Goal: Contribute content: Contribute content

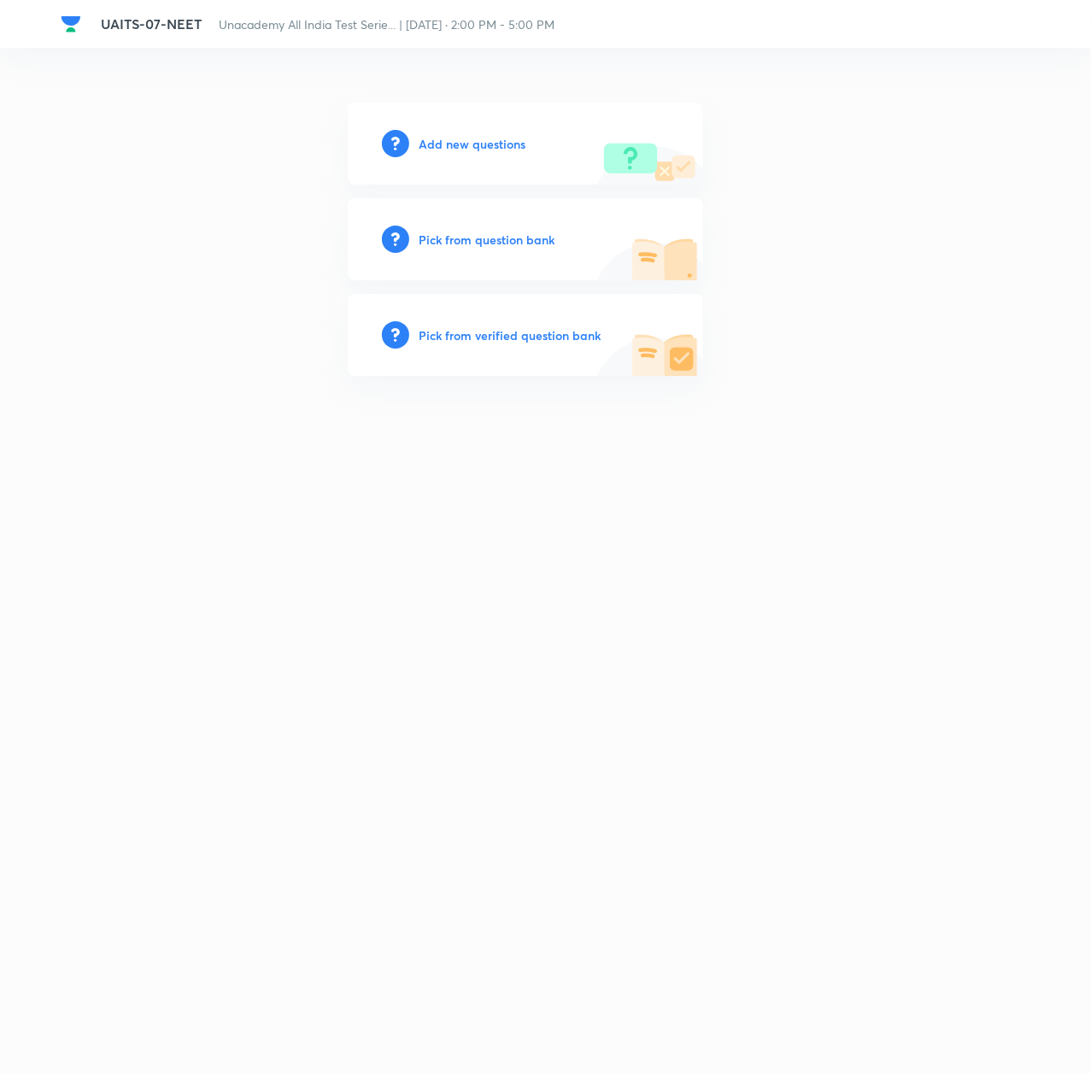
click at [473, 140] on h6 "Add new questions" at bounding box center [473, 144] width 107 height 18
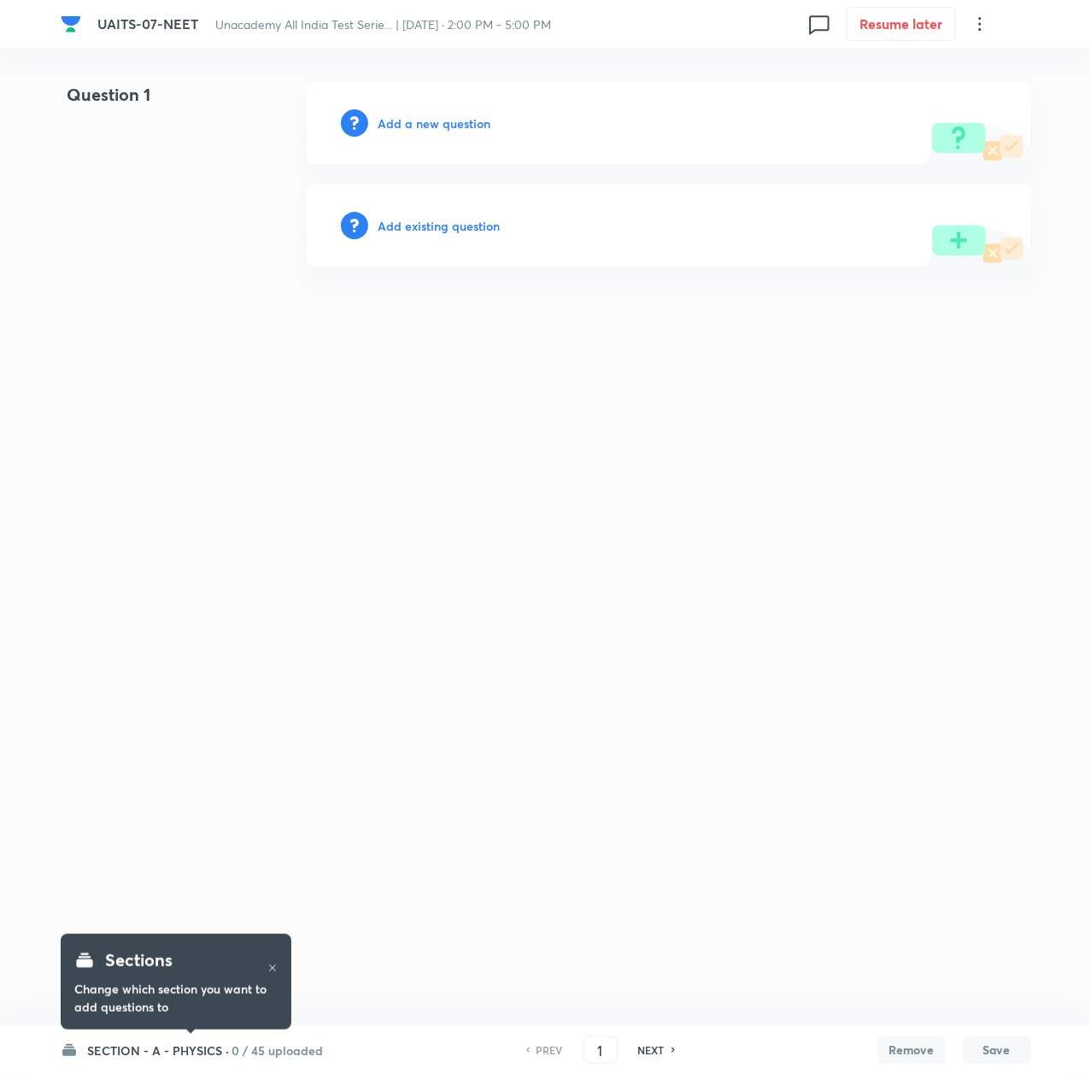
click at [144, 1046] on h6 "SECTION - A - PHYSICS ·" at bounding box center [159, 1051] width 142 height 18
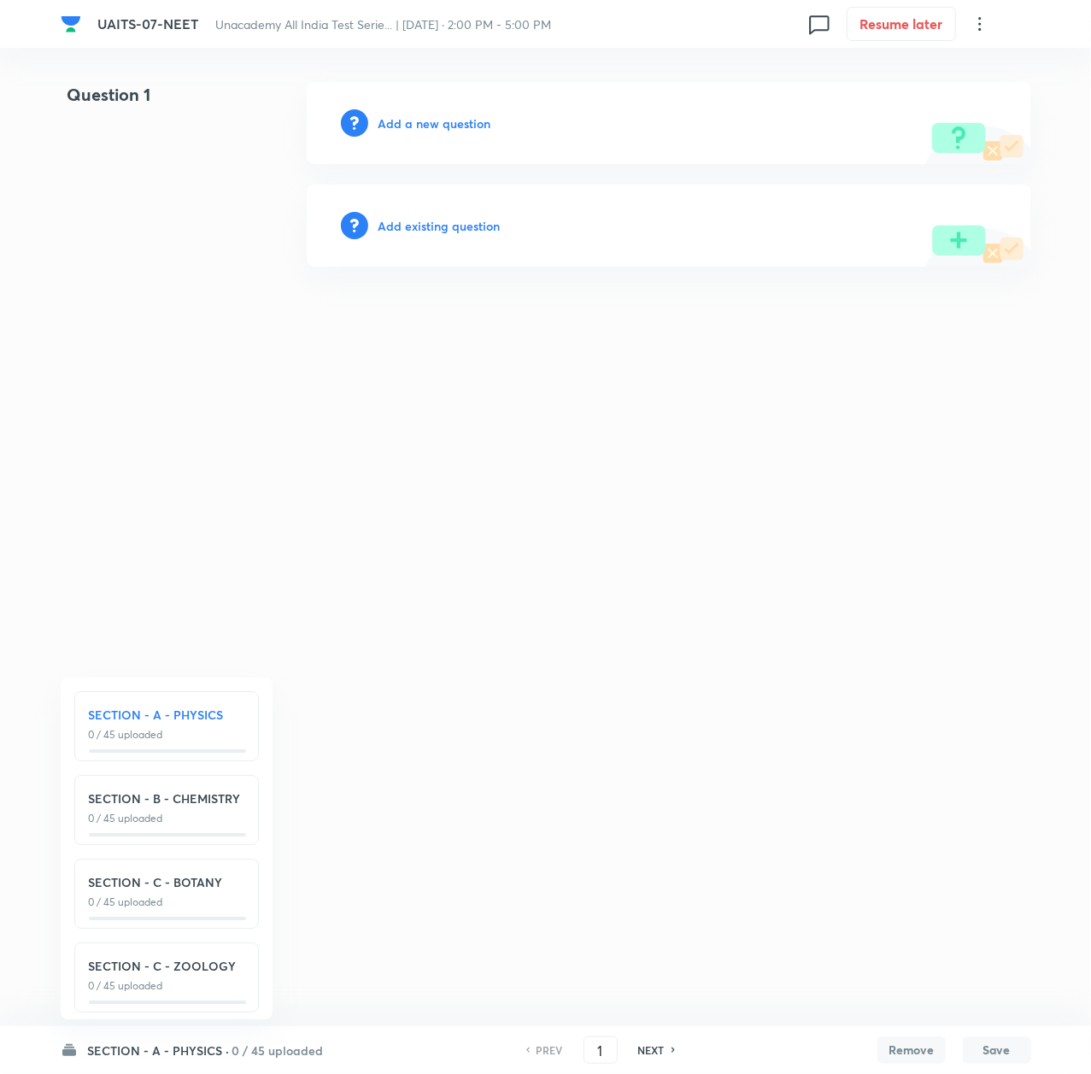
click at [171, 889] on h6 "SECTION - C - BOTANY" at bounding box center [167, 882] width 156 height 18
type input "91"
click at [435, 120] on h6 "Add a new question" at bounding box center [435, 123] width 113 height 18
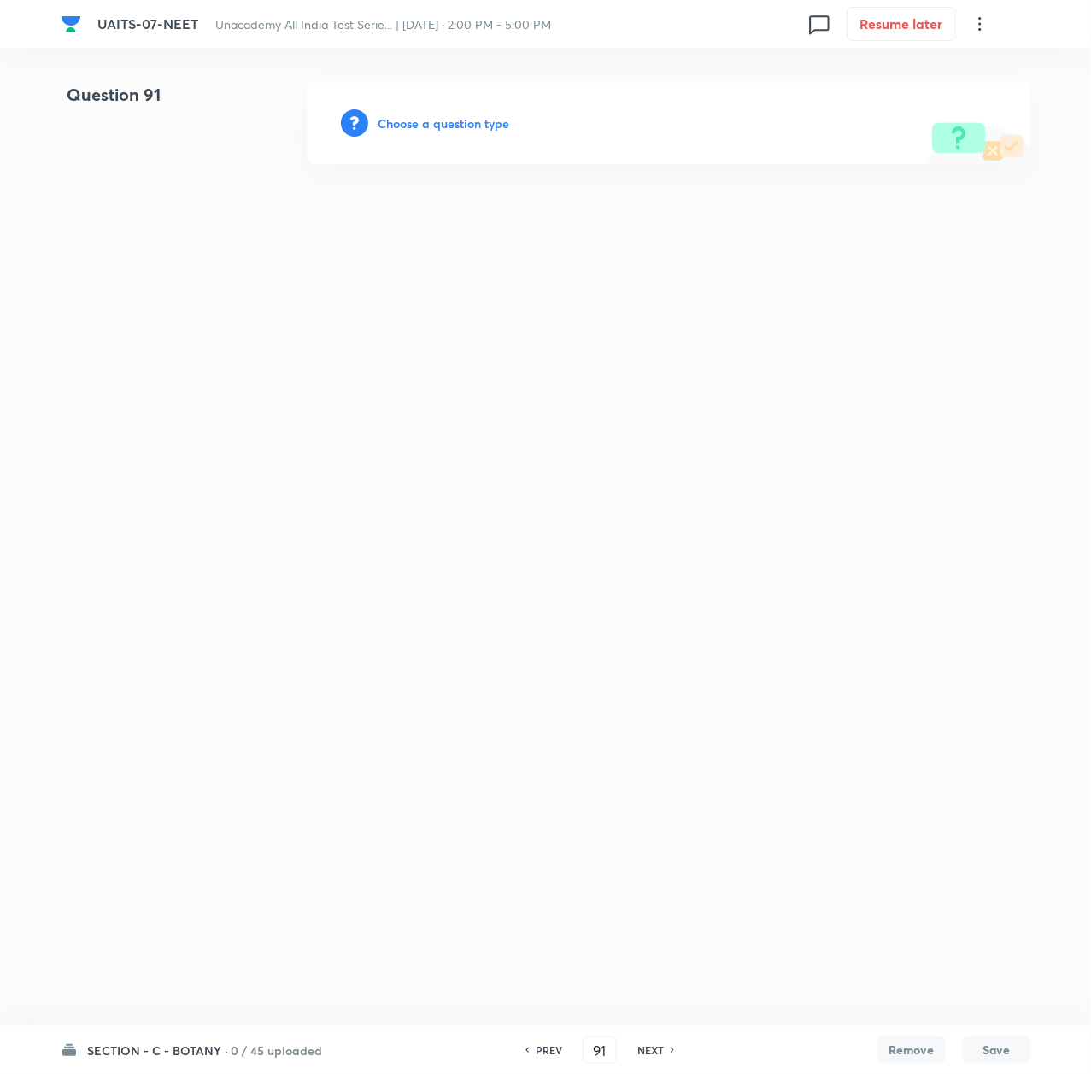
click at [411, 124] on h6 "Choose a question type" at bounding box center [445, 123] width 132 height 18
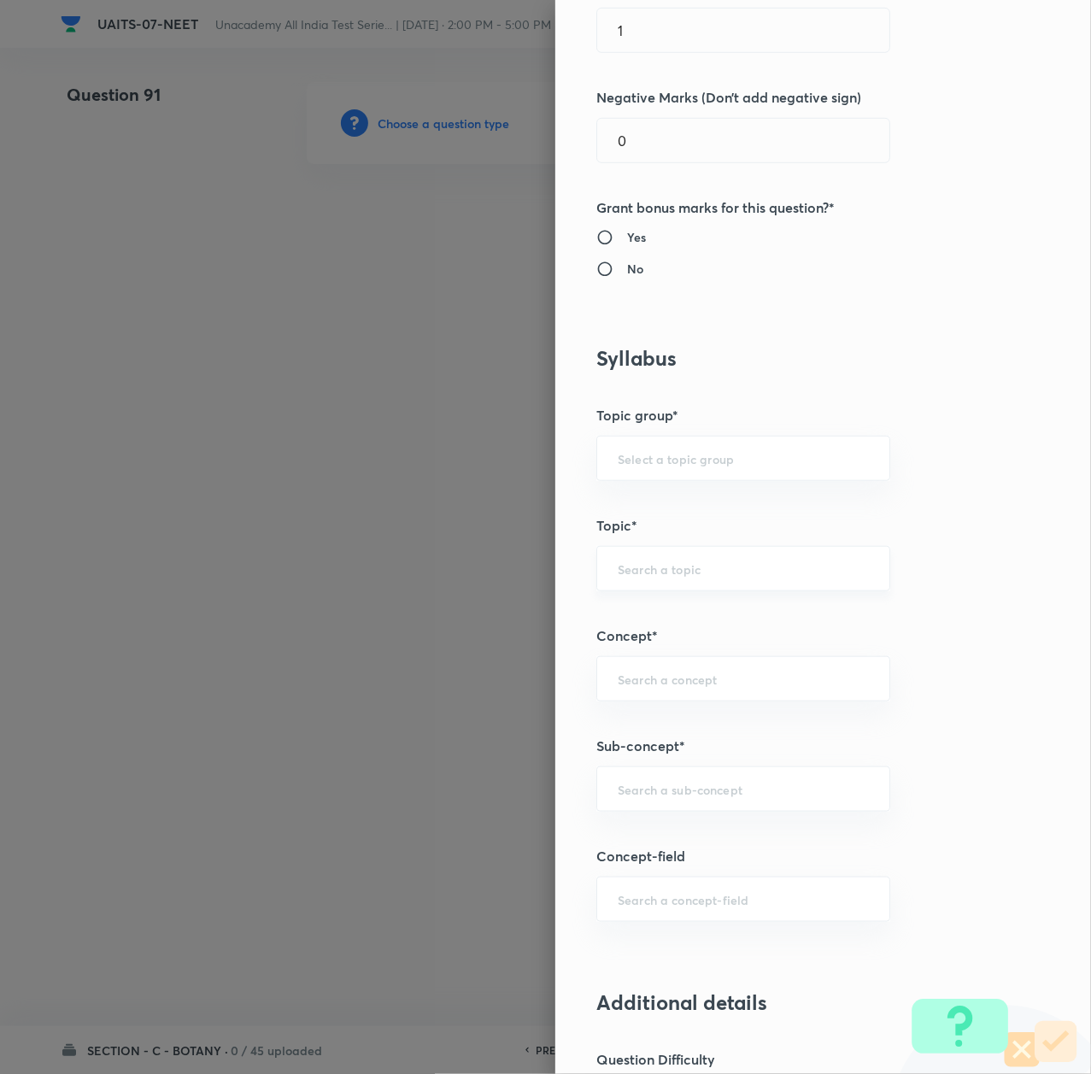
scroll to position [114, 0]
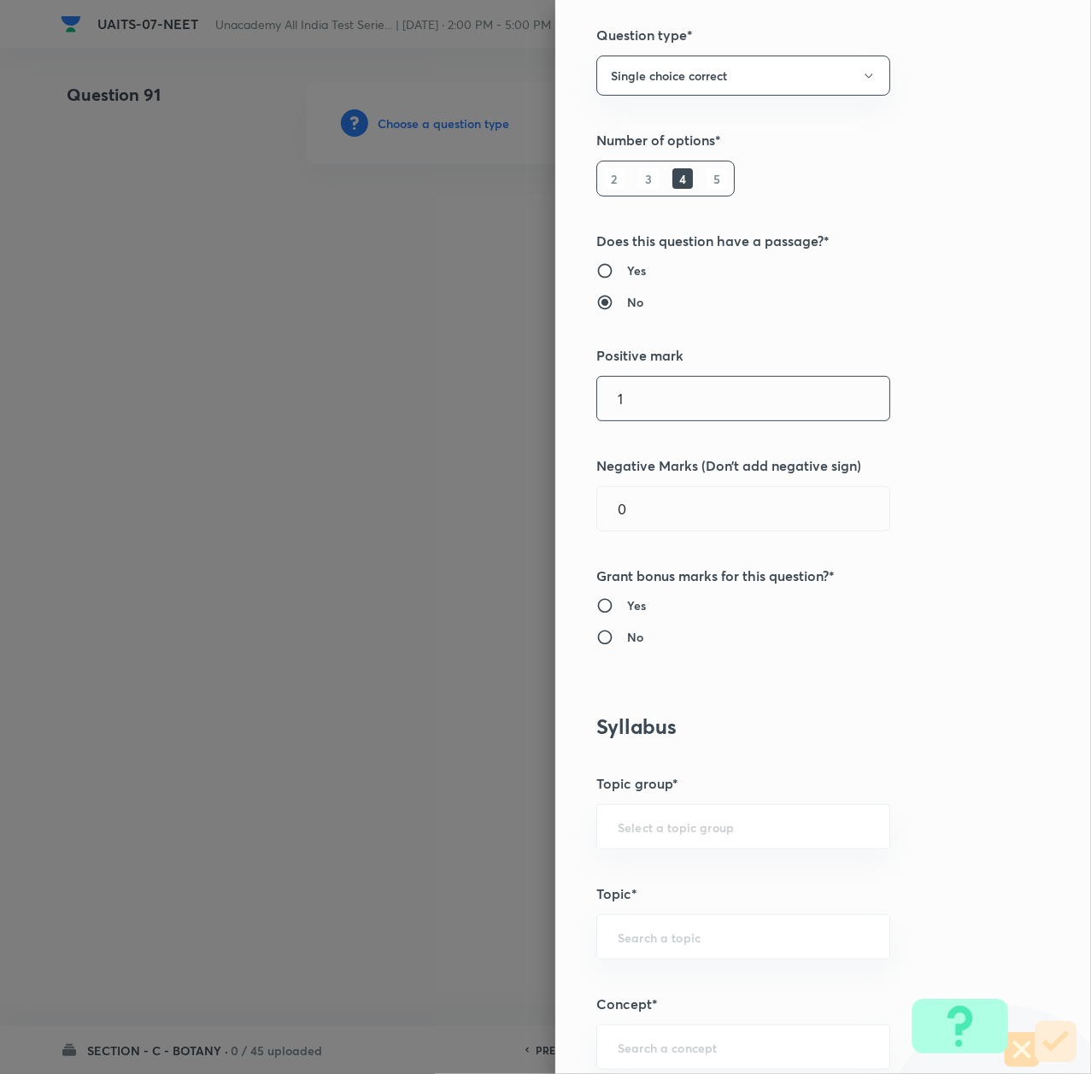
drag, startPoint x: 620, startPoint y: 397, endPoint x: 541, endPoint y: 397, distance: 79.5
click at [555, 397] on div "Question settings Question type* Single choice correct Number of options* 2 3 4…" at bounding box center [823, 537] width 536 height 1074
type input "4"
drag, startPoint x: 613, startPoint y: 514, endPoint x: 551, endPoint y: 504, distance: 63.1
click at [555, 504] on div "Question settings Question type* Single choice correct Number of options* 2 3 4…" at bounding box center [823, 537] width 536 height 1074
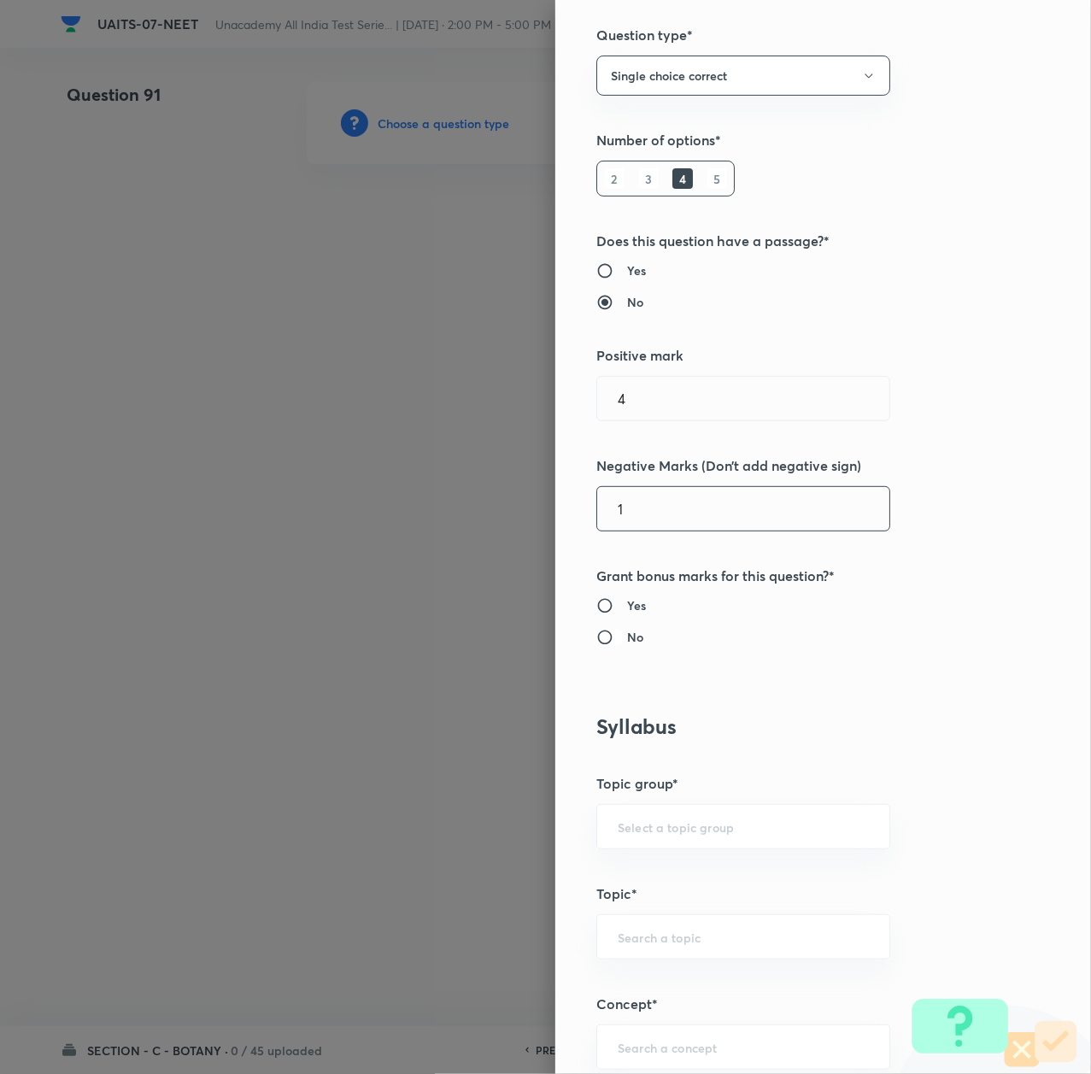
type input "1"
click at [605, 643] on input "No" at bounding box center [611, 637] width 31 height 17
radio input "true"
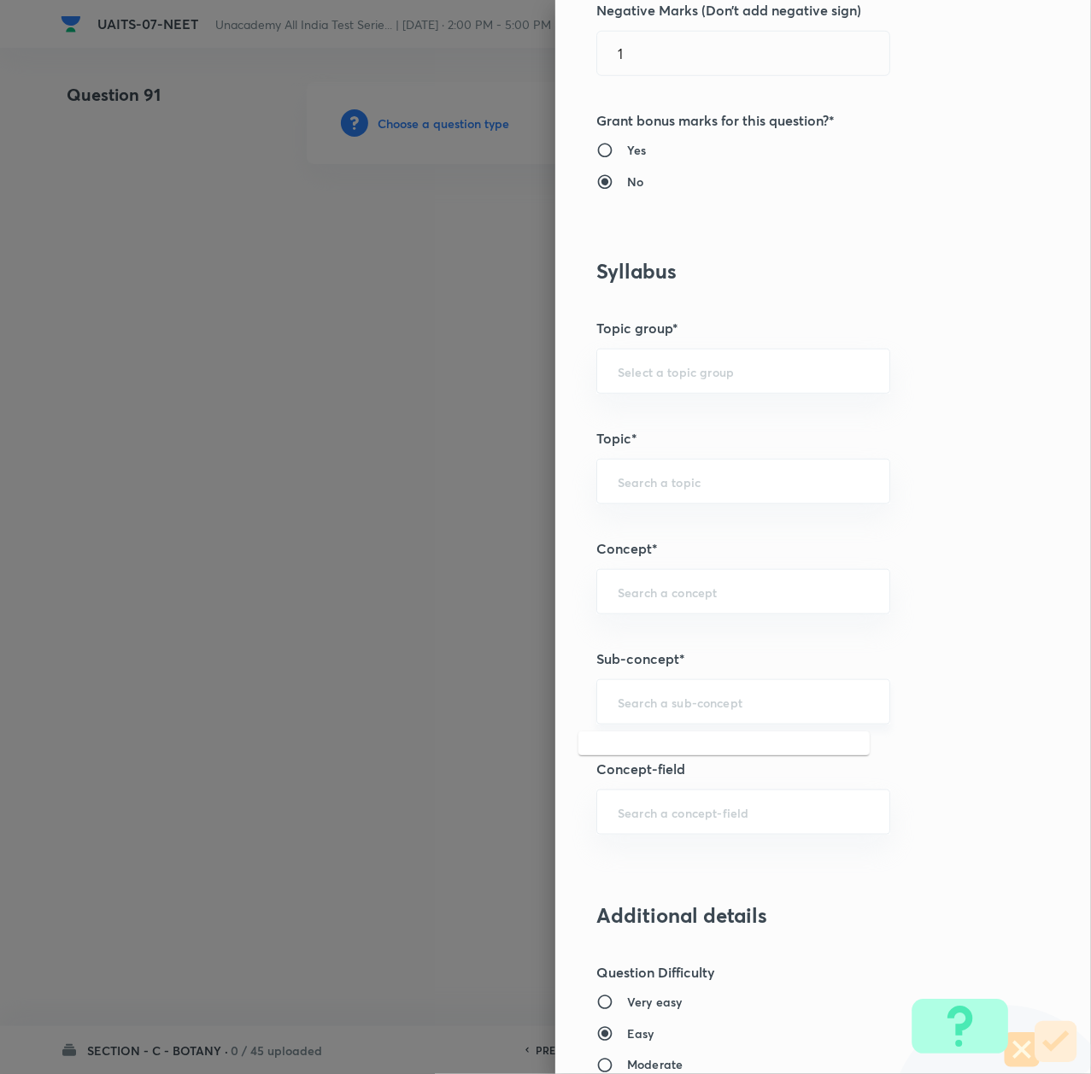
click at [637, 704] on input "text" at bounding box center [743, 702] width 251 height 16
click at [678, 707] on input "text" at bounding box center [743, 702] width 251 height 16
paste input "Morphology of Flowering Plant"
click at [666, 760] on li "Morphology of Flowering Plant" at bounding box center [723, 753] width 291 height 31
type input "Morphology of Flowering Plant"
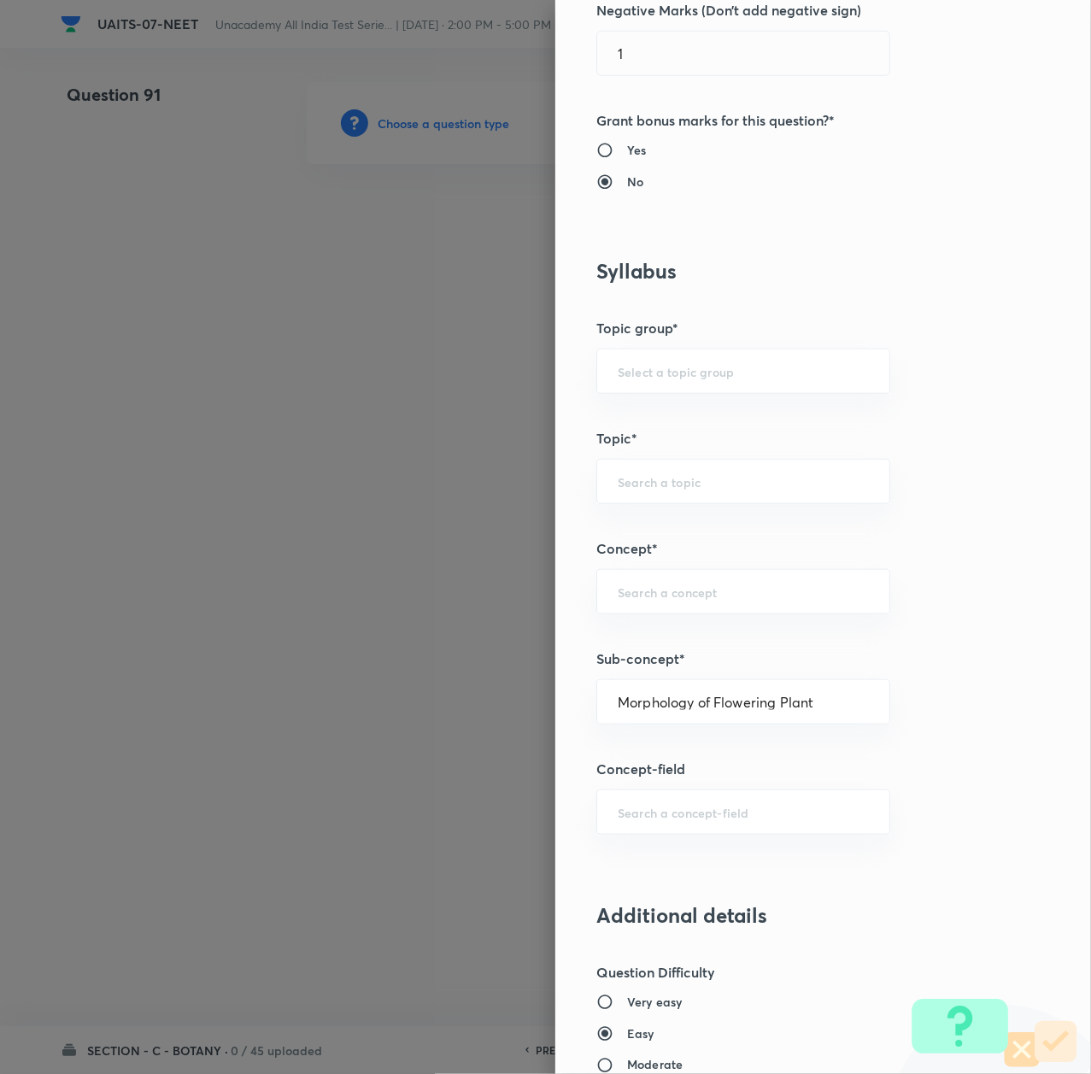
type input "Biology"
type input "Sexual Reproduction in Flowering plants"
type input "Morphology of Flowering Plant"
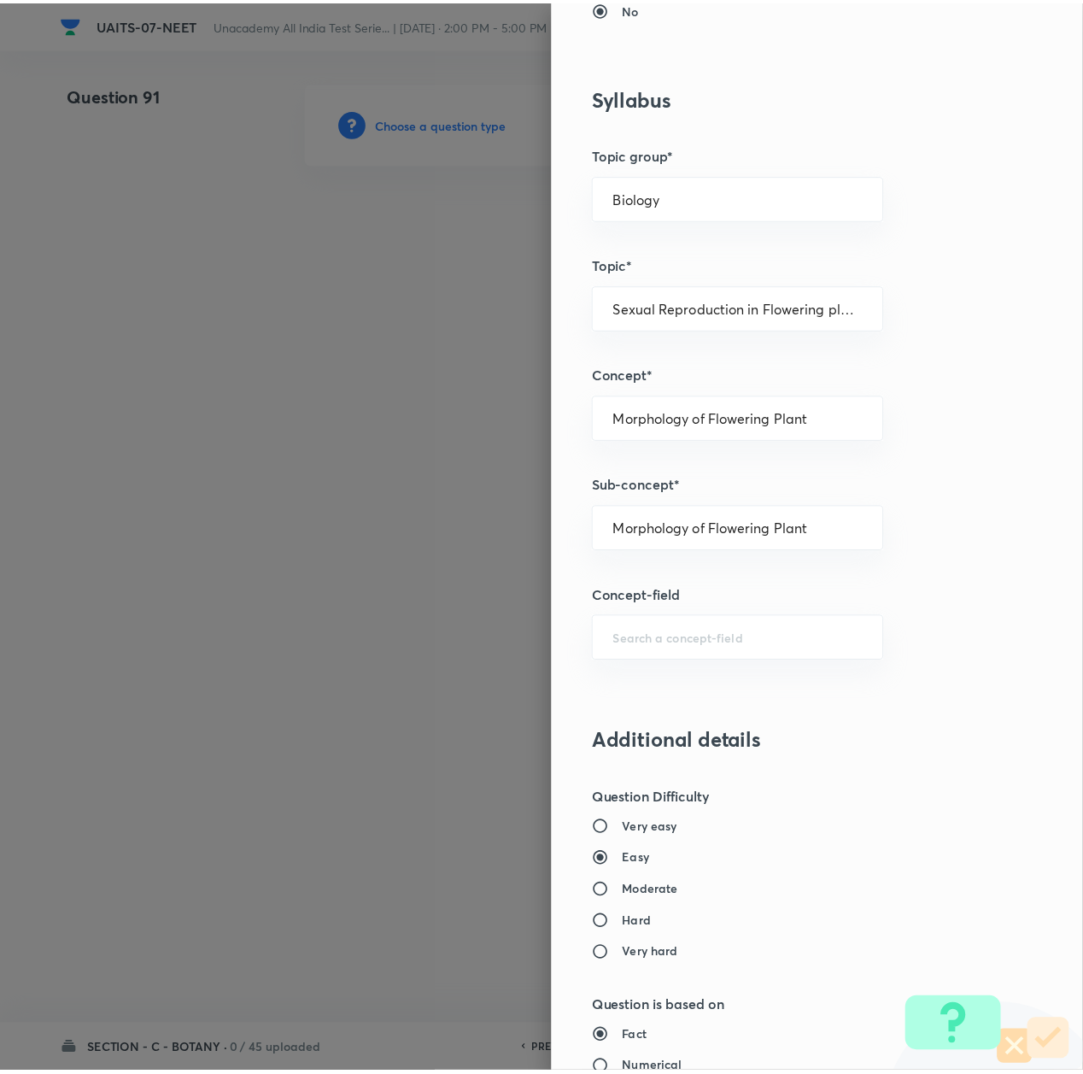
scroll to position [1374, 0]
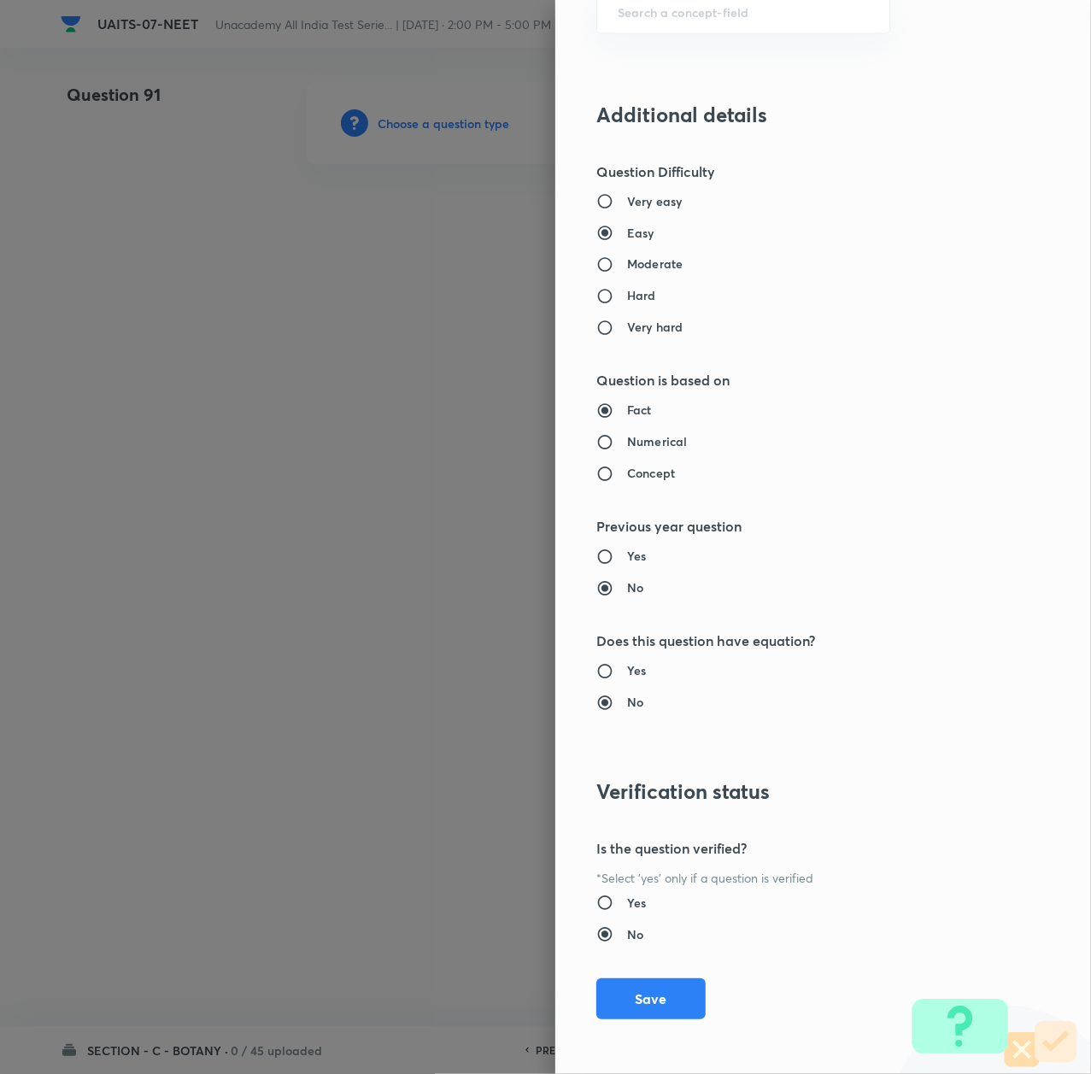
click at [643, 261] on h6 "Moderate" at bounding box center [655, 264] width 56 height 18
click at [627, 261] on input "Moderate" at bounding box center [611, 264] width 31 height 17
radio input "true"
radio input "false"
click at [643, 995] on button "Save" at bounding box center [650, 997] width 109 height 41
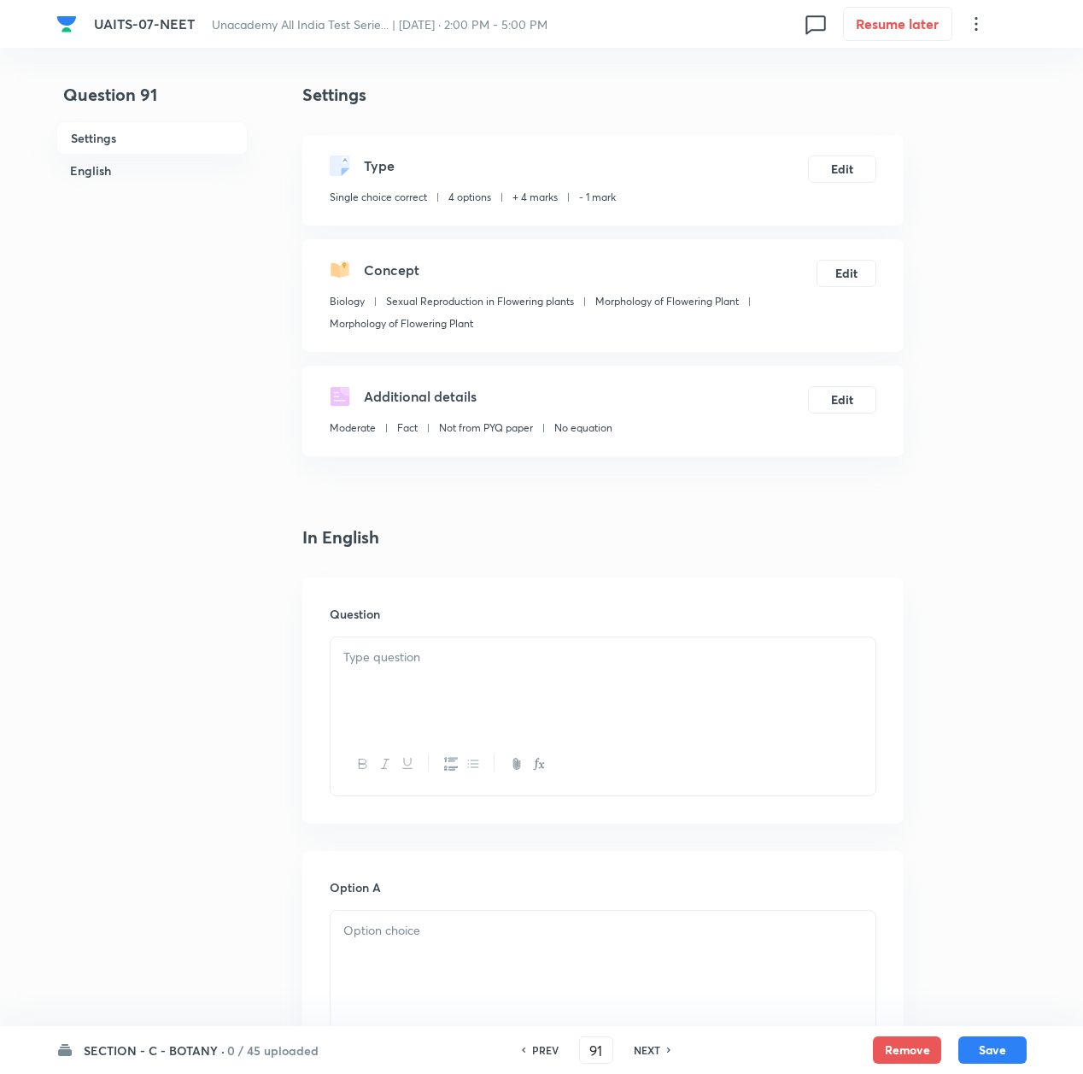
click at [391, 663] on p at bounding box center [602, 658] width 519 height 20
click at [387, 660] on p at bounding box center [602, 658] width 519 height 20
click at [446, 673] on div at bounding box center [603, 685] width 545 height 96
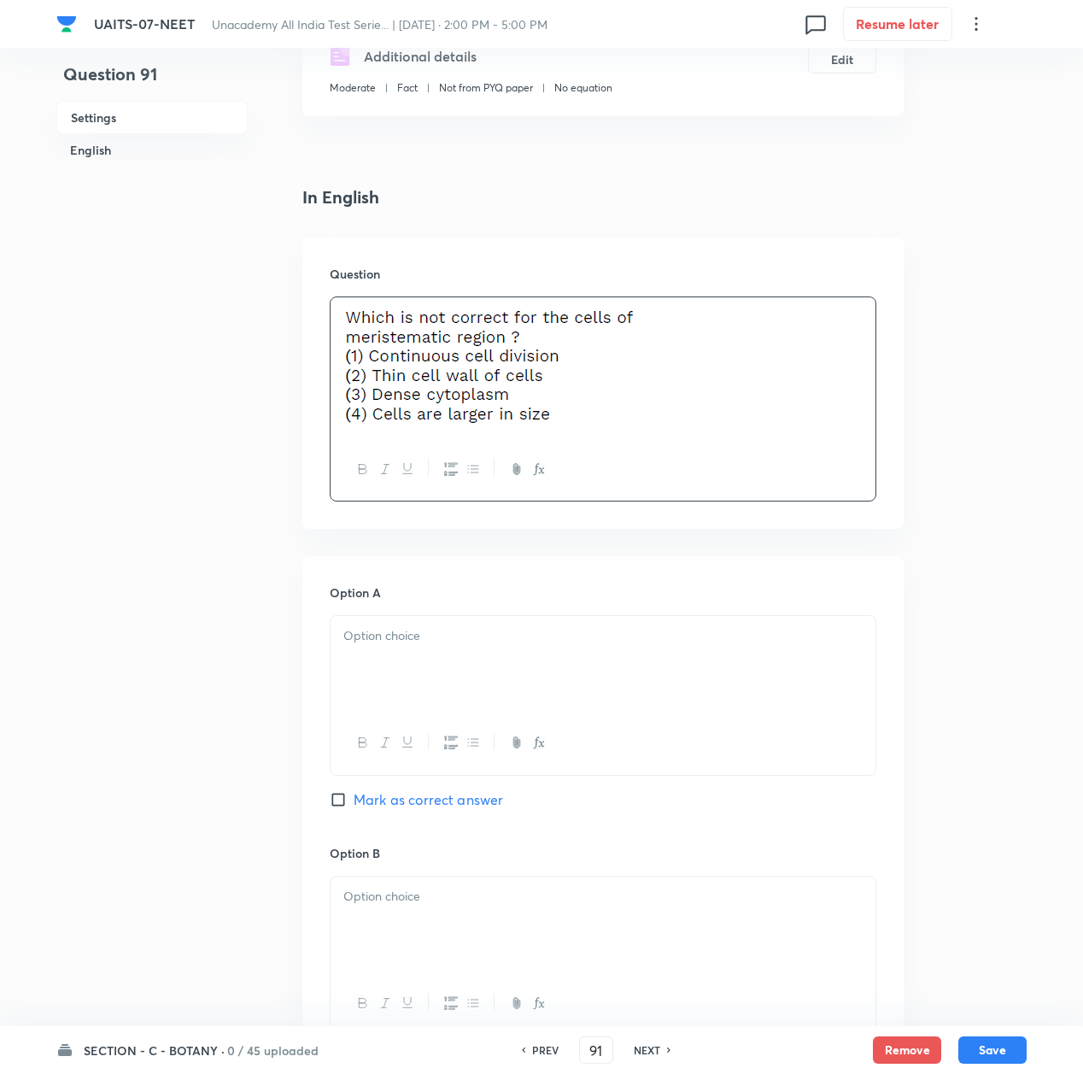
scroll to position [342, 0]
click at [414, 620] on div at bounding box center [603, 662] width 545 height 96
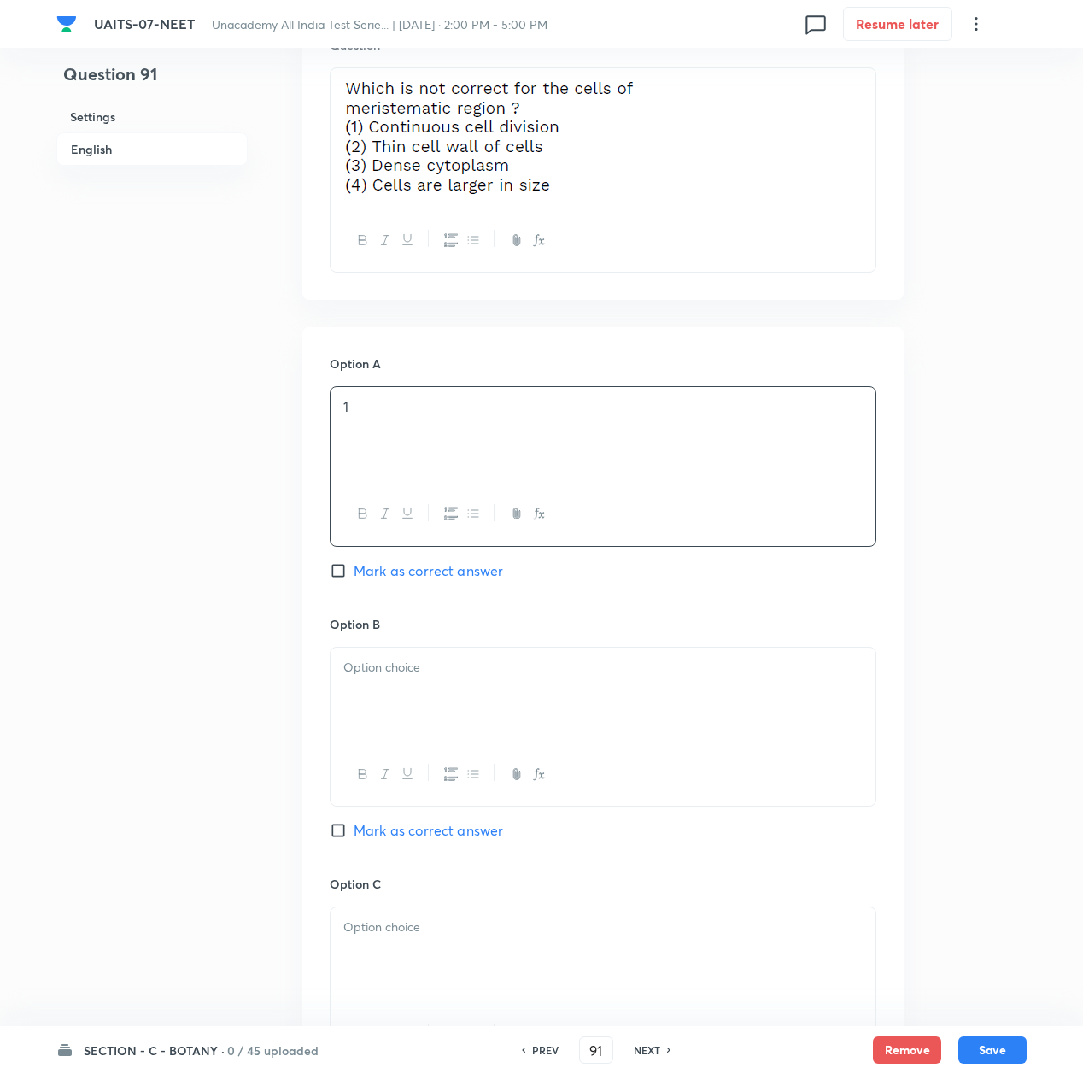
click at [403, 664] on p at bounding box center [602, 668] width 519 height 20
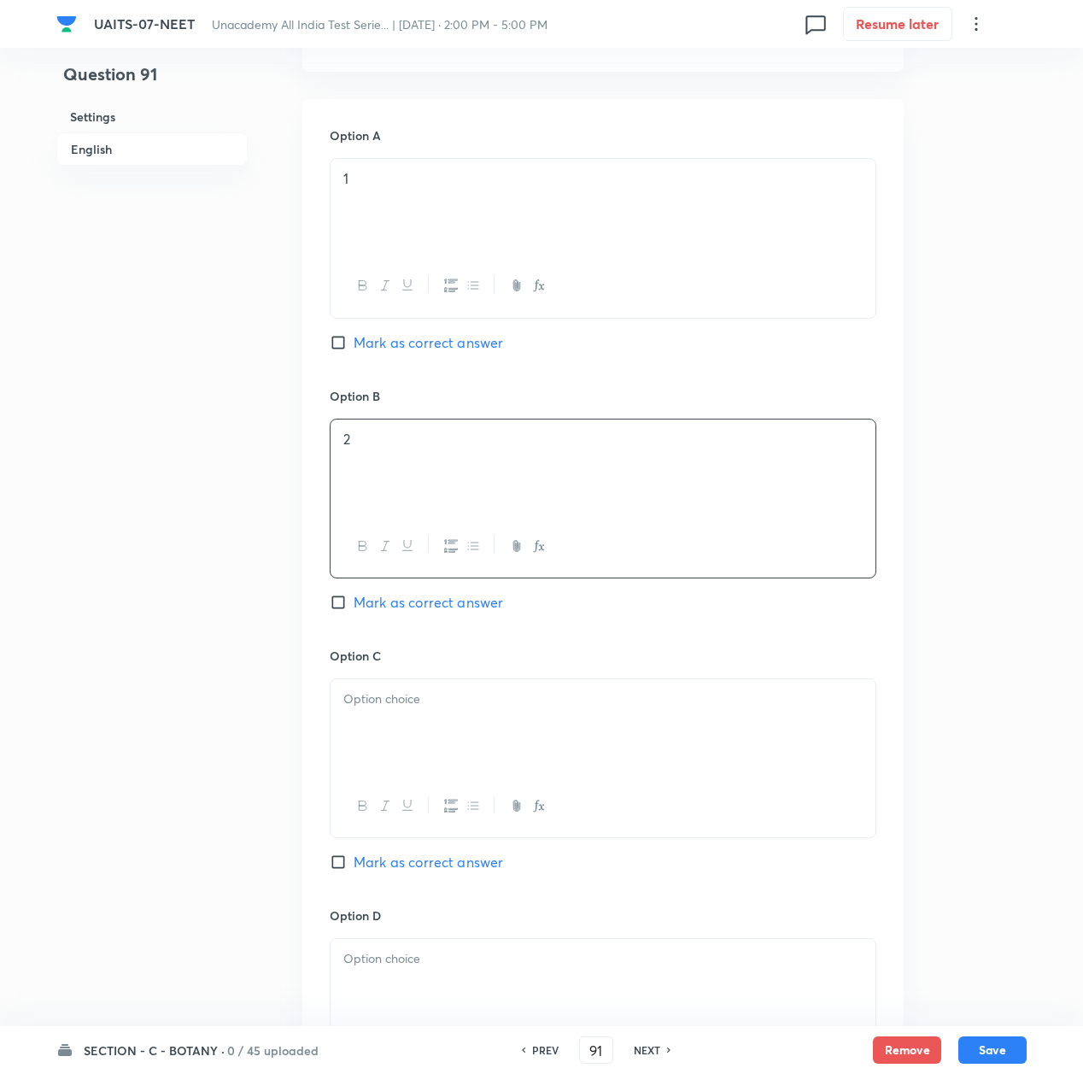
click at [398, 728] on div at bounding box center [603, 727] width 545 height 96
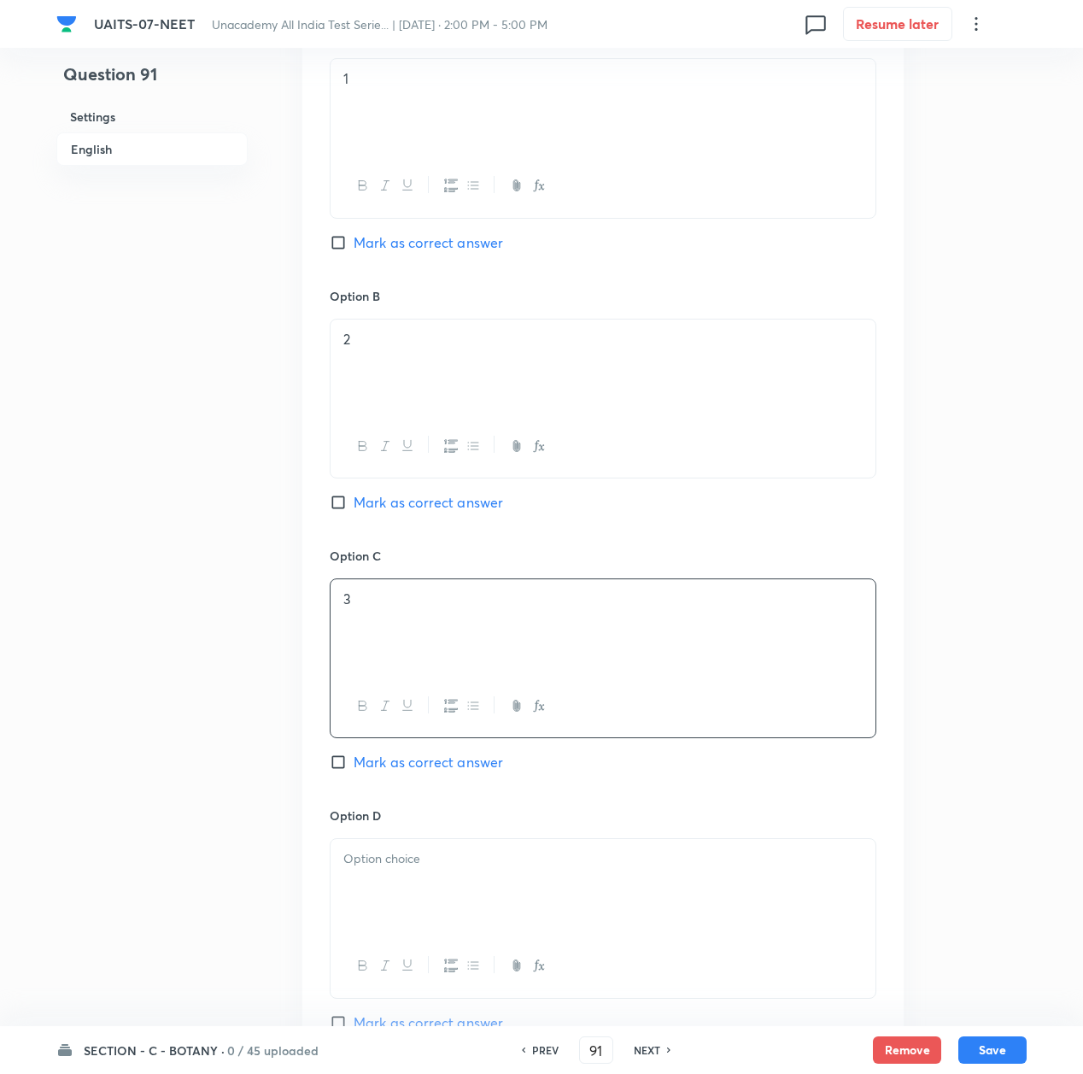
scroll to position [1025, 0]
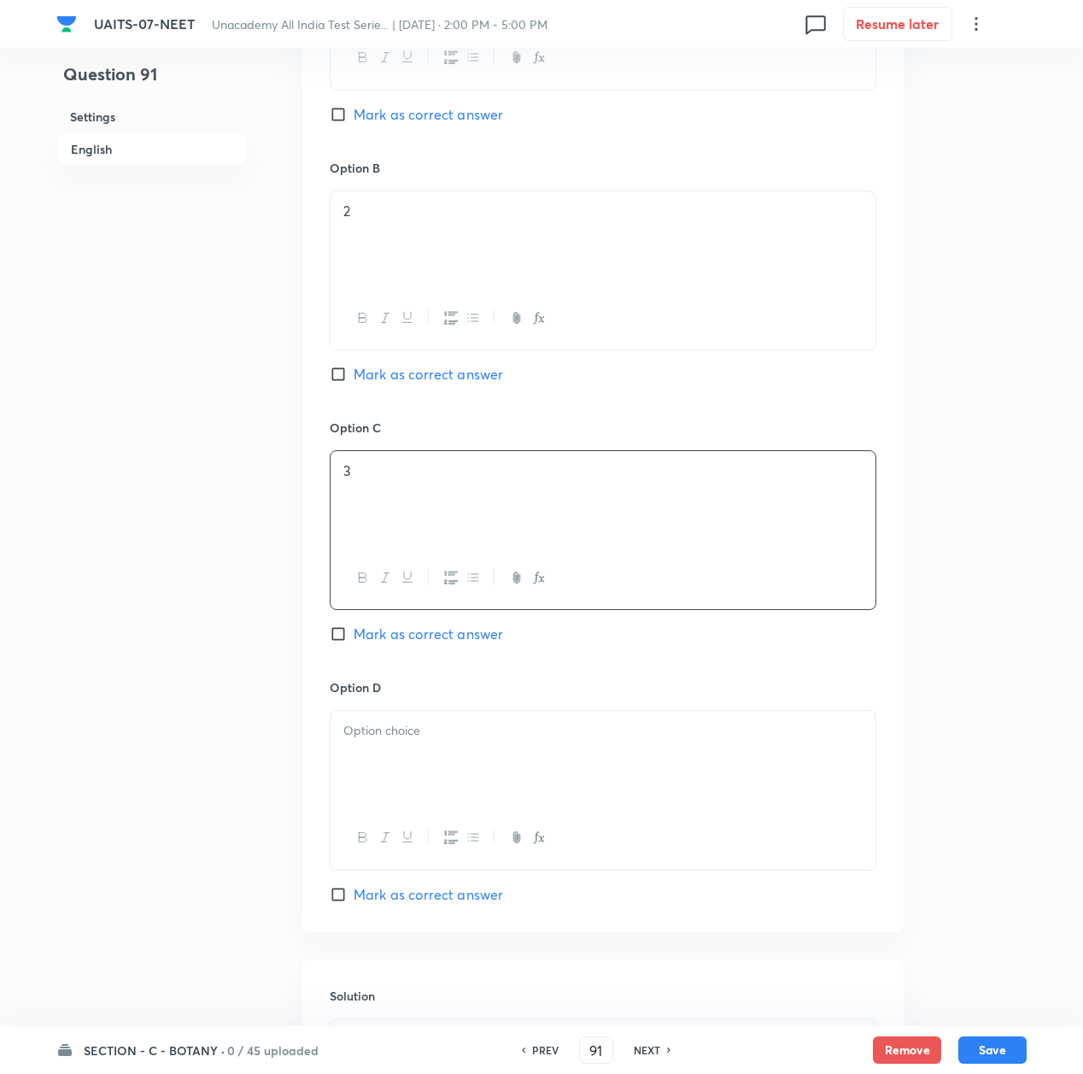
click at [398, 728] on p at bounding box center [602, 731] width 519 height 20
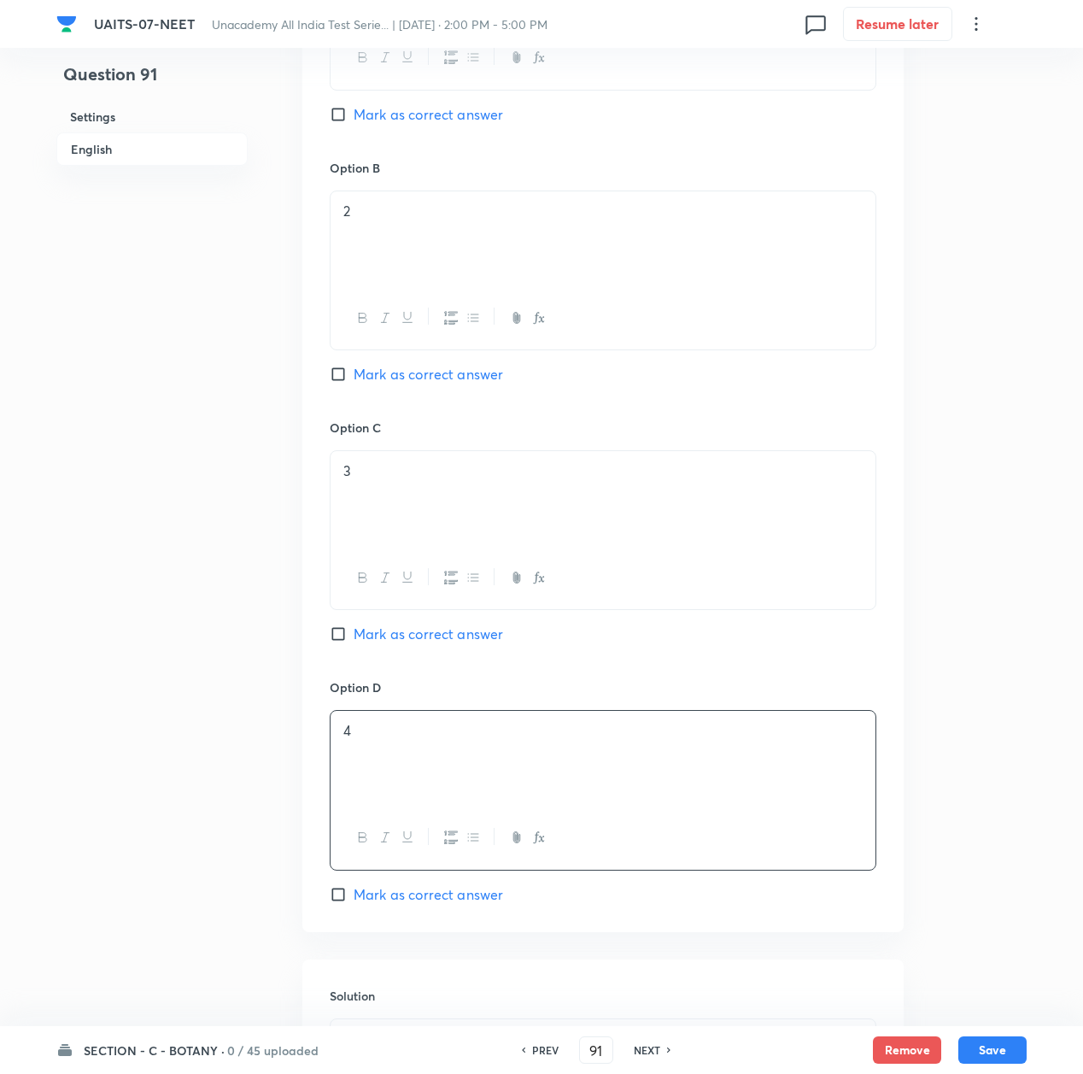
click at [397, 905] on span "Mark as correct answer" at bounding box center [429, 894] width 150 height 21
click at [354, 903] on input "Mark as correct answer" at bounding box center [342, 894] width 24 height 17
checkbox input "true"
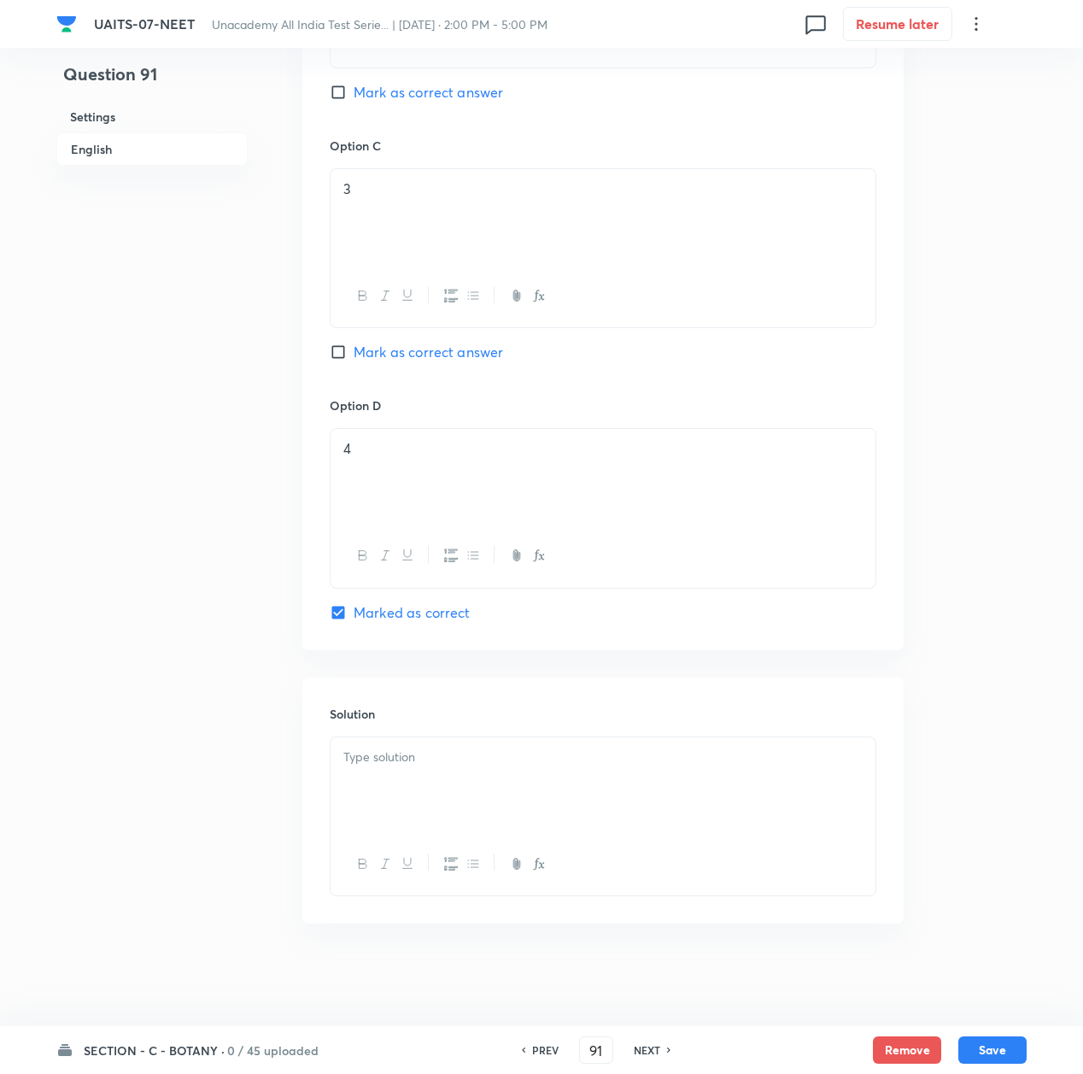
scroll to position [1312, 0]
click at [383, 773] on div at bounding box center [603, 785] width 545 height 96
click at [408, 764] on p at bounding box center [602, 758] width 519 height 20
paste div
click at [1006, 1044] on button "Save" at bounding box center [993, 1048] width 68 height 27
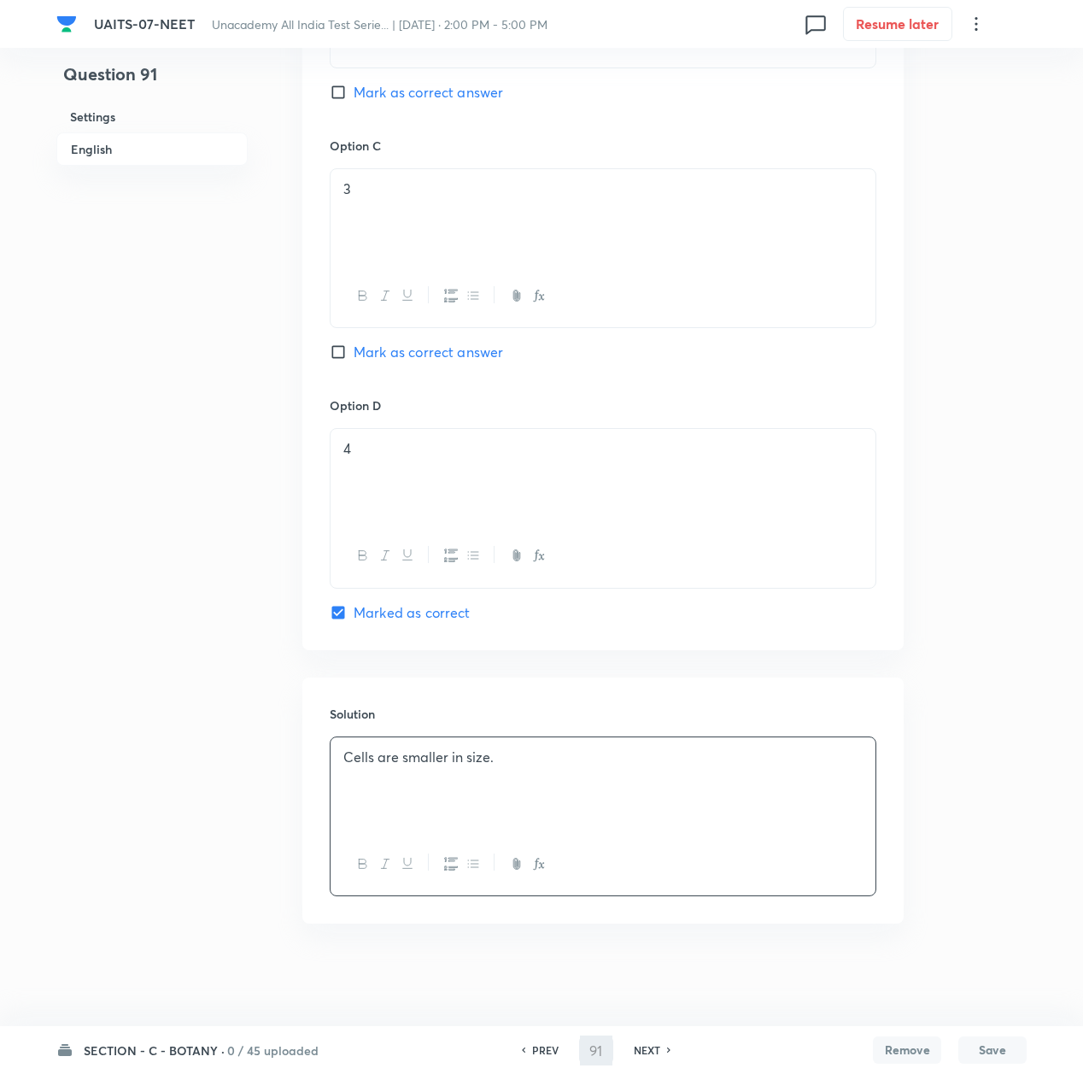
type input "92"
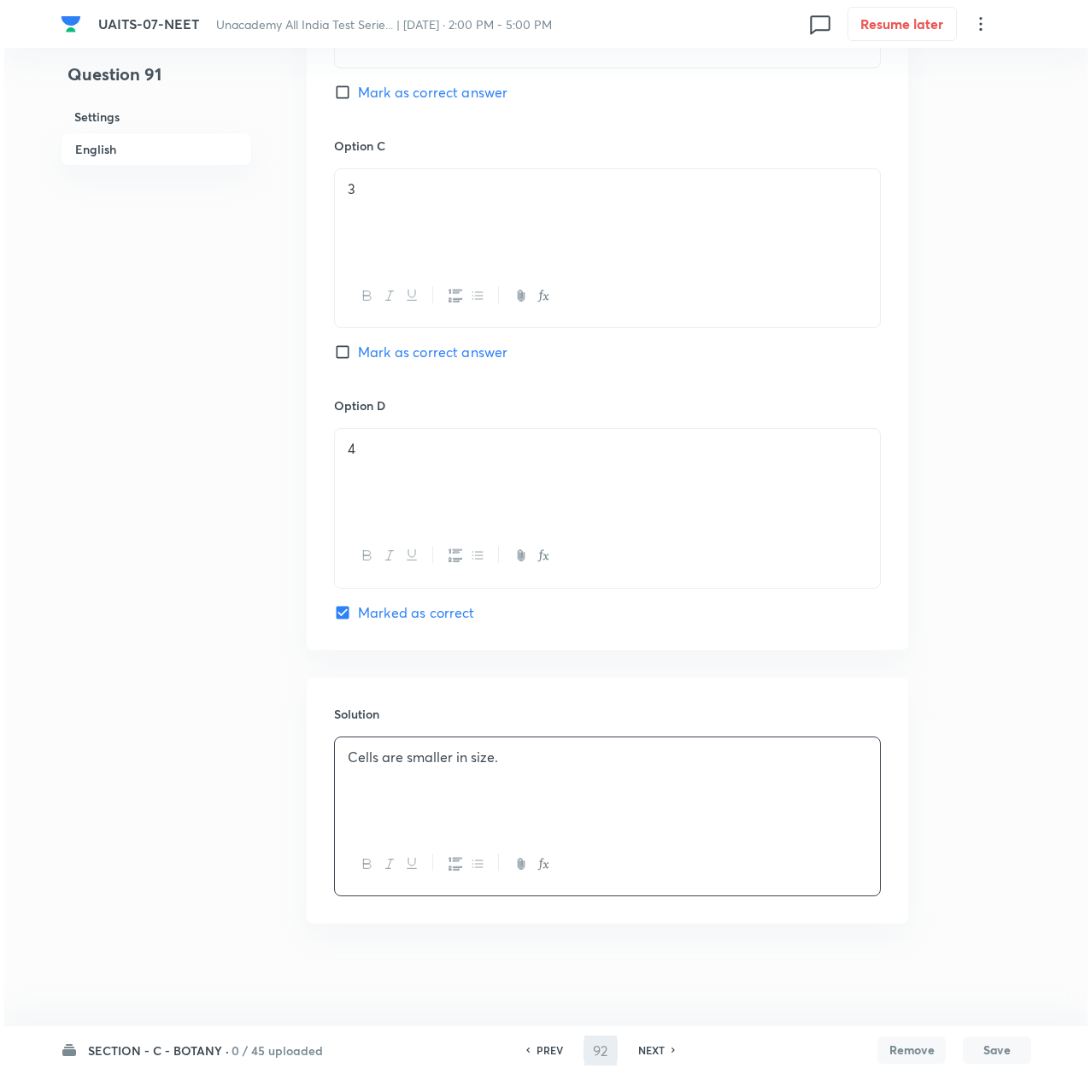
scroll to position [0, 0]
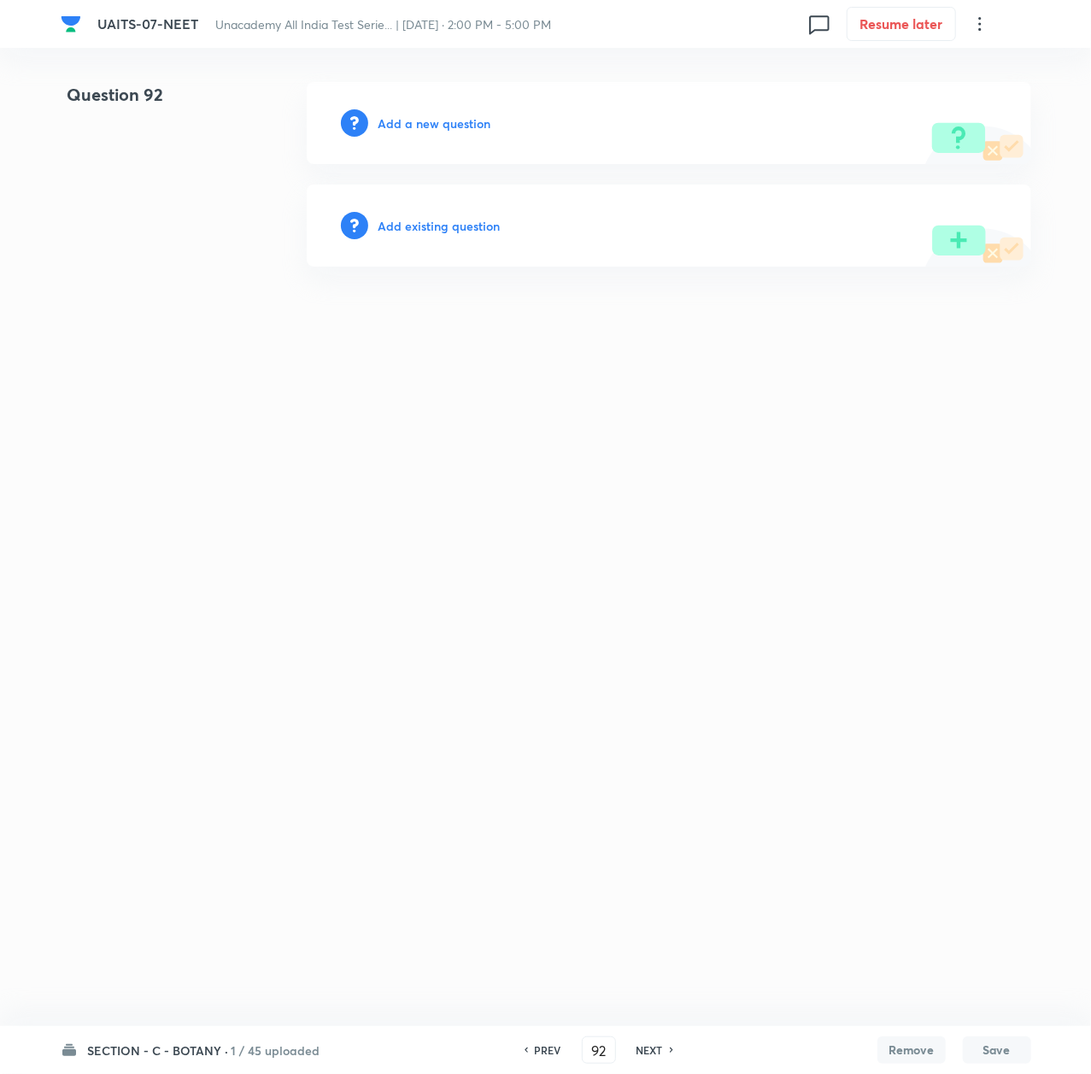
click at [429, 120] on h6 "Add a new question" at bounding box center [435, 123] width 113 height 18
click at [429, 120] on h6 "Choose a question type" at bounding box center [445, 123] width 132 height 18
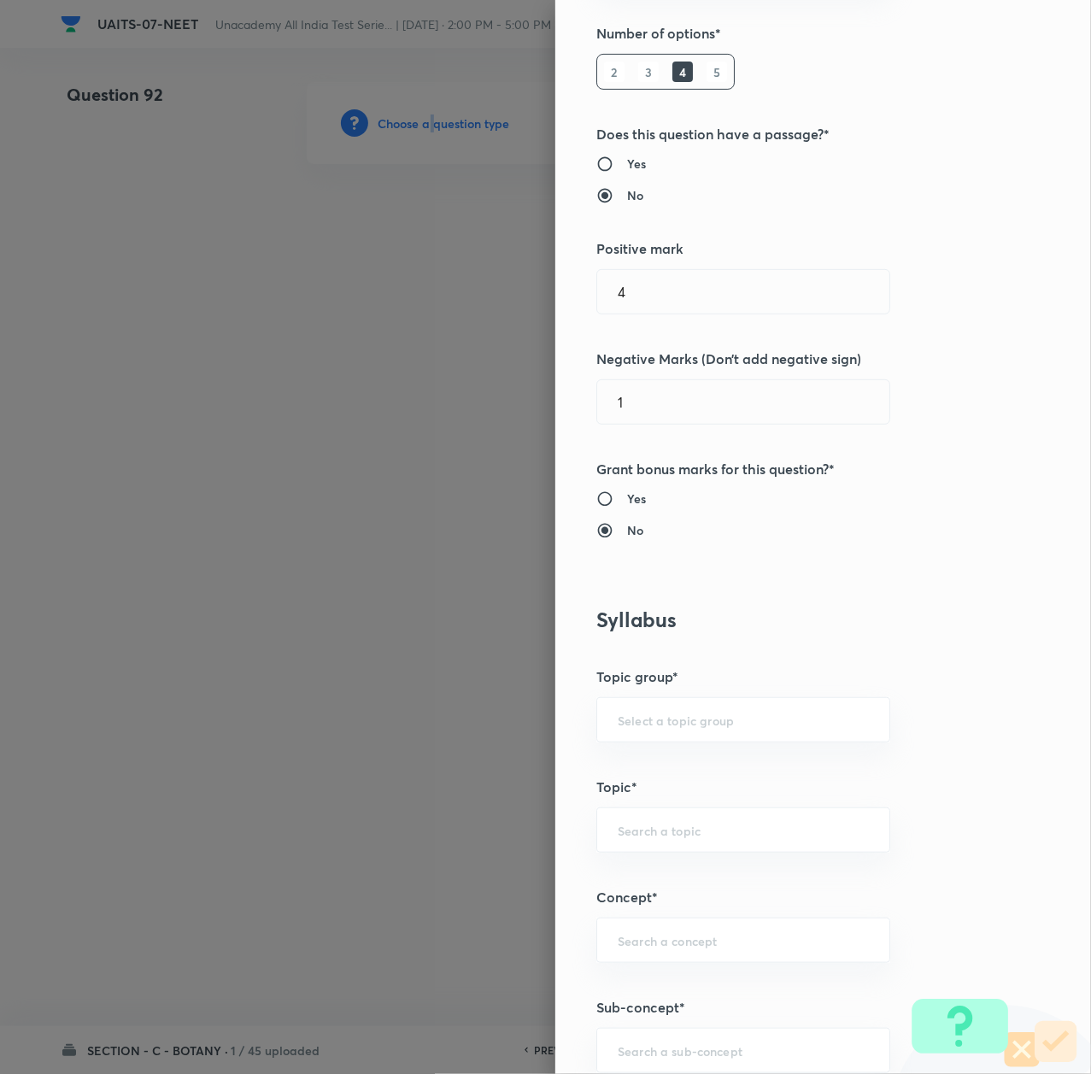
scroll to position [684, 0]
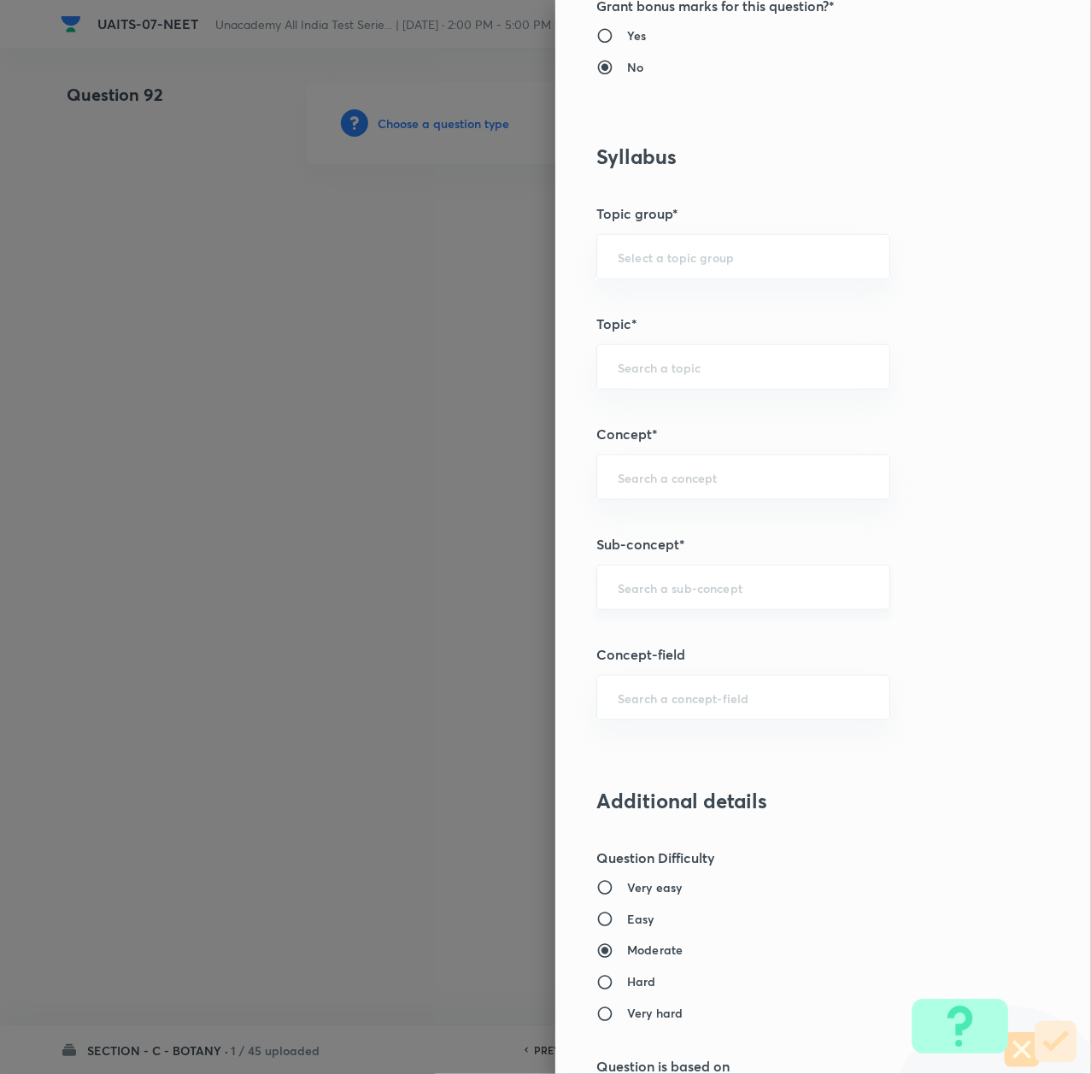
click at [626, 596] on input "text" at bounding box center [743, 587] width 251 height 16
paste input "Morphology of Flowering Plant"
click at [637, 633] on li "Morphology of Flowering Plant" at bounding box center [723, 640] width 291 height 31
type input "Morphology of Flowering Plant"
type input "Biology"
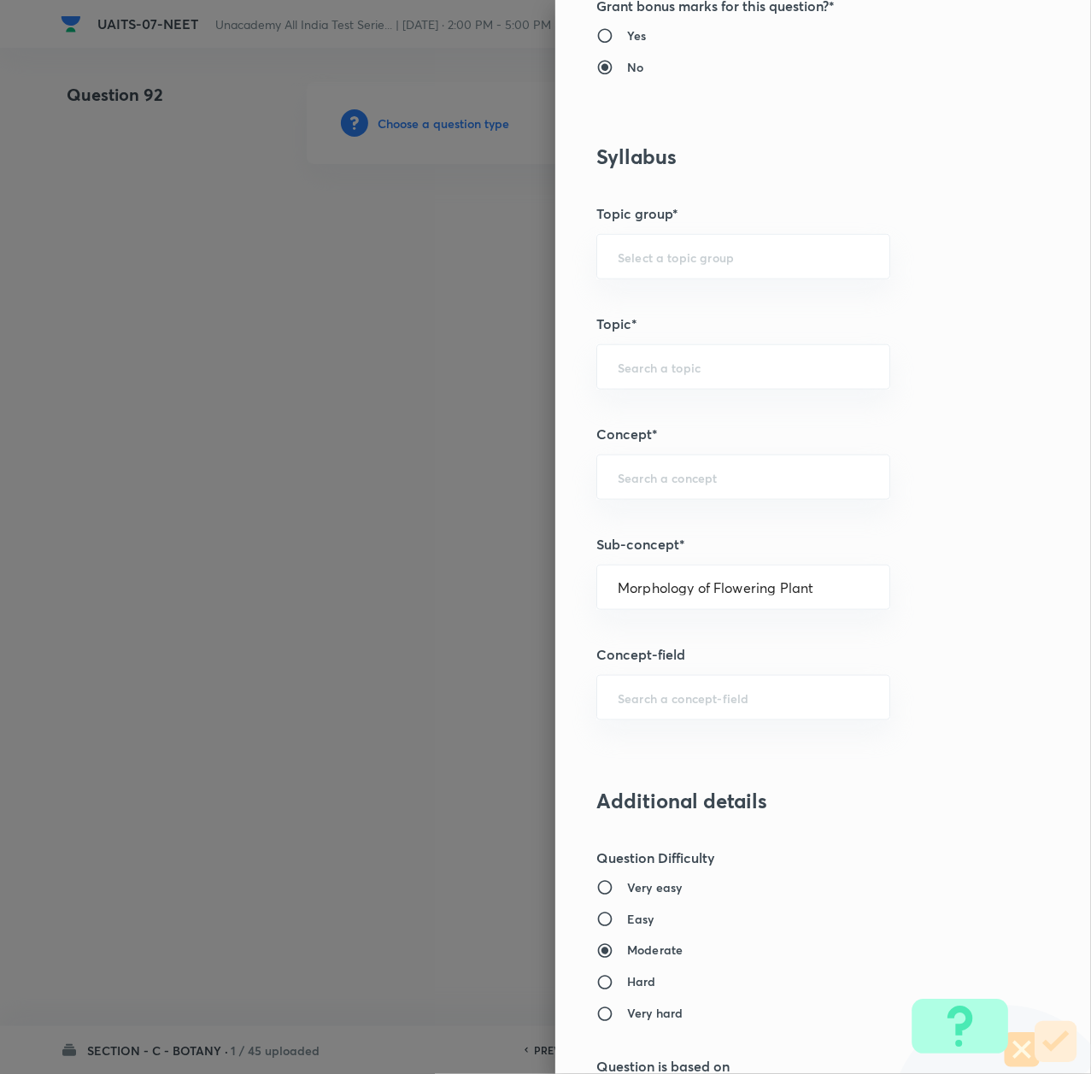
type input "Sexual Reproduction in Flowering plants"
type input "Morphology of Flowering Plant"
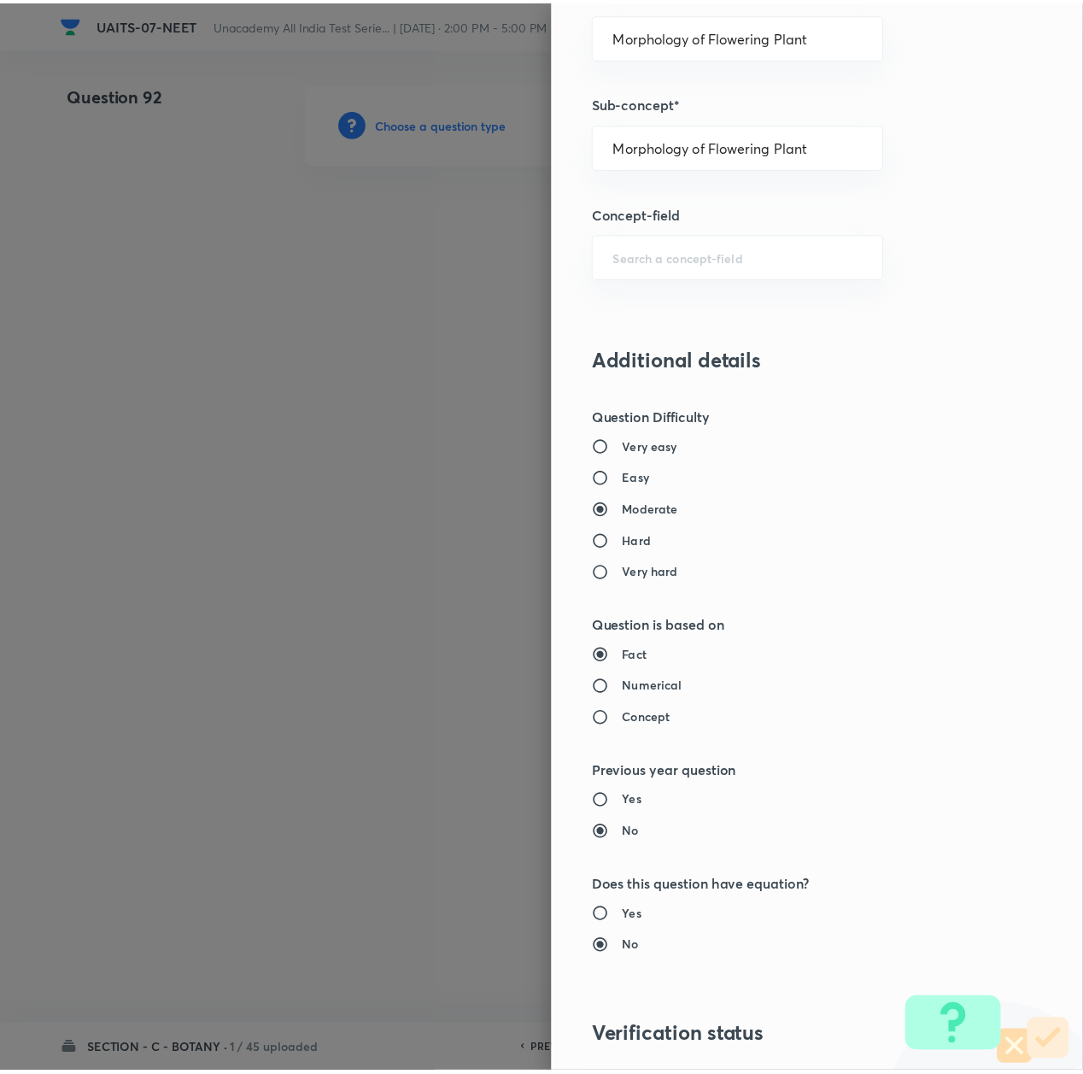
scroll to position [1367, 0]
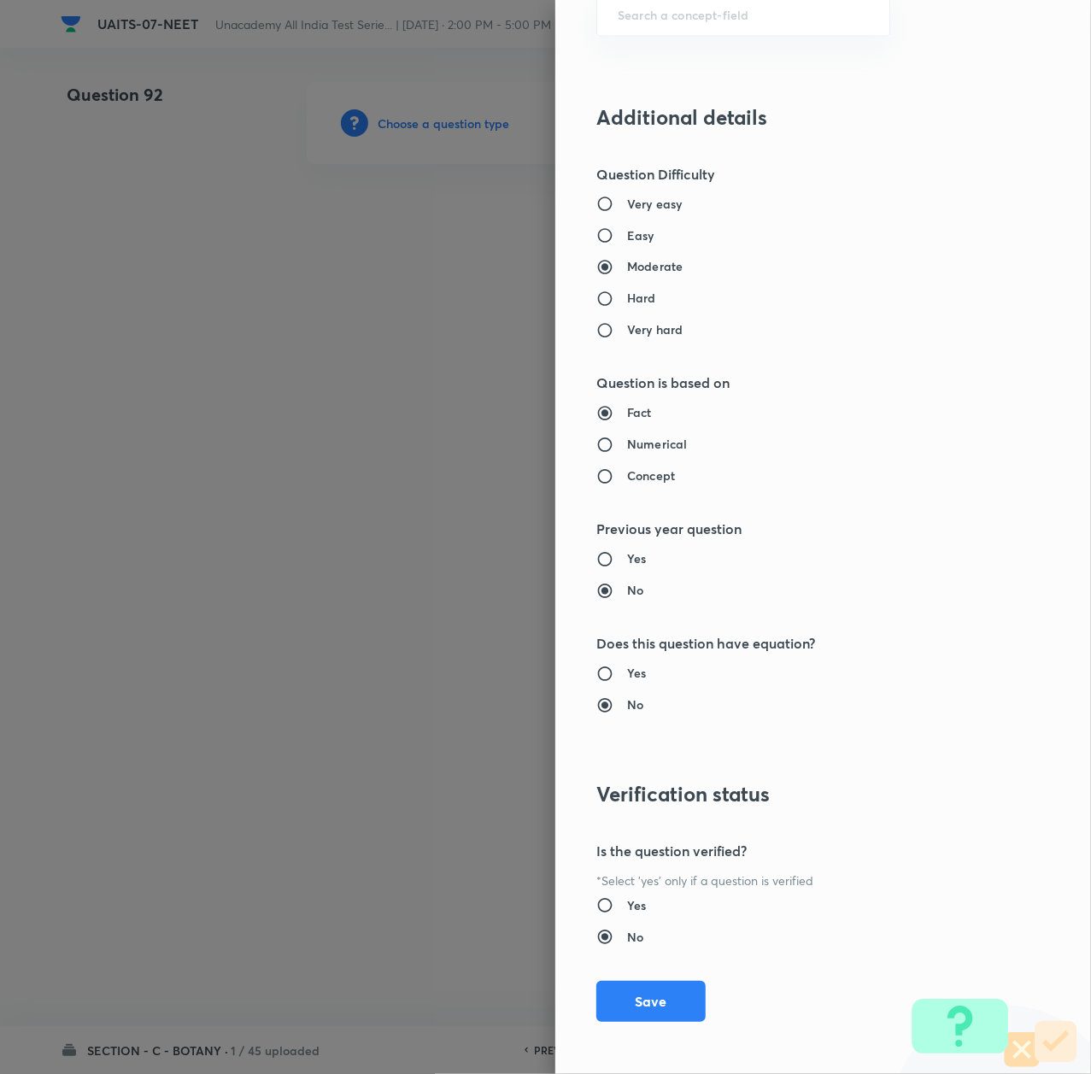
click at [598, 966] on div "Question settings Question type* Single choice correct Number of options* 2 3 4…" at bounding box center [823, 537] width 536 height 1074
click at [623, 995] on button "Save" at bounding box center [650, 999] width 109 height 41
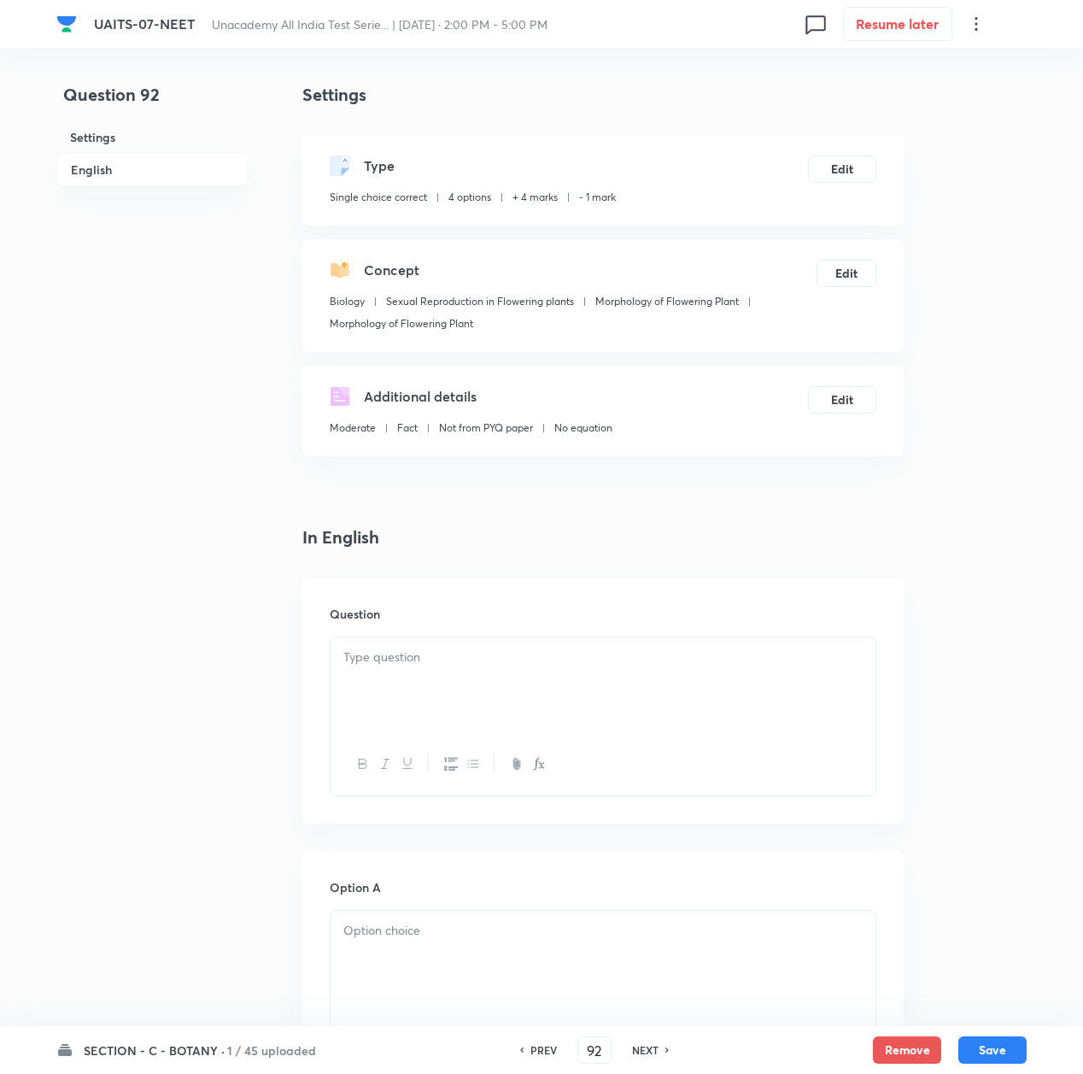
click at [386, 674] on div at bounding box center [603, 685] width 545 height 96
click at [415, 673] on div at bounding box center [603, 685] width 545 height 96
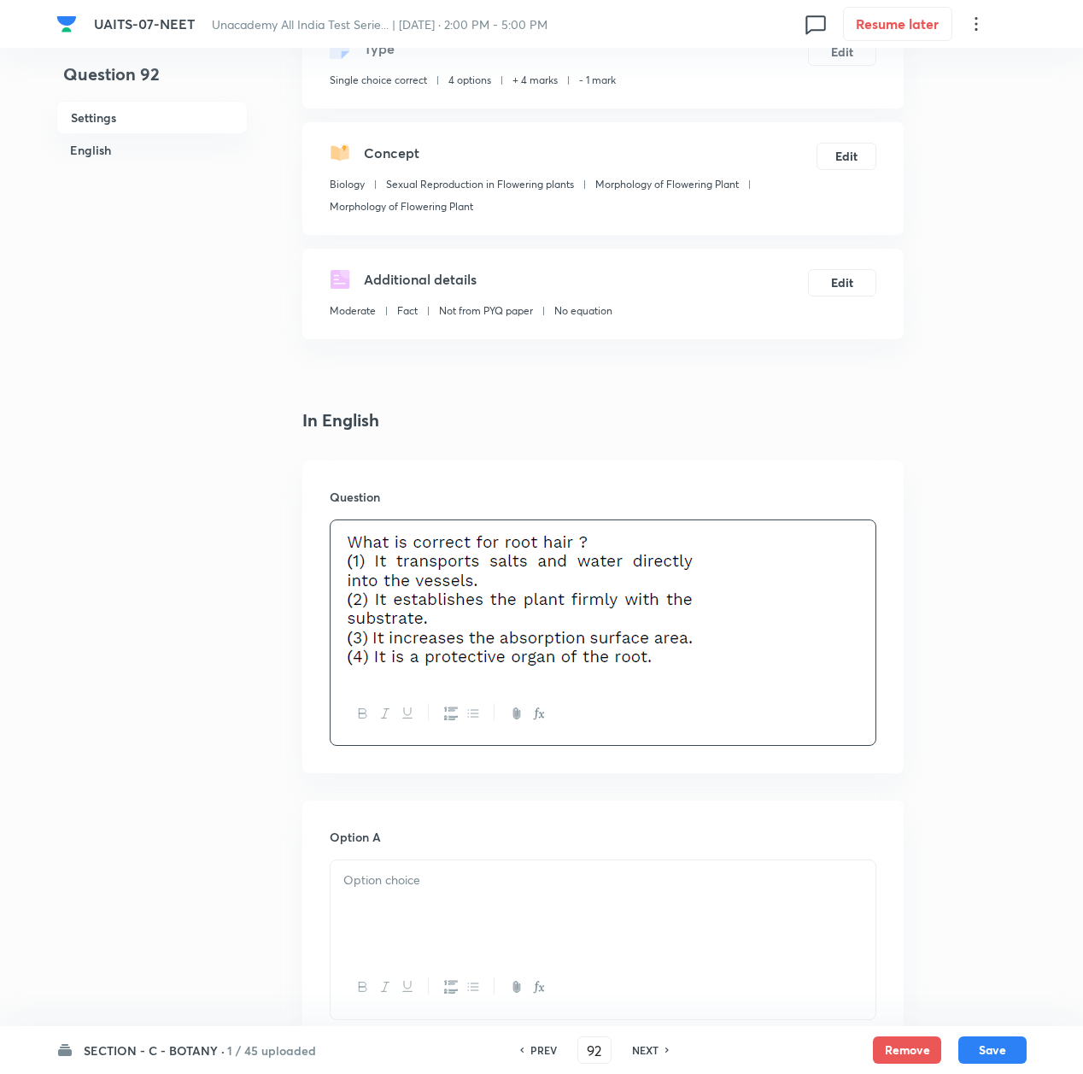
scroll to position [342, 0]
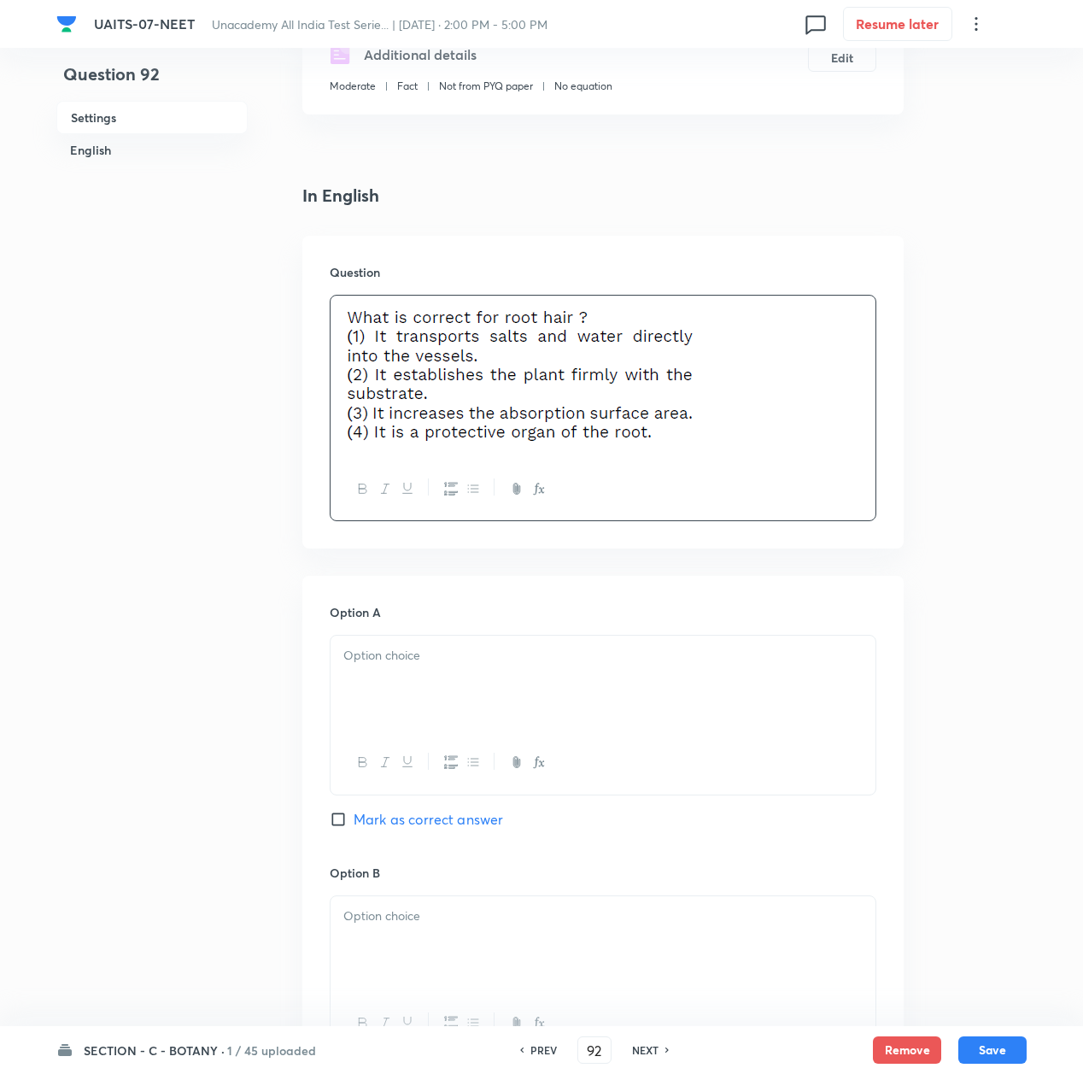
click at [394, 644] on div at bounding box center [603, 684] width 545 height 96
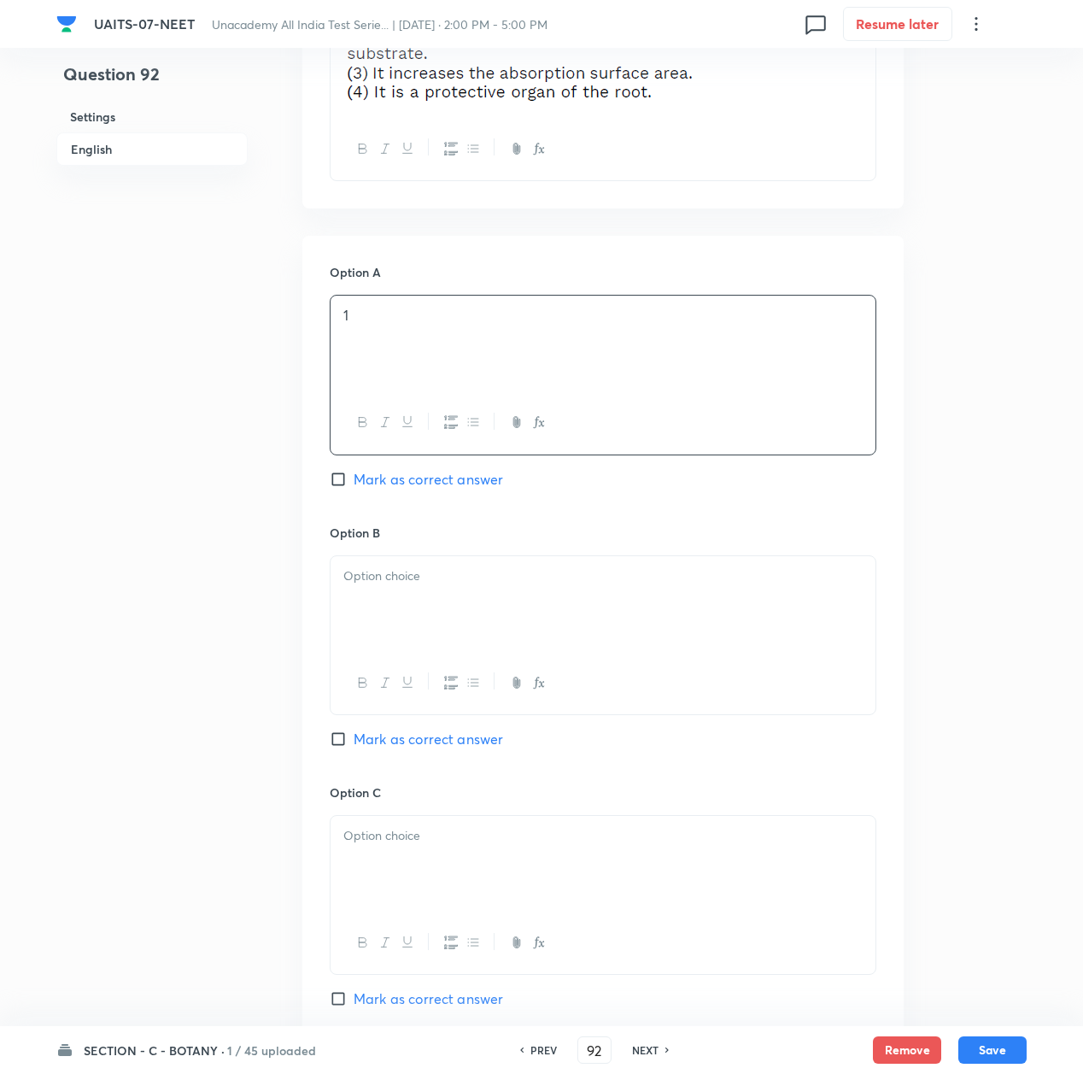
scroll to position [684, 0]
click at [373, 602] on div at bounding box center [603, 603] width 545 height 96
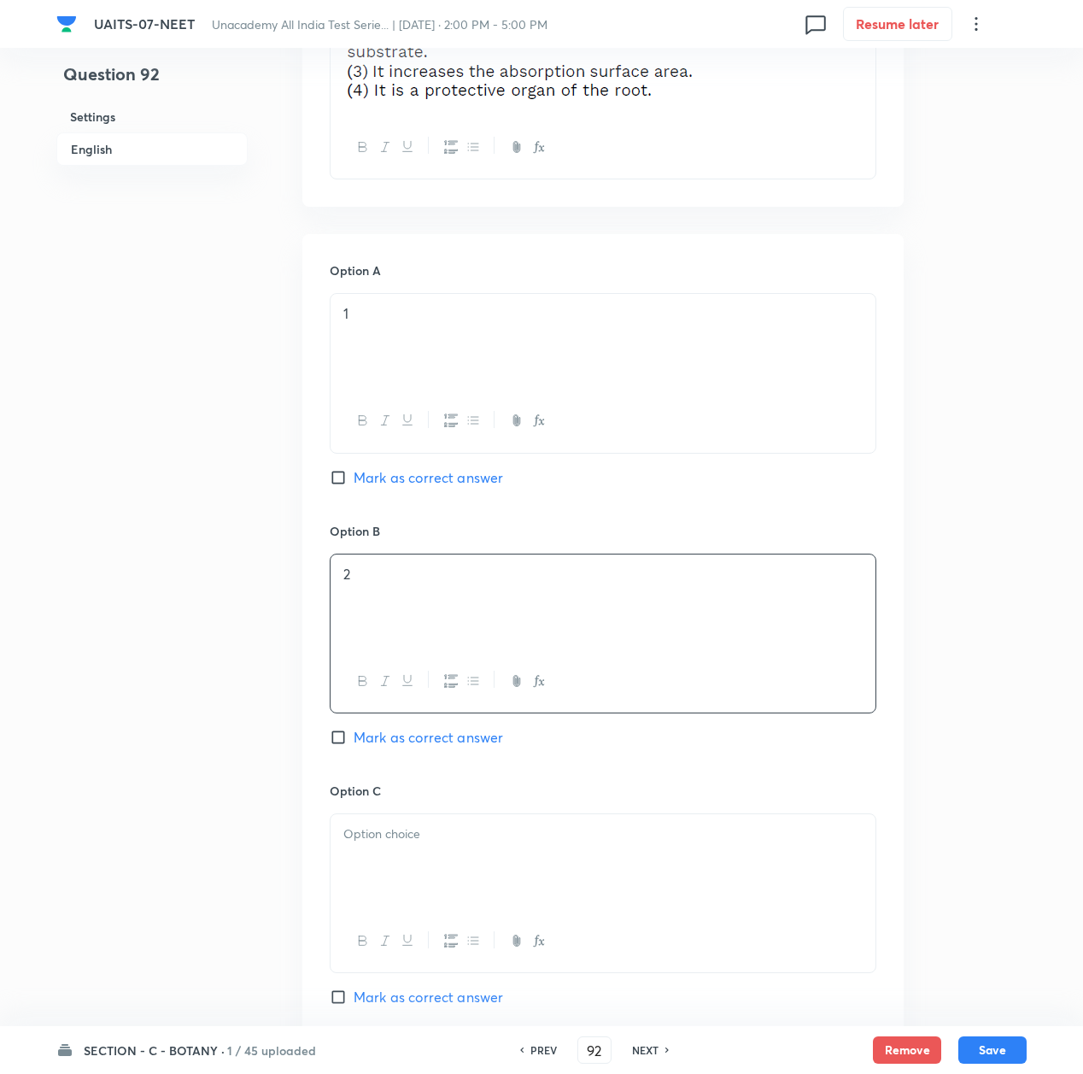
click at [390, 824] on div at bounding box center [603, 862] width 545 height 96
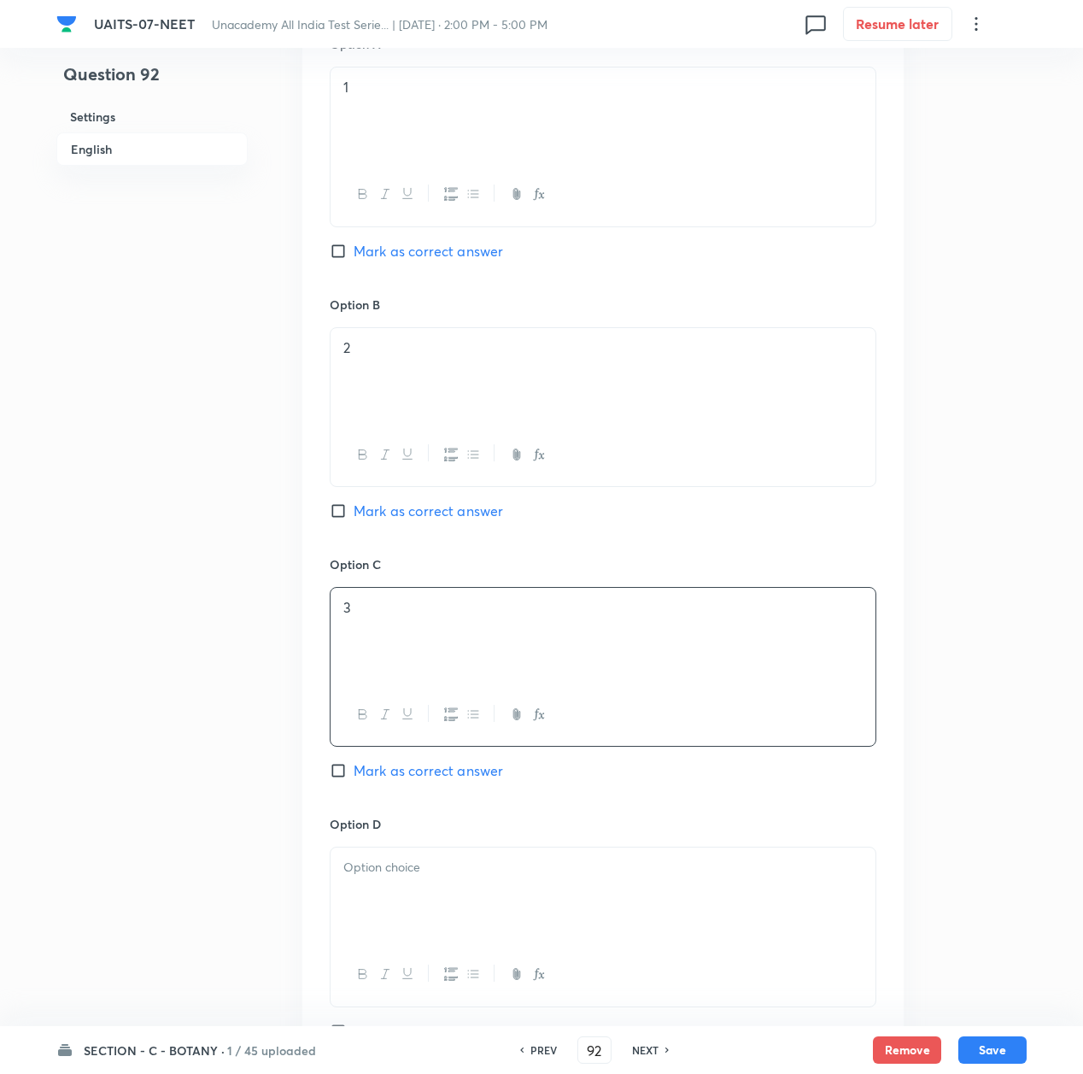
scroll to position [911, 0]
click at [373, 771] on span "Mark as correct answer" at bounding box center [429, 770] width 150 height 21
click at [354, 771] on input "Mark as correct answer" at bounding box center [342, 769] width 24 height 17
checkbox input "true"
click at [441, 923] on div at bounding box center [603, 895] width 545 height 96
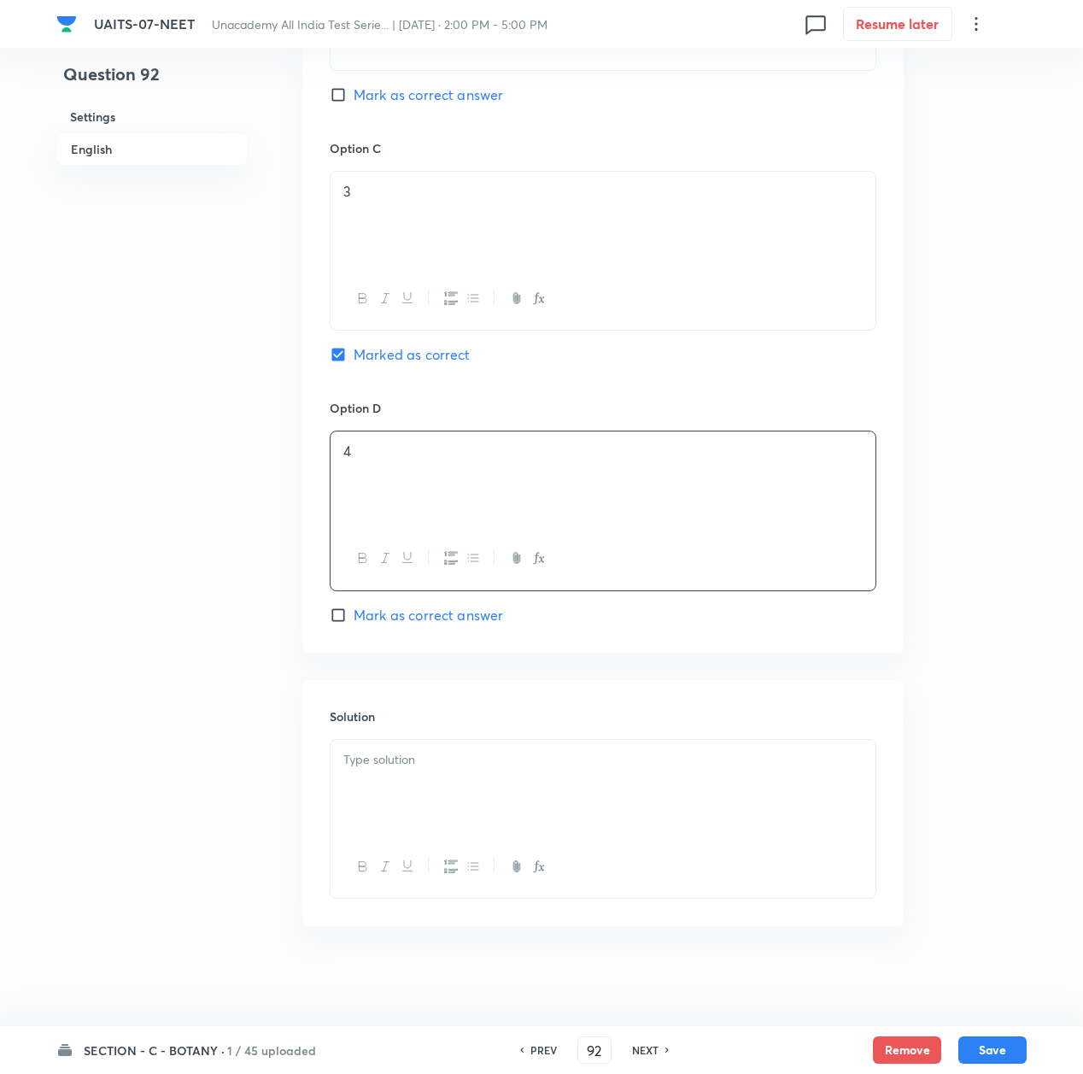
scroll to position [1333, 0]
click at [397, 784] on div at bounding box center [603, 785] width 545 height 96
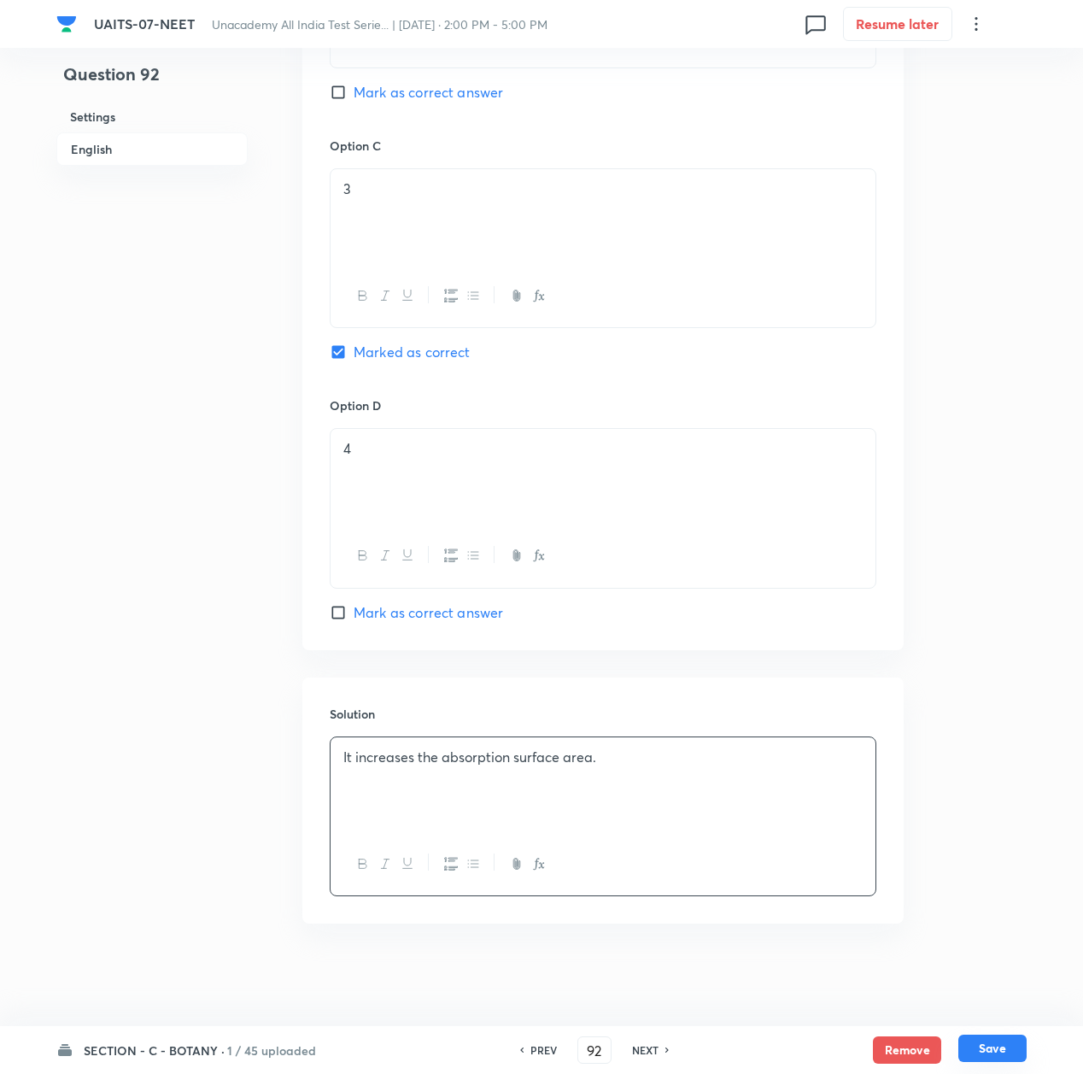
click at [992, 1049] on button "Save" at bounding box center [993, 1048] width 68 height 27
type input "93"
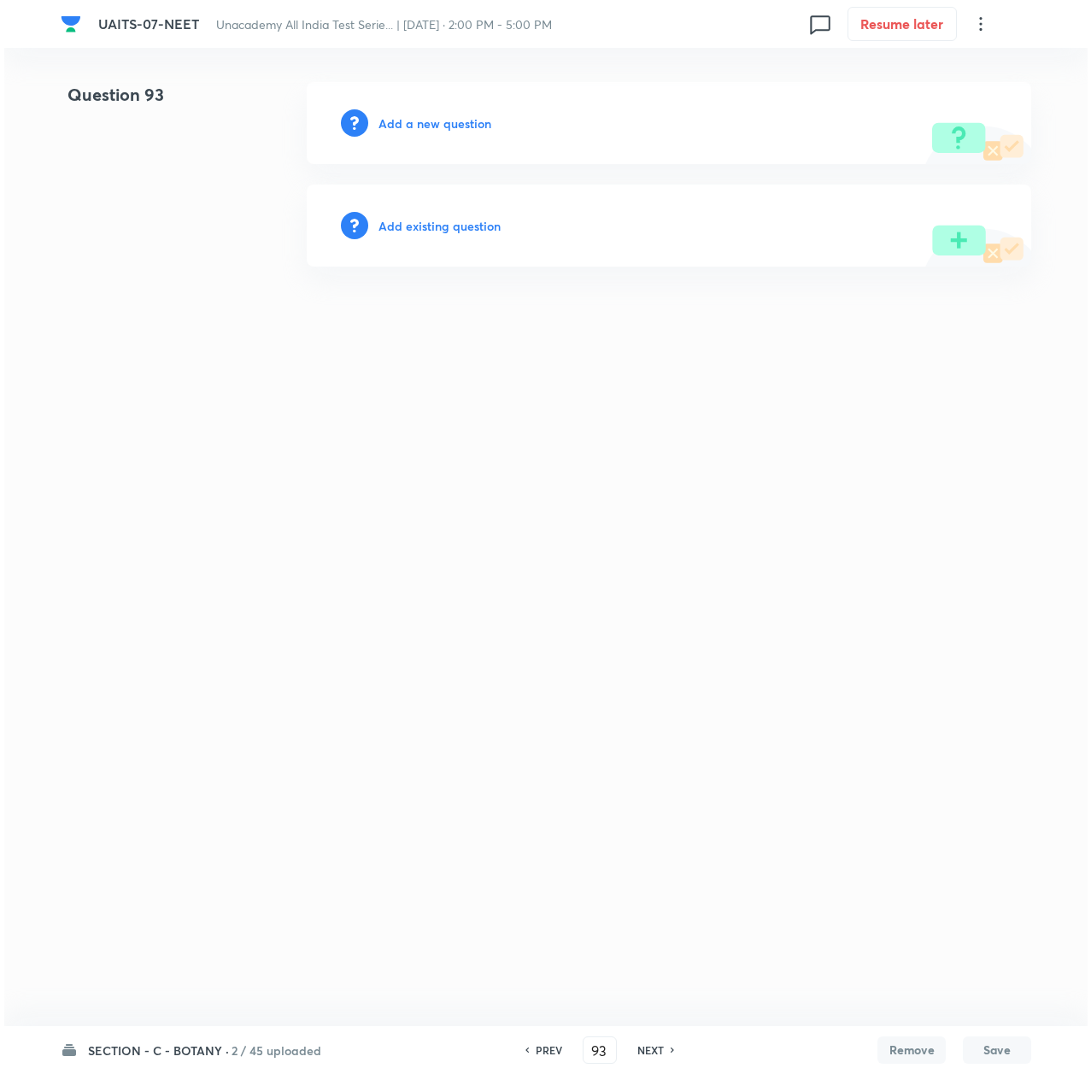
scroll to position [0, 0]
drag, startPoint x: 451, startPoint y: 130, endPoint x: 444, endPoint y: 124, distance: 9.1
click at [444, 124] on h6 "Add a new question" at bounding box center [435, 123] width 113 height 18
click at [443, 123] on h6 "Choose a question type" at bounding box center [445, 123] width 132 height 18
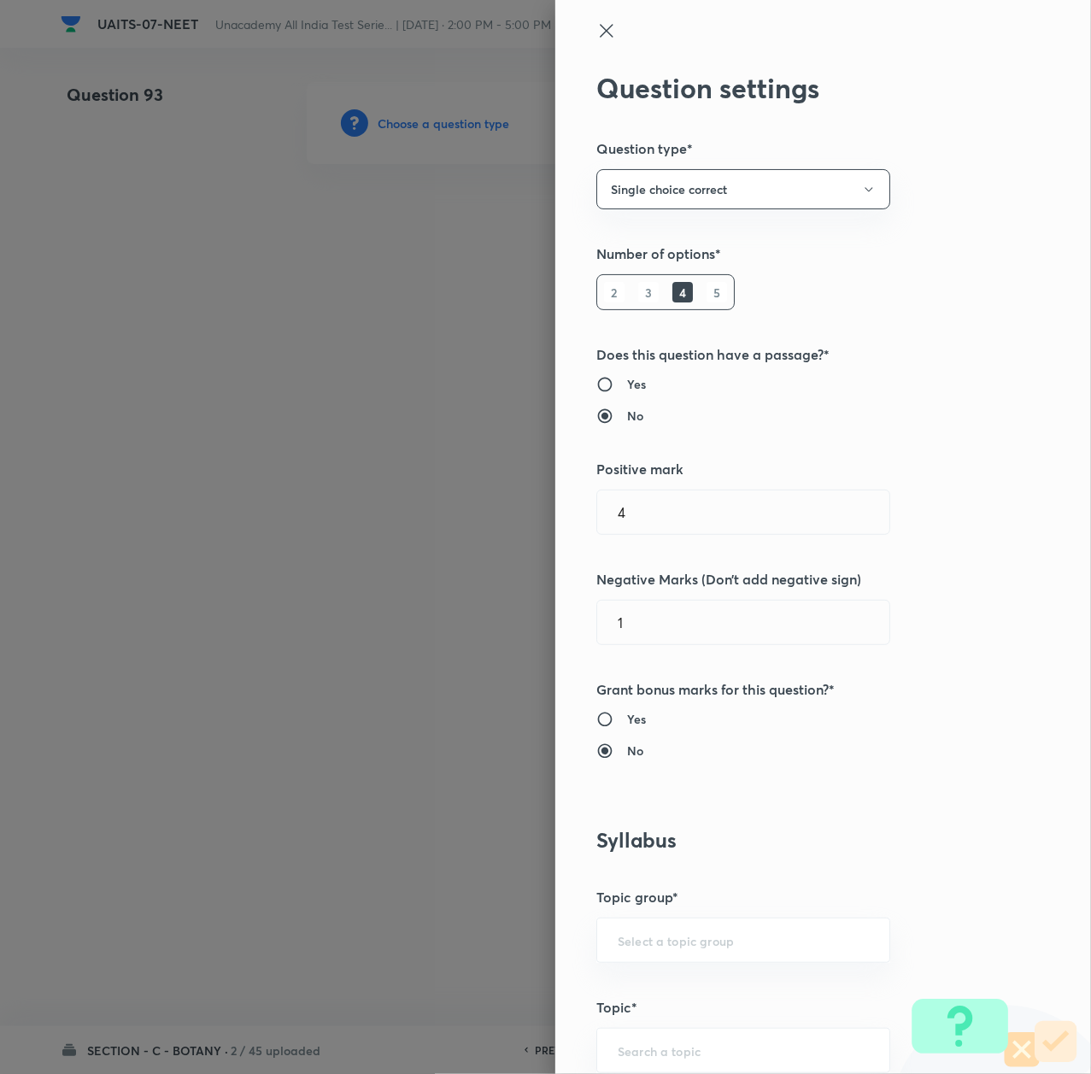
click at [443, 123] on div at bounding box center [545, 537] width 1091 height 1074
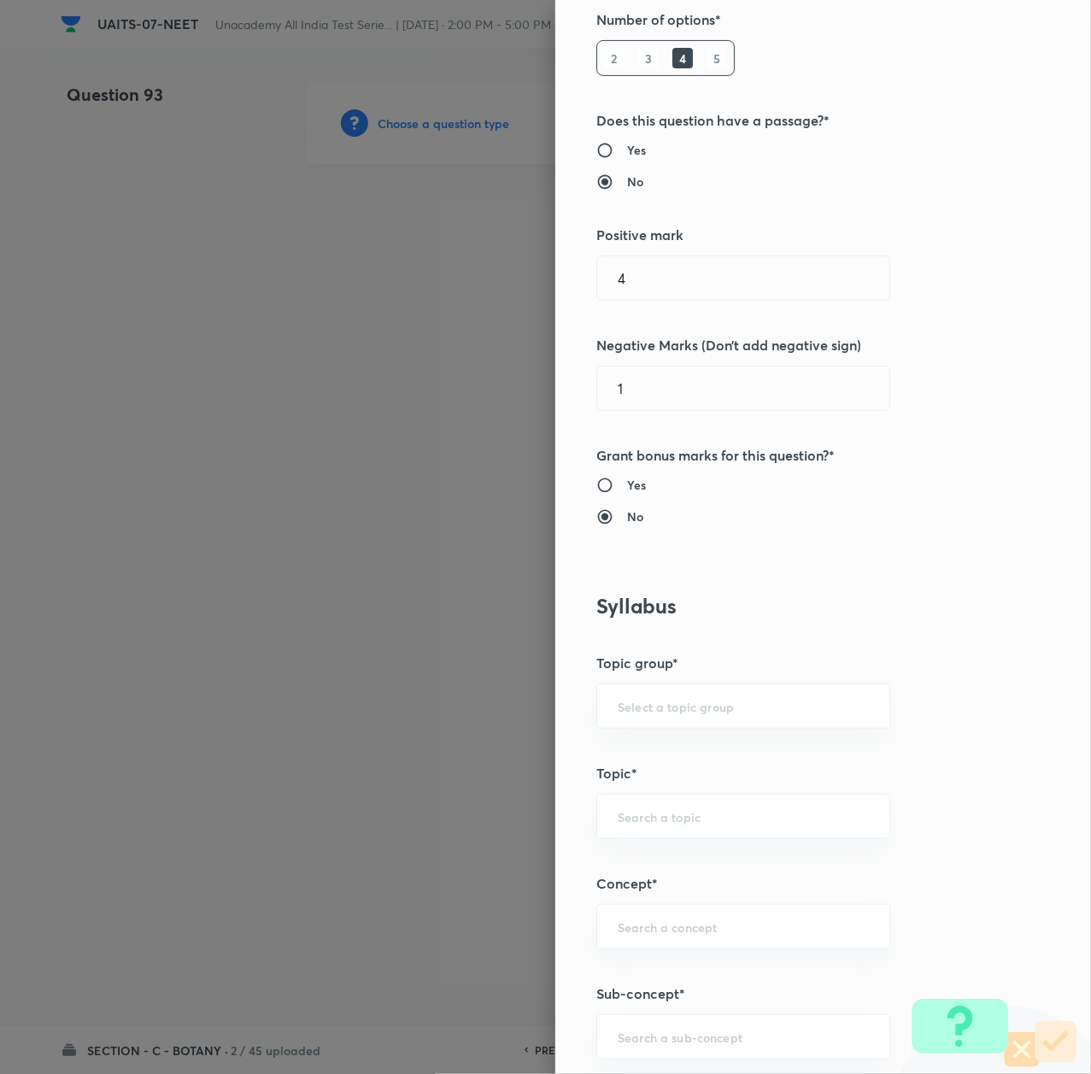
scroll to position [684, 0]
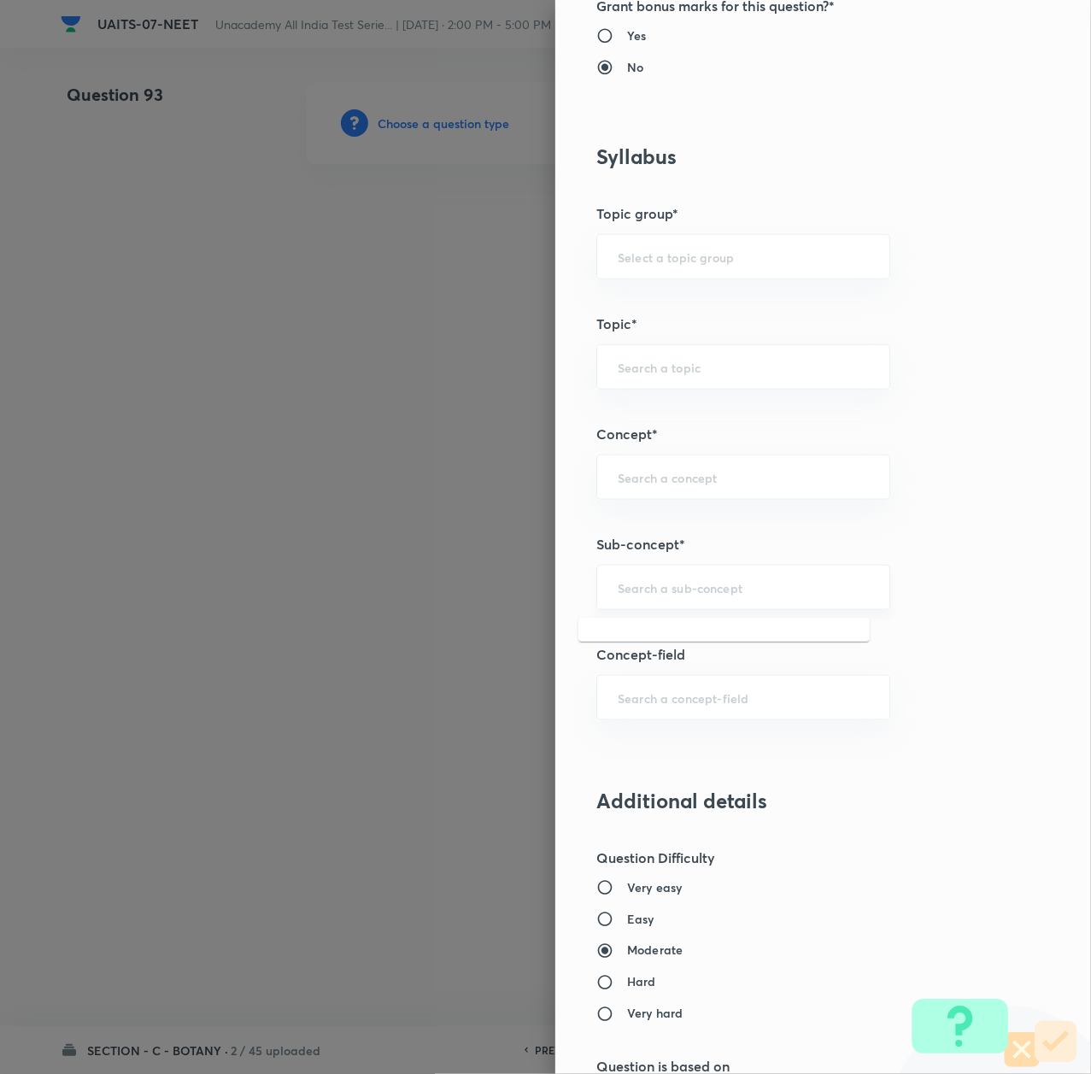
click at [629, 593] on input "text" at bounding box center [743, 587] width 251 height 16
paste input "Morphology of Flowering Plant"
click at [625, 633] on li "Morphology of Flowering Plant" at bounding box center [723, 640] width 291 height 31
type input "Morphology of Flowering Plant"
type input "Biology"
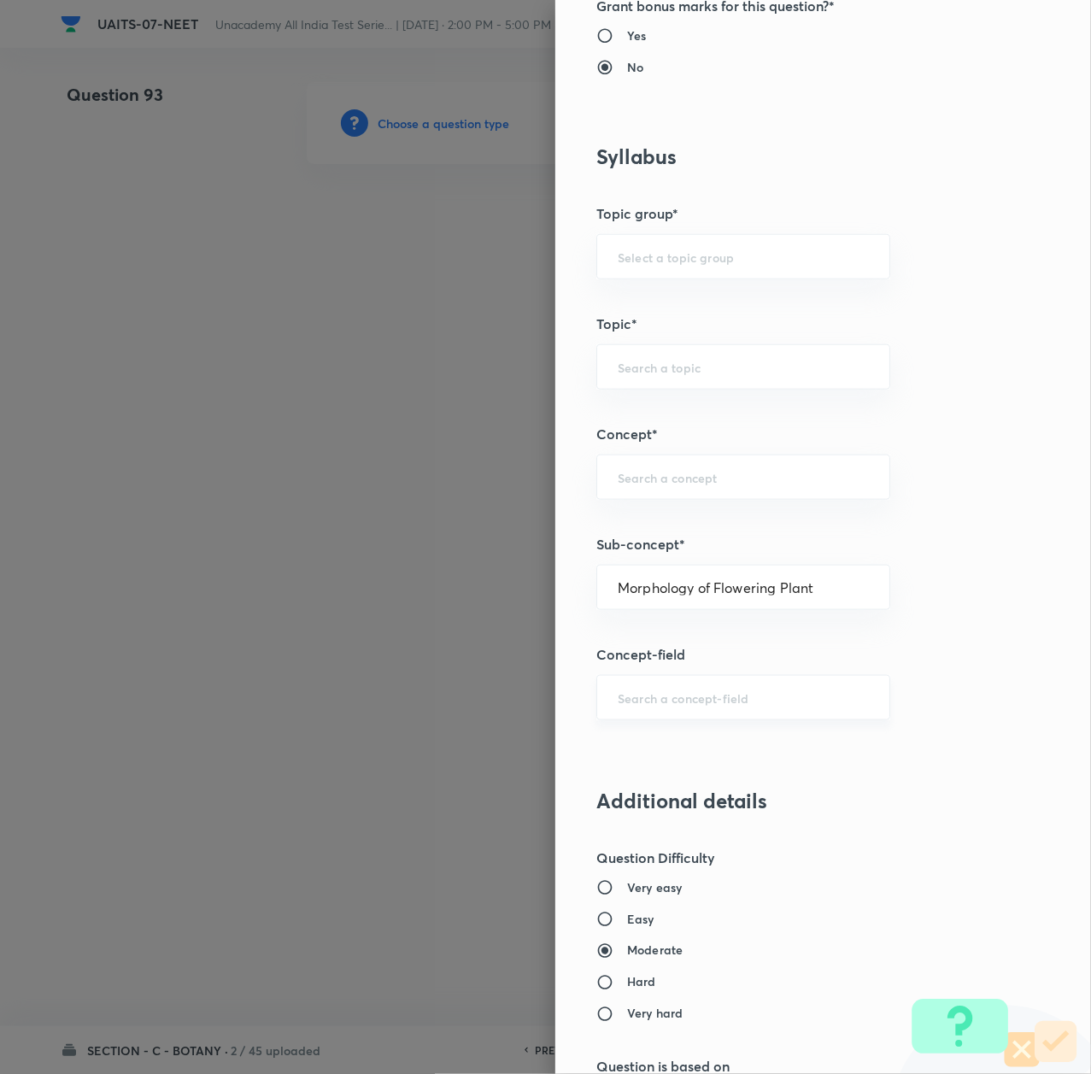
type input "Sexual Reproduction in Flowering plants"
type input "Morphology of Flowering Plant"
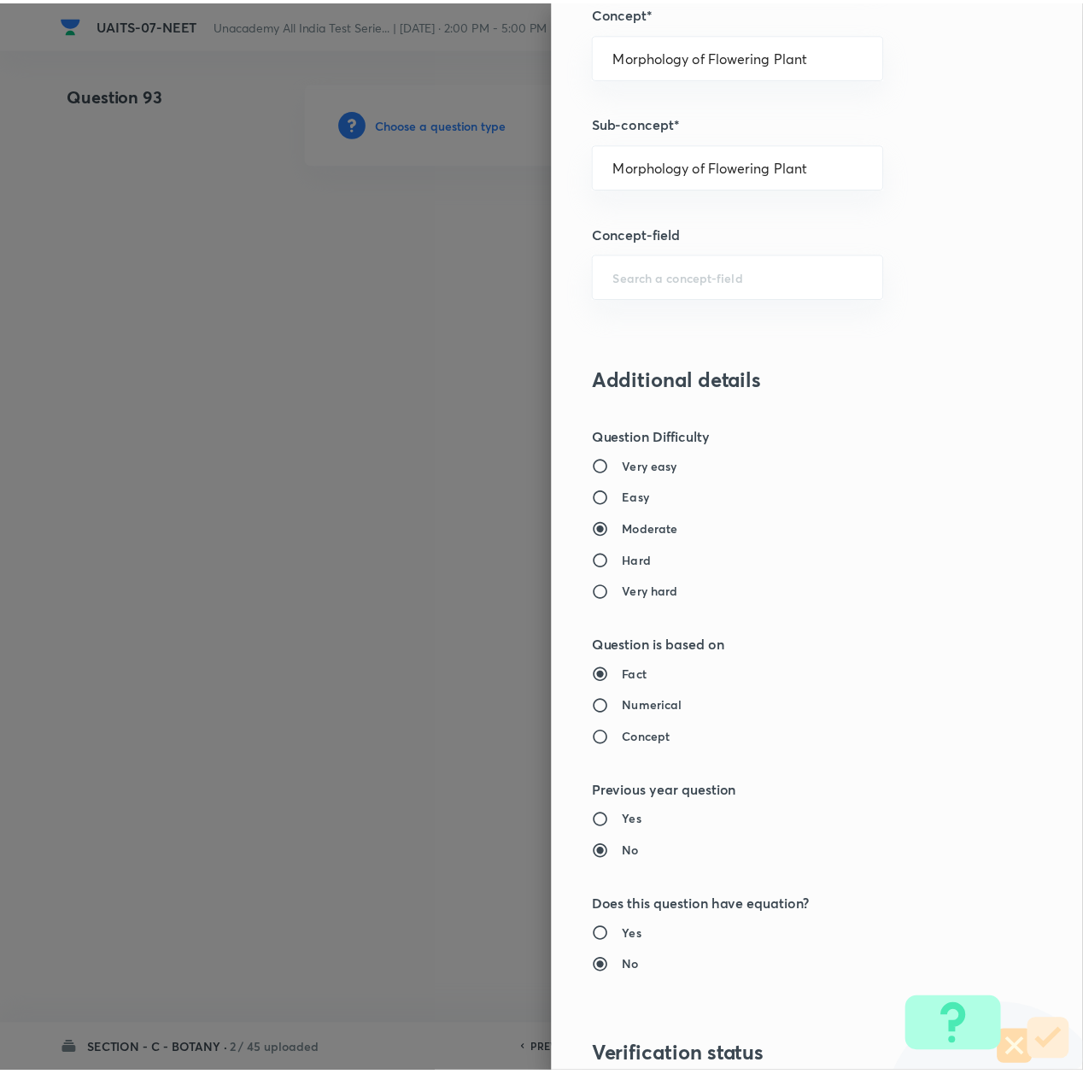
scroll to position [1374, 0]
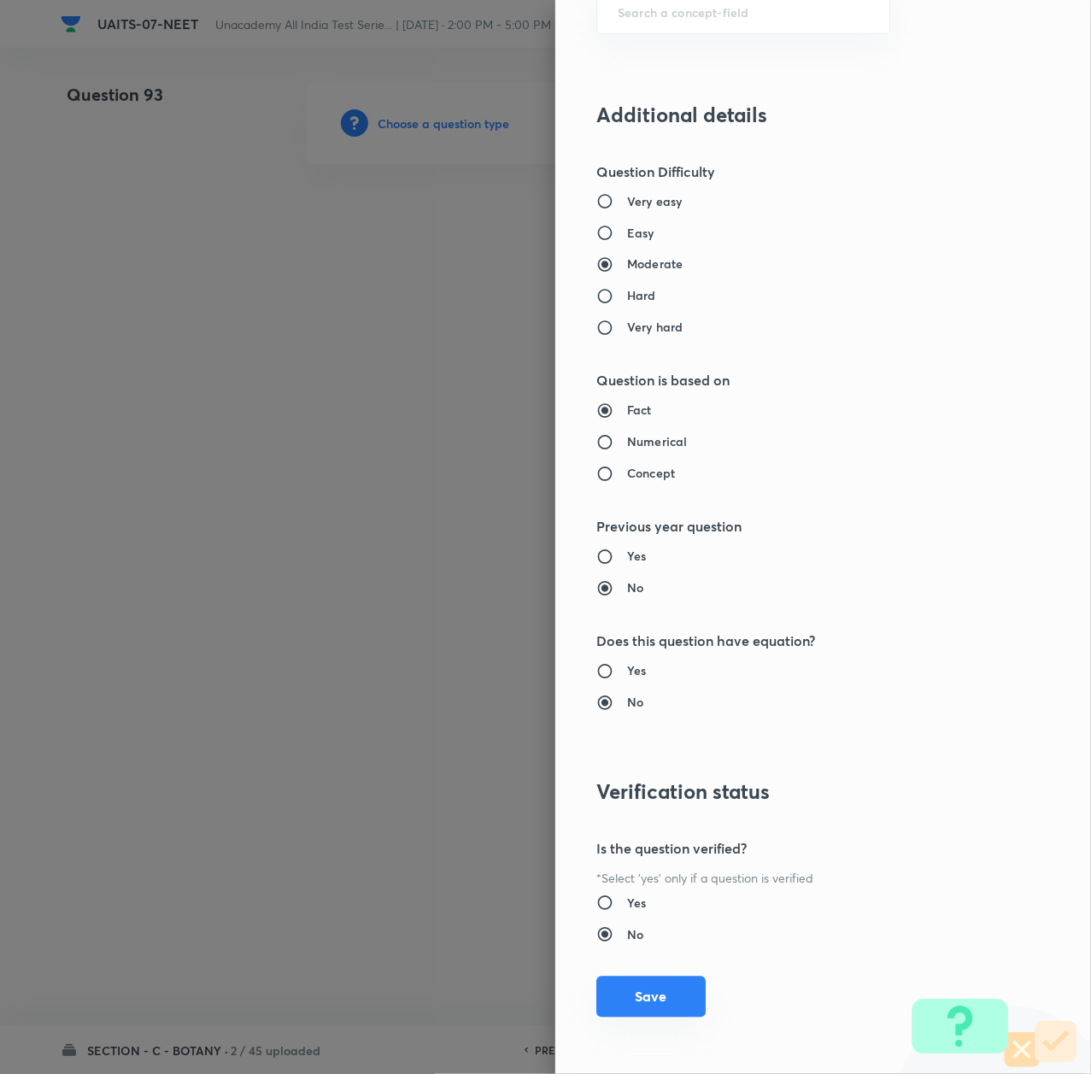
click at [627, 995] on button "Save" at bounding box center [650, 997] width 109 height 41
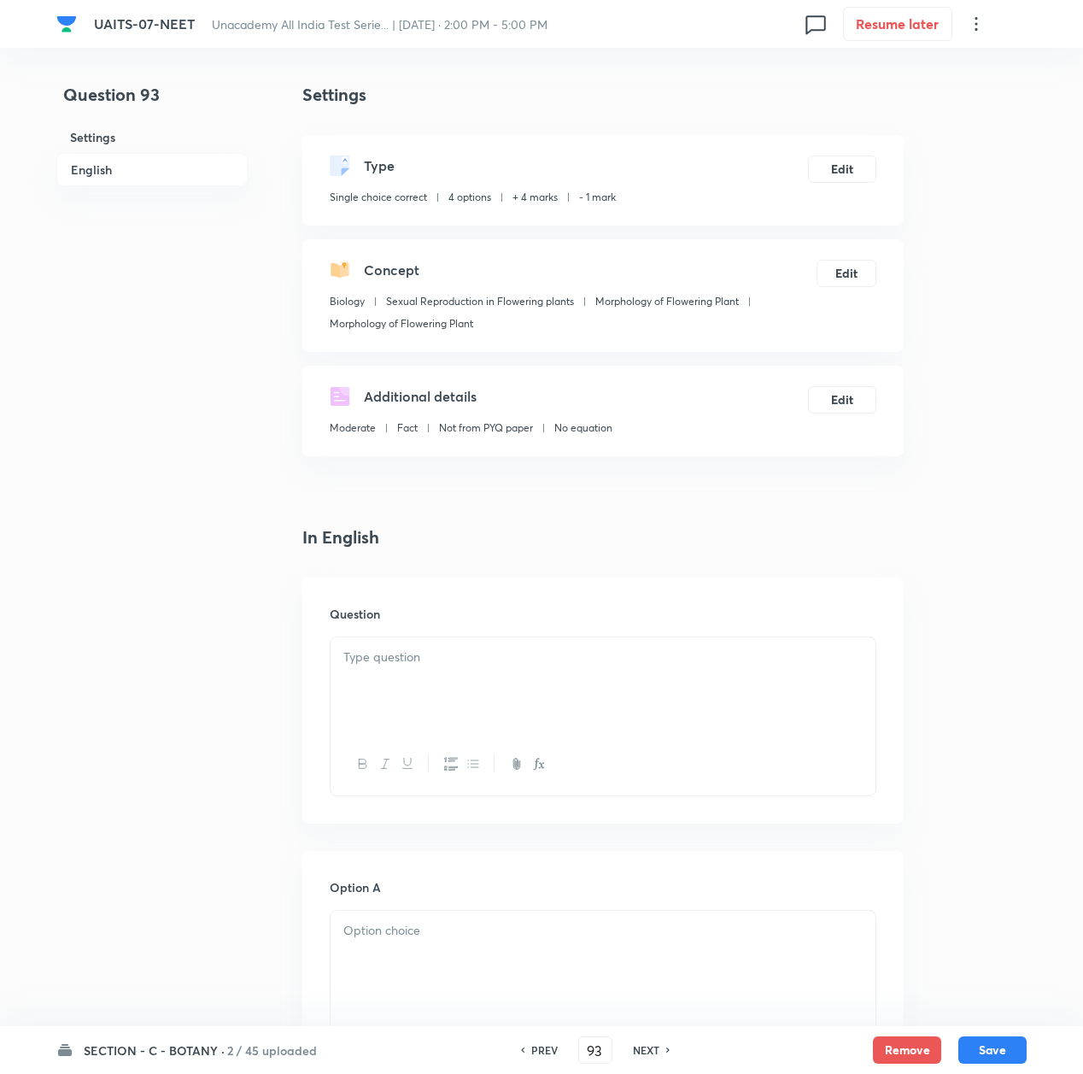
click at [458, 670] on div at bounding box center [603, 685] width 545 height 96
click at [527, 657] on p at bounding box center [602, 658] width 519 height 20
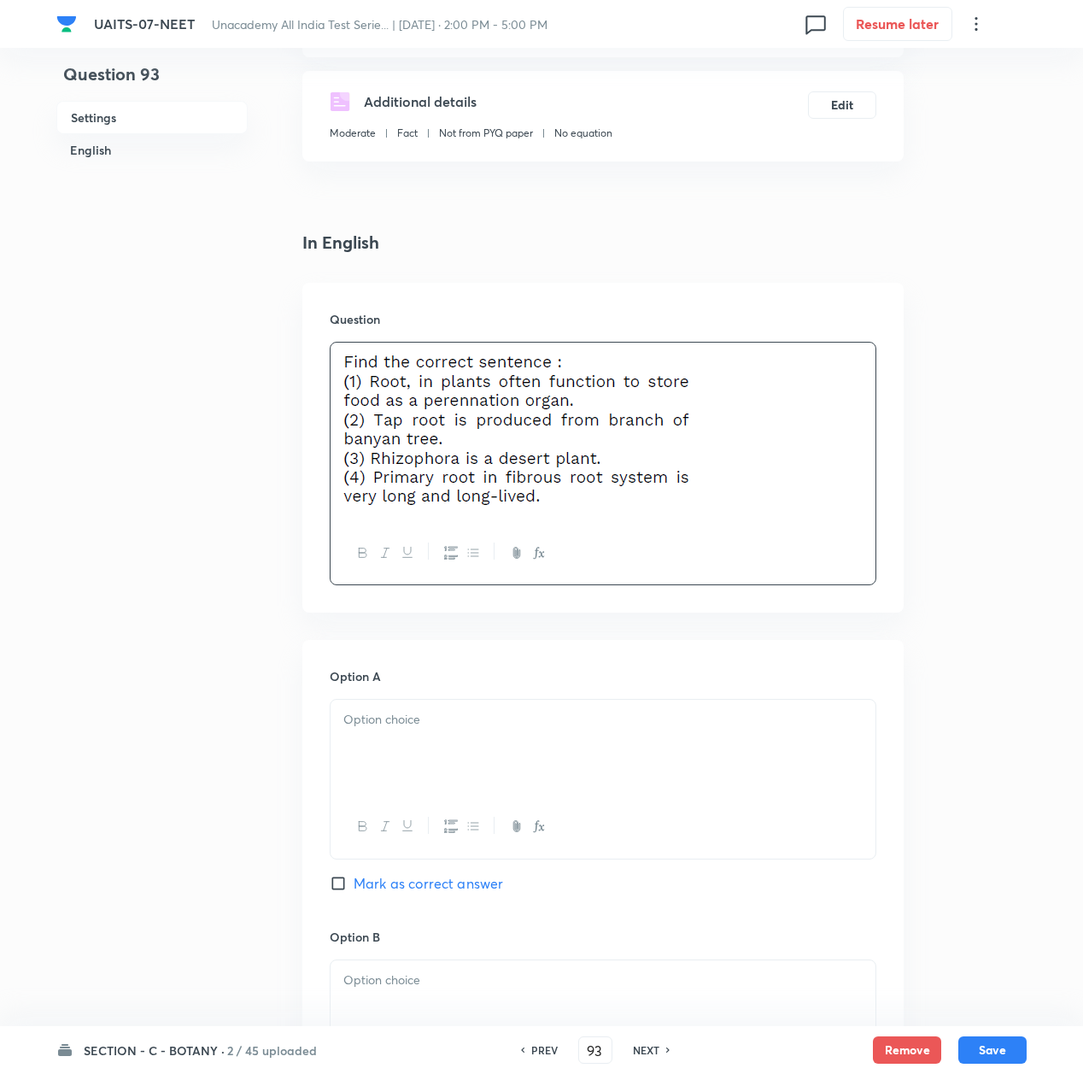
scroll to position [342, 0]
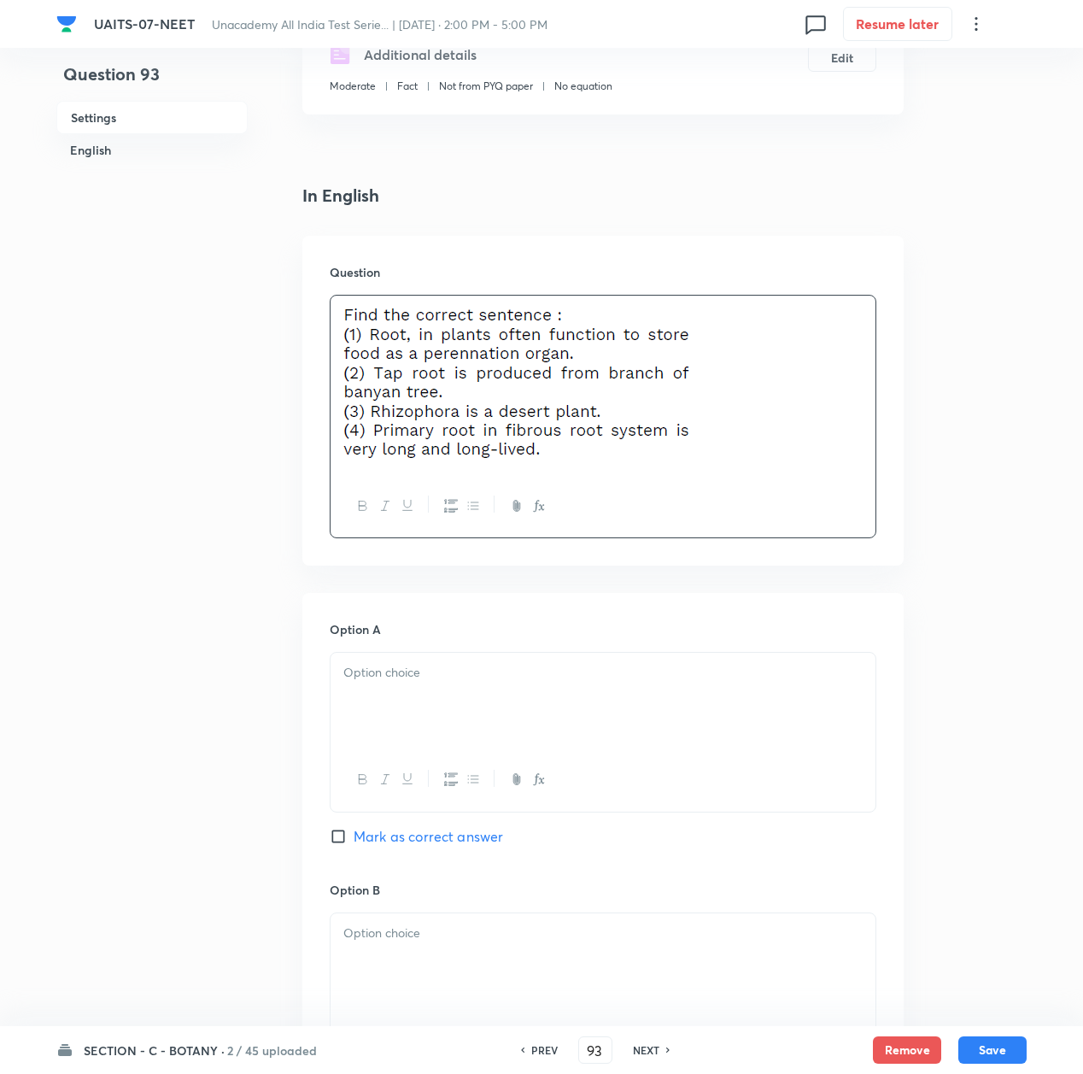
click at [395, 698] on div at bounding box center [603, 701] width 545 height 96
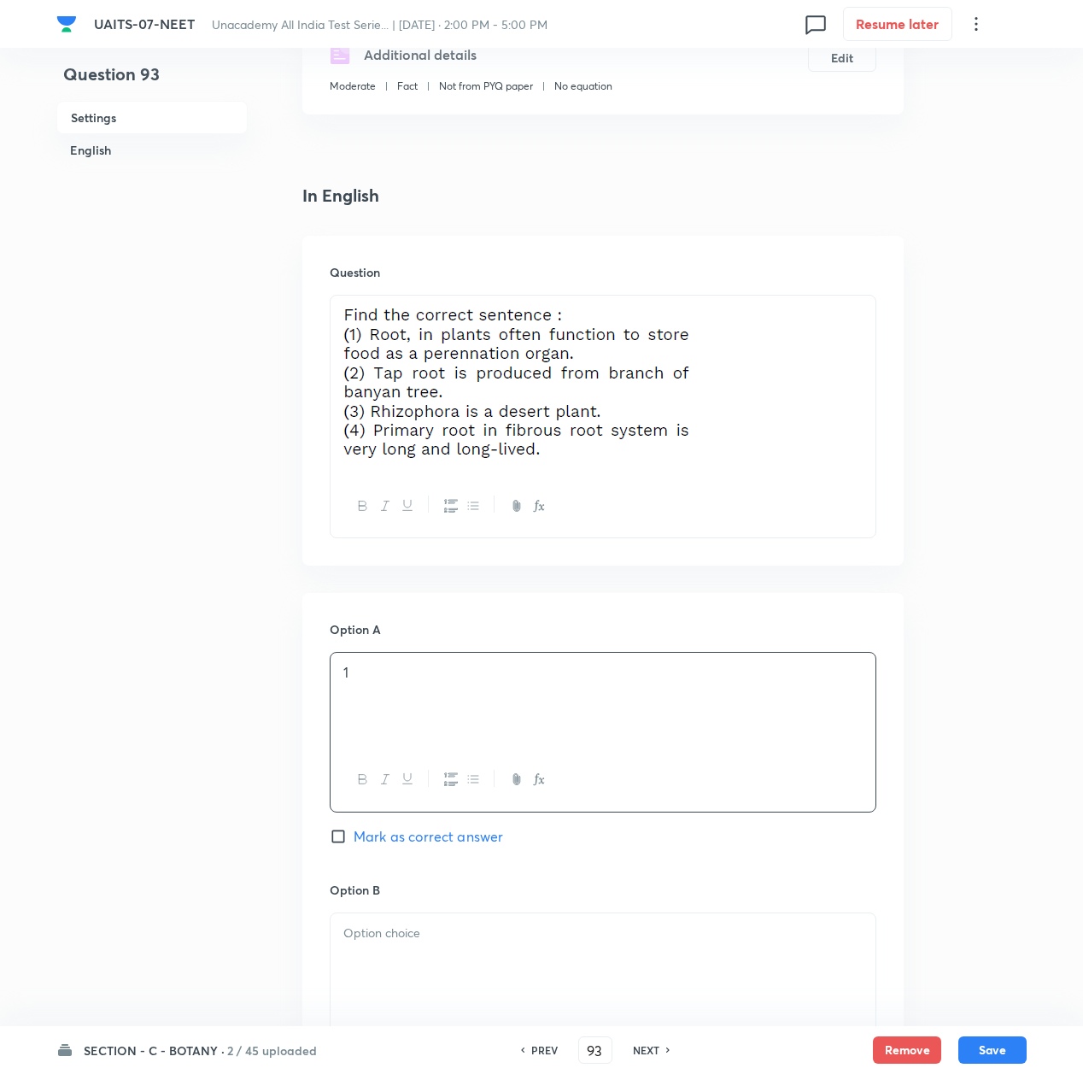
click at [380, 842] on span "Mark as correct answer" at bounding box center [429, 836] width 150 height 21
click at [354, 842] on input "Mark as correct answer" at bounding box center [342, 836] width 24 height 17
checkbox input "true"
click at [384, 928] on p at bounding box center [602, 934] width 519 height 20
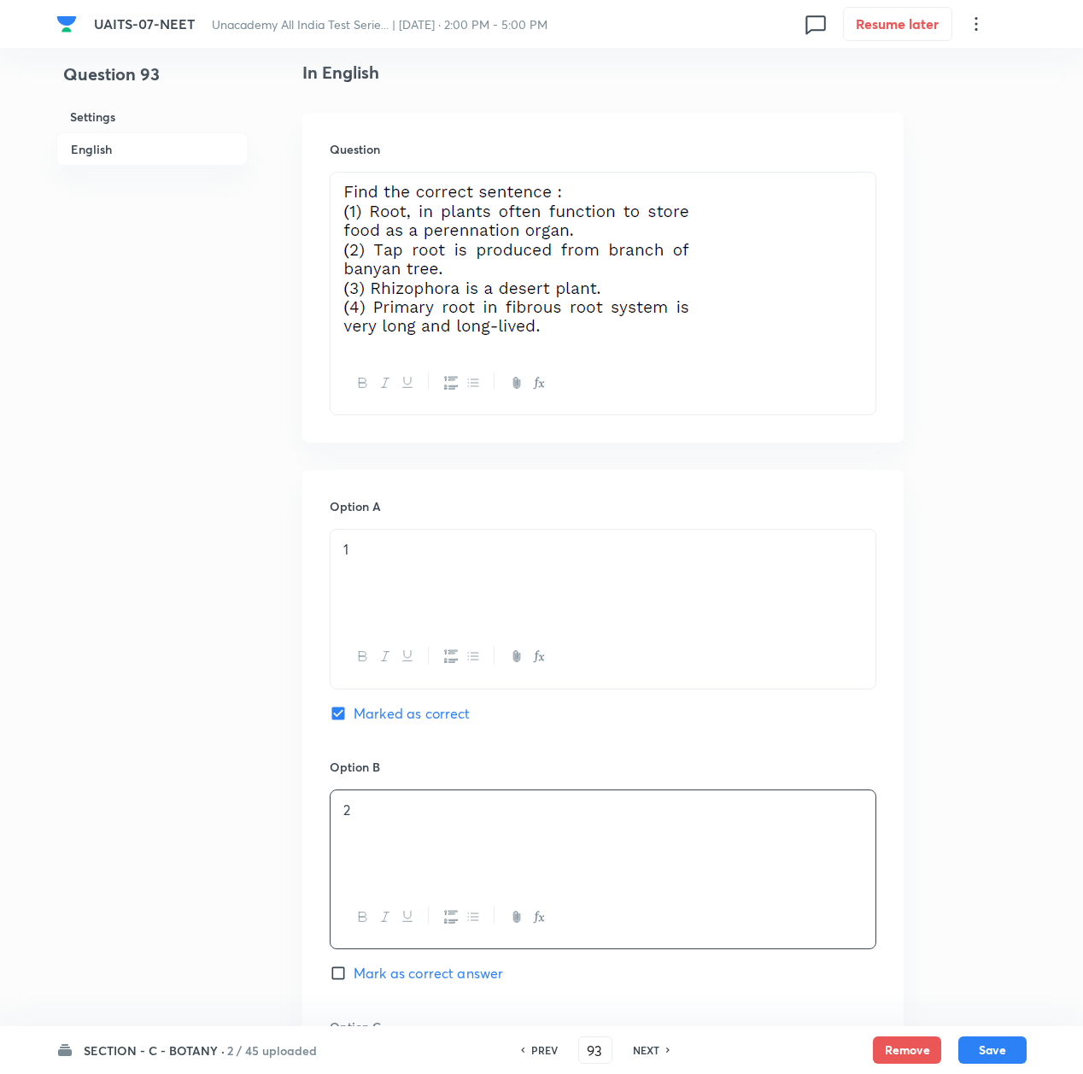
scroll to position [569, 0]
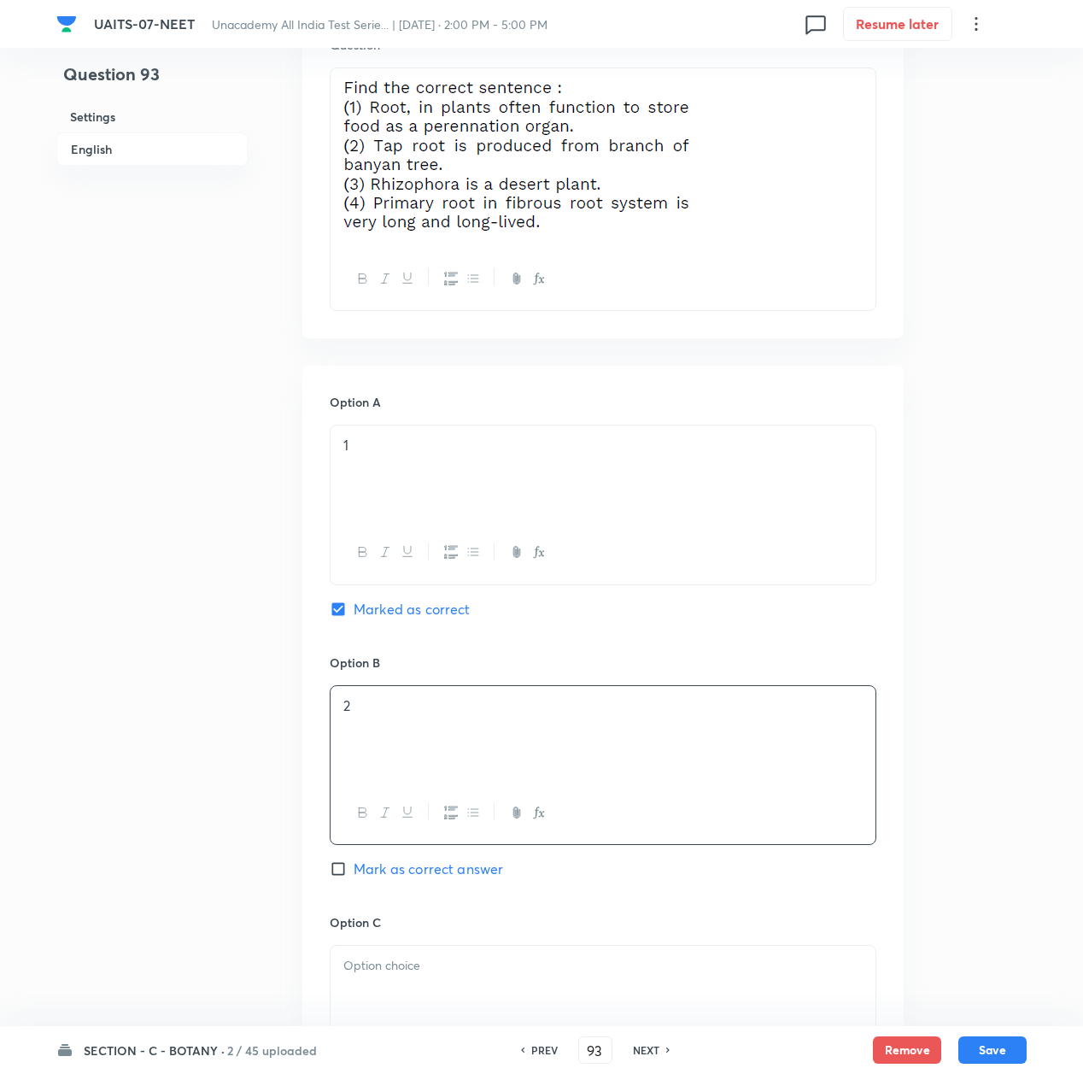
click at [384, 930] on h6 "Option C" at bounding box center [603, 922] width 547 height 18
click at [373, 978] on div at bounding box center [603, 994] width 545 height 96
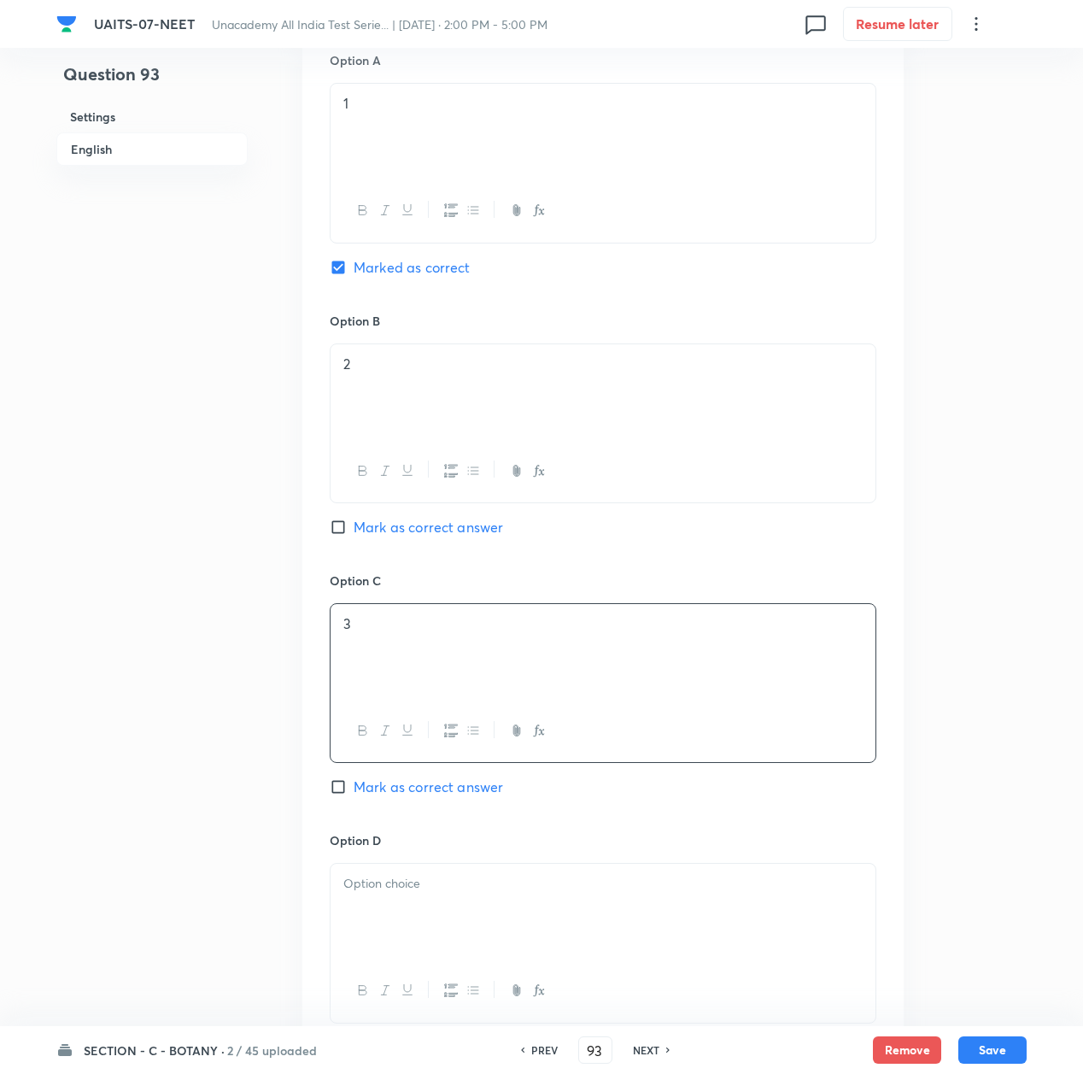
click at [396, 907] on div at bounding box center [603, 912] width 545 height 96
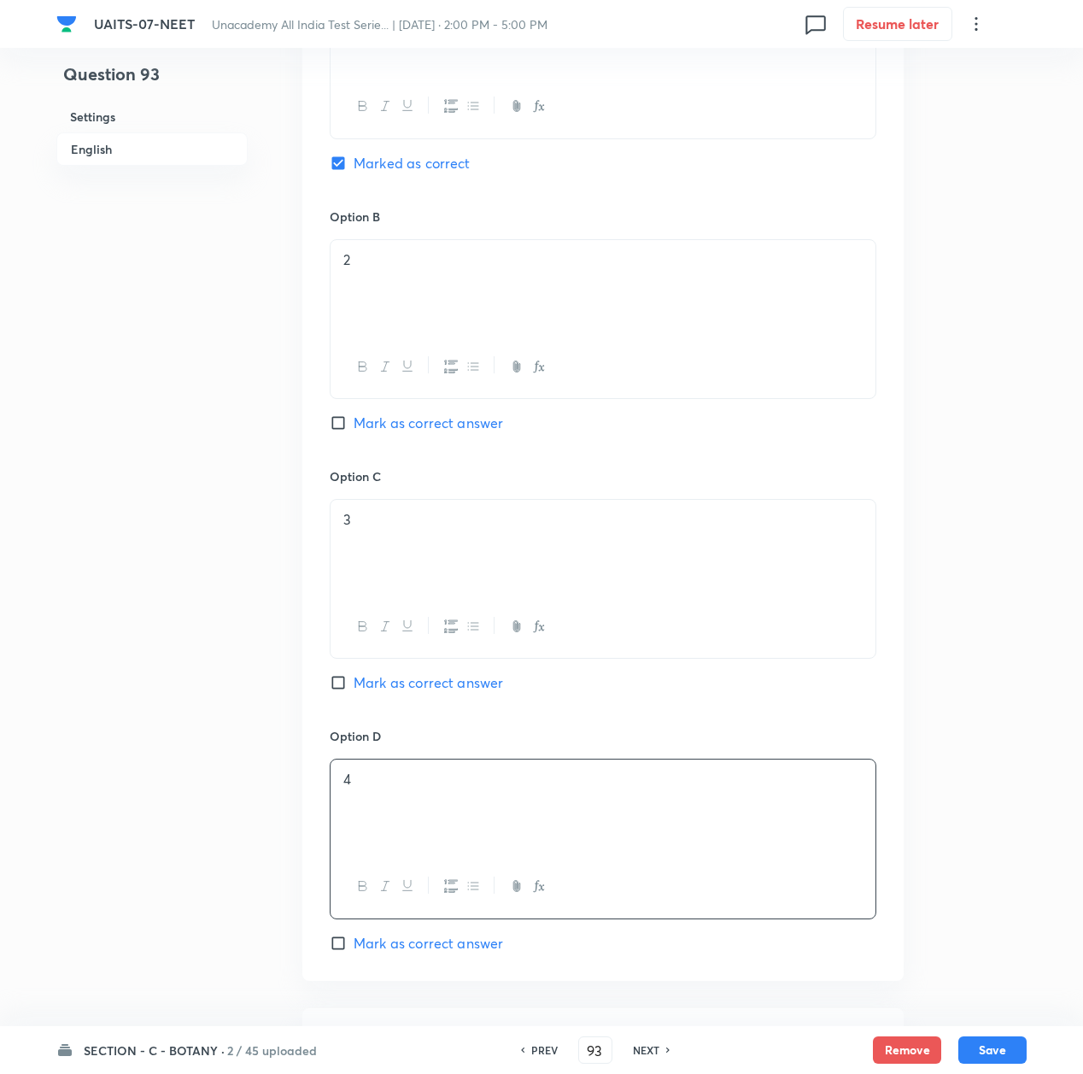
scroll to position [1139, 0]
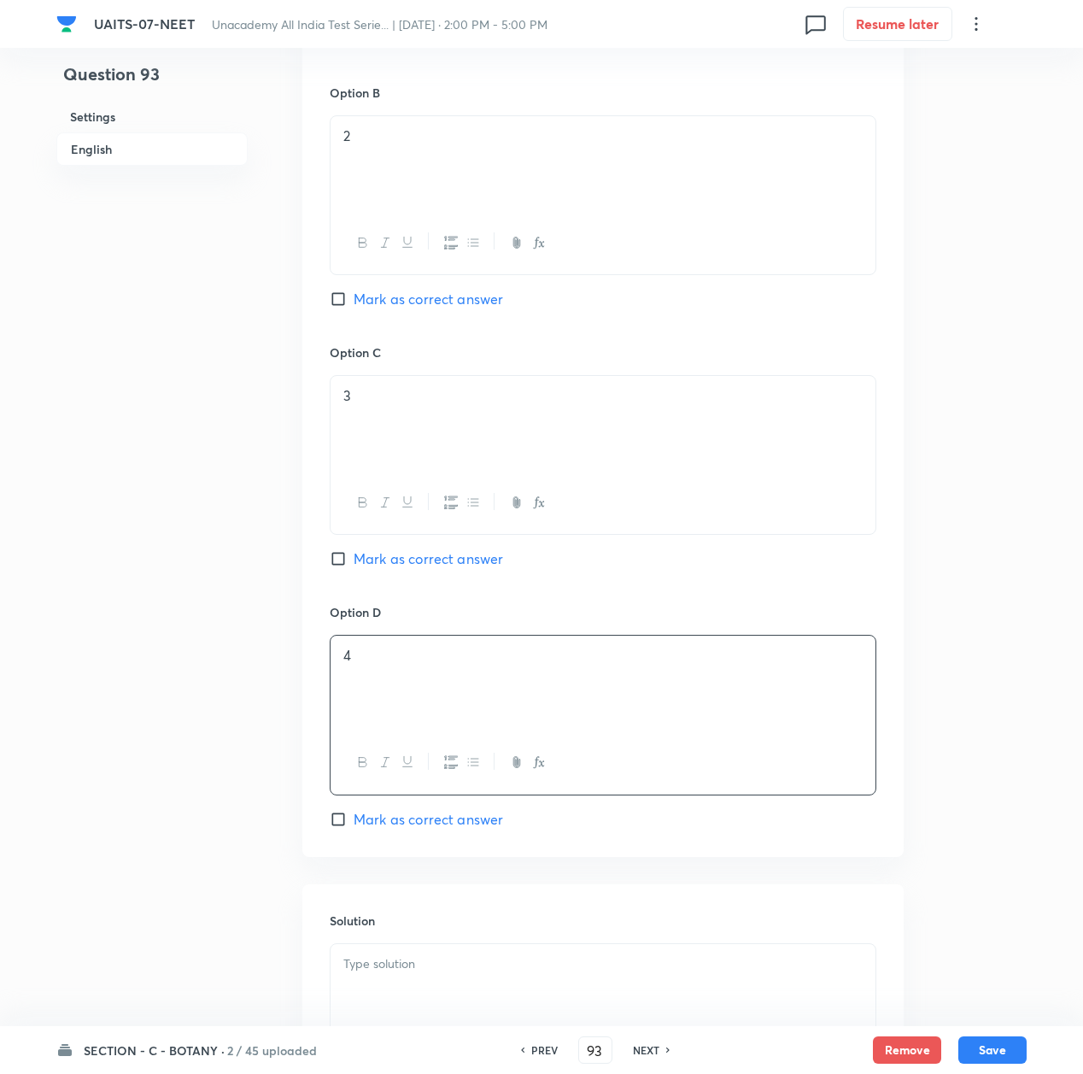
click at [383, 967] on p at bounding box center [602, 964] width 519 height 20
click at [470, 959] on p at bounding box center [602, 964] width 519 height 20
paste div
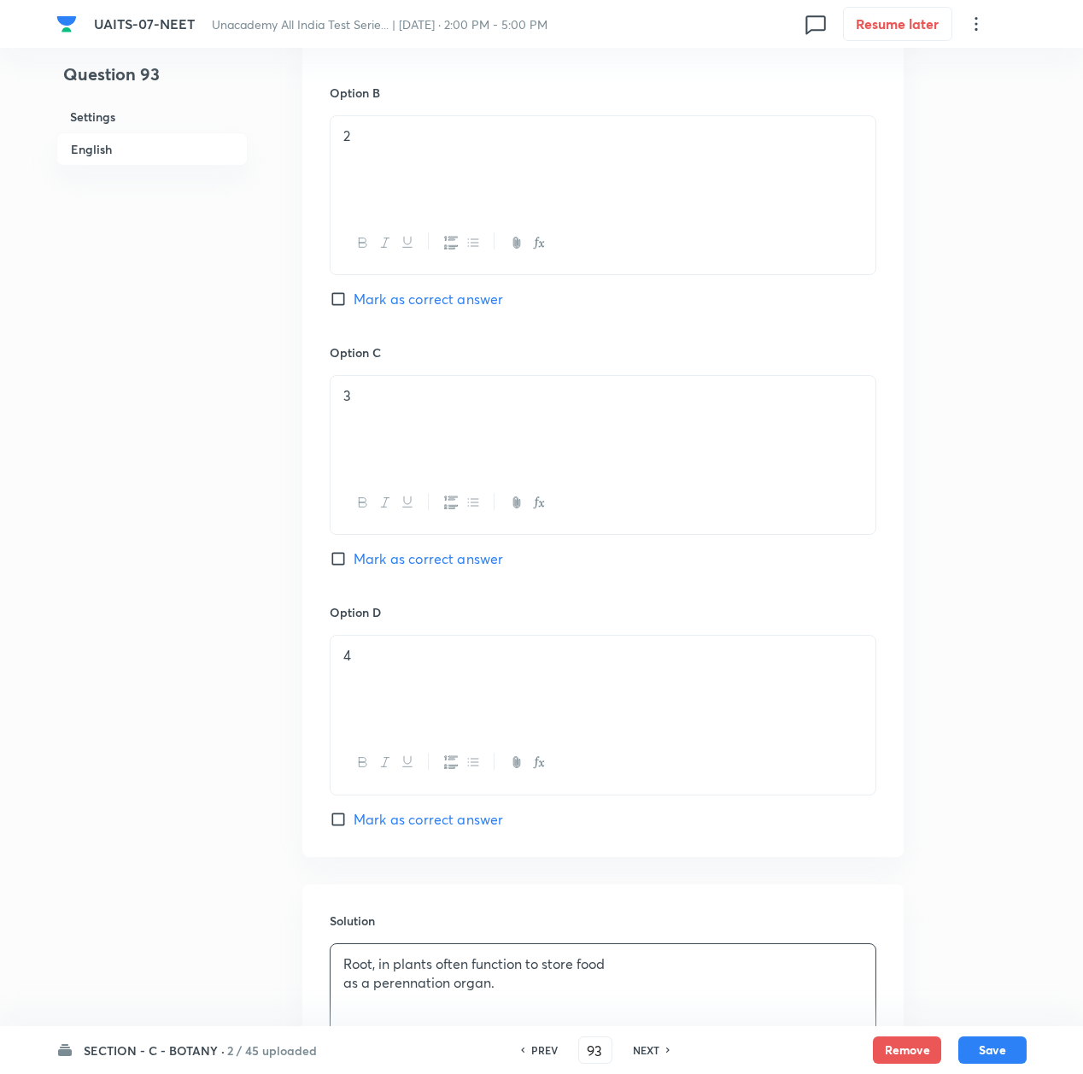
click at [651, 969] on p "Root, in plants often function to store food" at bounding box center [602, 964] width 519 height 20
click at [984, 1051] on button "Save" at bounding box center [993, 1048] width 68 height 27
type input "94"
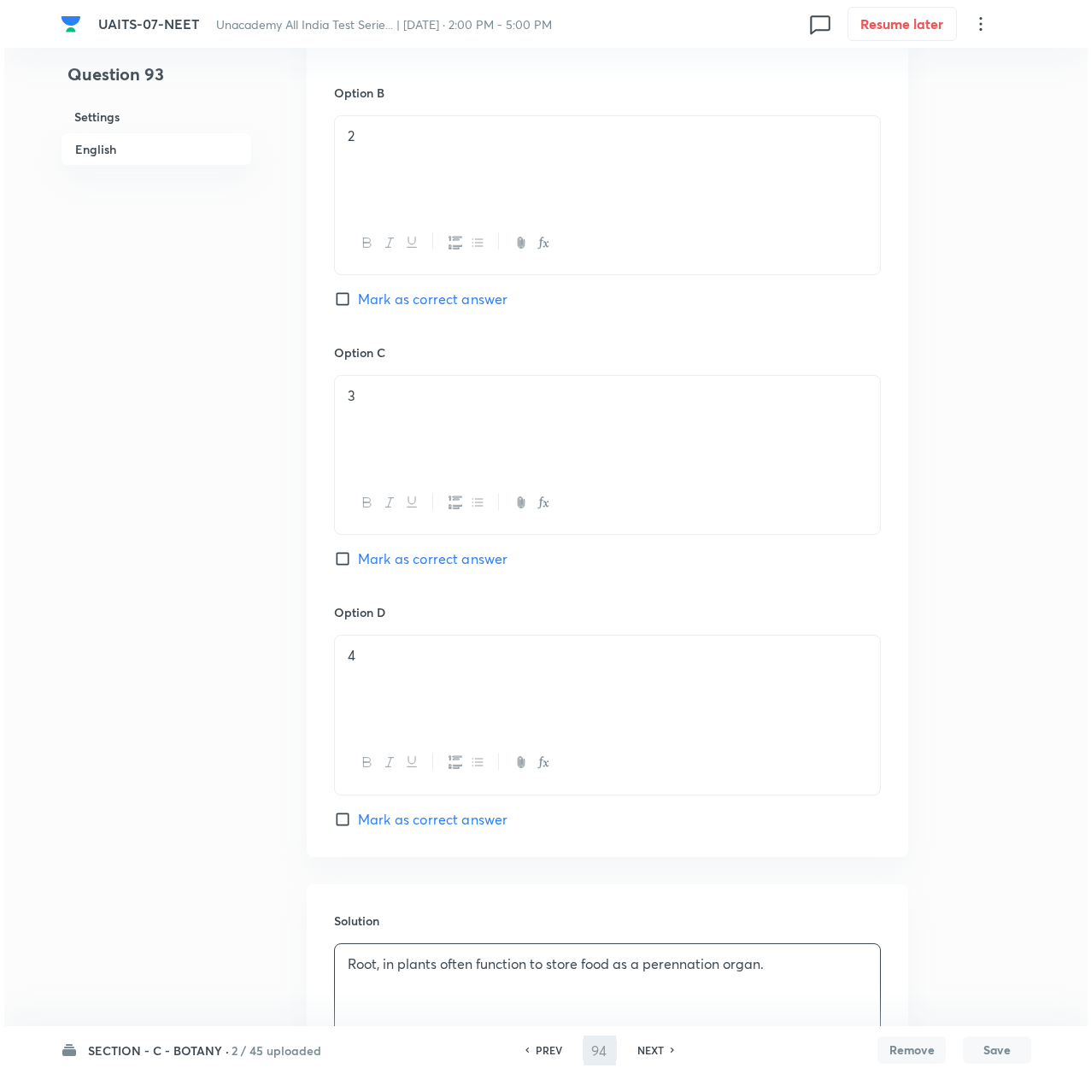
scroll to position [0, 0]
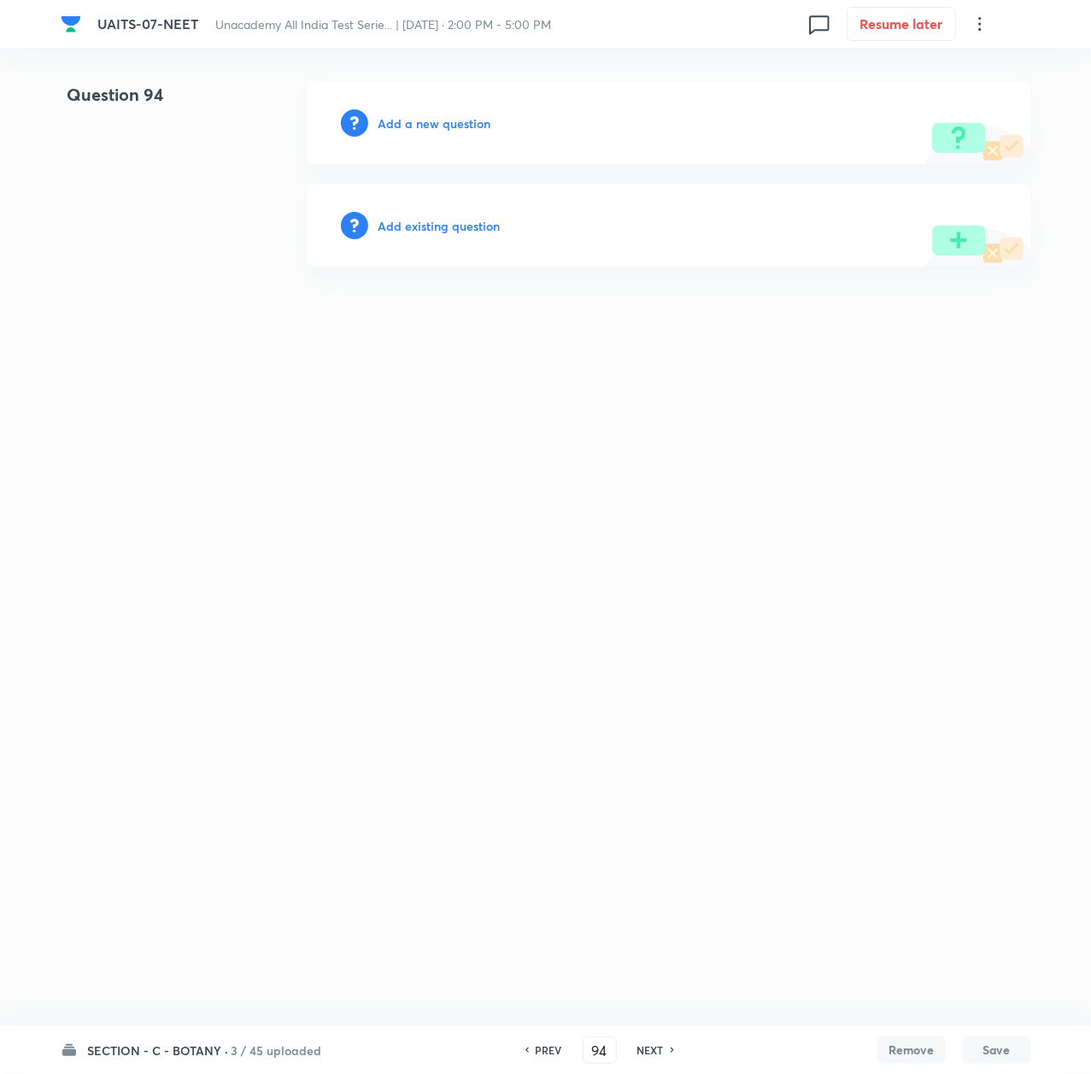
click at [429, 121] on h6 "Add a new question" at bounding box center [435, 123] width 113 height 18
click at [429, 121] on h6 "Choose a question type" at bounding box center [445, 123] width 132 height 18
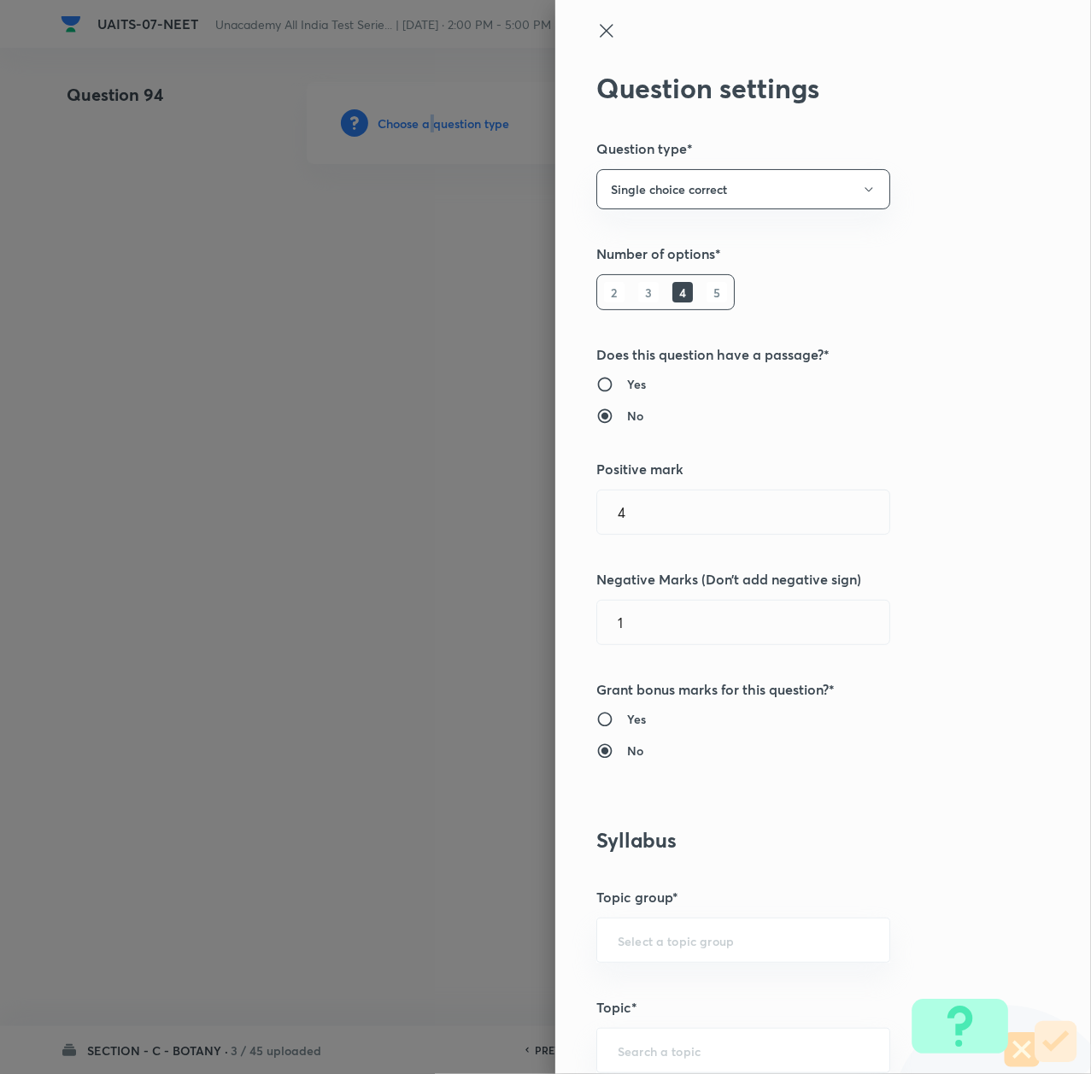
scroll to position [569, 0]
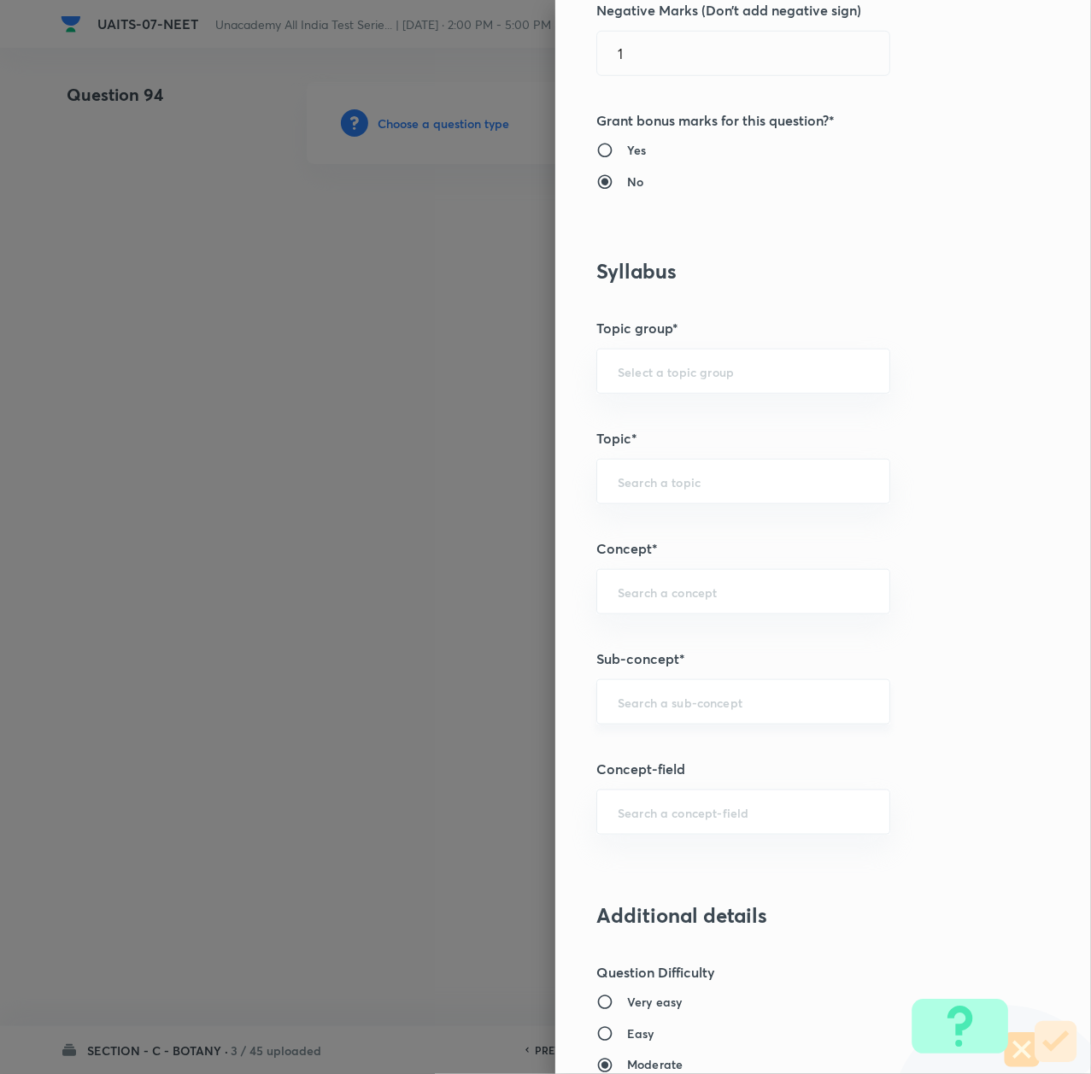
click at [623, 710] on input "text" at bounding box center [743, 702] width 251 height 16
paste input "Morphology of Flowering Plant"
click at [630, 745] on li "Morphology of Flowering Plant" at bounding box center [723, 753] width 291 height 31
type input "Morphology of Flowering Plant"
type input "Biology"
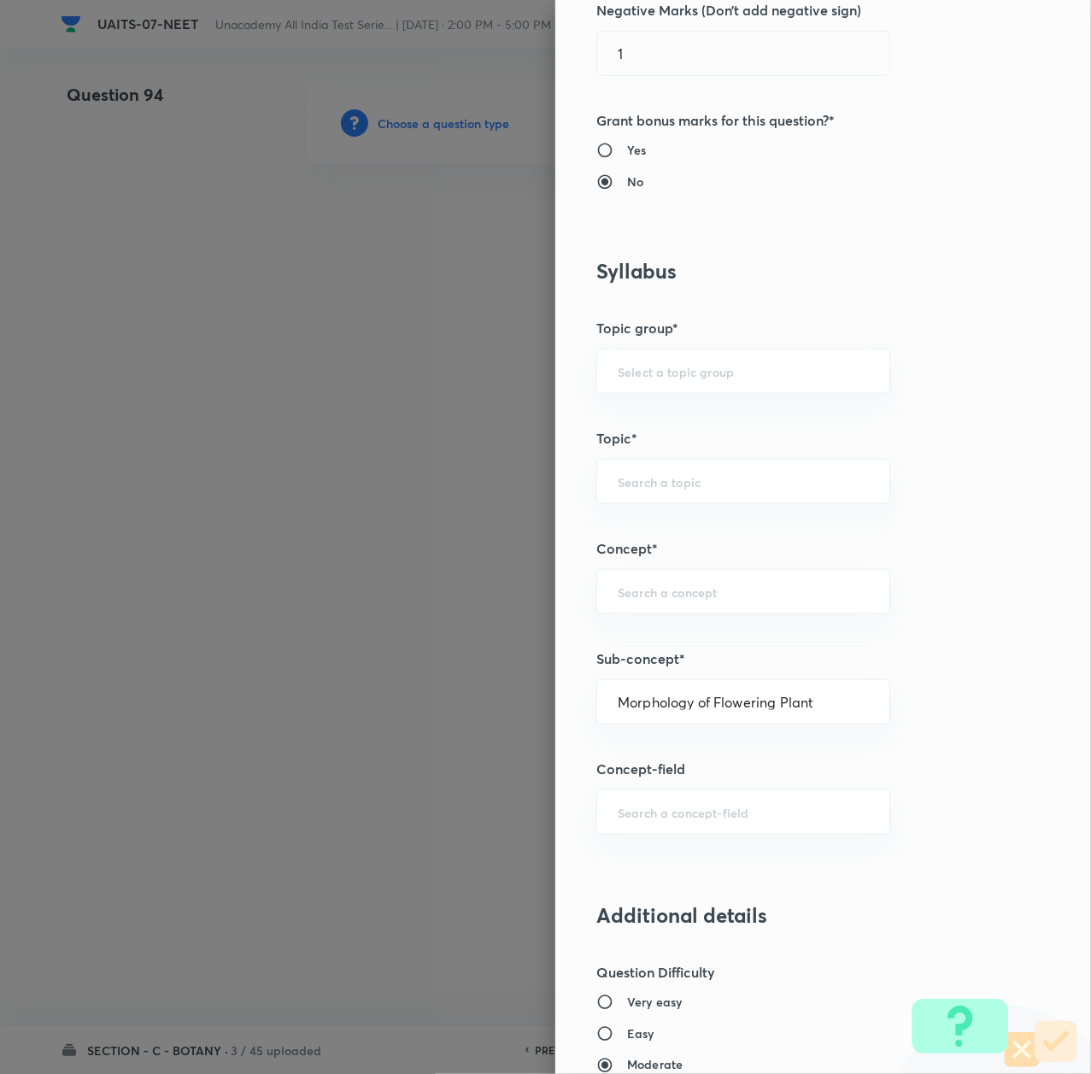
type input "Sexual Reproduction in Flowering plants"
type input "Morphology of Flowering Plant"
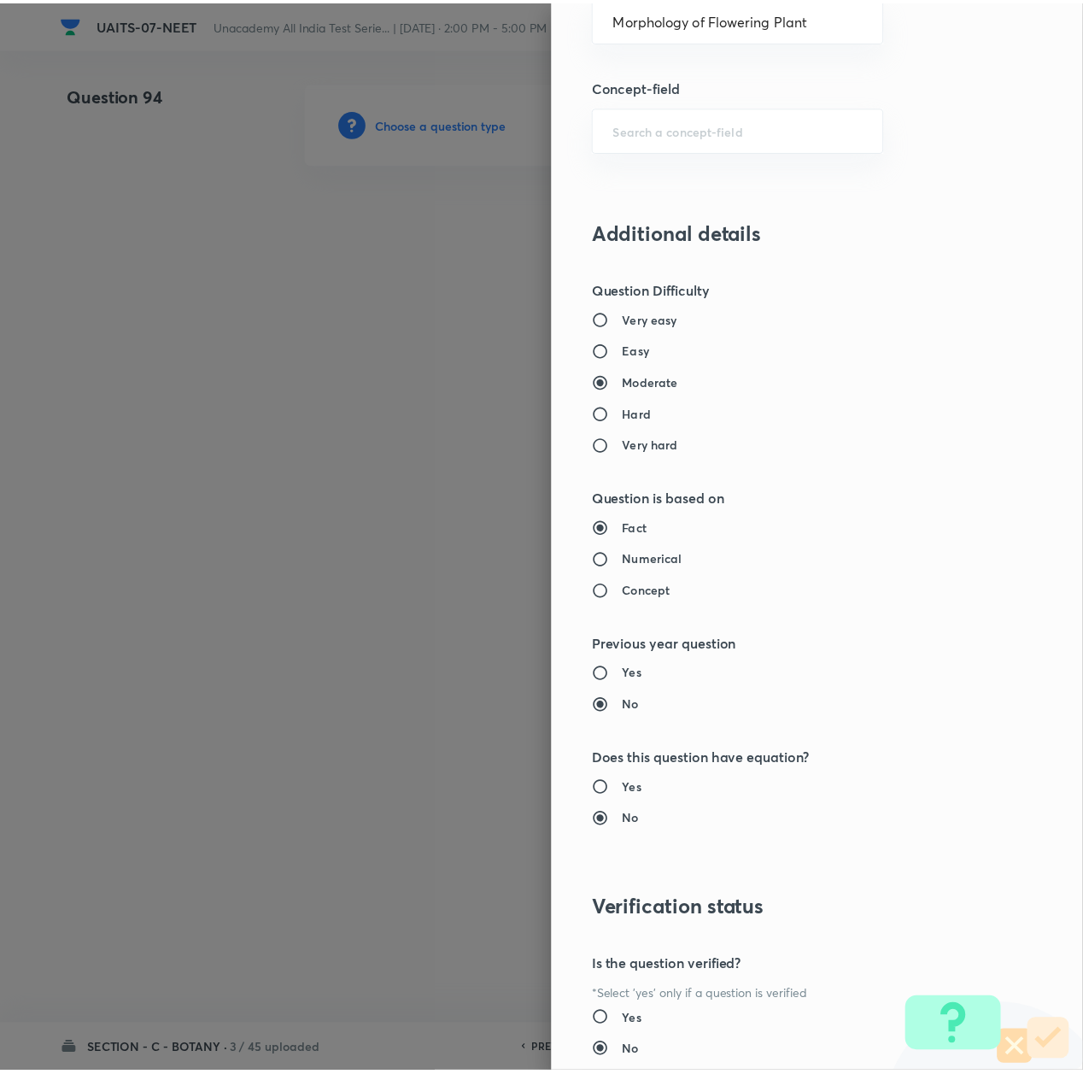
scroll to position [1374, 0]
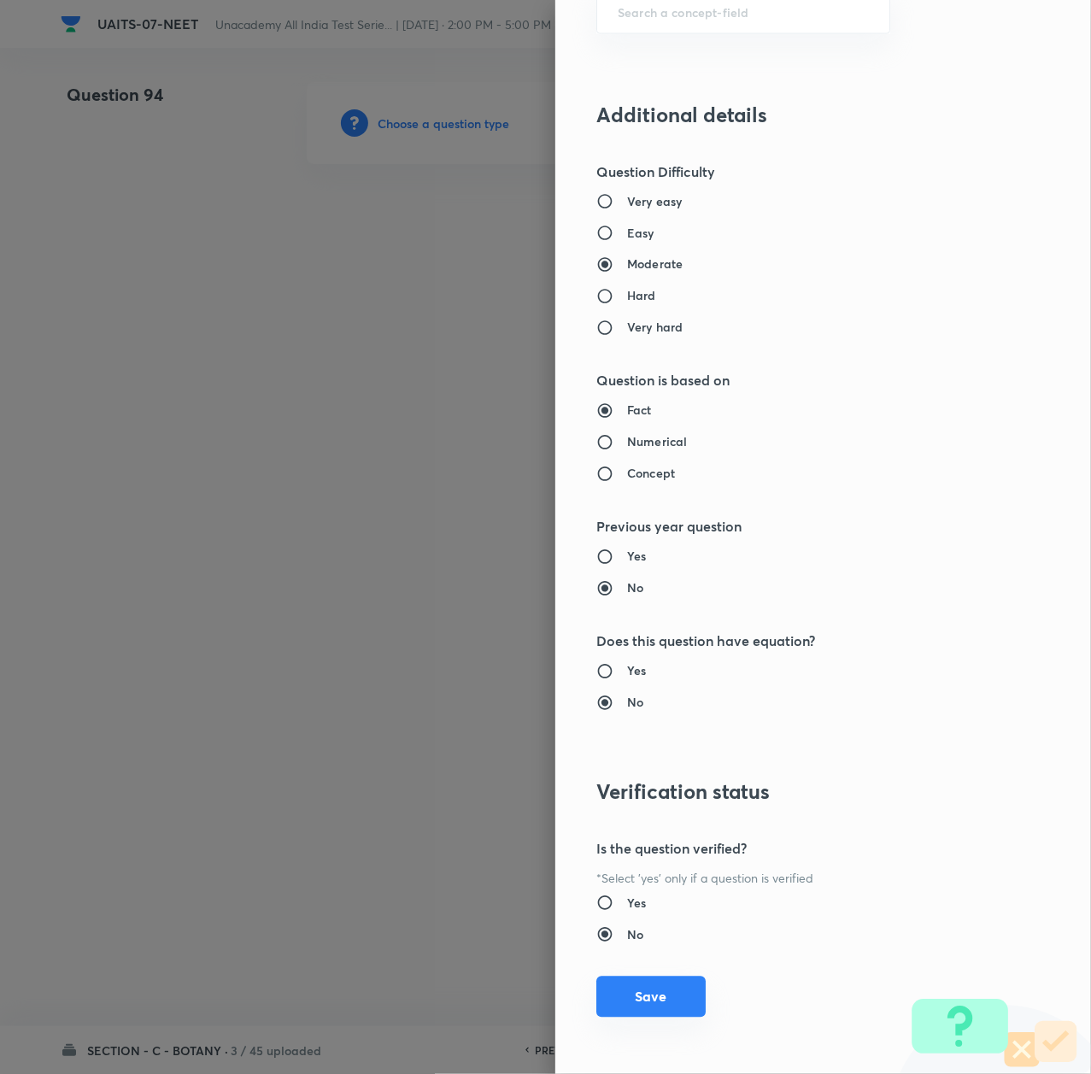
click at [640, 989] on button "Save" at bounding box center [650, 997] width 109 height 41
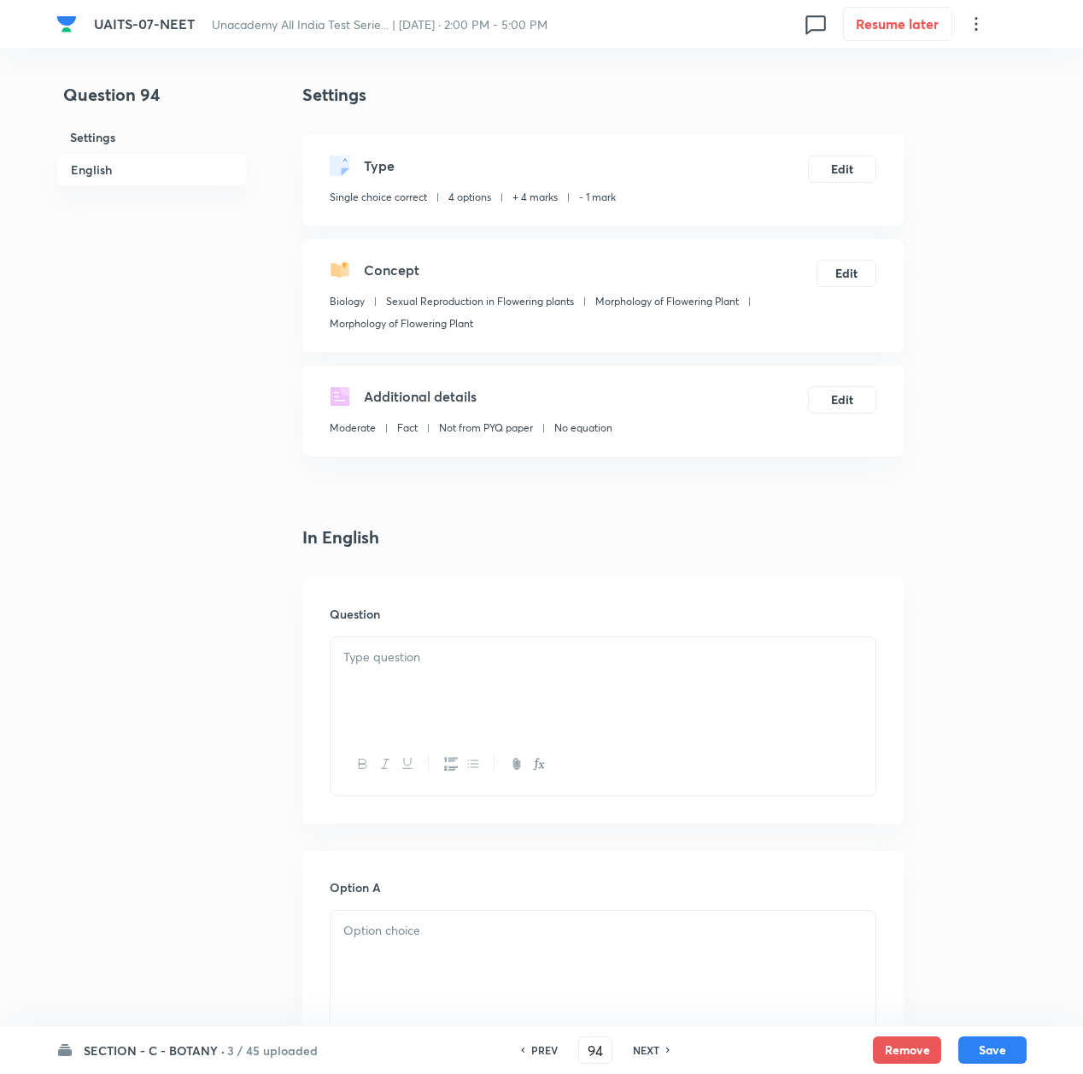
click at [373, 648] on p at bounding box center [602, 658] width 519 height 20
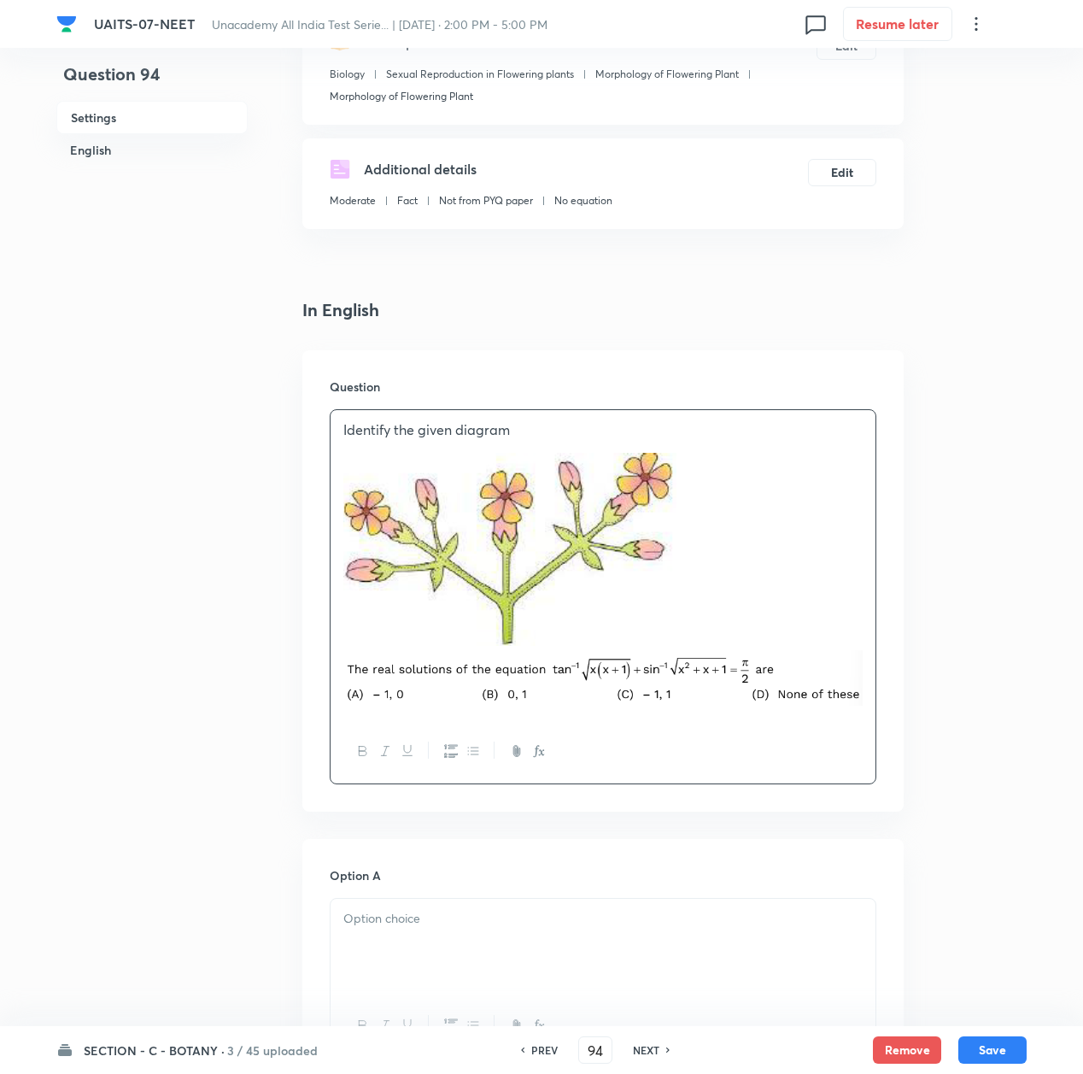
scroll to position [569, 0]
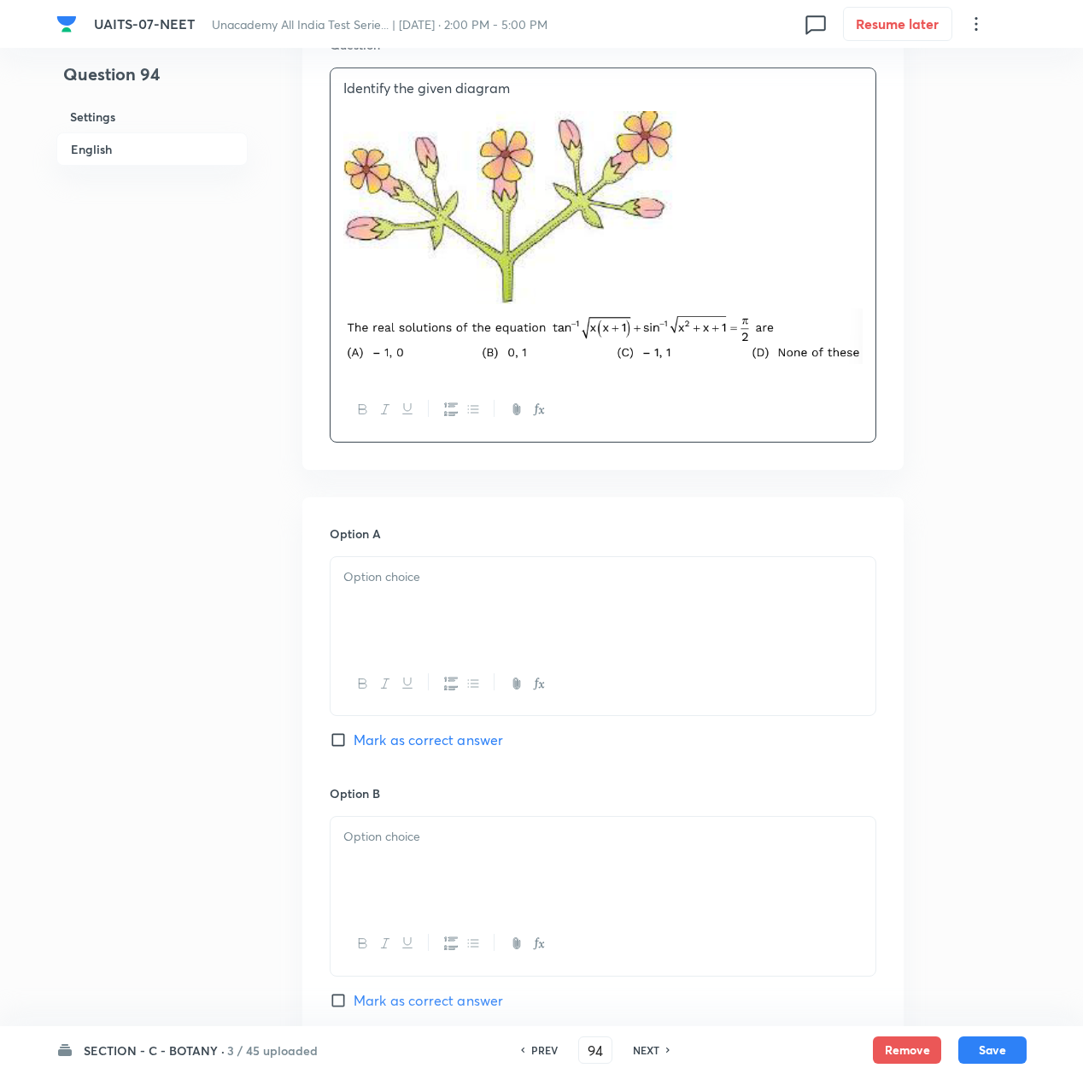
click at [400, 619] on div at bounding box center [603, 605] width 545 height 96
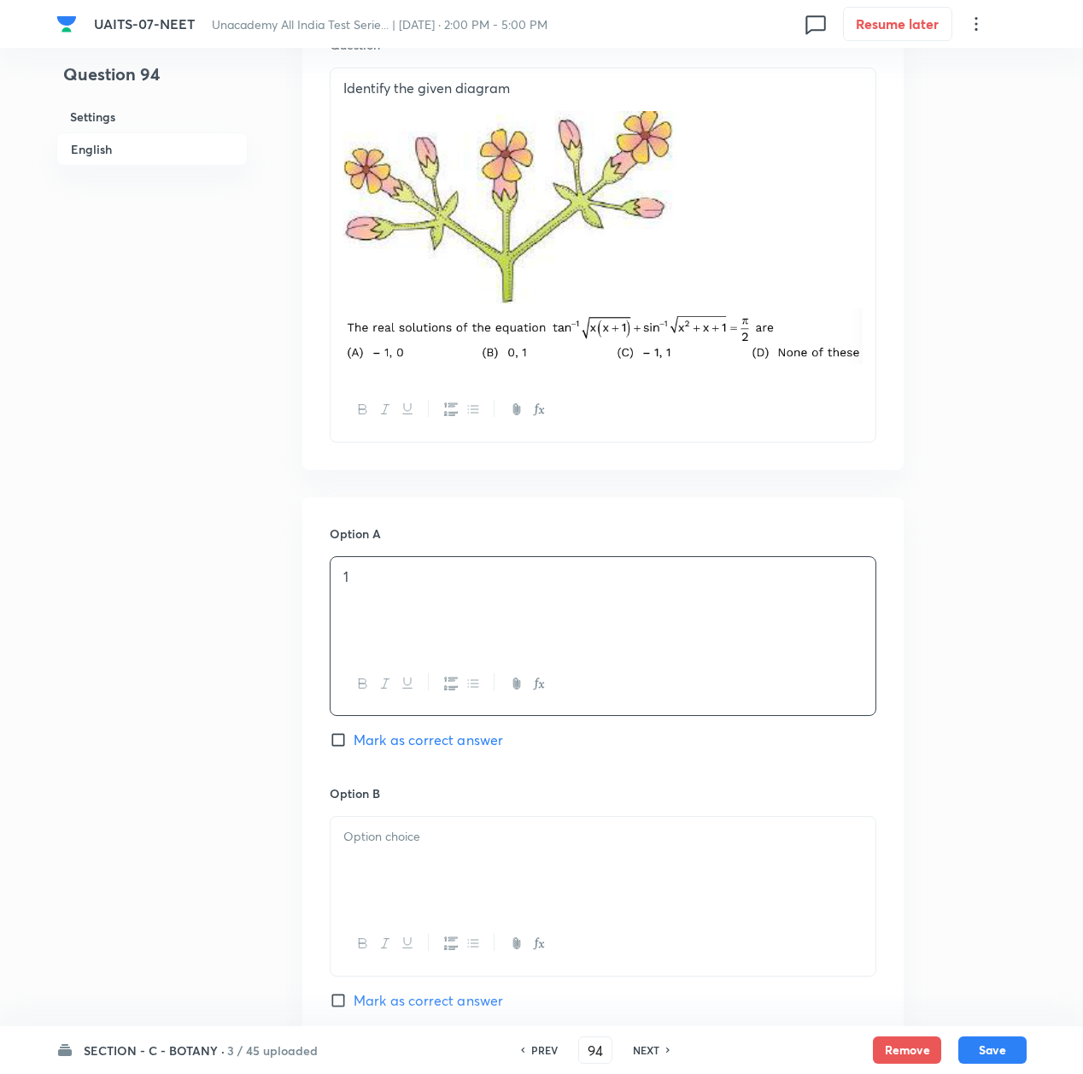
click at [391, 847] on p at bounding box center [602, 837] width 519 height 20
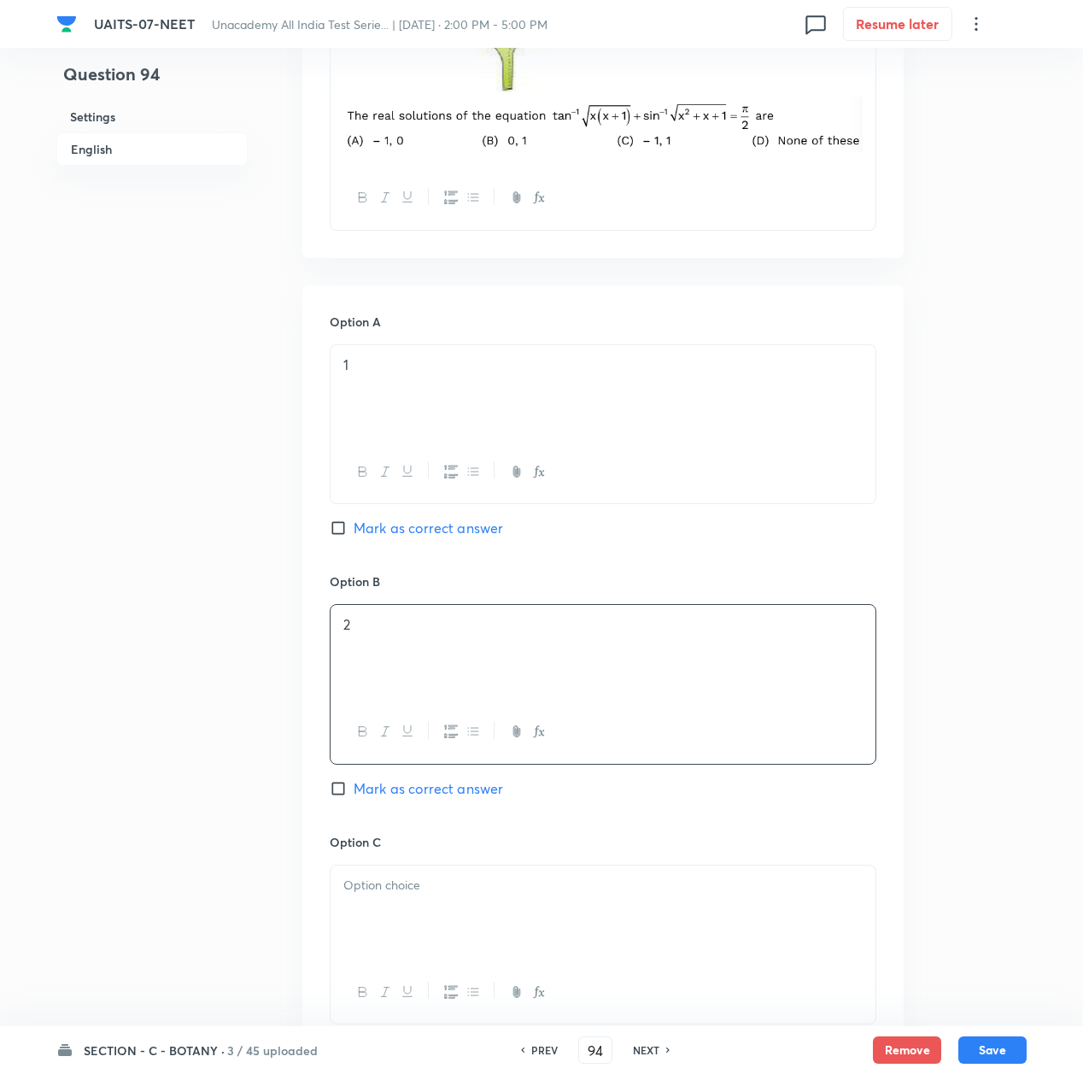
scroll to position [797, 0]
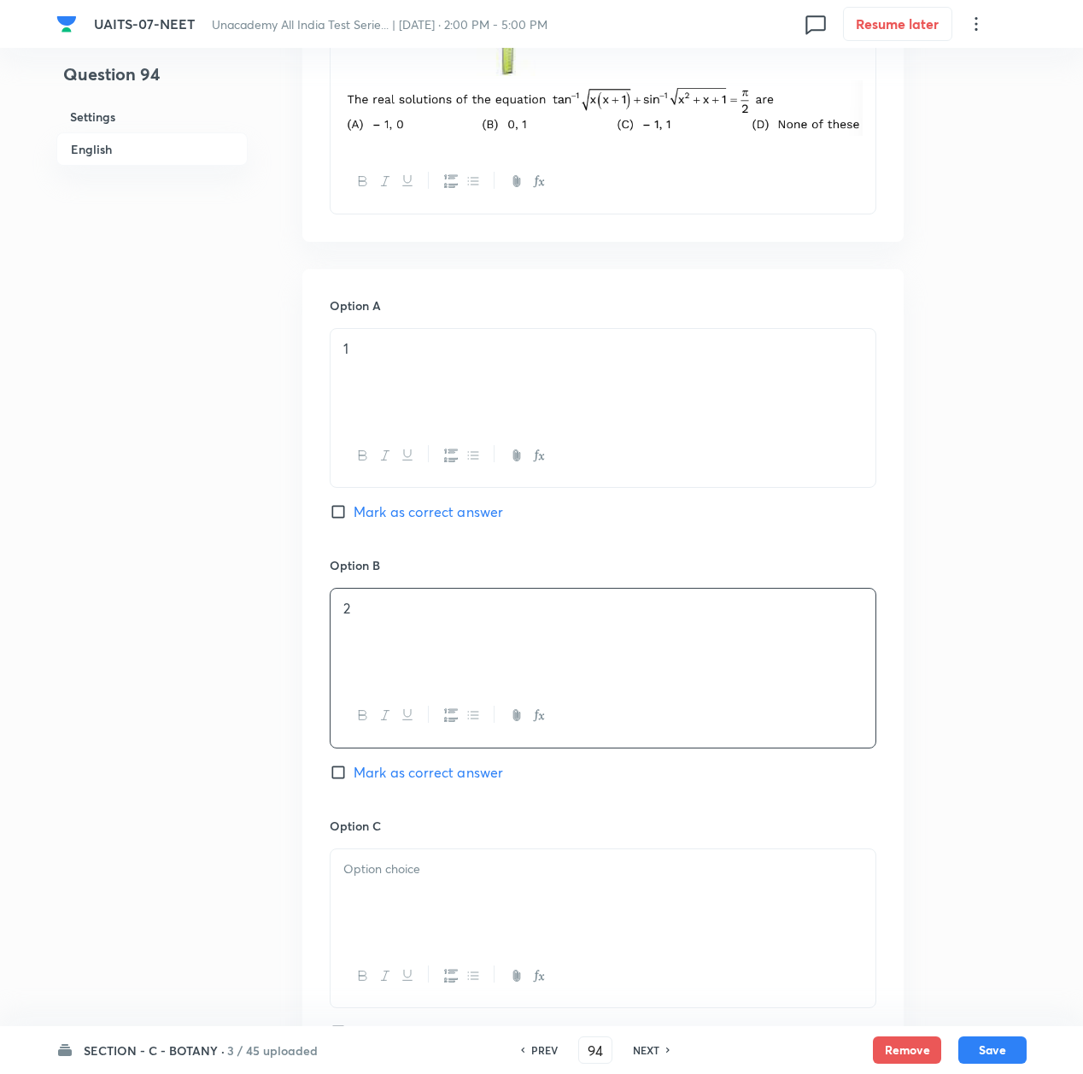
click at [404, 879] on p at bounding box center [602, 870] width 519 height 20
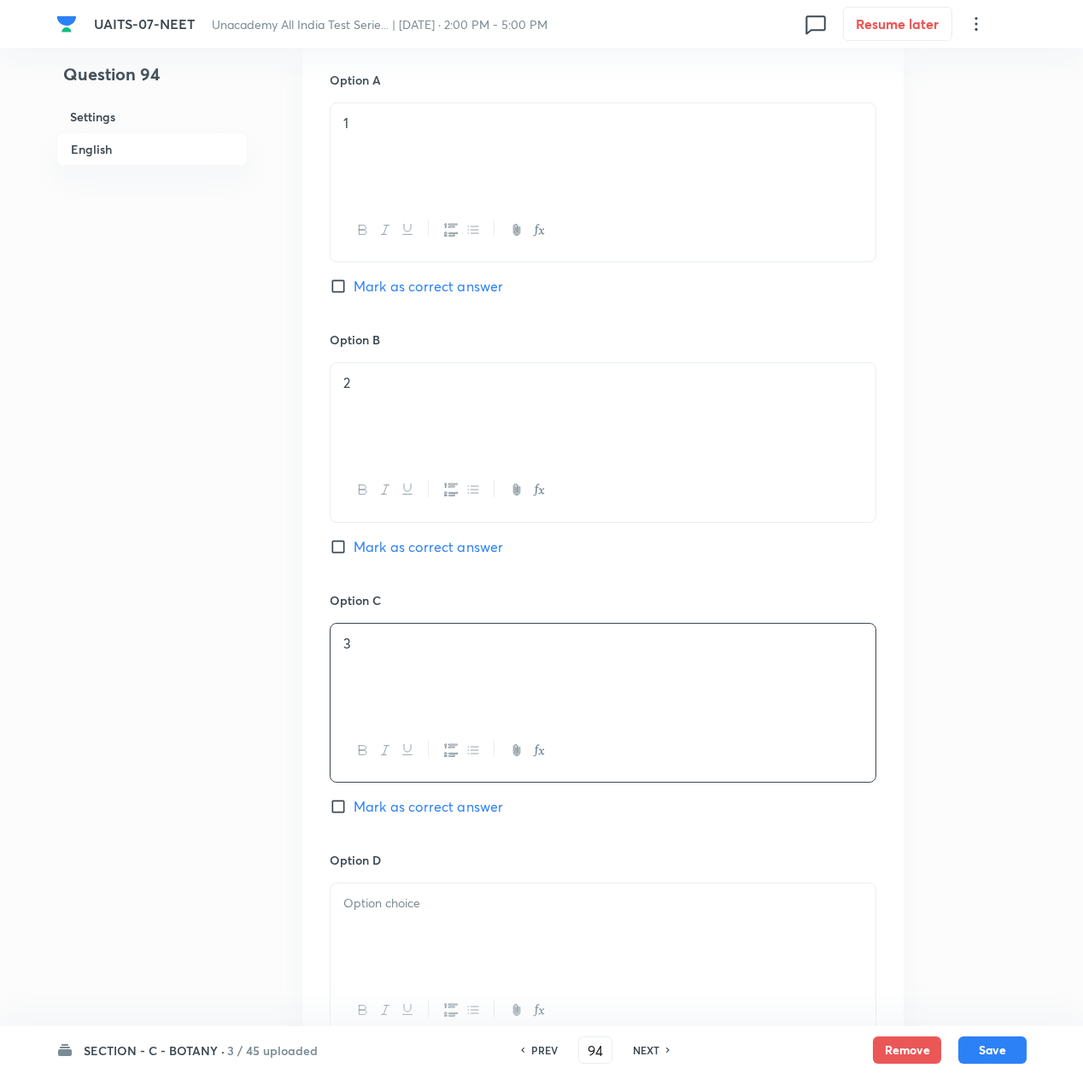
scroll to position [1025, 0]
click at [373, 954] on div at bounding box center [603, 929] width 545 height 96
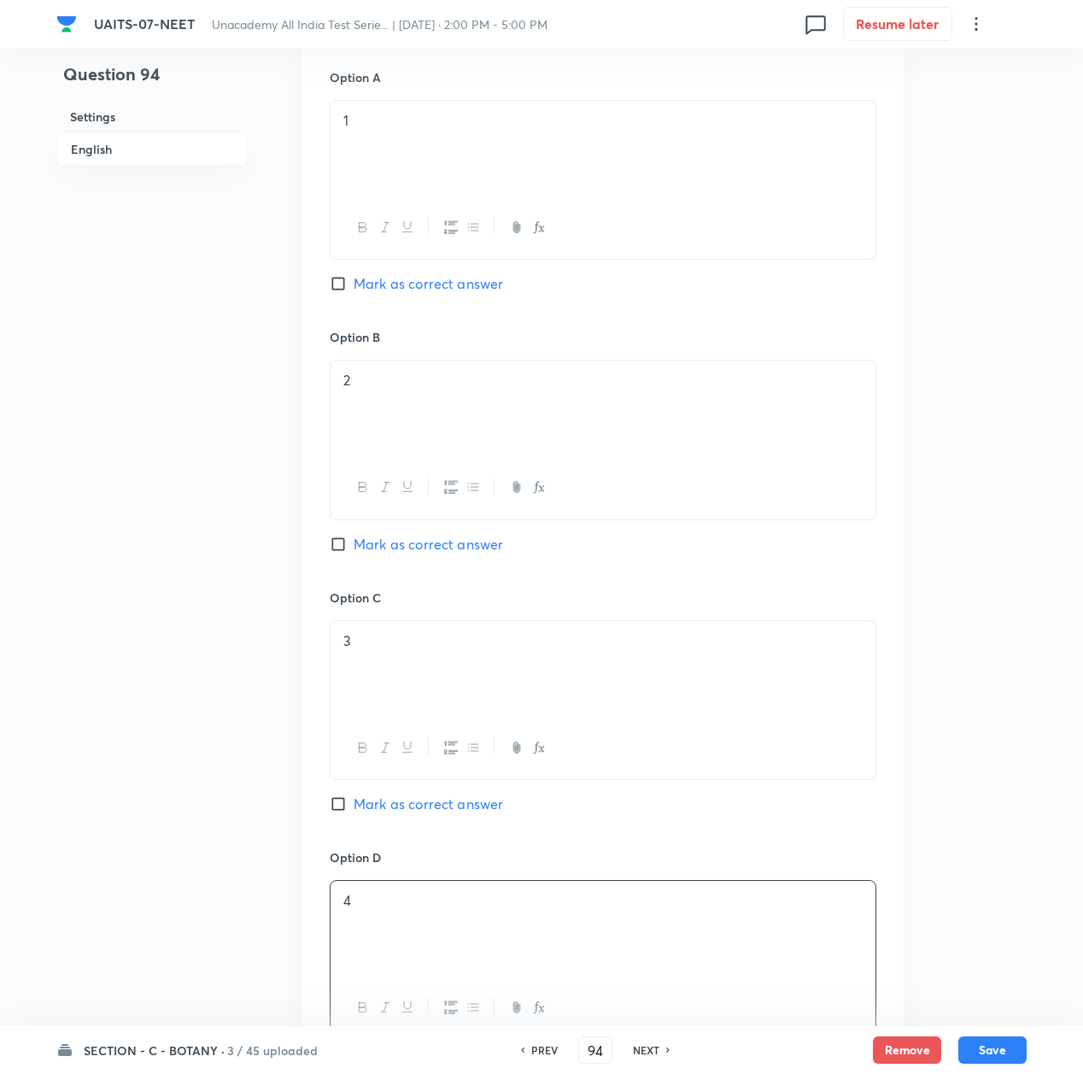
click at [377, 555] on span "Mark as correct answer" at bounding box center [429, 544] width 150 height 21
click at [354, 553] on input "Mark as correct answer" at bounding box center [342, 544] width 24 height 17
checkbox input "true"
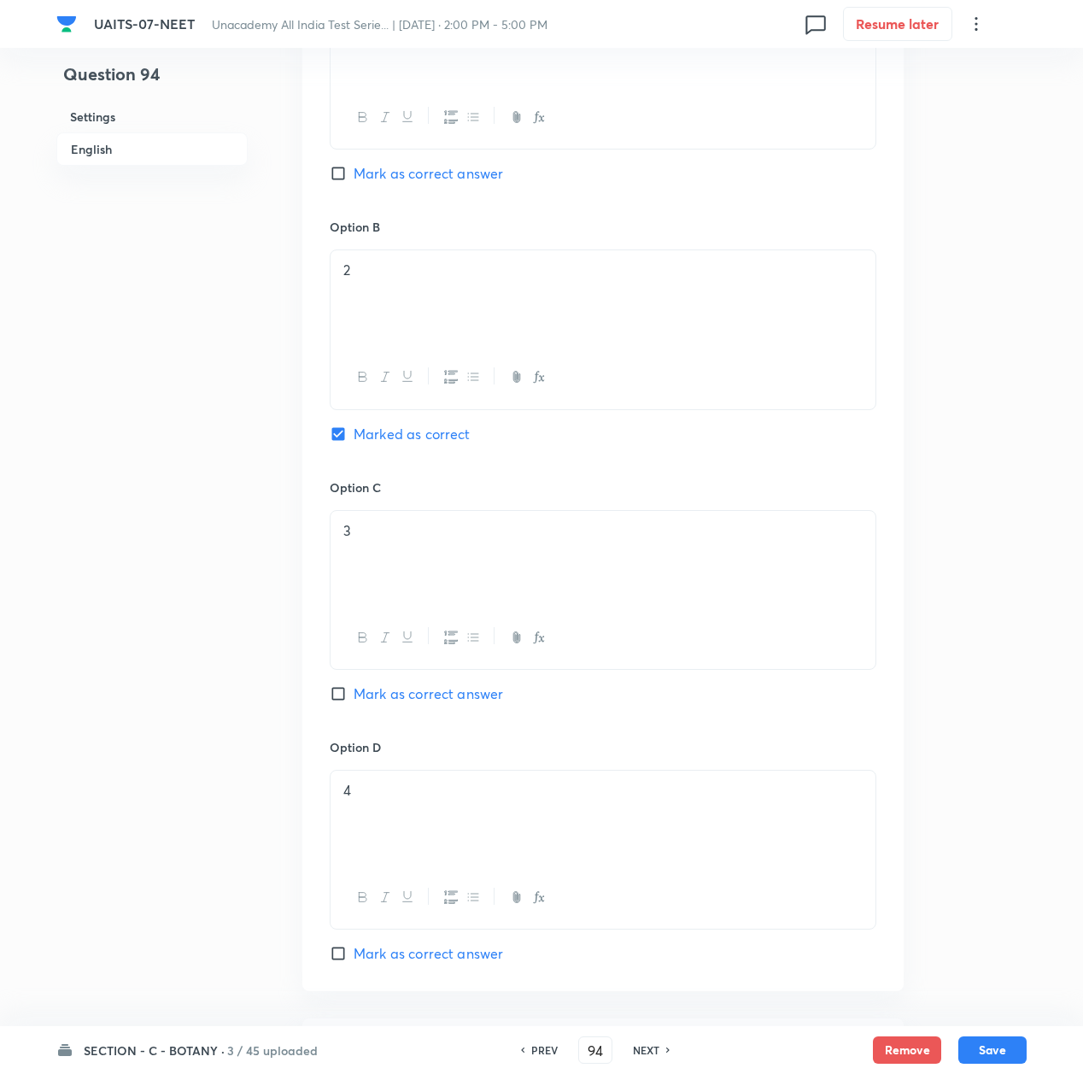
scroll to position [1481, 0]
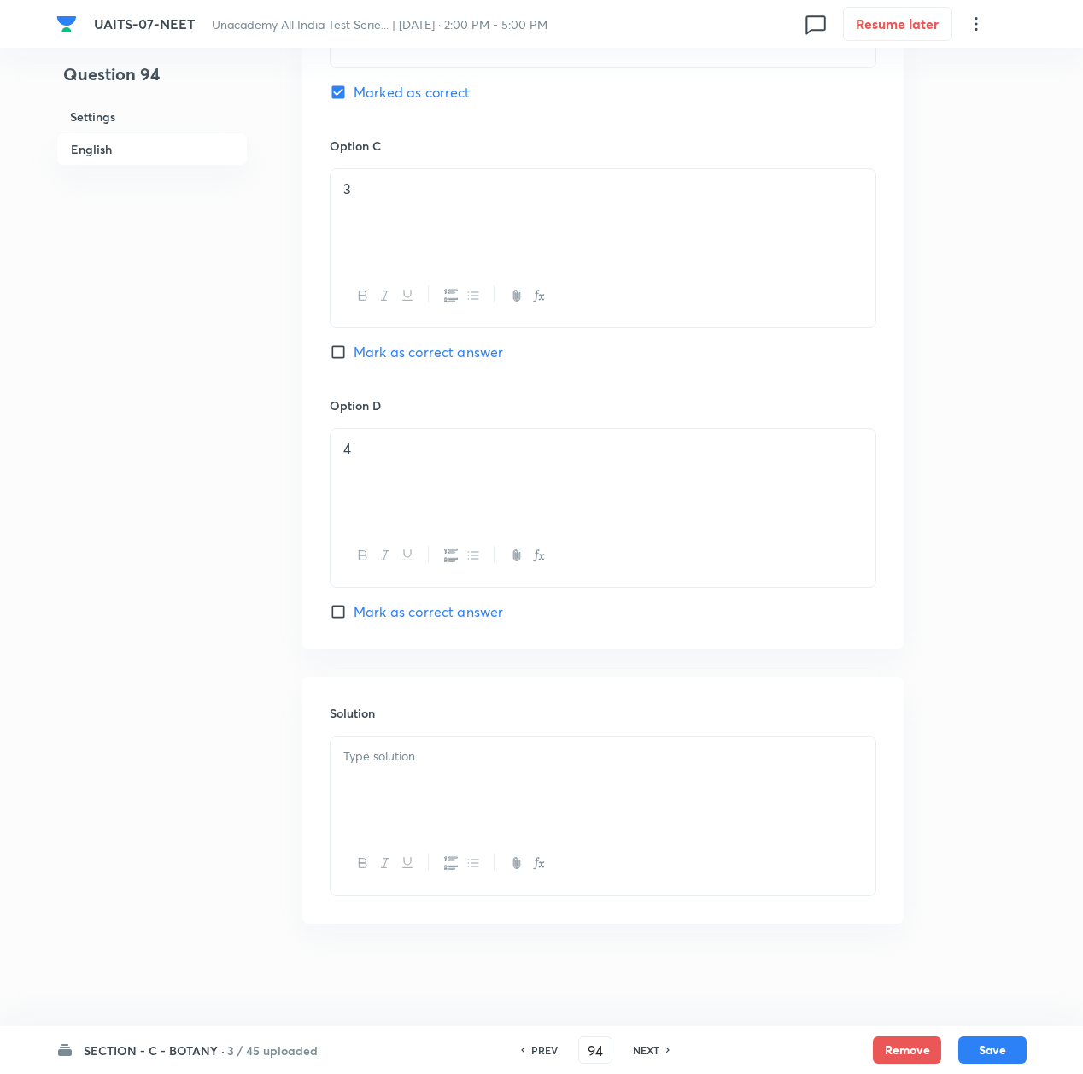
click at [441, 812] on div at bounding box center [603, 785] width 545 height 96
click at [405, 795] on div at bounding box center [603, 785] width 545 height 96
paste div
click at [983, 1048] on button "Save" at bounding box center [993, 1048] width 68 height 27
type input "95"
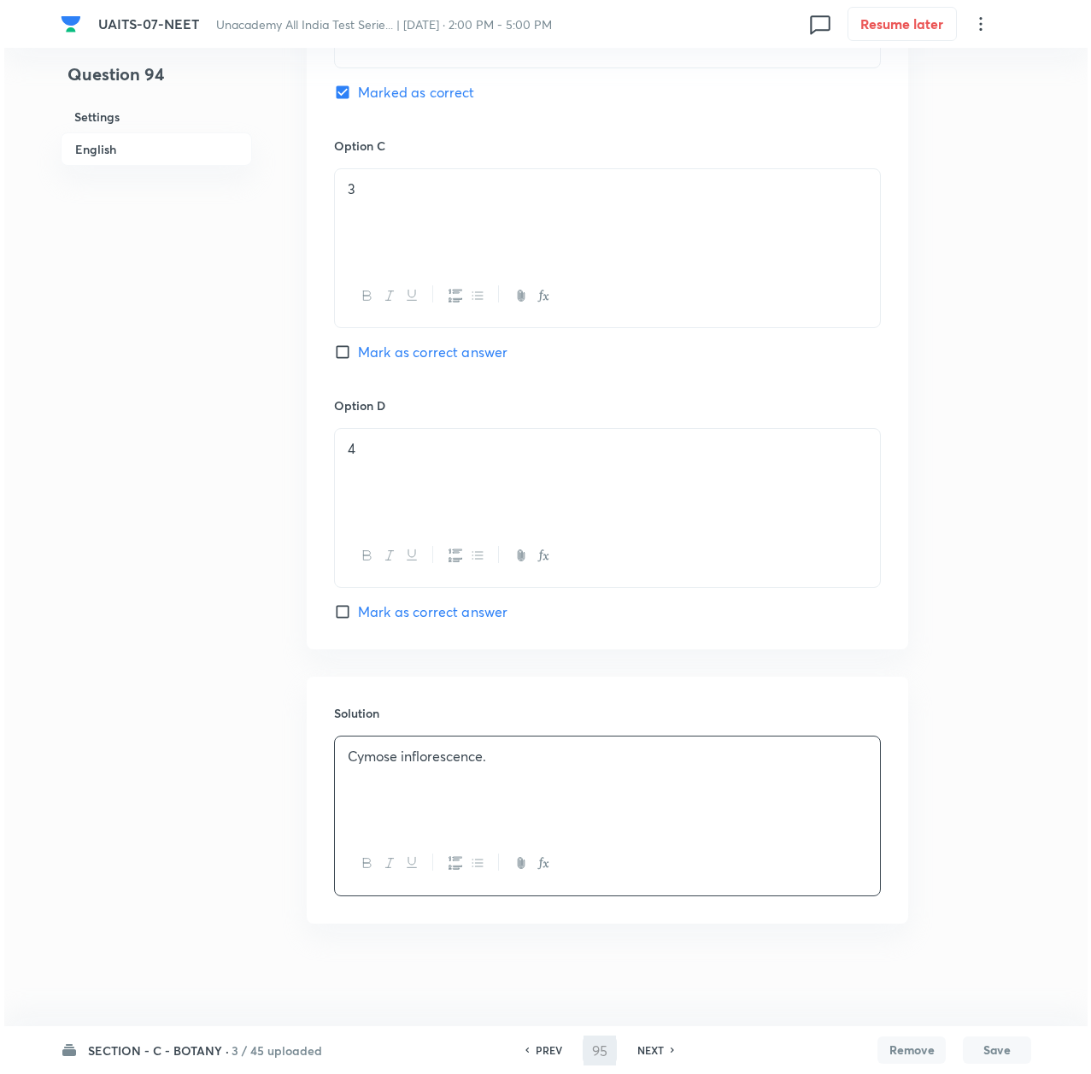
scroll to position [0, 0]
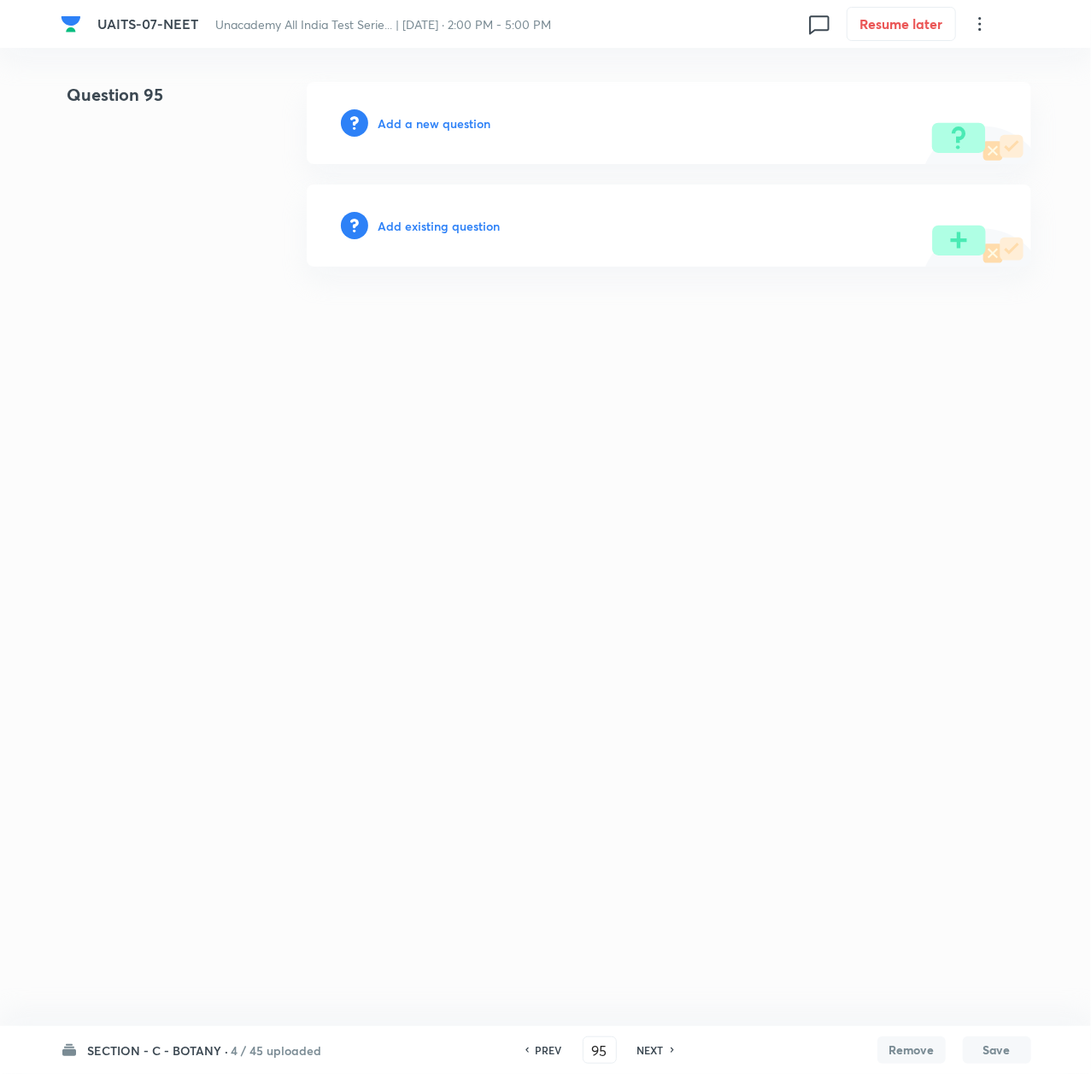
click at [421, 120] on h6 "Add a new question" at bounding box center [435, 123] width 113 height 18
click at [421, 120] on h6 "Choose a question type" at bounding box center [445, 123] width 132 height 18
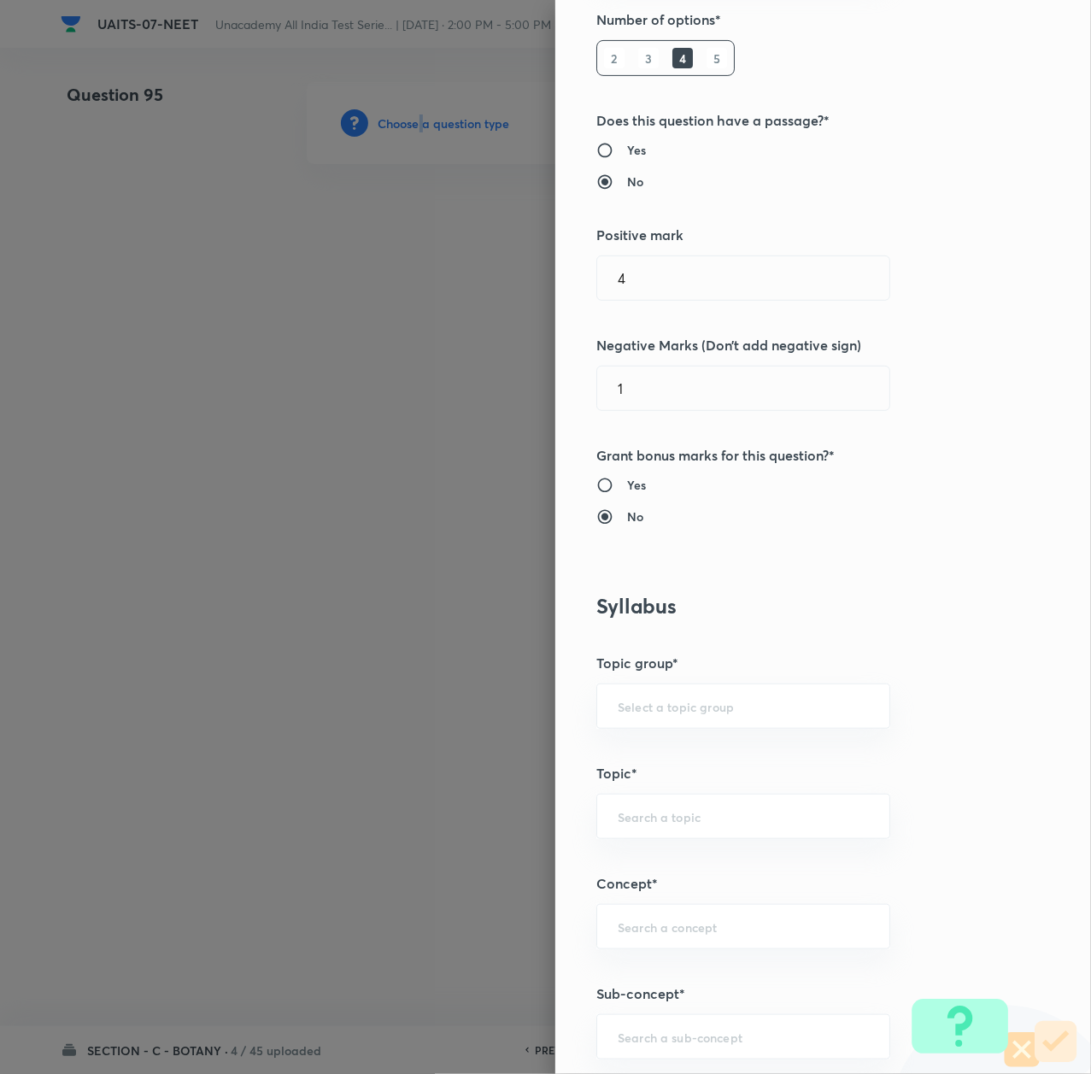
scroll to position [569, 0]
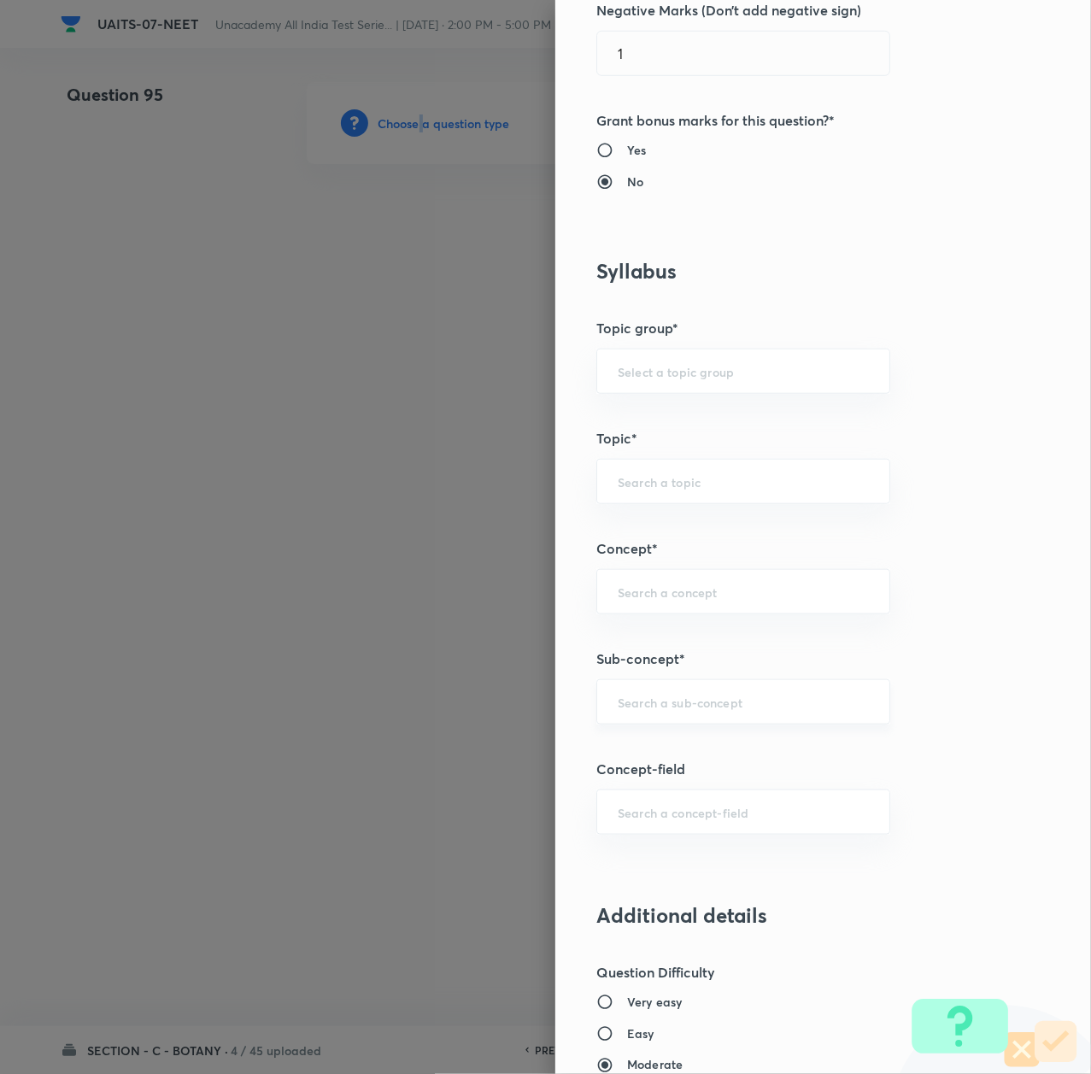
click at [613, 691] on div "​" at bounding box center [743, 701] width 294 height 45
paste input "Morphology of Flowering Plant"
click at [624, 755] on li "Morphology of Flowering Plant" at bounding box center [723, 753] width 291 height 31
type input "Morphology of Flowering Plant"
type input "Biology"
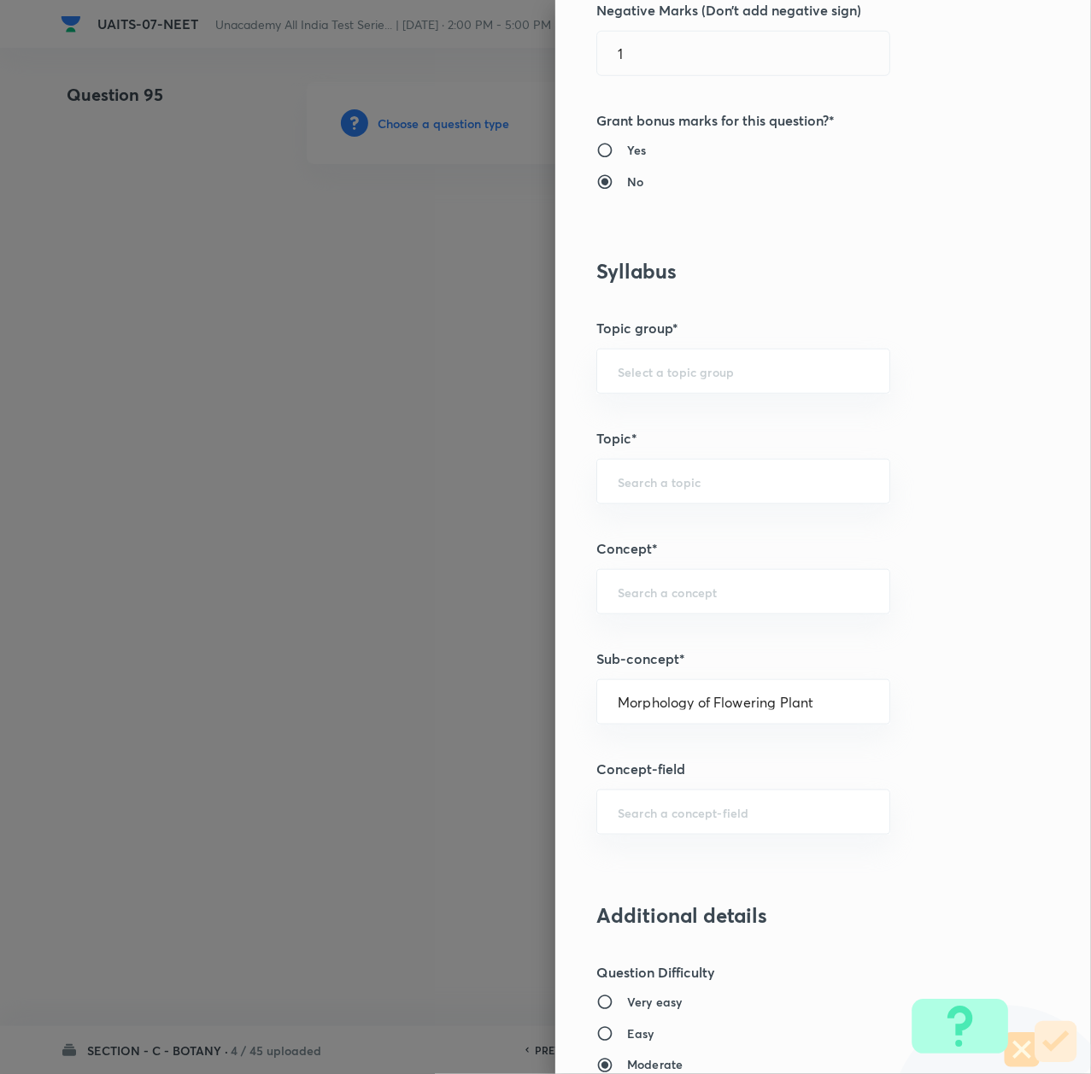
type input "Sexual Reproduction in Flowering plants"
type input "Morphology of Flowering Plant"
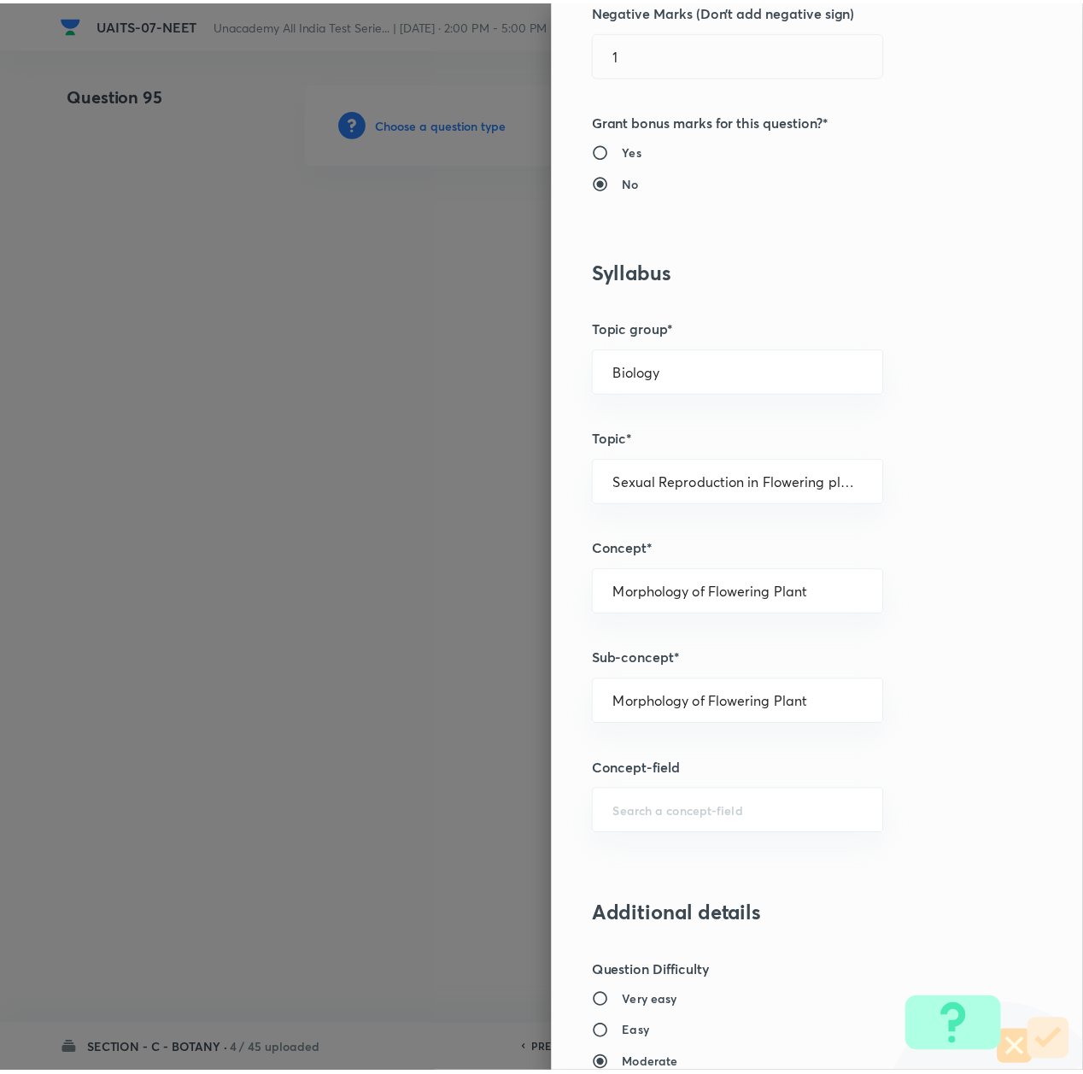
scroll to position [1367, 0]
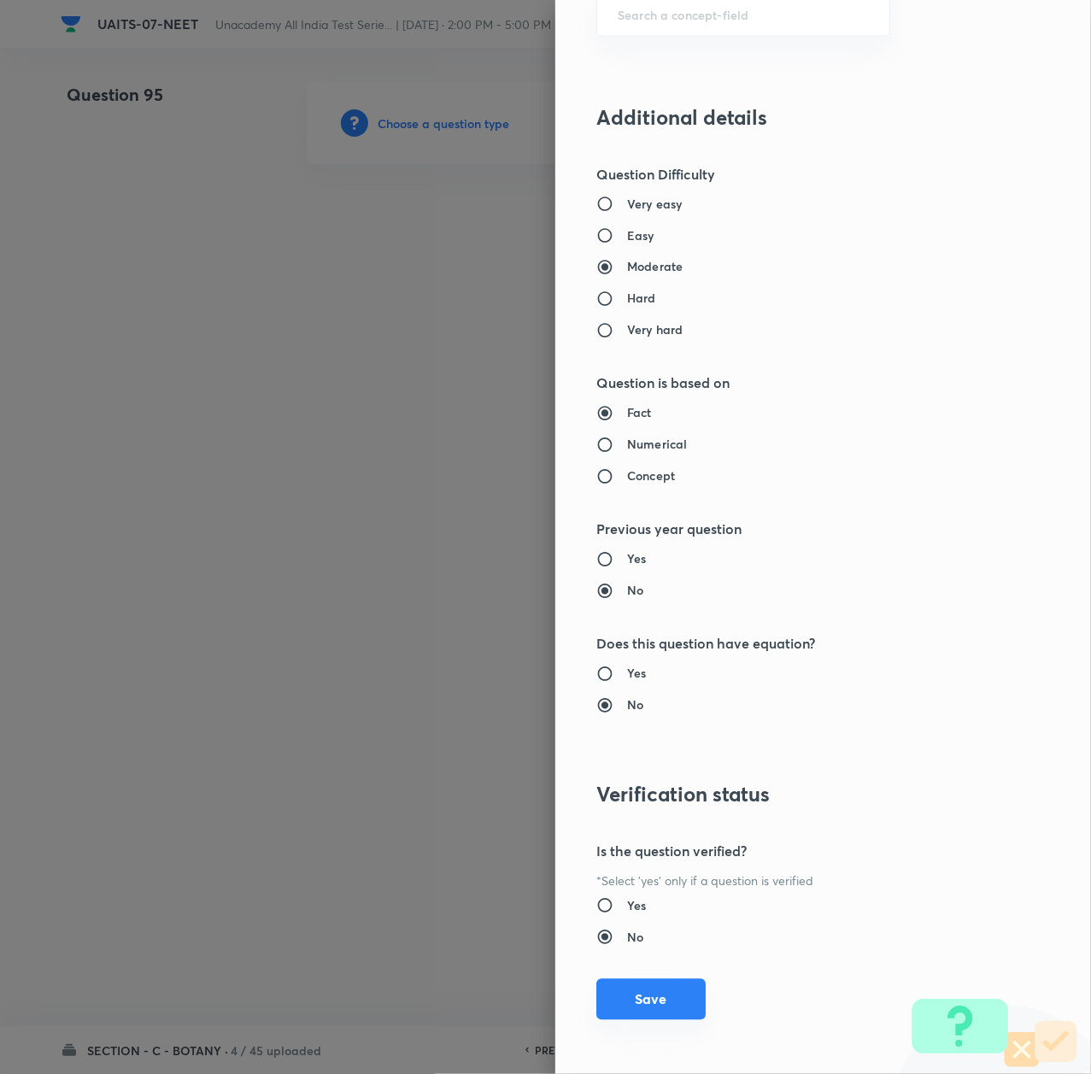
click at [610, 1008] on button "Save" at bounding box center [650, 999] width 109 height 41
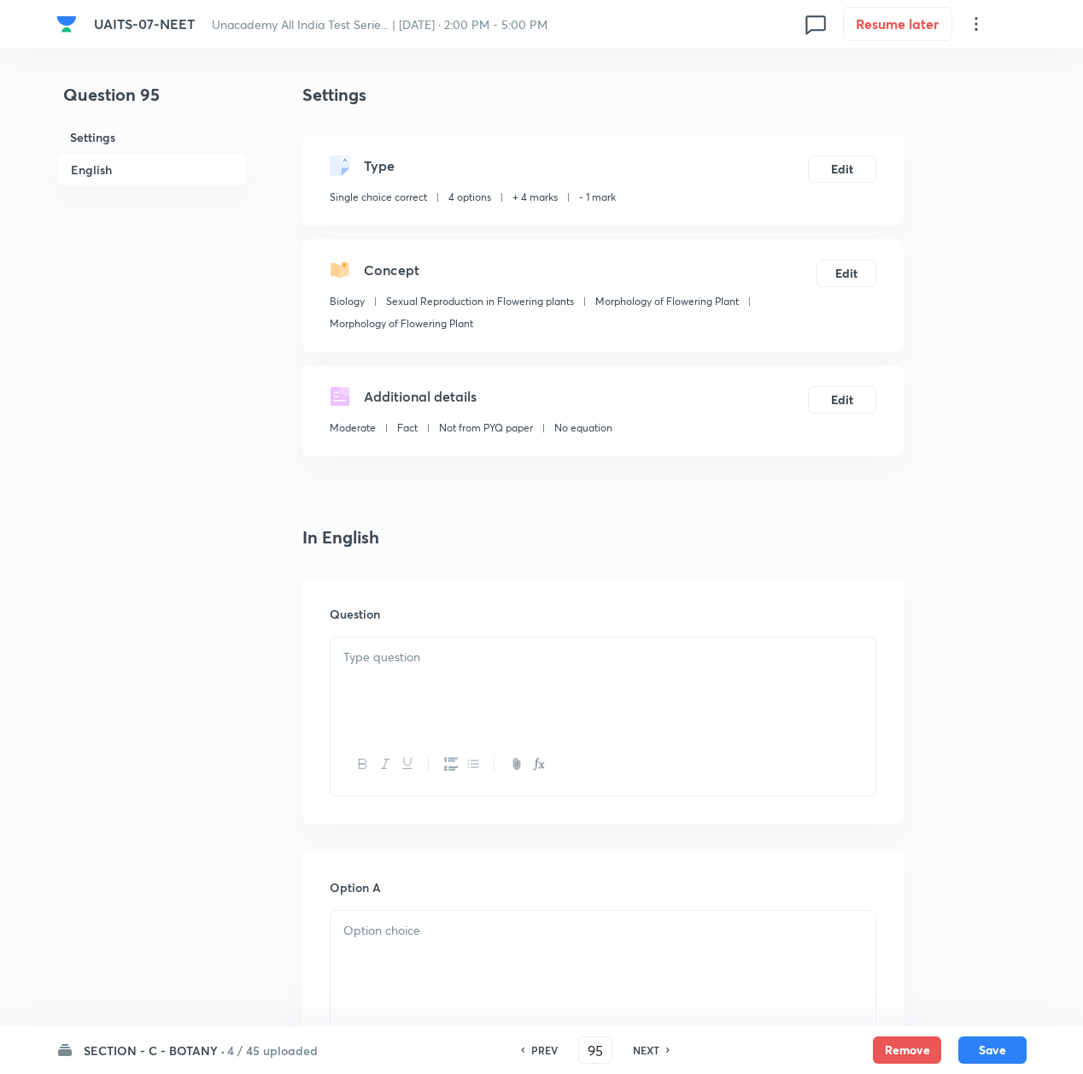
click at [460, 663] on p at bounding box center [602, 658] width 519 height 20
paste div
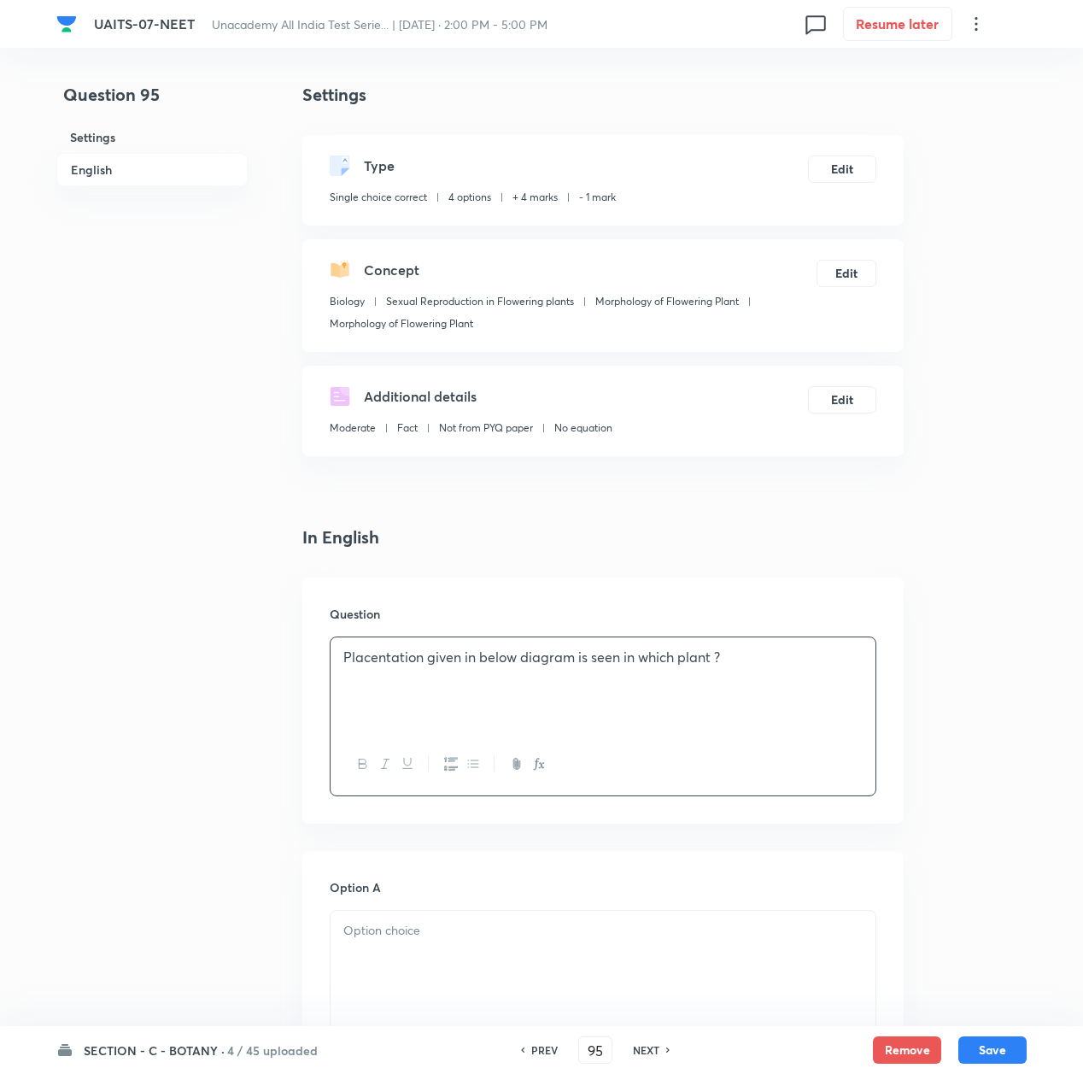
click at [408, 678] on p at bounding box center [602, 677] width 519 height 20
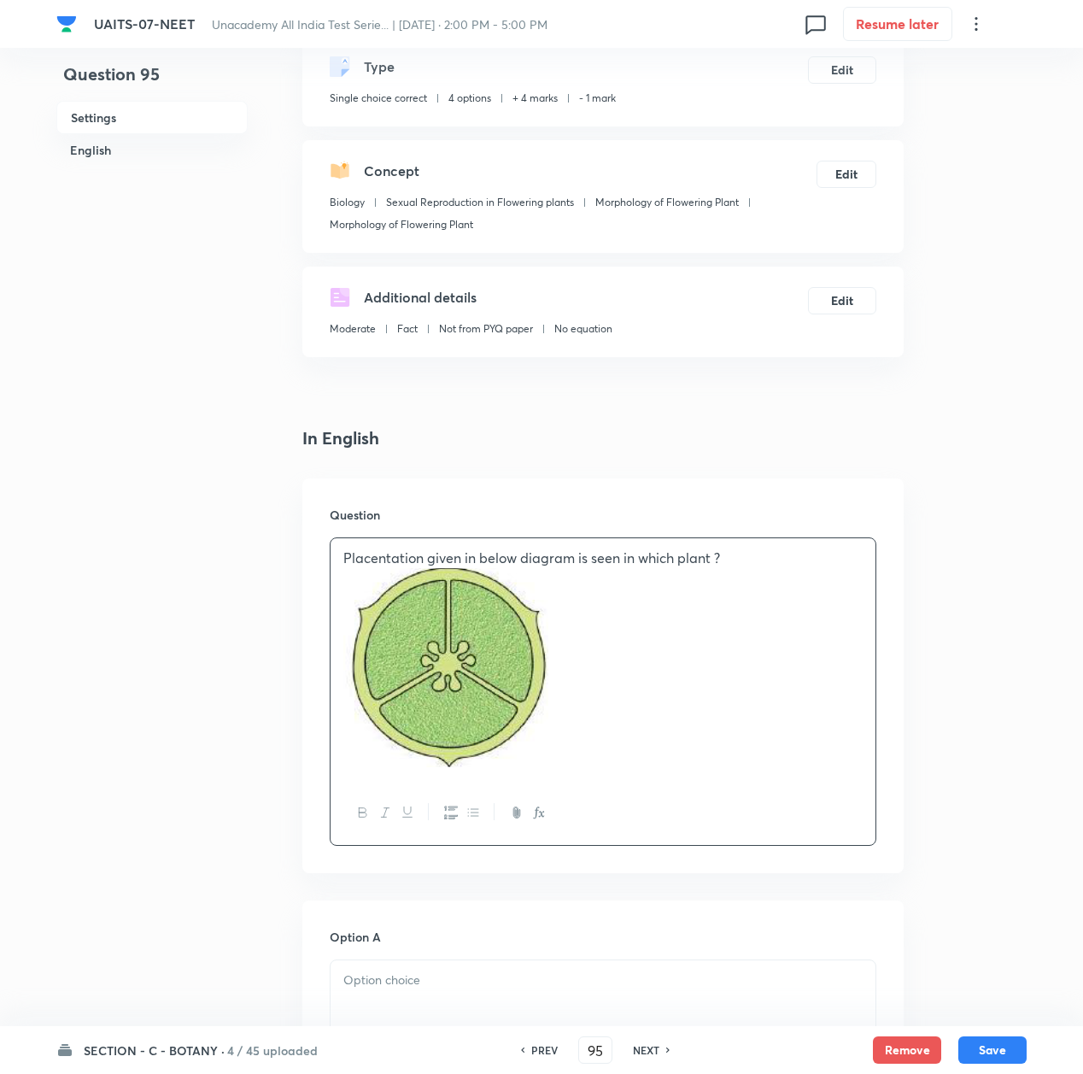
scroll to position [227, 0]
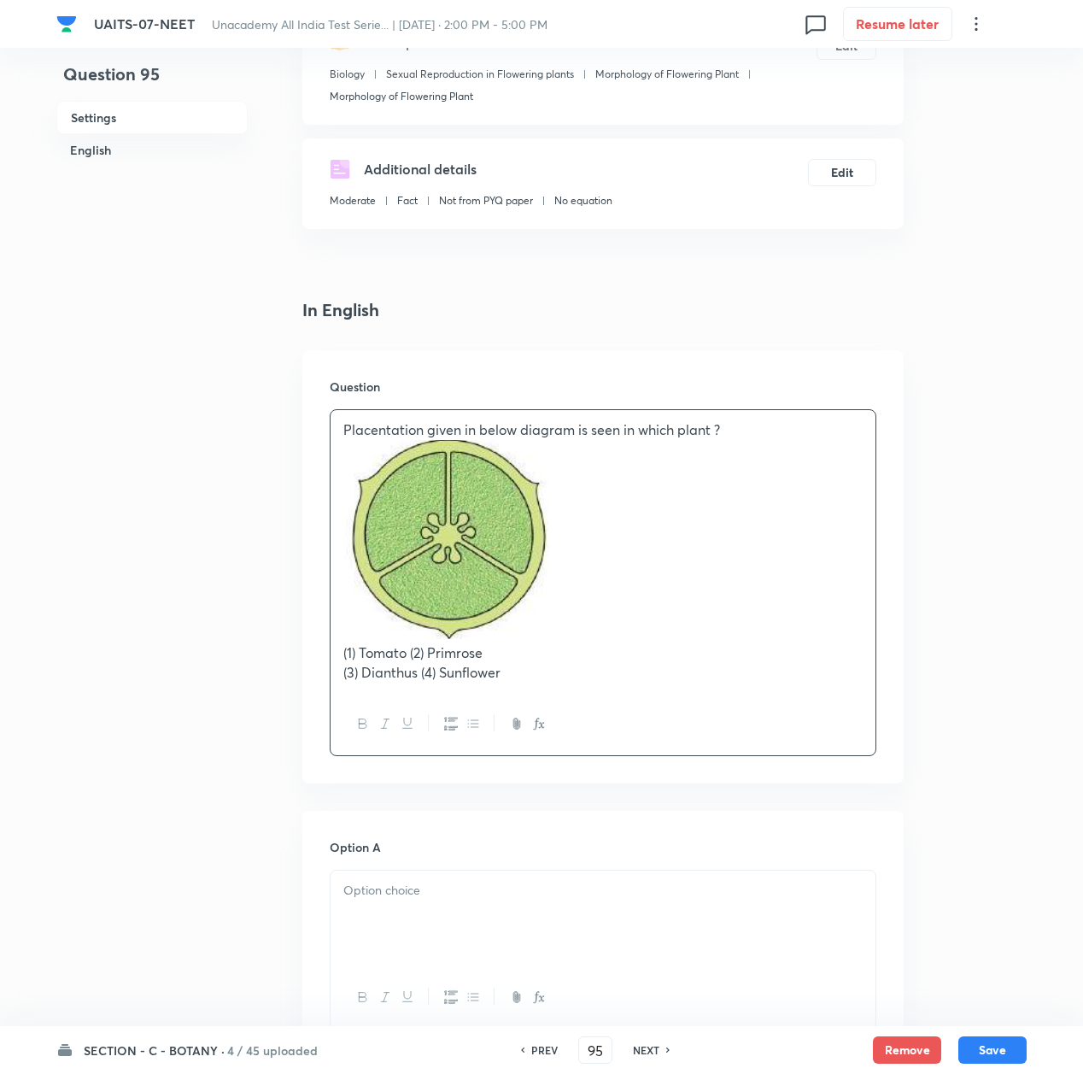
drag, startPoint x: 412, startPoint y: 647, endPoint x: 411, endPoint y: 664, distance: 17.1
click at [412, 649] on p "(1) Tomato (2) Primrose" at bounding box center [602, 653] width 519 height 20
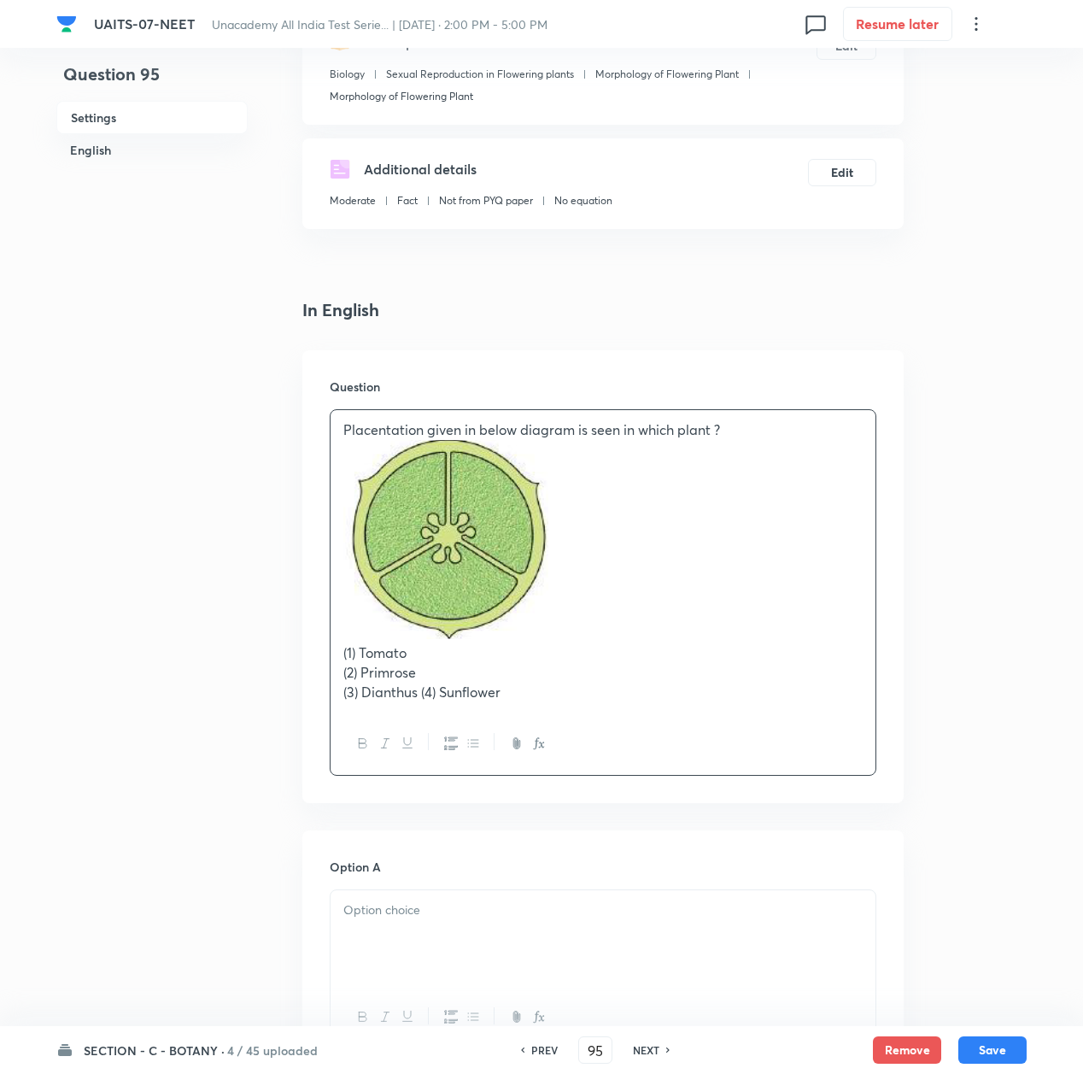
click at [417, 691] on p "(3) Dianthus (4) Sunflower" at bounding box center [602, 693] width 519 height 20
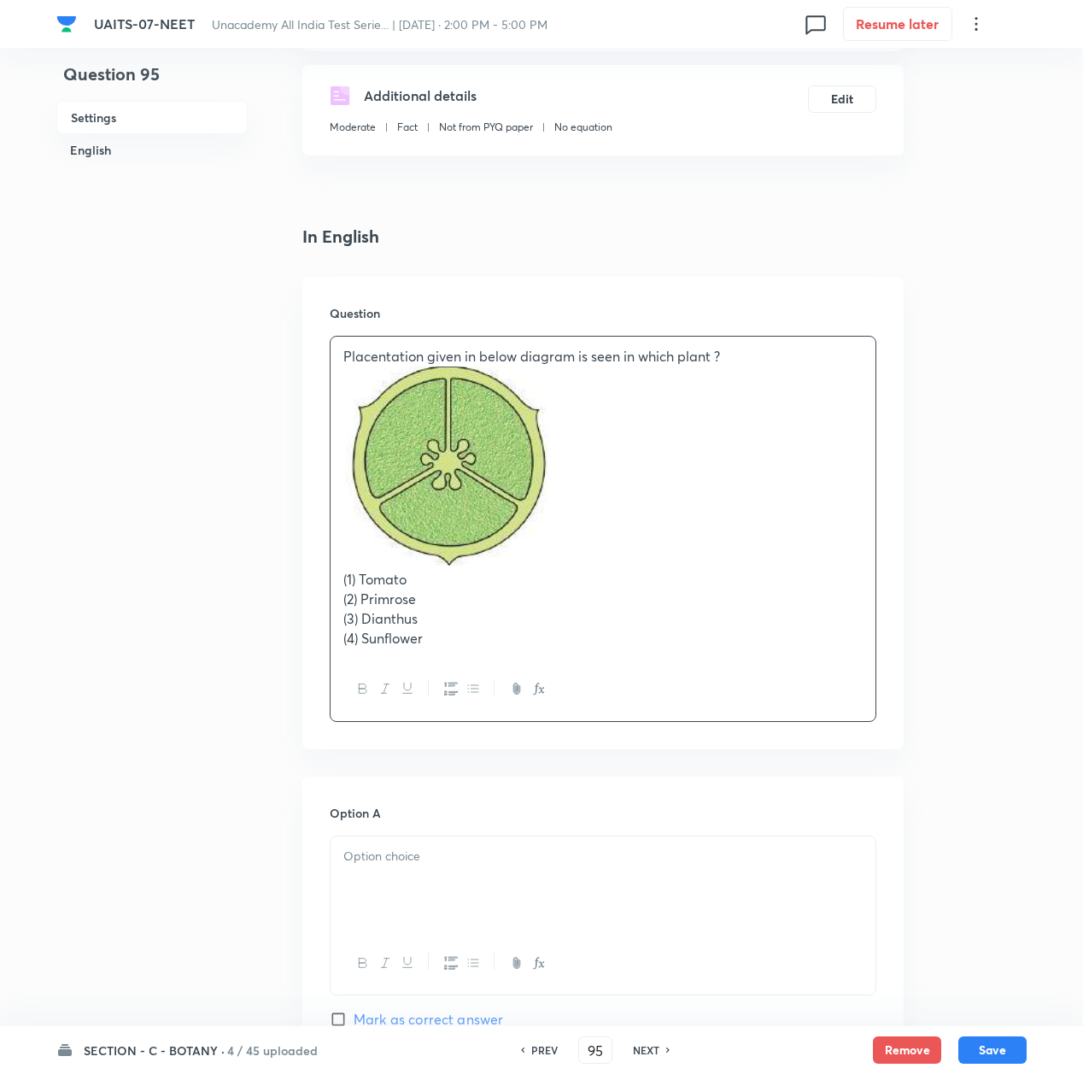
scroll to position [342, 0]
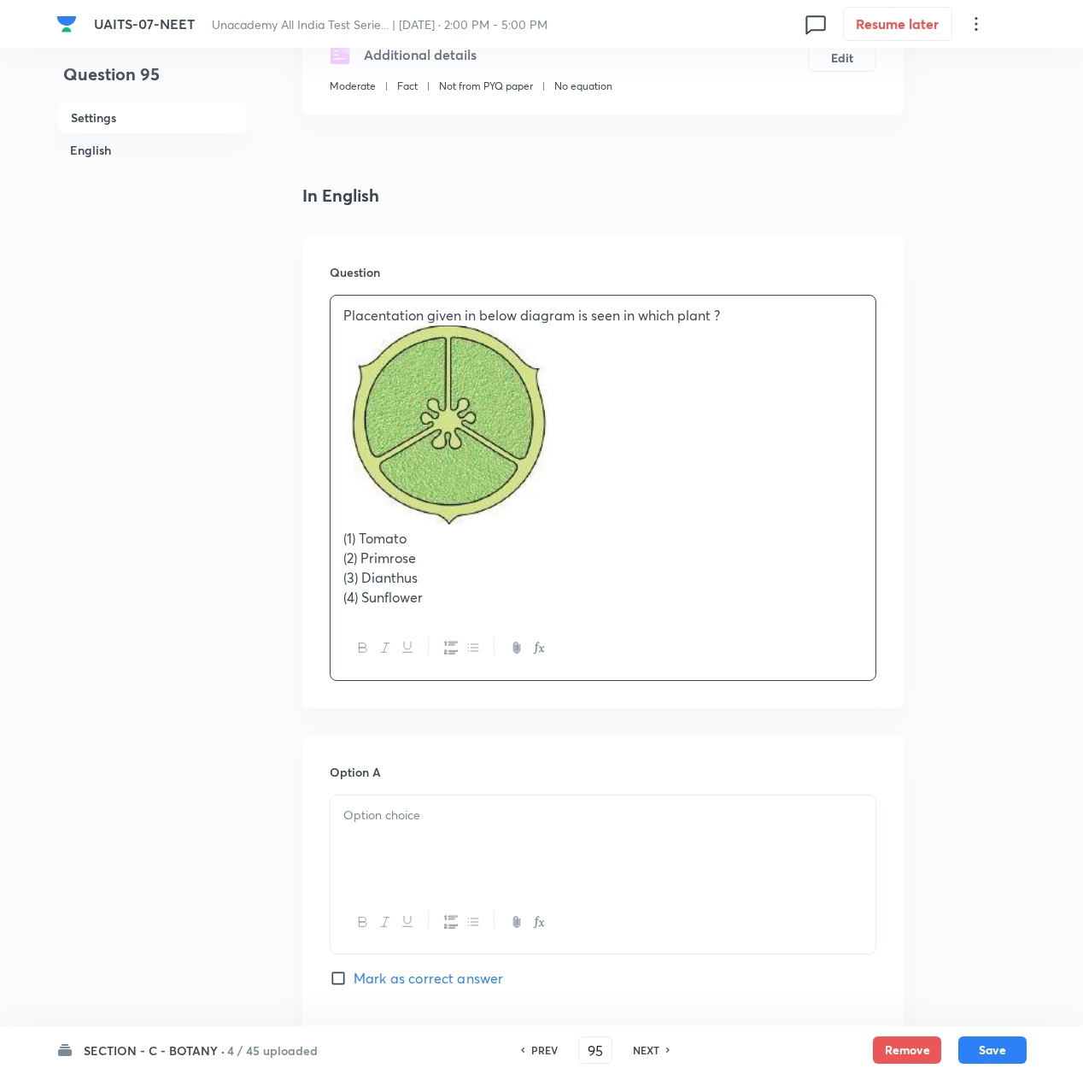
click at [446, 821] on p at bounding box center [602, 816] width 519 height 20
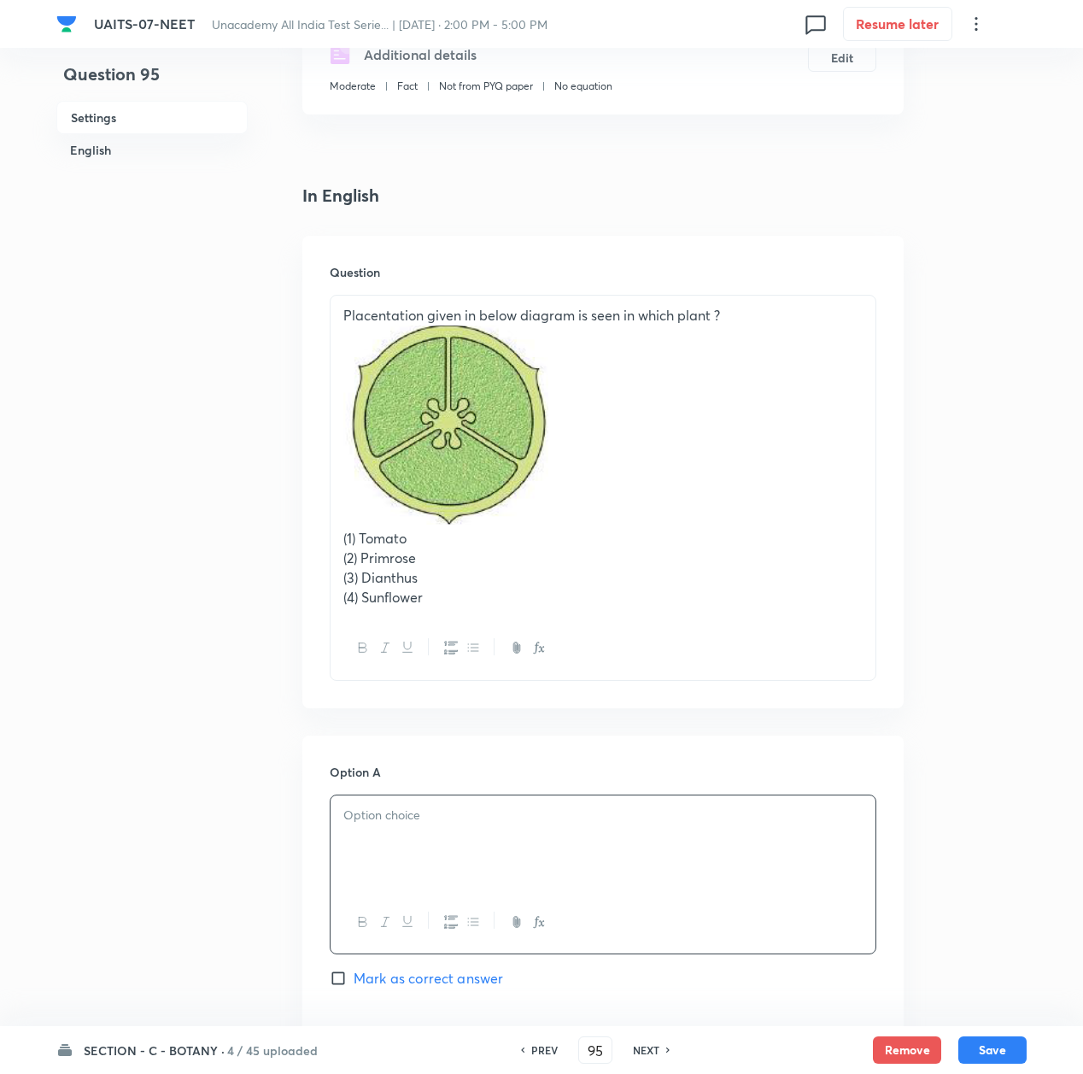
click at [426, 836] on div at bounding box center [603, 843] width 545 height 96
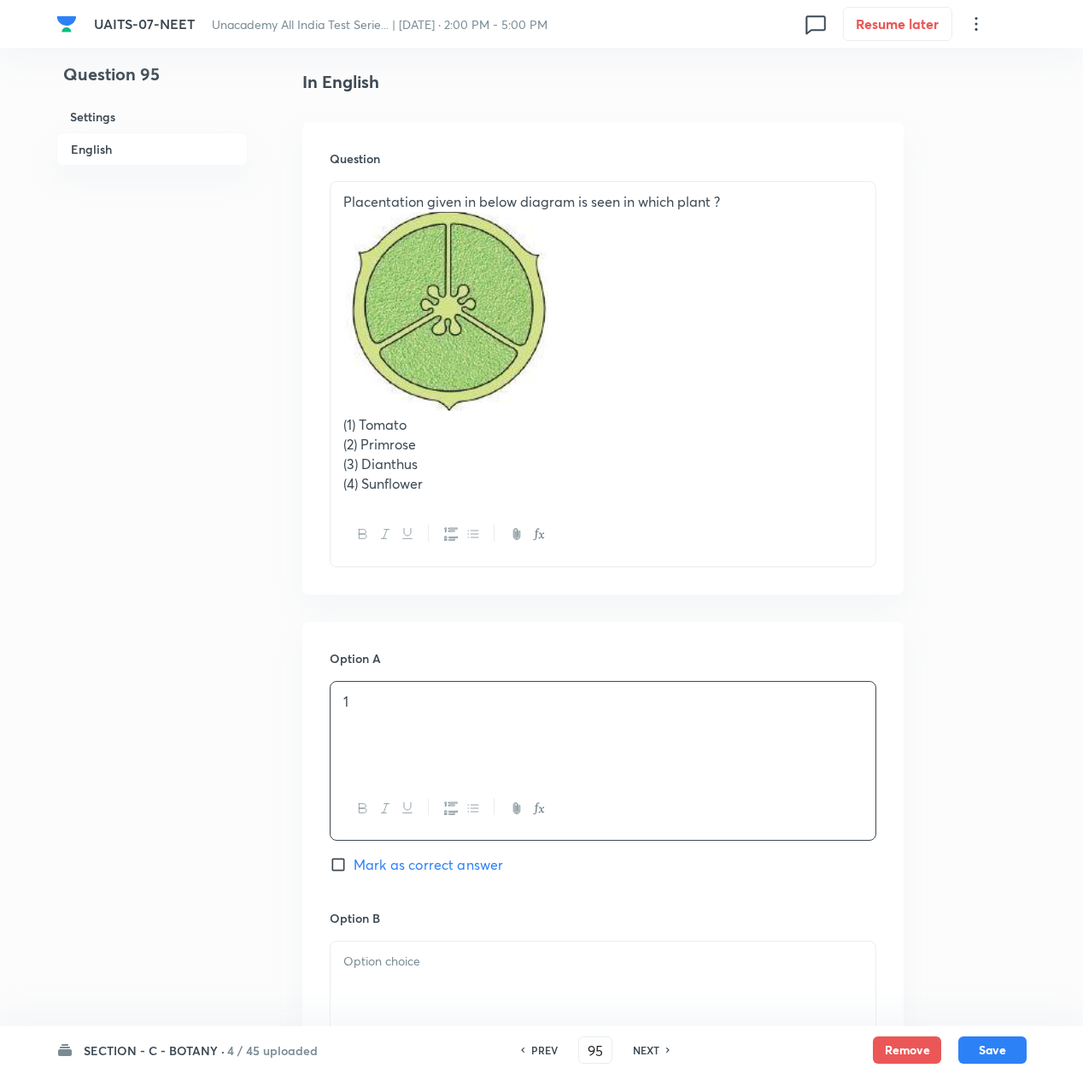
click at [408, 870] on span "Mark as correct answer" at bounding box center [429, 864] width 150 height 21
click at [354, 870] on input "Mark as correct answer" at bounding box center [342, 864] width 24 height 17
checkbox input "true"
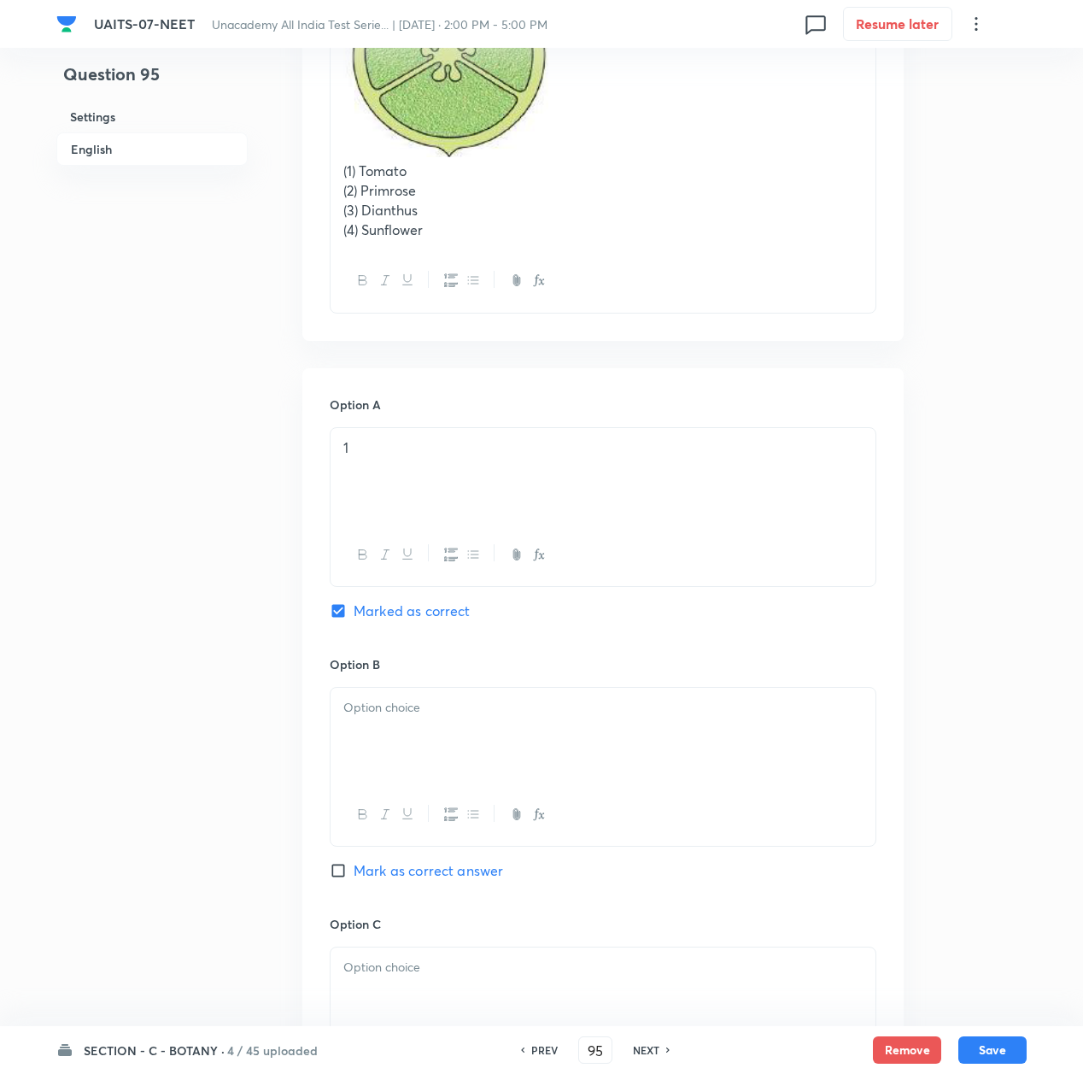
scroll to position [797, 0]
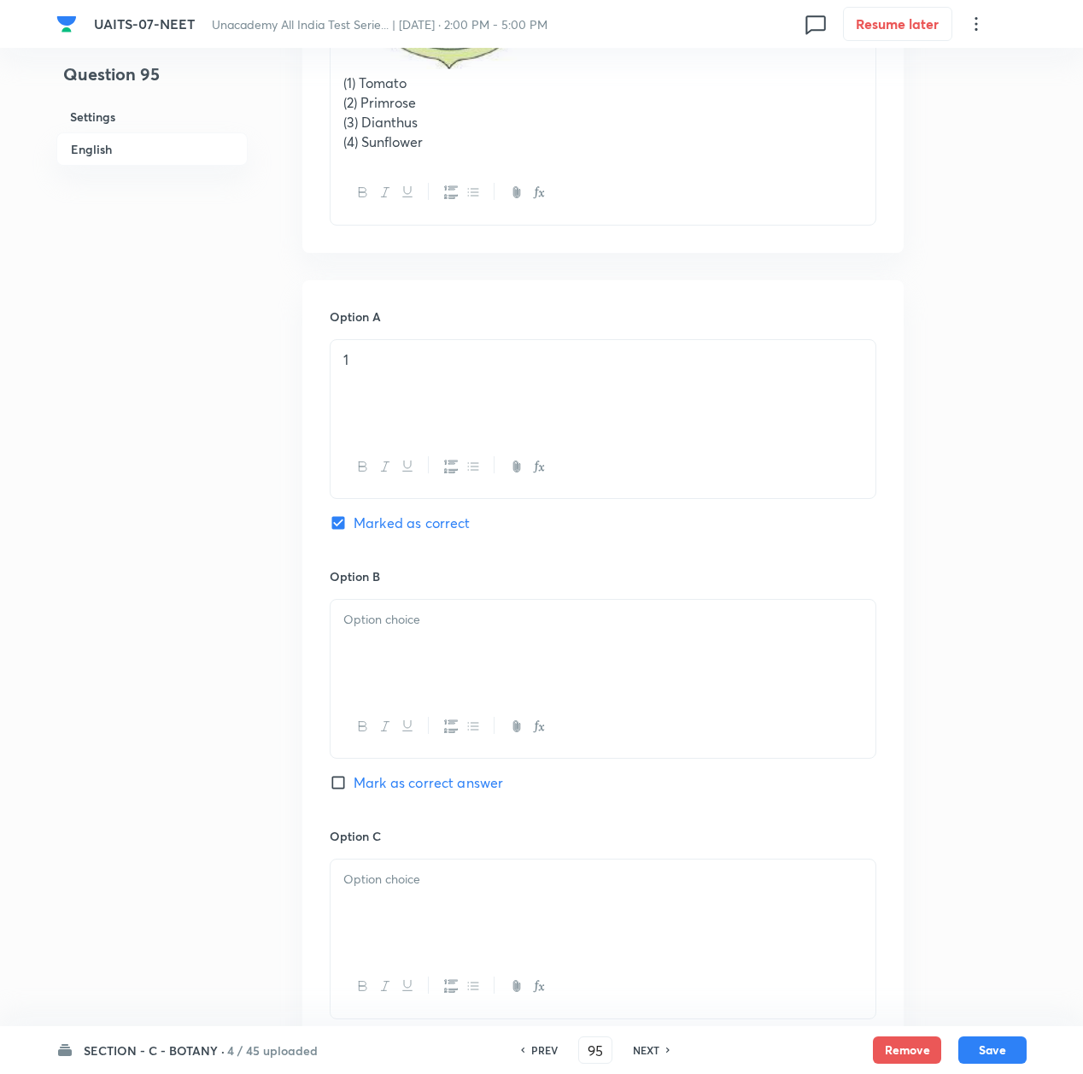
click at [374, 661] on div at bounding box center [603, 648] width 545 height 96
click at [426, 885] on p at bounding box center [602, 880] width 519 height 20
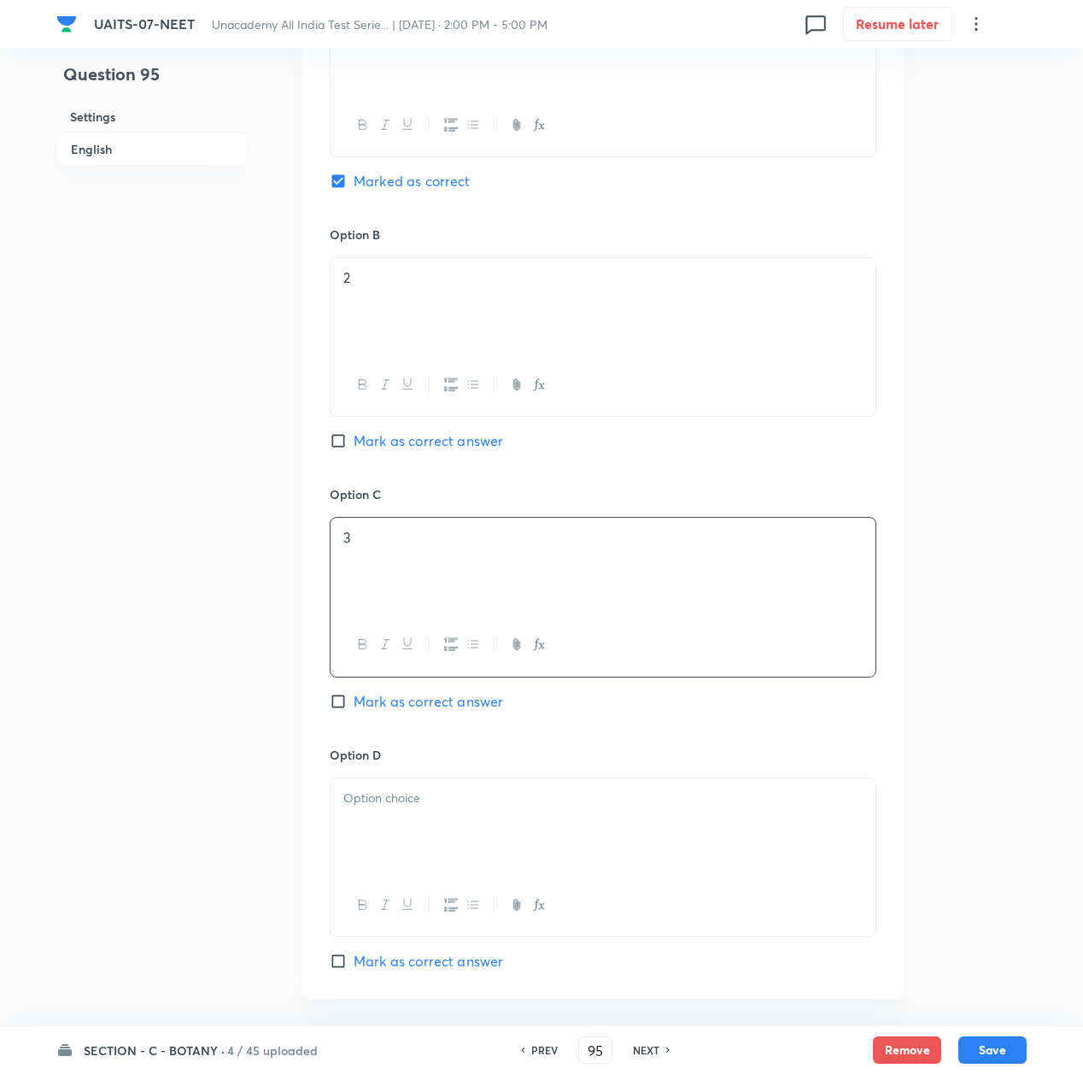
click at [425, 865] on div at bounding box center [603, 826] width 545 height 96
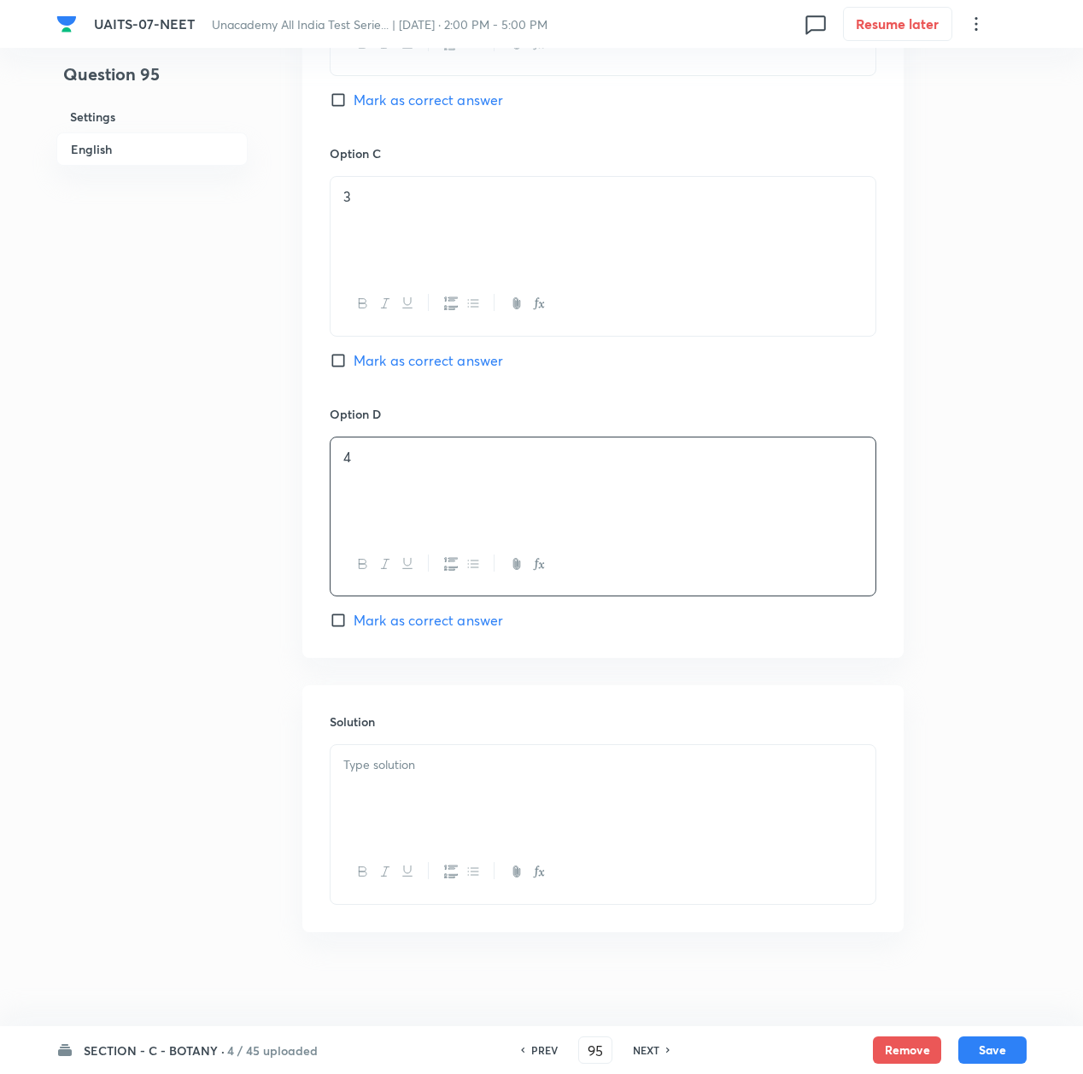
scroll to position [1481, 0]
click at [426, 805] on div at bounding box center [603, 792] width 545 height 96
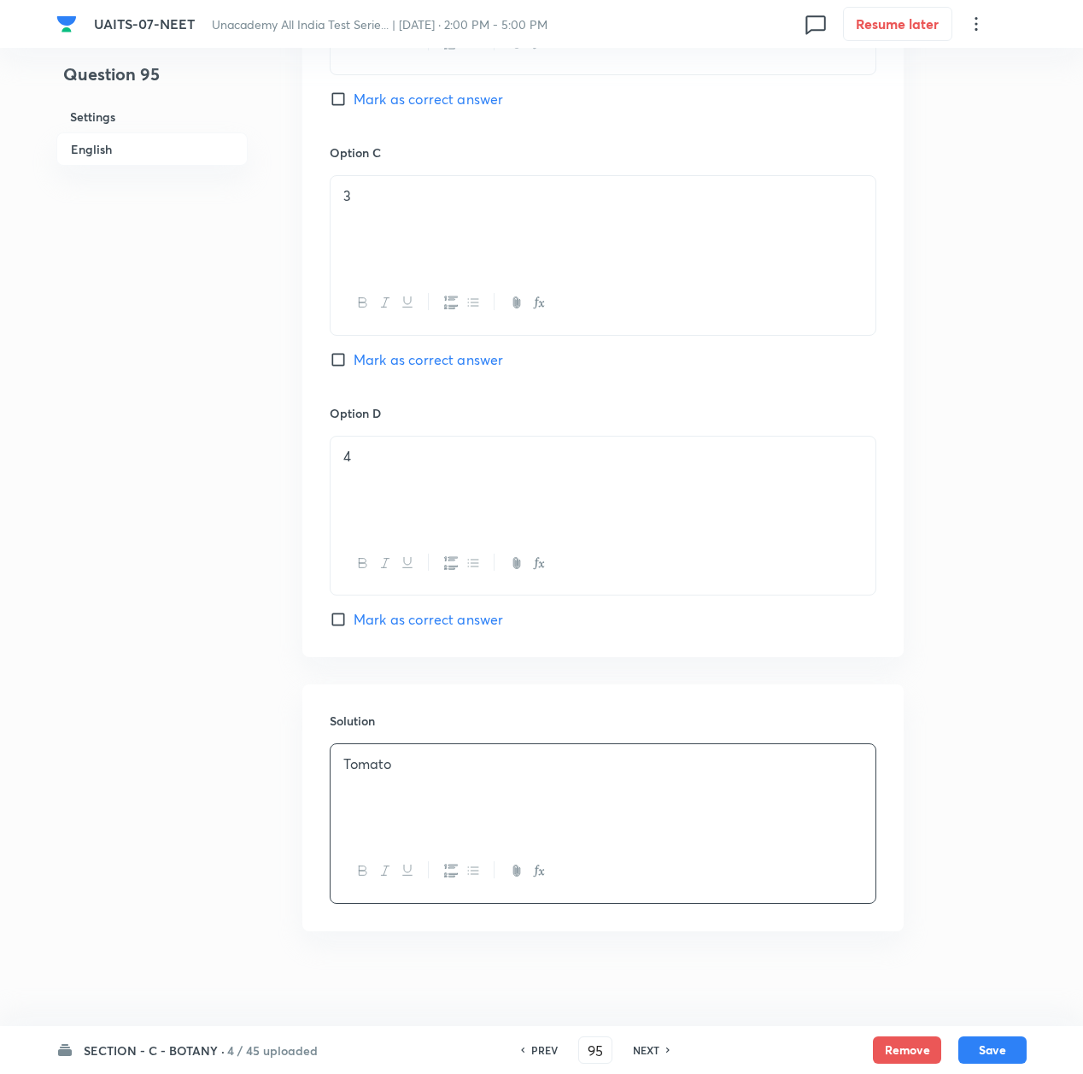
click at [978, 1034] on div "SECTION - C - BOTANY · 4 / 45 uploaded PREV 95 ​ NEXT Remove Save" at bounding box center [541, 1050] width 971 height 48
click at [989, 1044] on button "Save" at bounding box center [993, 1048] width 68 height 27
type input "96"
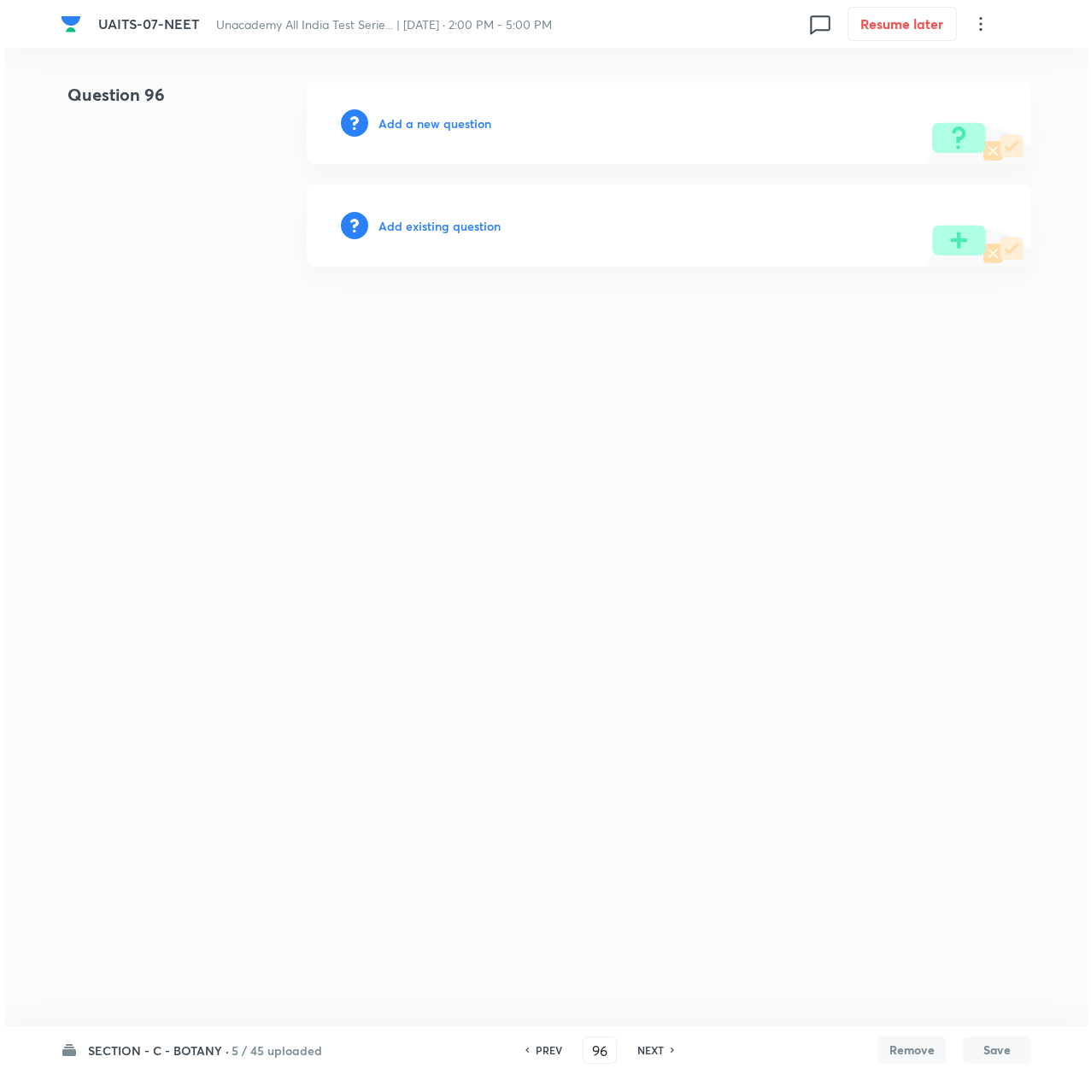
scroll to position [0, 0]
click at [432, 116] on h6 "Add a new question" at bounding box center [435, 123] width 113 height 18
click at [432, 116] on h6 "Choose a question type" at bounding box center [445, 123] width 132 height 18
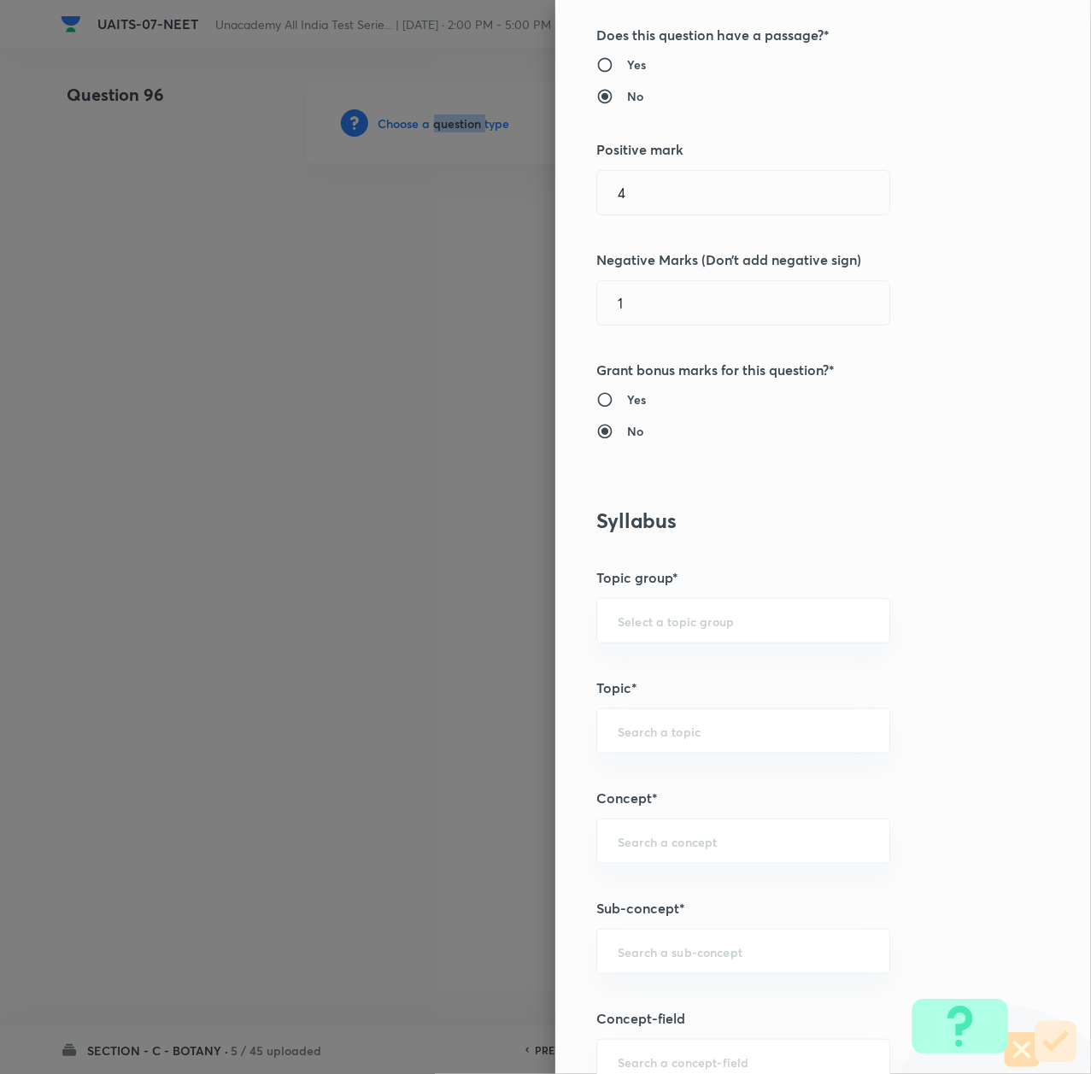
scroll to position [684, 0]
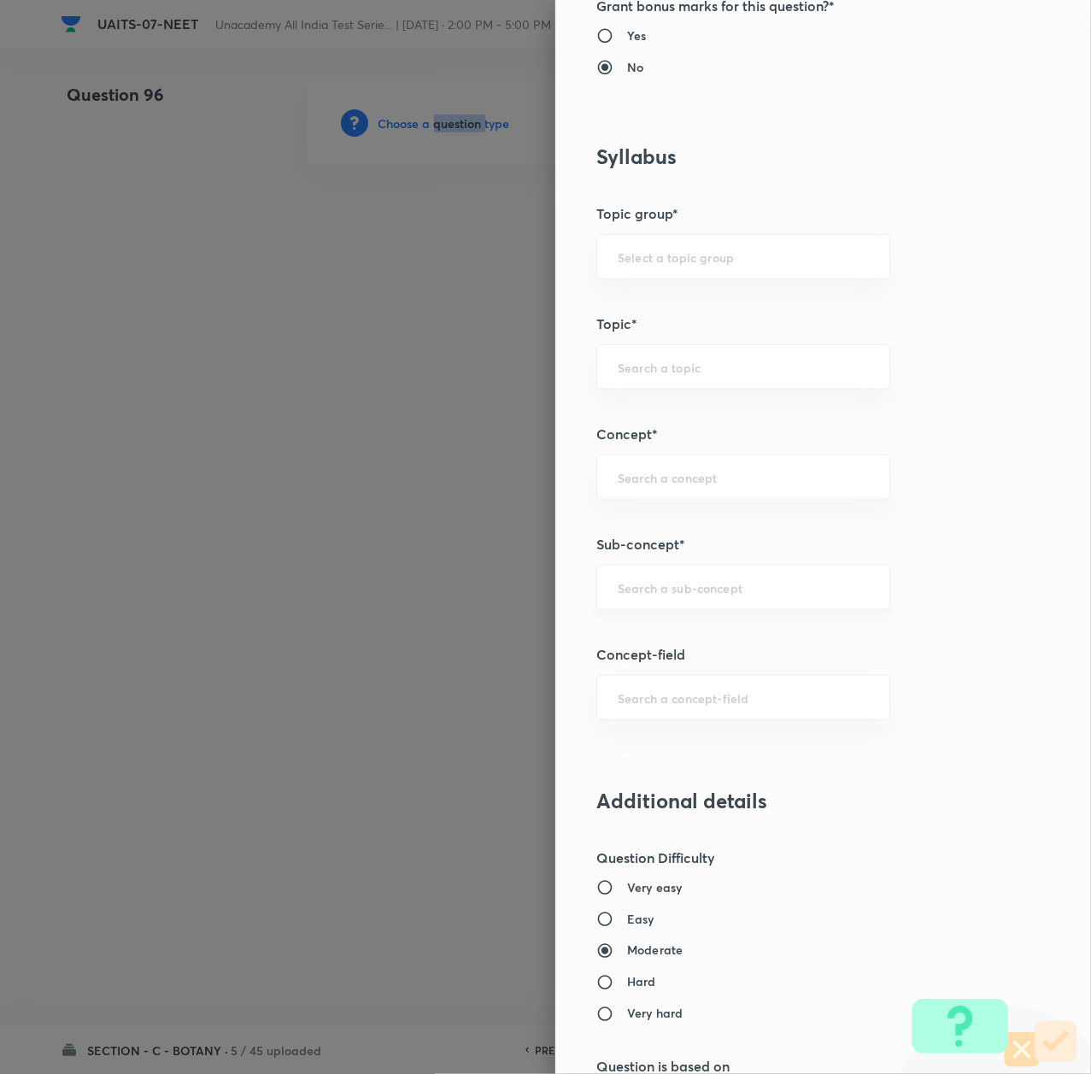
click at [696, 574] on div "​" at bounding box center [743, 587] width 294 height 45
paste input "Morphology of Flowering Plant"
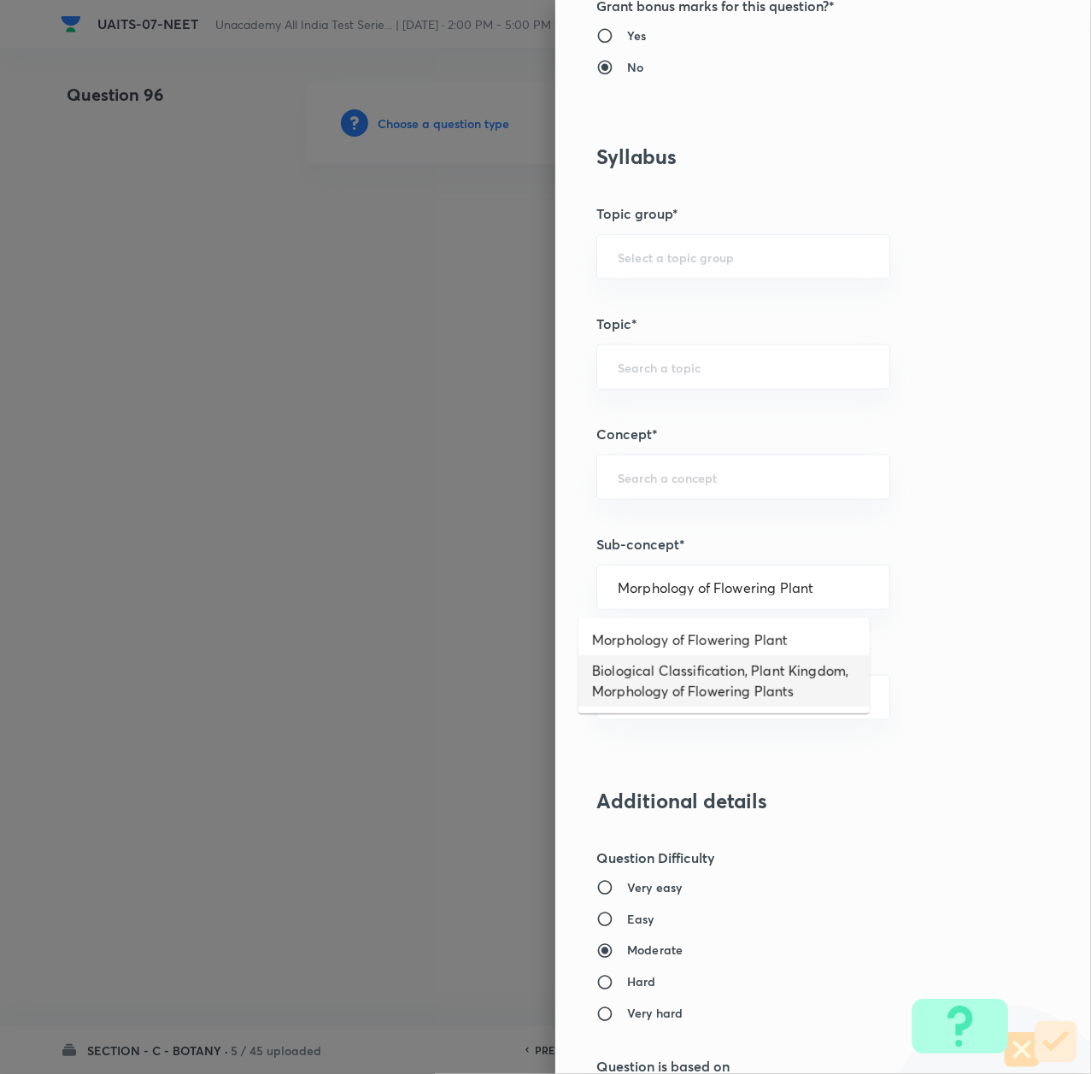
click at [657, 656] on li "Biological Classification, Plant Kingdom, Morphology of Flowering Plants" at bounding box center [723, 680] width 291 height 51
type input "Biological Classification, Plant Kingdom, Morphology of Flowering Plants"
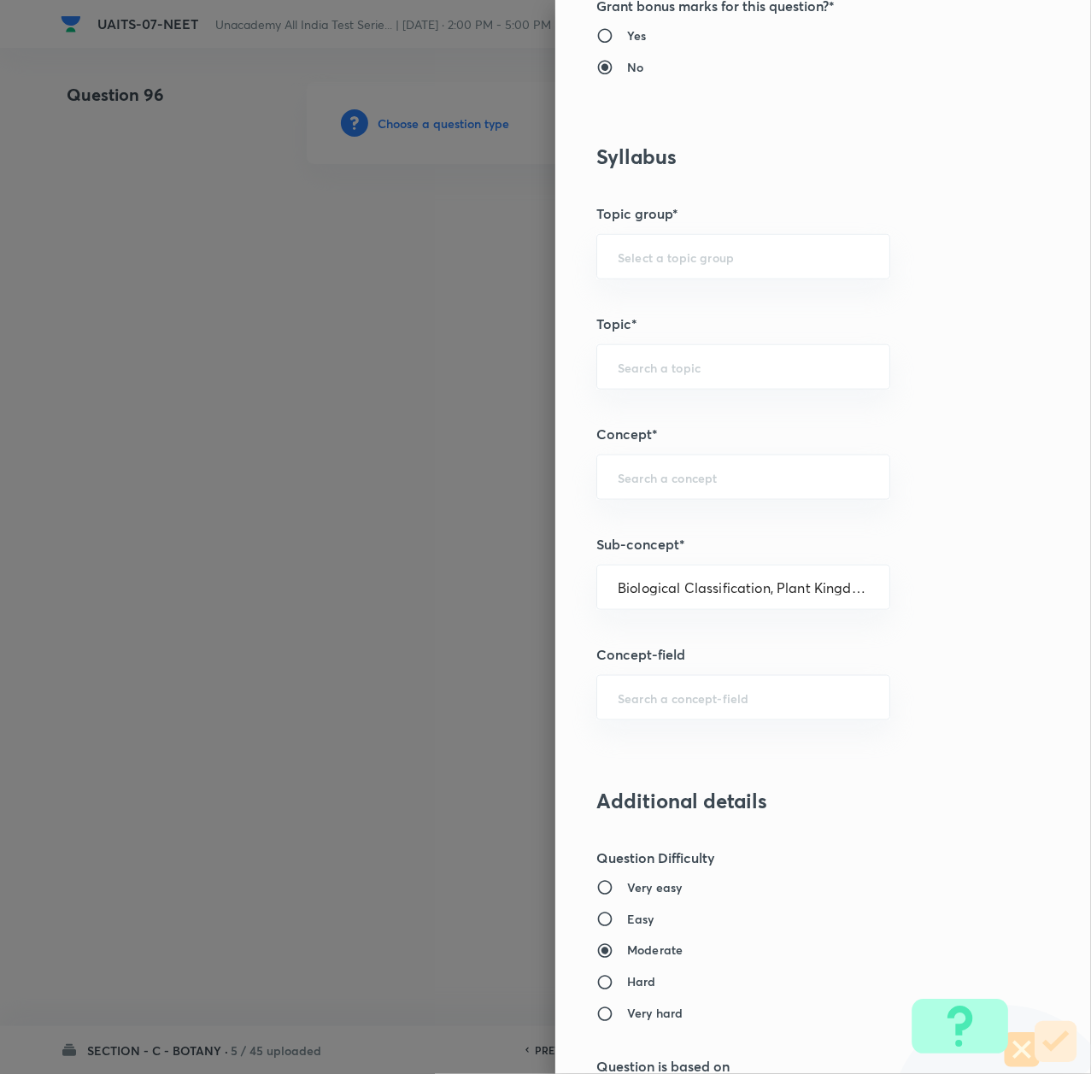
type input "Biology"
type input "Botany"
type input "Biological Classification, Plant Kingdom, Morphology of Flowering Plants"
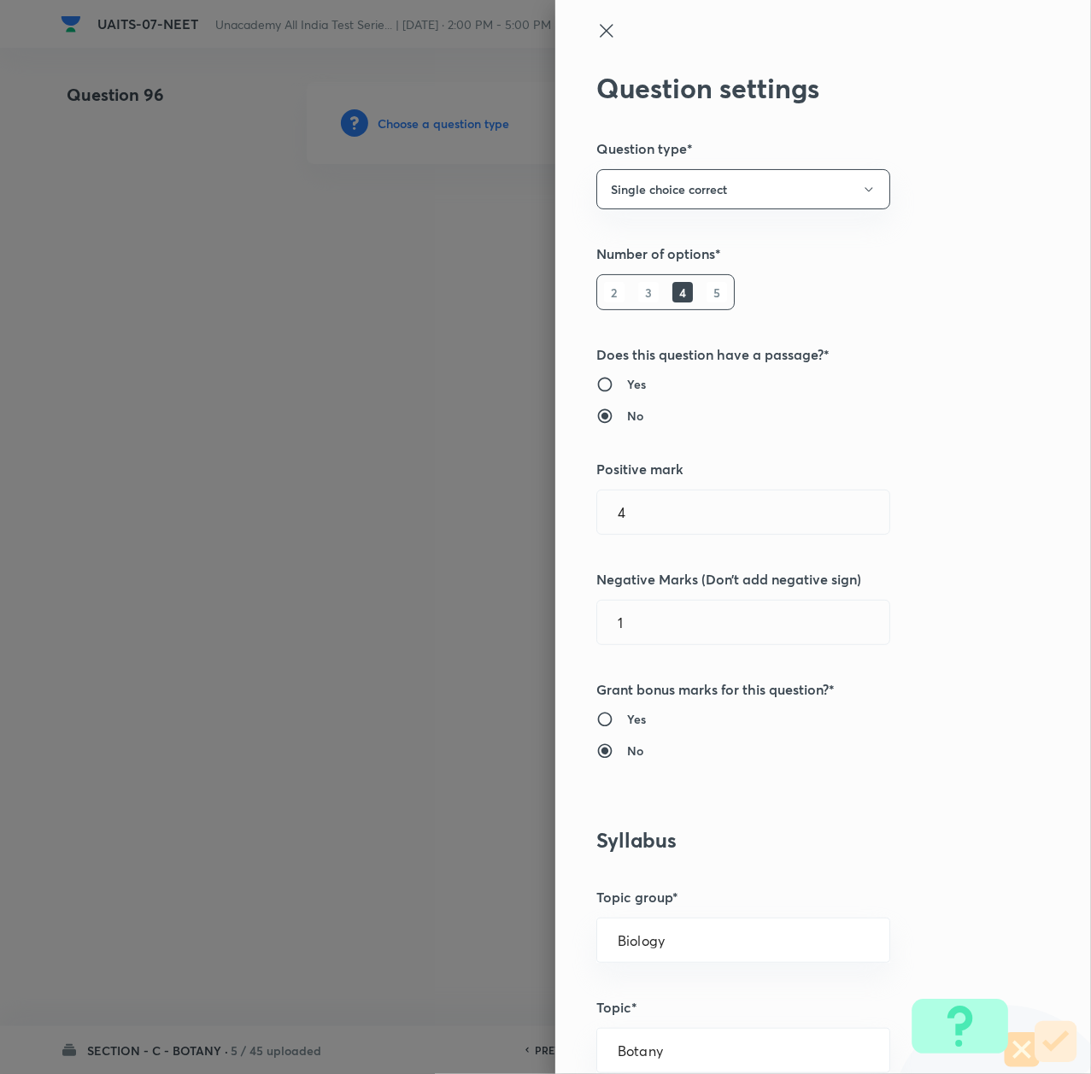
click at [596, 31] on icon at bounding box center [606, 31] width 21 height 21
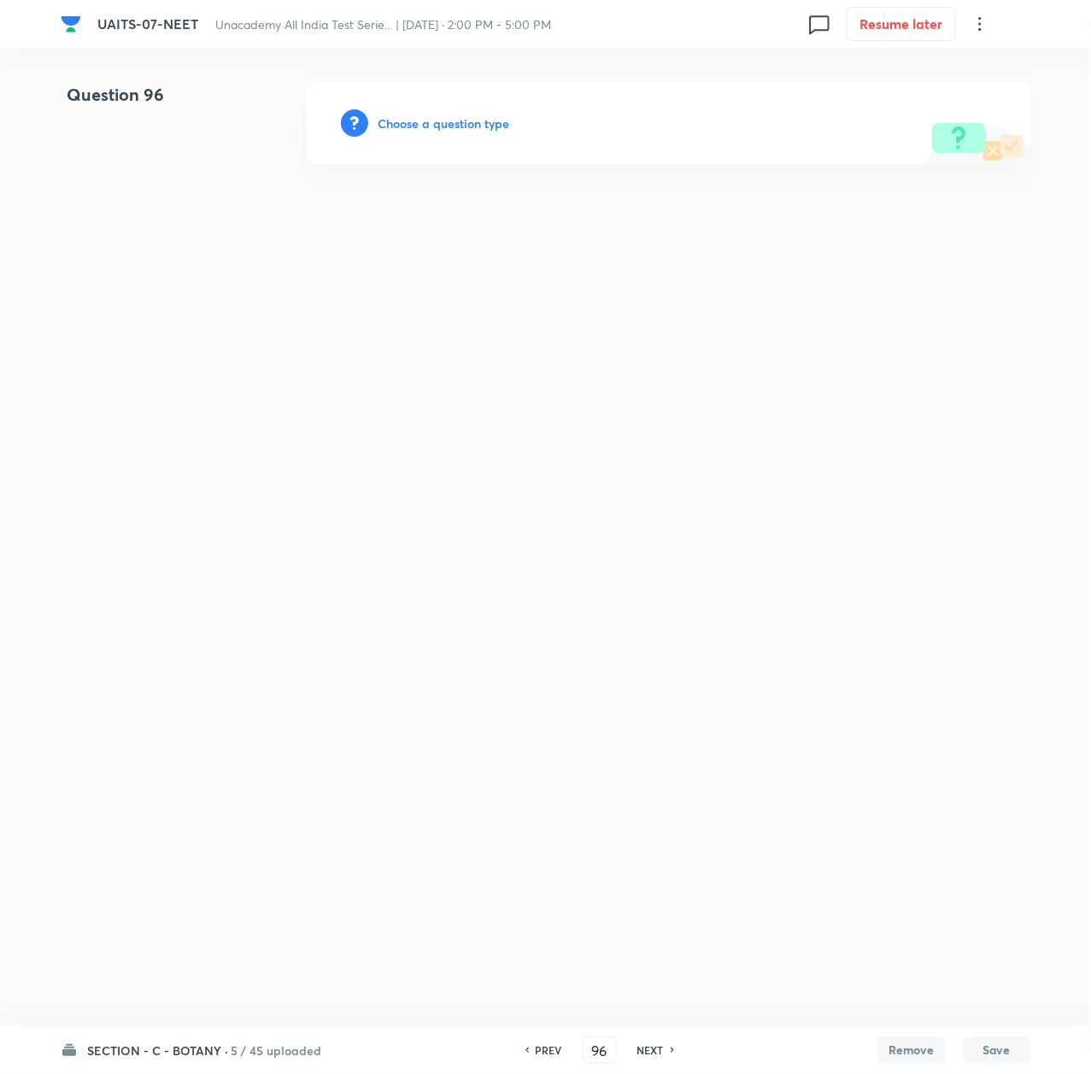
click at [465, 113] on div "Choose a question type" at bounding box center [669, 123] width 725 height 82
click at [435, 132] on div "Choose a question type" at bounding box center [669, 123] width 725 height 82
click at [435, 130] on h6 "Choose a question type" at bounding box center [445, 123] width 132 height 18
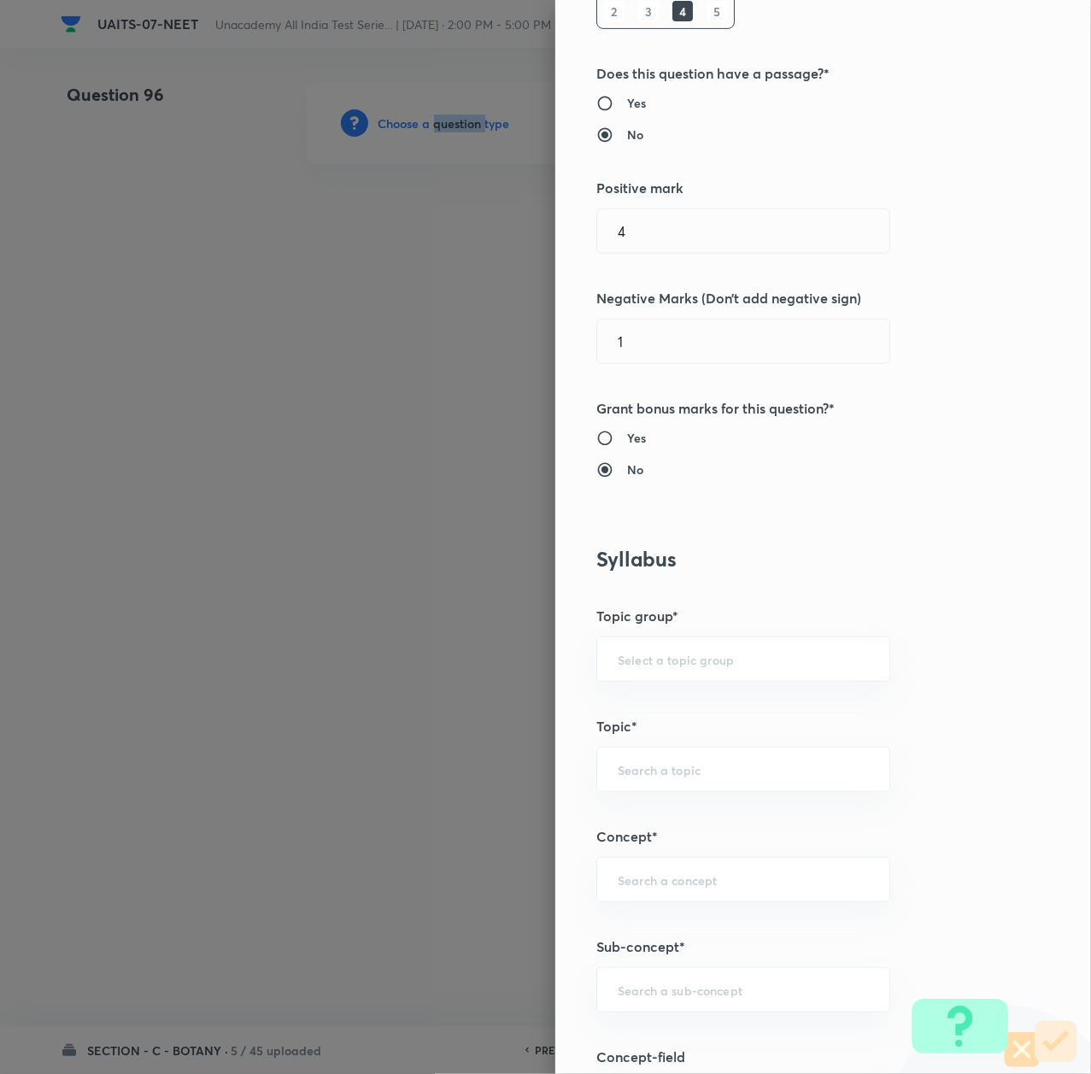
scroll to position [684, 0]
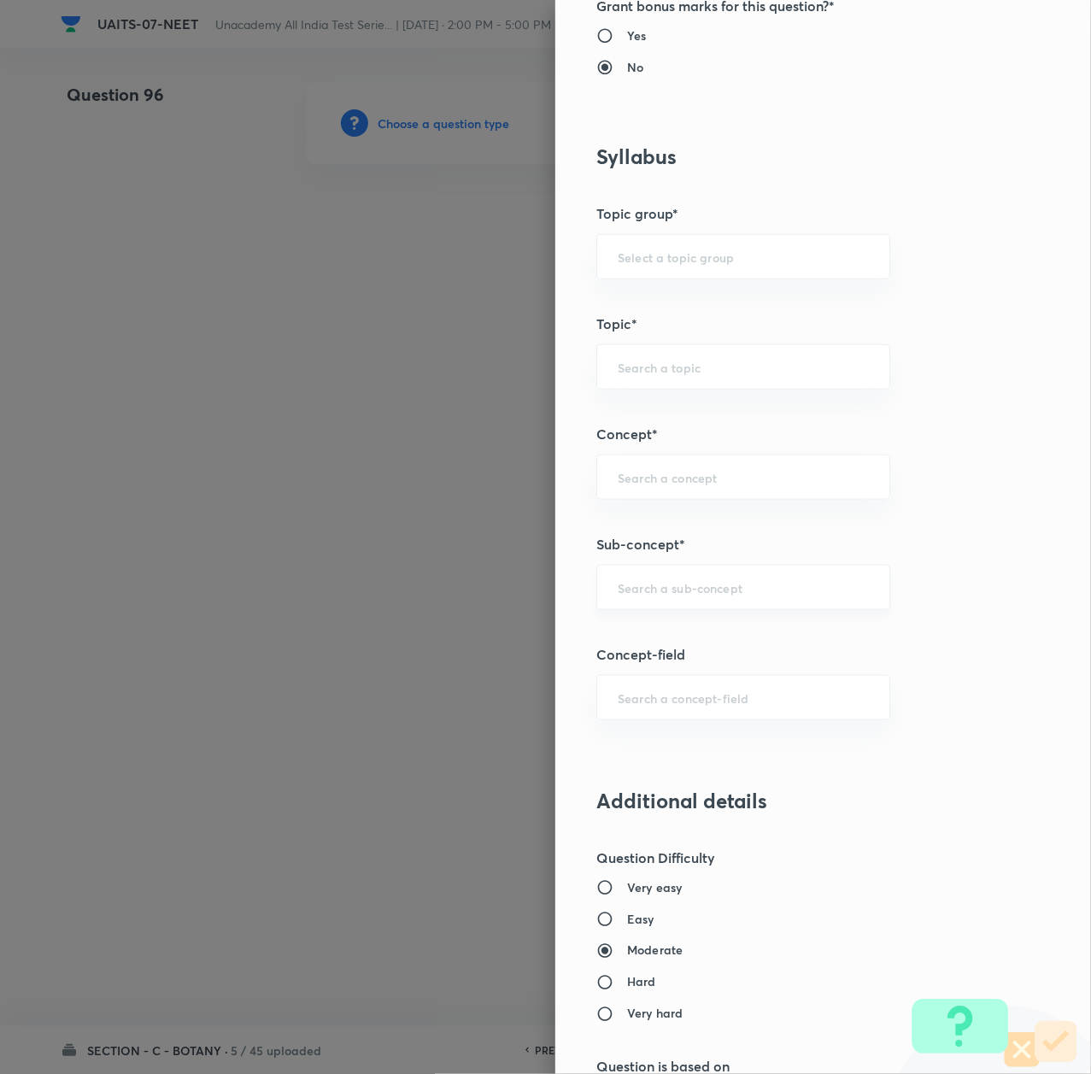
click at [626, 582] on input "text" at bounding box center [743, 587] width 251 height 16
paste input "Morphology of Flowering Plant"
click at [637, 631] on li "Morphology of Flowering Plant" at bounding box center [723, 640] width 291 height 31
type input "Morphology of Flowering Plant"
type input "Biology"
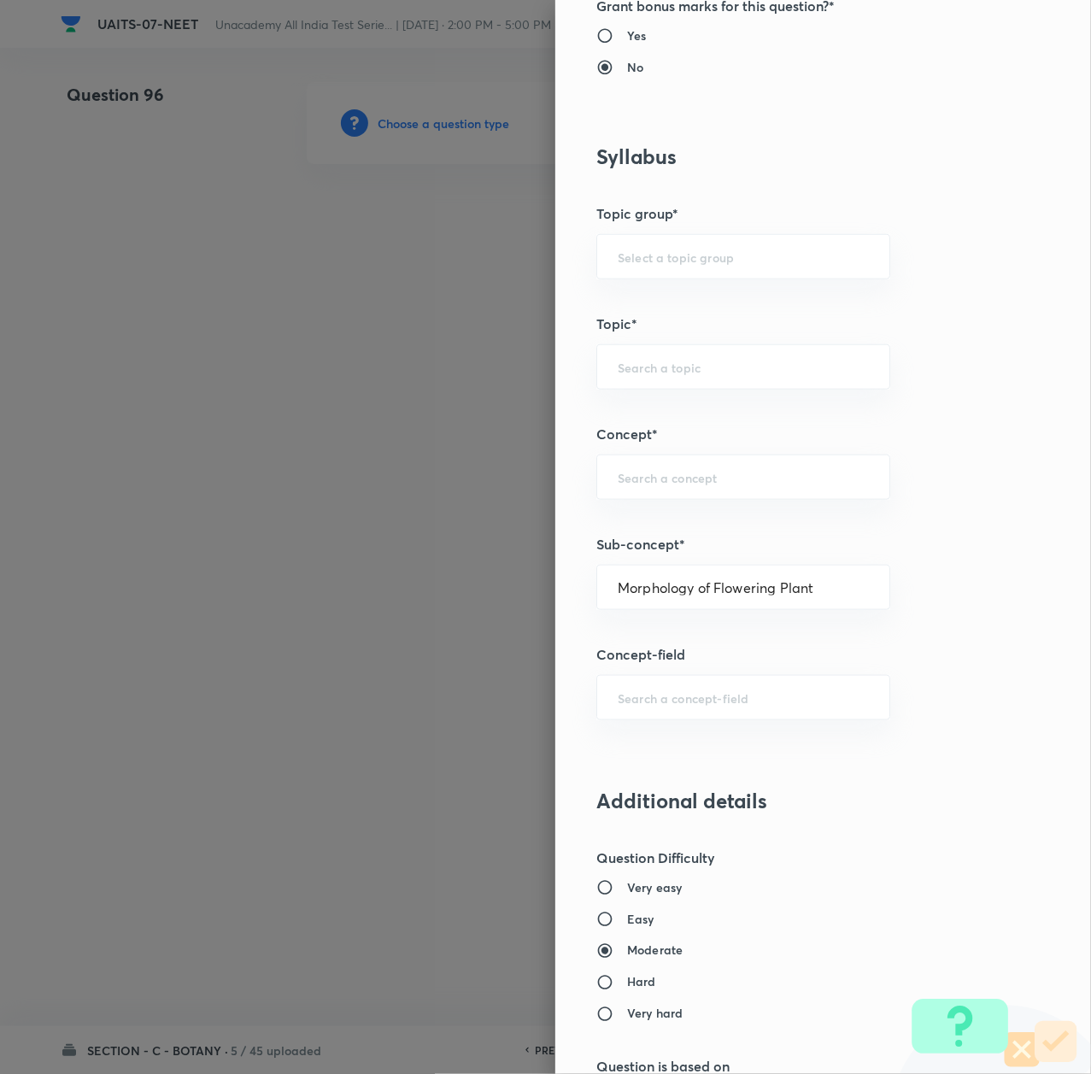
type input "Sexual Reproduction in Flowering plants"
type input "Morphology of Flowering Plant"
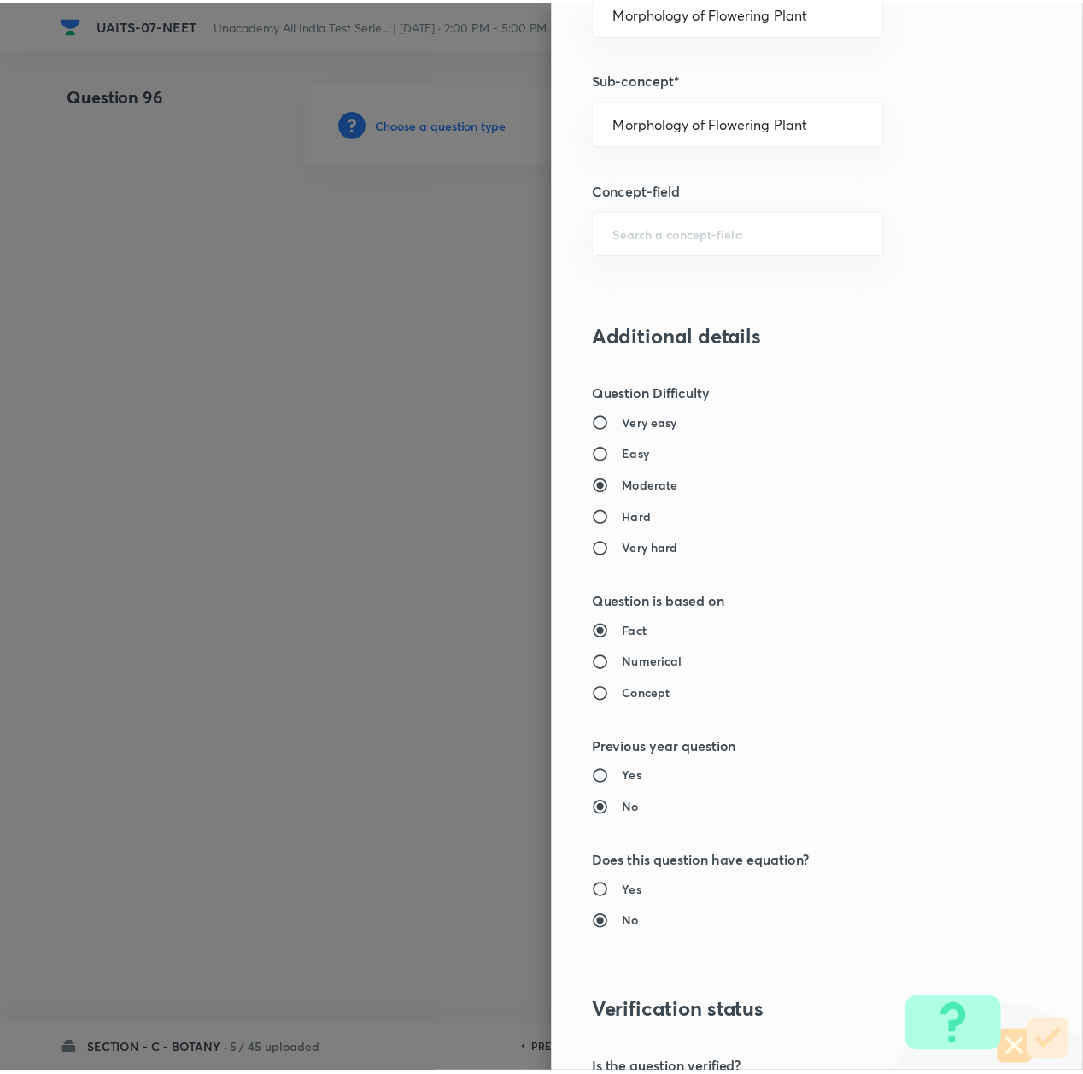
scroll to position [1367, 0]
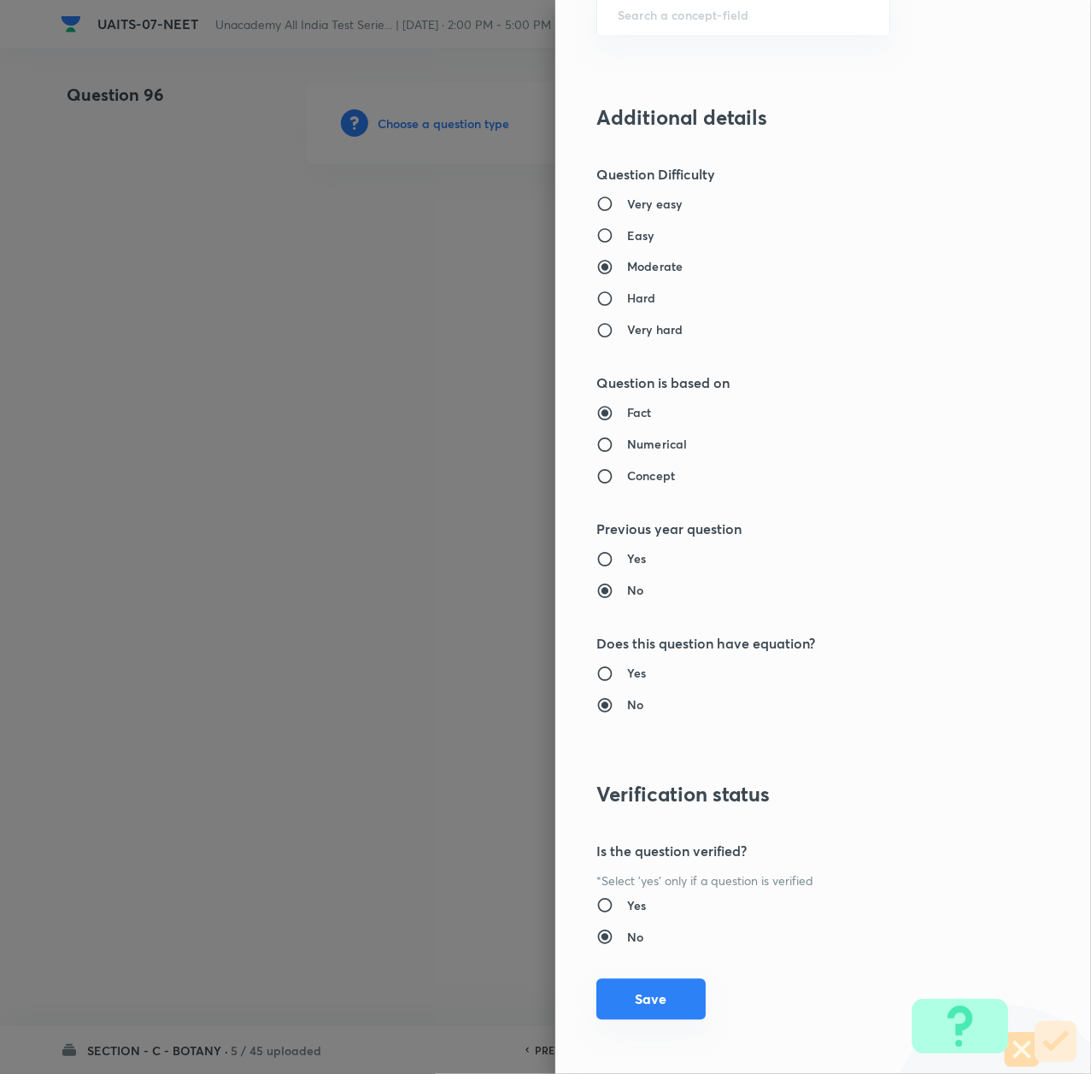
click at [629, 1000] on button "Save" at bounding box center [650, 999] width 109 height 41
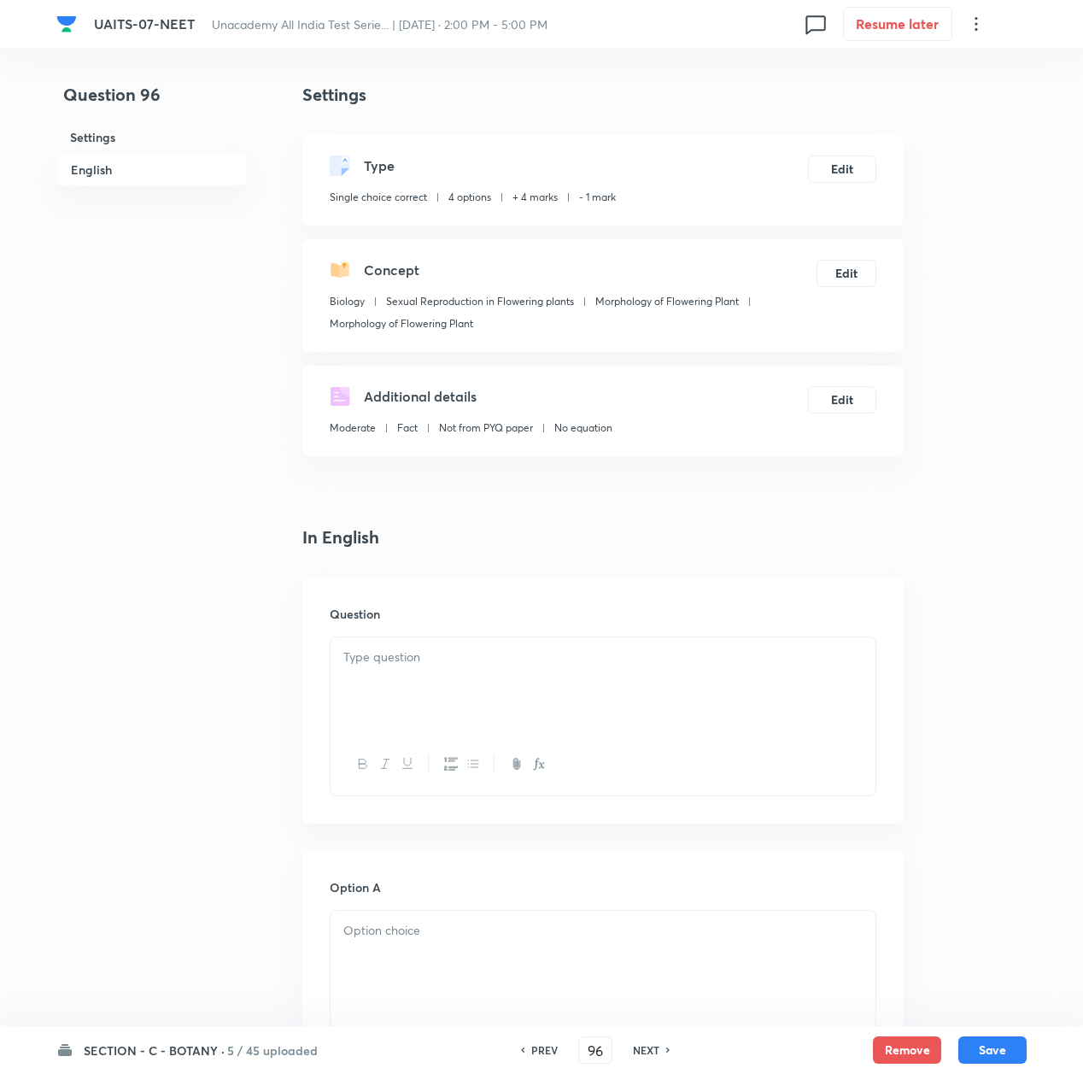
click at [397, 658] on p at bounding box center [602, 658] width 519 height 20
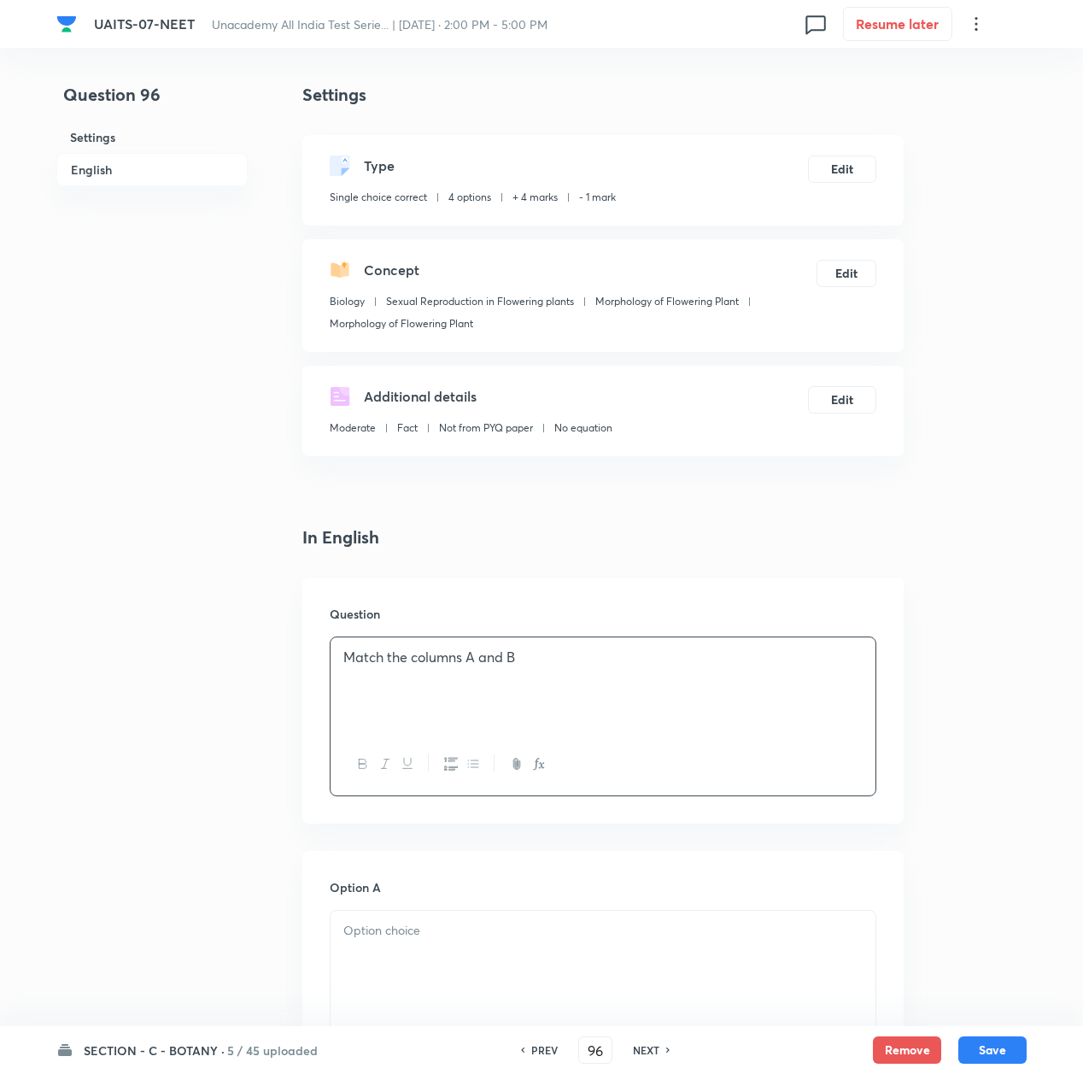
click at [462, 705] on div "Match the columns A and B" at bounding box center [603, 685] width 545 height 96
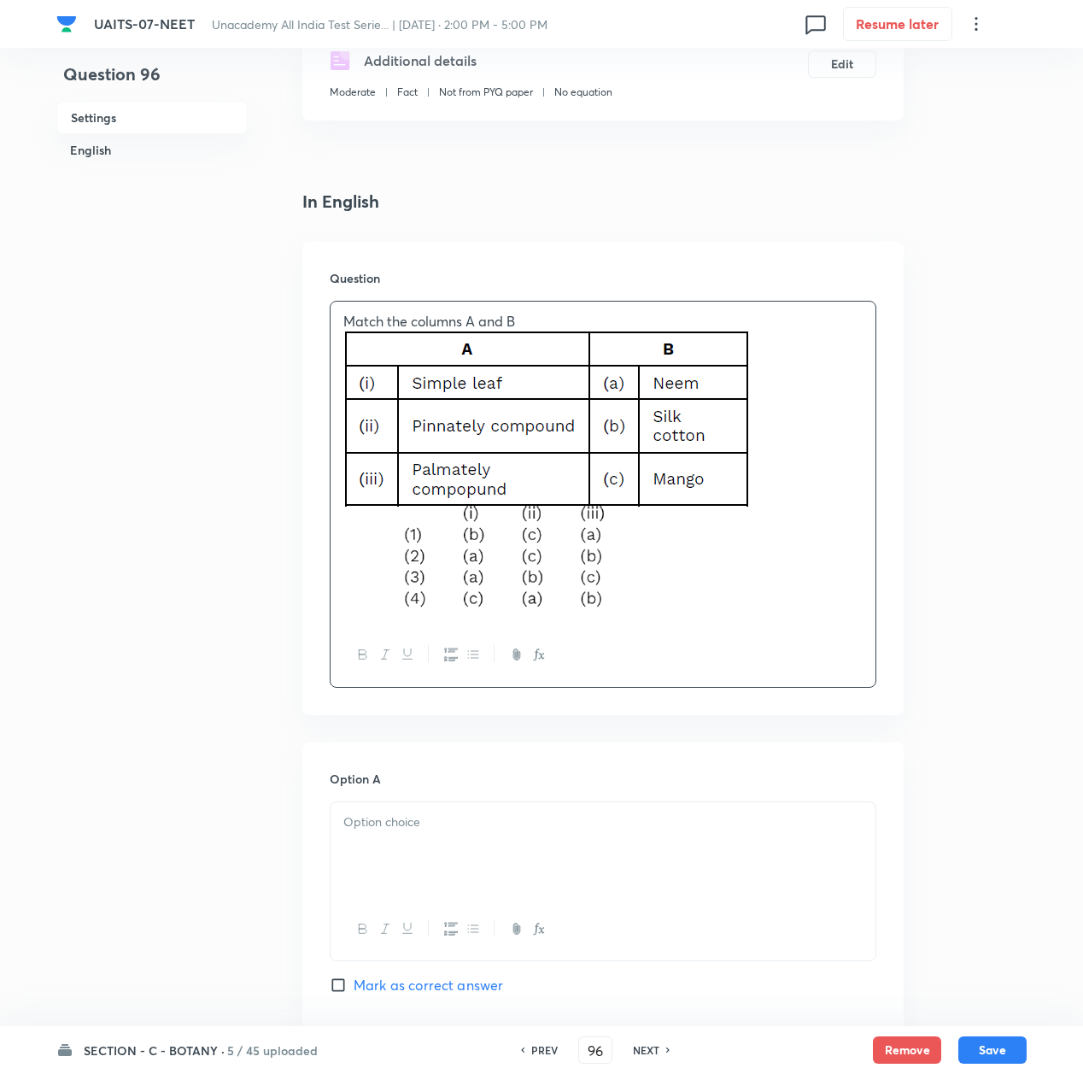
scroll to position [342, 0]
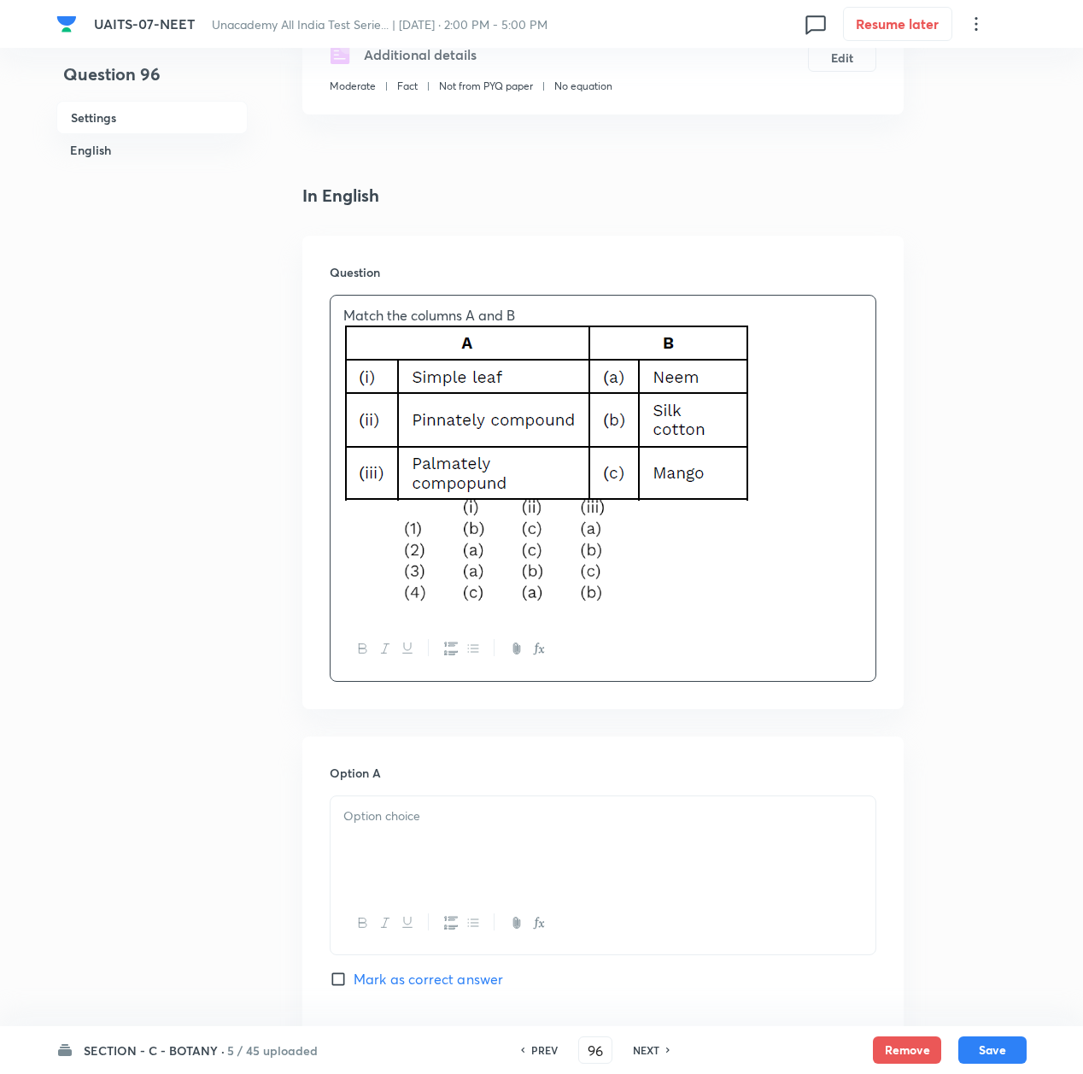
click at [424, 827] on div at bounding box center [603, 844] width 545 height 96
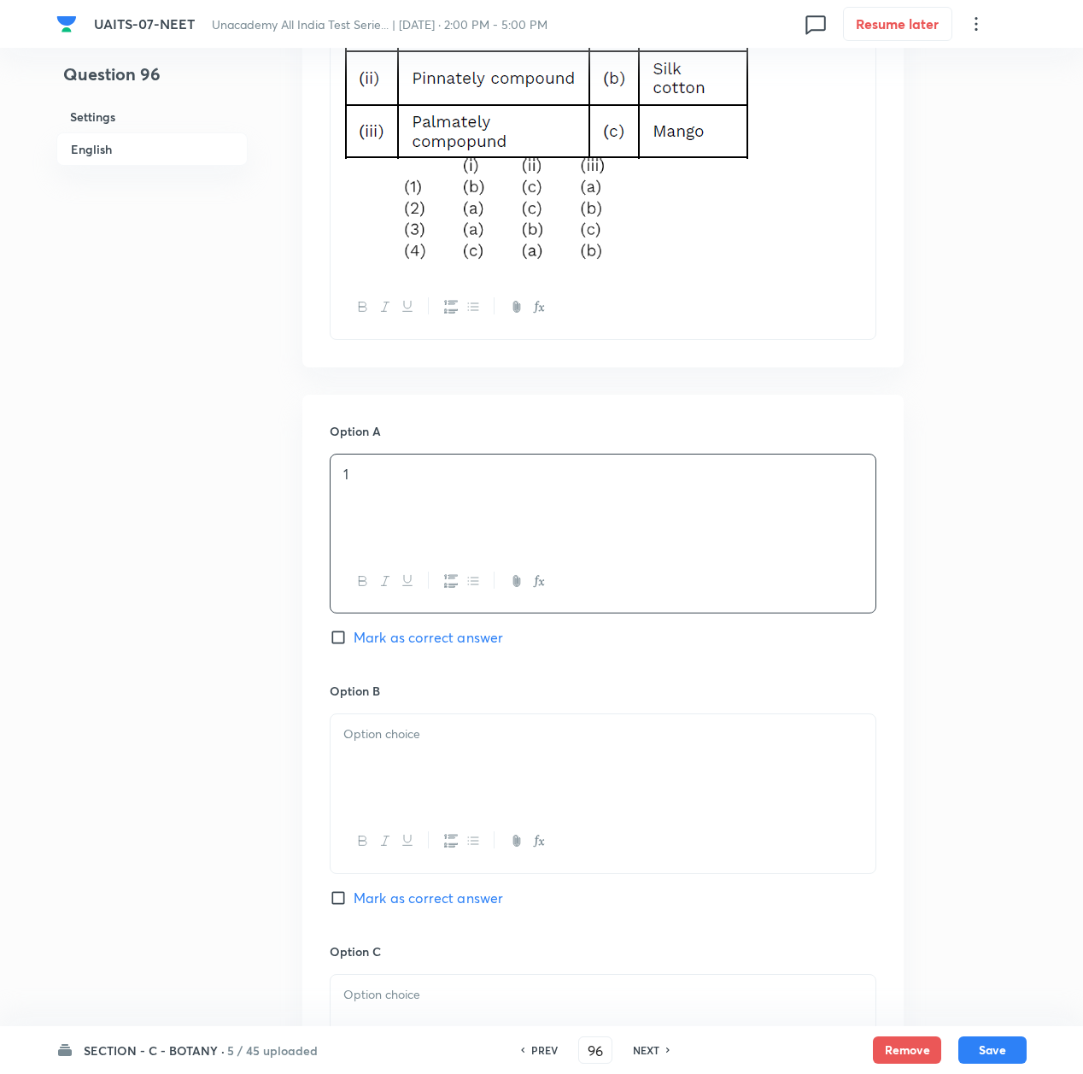
click at [395, 783] on div at bounding box center [603, 762] width 545 height 96
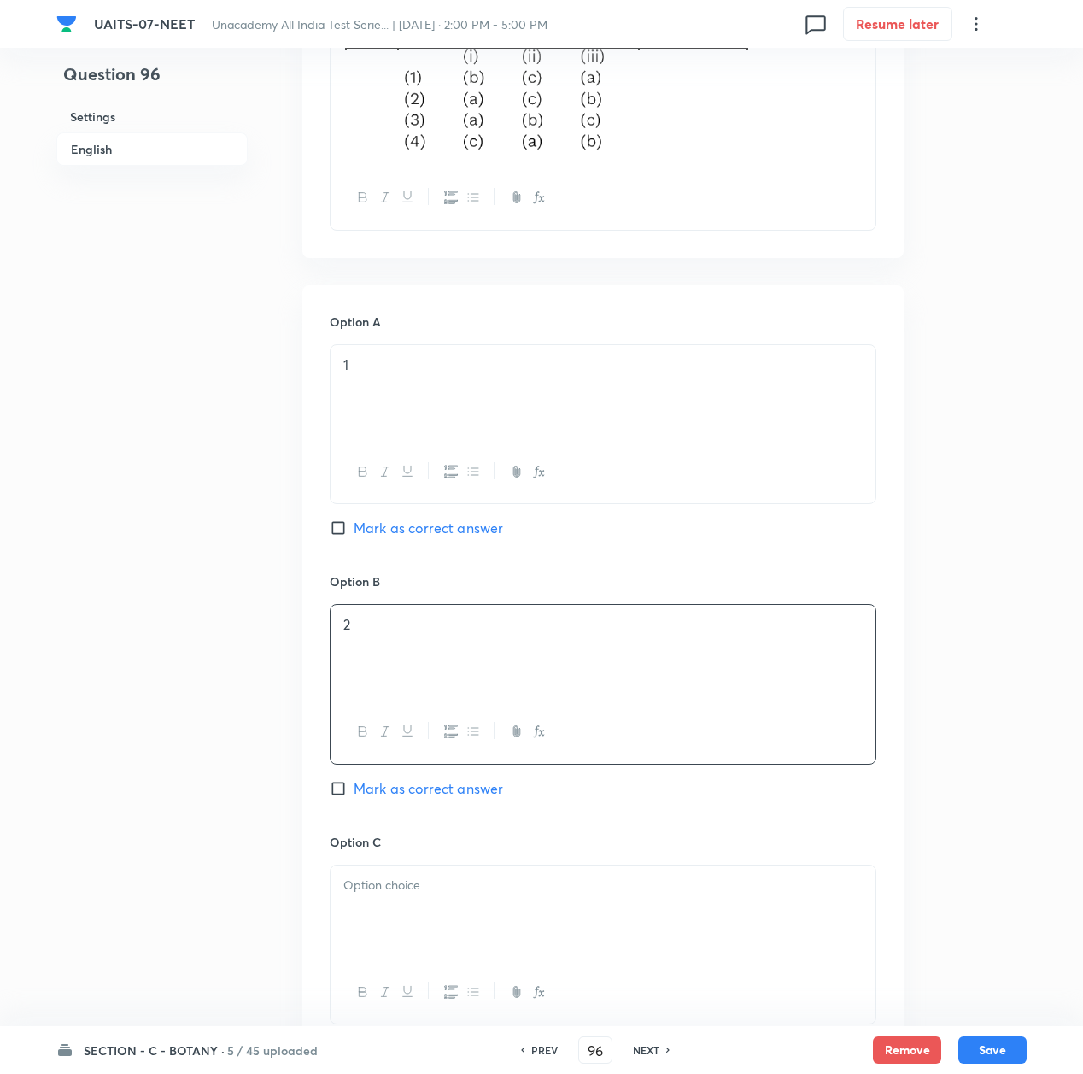
scroll to position [1025, 0]
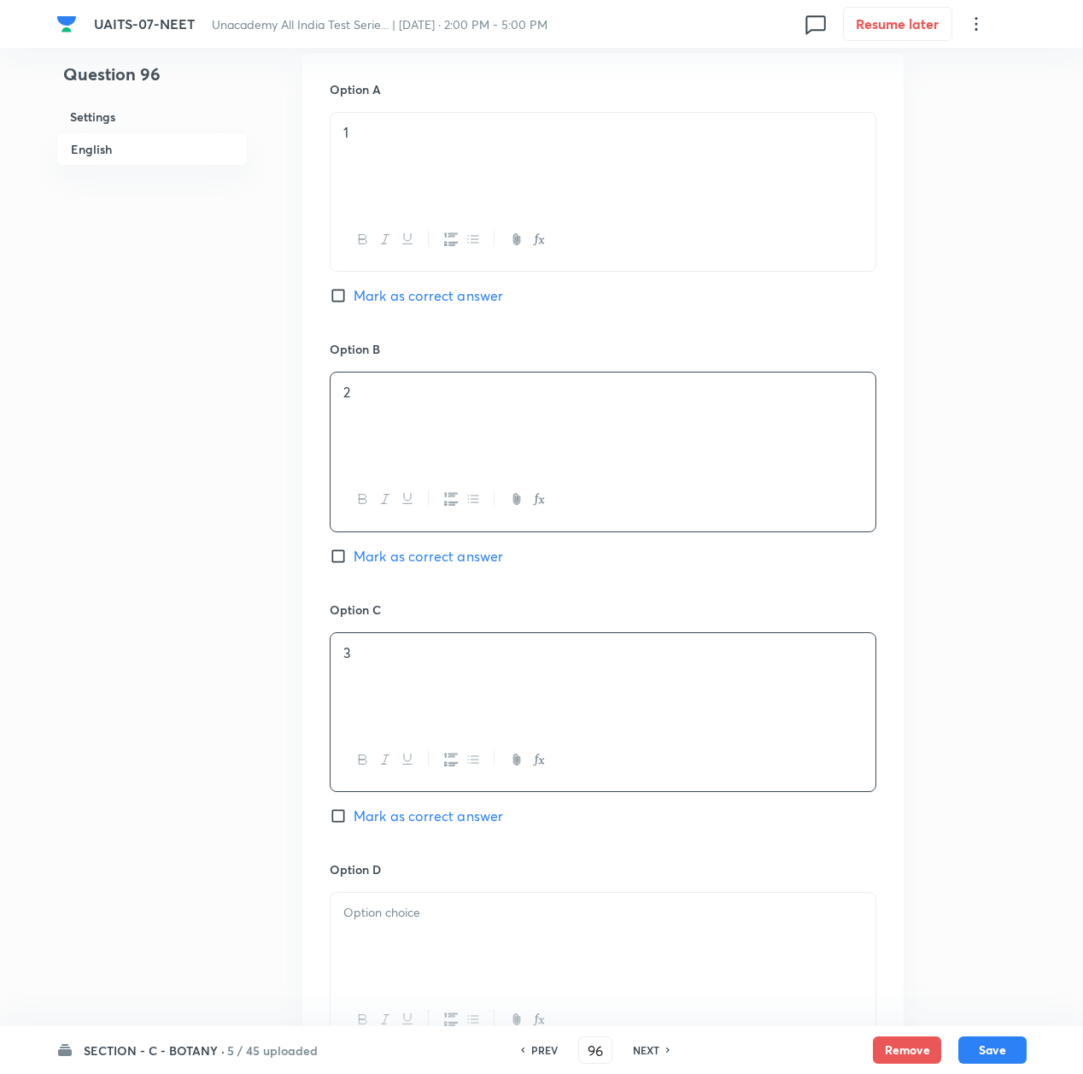
click at [394, 713] on div "3" at bounding box center [603, 681] width 545 height 96
click at [415, 948] on div at bounding box center [603, 941] width 545 height 96
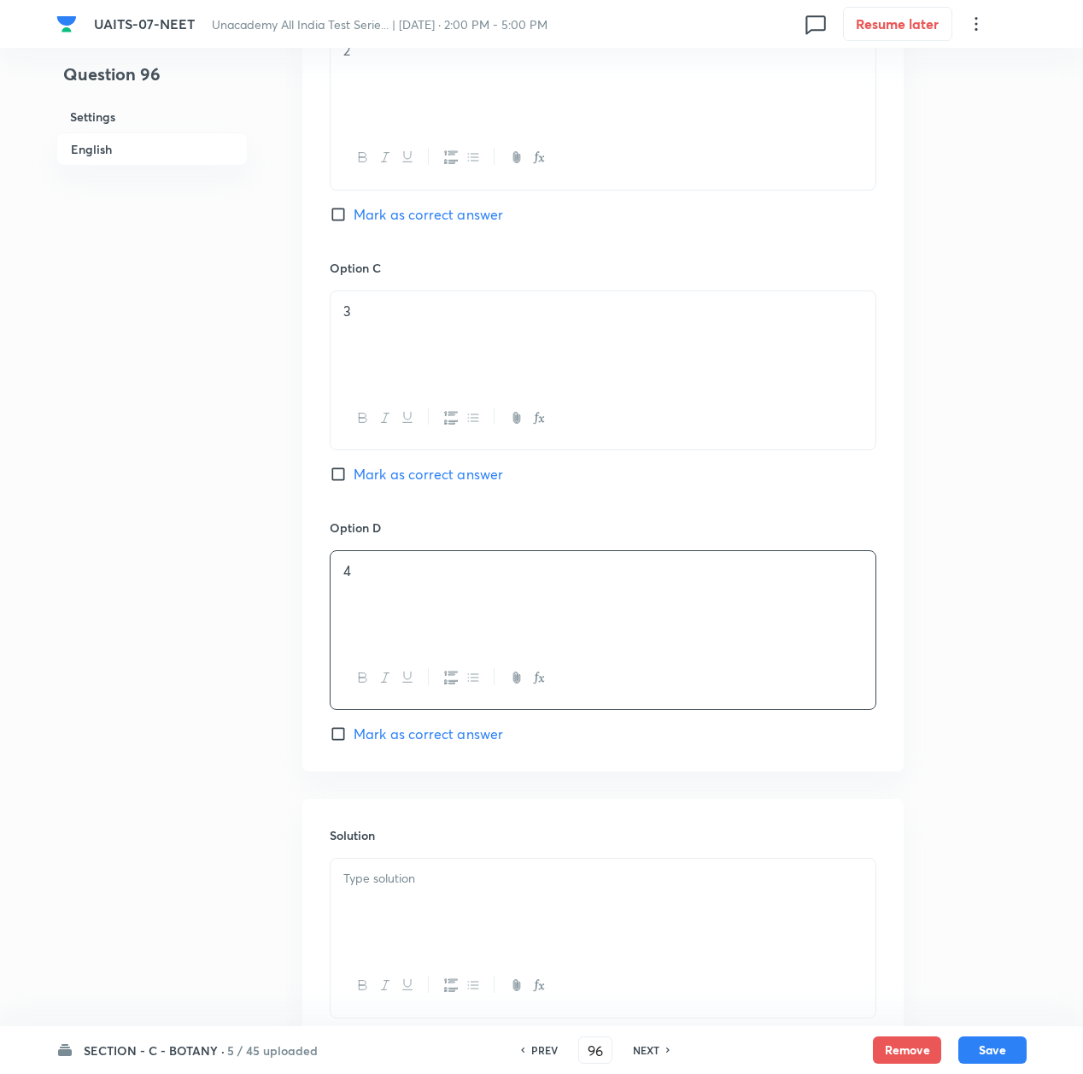
click at [381, 738] on span "Mark as correct answer" at bounding box center [429, 734] width 150 height 21
click at [354, 738] on input "Mark as correct answer" at bounding box center [342, 733] width 24 height 17
checkbox input "true"
click at [417, 859] on div "Solution" at bounding box center [603, 922] width 602 height 246
click at [432, 889] on p at bounding box center [602, 879] width 519 height 20
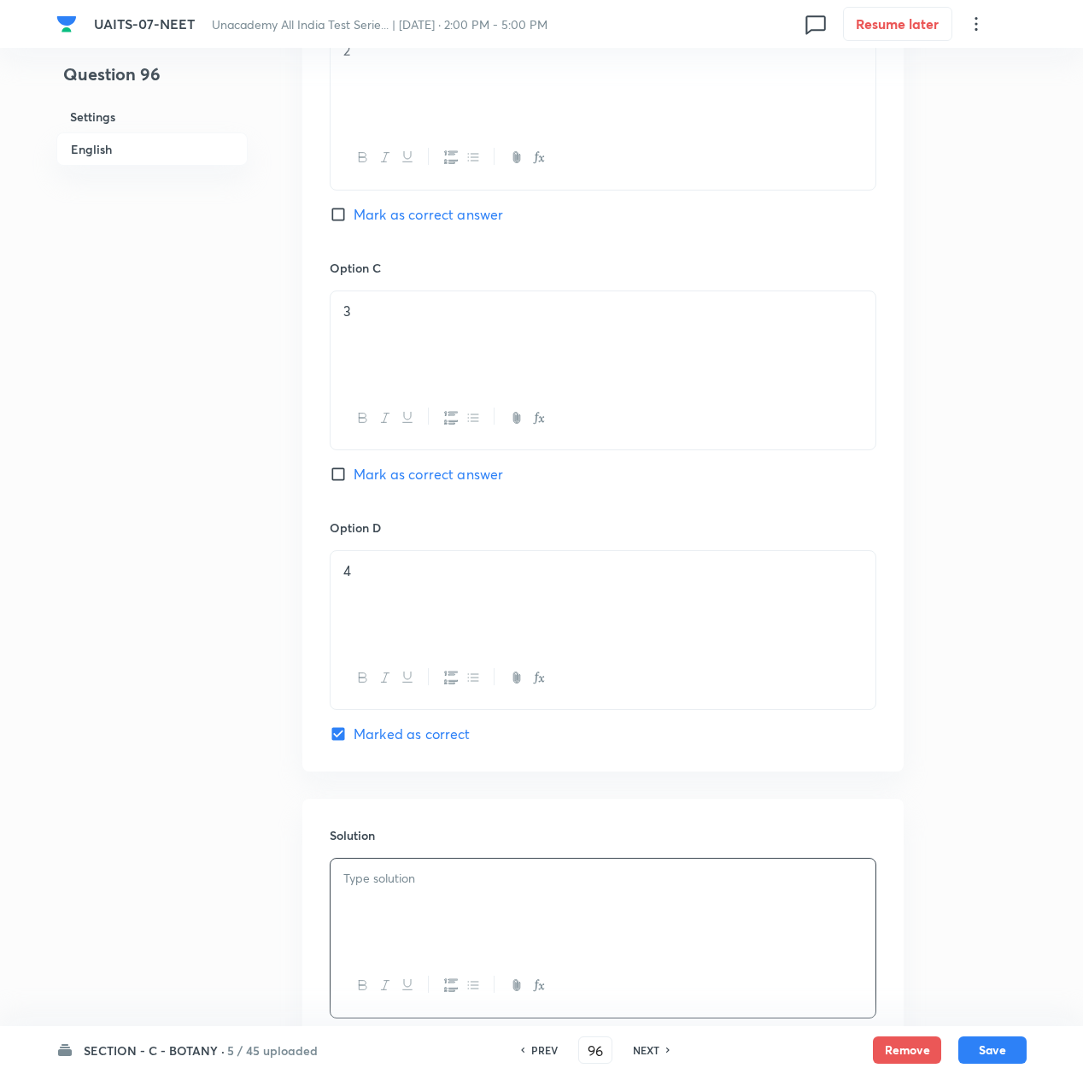
click at [395, 895] on div at bounding box center [603, 907] width 545 height 96
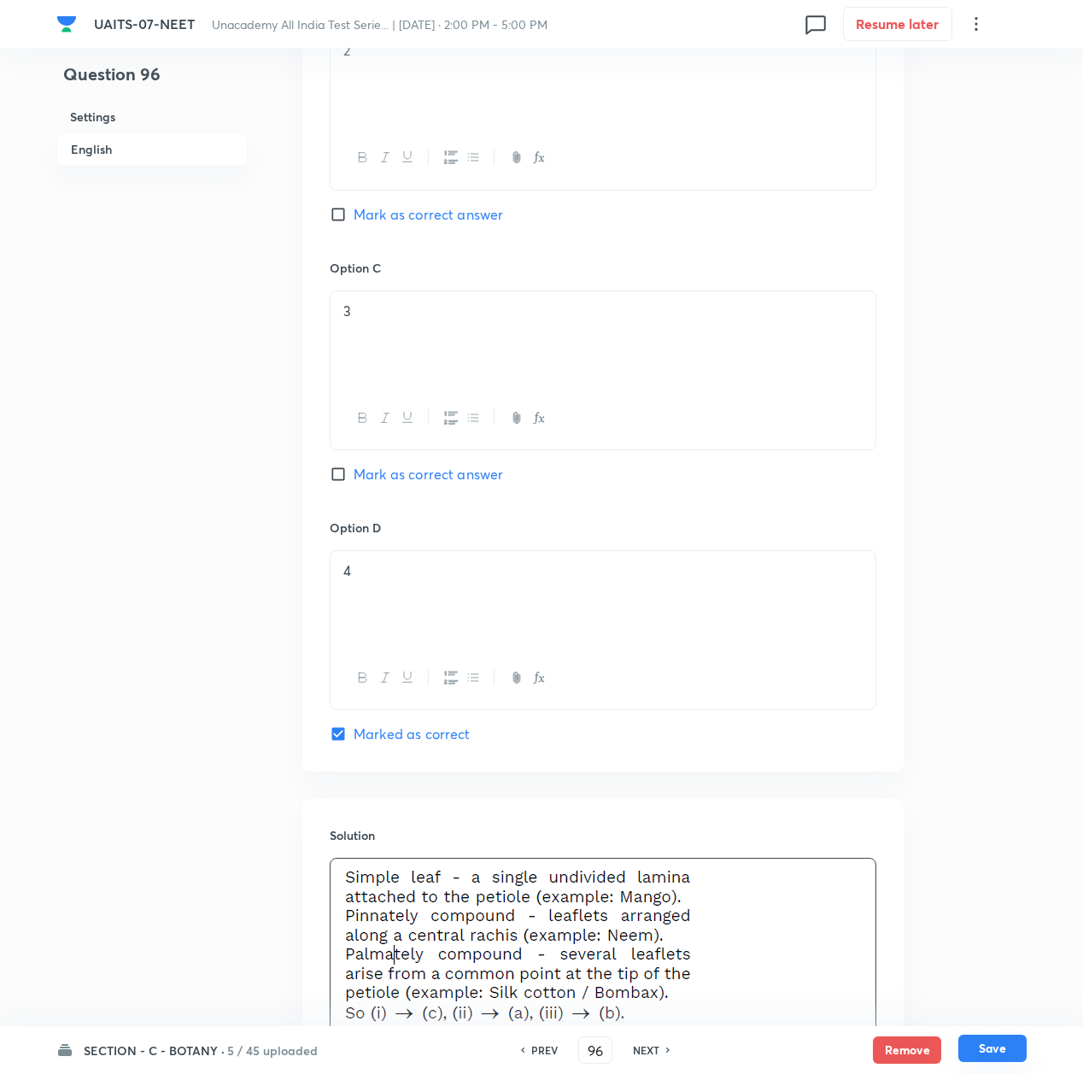
click at [1002, 1048] on button "Save" at bounding box center [993, 1048] width 68 height 27
type input "97"
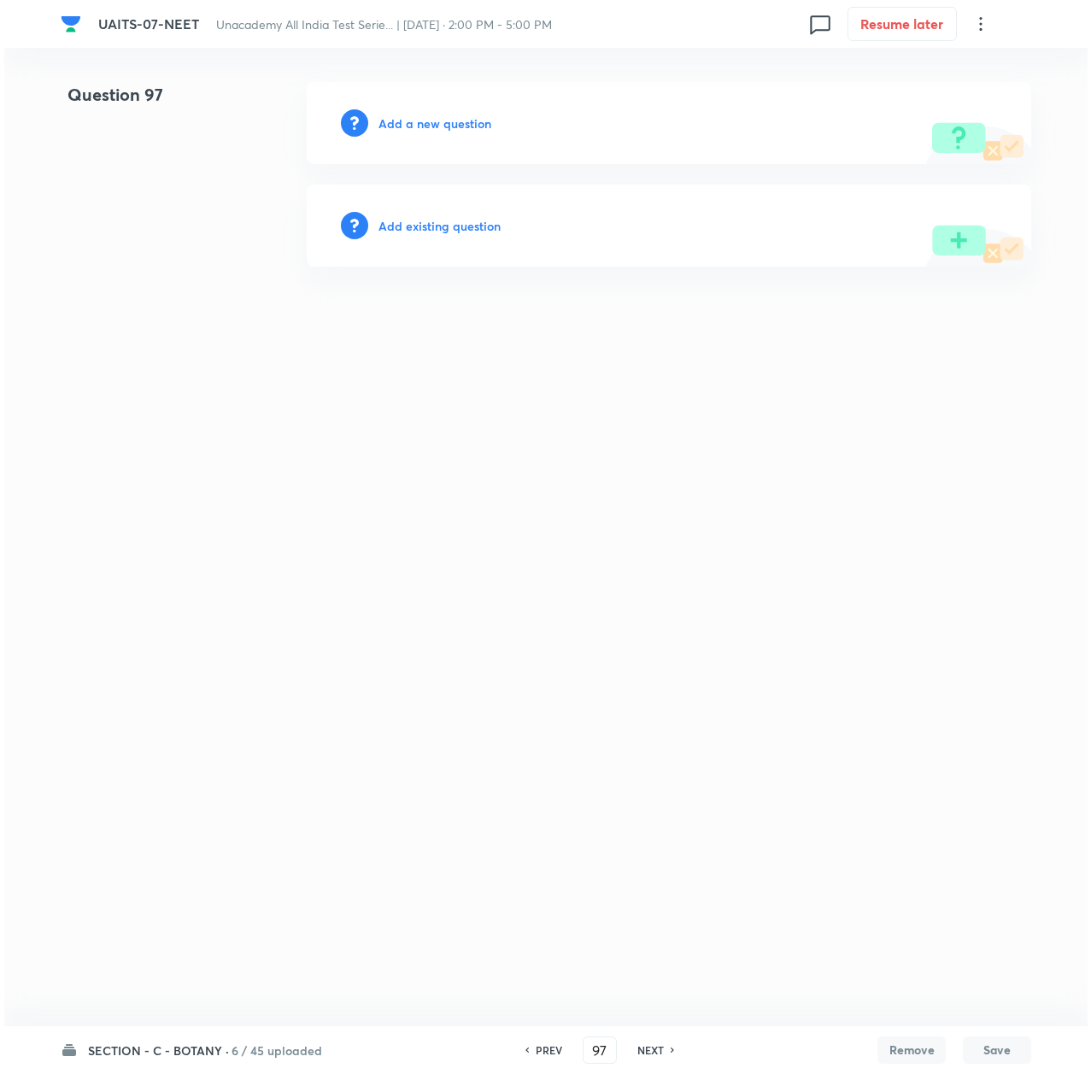
scroll to position [0, 0]
click at [461, 120] on h6 "Add a new question" at bounding box center [435, 123] width 113 height 18
click at [461, 120] on h6 "Choose a question type" at bounding box center [445, 123] width 132 height 18
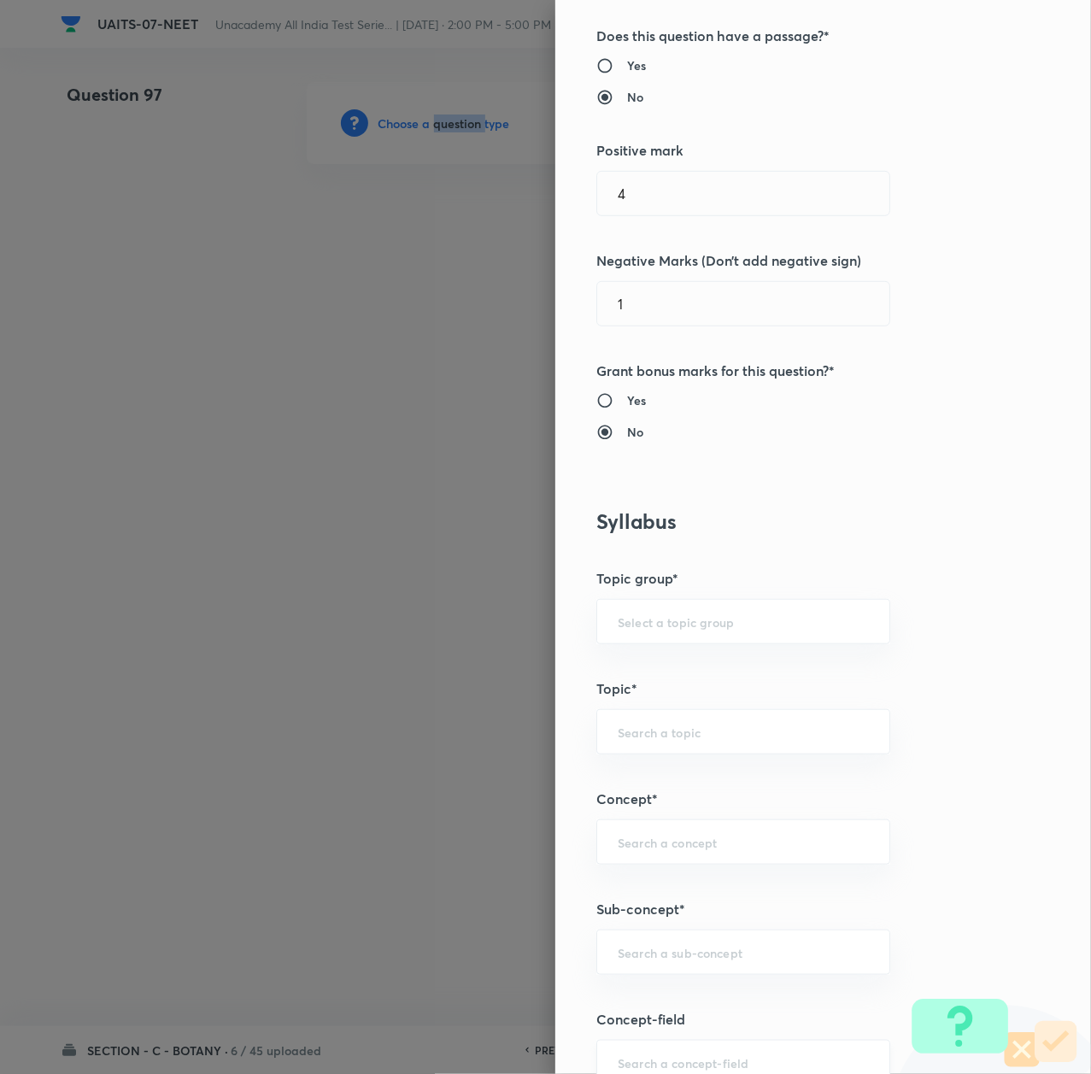
scroll to position [569, 0]
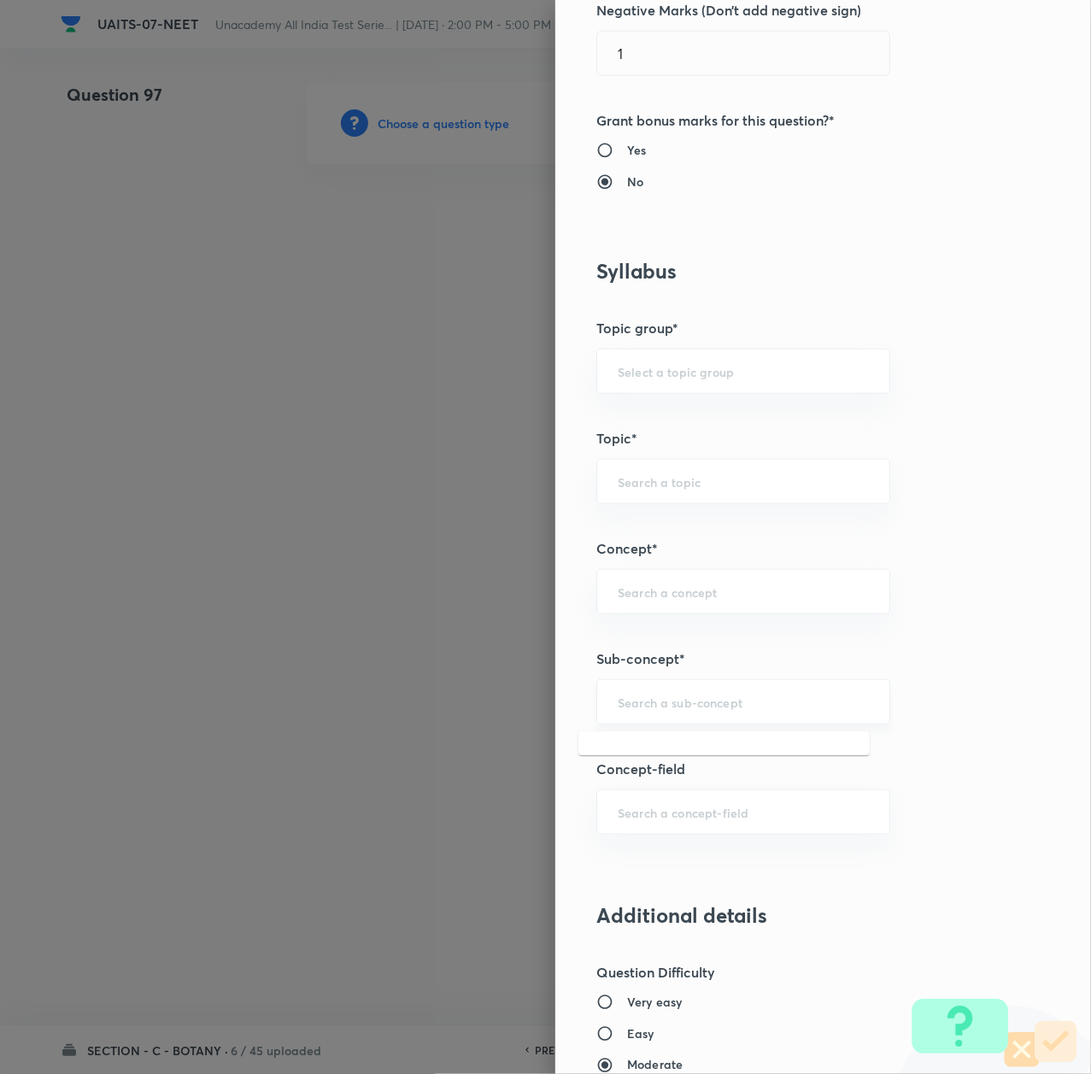
click at [649, 707] on input "text" at bounding box center [743, 702] width 251 height 16
paste input "Morphology of Flowering Plant"
click at [648, 760] on li "Morphology of Flowering Plant" at bounding box center [723, 753] width 291 height 31
type input "Morphology of Flowering Plant"
type input "Biology"
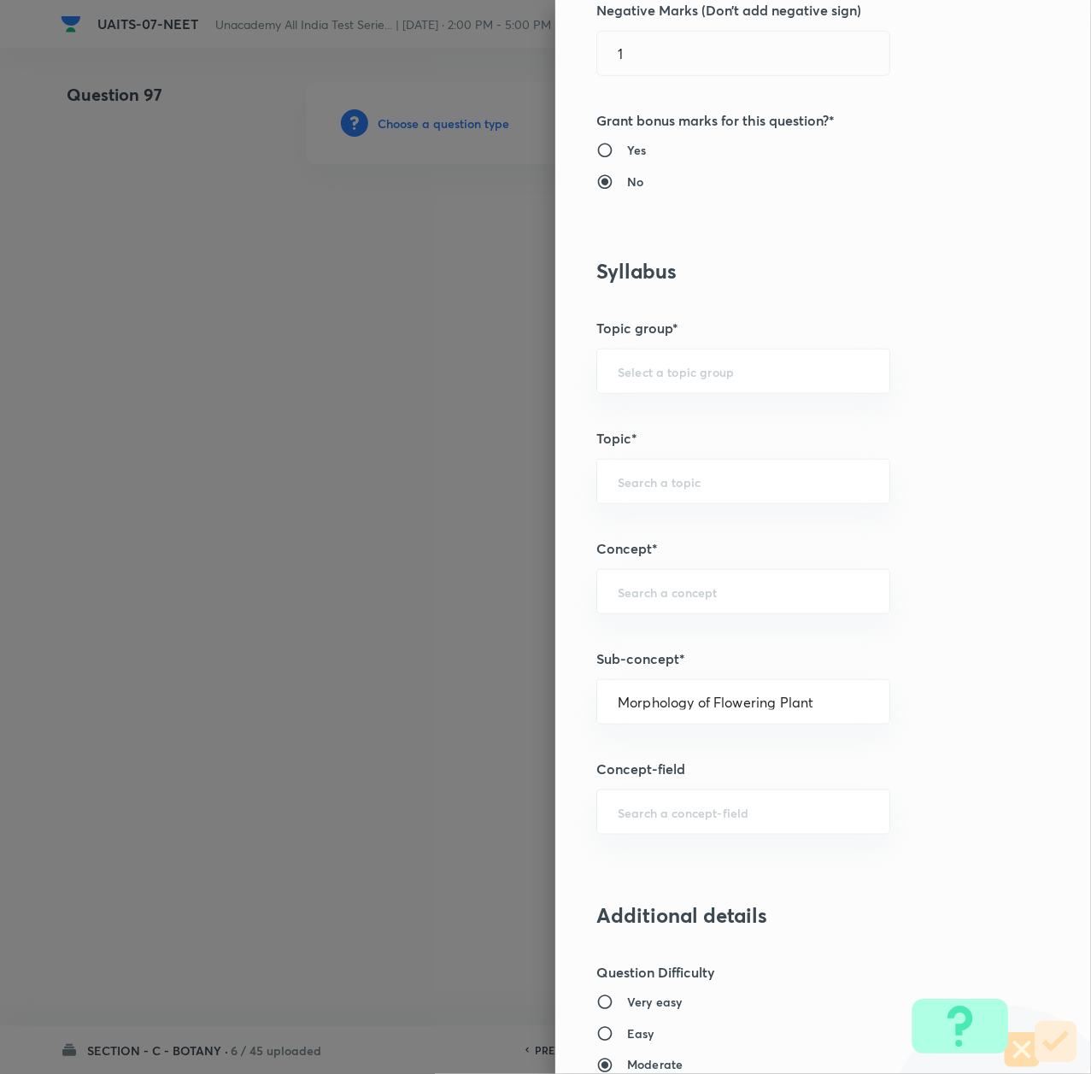
type input "Sexual Reproduction in Flowering plants"
type input "Morphology of Flowering Plant"
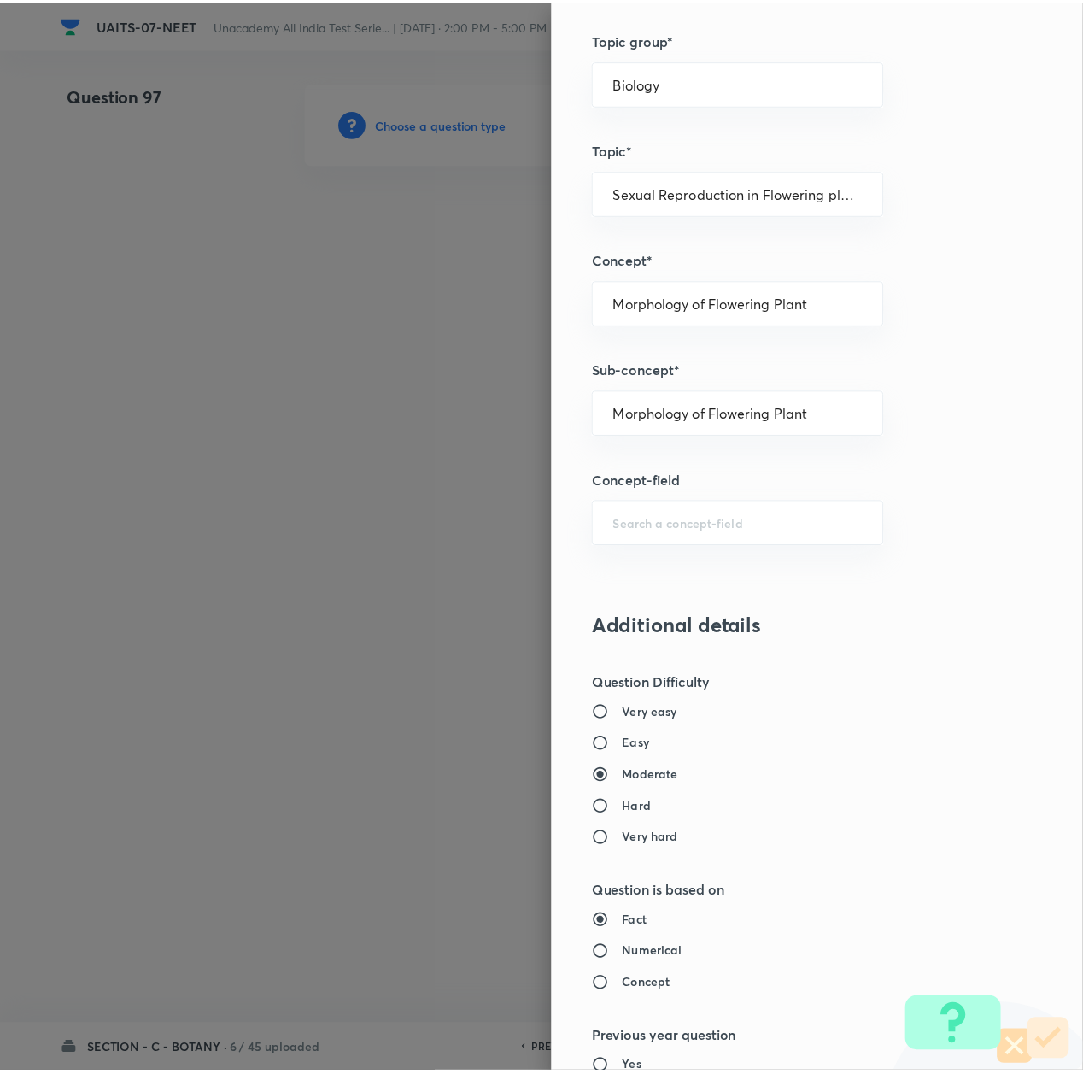
scroll to position [1367, 0]
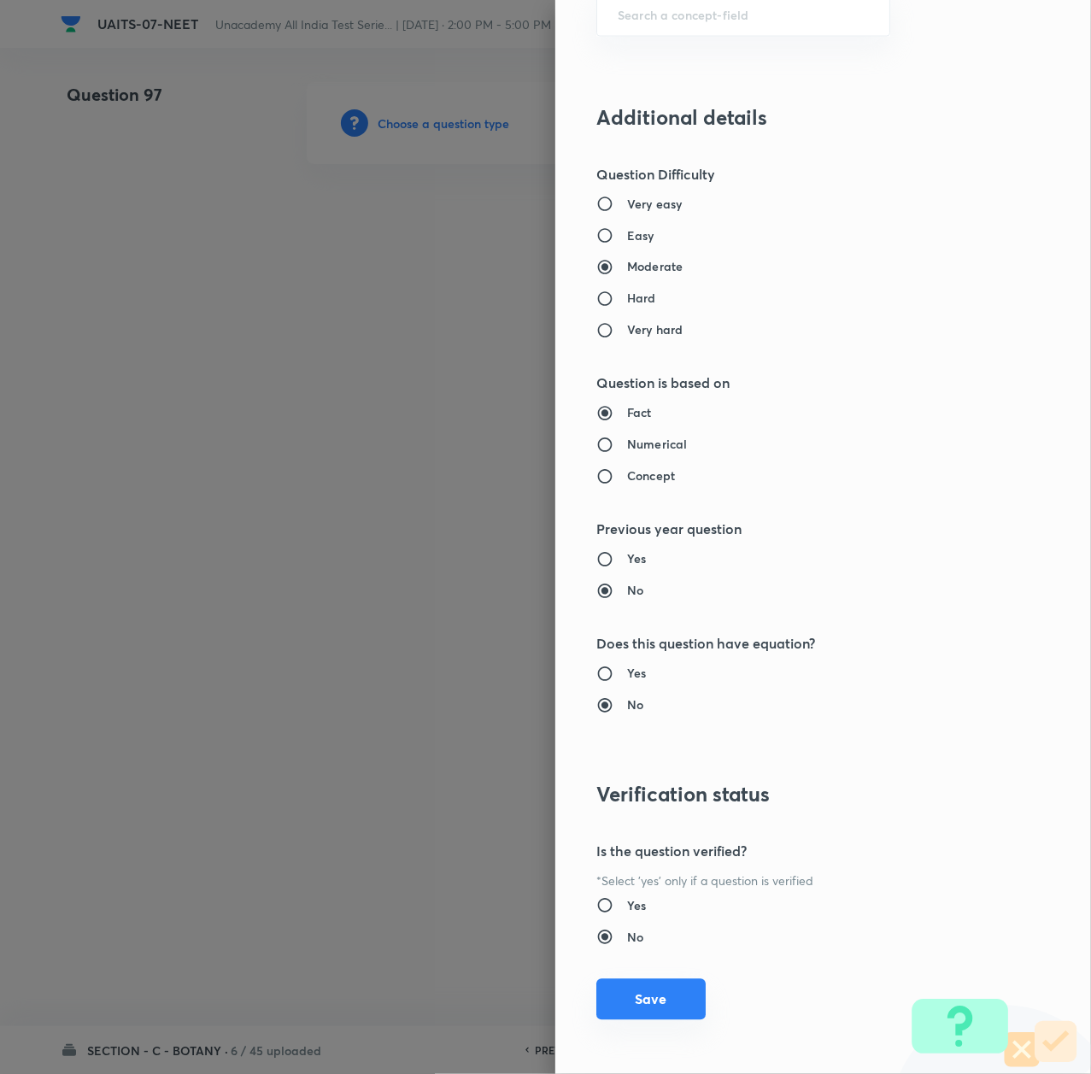
click at [634, 996] on button "Save" at bounding box center [650, 999] width 109 height 41
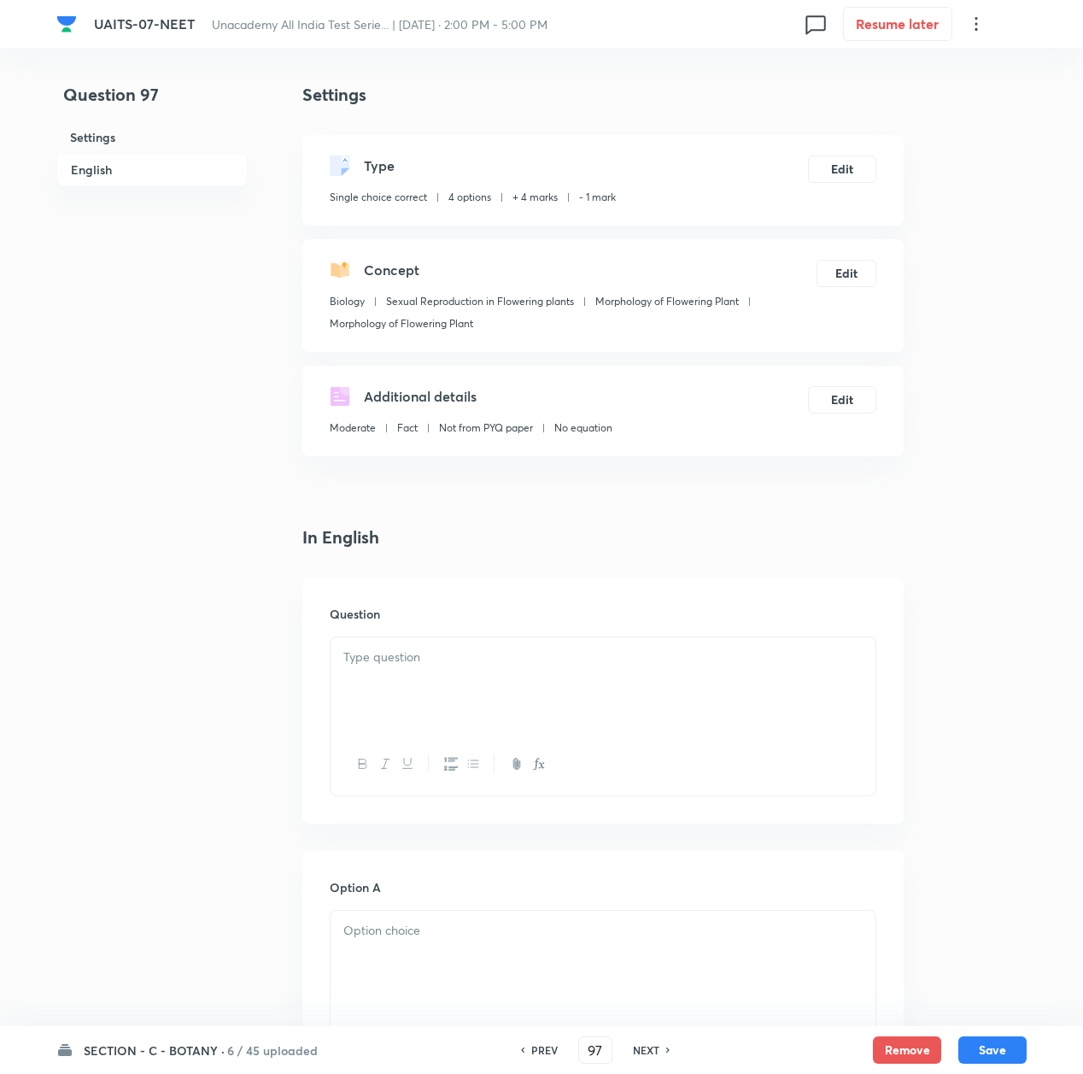
click at [432, 667] on div at bounding box center [603, 685] width 545 height 96
click at [412, 671] on div at bounding box center [603, 685] width 545 height 96
paste div
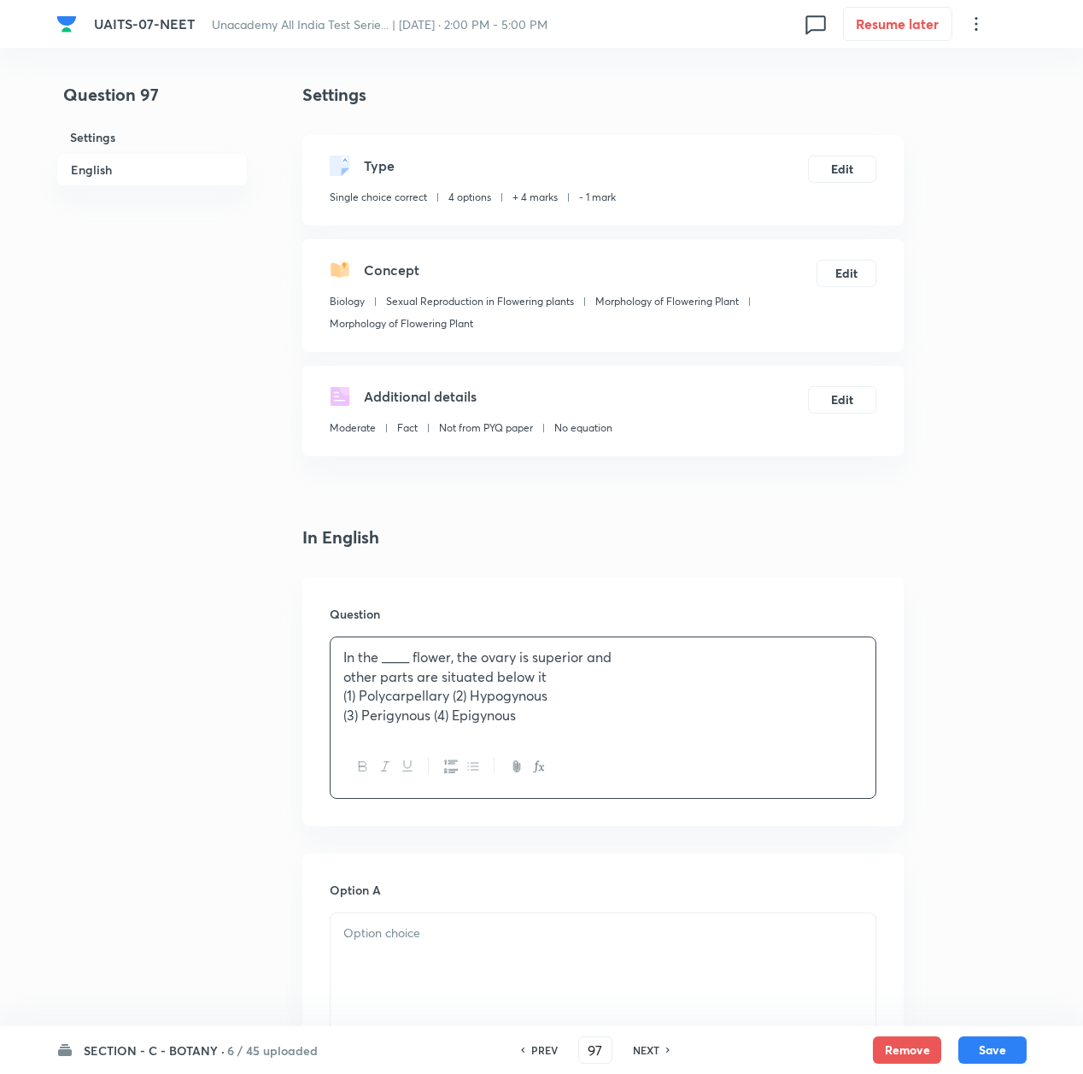
click at [634, 654] on p "In the ____ flower, the ovary is superior and" at bounding box center [602, 658] width 519 height 20
click at [455, 684] on p "(1) Polycarpellary (2) Hypogynous" at bounding box center [602, 677] width 519 height 20
click at [437, 719] on p "(3) Perigynous (4) Epigynous" at bounding box center [602, 716] width 519 height 20
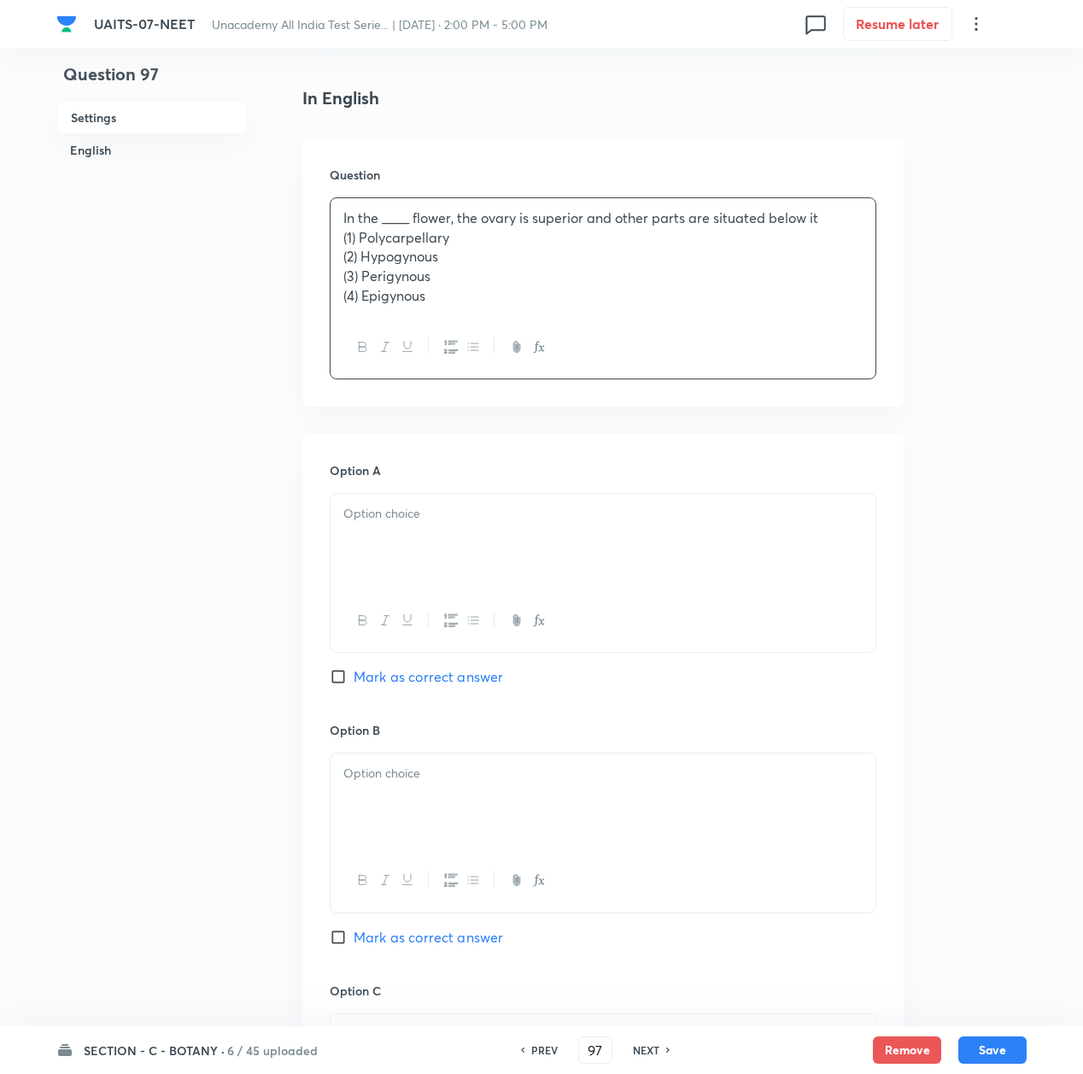
scroll to position [455, 0]
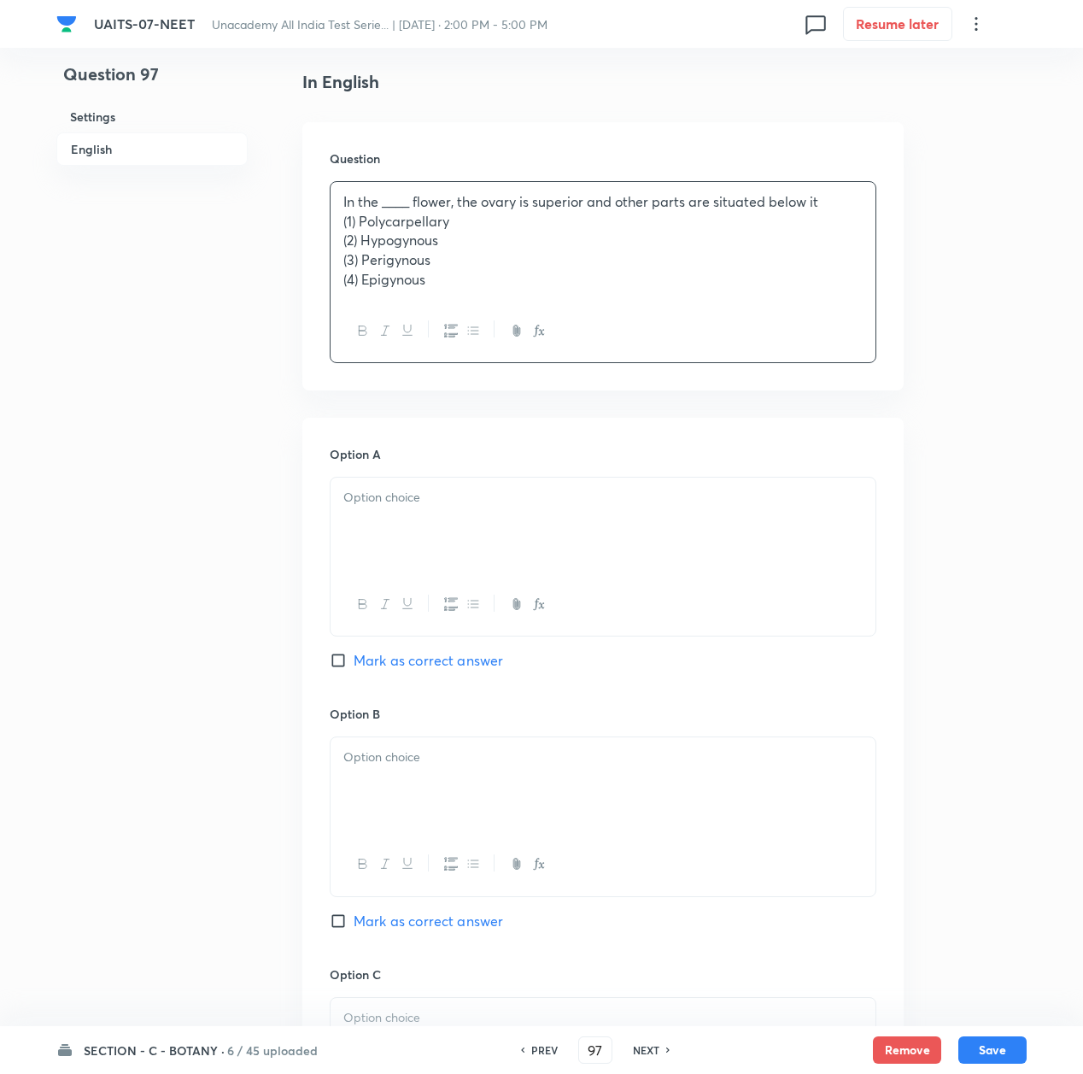
click at [449, 500] on p at bounding box center [602, 498] width 519 height 20
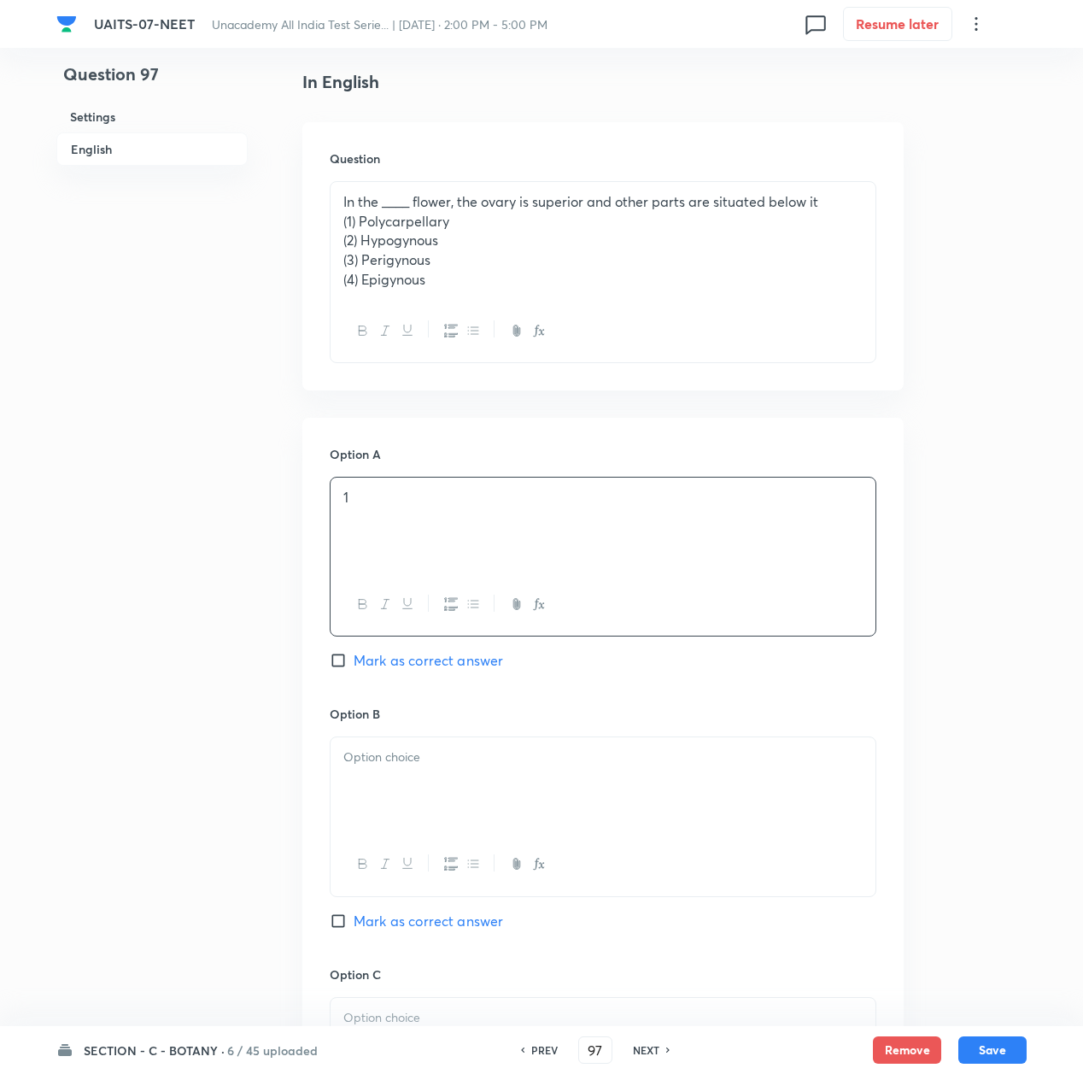
click at [429, 767] on p at bounding box center [602, 758] width 519 height 20
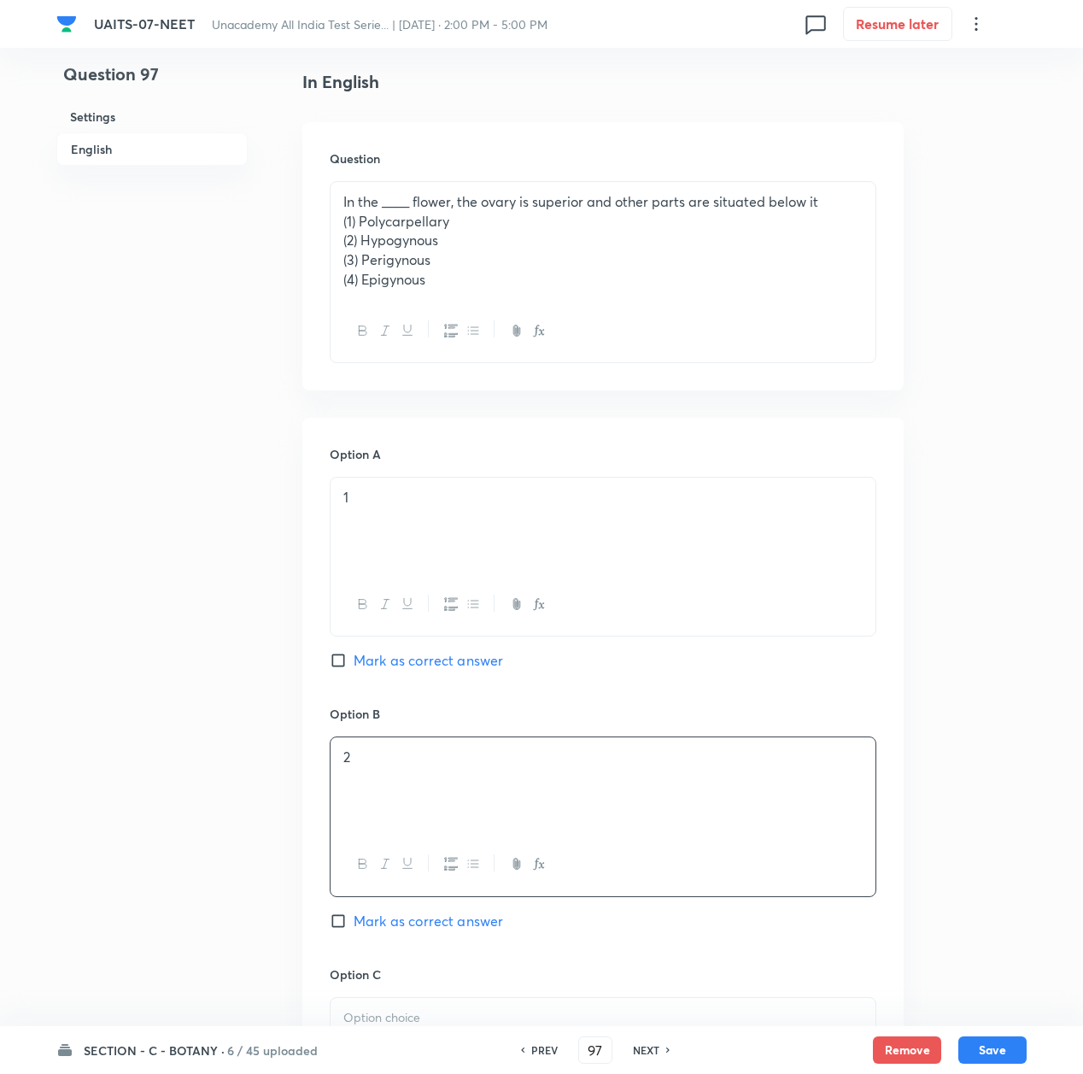
click at [422, 924] on span "Mark as correct answer" at bounding box center [429, 921] width 150 height 21
click at [354, 924] on input "Mark as correct answer" at bounding box center [342, 921] width 24 height 17
checkbox input "true"
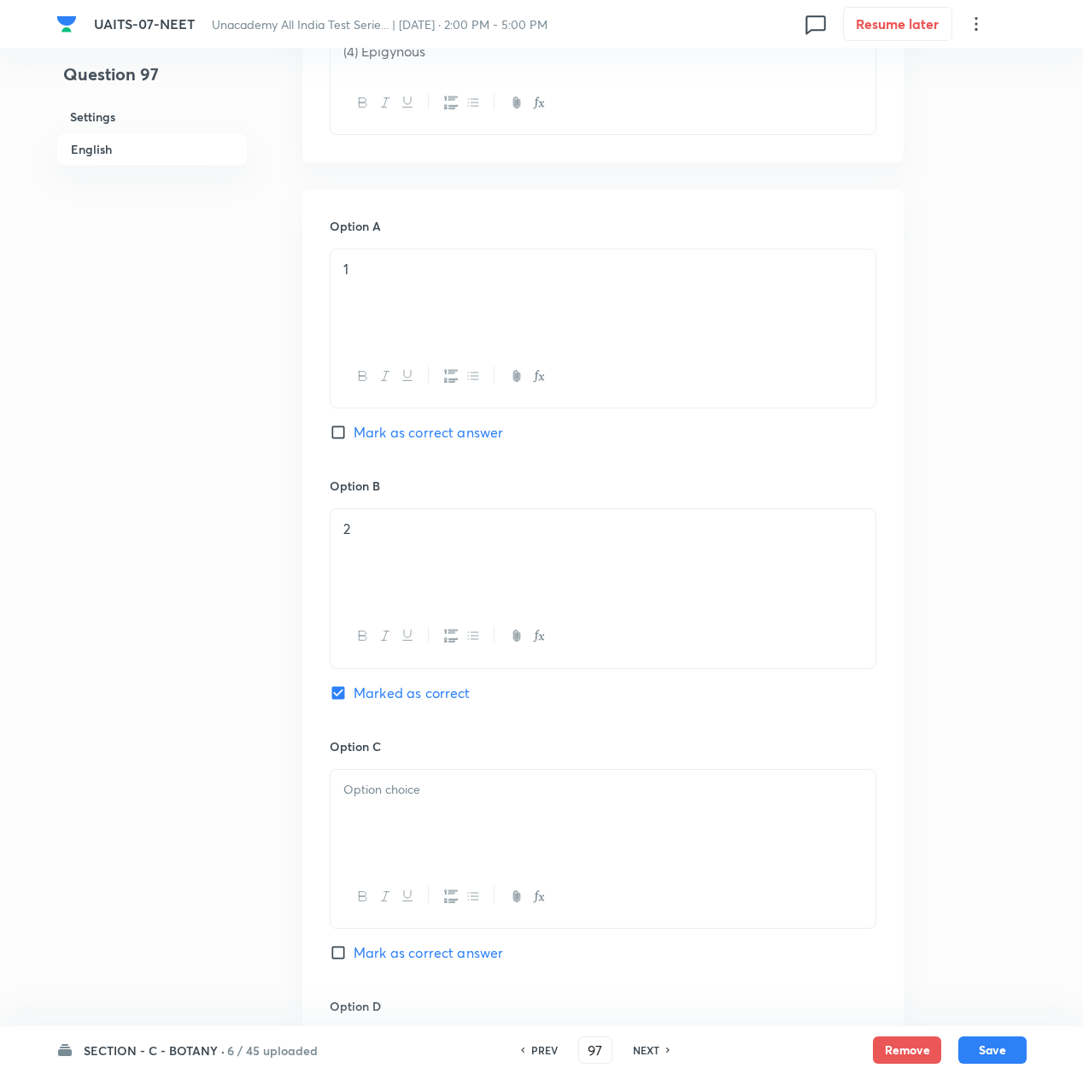
click at [393, 791] on p at bounding box center [602, 790] width 519 height 20
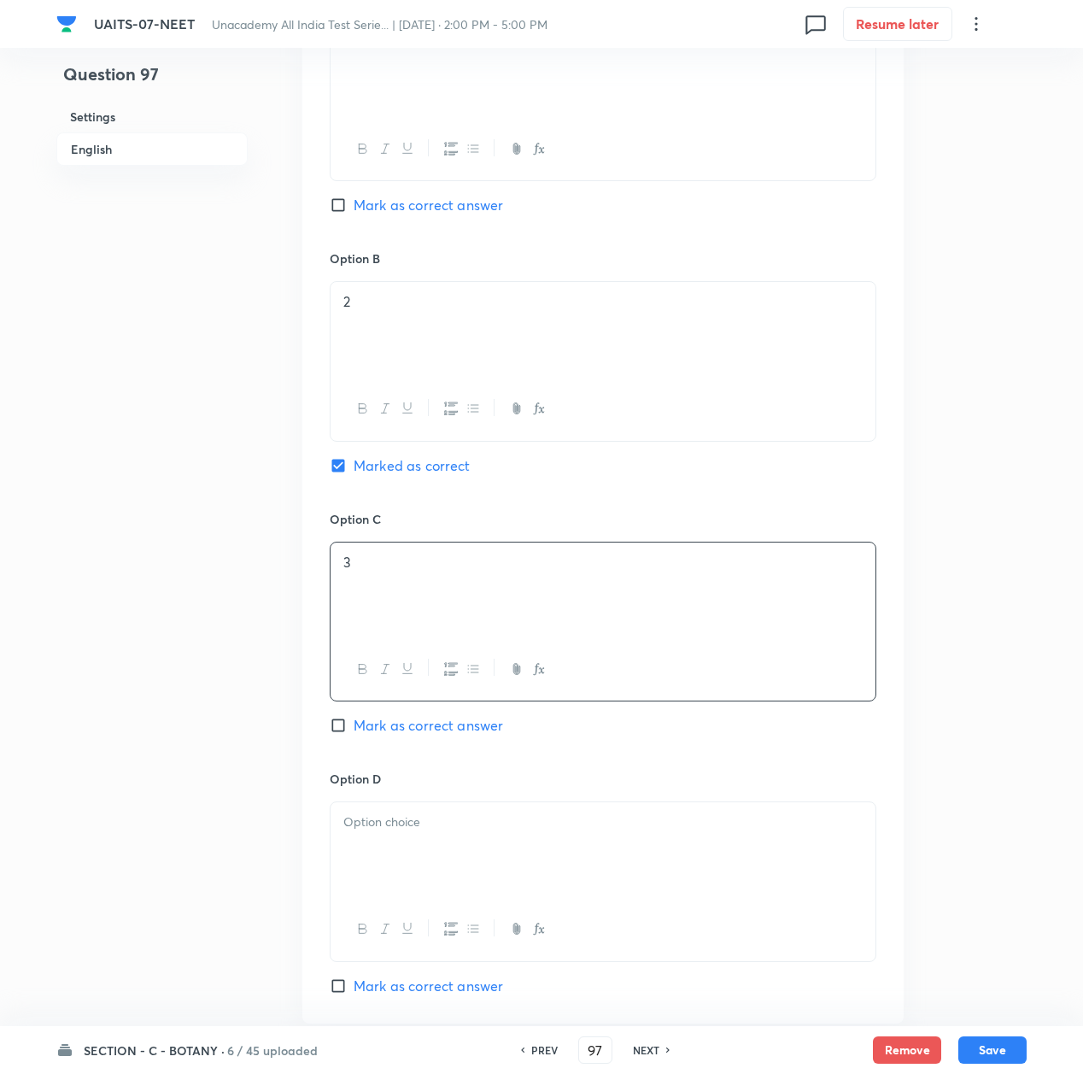
click at [390, 815] on p at bounding box center [602, 823] width 519 height 20
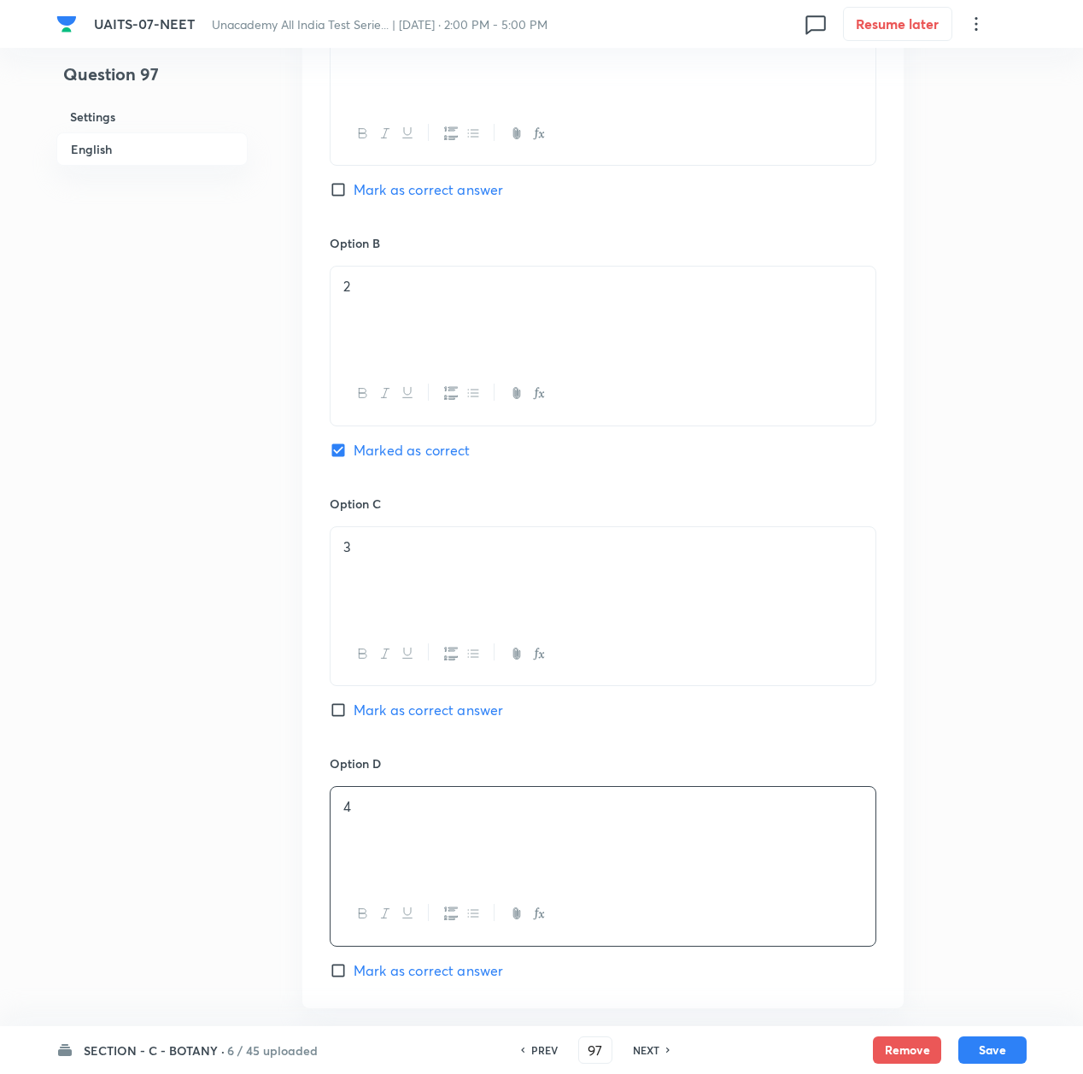
scroll to position [1253, 0]
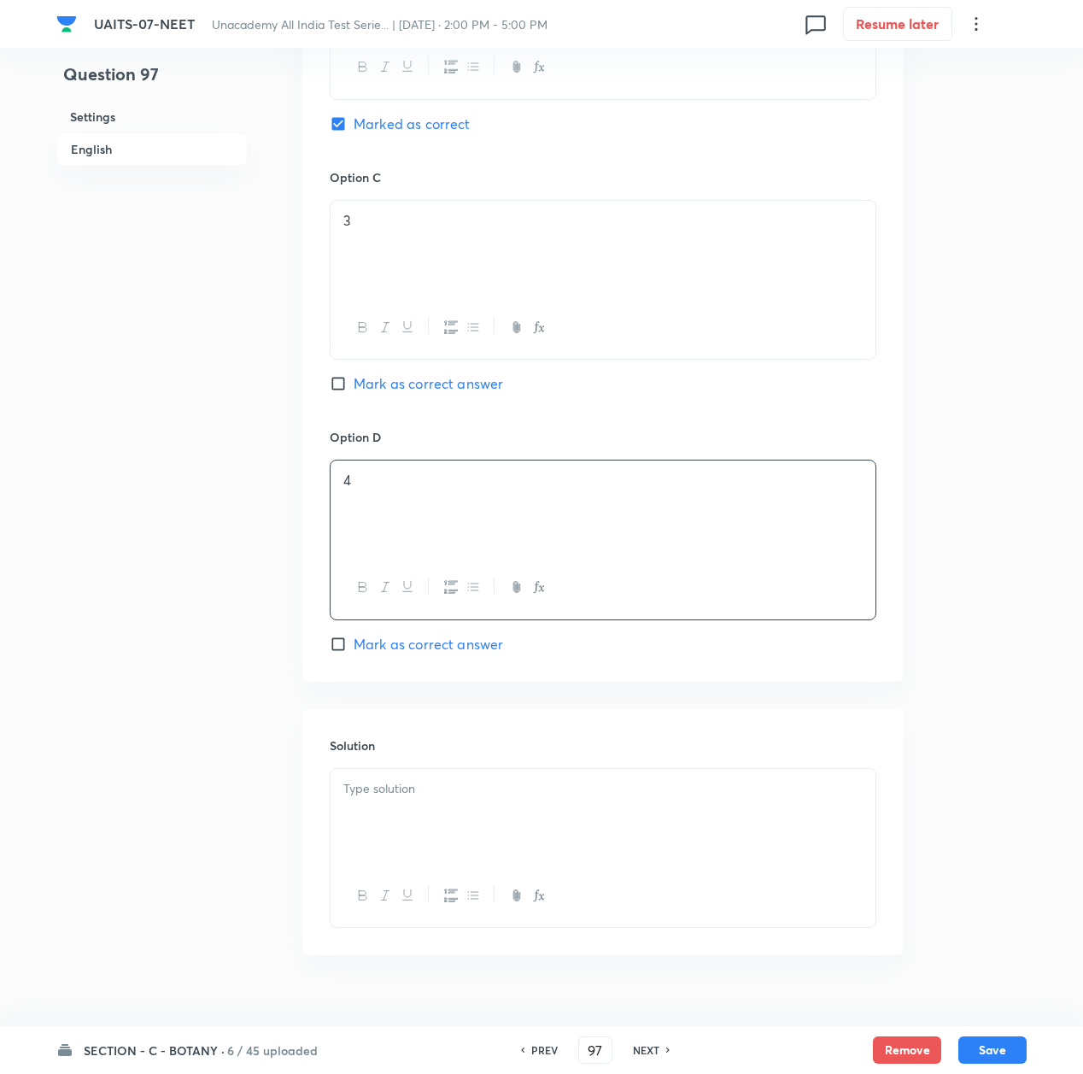
click at [407, 805] on div at bounding box center [603, 817] width 545 height 96
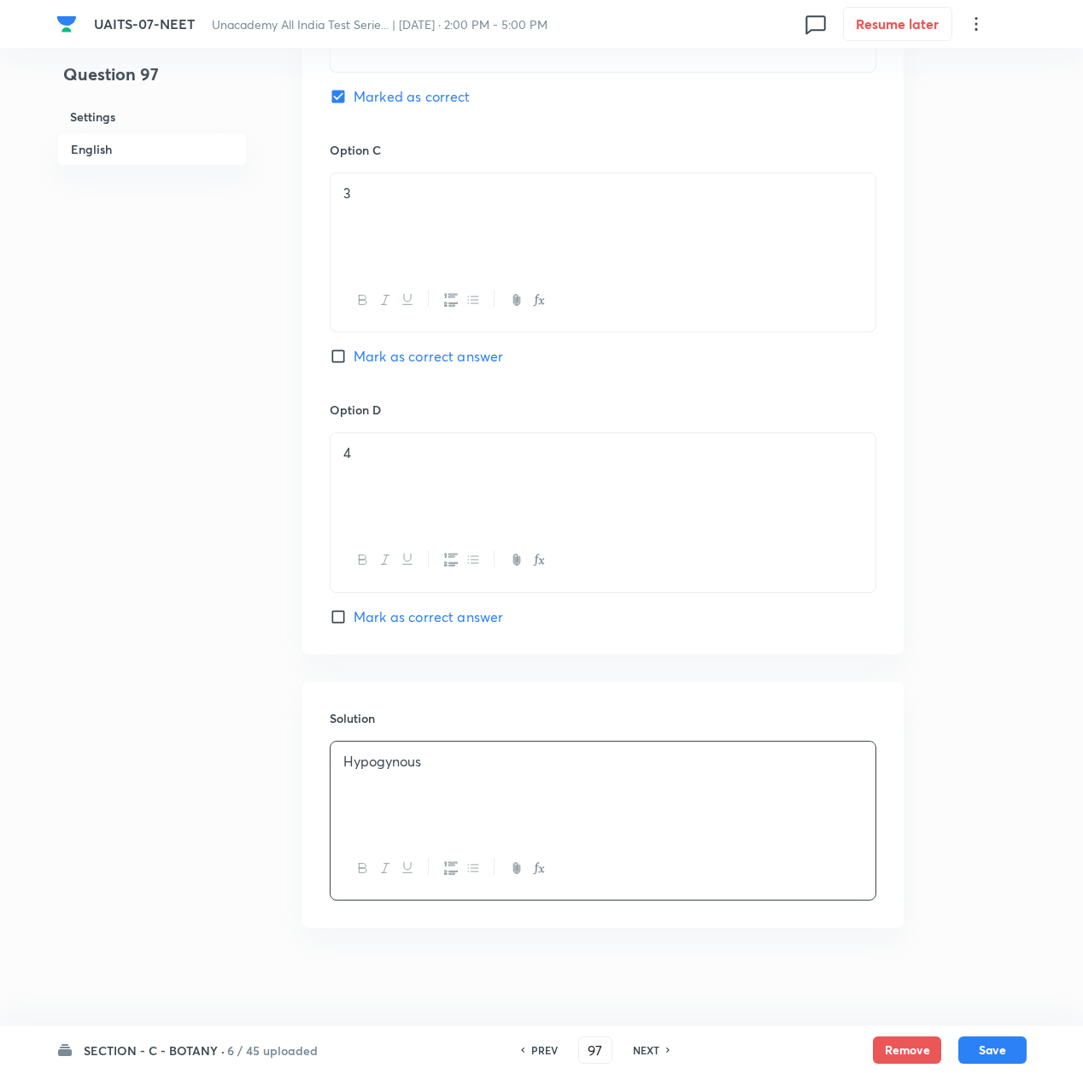
scroll to position [1288, 0]
click at [978, 1047] on button "Save" at bounding box center [993, 1048] width 68 height 27
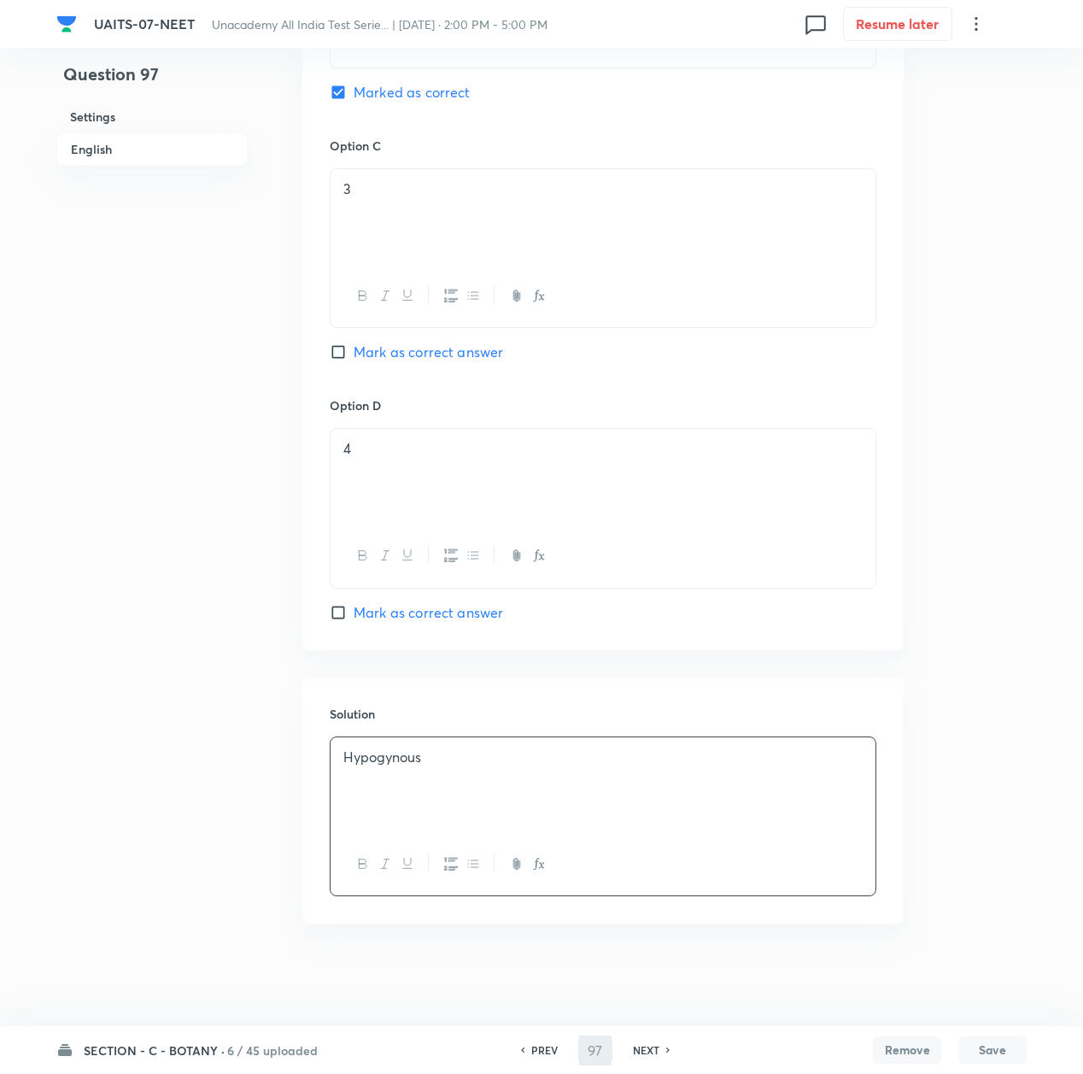
type input "98"
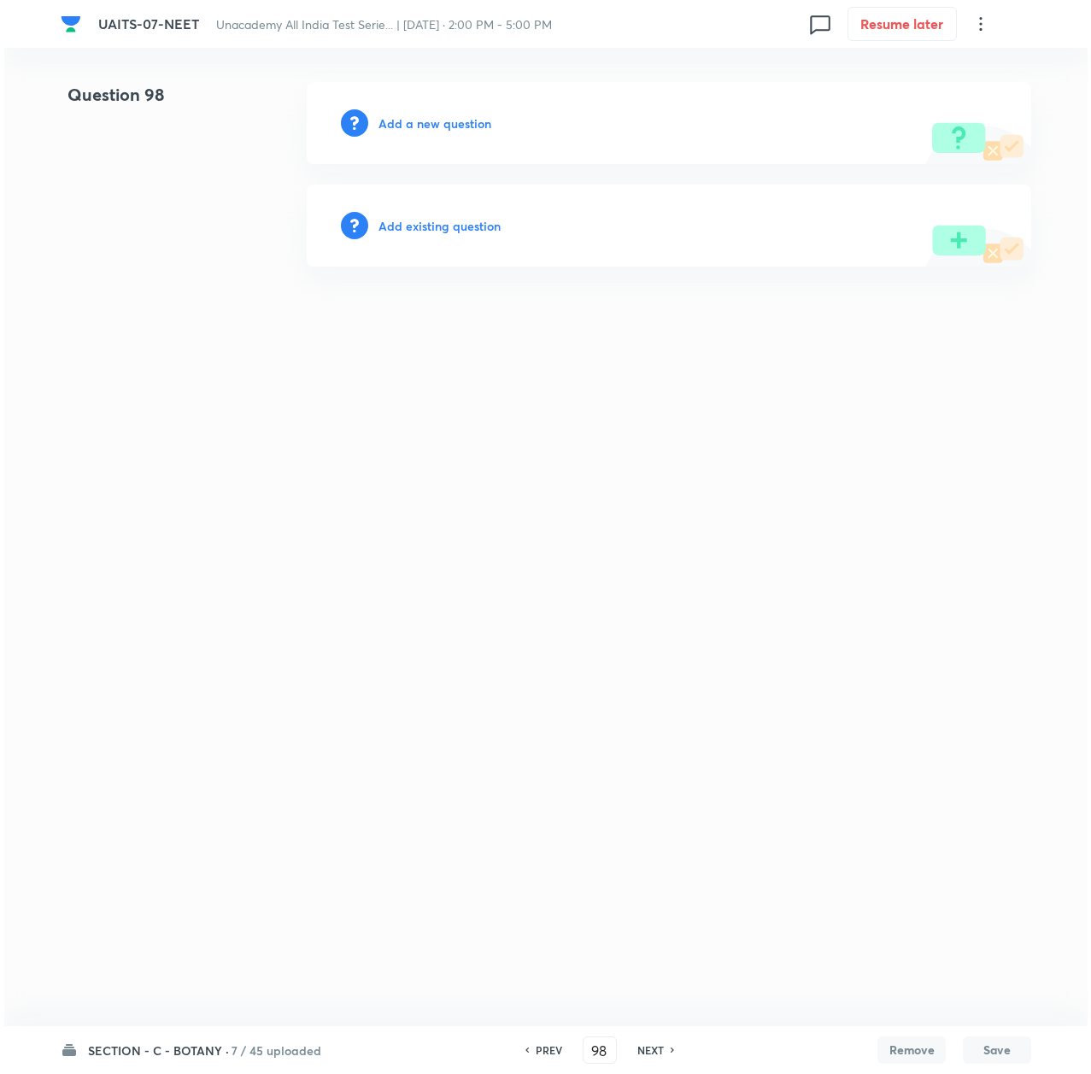
scroll to position [0, 0]
click at [419, 126] on h6 "Add a new question" at bounding box center [435, 123] width 113 height 18
click at [419, 126] on h6 "Choose a question type" at bounding box center [445, 123] width 132 height 18
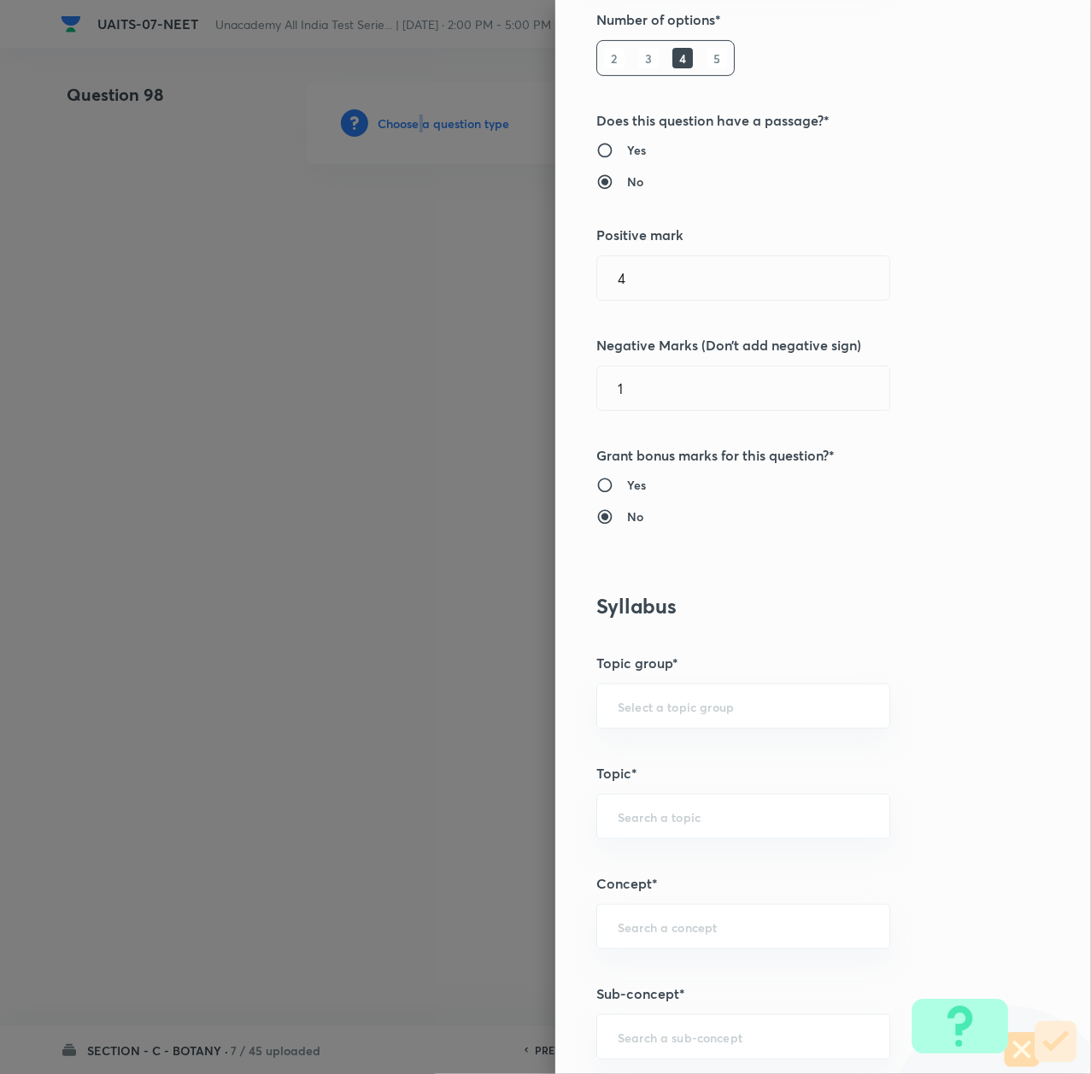
scroll to position [684, 0]
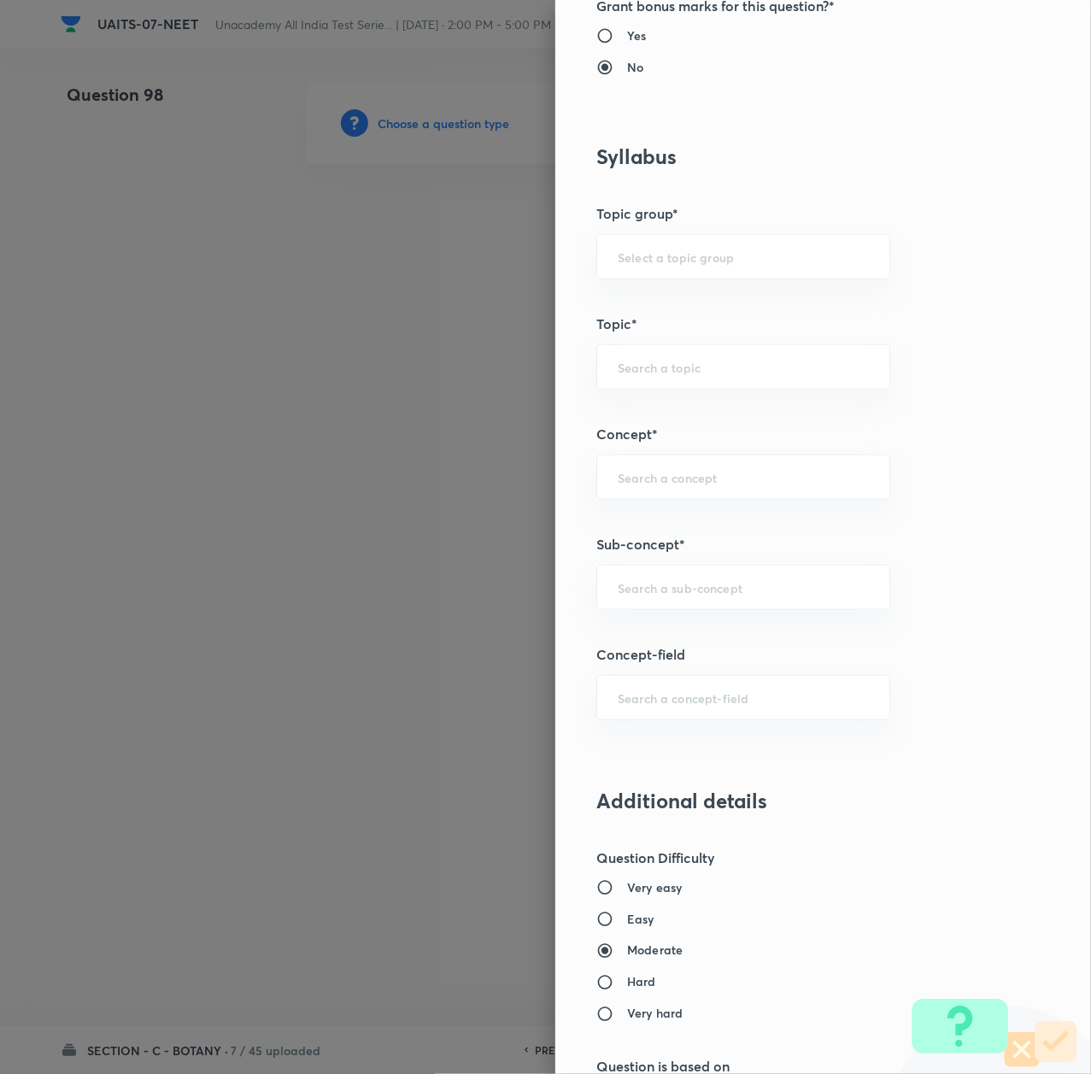
click at [625, 561] on div "Question settings Question type* Single choice correct Number of options* 2 3 4…" at bounding box center [823, 537] width 536 height 1074
click at [626, 596] on input "text" at bounding box center [743, 587] width 251 height 16
paste input "Morphology of Flowering Plant"
click at [651, 634] on li "Morphology of Flowering Plant" at bounding box center [723, 640] width 291 height 31
type input "Morphology of Flowering Plant"
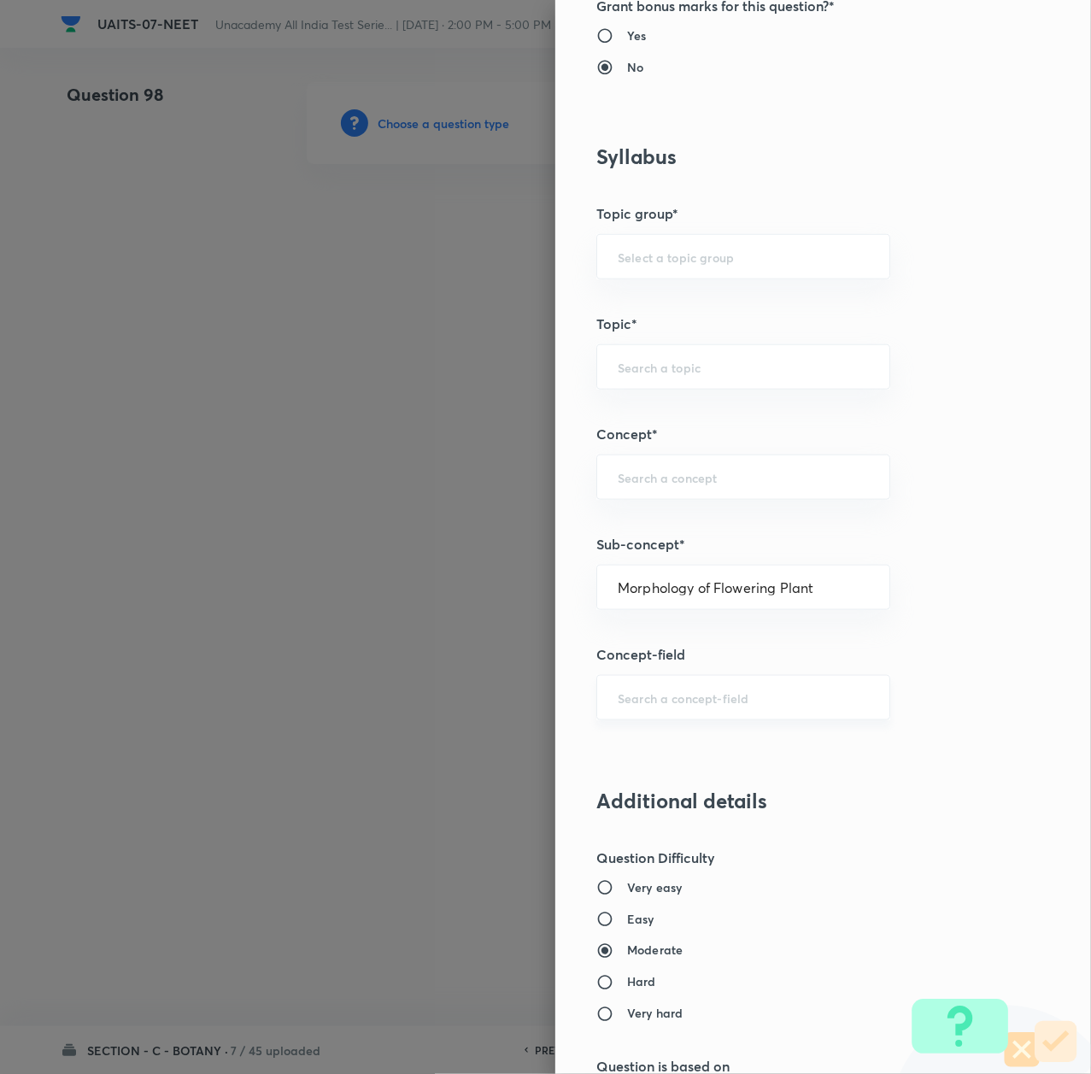
type input "Biology"
type input "Sexual Reproduction in Flowering plants"
type input "Morphology of Flowering Plant"
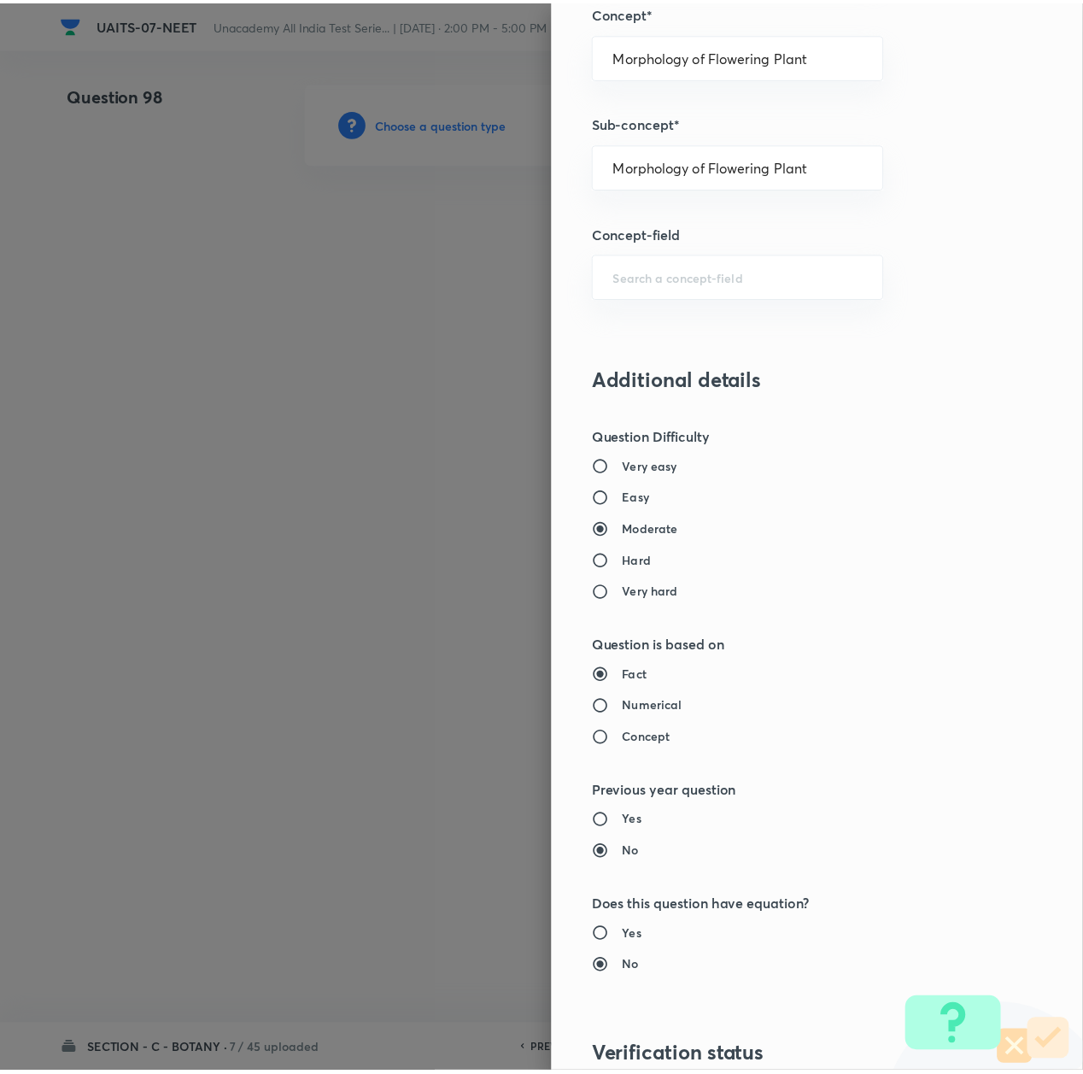
scroll to position [1374, 0]
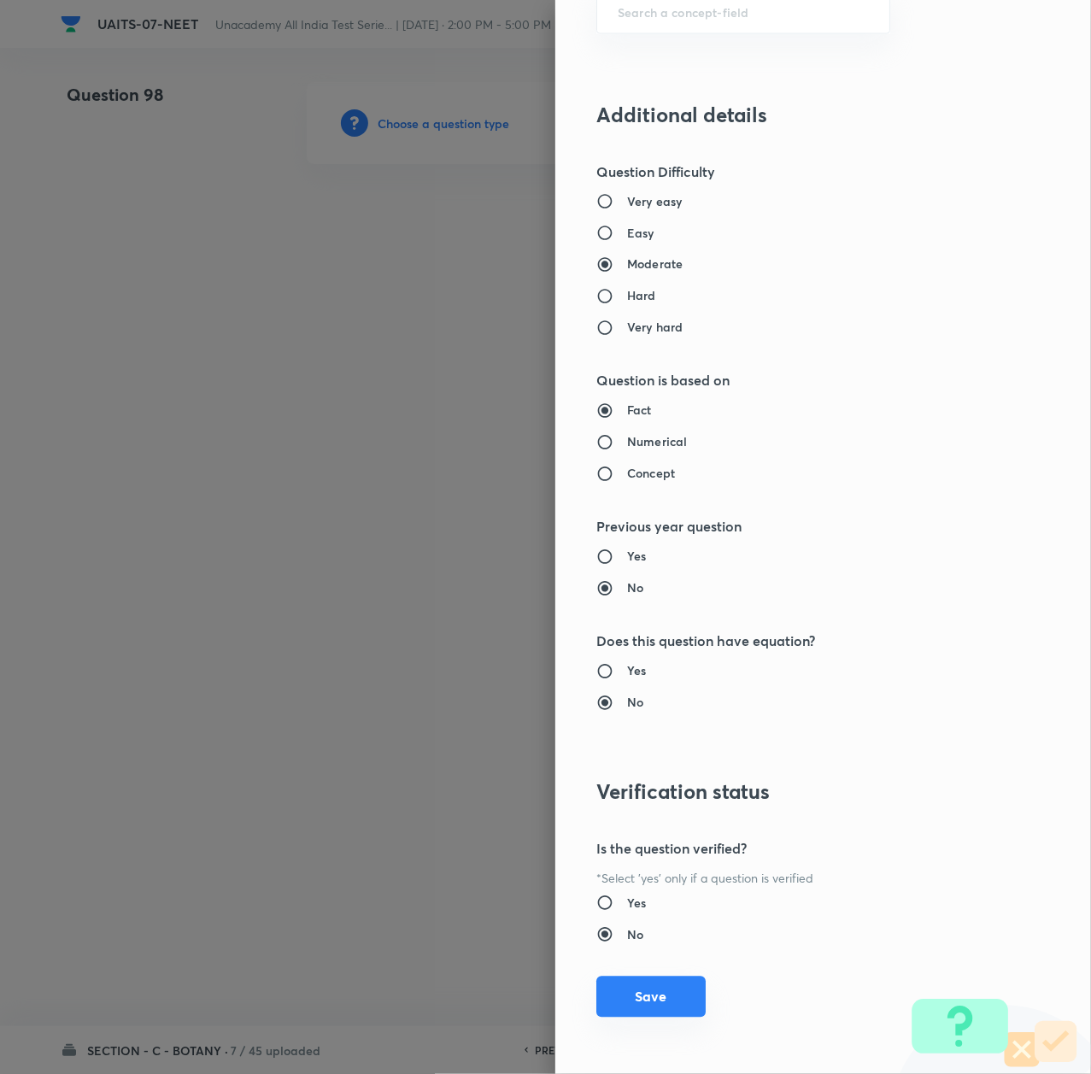
click at [639, 1000] on button "Save" at bounding box center [650, 997] width 109 height 41
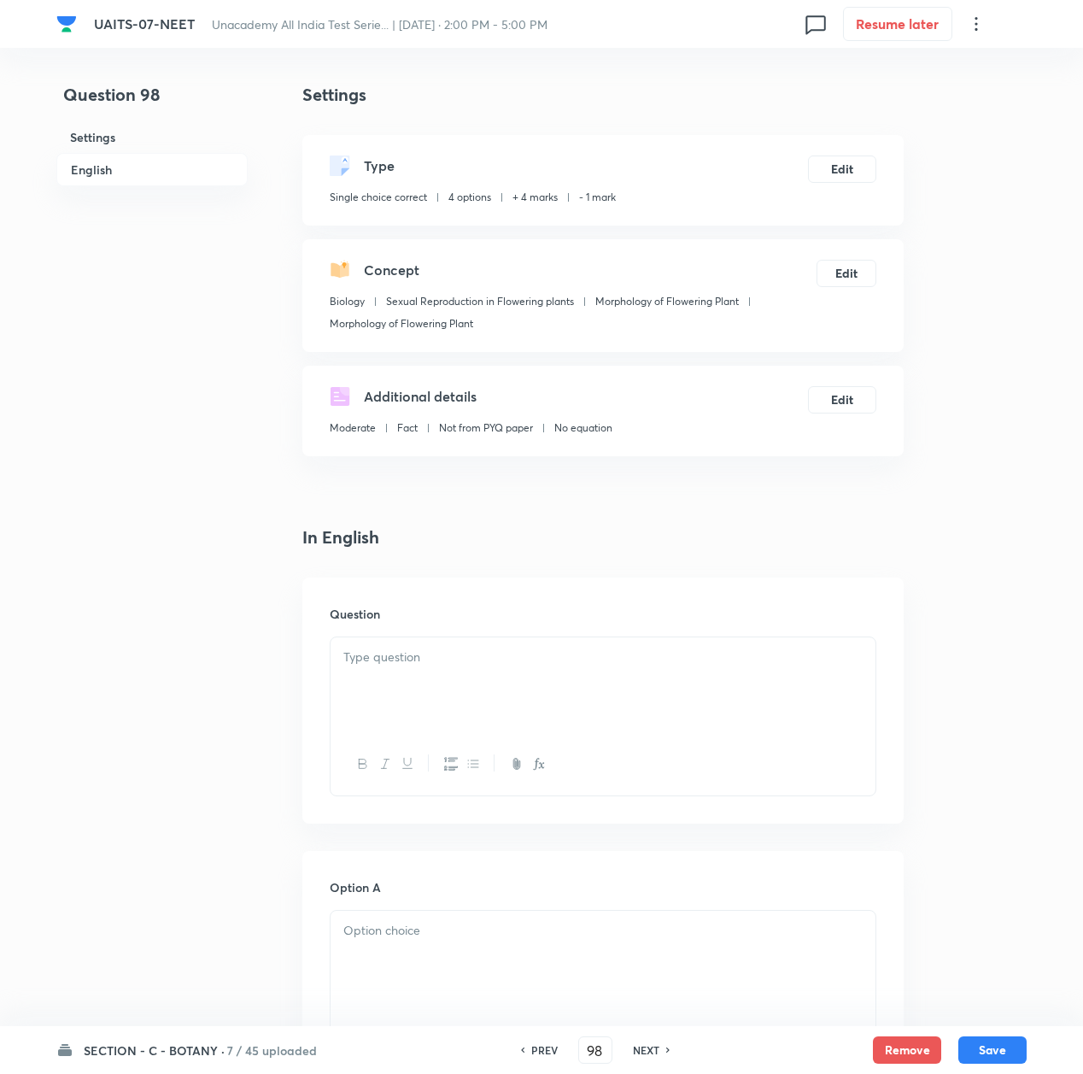
click at [475, 699] on div at bounding box center [603, 685] width 545 height 96
click at [543, 619] on h6 "Question" at bounding box center [603, 614] width 547 height 18
click at [499, 668] on div at bounding box center [603, 685] width 545 height 96
paste div
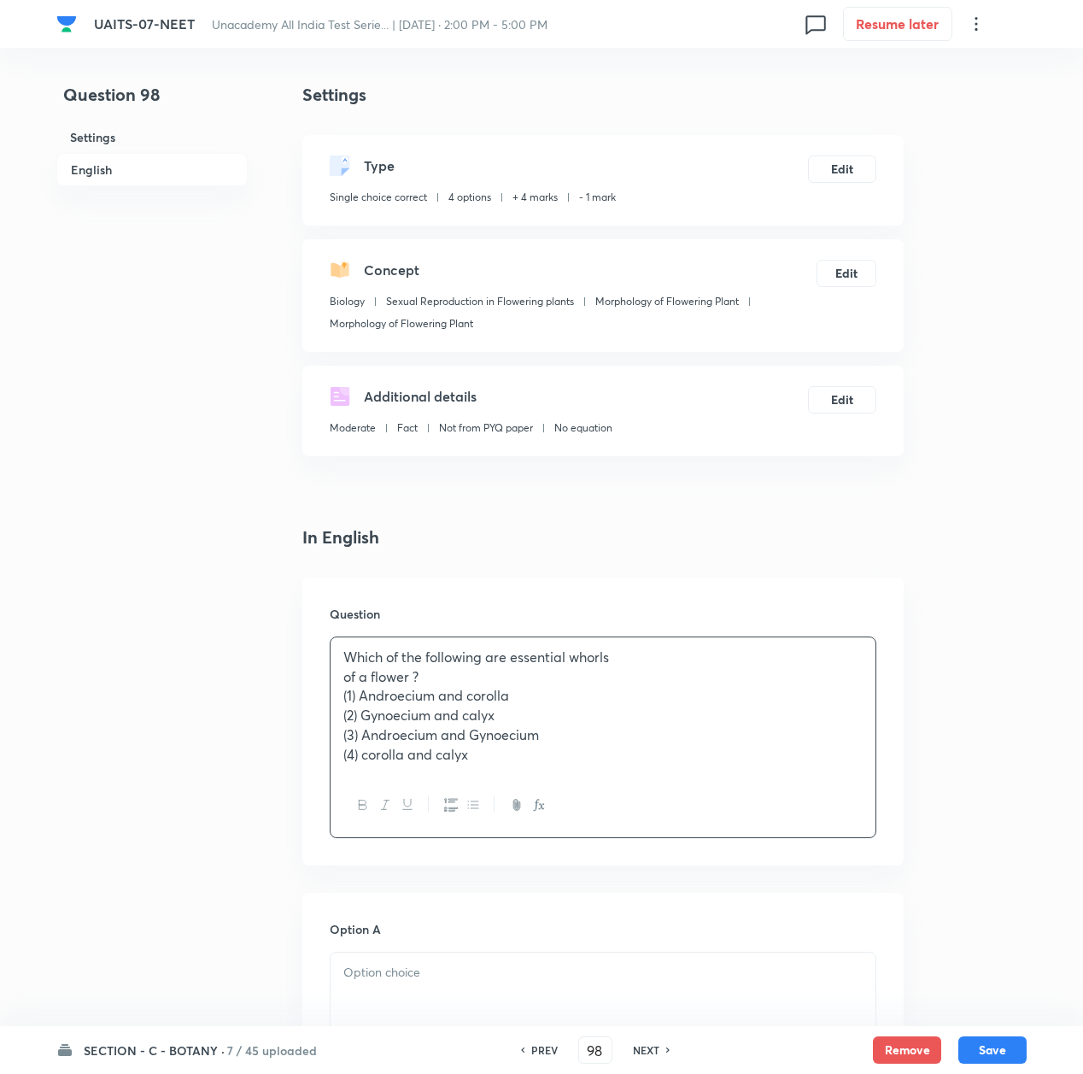
click at [623, 657] on p "Which of the following are essential whorls" at bounding box center [602, 658] width 519 height 20
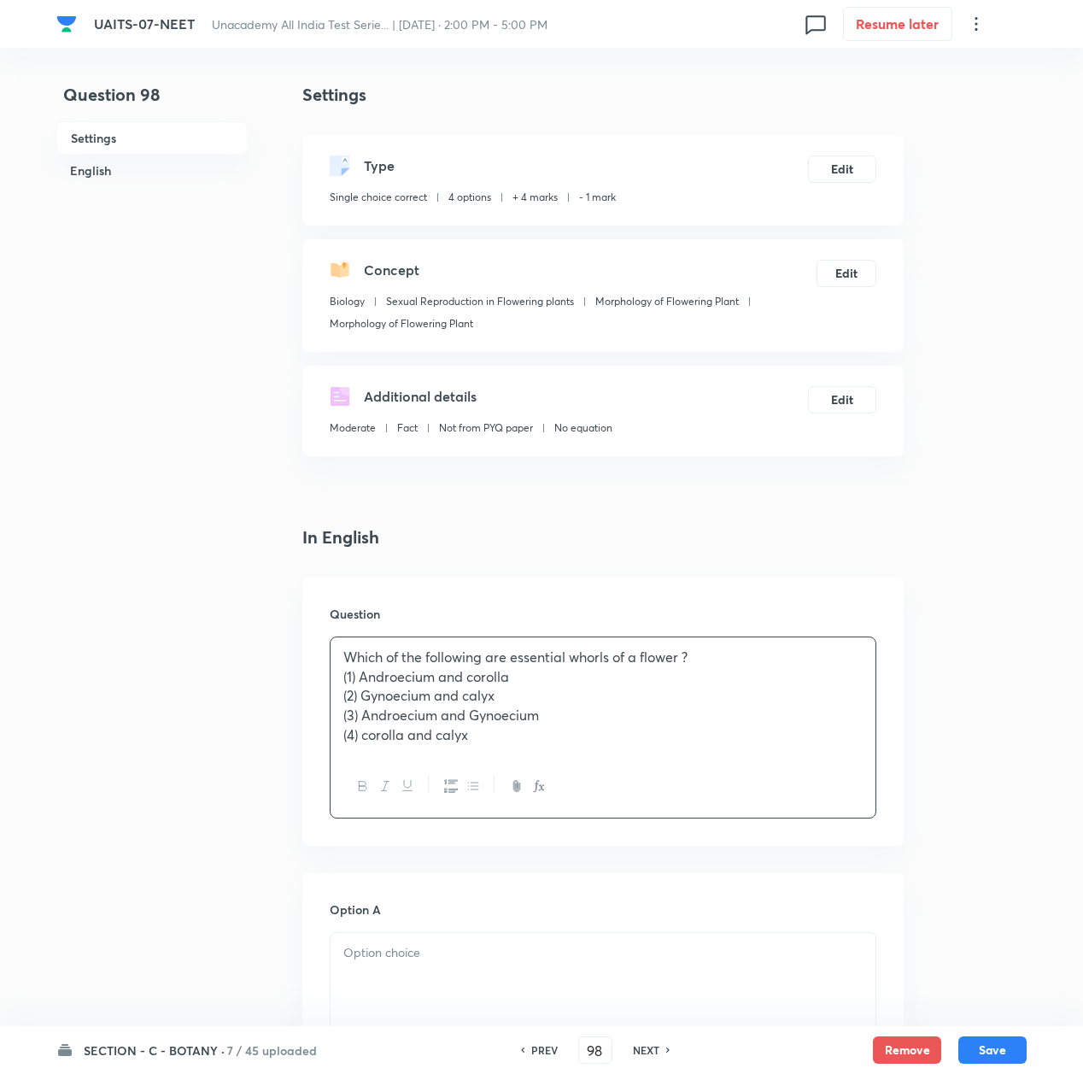
scroll to position [455, 0]
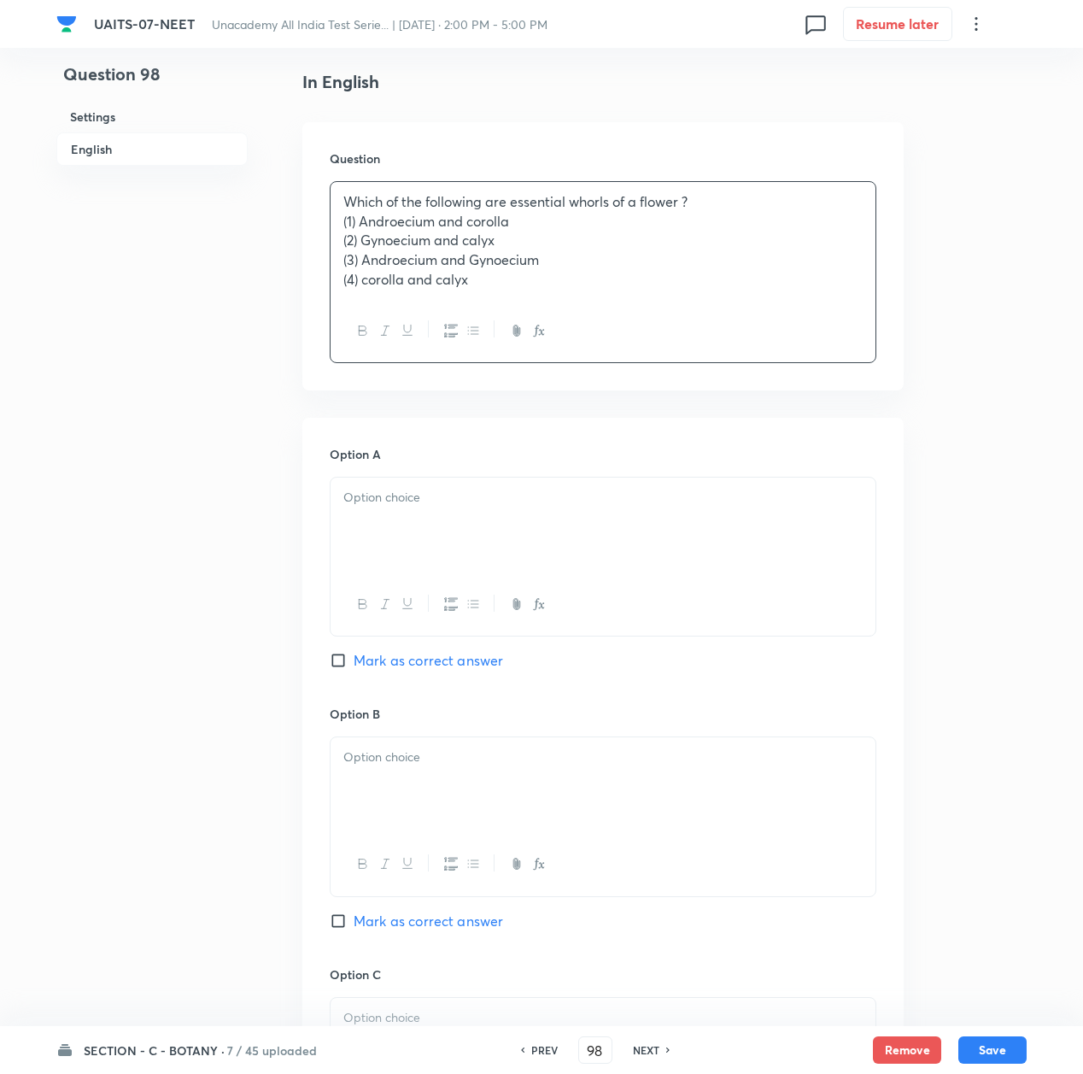
click at [453, 518] on div at bounding box center [603, 526] width 545 height 96
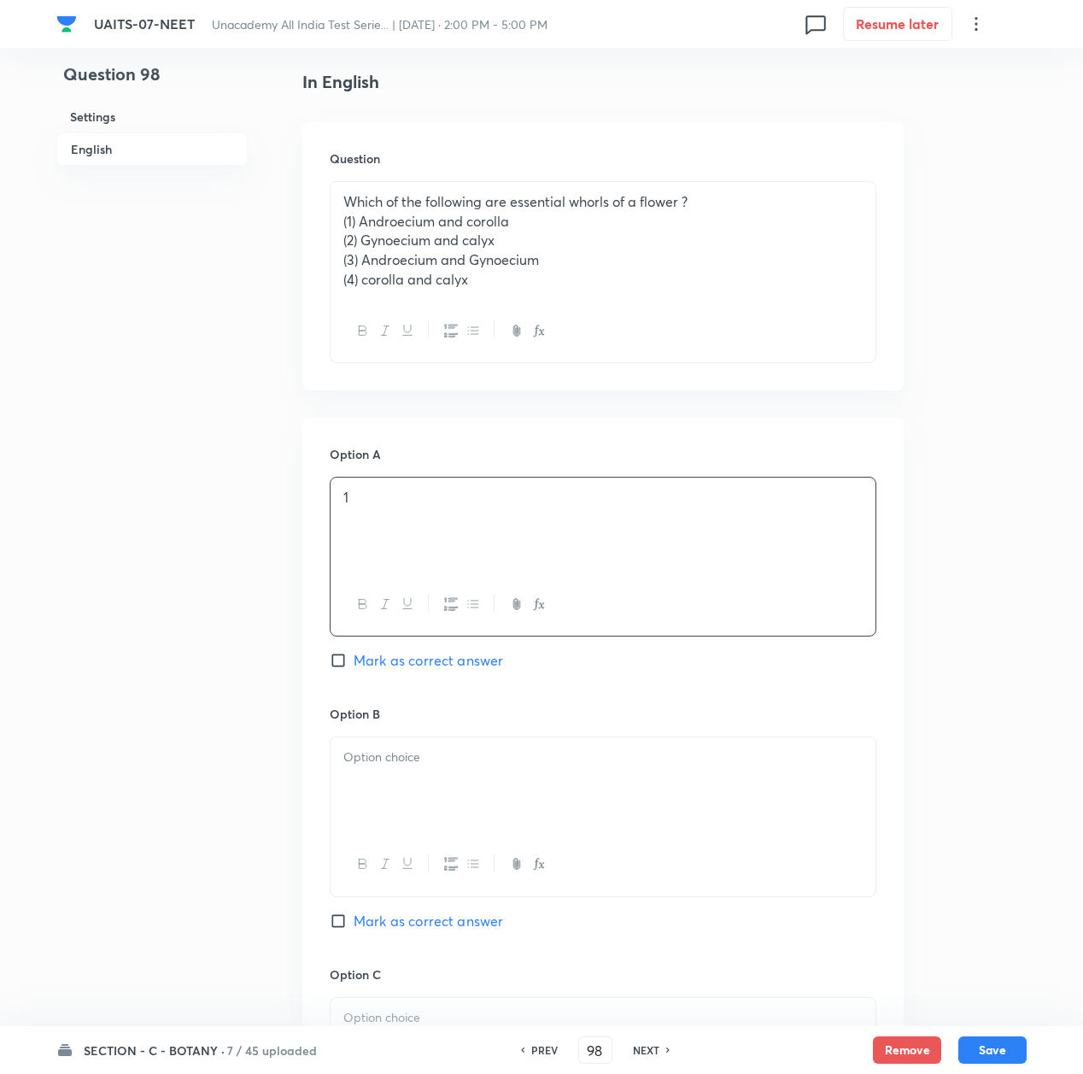
click at [403, 818] on div at bounding box center [603, 785] width 545 height 96
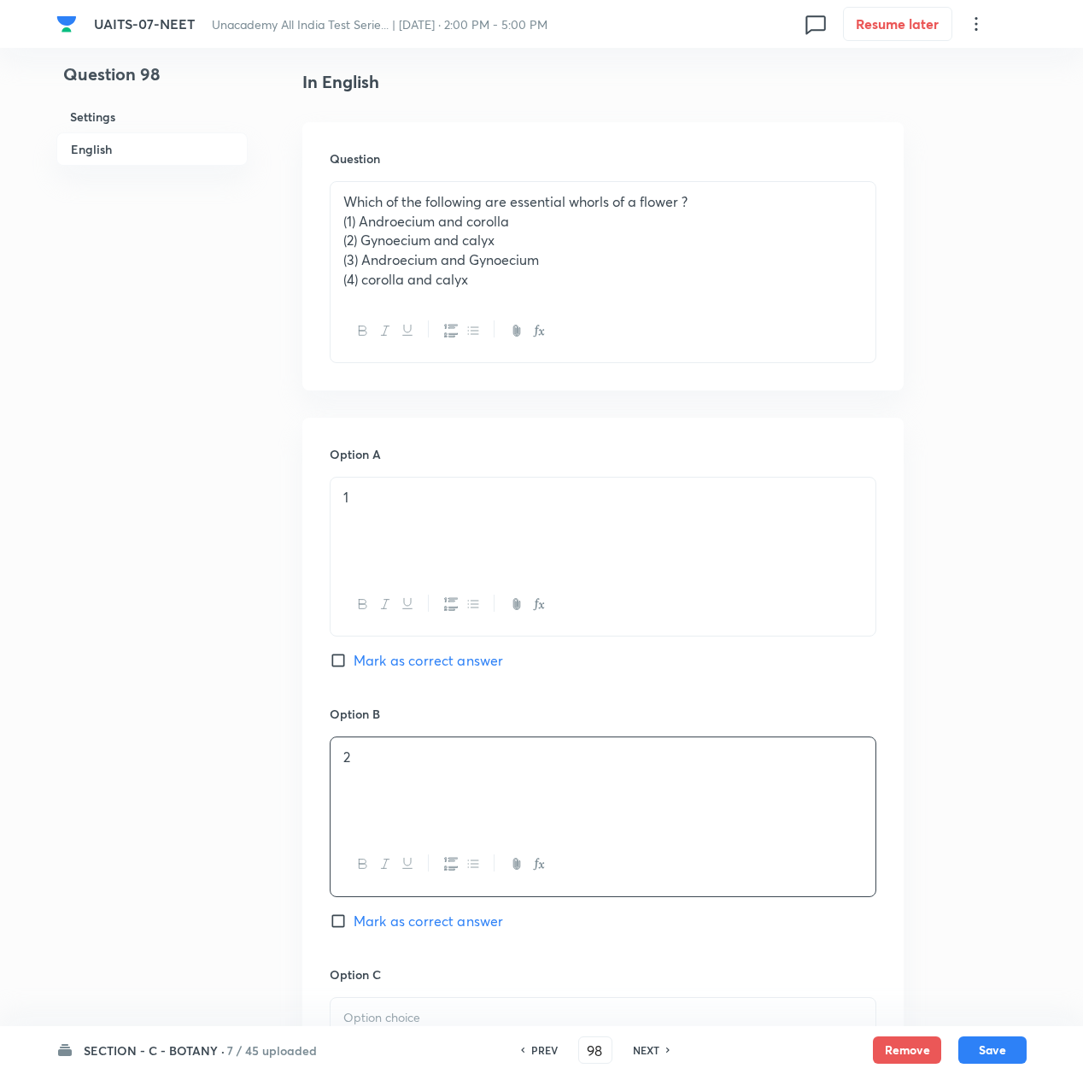
scroll to position [684, 0]
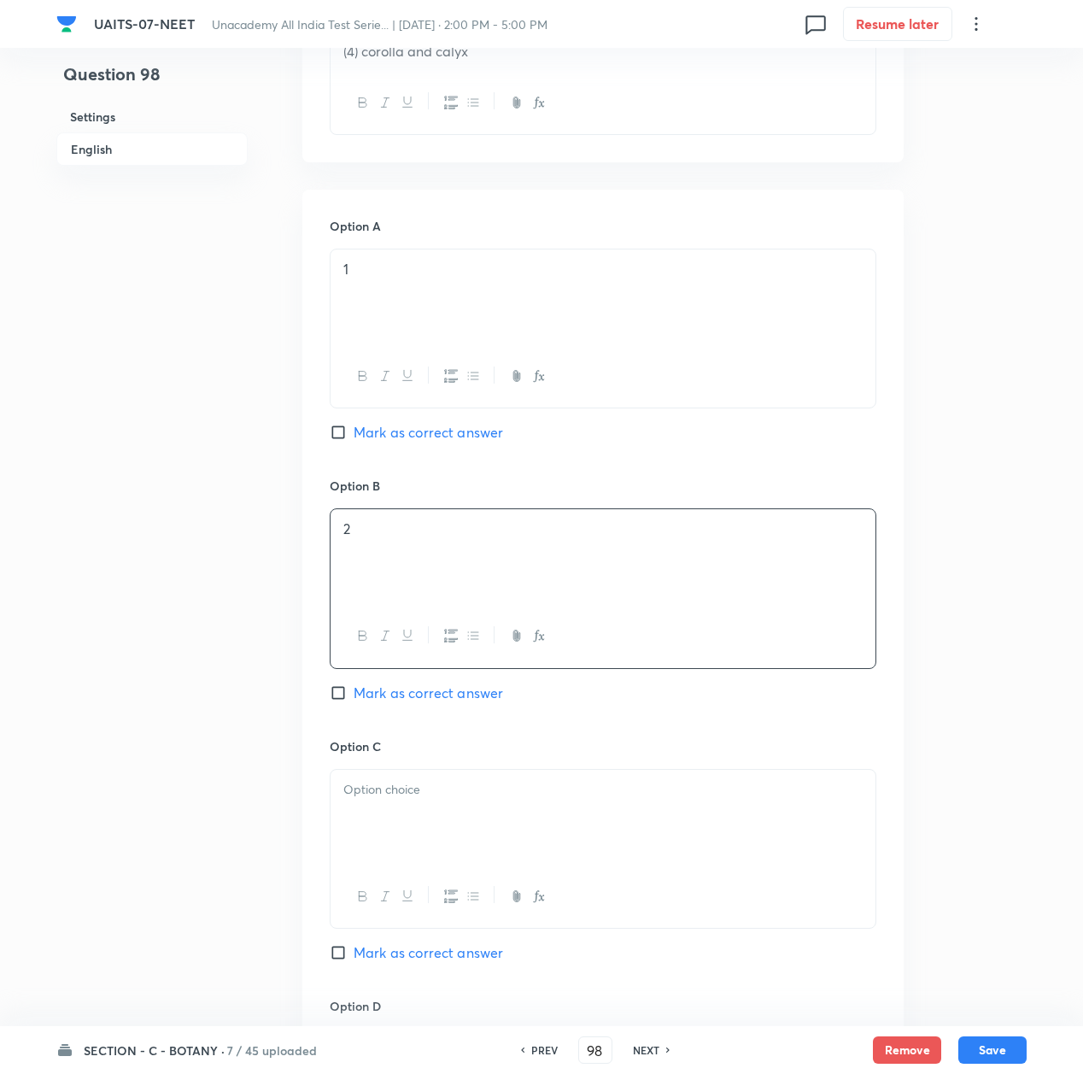
click at [408, 767] on div "Option C Mark as correct answer" at bounding box center [603, 867] width 547 height 260
click at [408, 781] on div at bounding box center [603, 818] width 545 height 96
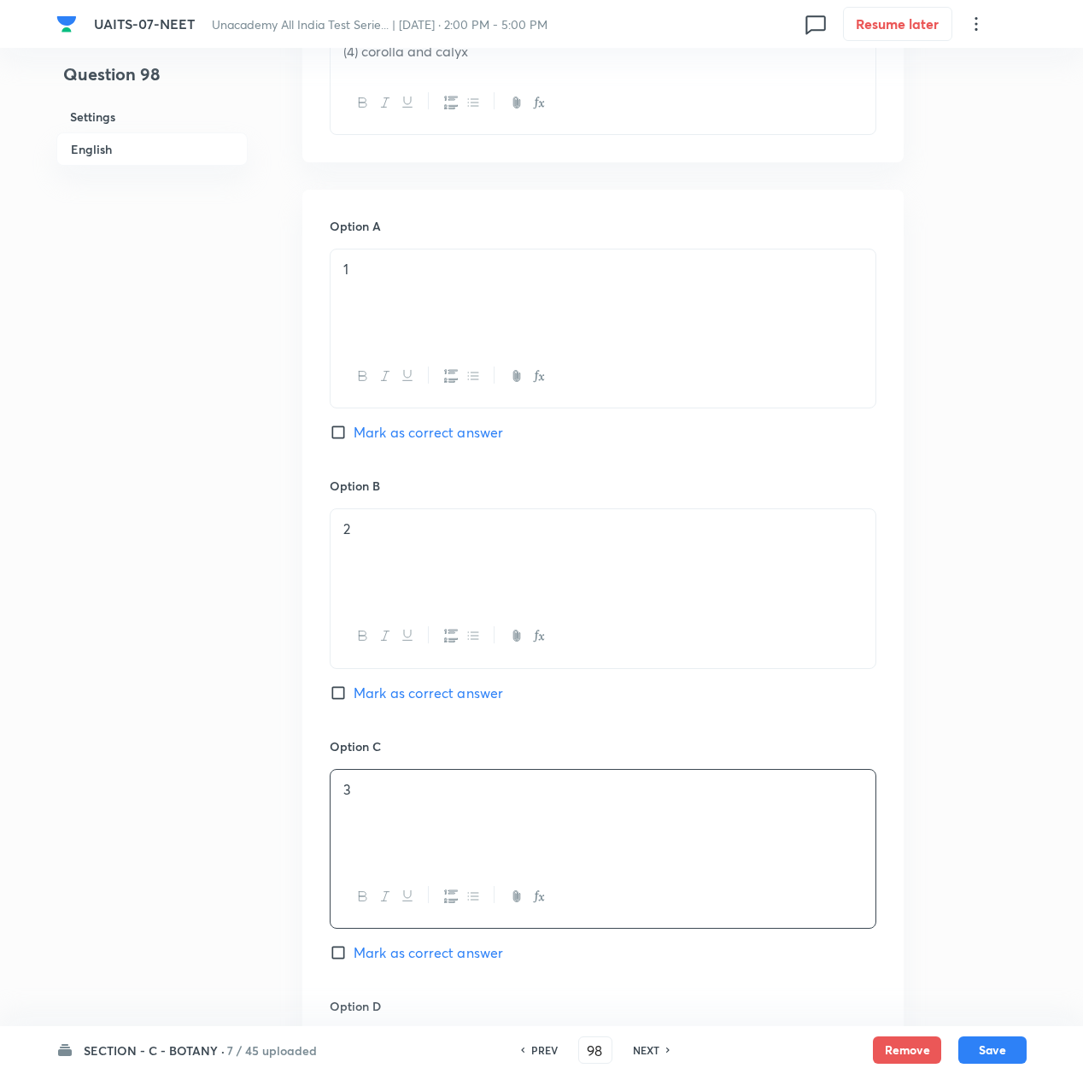
scroll to position [911, 0]
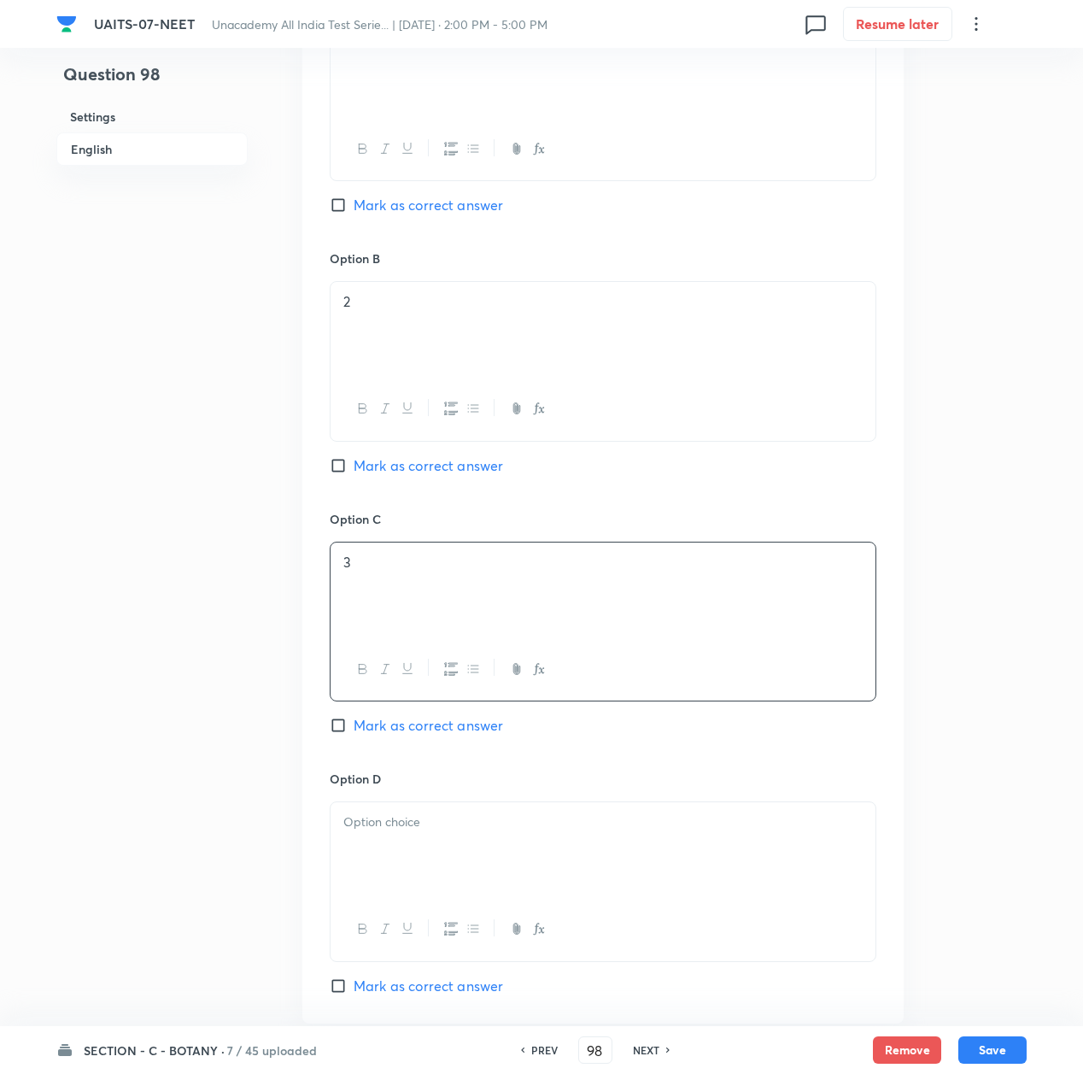
click at [401, 736] on span "Mark as correct answer" at bounding box center [429, 725] width 150 height 21
click at [354, 734] on input "Mark as correct answer" at bounding box center [342, 725] width 24 height 17
checkbox input "true"
click at [412, 845] on div at bounding box center [603, 850] width 545 height 96
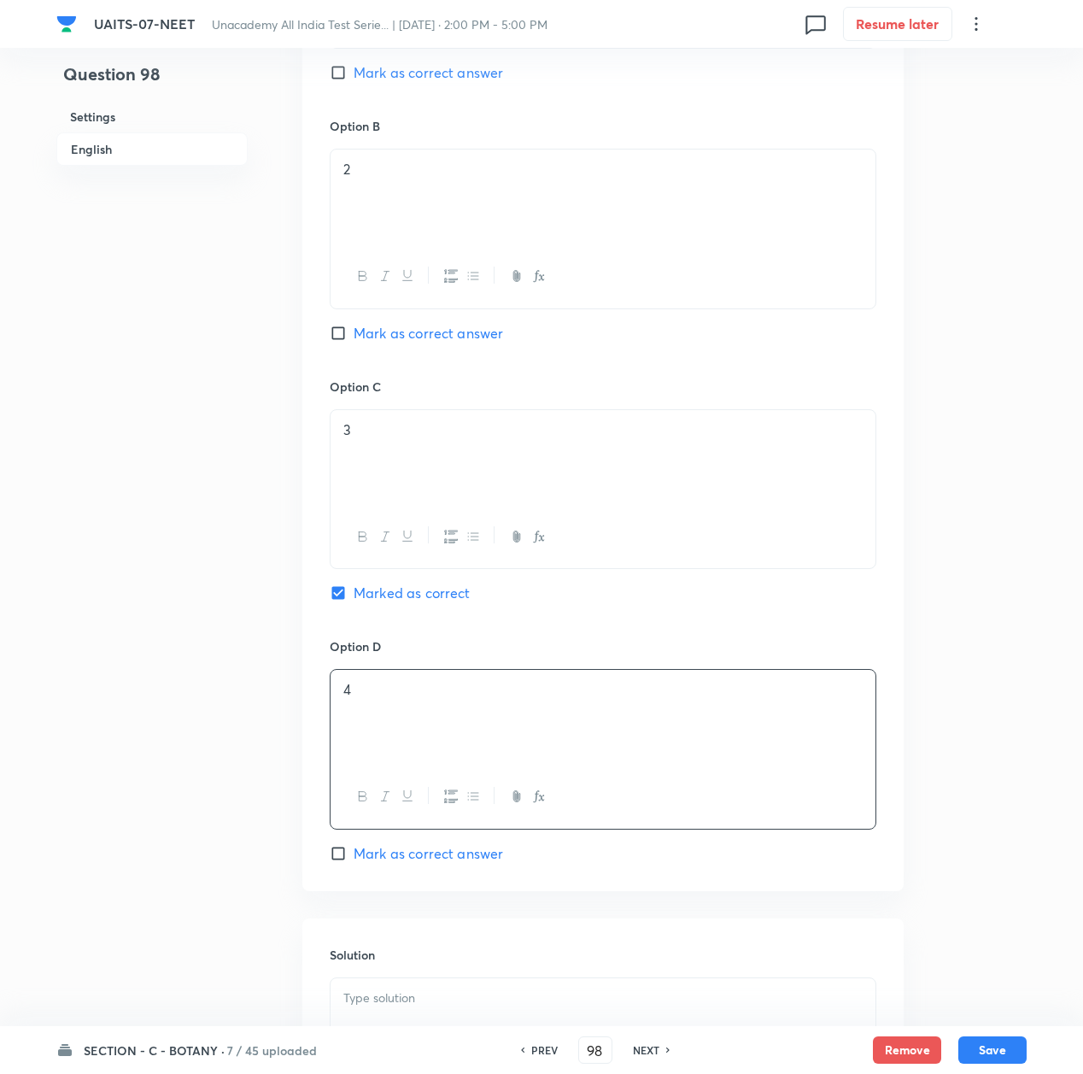
scroll to position [1288, 0]
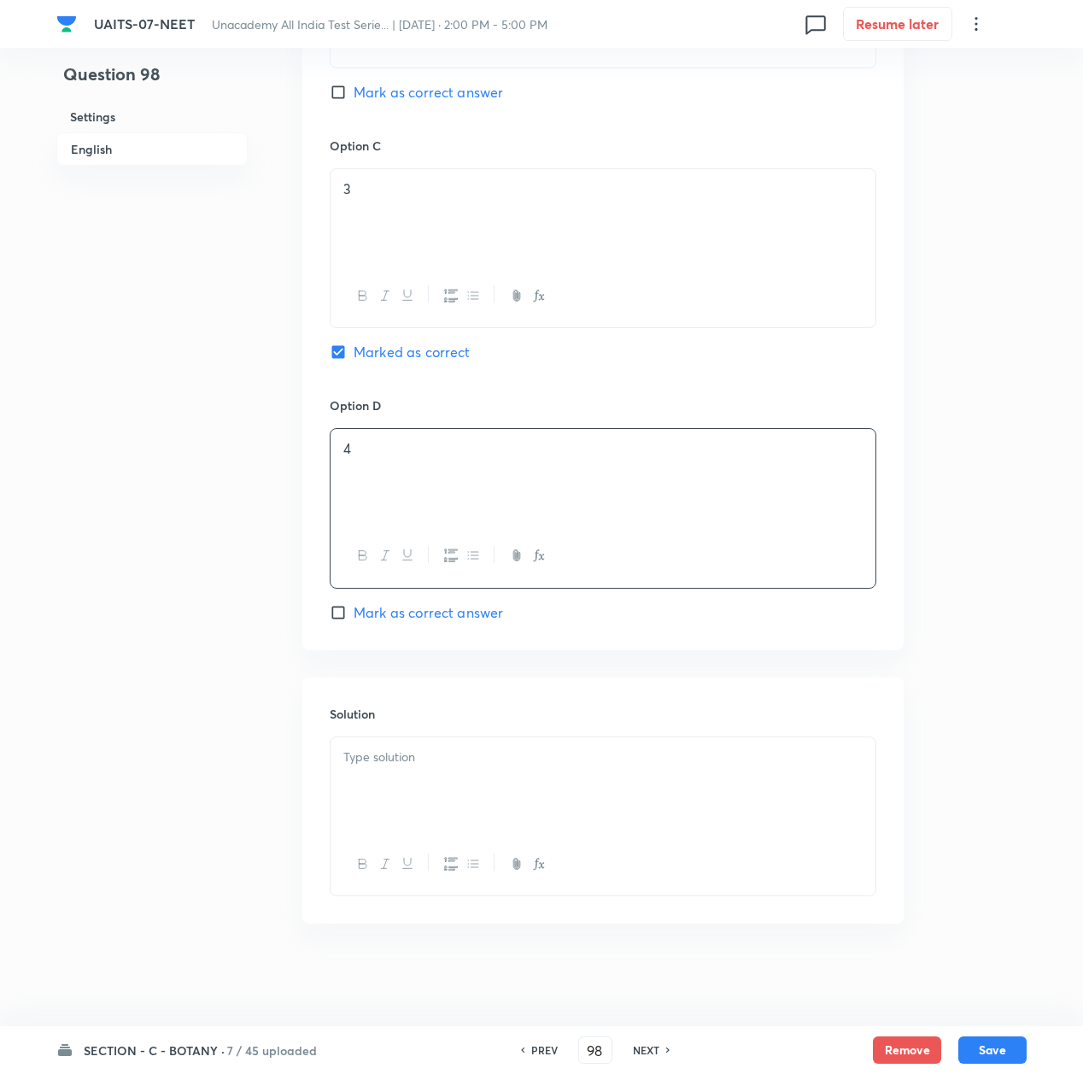
click at [422, 807] on div at bounding box center [603, 785] width 545 height 96
click at [463, 813] on div at bounding box center [603, 785] width 545 height 96
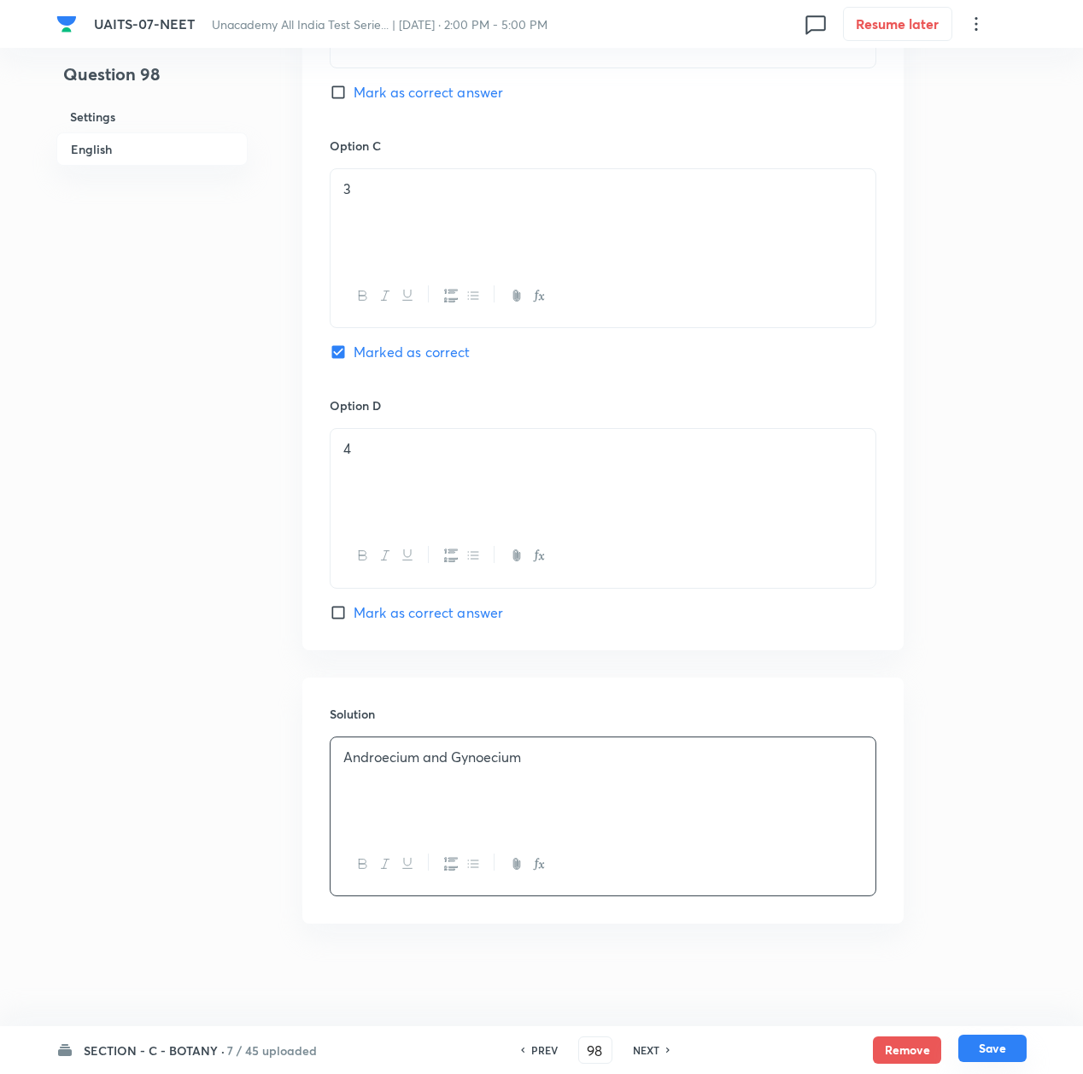
click at [1005, 1042] on button "Save" at bounding box center [993, 1048] width 68 height 27
type input "99"
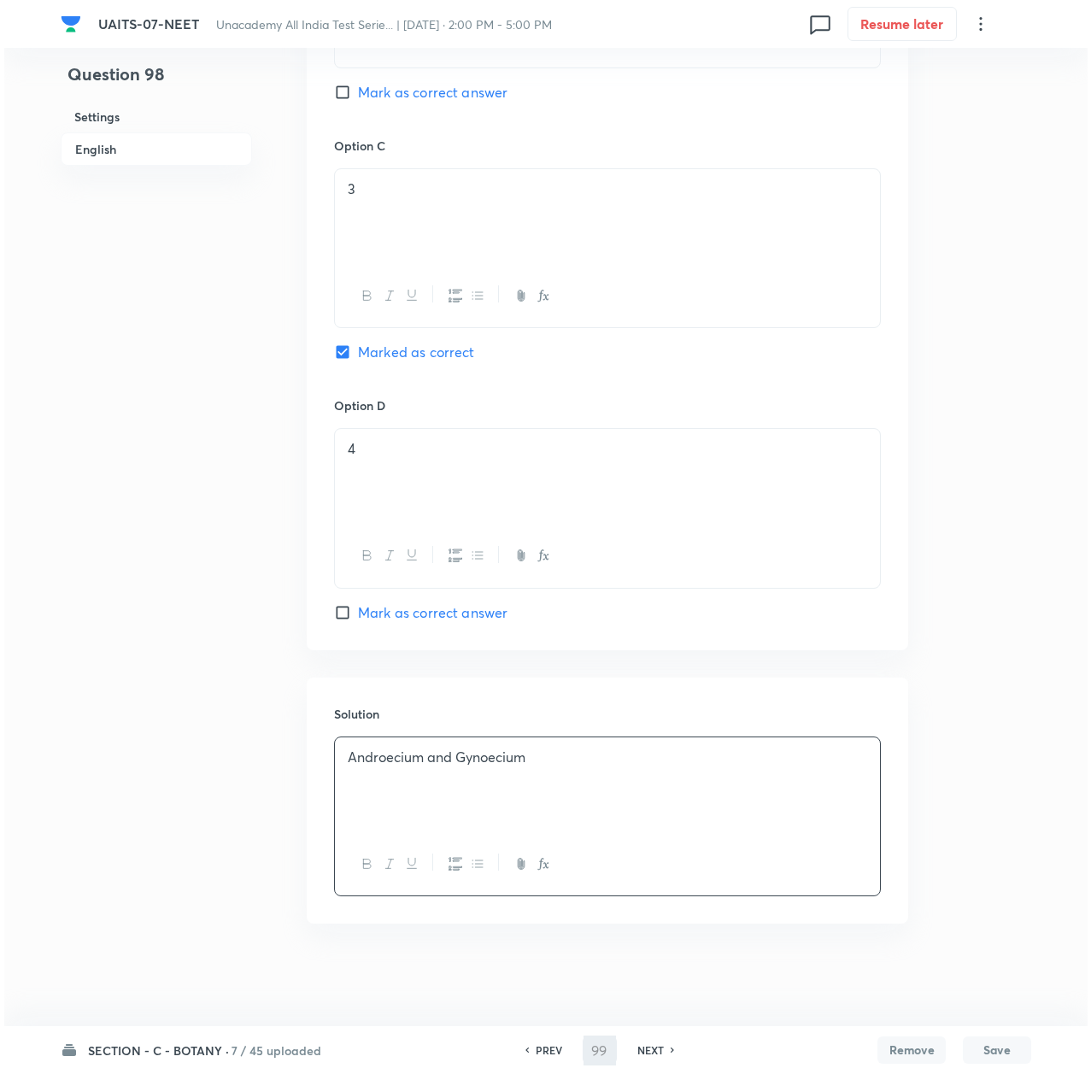
scroll to position [0, 0]
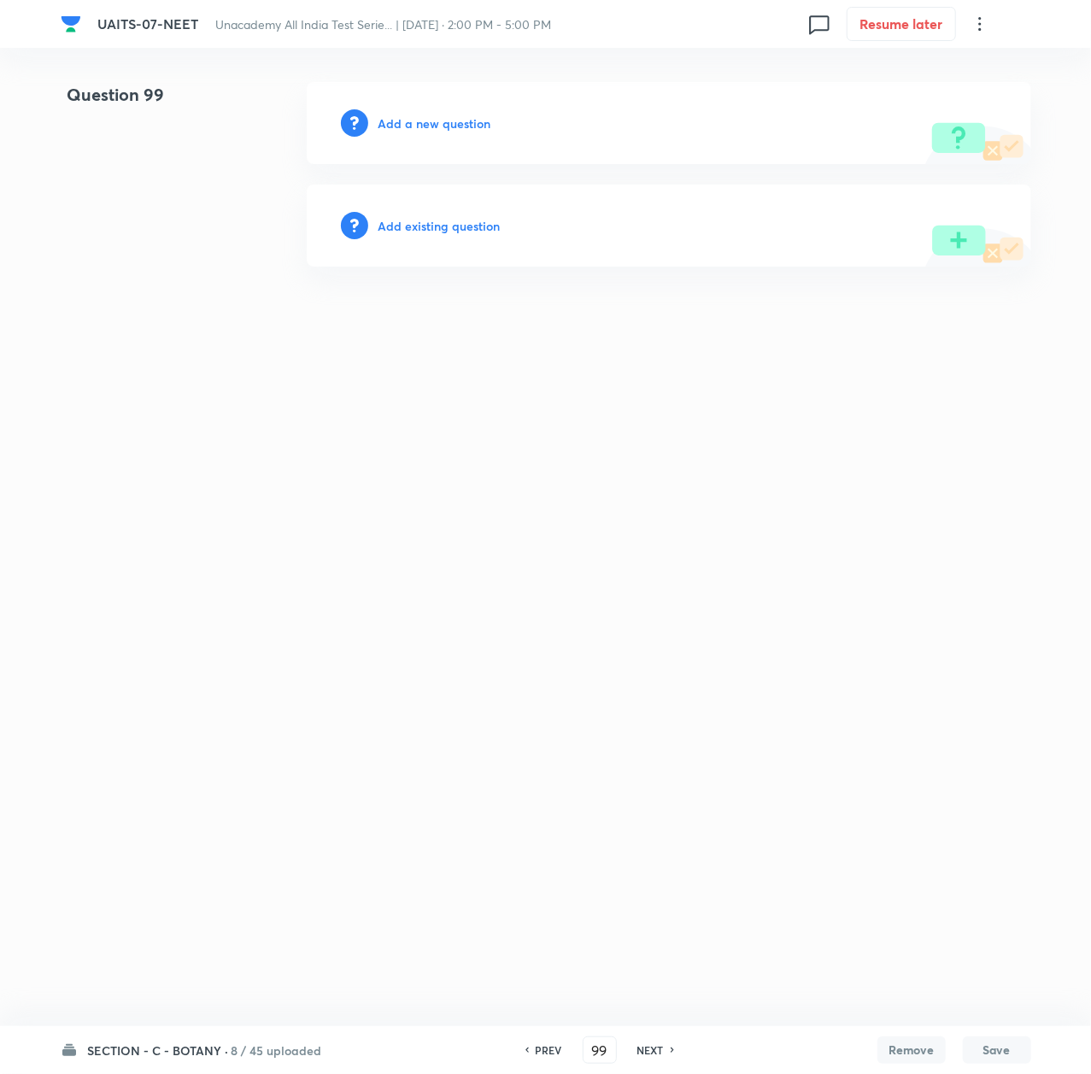
click at [403, 125] on h6 "Add a new question" at bounding box center [435, 123] width 113 height 18
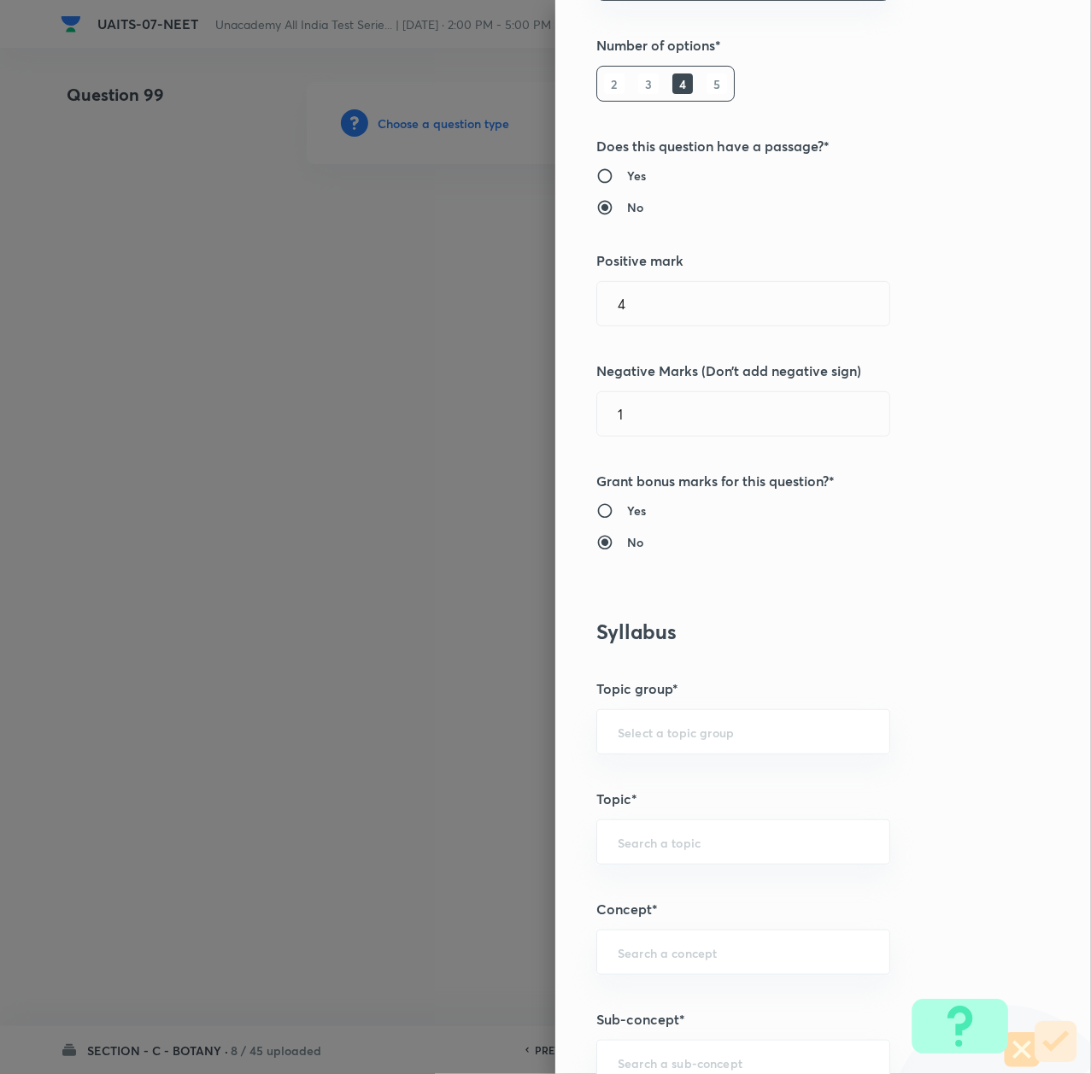
scroll to position [455, 0]
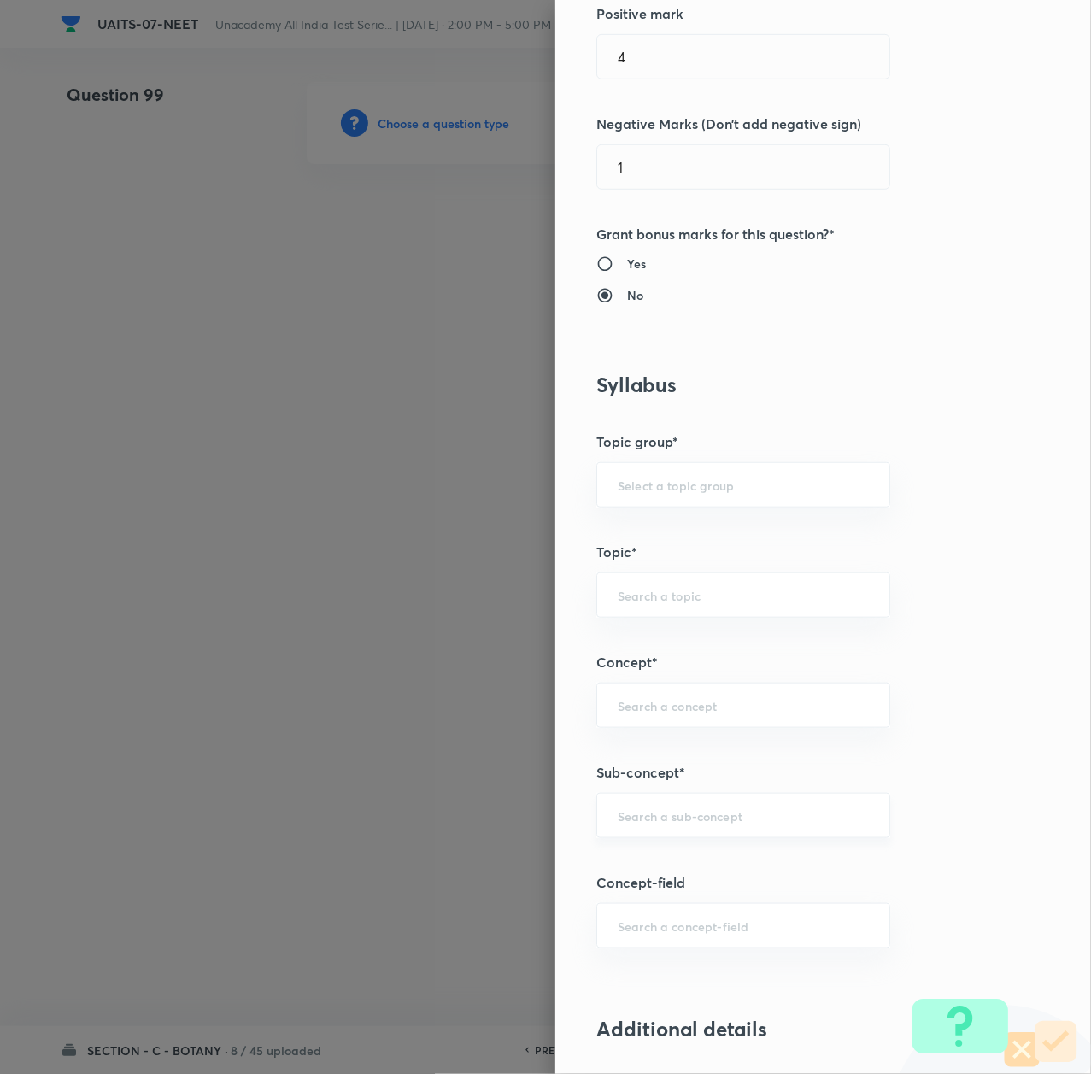
click at [629, 805] on div "​" at bounding box center [743, 815] width 294 height 45
paste input "Morphology of Flowering Plant"
click at [671, 868] on li "Morphology of Flowering Plant" at bounding box center [723, 867] width 291 height 31
type input "Morphology of Flowering Plant"
type input "Biology"
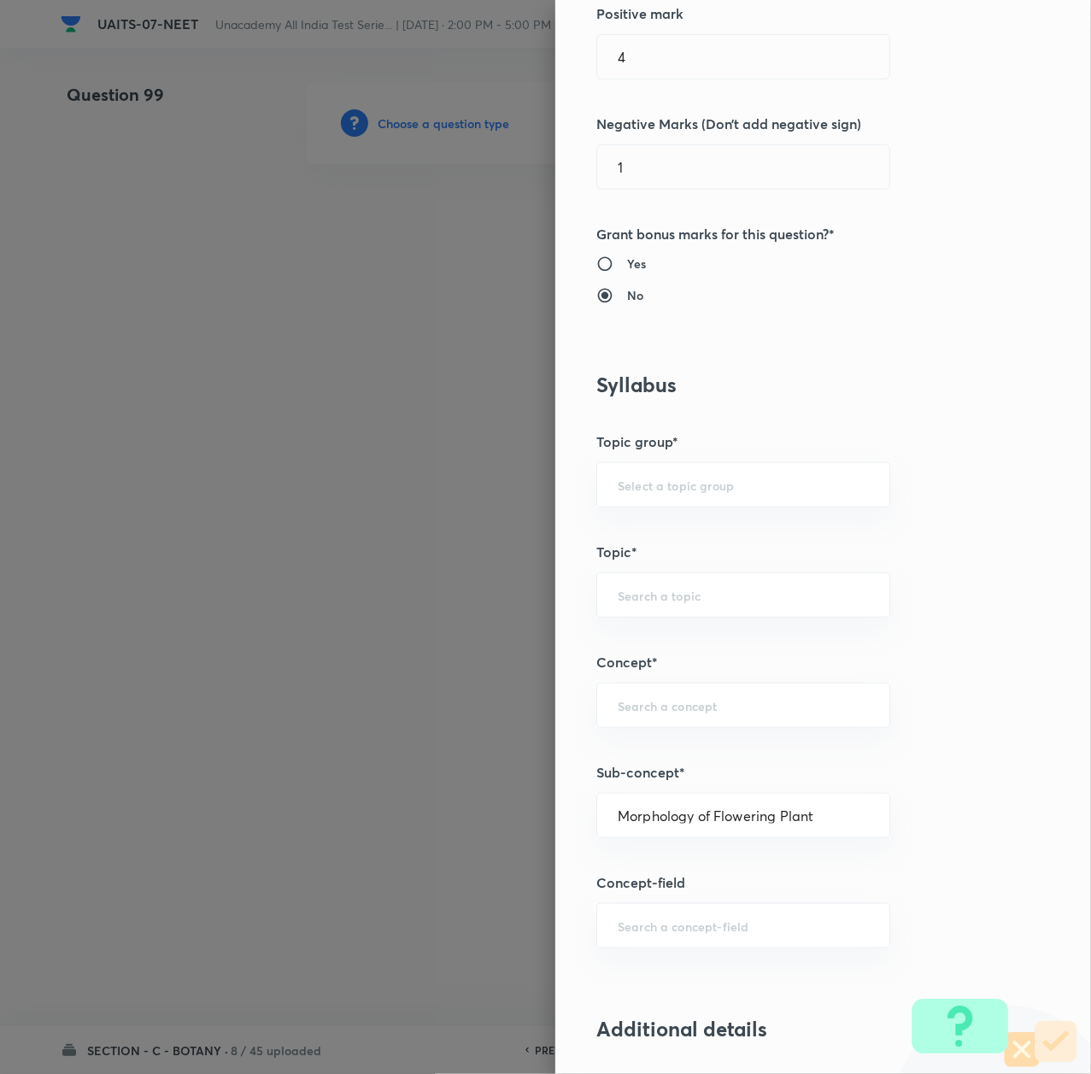
type input "Sexual Reproduction in Flowering plants"
type input "Morphology of Flowering Plant"
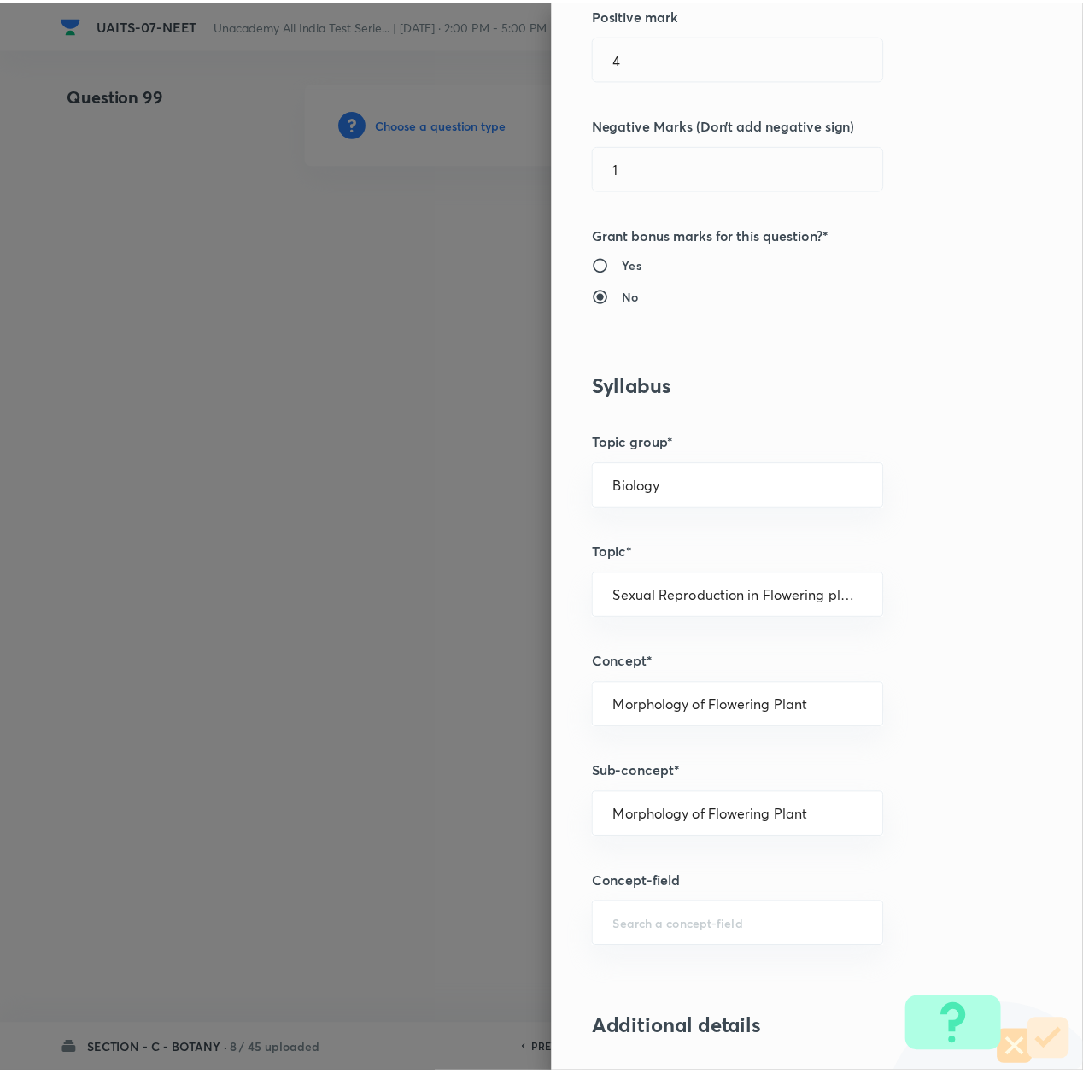
scroll to position [1367, 0]
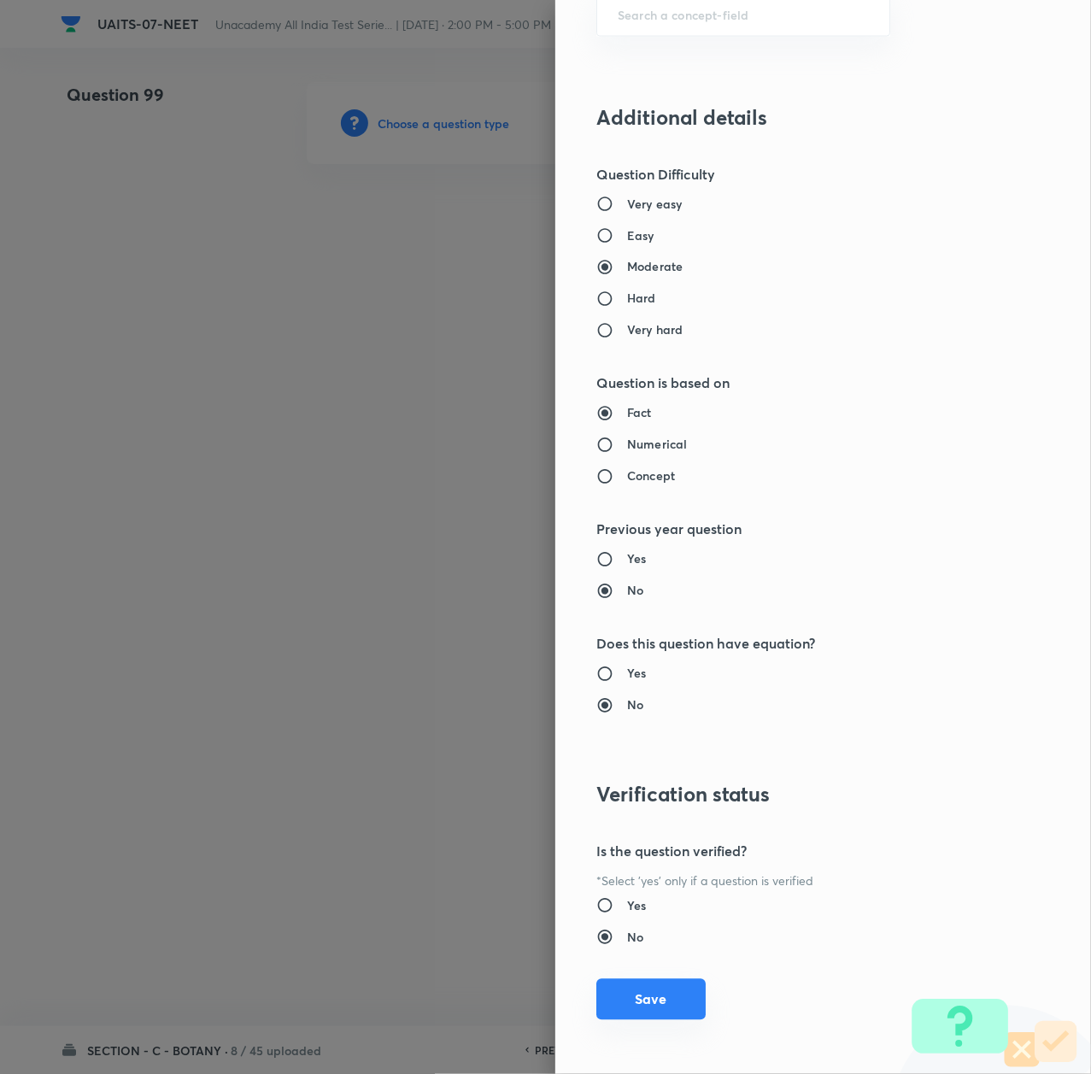
click at [632, 1000] on button "Save" at bounding box center [650, 999] width 109 height 41
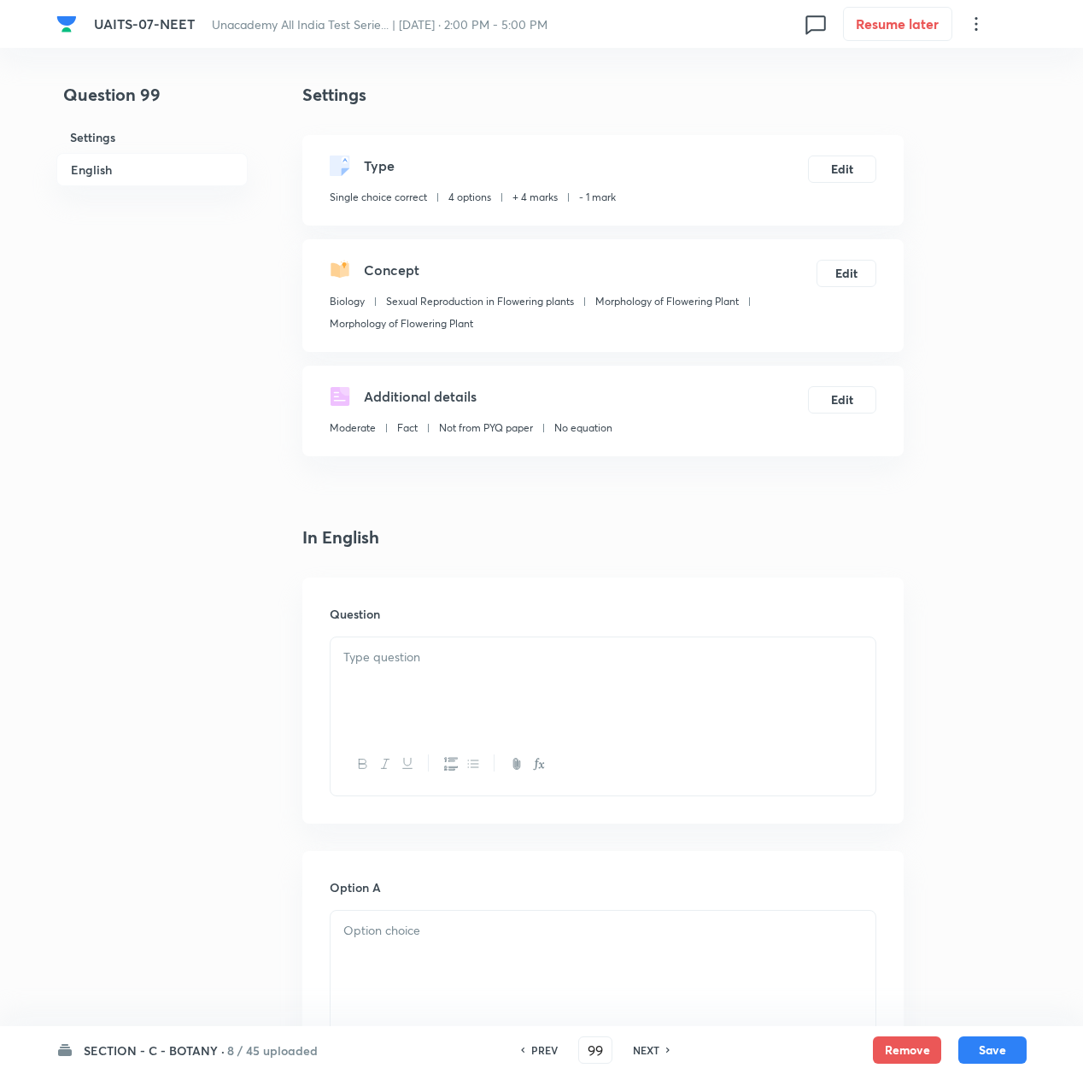
click at [396, 675] on div at bounding box center [603, 685] width 545 height 96
click at [483, 657] on p at bounding box center [602, 658] width 519 height 20
paste div
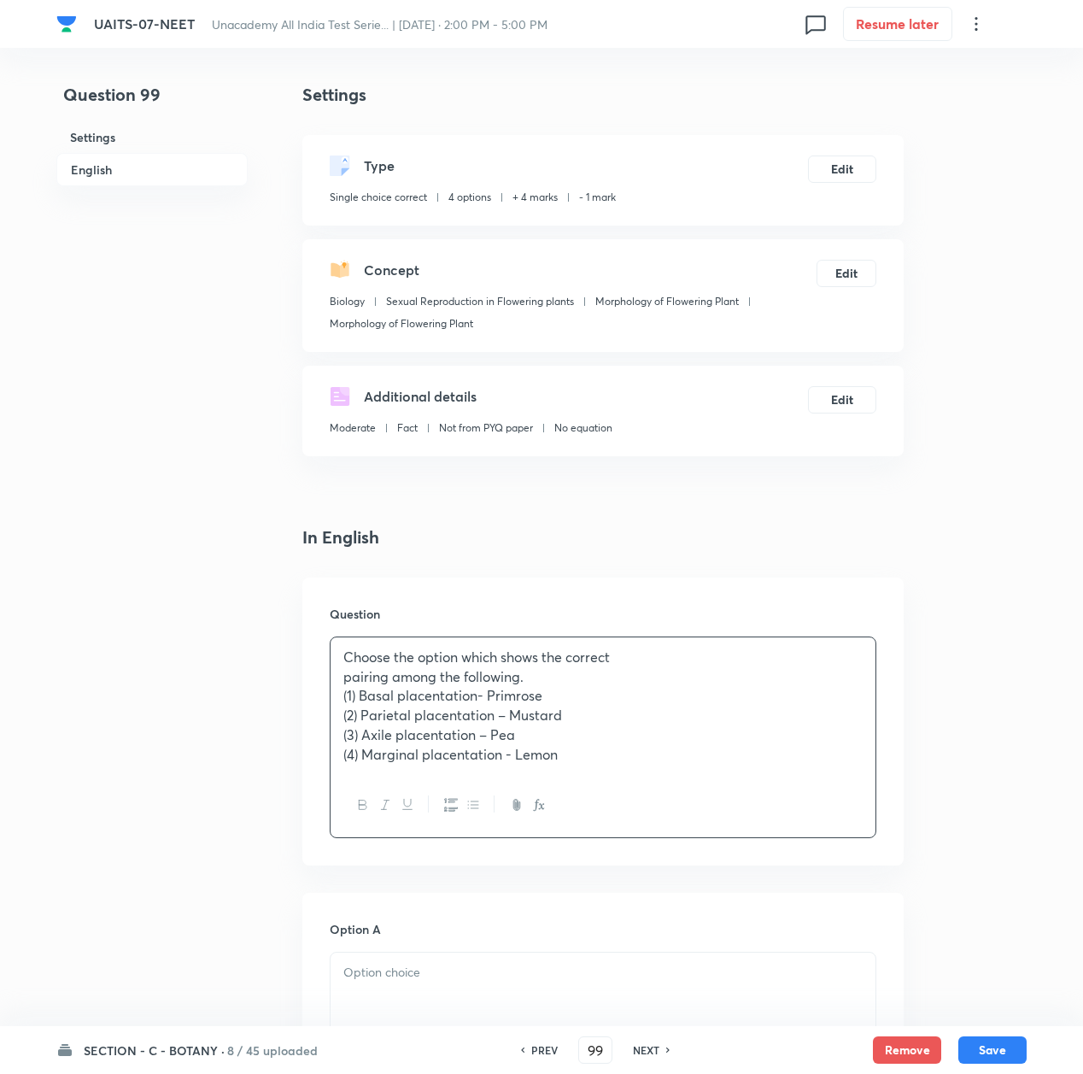
click at [633, 660] on p "Choose the option which shows the correct" at bounding box center [602, 658] width 519 height 20
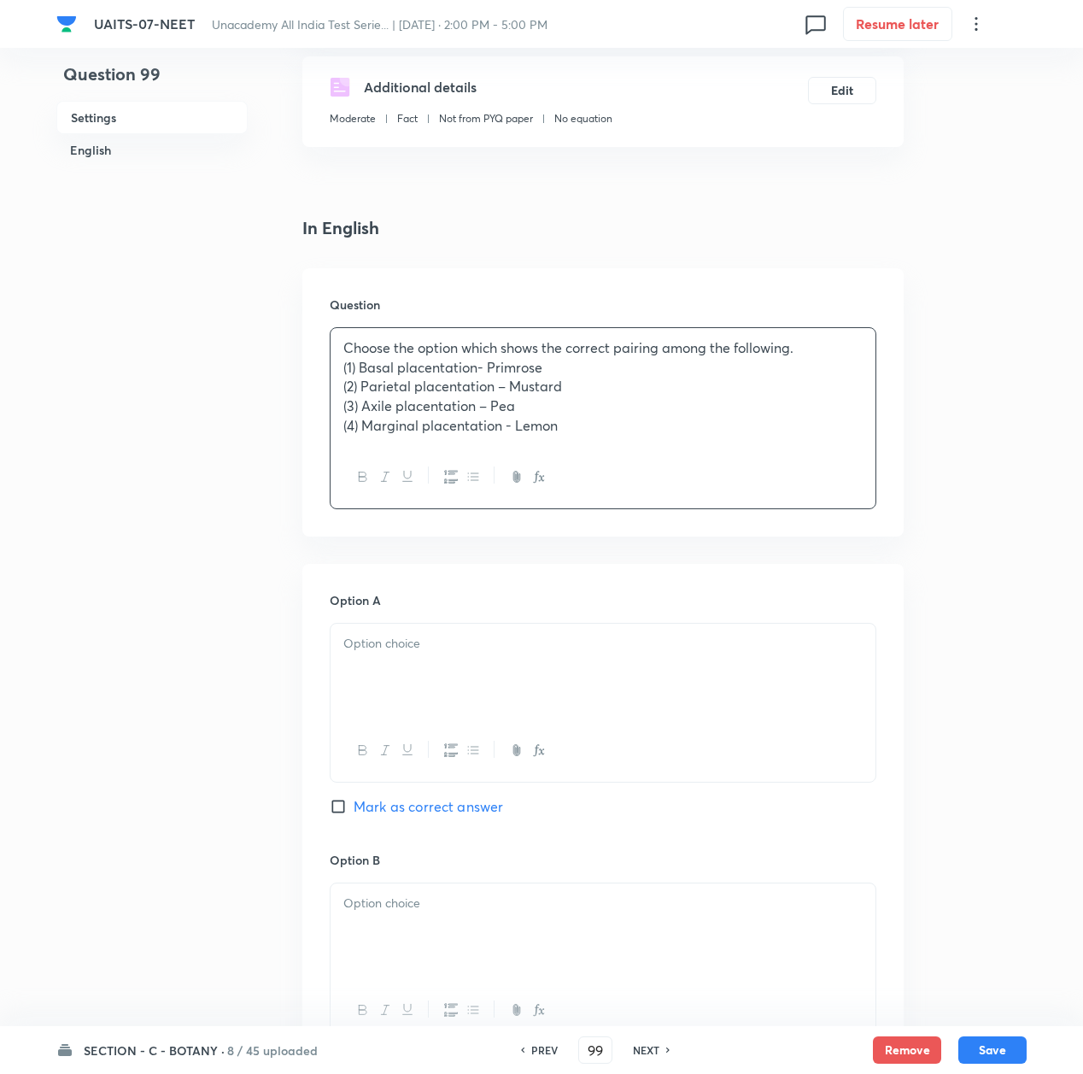
scroll to position [342, 0]
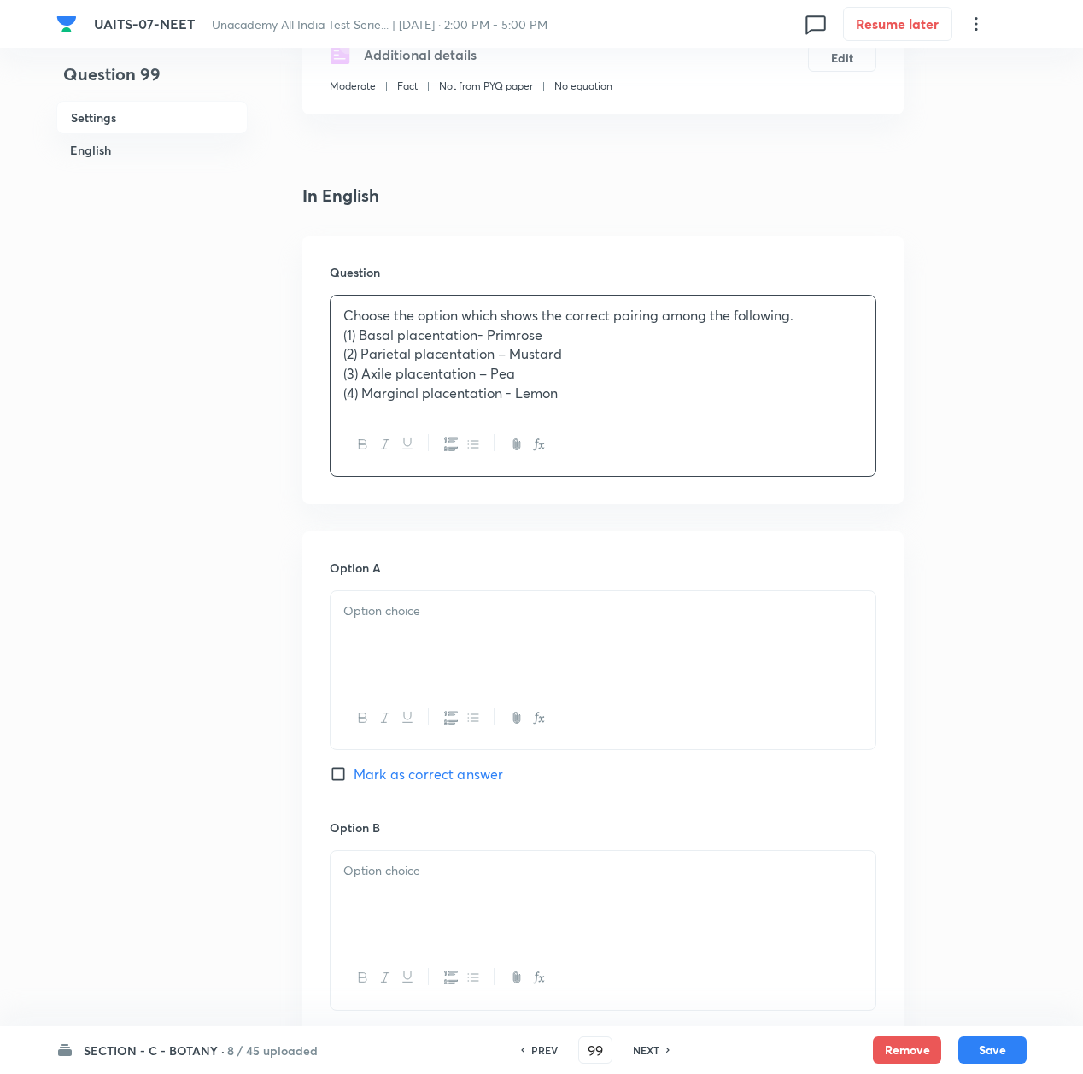
click at [528, 664] on div at bounding box center [603, 639] width 545 height 96
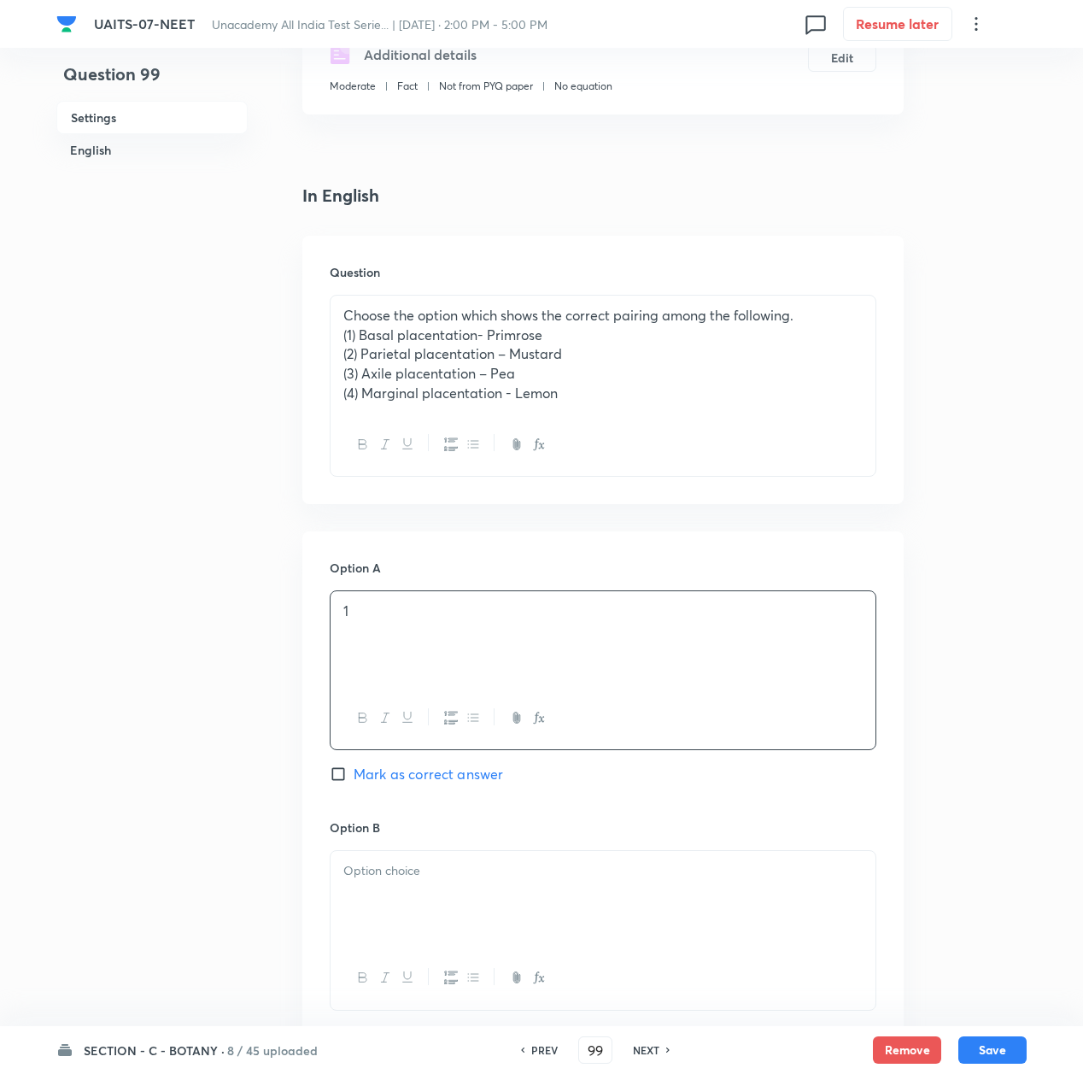
drag, startPoint x: 445, startPoint y: 928, endPoint x: 456, endPoint y: 914, distance: 17.6
click at [449, 927] on div at bounding box center [603, 899] width 545 height 96
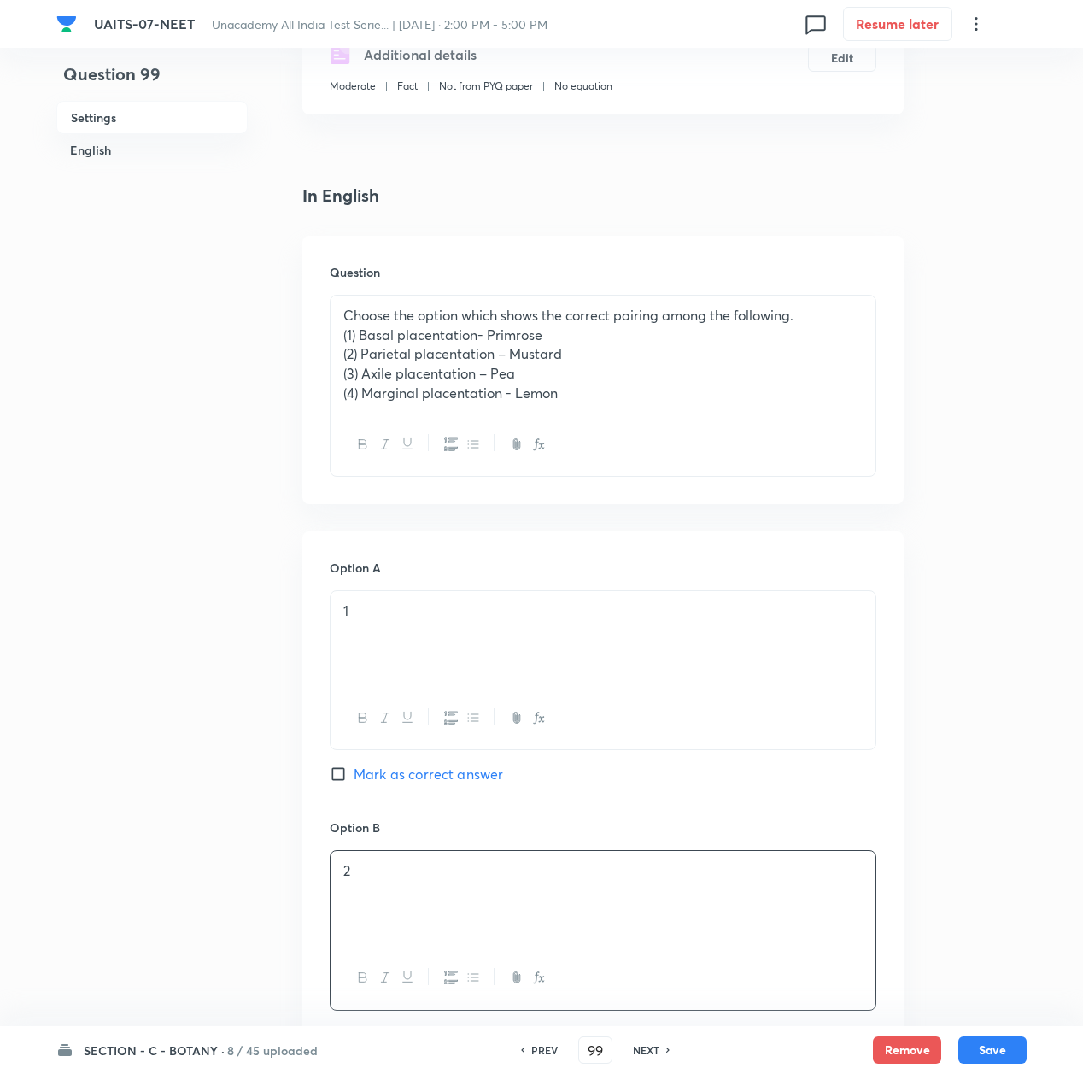
scroll to position [569, 0]
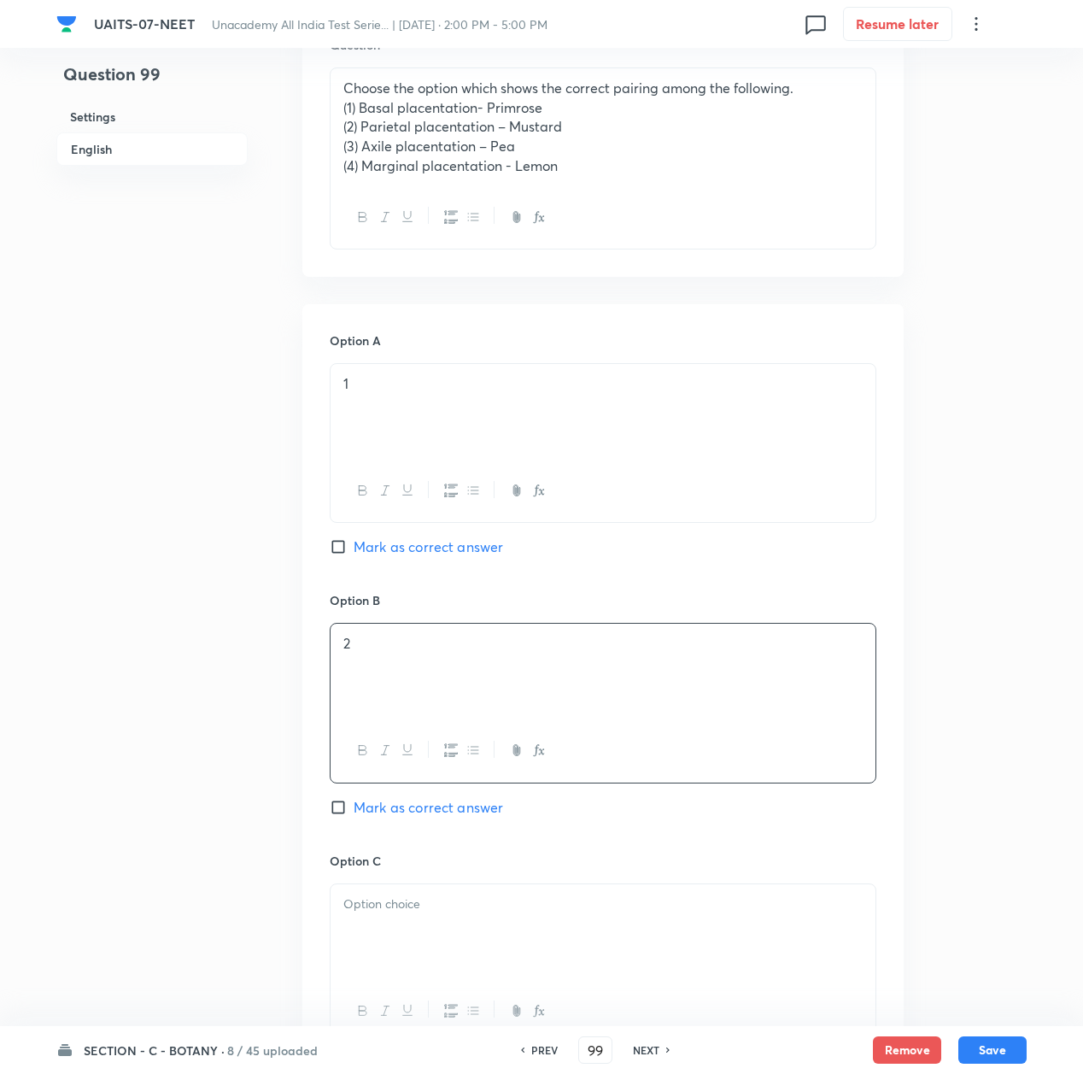
drag, startPoint x: 415, startPoint y: 807, endPoint x: 441, endPoint y: 948, distance: 143.3
click at [415, 807] on span "Mark as correct answer" at bounding box center [429, 807] width 150 height 21
click at [354, 807] on input "Mark as correct answer" at bounding box center [342, 807] width 24 height 17
checkbox input "true"
click at [439, 948] on div at bounding box center [603, 932] width 545 height 96
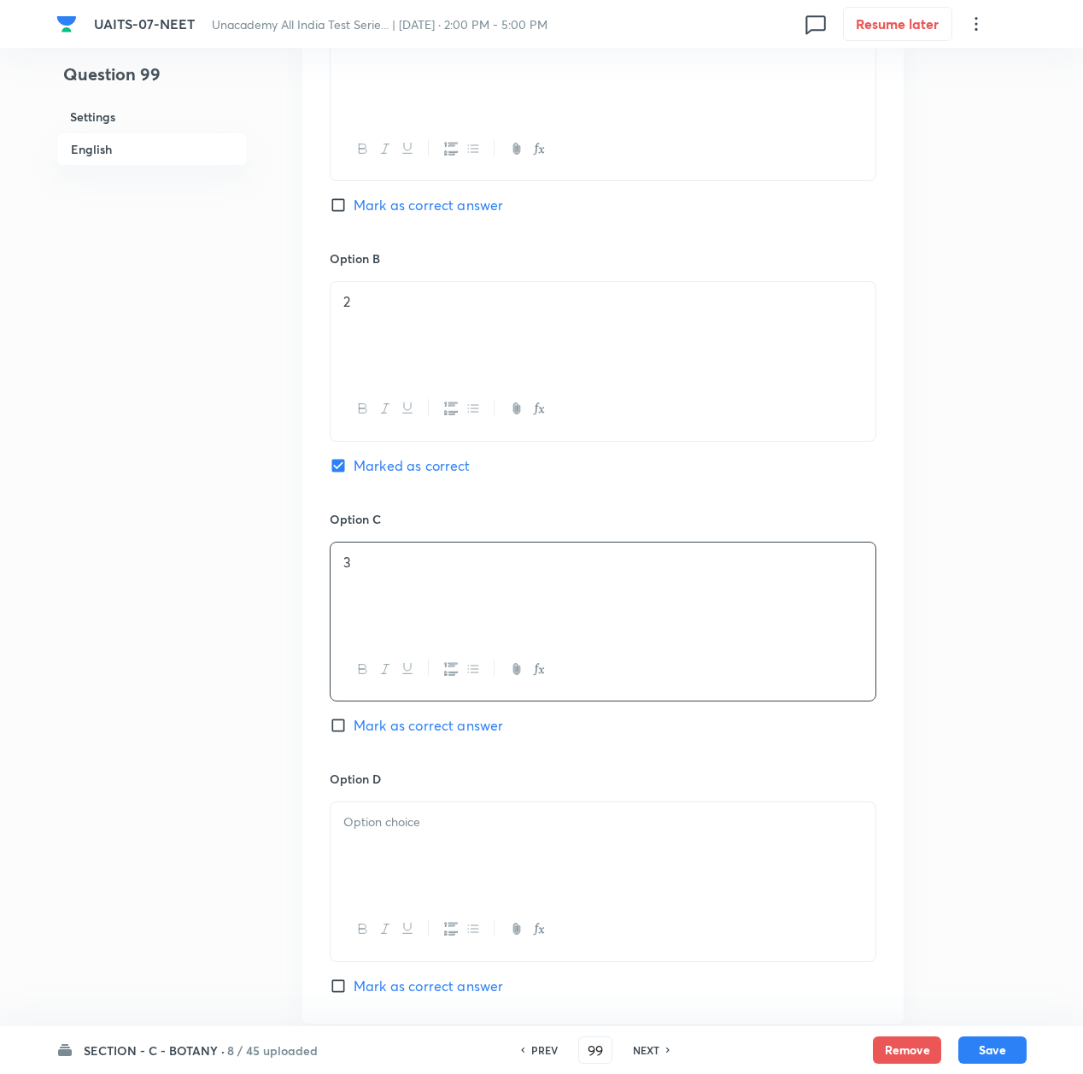
click at [435, 862] on div at bounding box center [603, 850] width 545 height 96
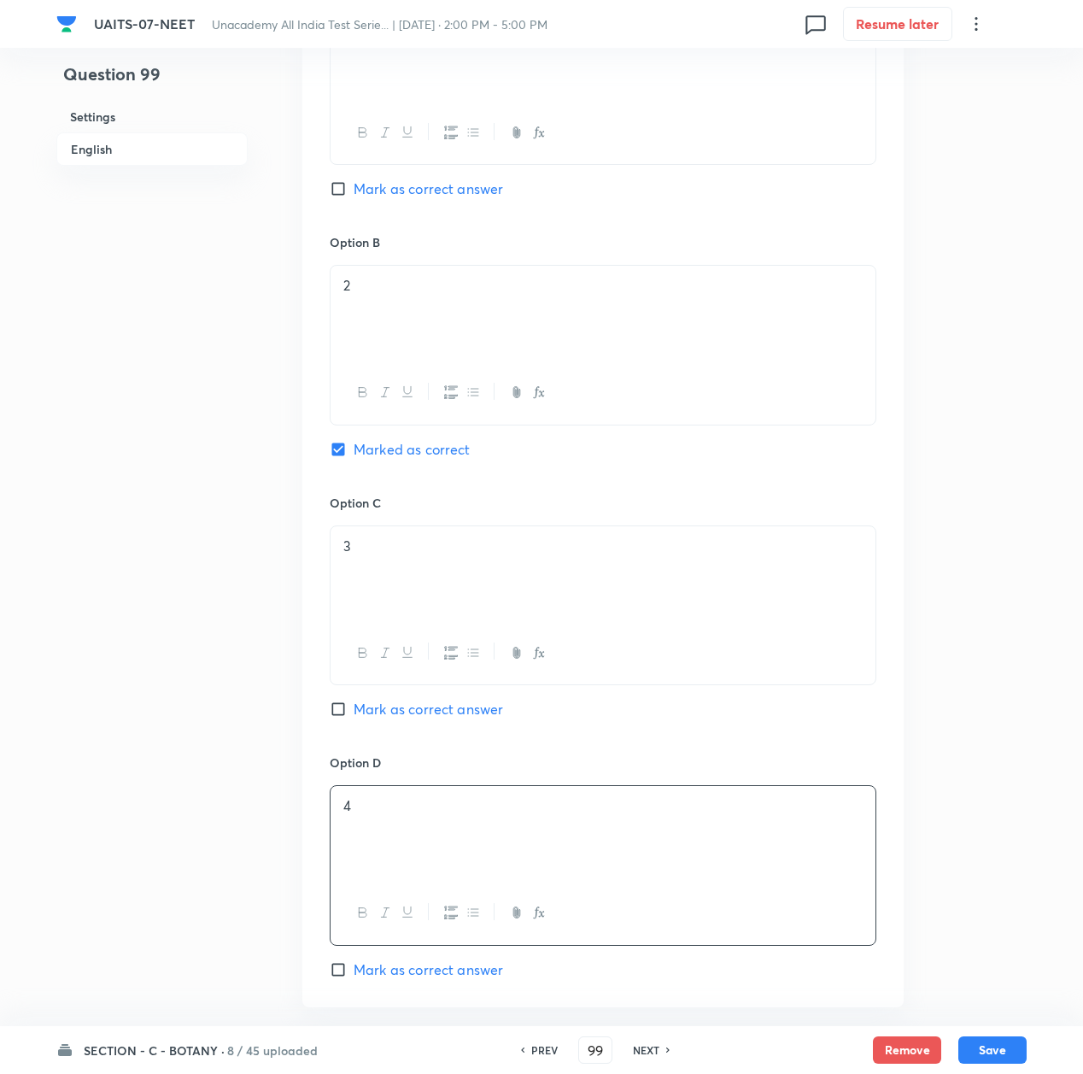
scroll to position [1139, 0]
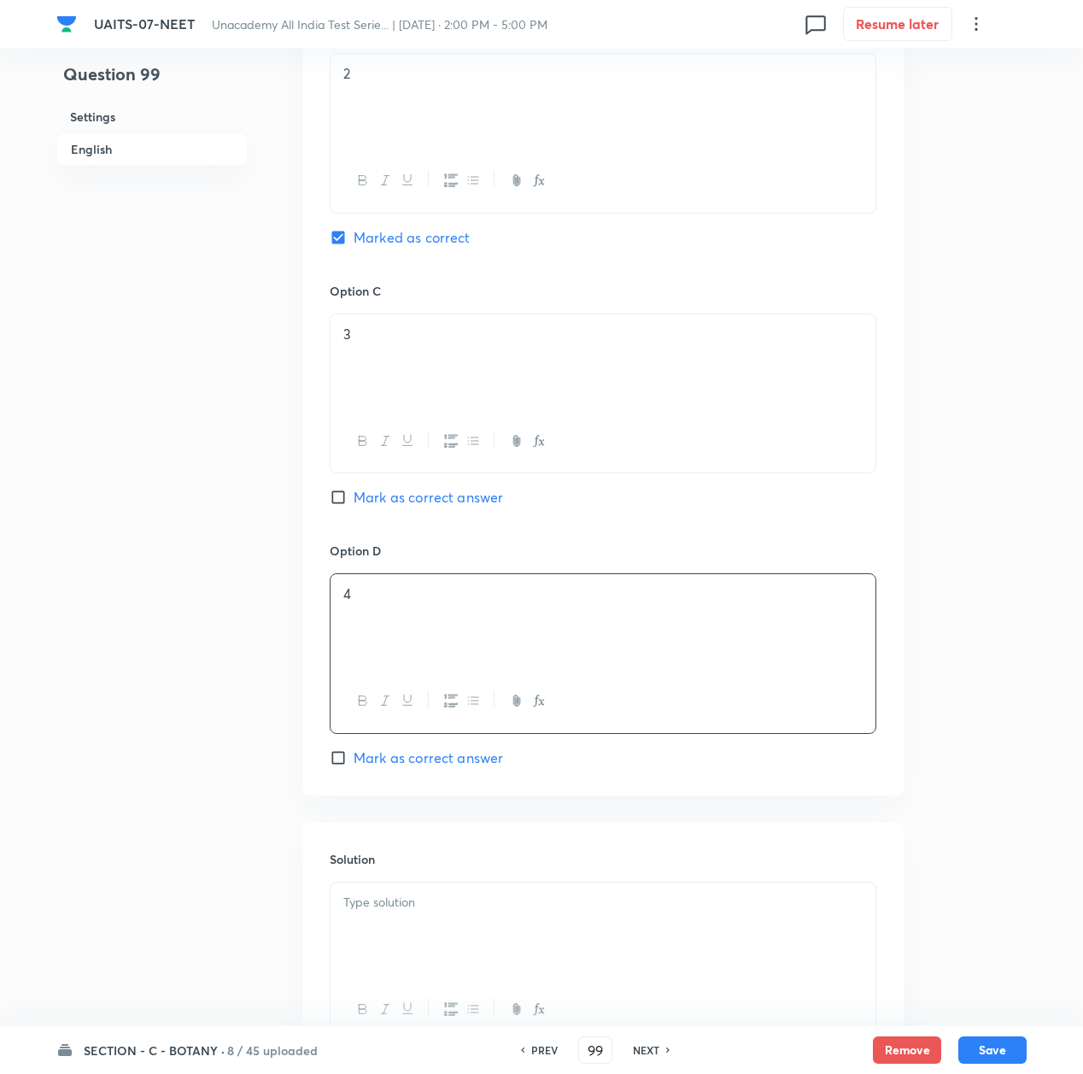
click at [435, 920] on div at bounding box center [603, 931] width 545 height 96
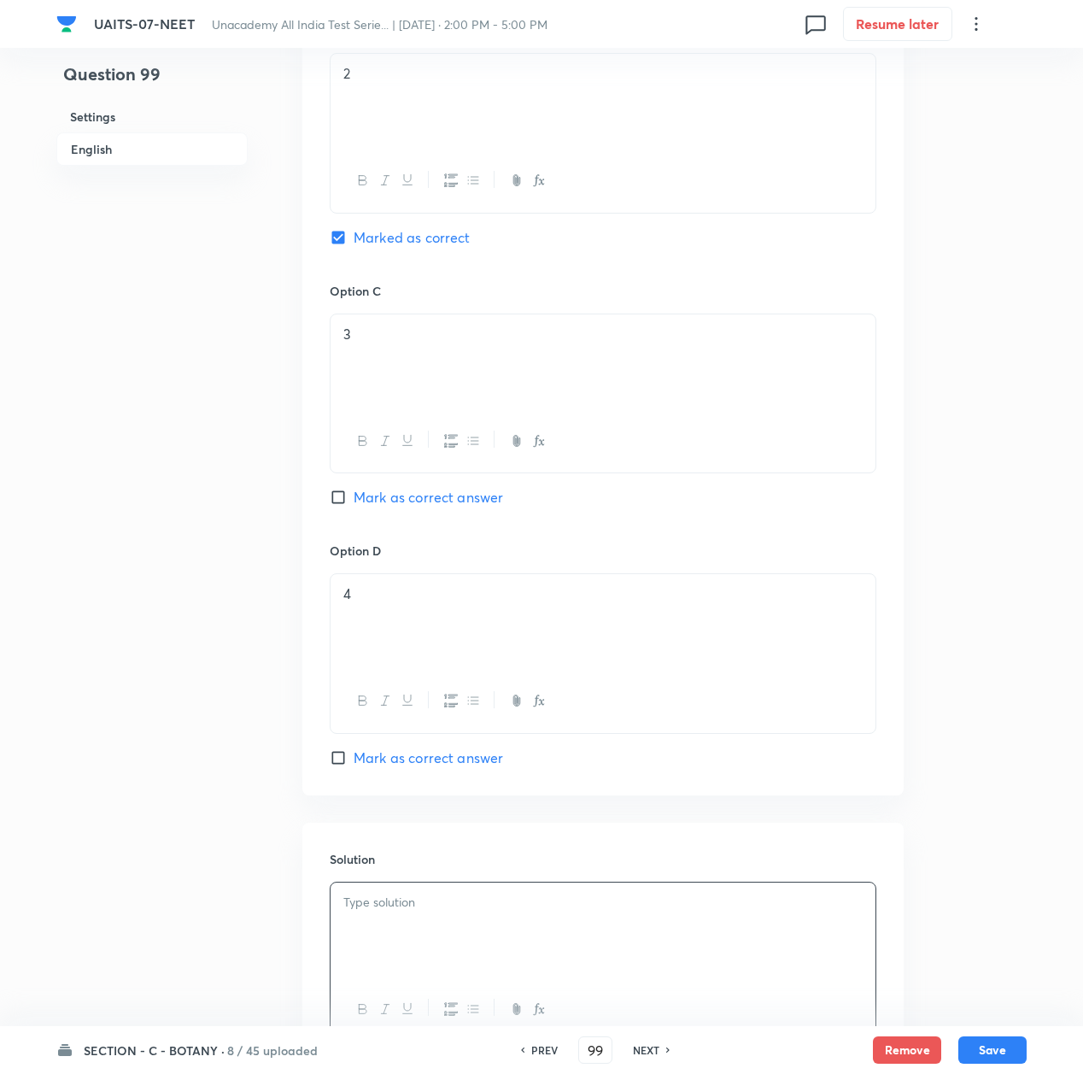
click at [366, 917] on div at bounding box center [603, 931] width 545 height 96
click at [985, 1048] on button "Save" at bounding box center [993, 1048] width 68 height 27
type input "100"
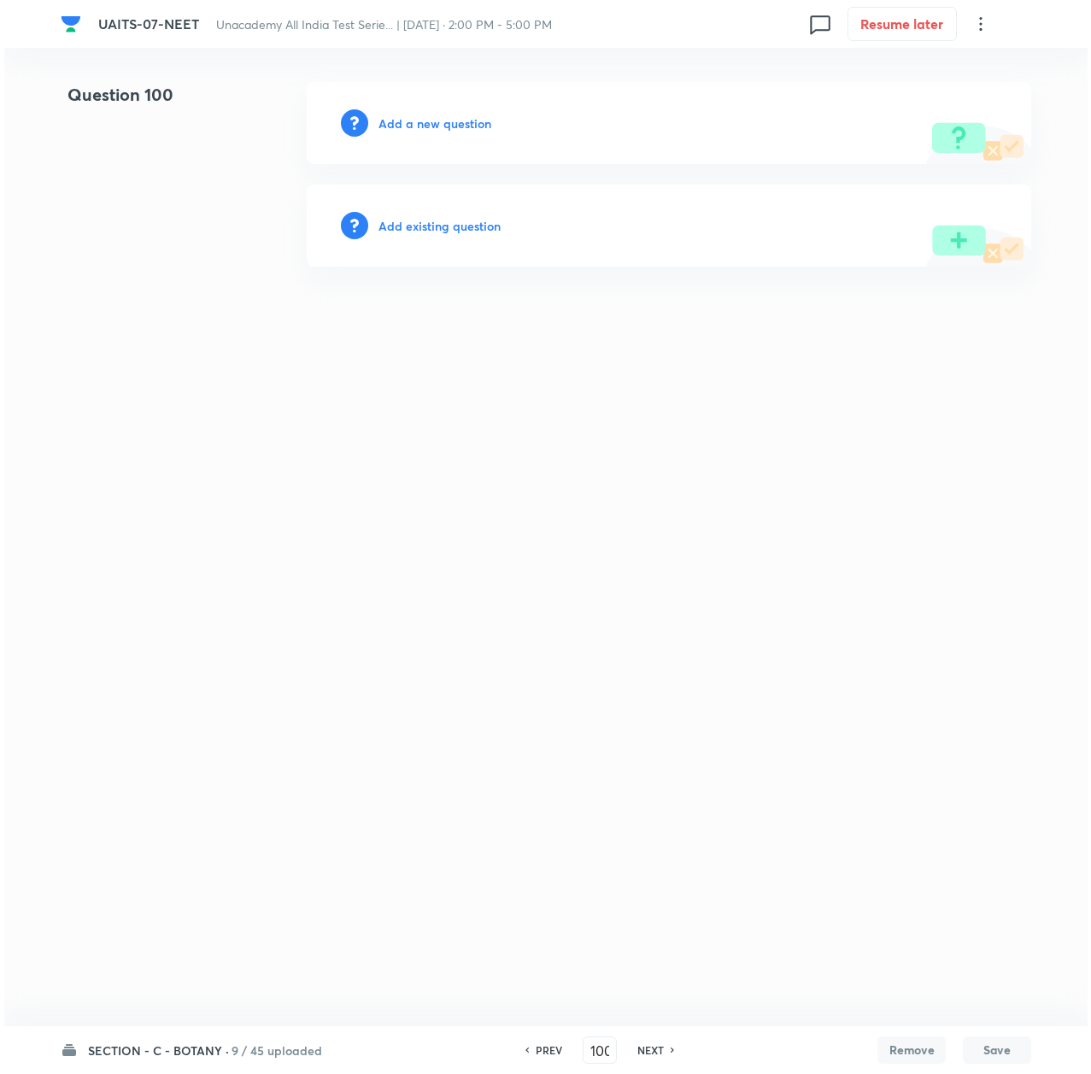
scroll to position [0, 0]
click at [405, 120] on h6 "Add a new question" at bounding box center [435, 123] width 113 height 18
click at [405, 120] on h6 "Choose a question type" at bounding box center [445, 123] width 132 height 18
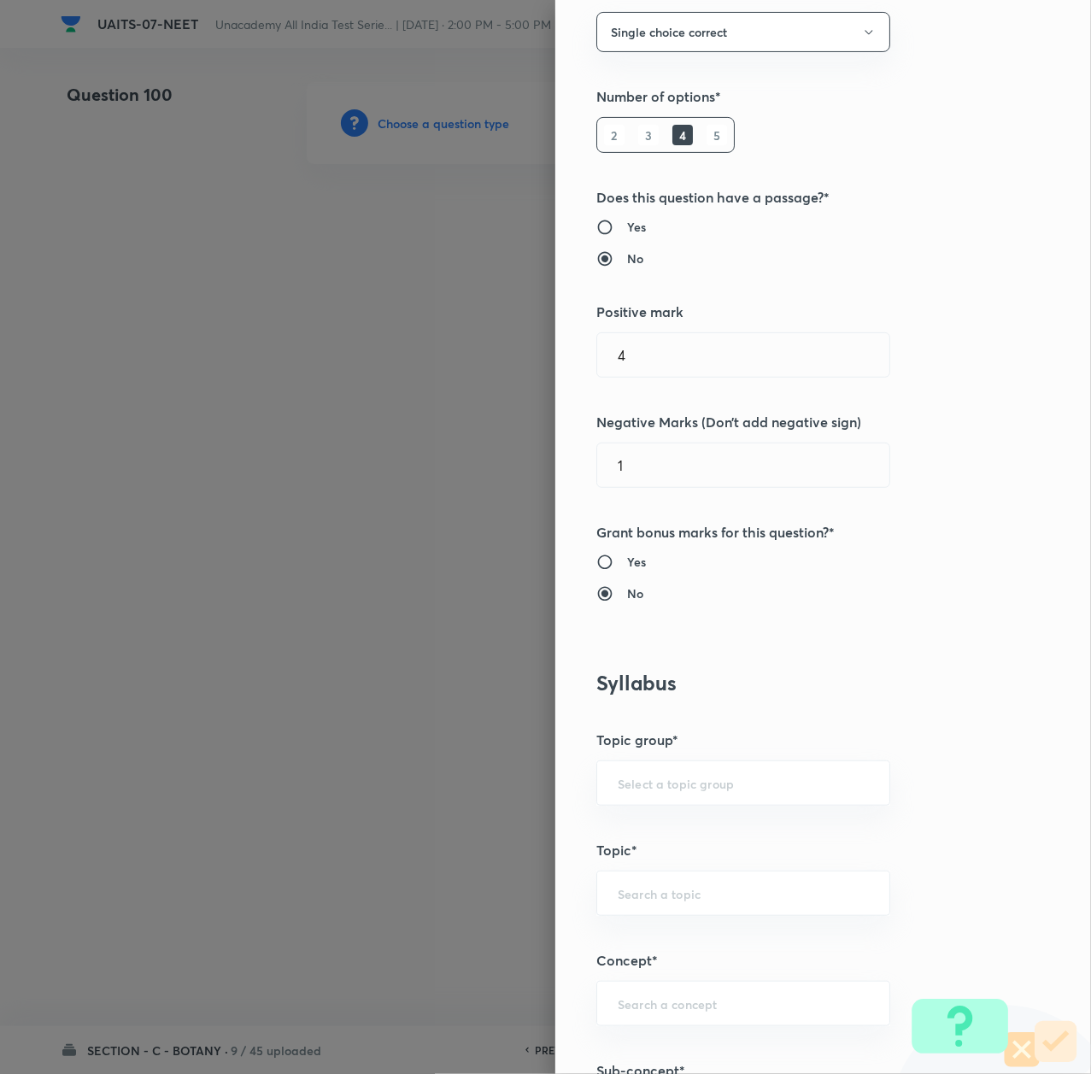
scroll to position [684, 0]
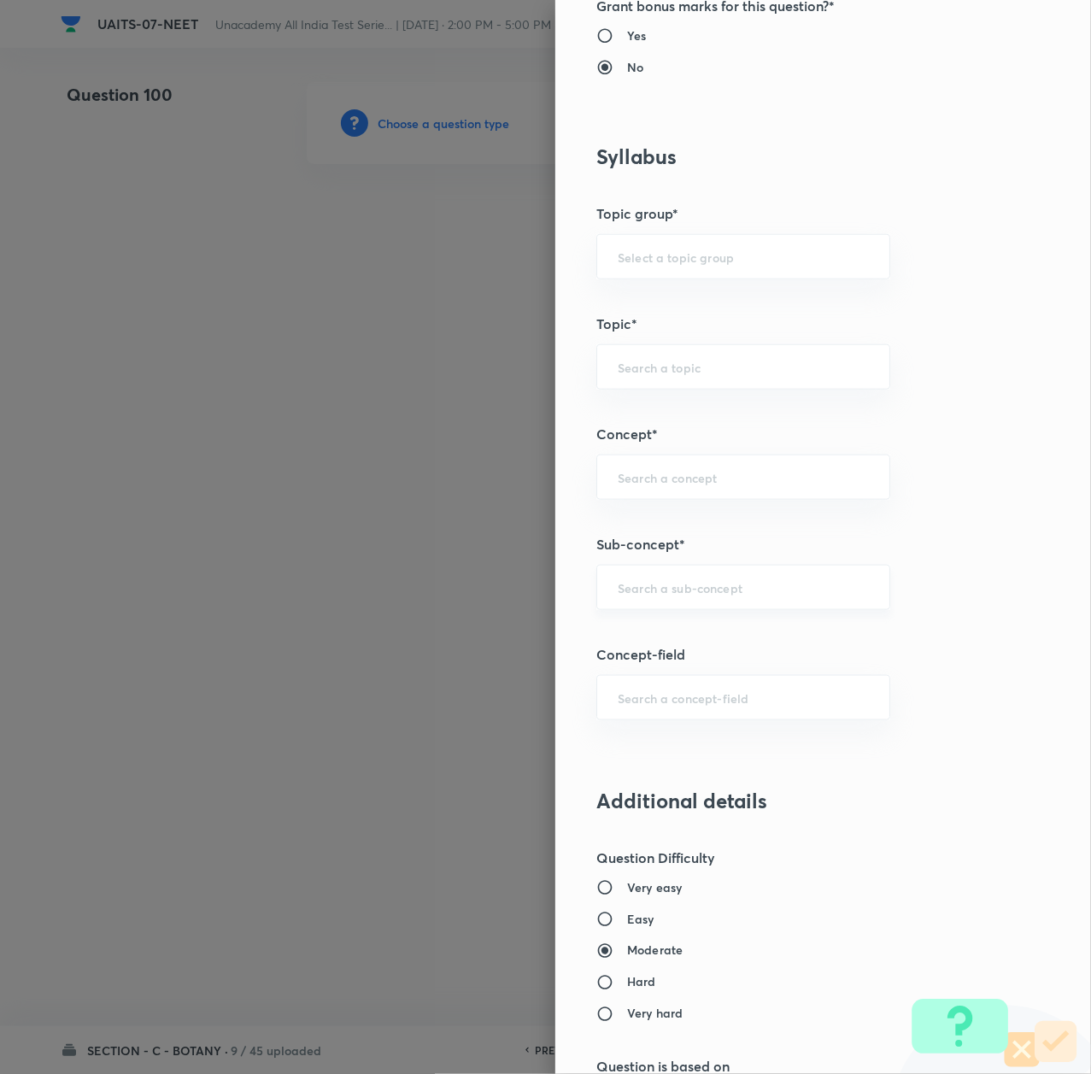
drag, startPoint x: 620, startPoint y: 619, endPoint x: 613, endPoint y: 591, distance: 29.2
click at [617, 606] on div "Question settings Question type* Single choice correct Number of options* 2 3 4…" at bounding box center [823, 537] width 536 height 1074
click at [618, 591] on input "text" at bounding box center [743, 587] width 251 height 16
paste input "Morphology of Flowering Plant"
click at [619, 631] on li "Morphology of Flowering Plant" at bounding box center [723, 640] width 291 height 31
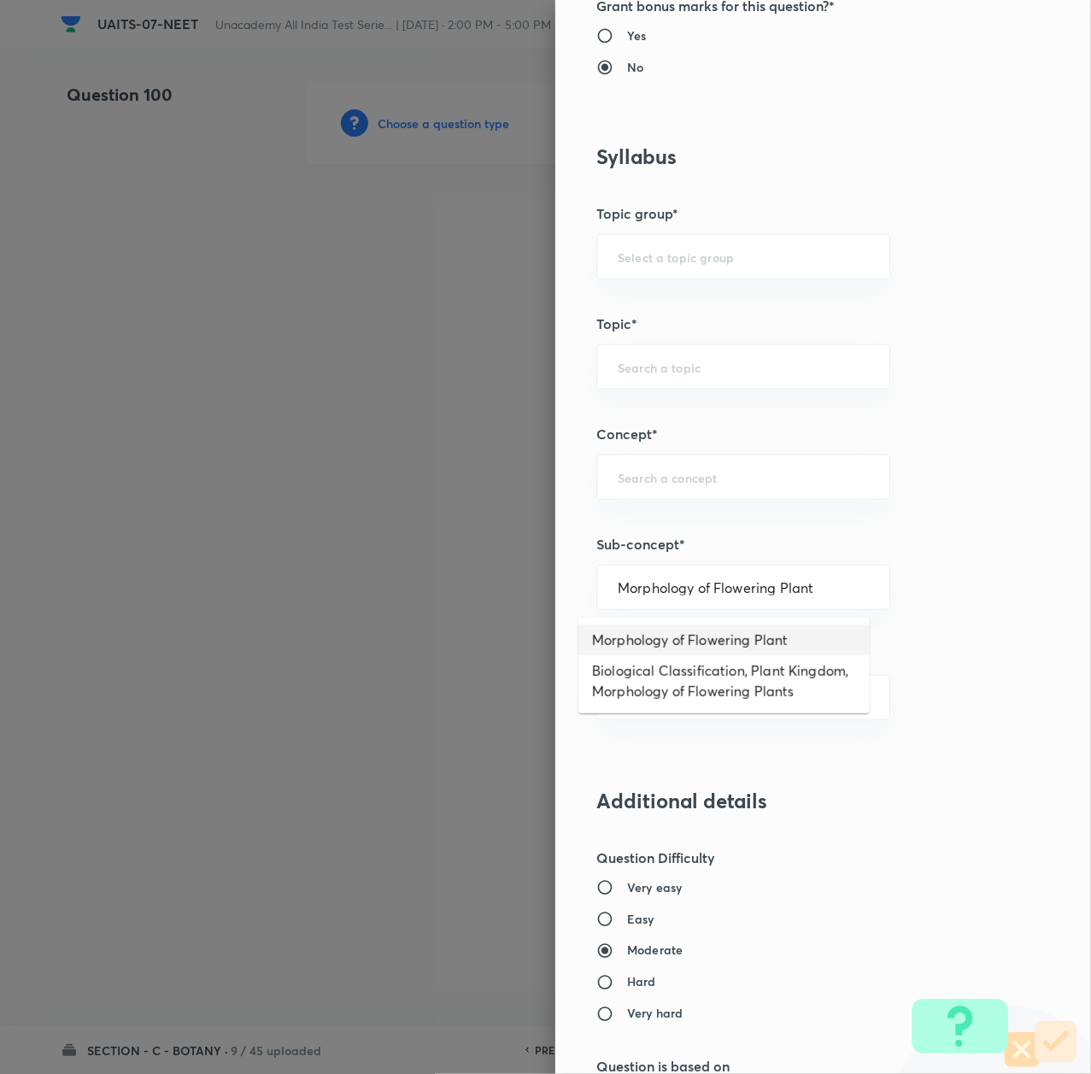
type input "Morphology of Flowering Plant"
type input "Biology"
type input "Sexual Reproduction in Flowering plants"
type input "Morphology of Flowering Plant"
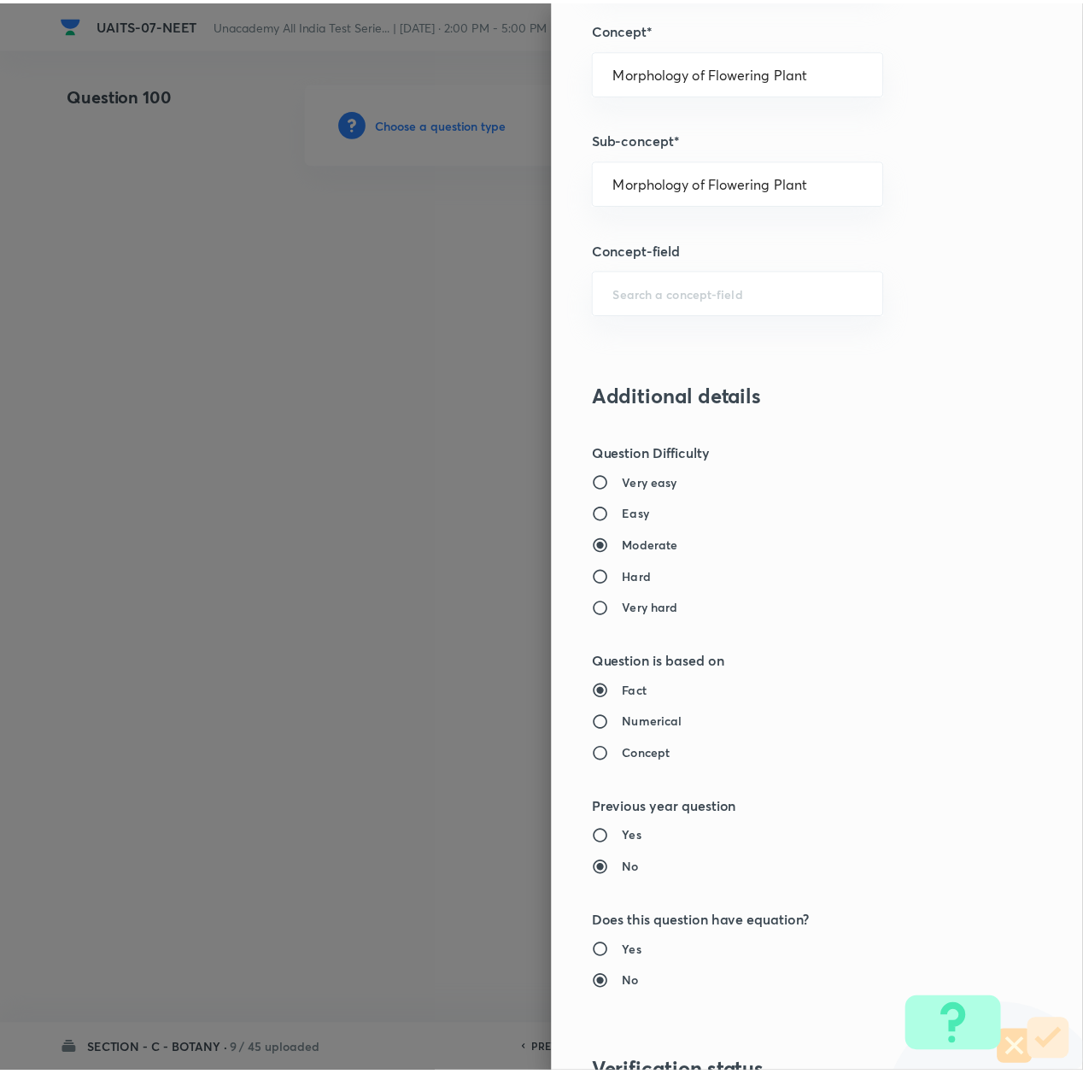
scroll to position [1374, 0]
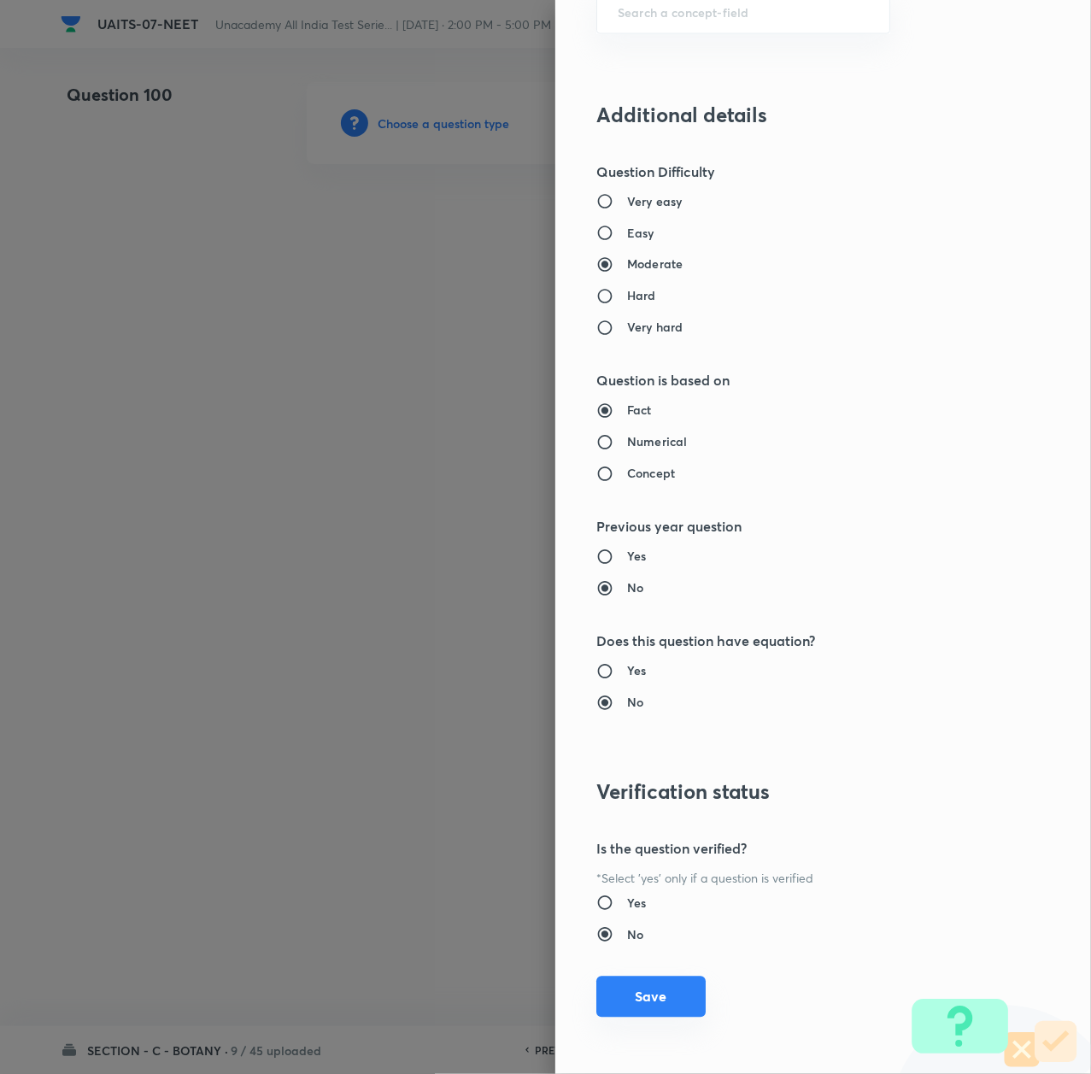
click at [646, 999] on button "Save" at bounding box center [650, 997] width 109 height 41
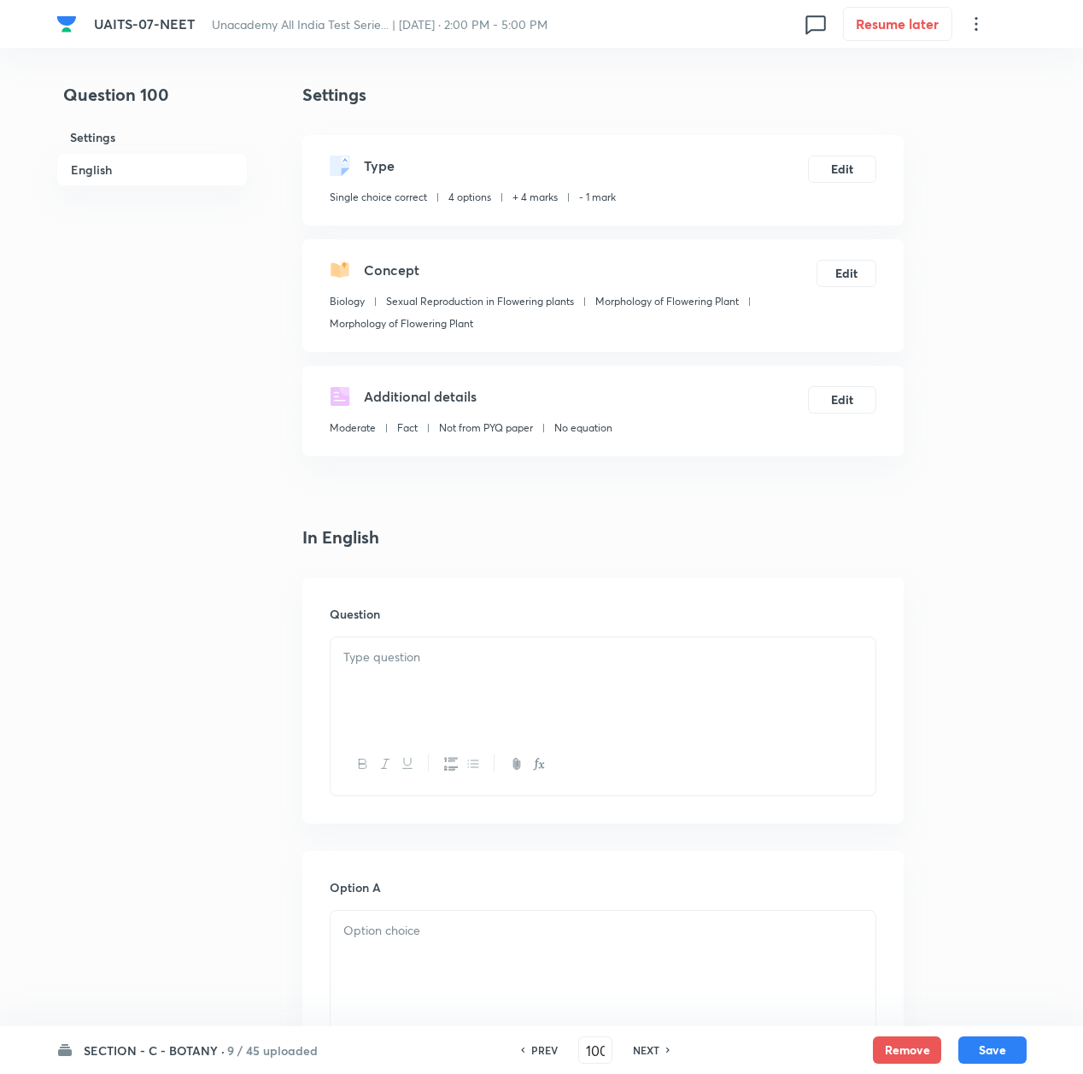
click at [397, 705] on div at bounding box center [603, 685] width 545 height 96
click at [445, 677] on div at bounding box center [603, 685] width 545 height 96
click at [442, 666] on p at bounding box center [602, 658] width 519 height 20
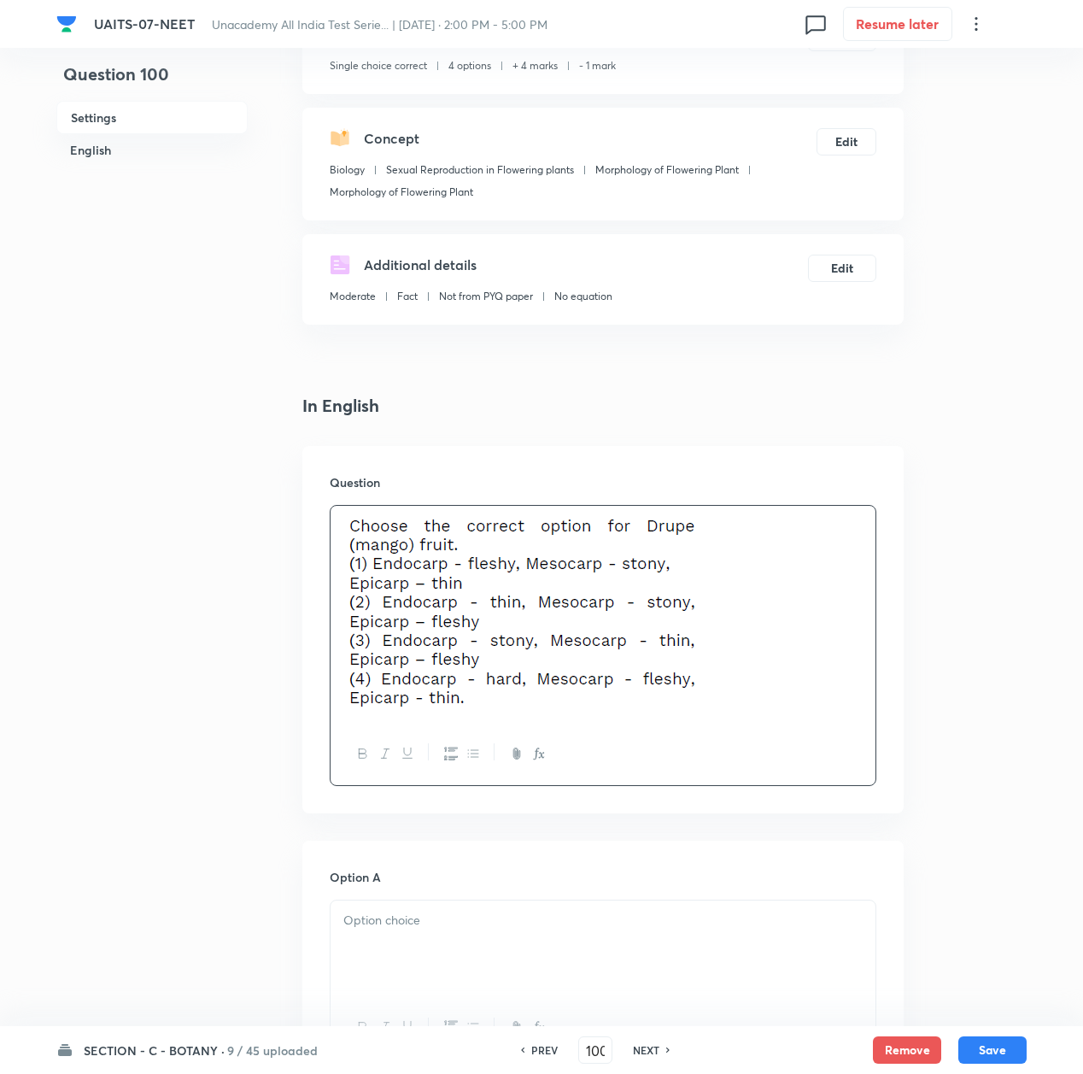
scroll to position [455, 0]
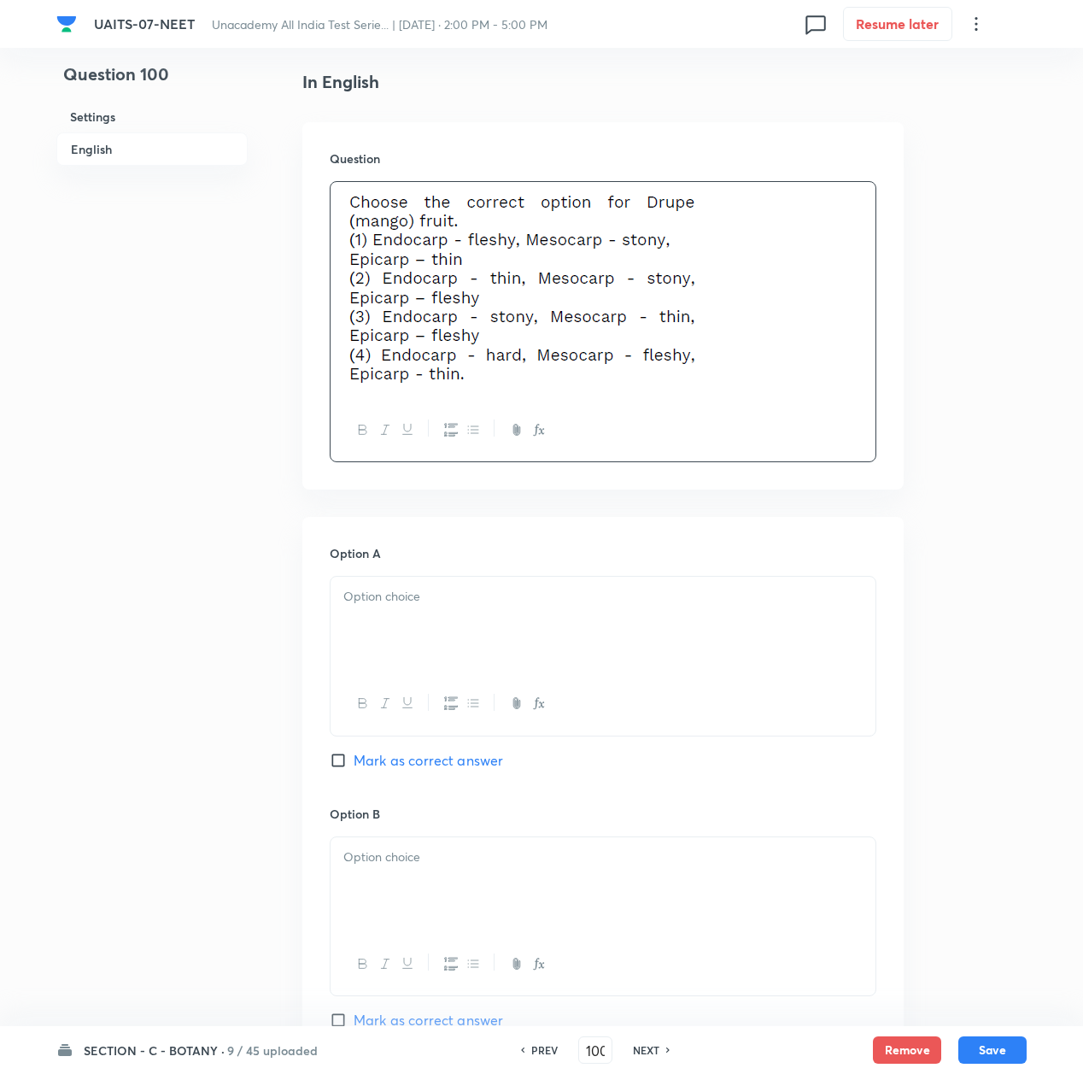
click at [476, 619] on div at bounding box center [603, 625] width 545 height 96
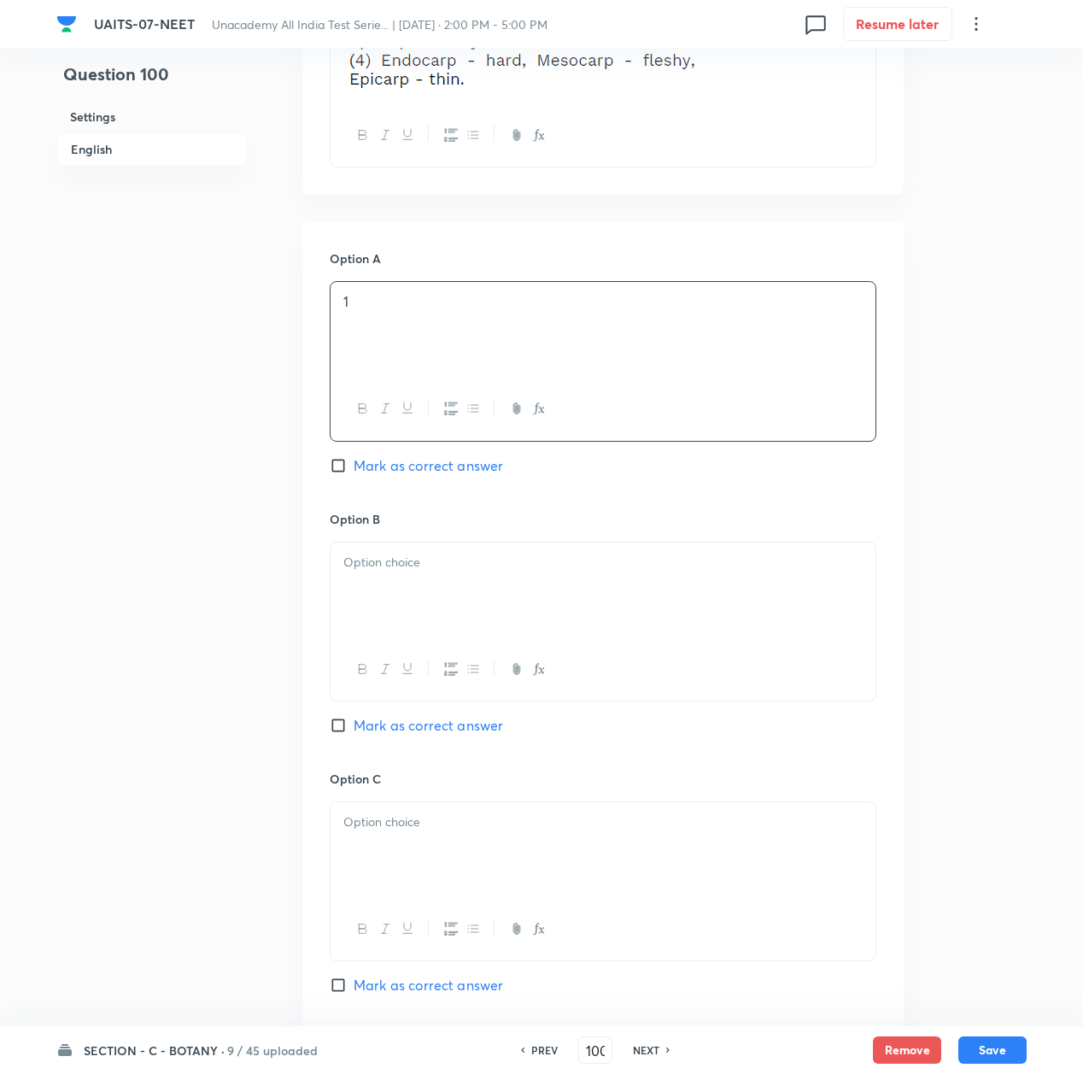
scroll to position [797, 0]
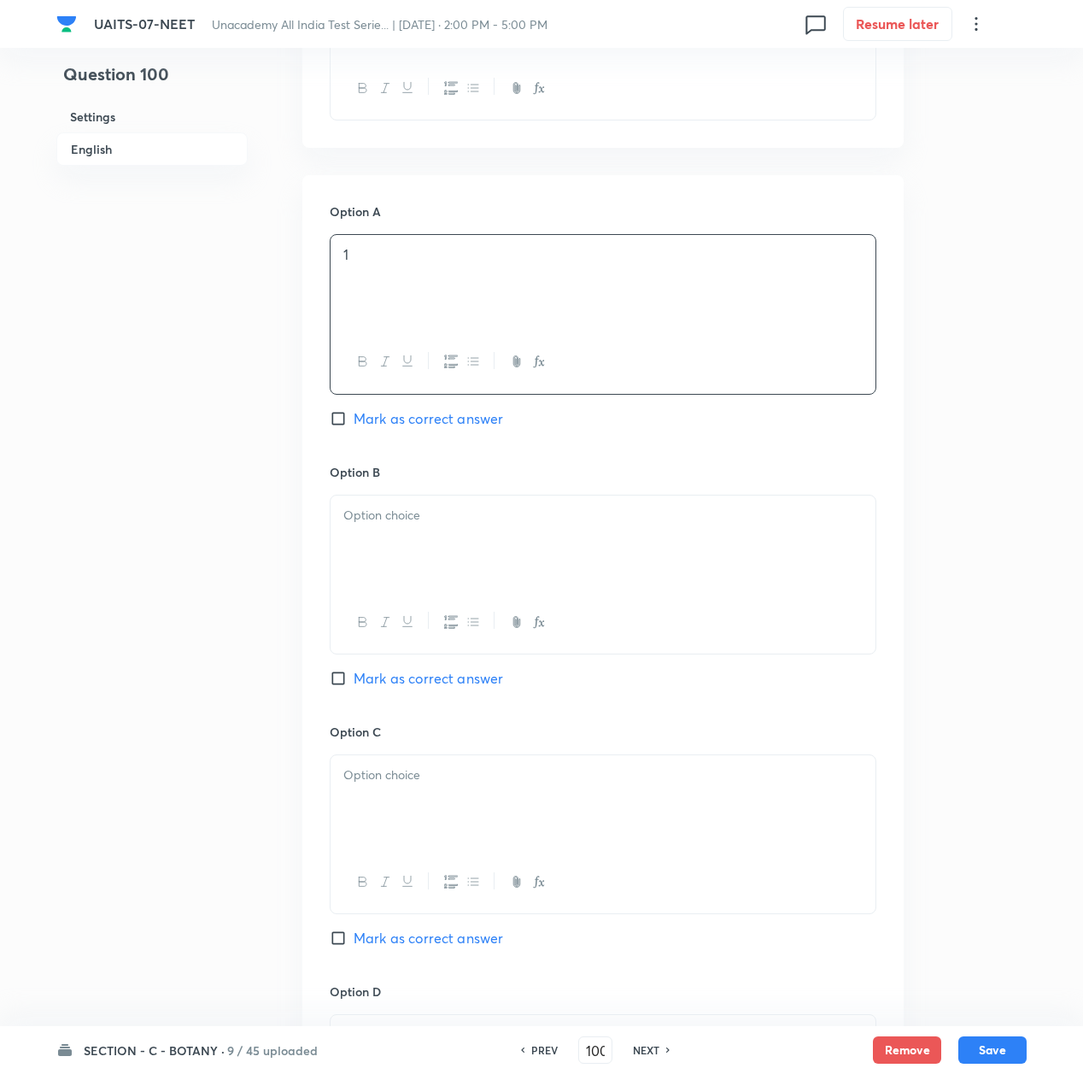
click at [414, 558] on div at bounding box center [603, 544] width 545 height 96
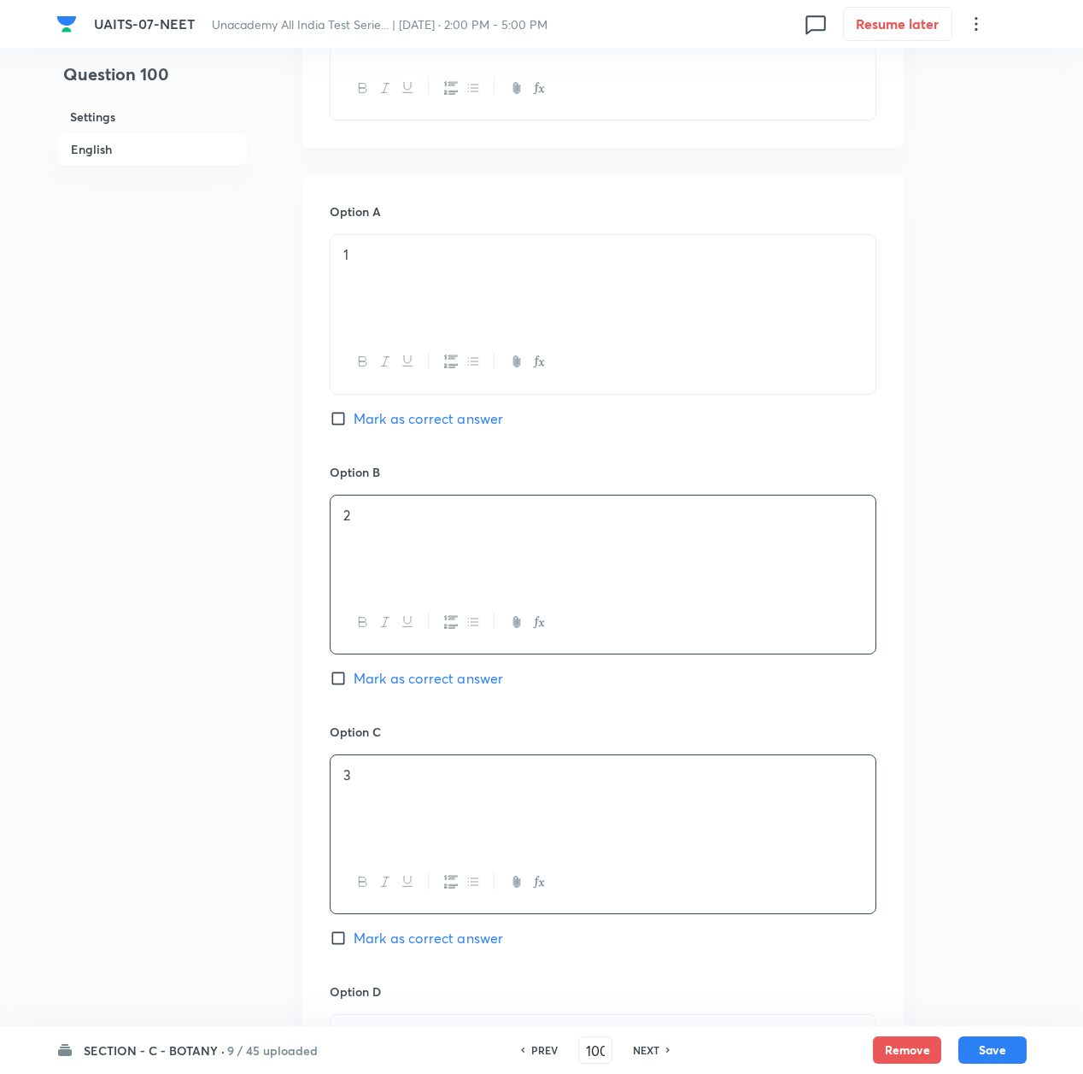
click at [396, 780] on p "3" at bounding box center [602, 776] width 519 height 20
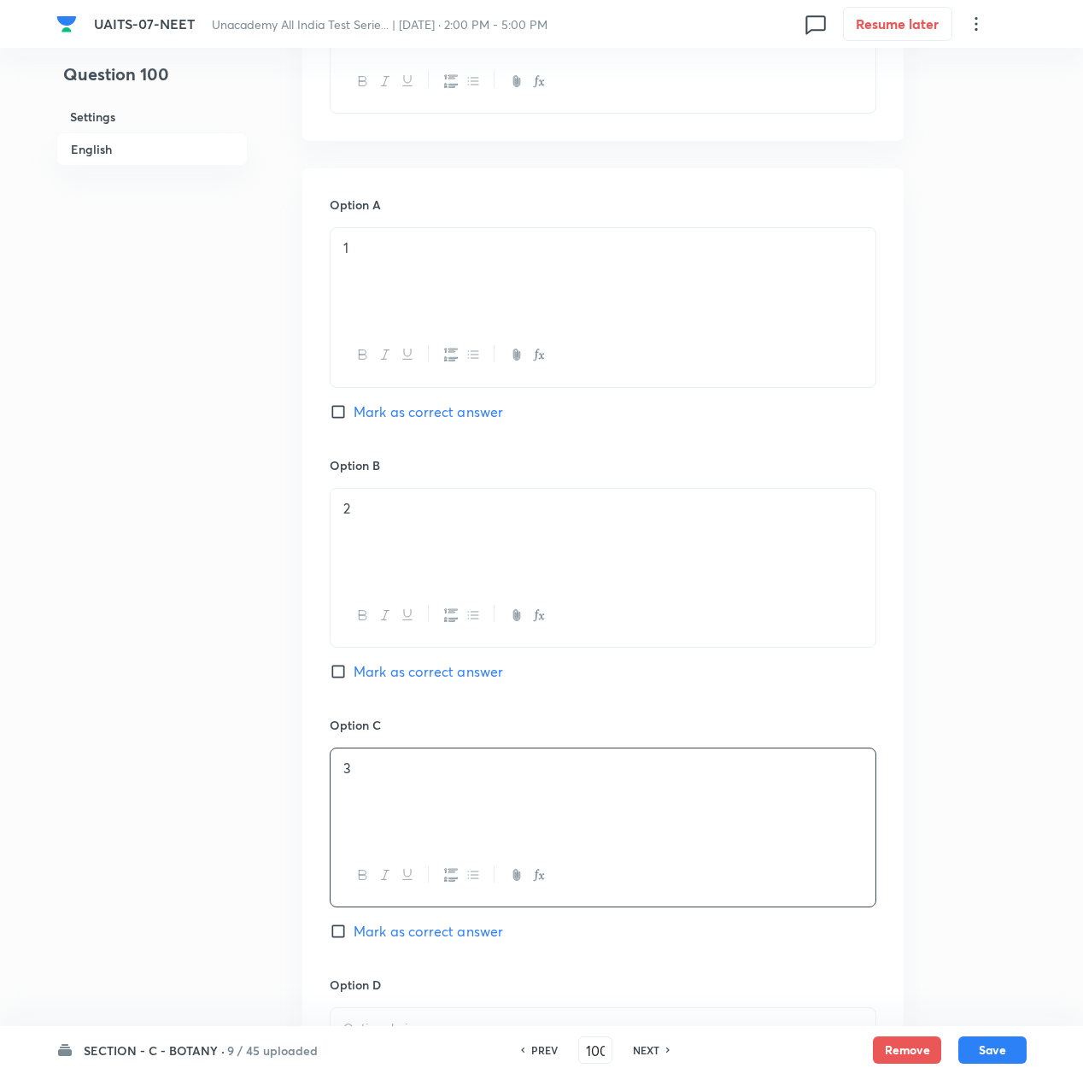
scroll to position [1139, 0]
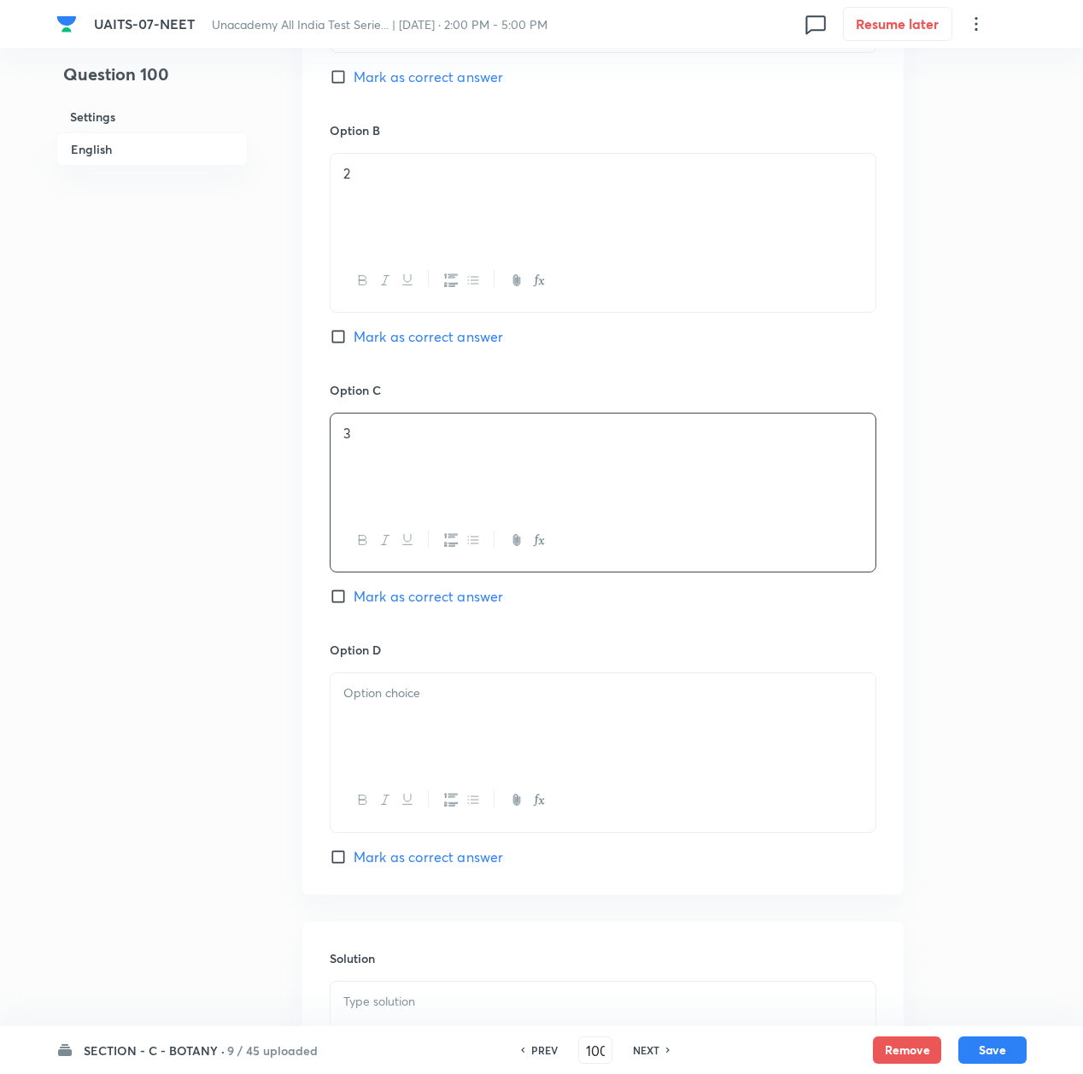
click at [378, 723] on div at bounding box center [603, 721] width 545 height 96
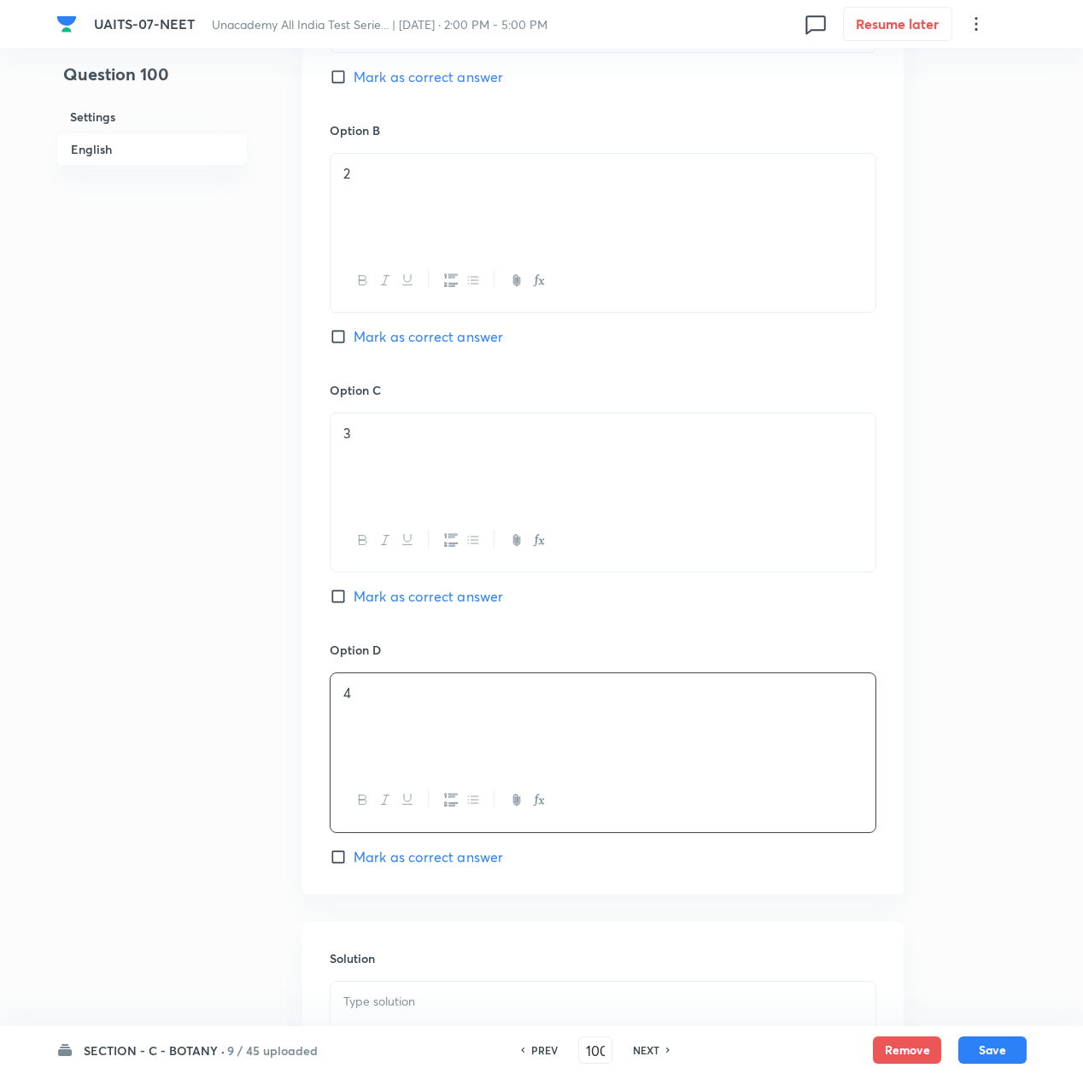
click at [394, 861] on span "Mark as correct answer" at bounding box center [429, 857] width 150 height 21
click at [354, 861] on input "Mark as correct answer" at bounding box center [342, 856] width 24 height 17
checkbox input "true"
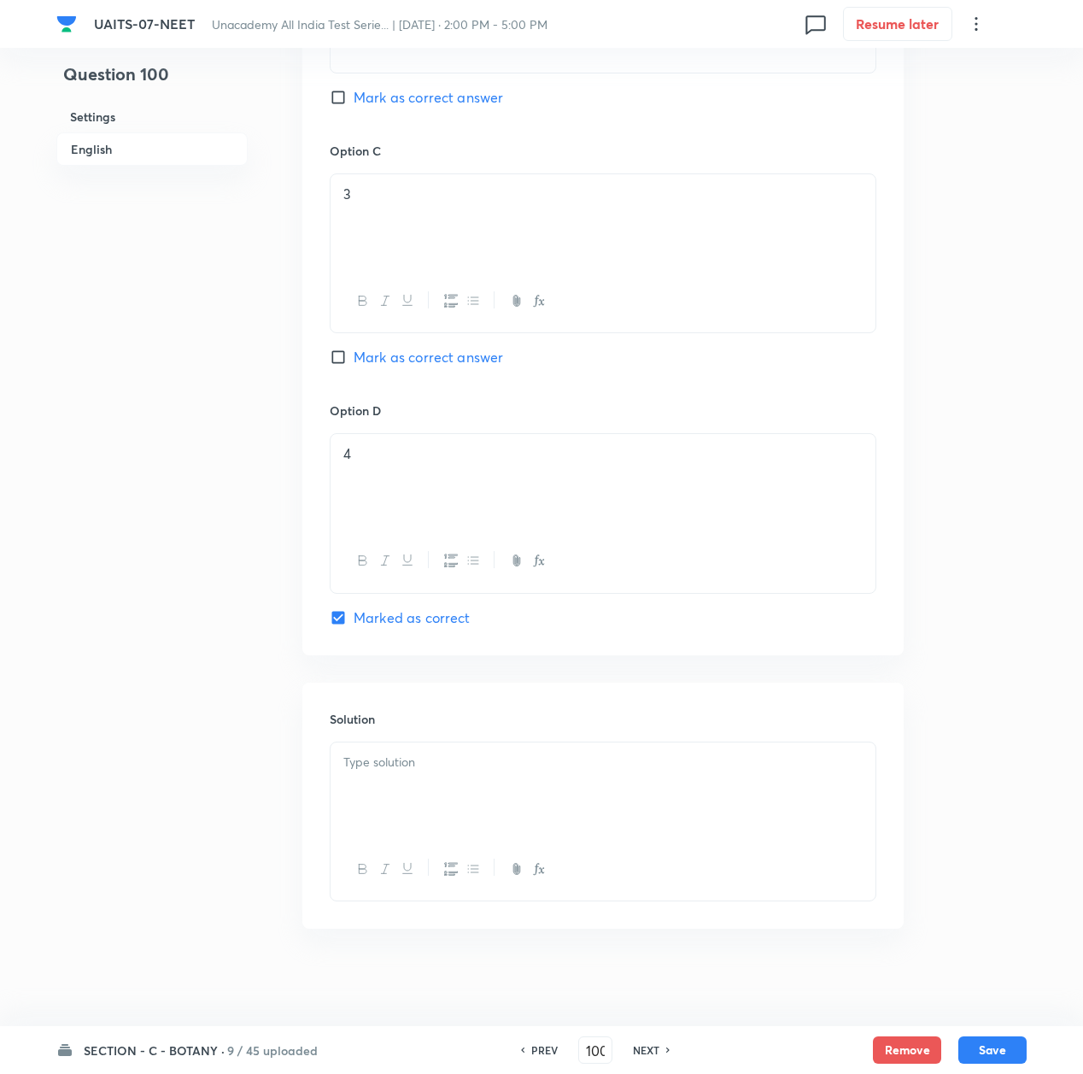
scroll to position [1388, 0]
click at [419, 766] on p at bounding box center [602, 758] width 519 height 20
click at [427, 777] on div at bounding box center [603, 785] width 545 height 96
paste div
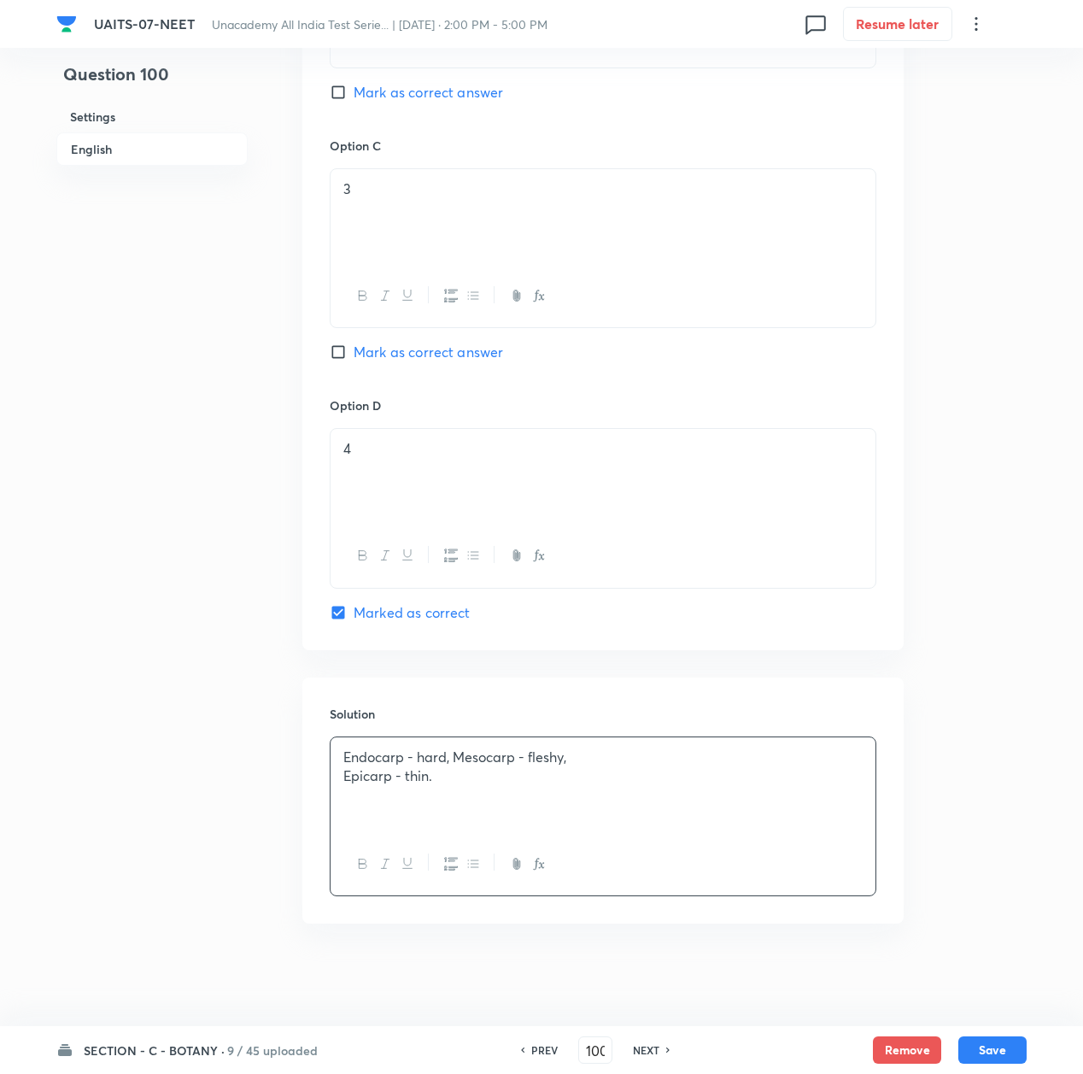
click at [643, 764] on p "Endocarp - hard, Mesocarp - fleshy," at bounding box center [602, 758] width 519 height 20
click at [989, 1047] on button "Save" at bounding box center [993, 1048] width 68 height 27
type input "101"
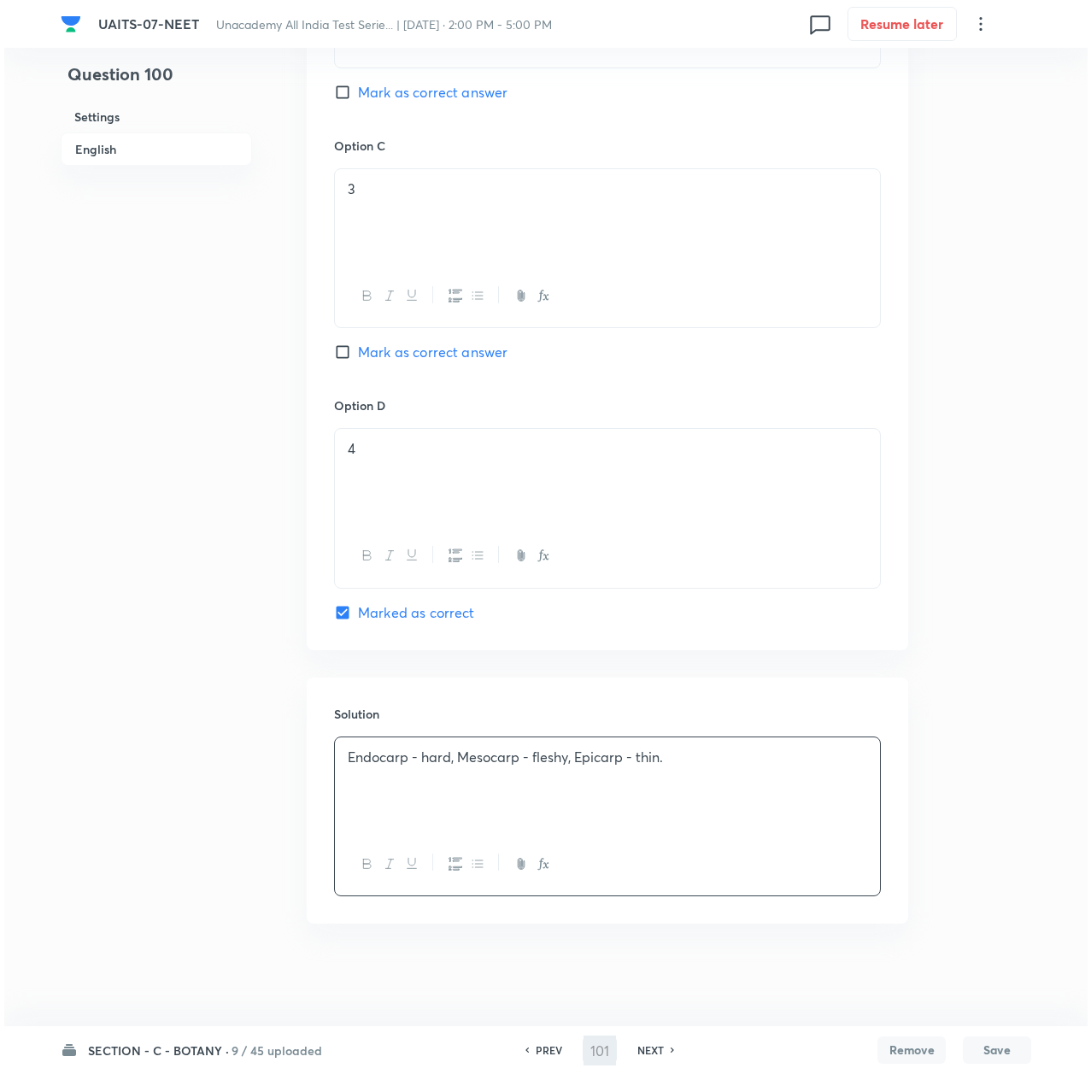
scroll to position [0, 0]
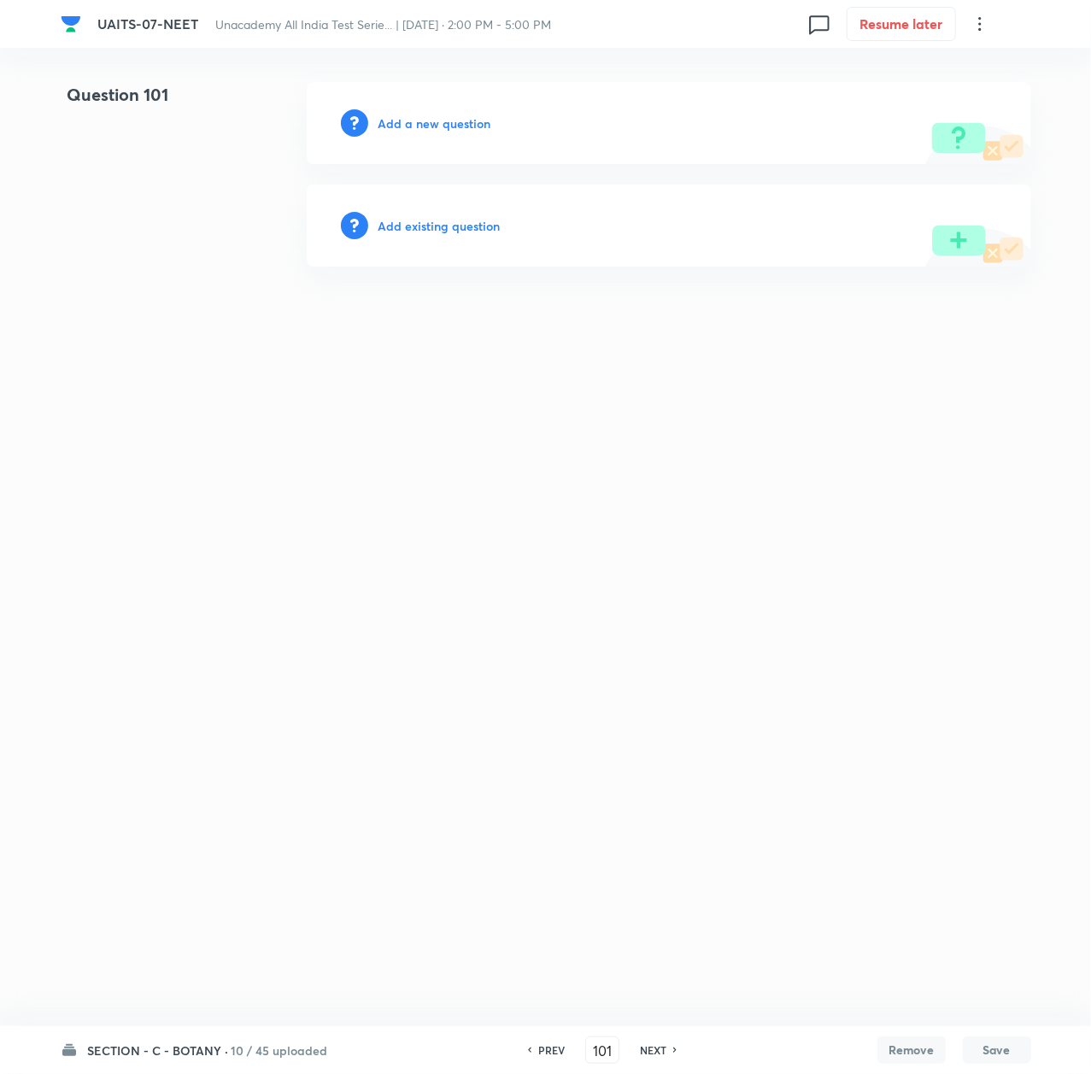
click at [459, 128] on h6 "Add a new question" at bounding box center [435, 123] width 113 height 18
click at [459, 128] on h6 "Choose a question type" at bounding box center [445, 123] width 132 height 18
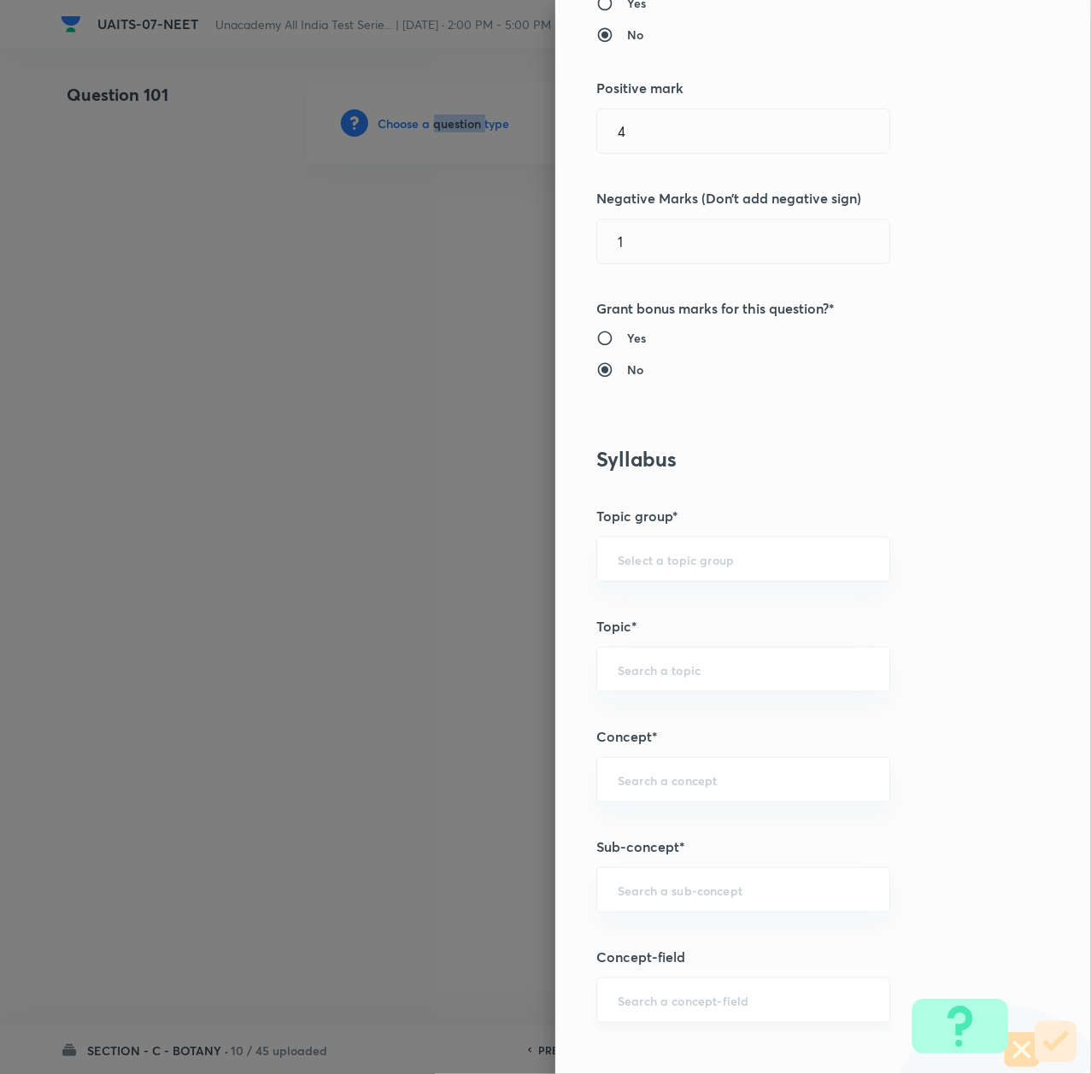
scroll to position [684, 0]
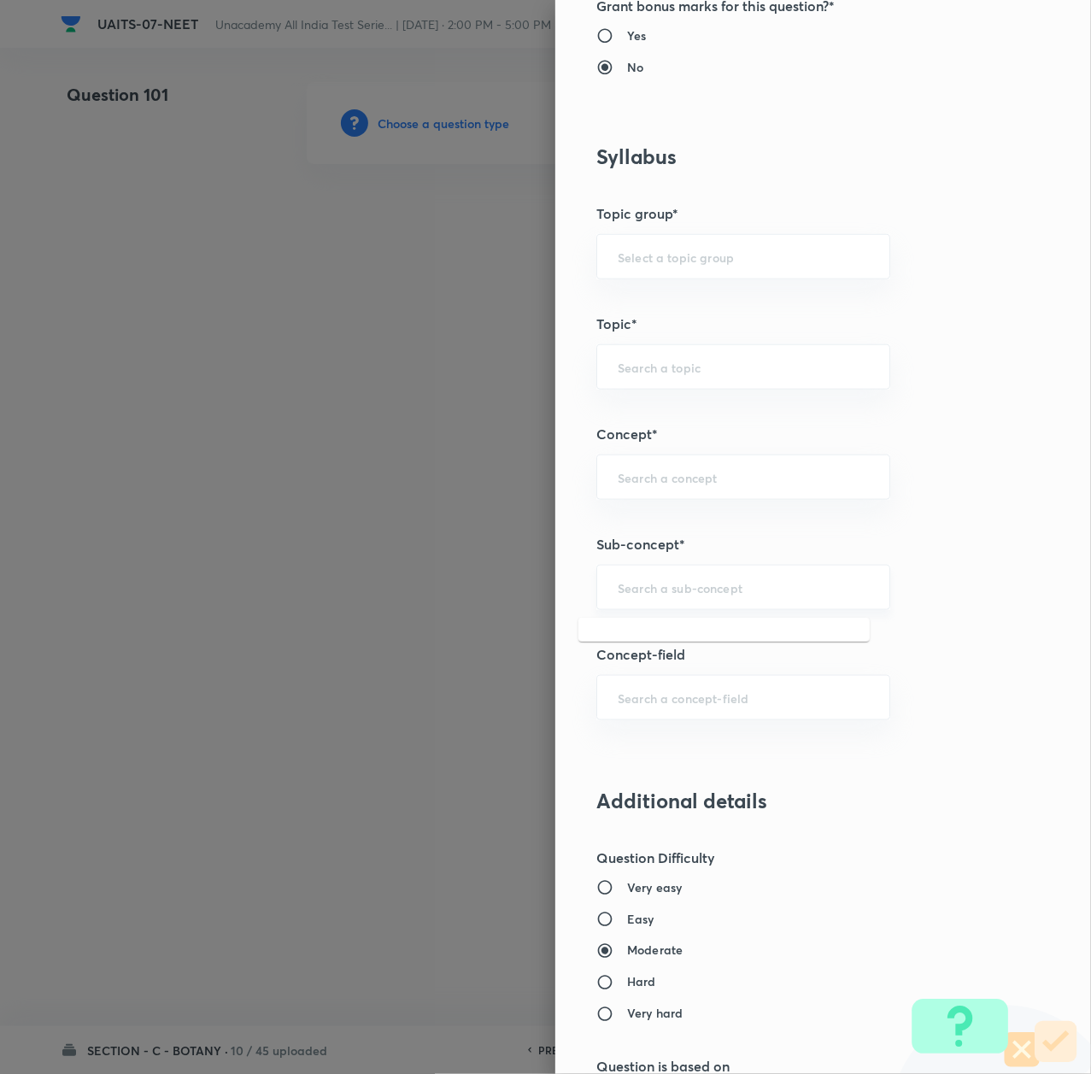
click at [643, 589] on input "text" at bounding box center [743, 587] width 251 height 16
paste input "Morphology of Flowering Plant"
drag, startPoint x: 646, startPoint y: 637, endPoint x: 725, endPoint y: 739, distance: 128.5
click at [647, 643] on li "Morphology of Flowering Plant" at bounding box center [723, 640] width 291 height 31
type input "Morphology of Flowering Plant"
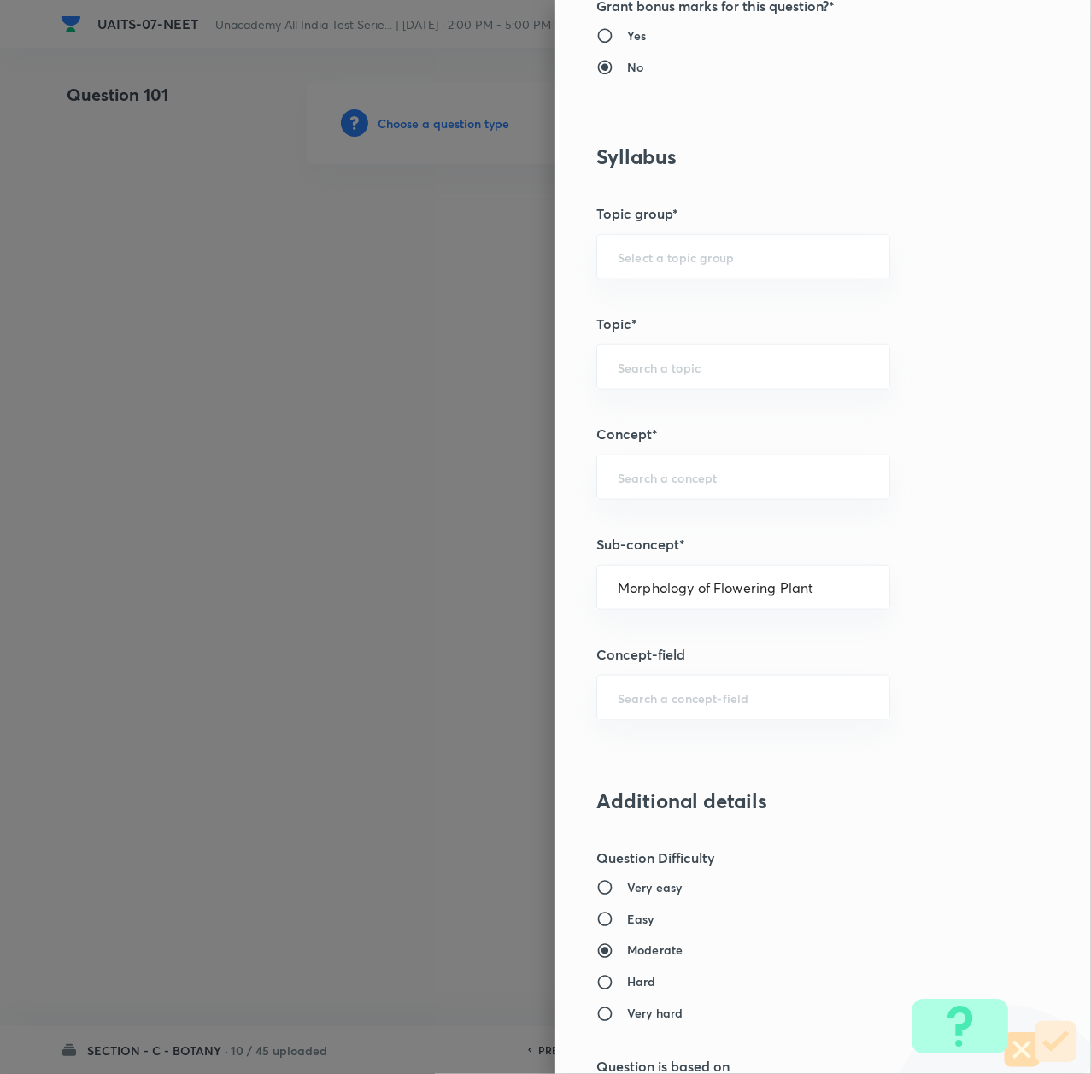
type input "Biology"
type input "Sexual Reproduction in Flowering plants"
type input "Morphology of Flowering Plant"
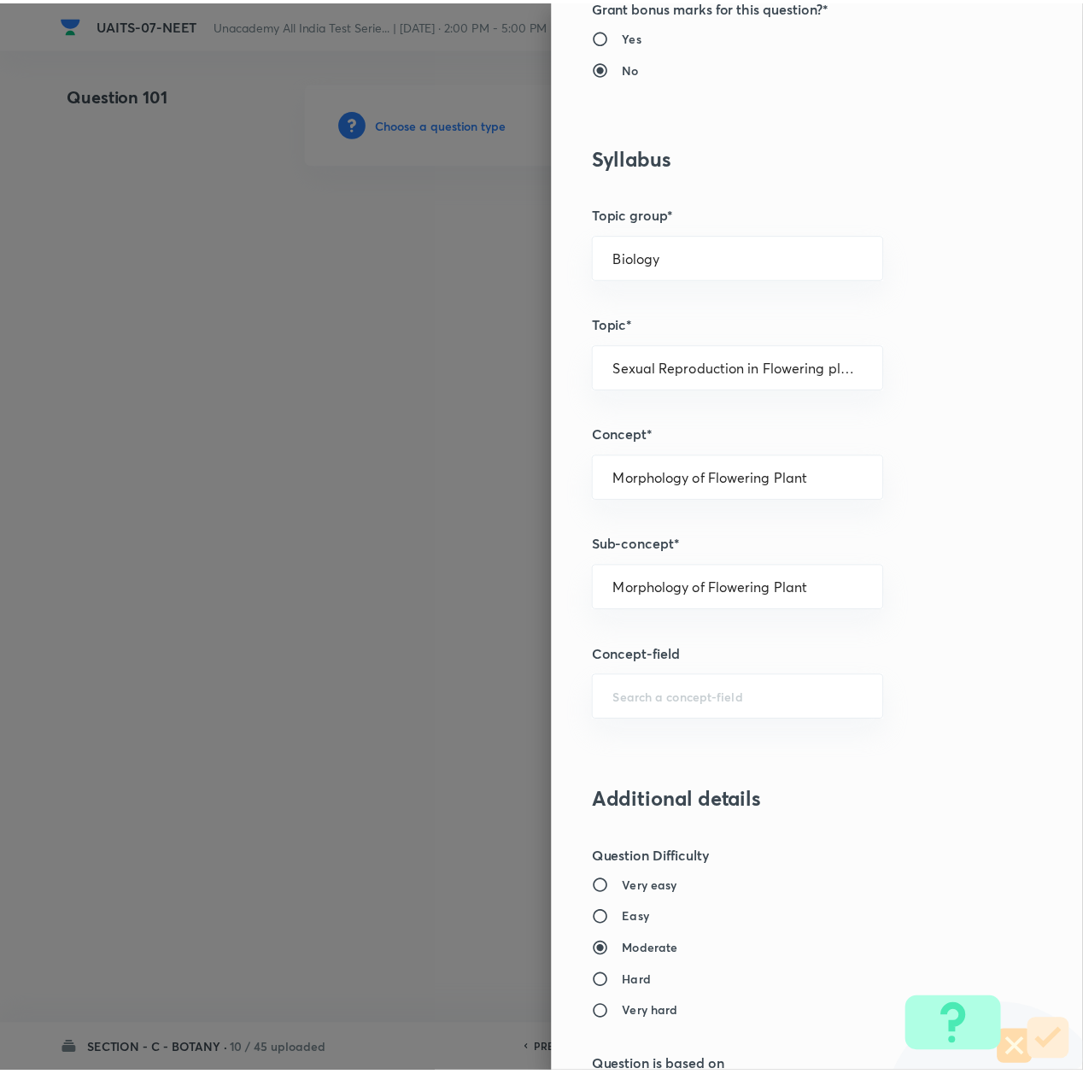
scroll to position [1374, 0]
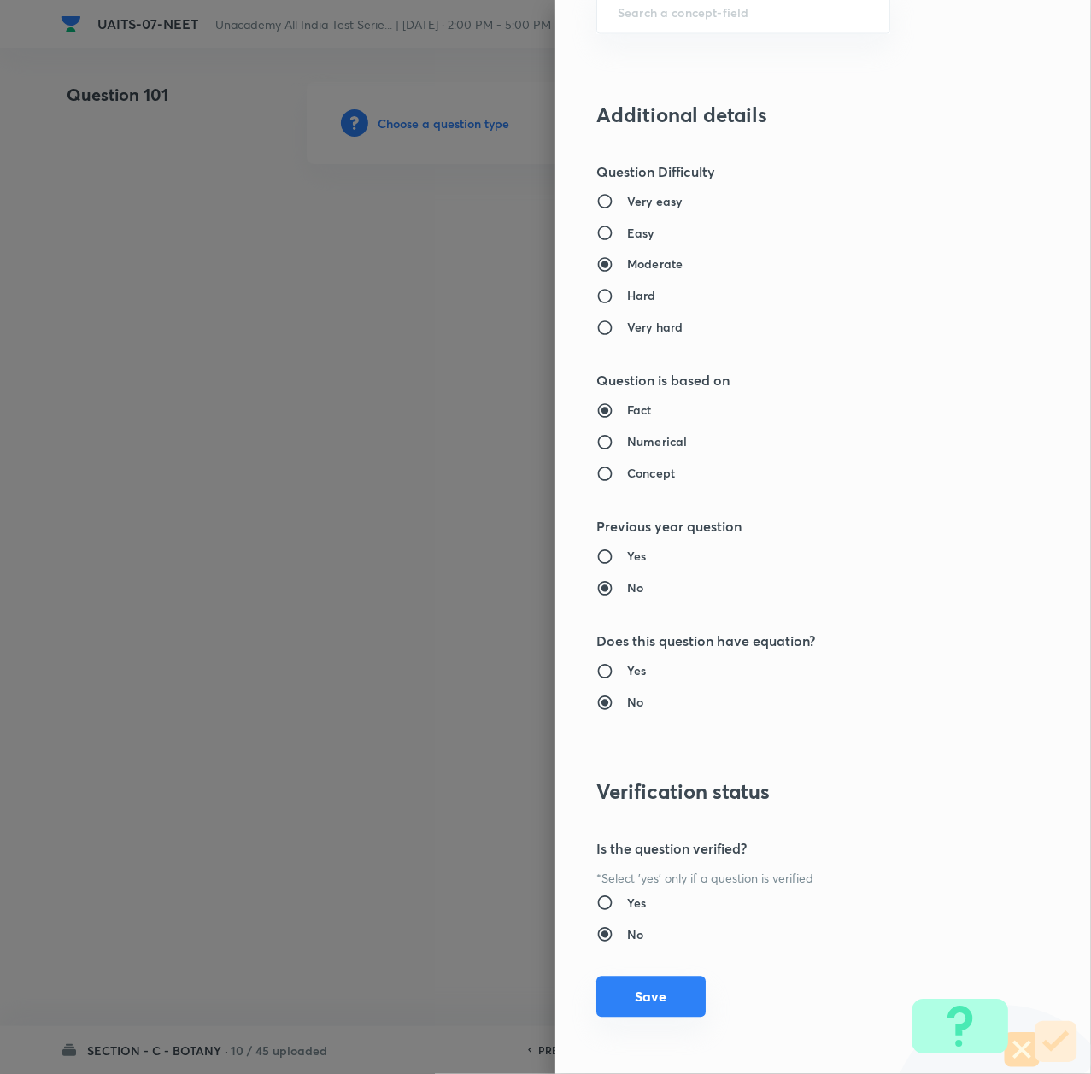
click at [644, 1002] on button "Save" at bounding box center [650, 997] width 109 height 41
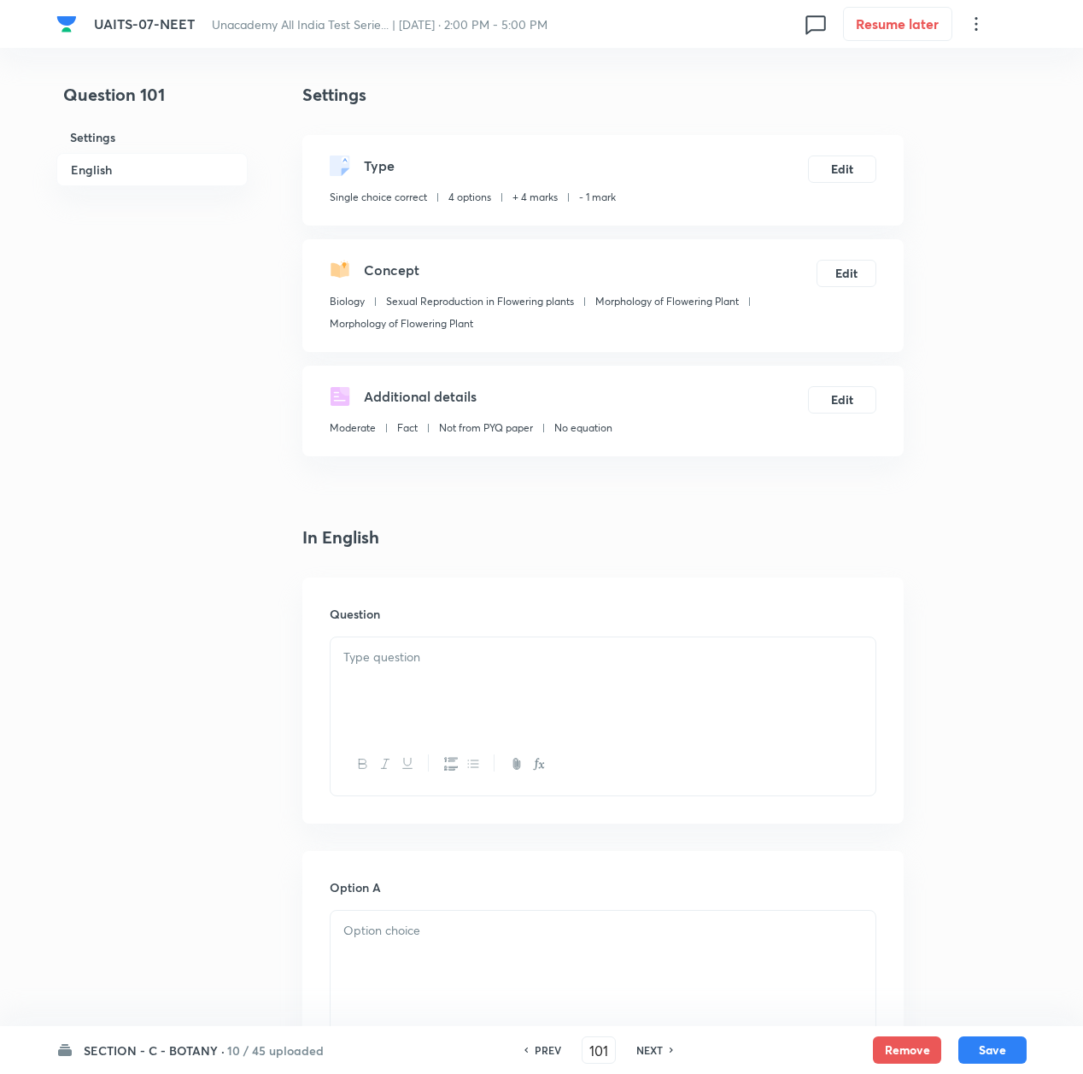
click at [414, 684] on div at bounding box center [603, 685] width 545 height 96
click at [523, 640] on div at bounding box center [603, 685] width 545 height 96
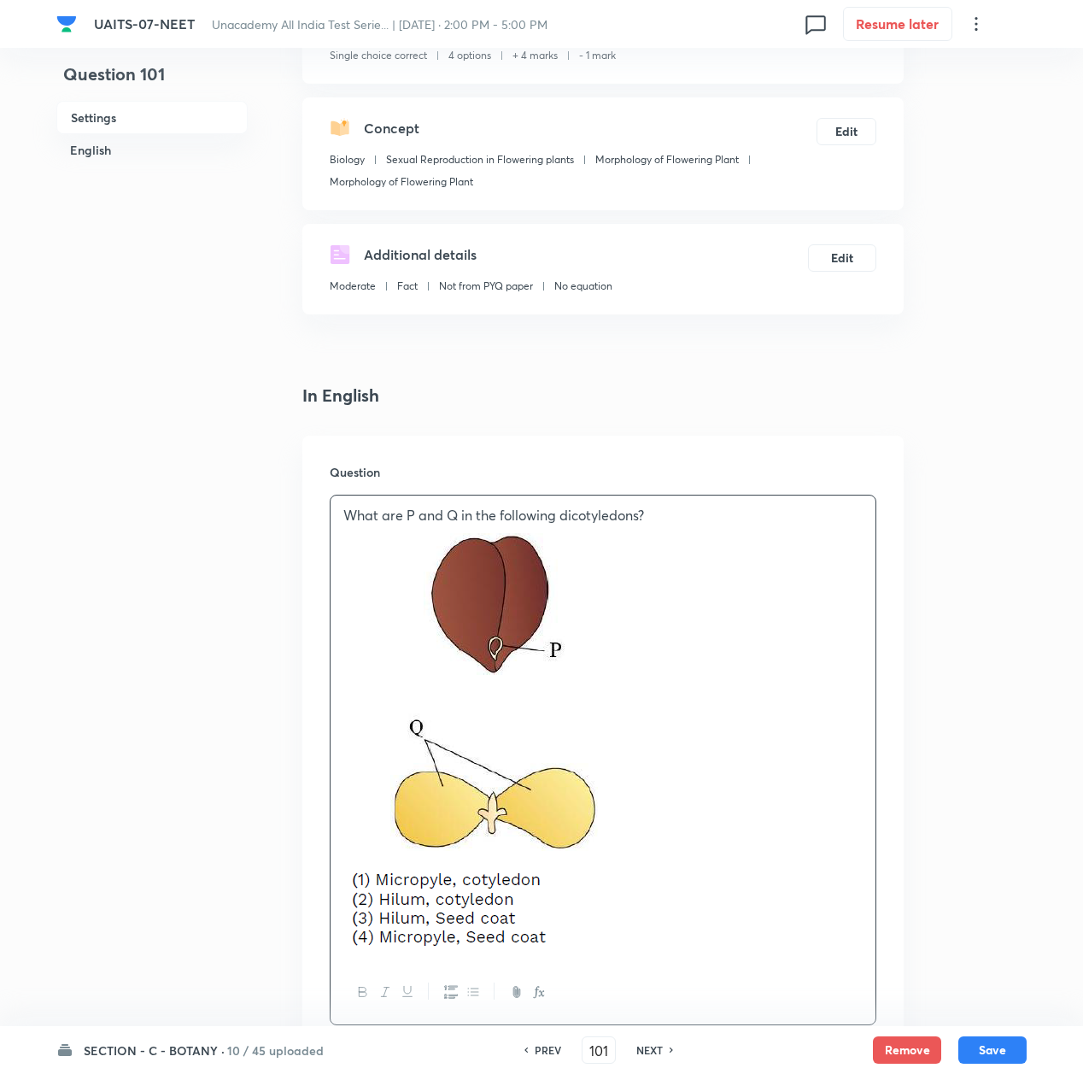
scroll to position [455, 0]
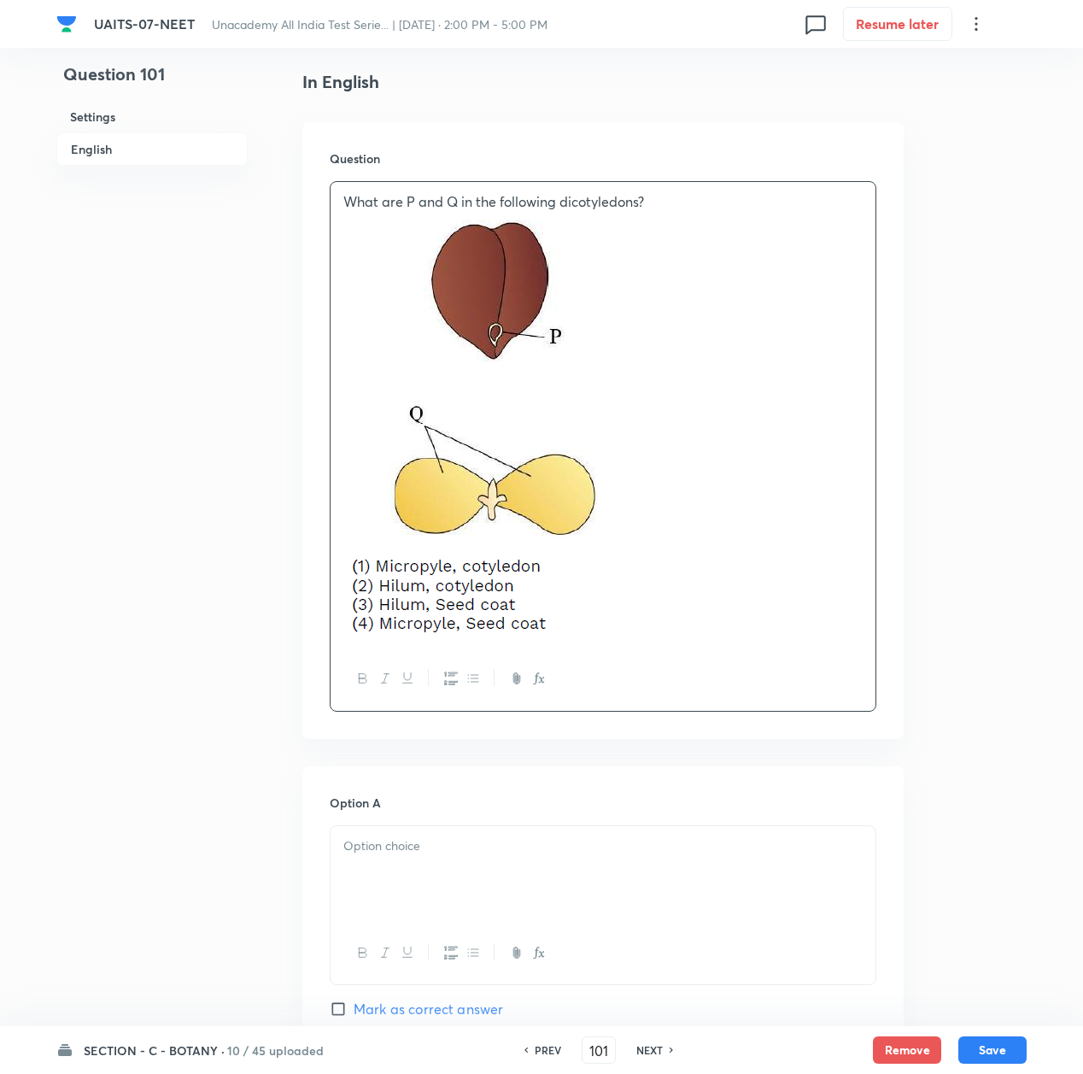
click at [376, 824] on div "Option A Mark as correct answer" at bounding box center [603, 924] width 547 height 260
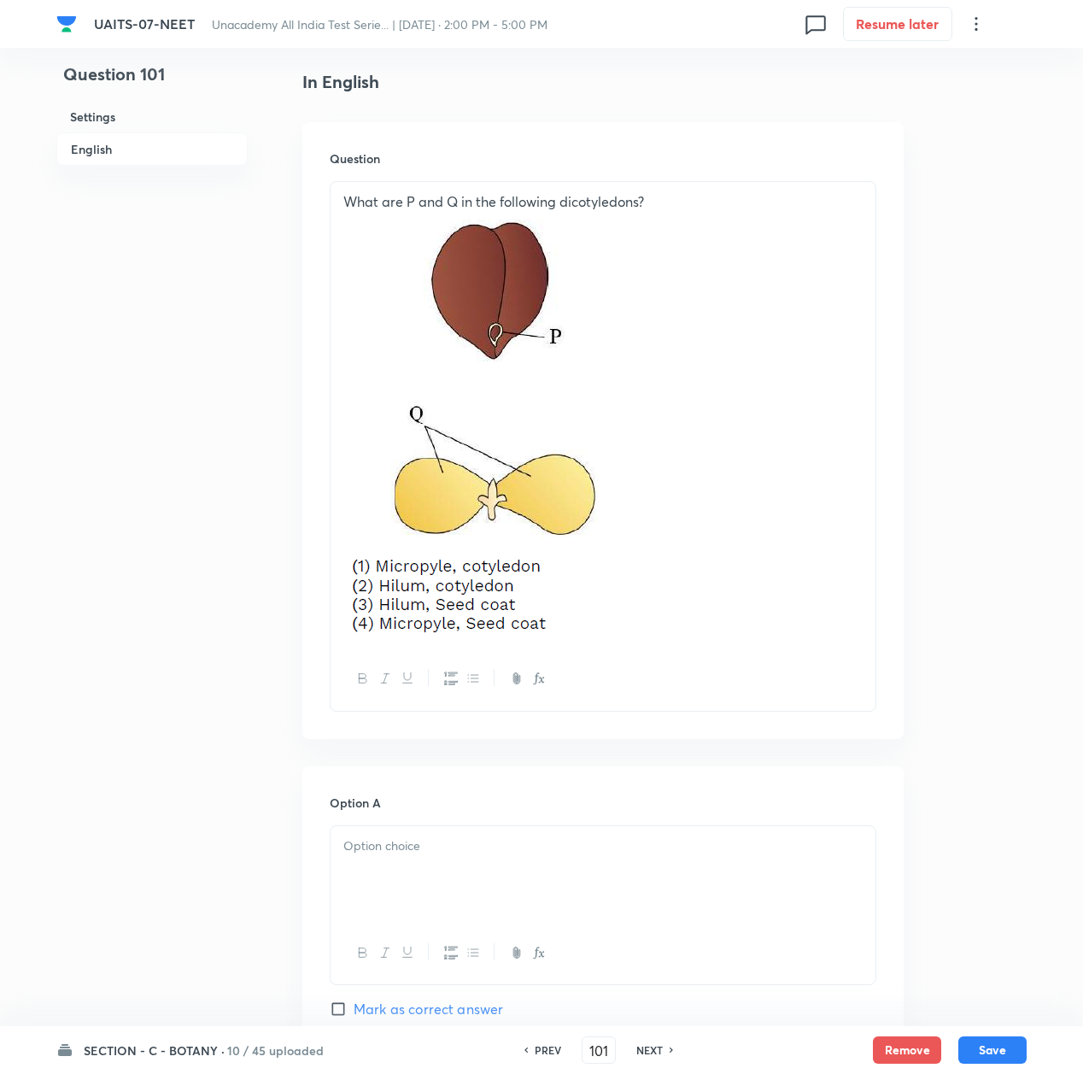
click at [386, 875] on div at bounding box center [603, 874] width 545 height 96
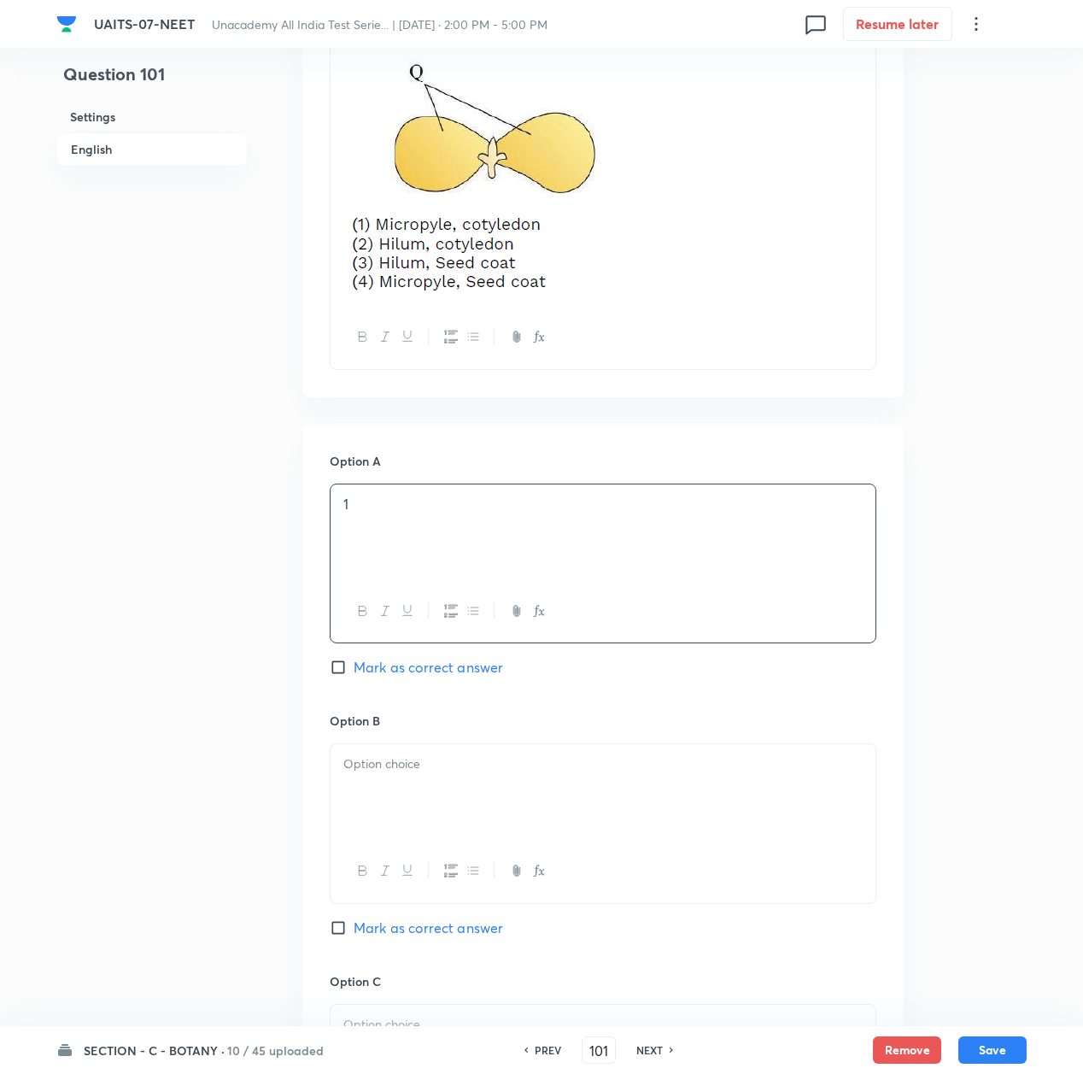
click at [414, 769] on p at bounding box center [602, 764] width 519 height 20
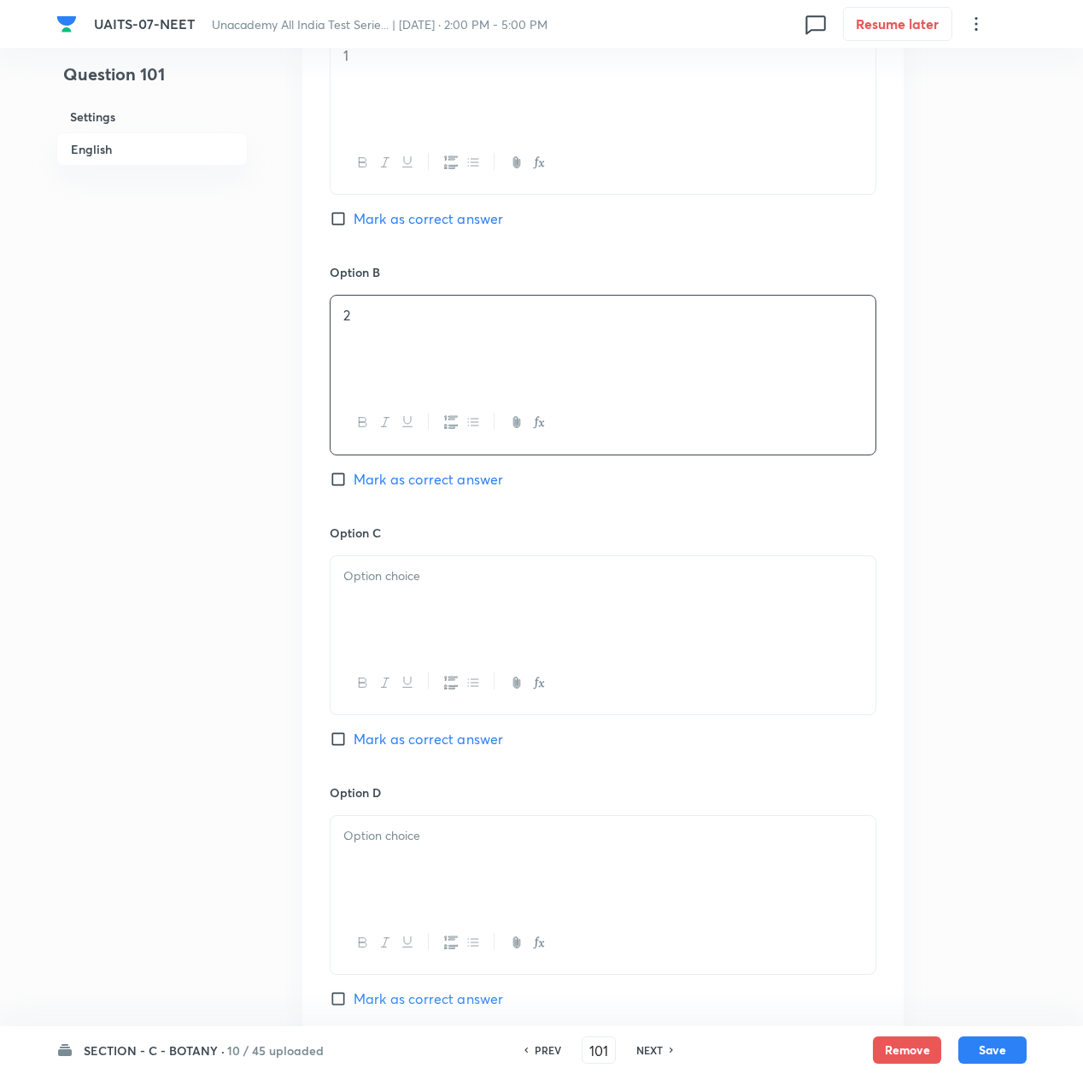
scroll to position [1253, 0]
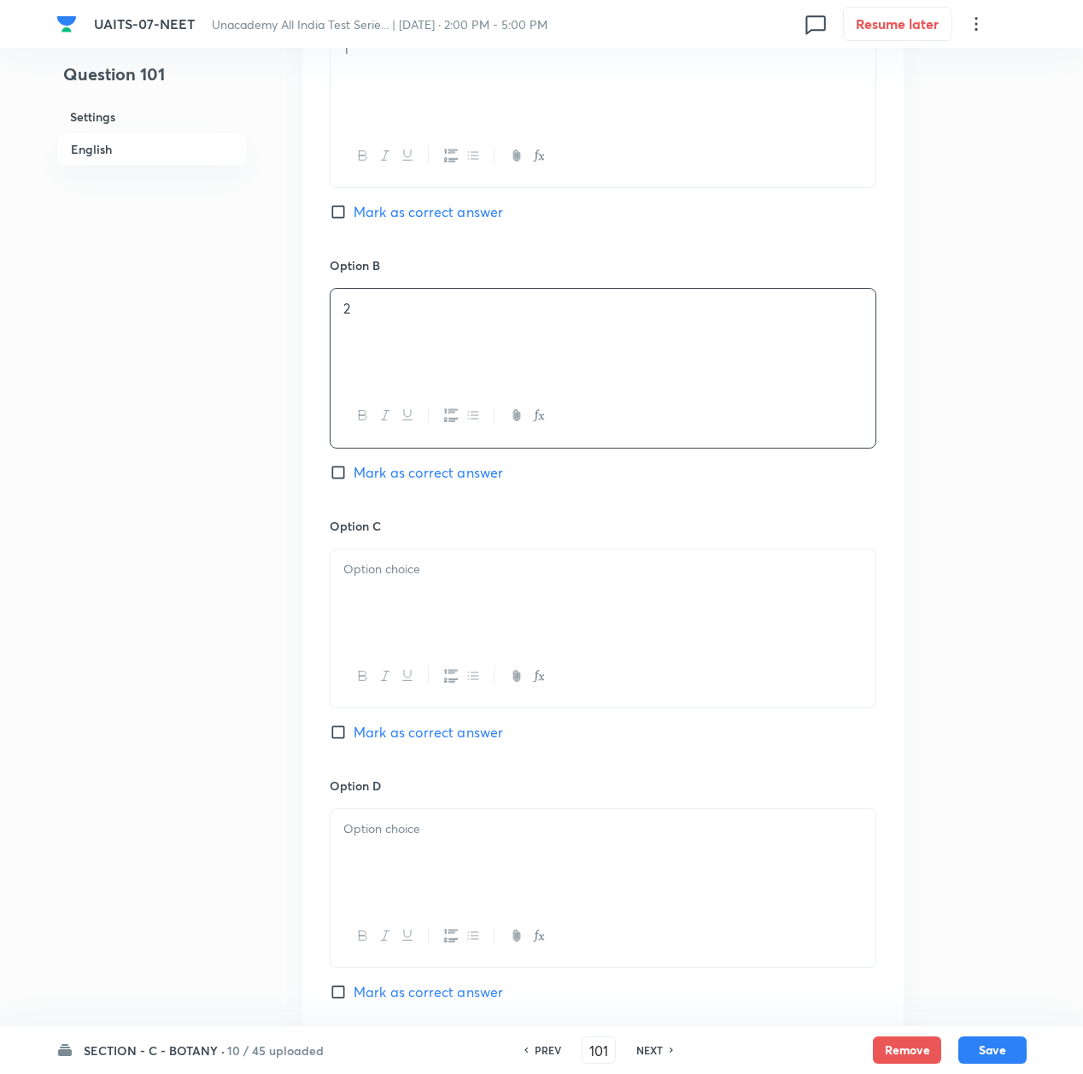
click at [419, 603] on div at bounding box center [603, 597] width 545 height 96
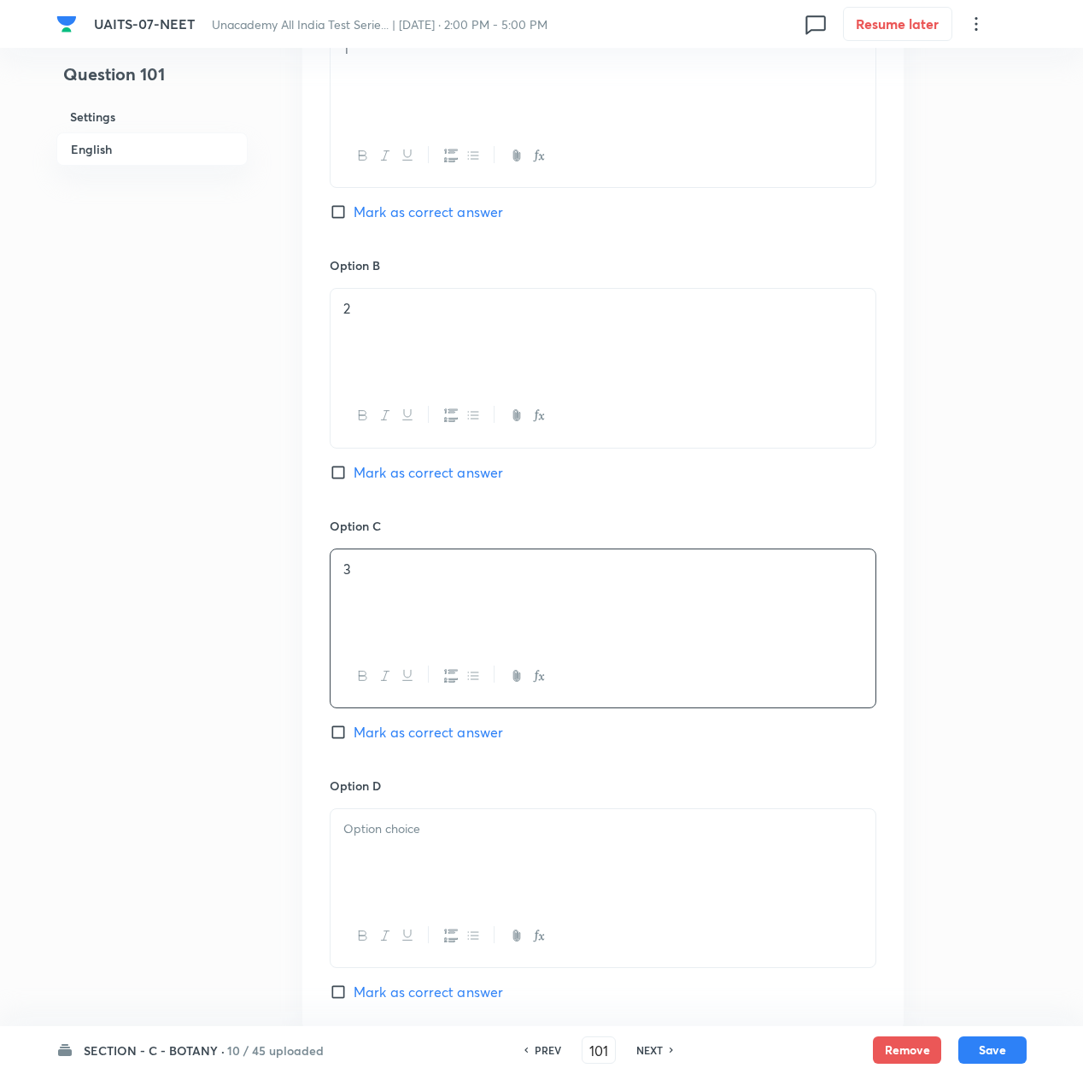
click at [421, 838] on p at bounding box center [602, 829] width 519 height 20
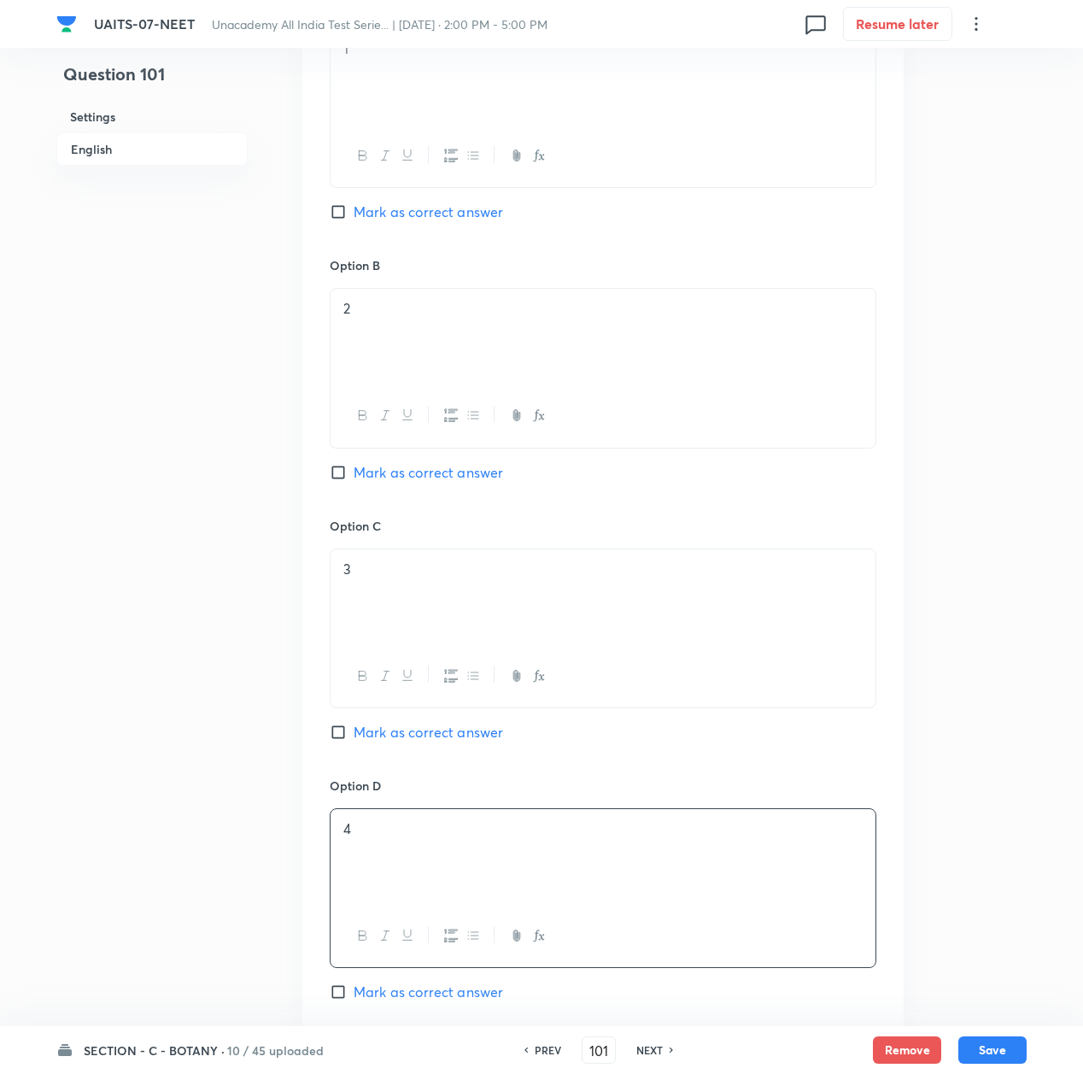
scroll to position [1367, 0]
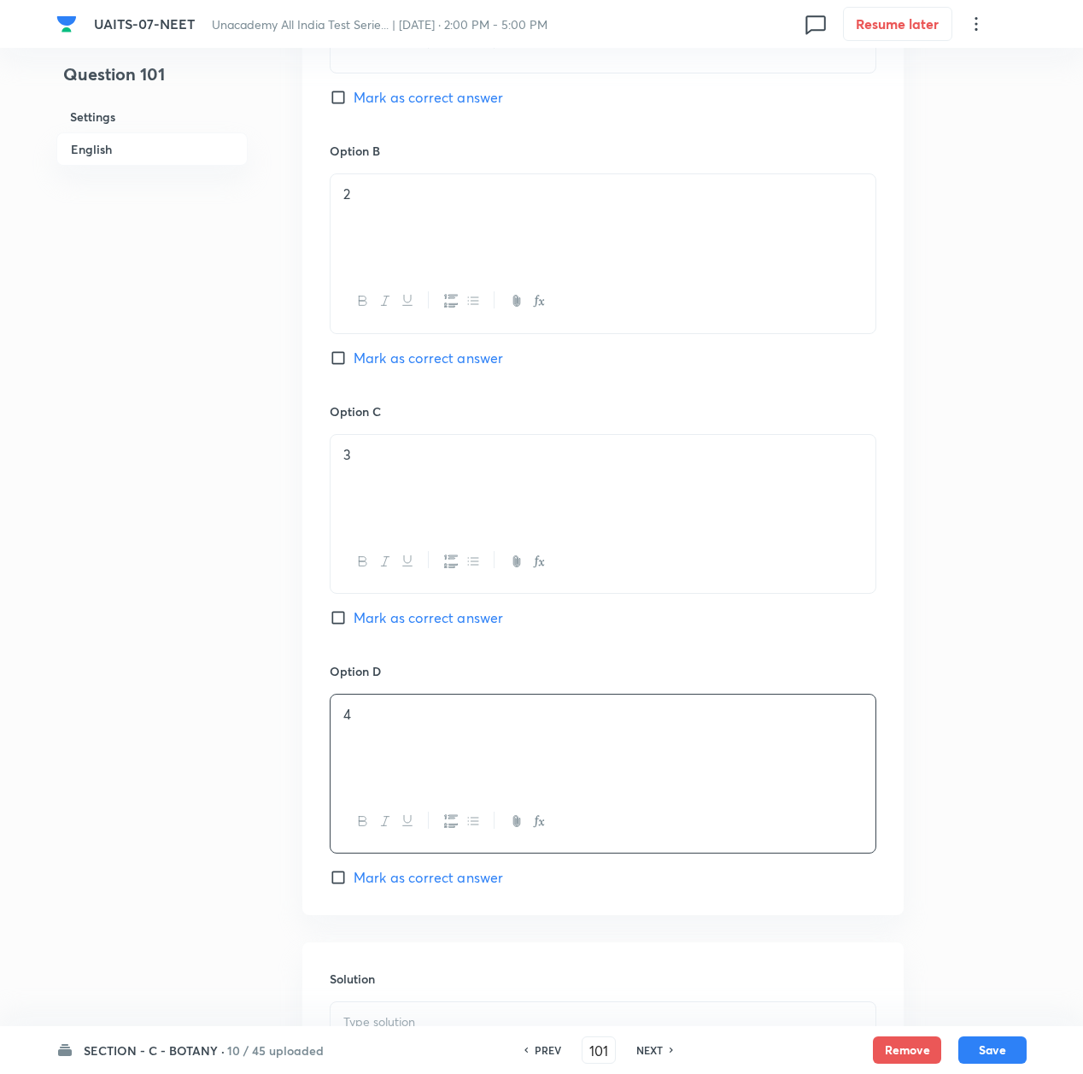
click at [391, 879] on span "Mark as correct answer" at bounding box center [429, 877] width 150 height 21
click at [354, 879] on input "Mark as correct answer" at bounding box center [342, 877] width 24 height 17
checkbox input "true"
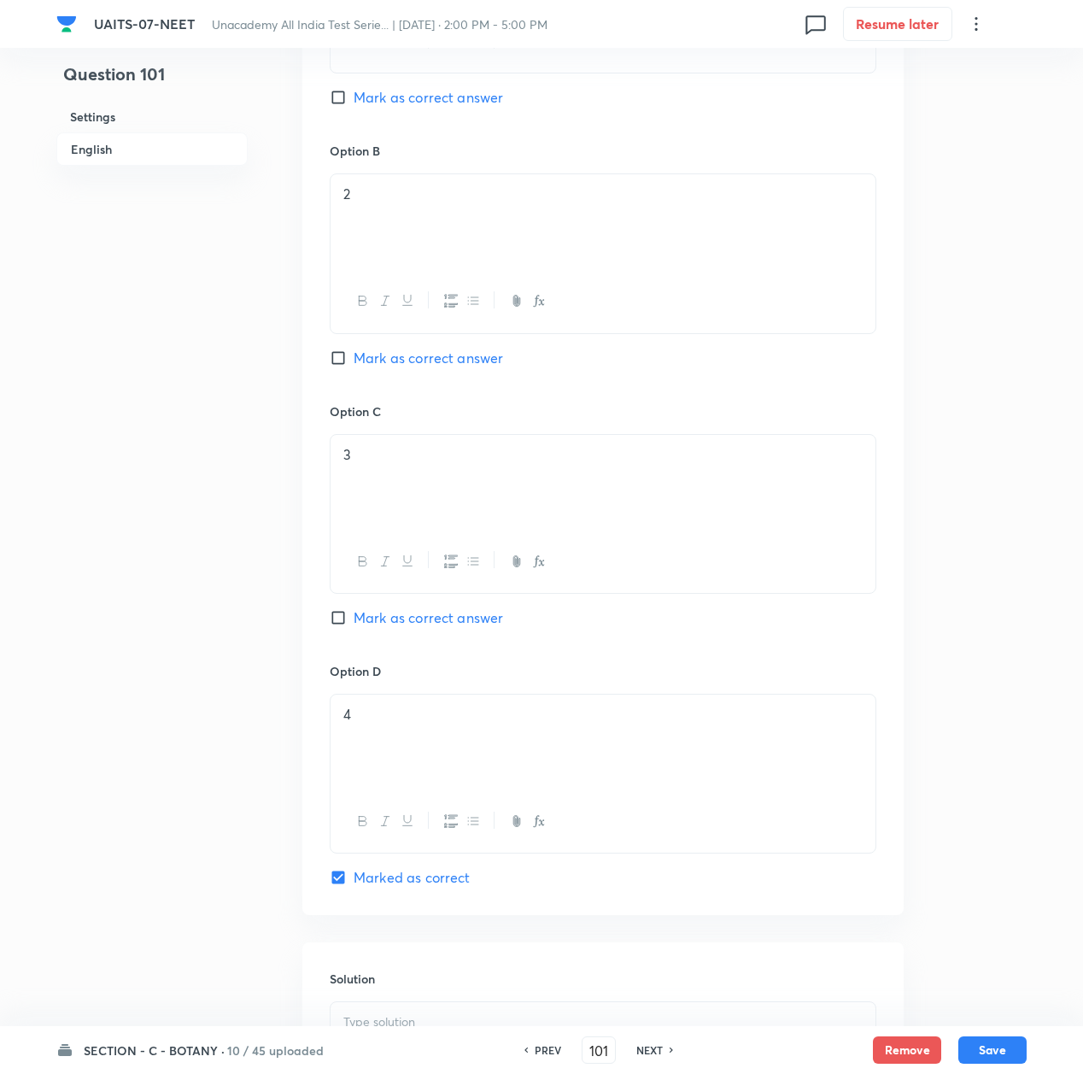
click at [380, 360] on span "Mark as correct answer" at bounding box center [429, 358] width 150 height 21
click at [354, 360] on input "Mark as correct answer" at bounding box center [342, 357] width 24 height 17
checkbox input "true"
checkbox input "false"
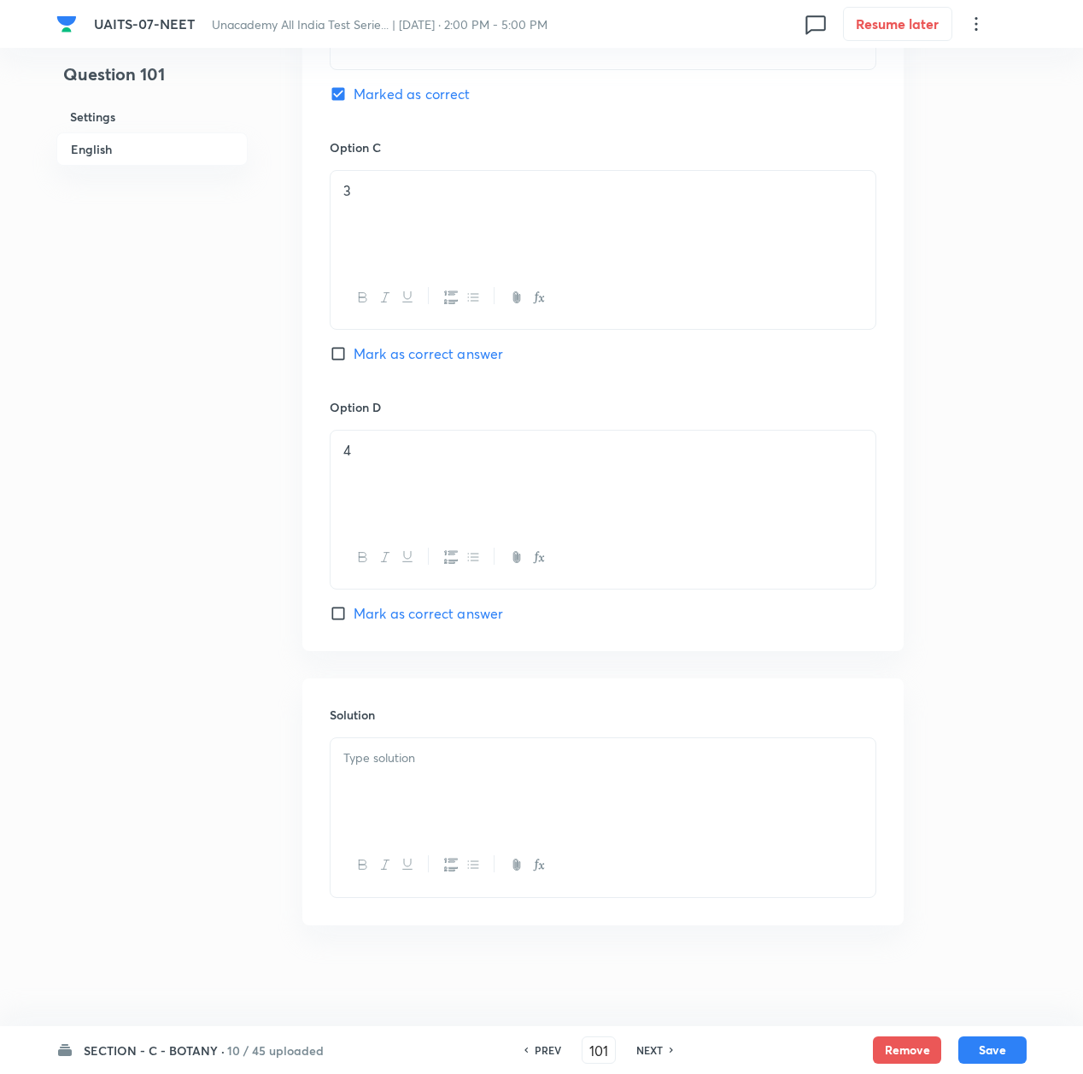
scroll to position [1637, 0]
click at [397, 742] on div at bounding box center [603, 785] width 545 height 96
click at [527, 767] on div at bounding box center [603, 785] width 545 height 96
click at [1013, 1050] on button "Save" at bounding box center [993, 1048] width 68 height 27
type input "102"
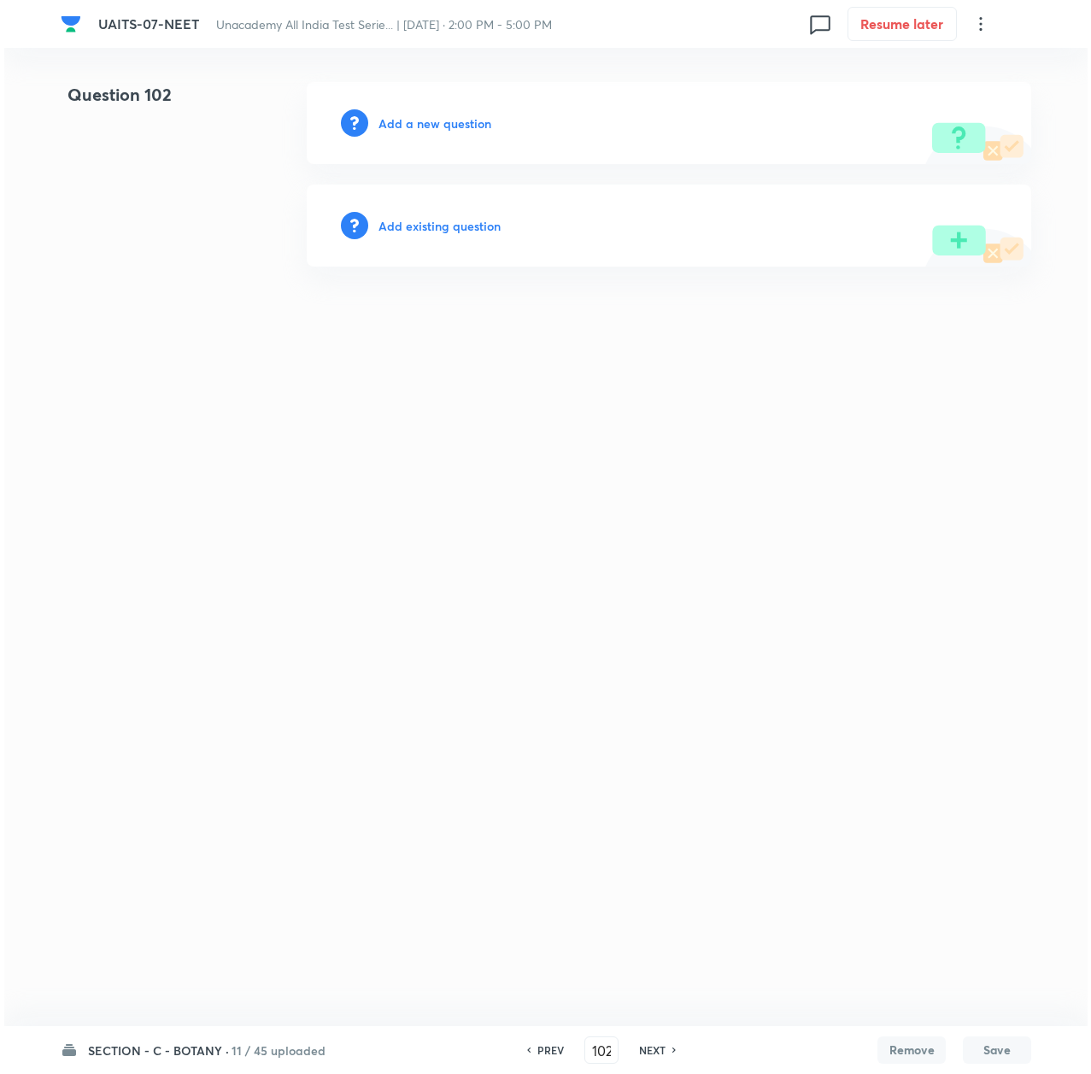
scroll to position [0, 0]
click at [428, 124] on h6 "Add a new question" at bounding box center [435, 123] width 113 height 18
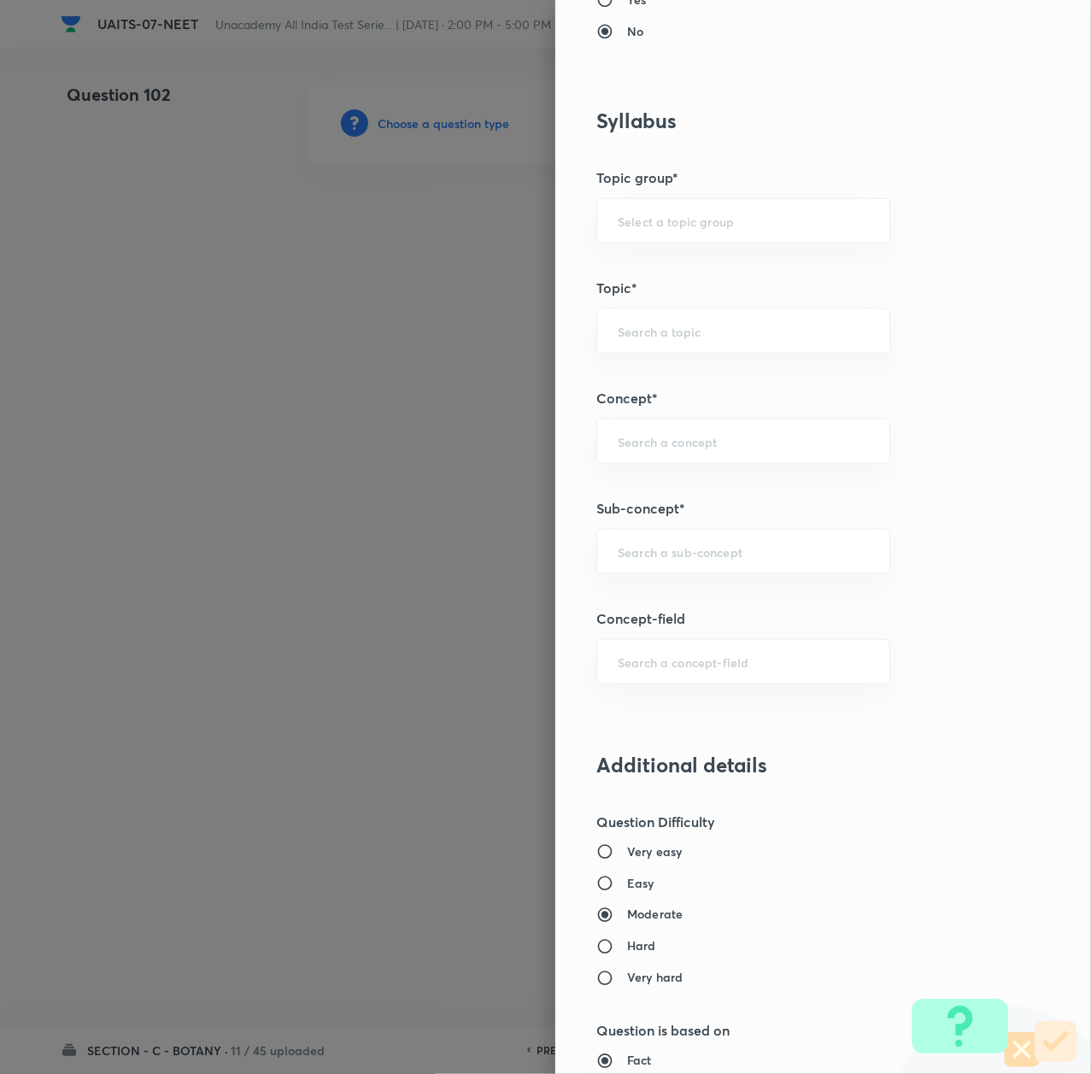
scroll to position [797, 0]
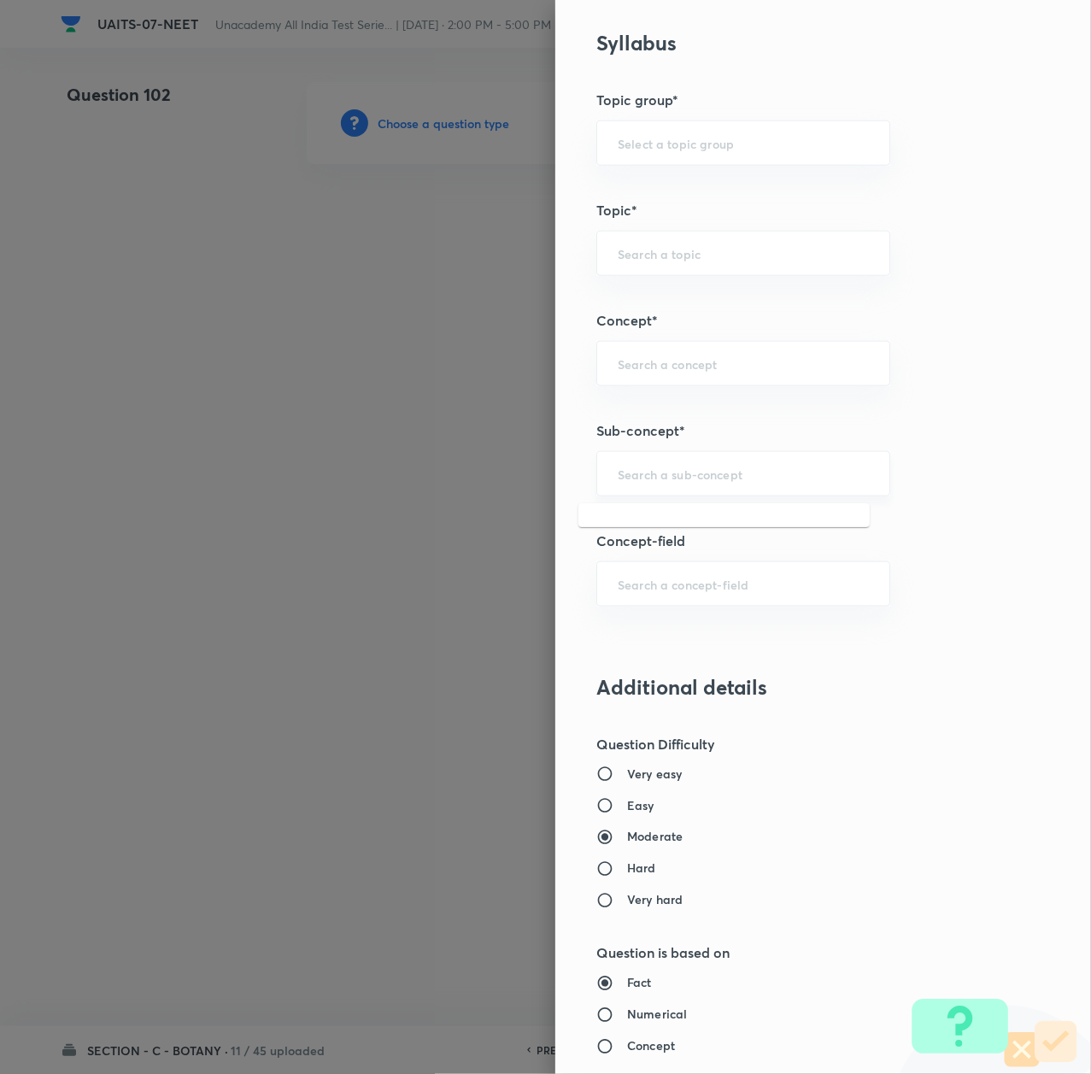
click at [618, 475] on input "text" at bounding box center [743, 474] width 251 height 16
paste input "Morphology of Flowering Plant"
click at [625, 508] on ul "Morphology of Flowering Plant Biological Classification, Plant Kingdom, Morphol…" at bounding box center [723, 551] width 291 height 96
click at [624, 517] on li "Morphology of Flowering Plant" at bounding box center [723, 525] width 291 height 31
type input "Morphology of Flowering Plant"
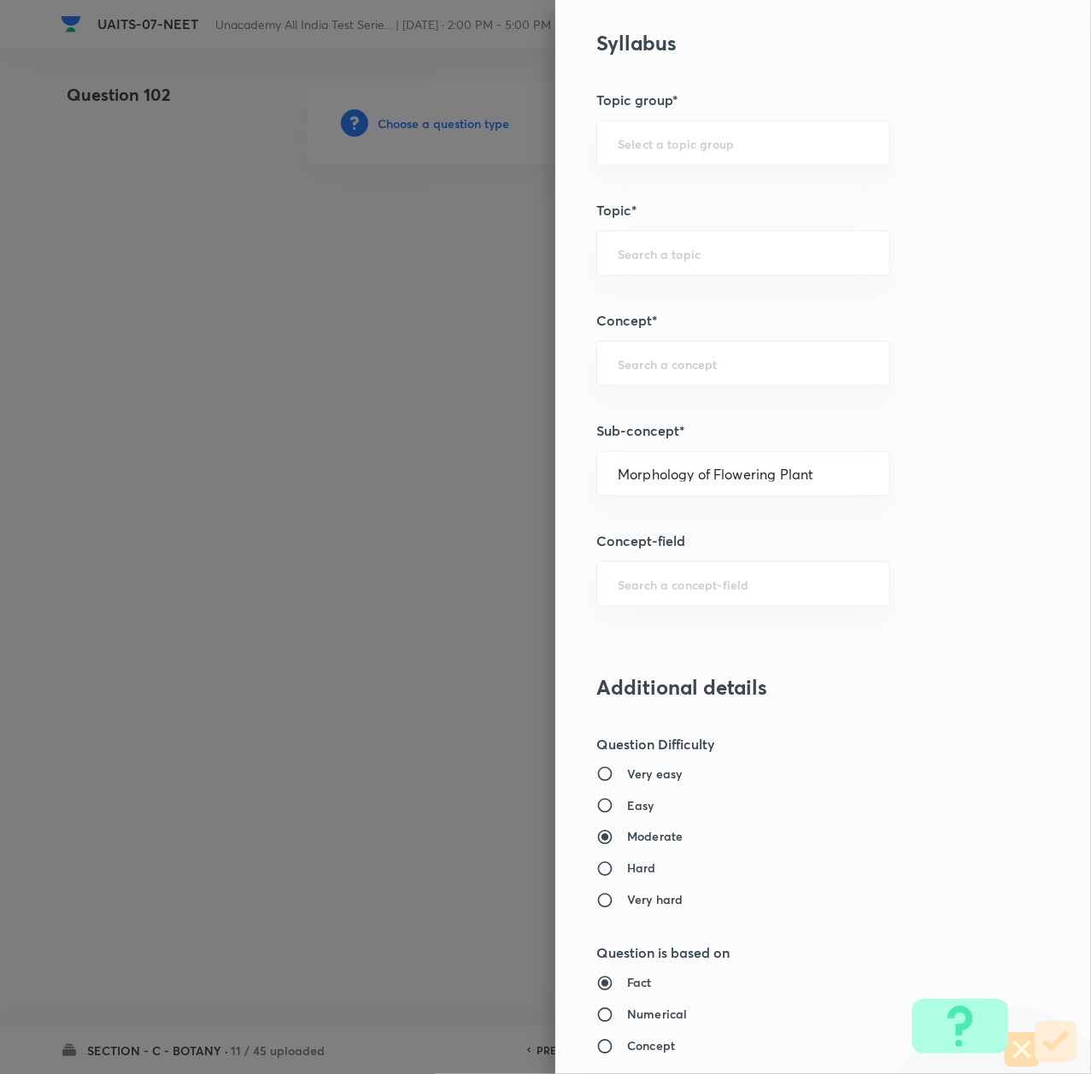
type input "Biology"
type input "Sexual Reproduction in Flowering plants"
type input "Morphology of Flowering Plant"
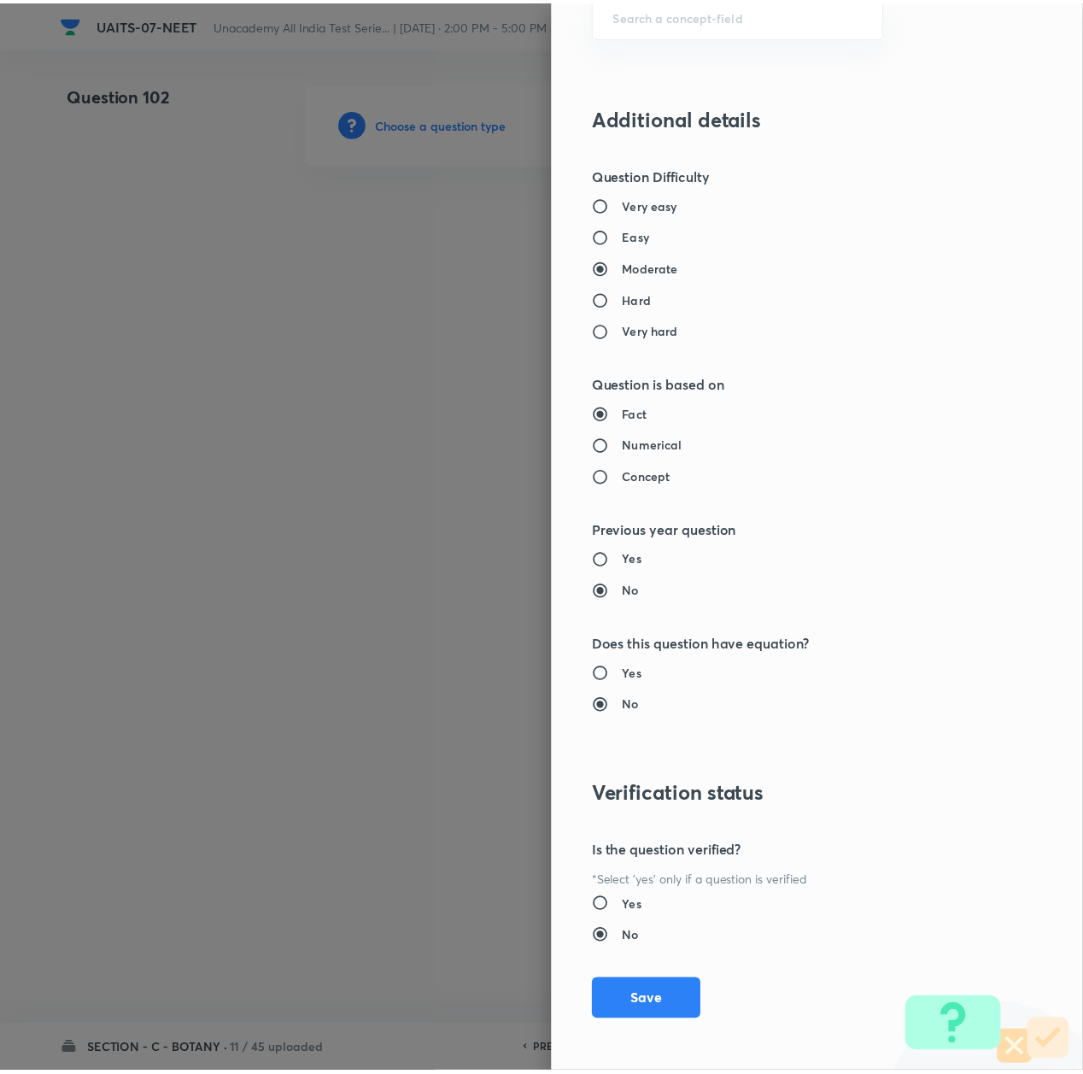
scroll to position [1374, 0]
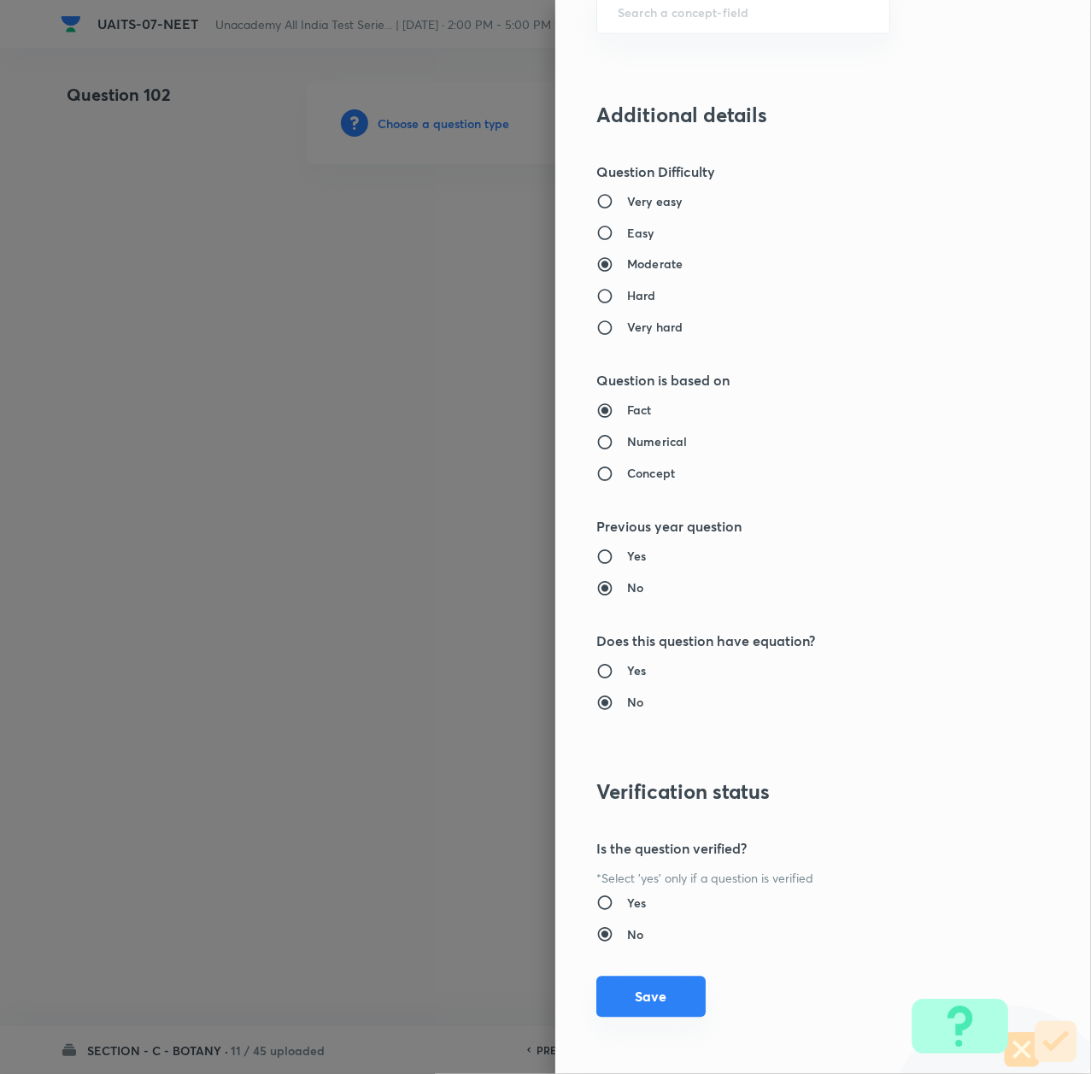
click at [646, 995] on button "Save" at bounding box center [650, 997] width 109 height 41
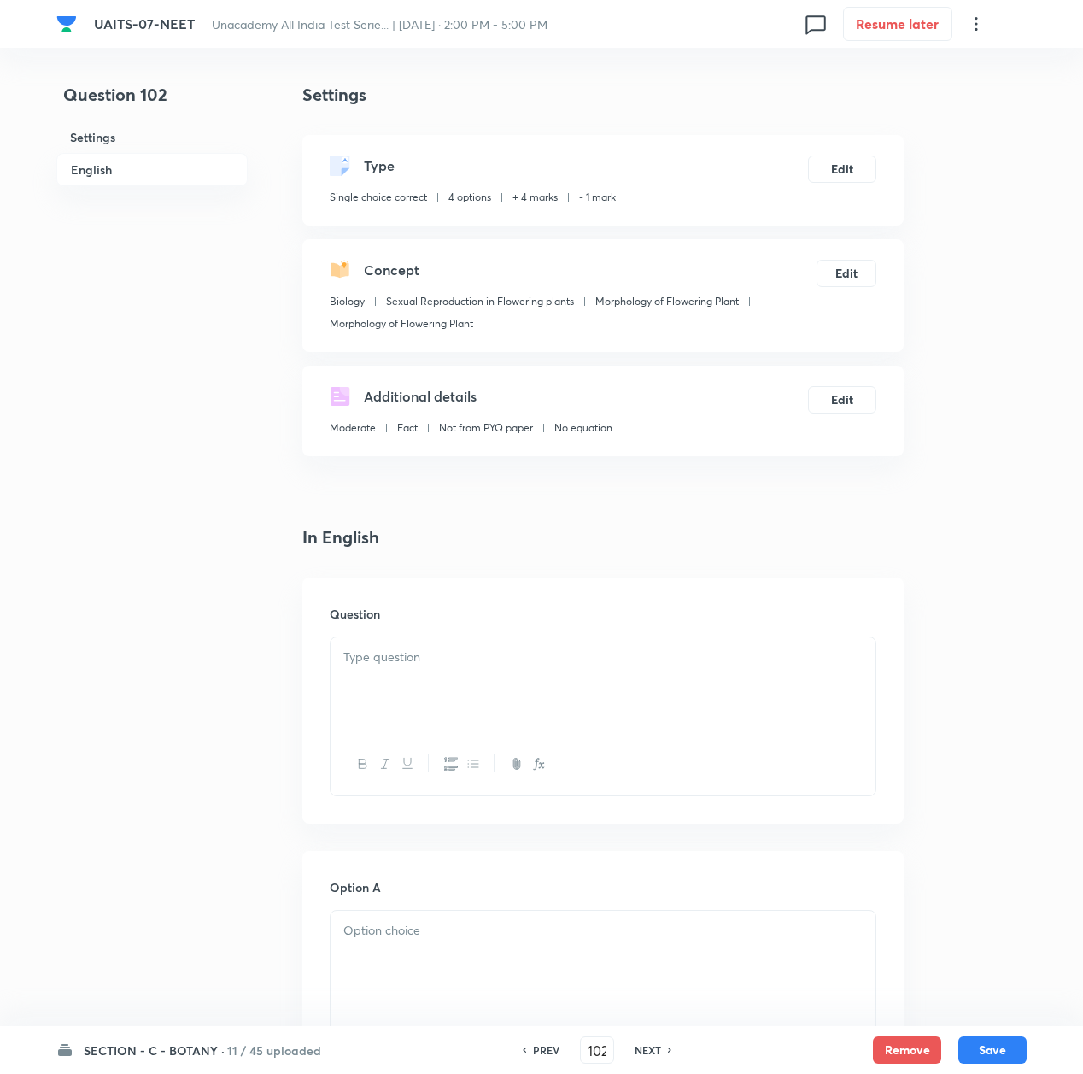
click at [377, 677] on div at bounding box center [603, 685] width 545 height 96
click at [519, 681] on div at bounding box center [603, 685] width 545 height 96
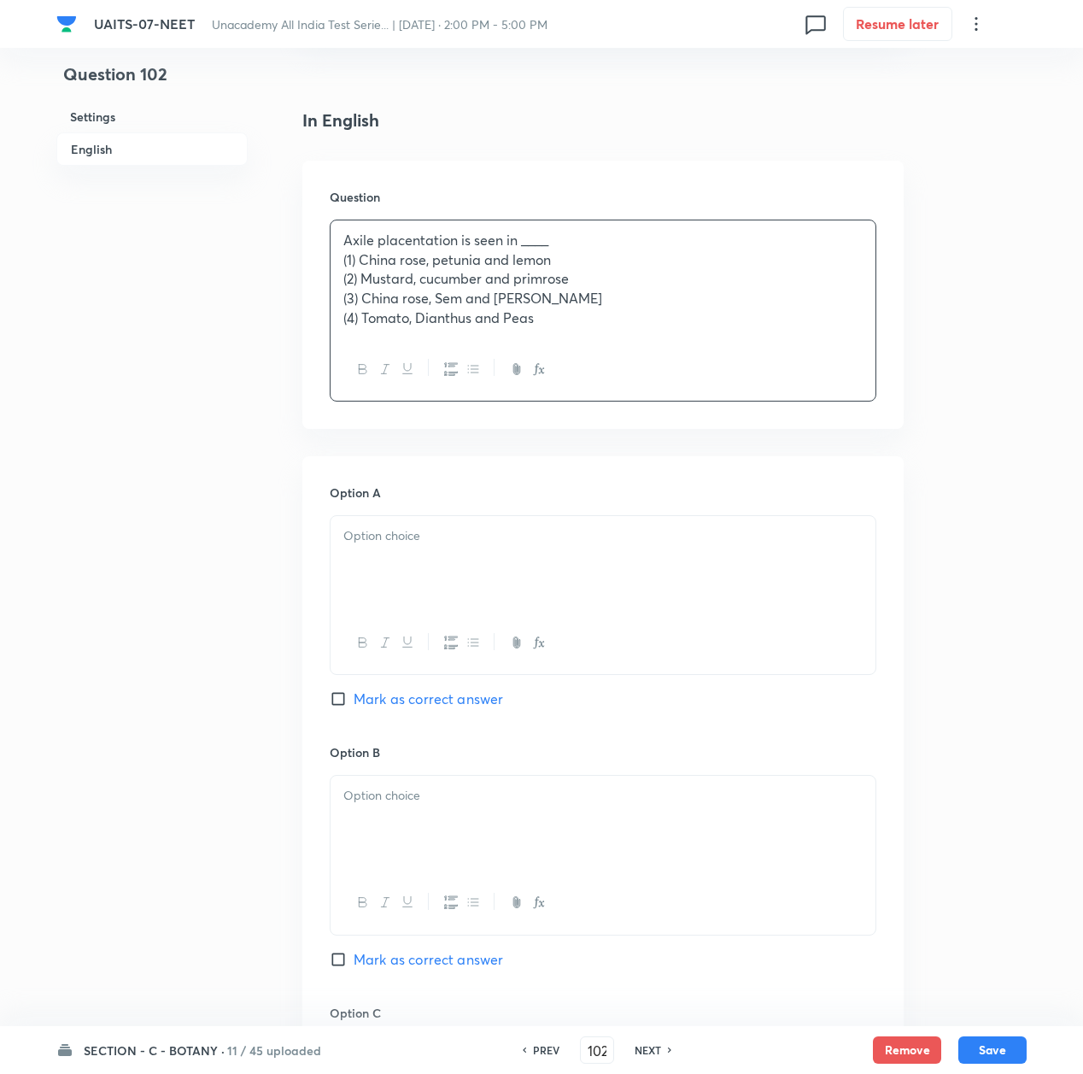
scroll to position [569, 0]
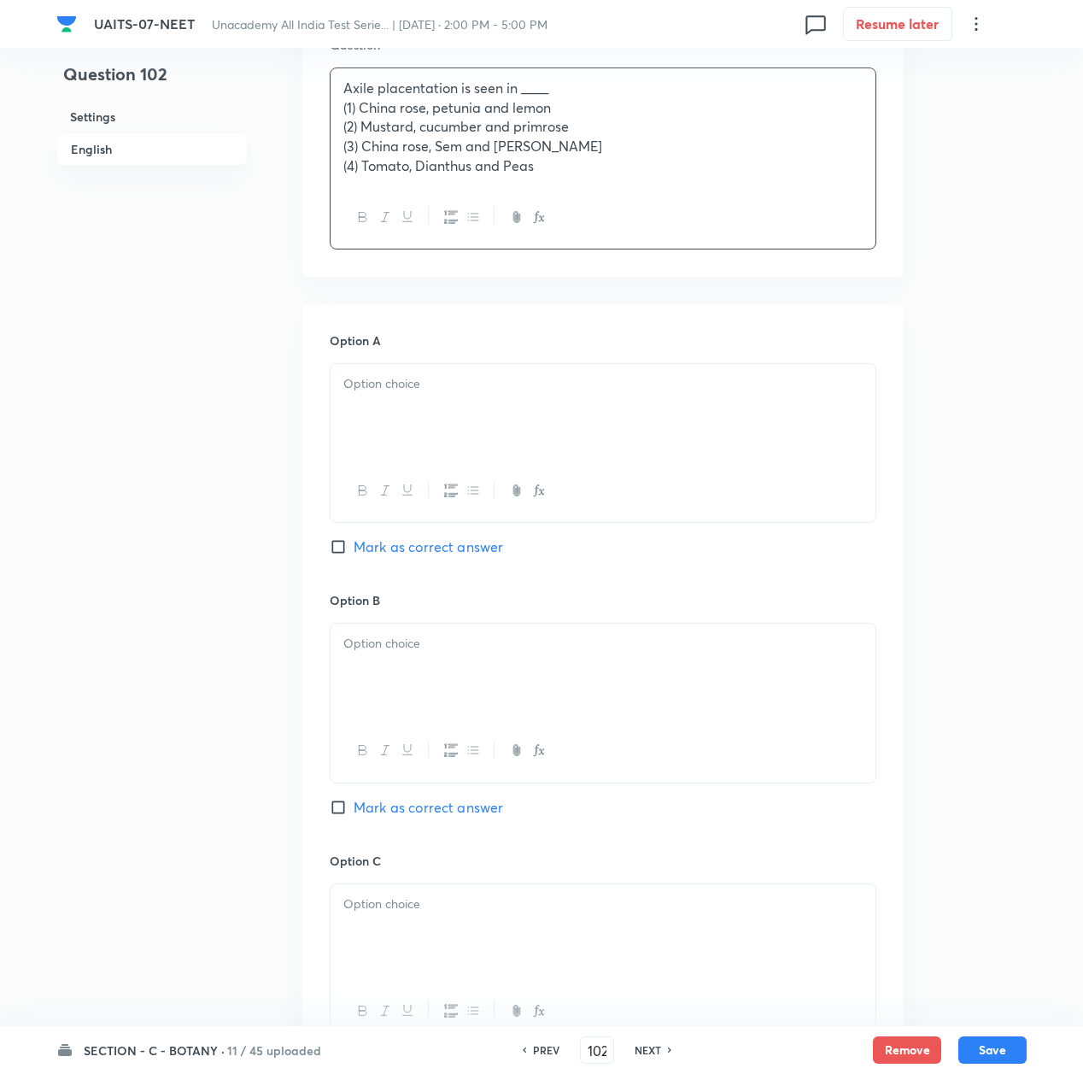
click at [427, 366] on div at bounding box center [603, 412] width 545 height 96
drag, startPoint x: 405, startPoint y: 547, endPoint x: 367, endPoint y: 694, distance: 151.9
click at [405, 562] on div "Option A 1 Mark as correct answer" at bounding box center [603, 462] width 547 height 260
click at [367, 697] on div at bounding box center [603, 672] width 545 height 96
drag, startPoint x: 386, startPoint y: 550, endPoint x: 397, endPoint y: 731, distance: 181.5
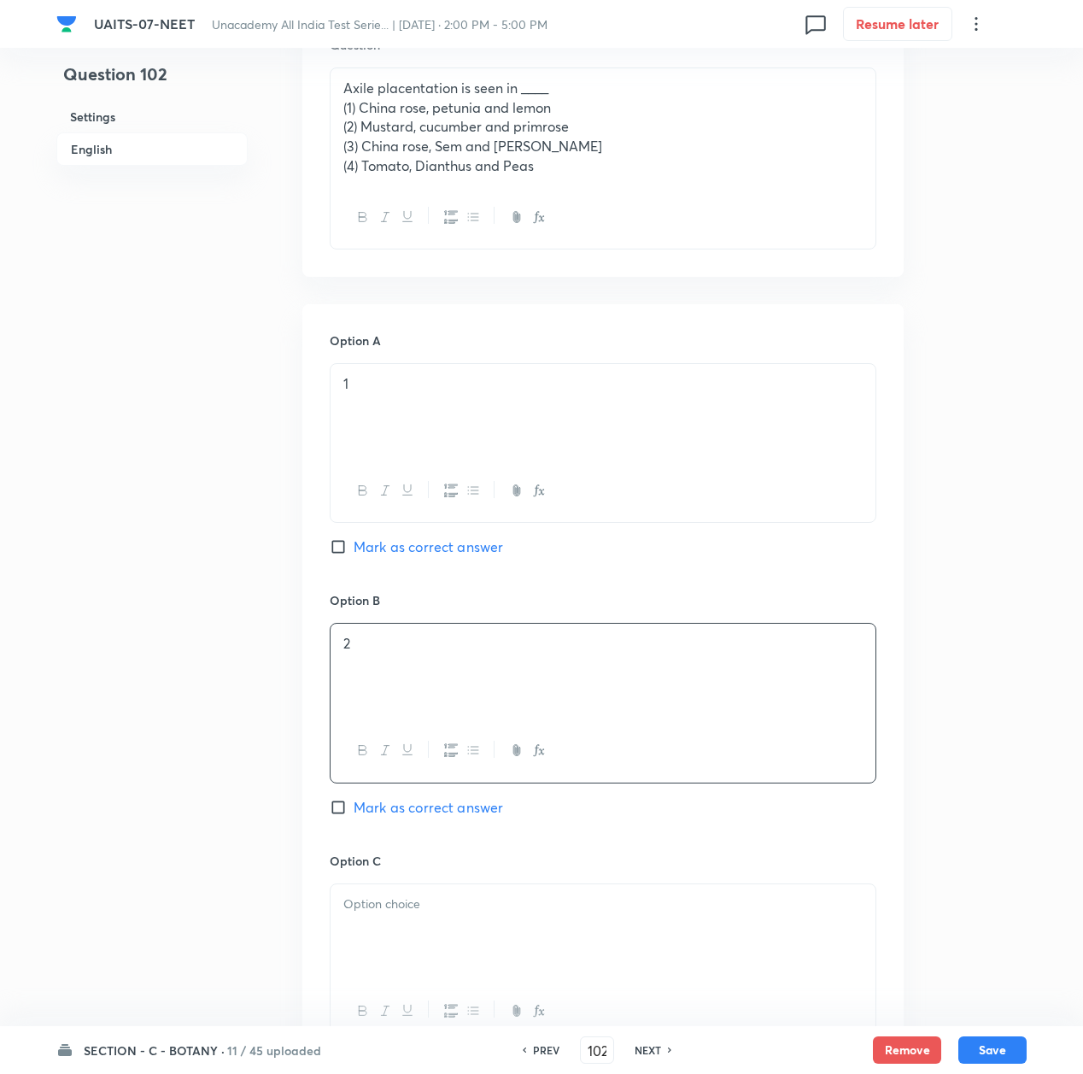
click at [386, 552] on span "Mark as correct answer" at bounding box center [429, 547] width 150 height 21
click at [354, 552] on input "Mark as correct answer" at bounding box center [342, 546] width 24 height 17
checkbox input "true"
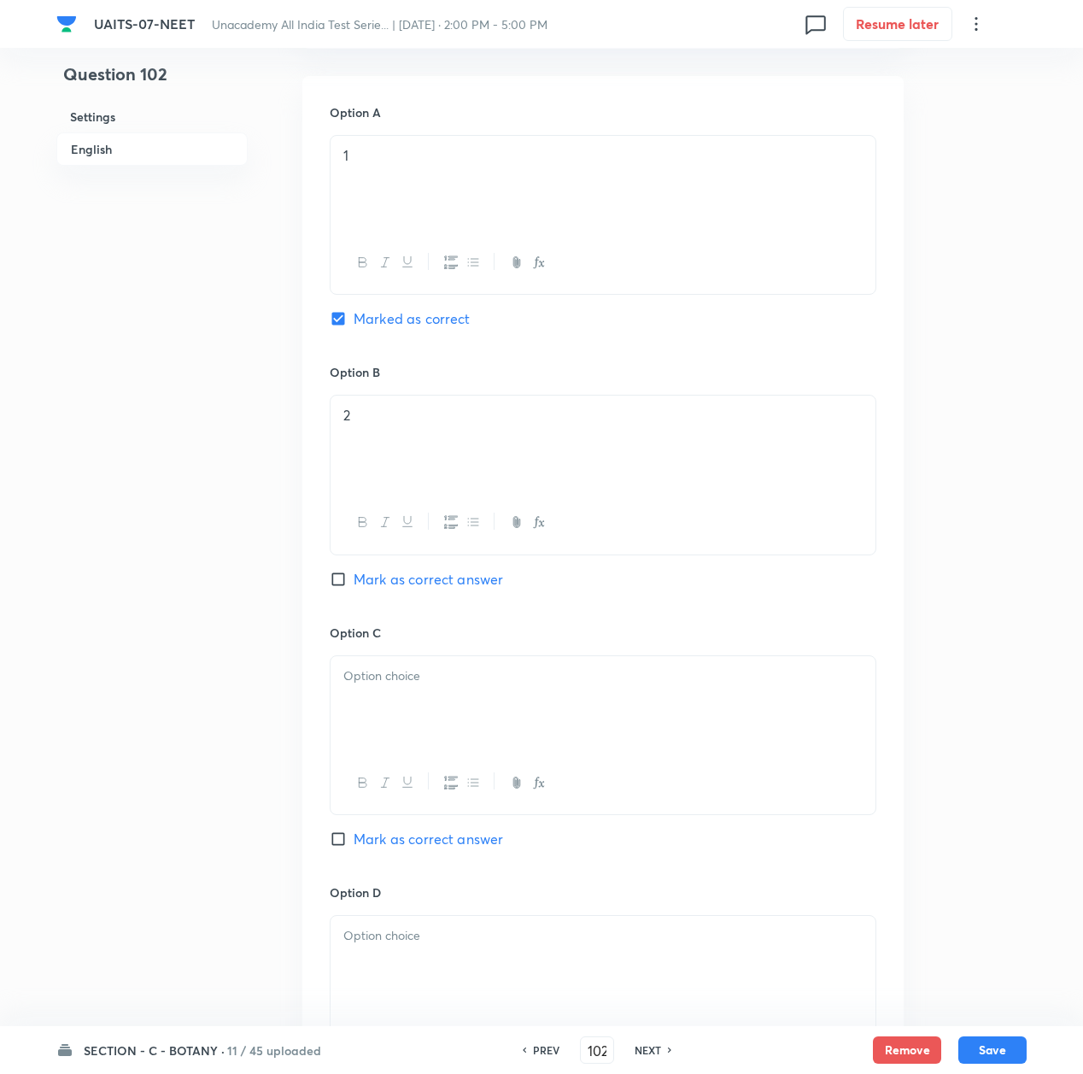
click at [408, 719] on div at bounding box center [603, 704] width 545 height 96
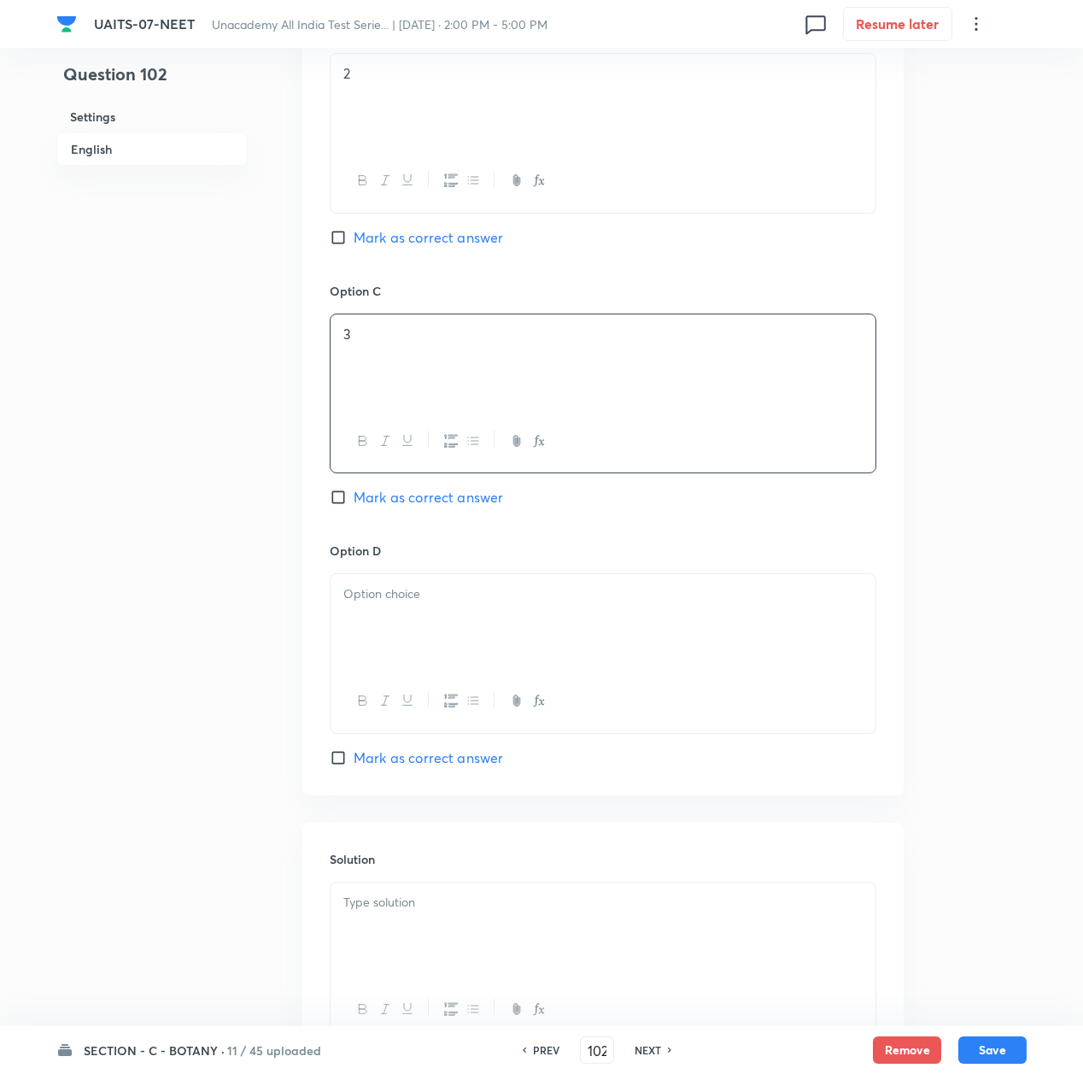
click at [396, 643] on div at bounding box center [603, 622] width 545 height 96
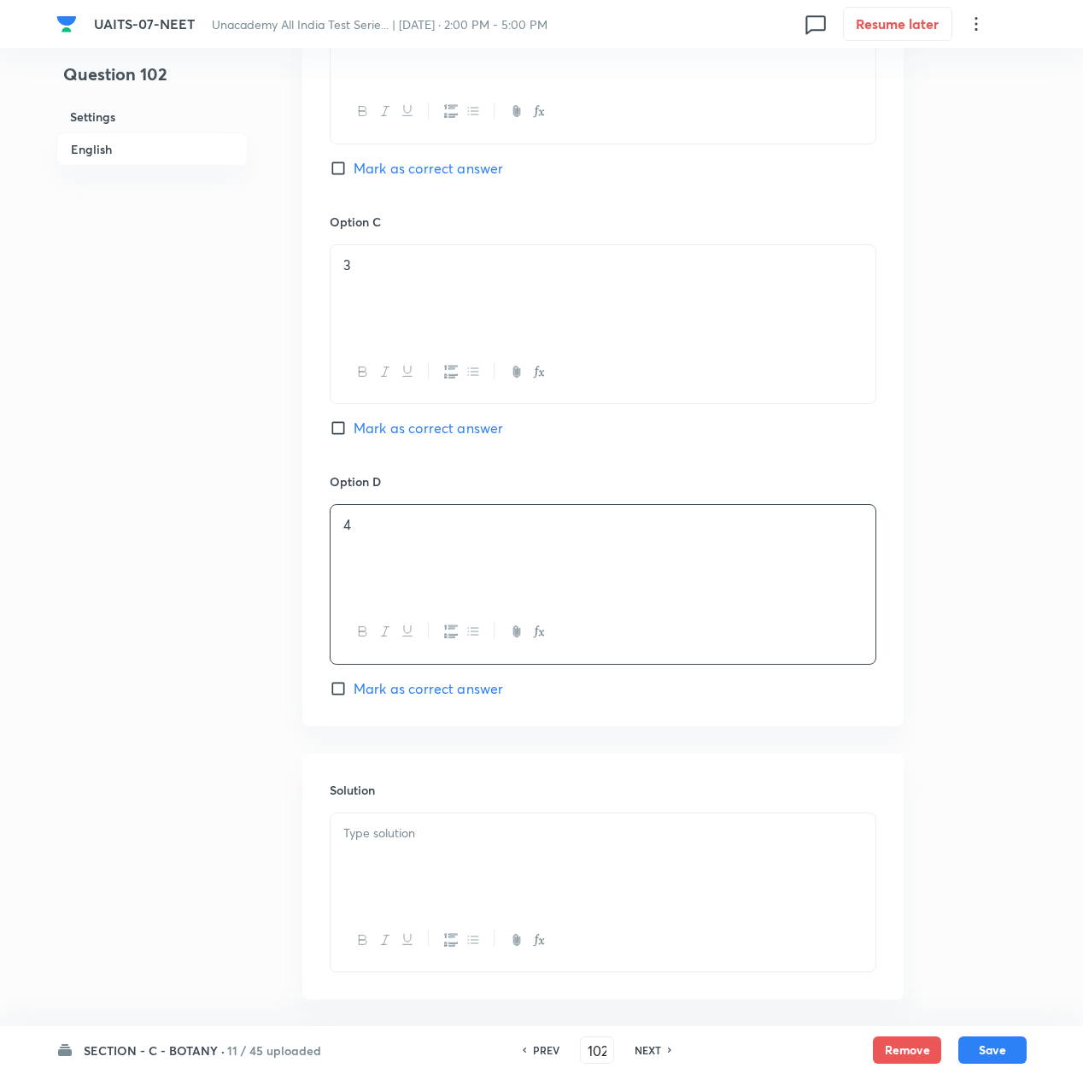
scroll to position [1288, 0]
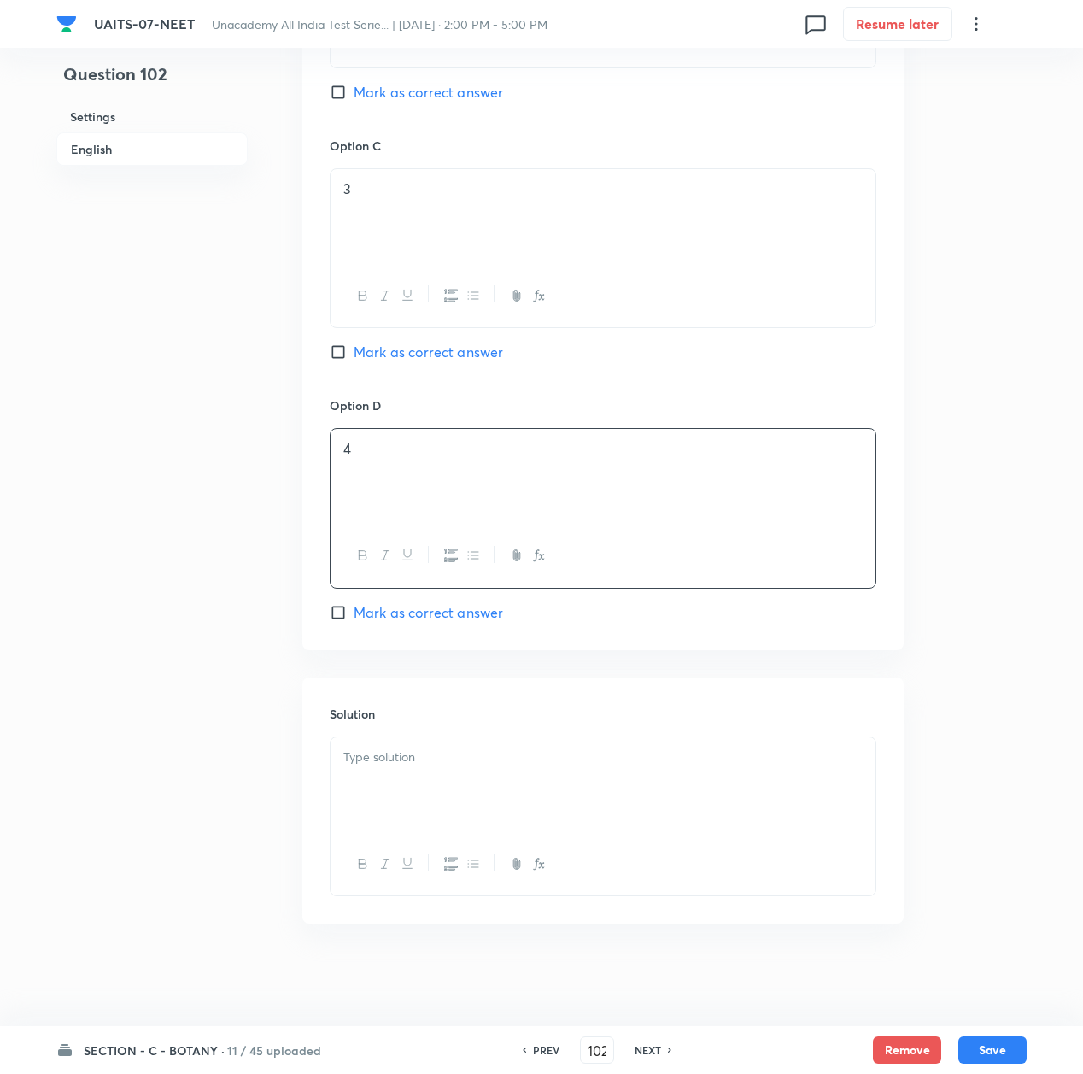
click at [402, 784] on div at bounding box center [603, 785] width 545 height 96
drag, startPoint x: 367, startPoint y: 803, endPoint x: 420, endPoint y: 793, distance: 54.8
click at [420, 793] on div at bounding box center [603, 785] width 545 height 96
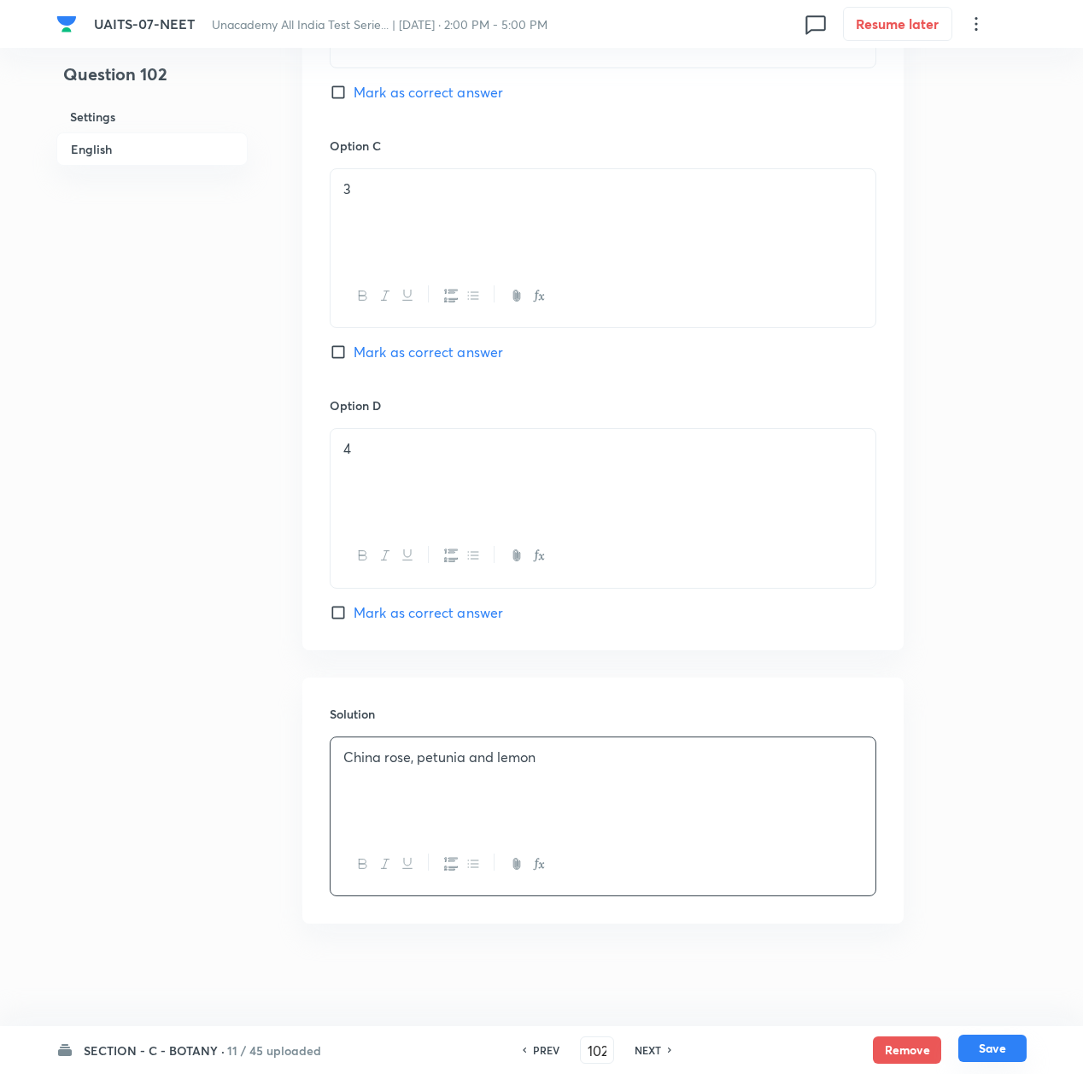
click at [989, 1051] on button "Save" at bounding box center [993, 1048] width 68 height 27
type input "103"
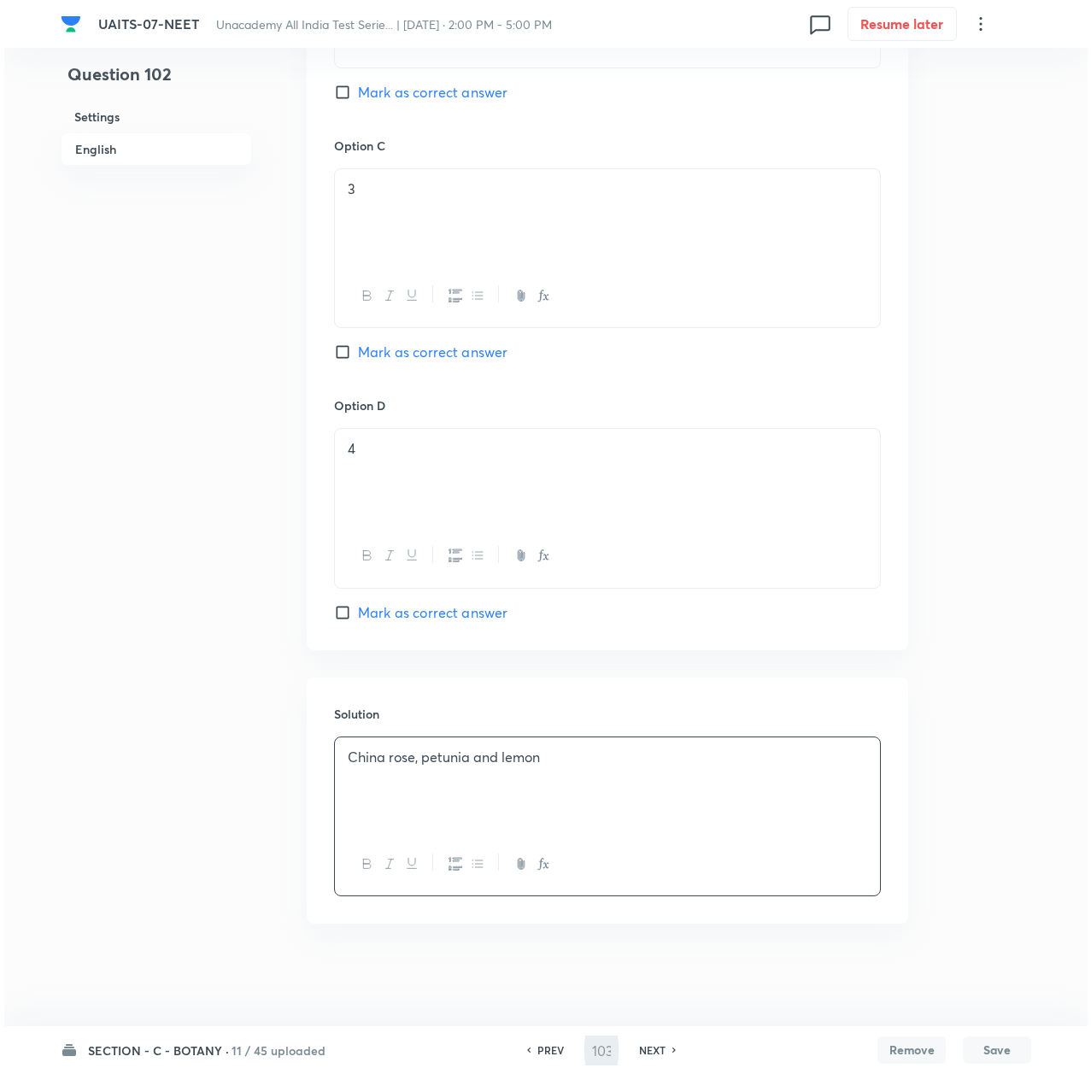
scroll to position [0, 0]
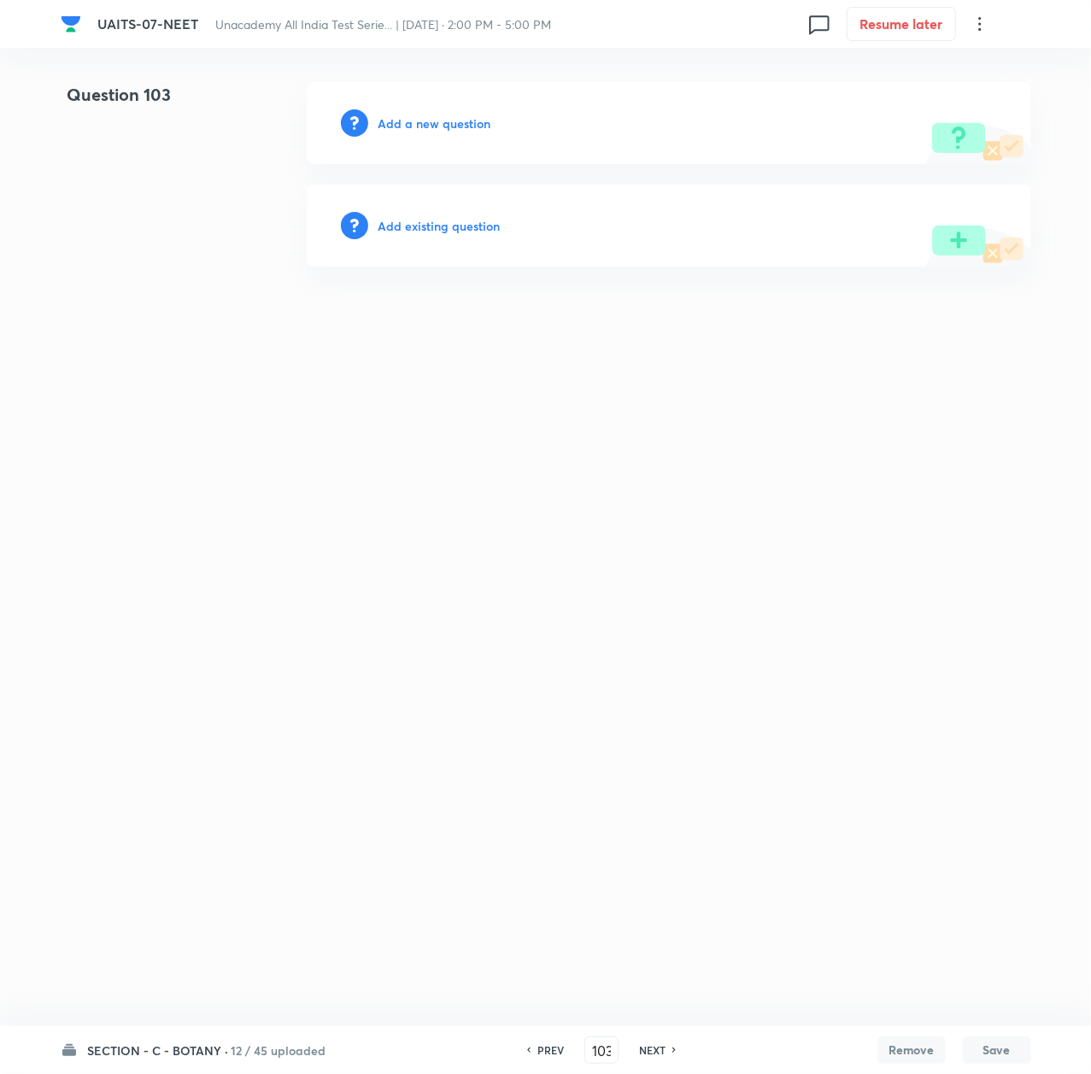
click at [412, 114] on h6 "Add a new question" at bounding box center [435, 123] width 113 height 18
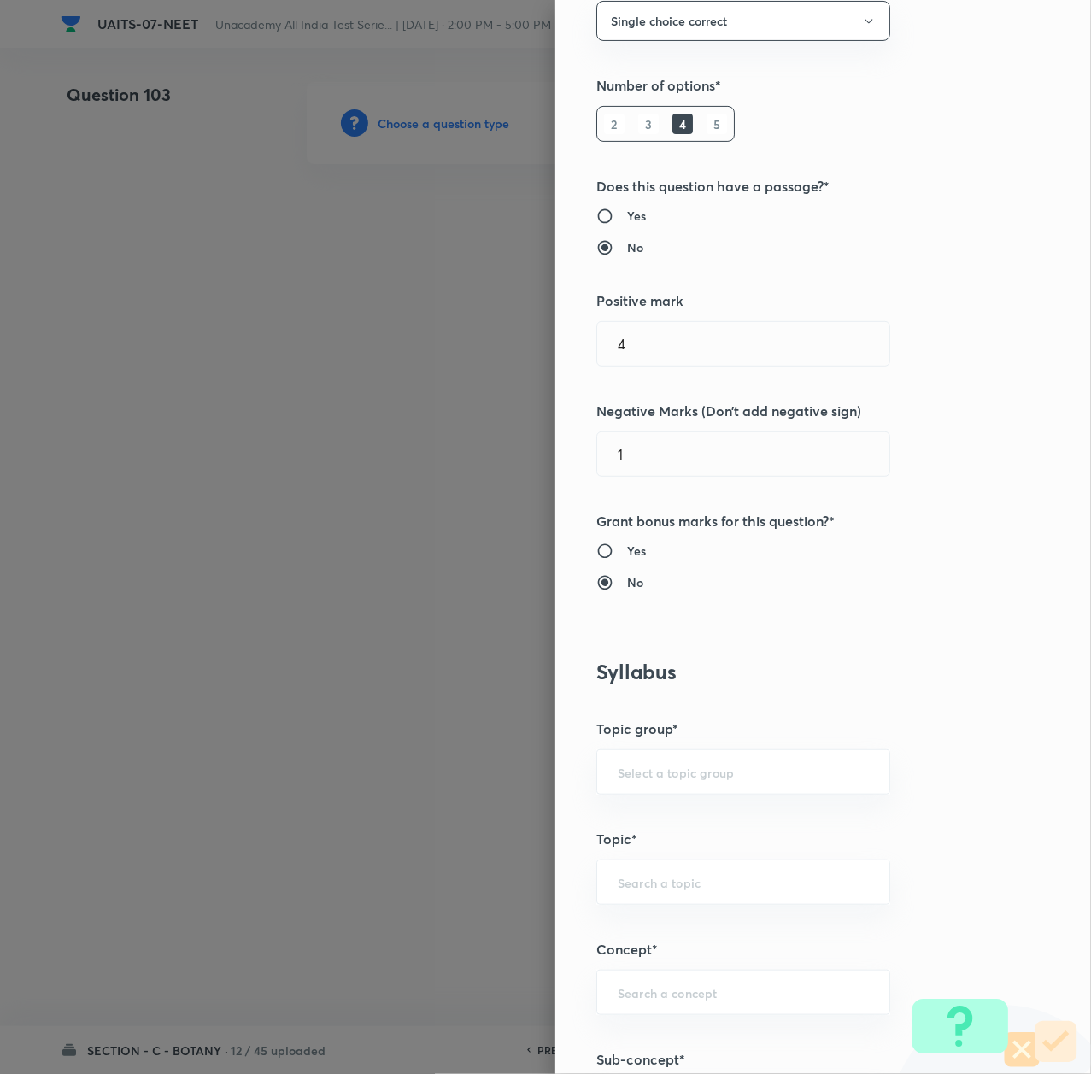
scroll to position [569, 0]
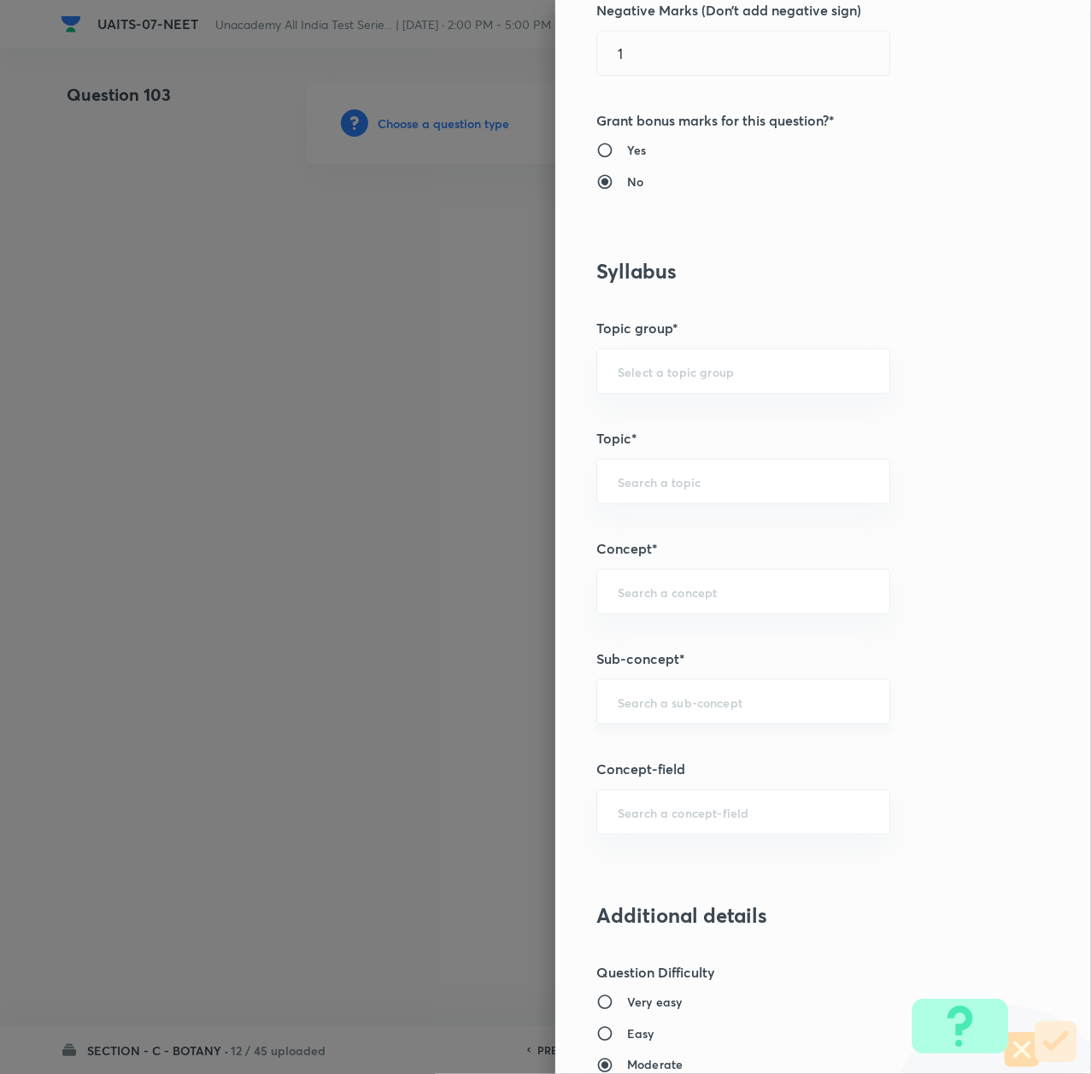
click at [675, 710] on input "text" at bounding box center [743, 702] width 251 height 16
paste input "Morphology of Flowering Plant"
click at [660, 746] on li "Morphology of Flowering Plant" at bounding box center [723, 753] width 291 height 31
type input "Morphology of Flowering Plant"
type input "Biology"
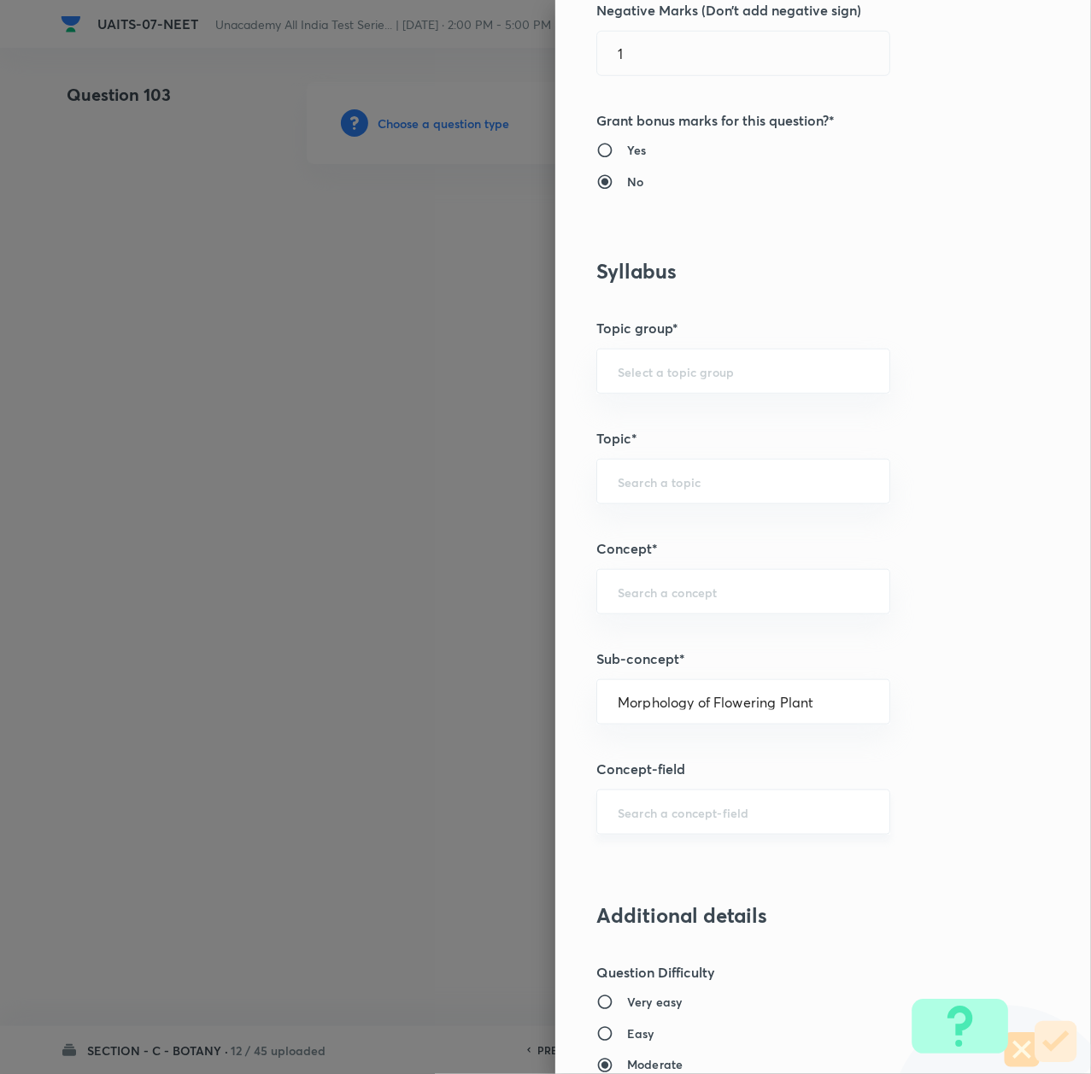
type input "Sexual Reproduction in Flowering plants"
type input "Morphology of Flowering Plant"
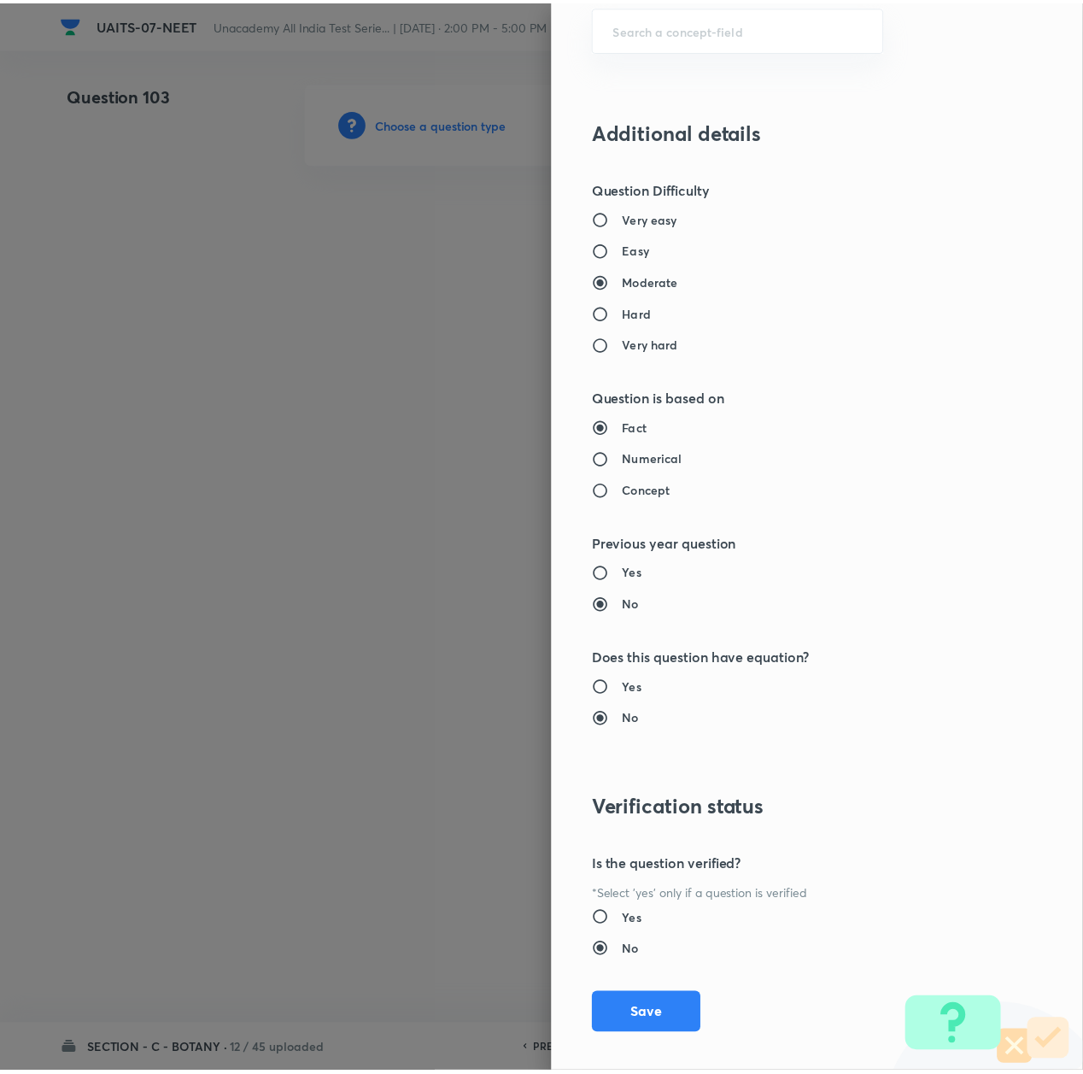
scroll to position [1374, 0]
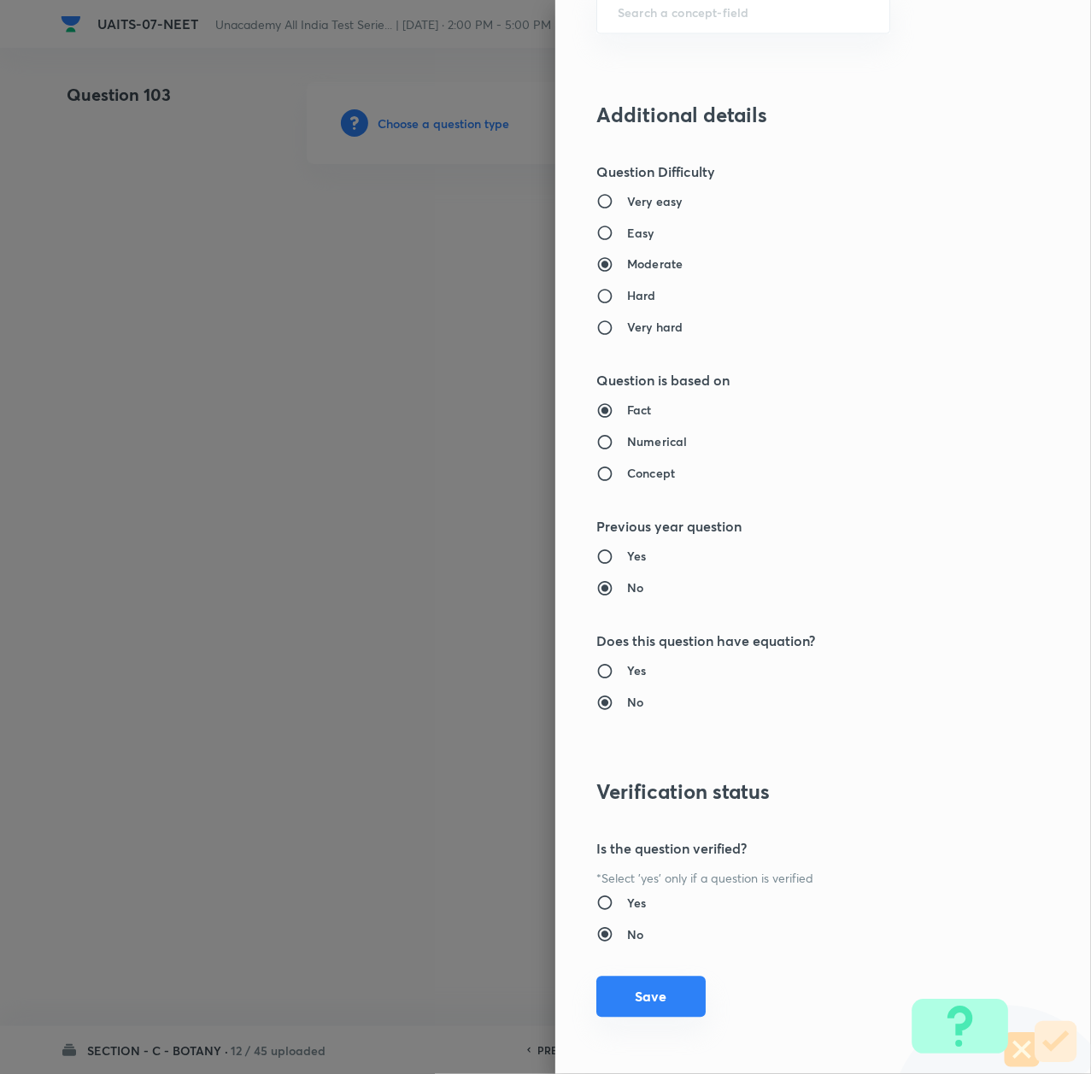
click at [626, 995] on button "Save" at bounding box center [650, 997] width 109 height 41
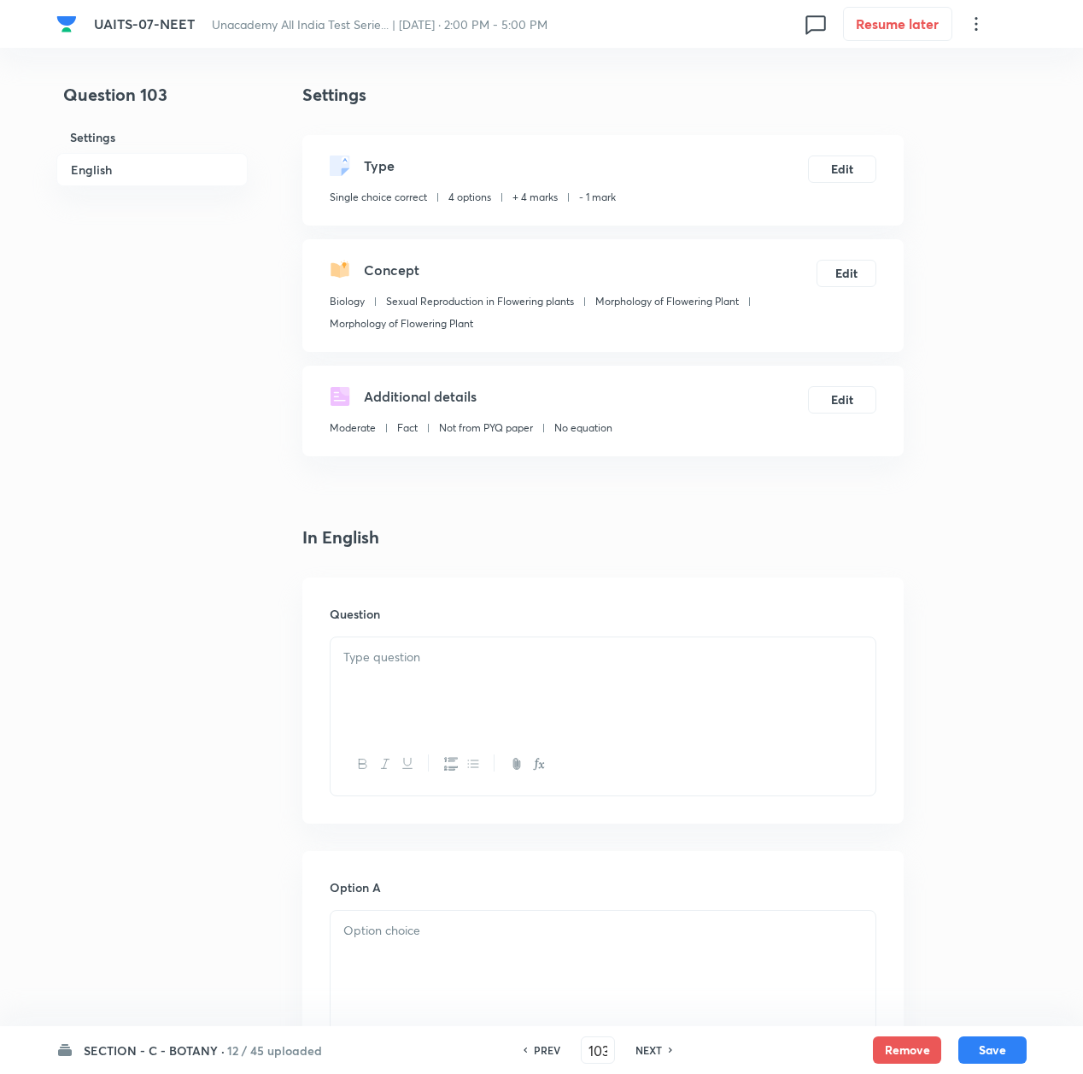
click at [380, 651] on p at bounding box center [602, 658] width 519 height 20
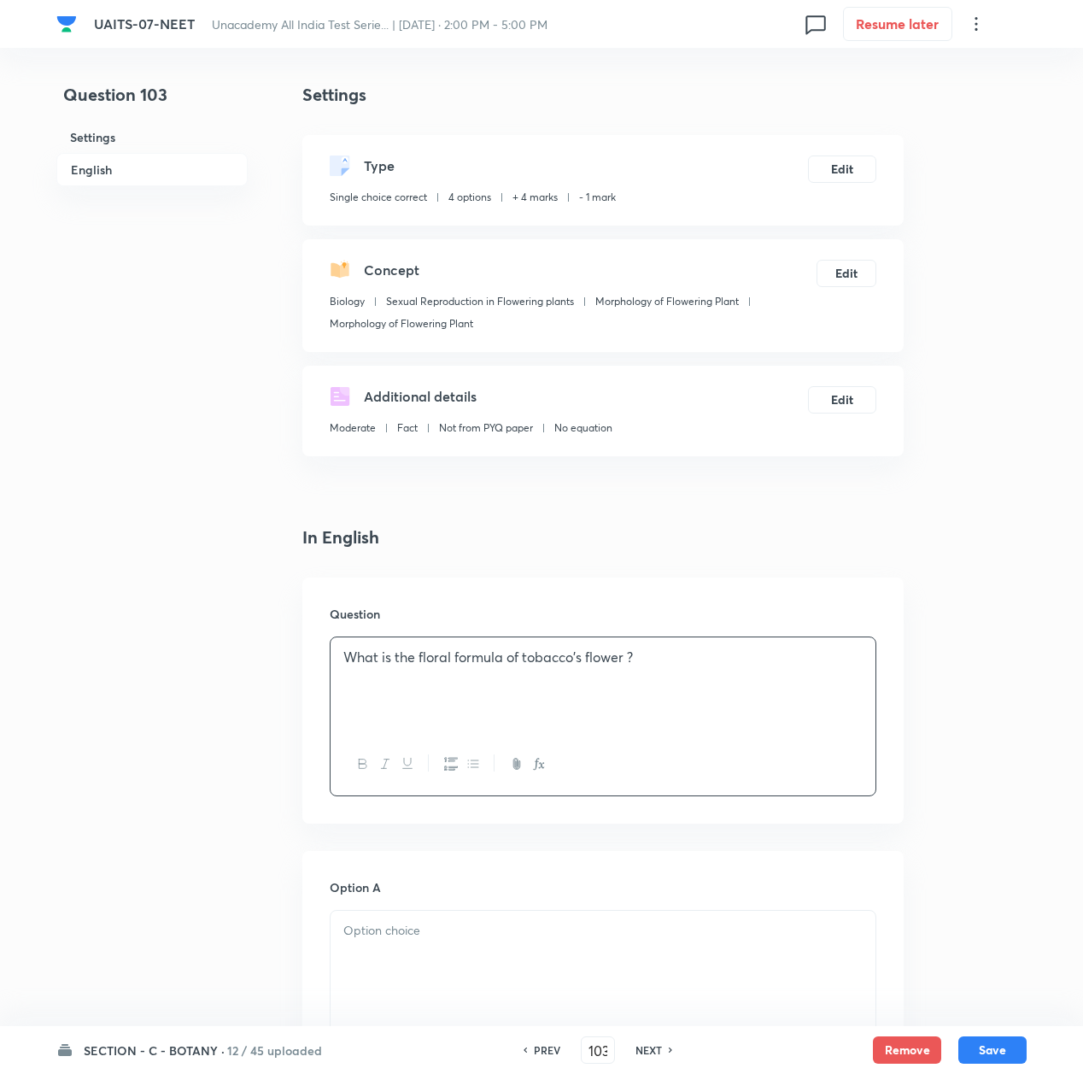
click at [574, 666] on p "What is the floral formula of tobacco's flower ?" at bounding box center [602, 658] width 519 height 20
click at [665, 668] on div "What is the floral formula of tobacco's flower ?" at bounding box center [603, 685] width 545 height 96
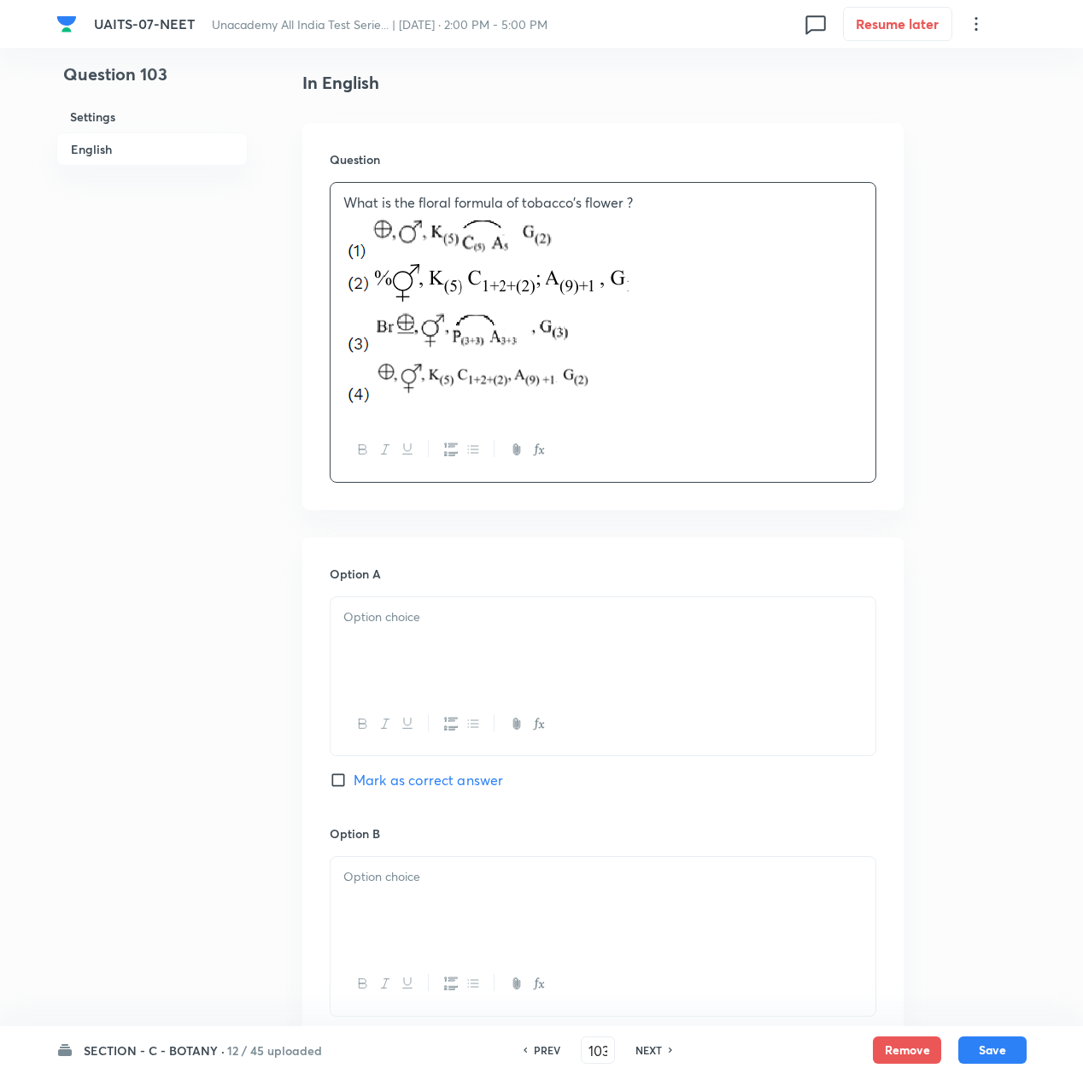
scroll to position [455, 0]
click at [386, 637] on div at bounding box center [603, 644] width 545 height 96
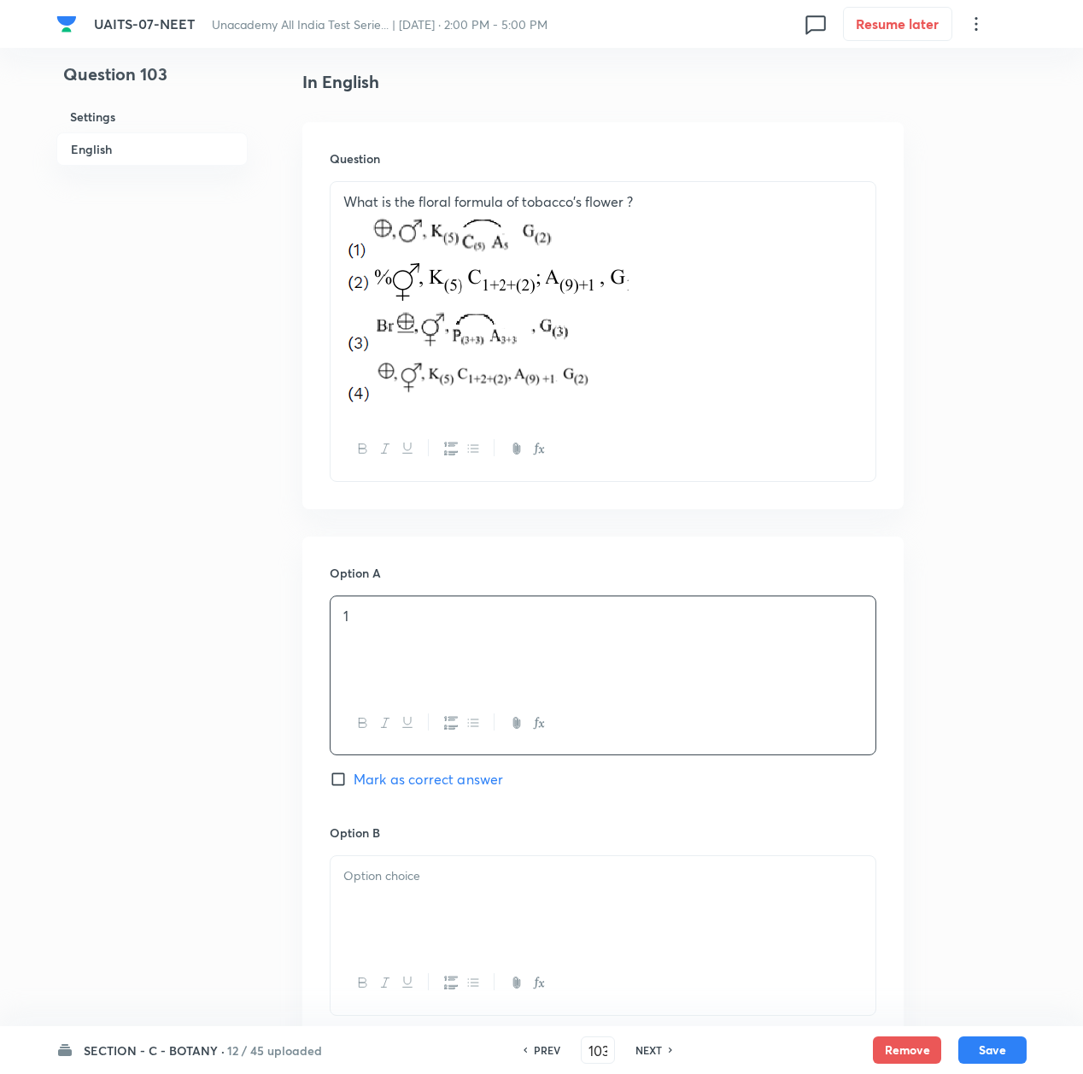
click at [422, 787] on span "Mark as correct answer" at bounding box center [429, 779] width 150 height 21
click at [354, 787] on input "Mark as correct answer" at bounding box center [342, 779] width 24 height 17
checkbox input "true"
click at [403, 885] on p at bounding box center [602, 876] width 519 height 20
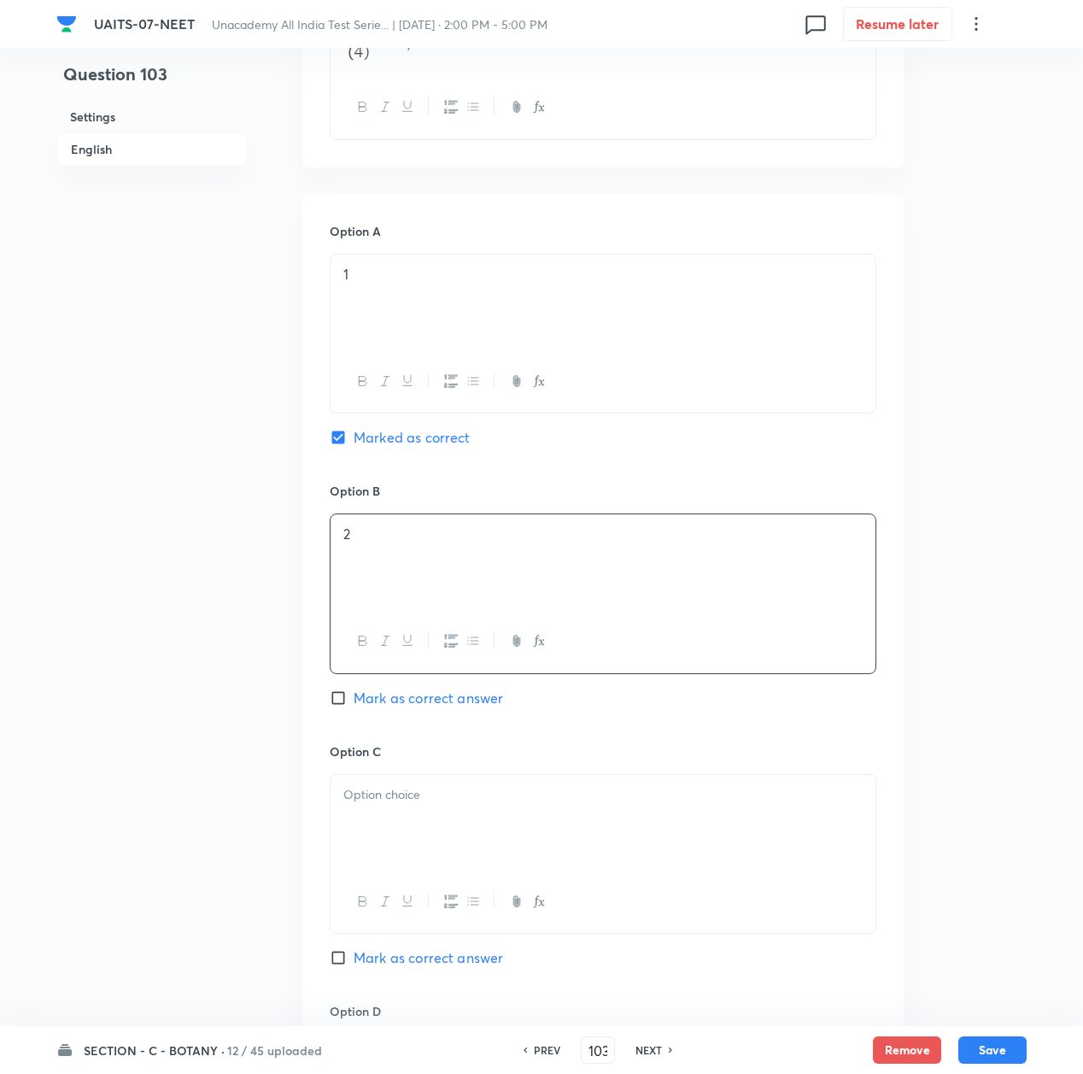
click at [390, 831] on div at bounding box center [603, 823] width 545 height 96
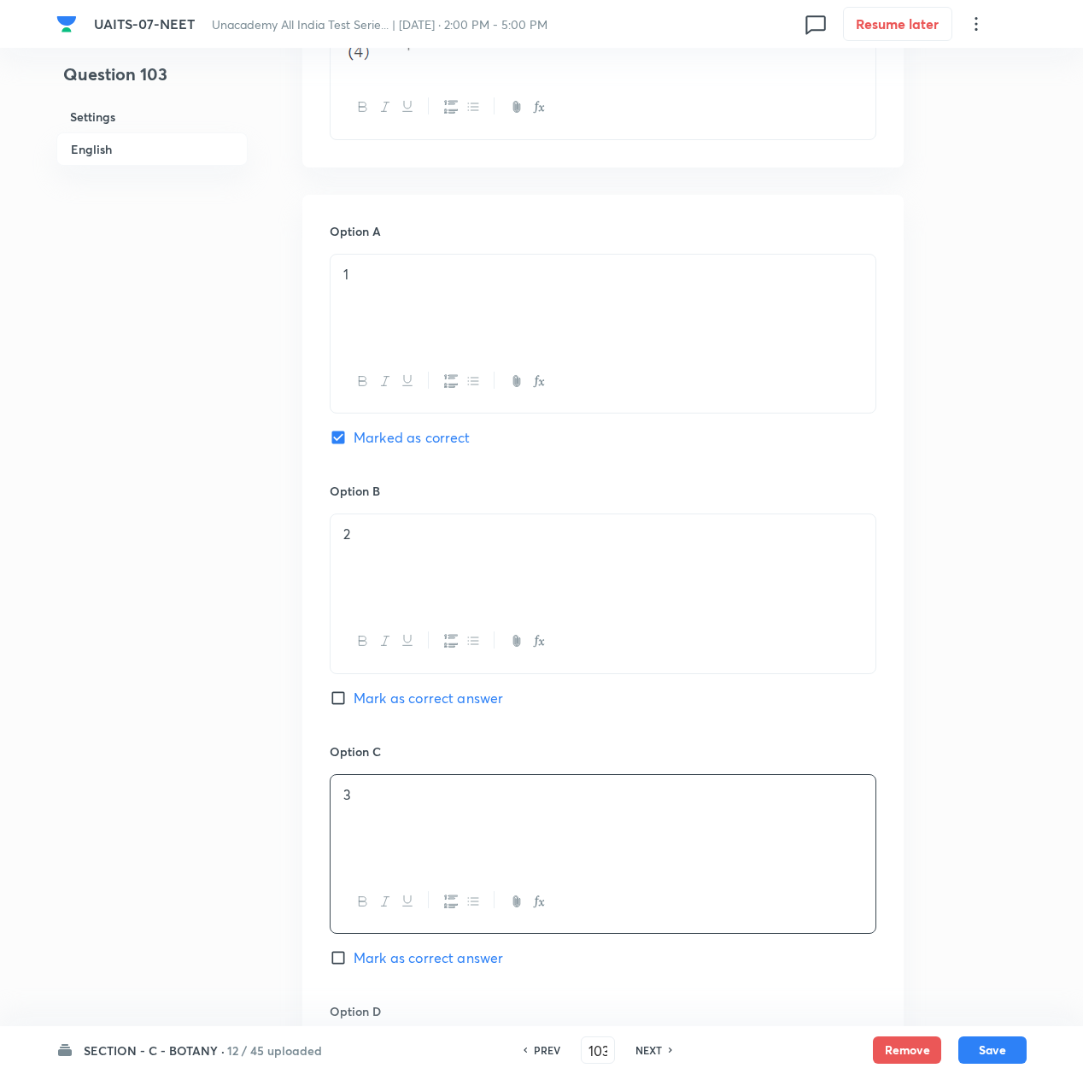
scroll to position [1139, 0]
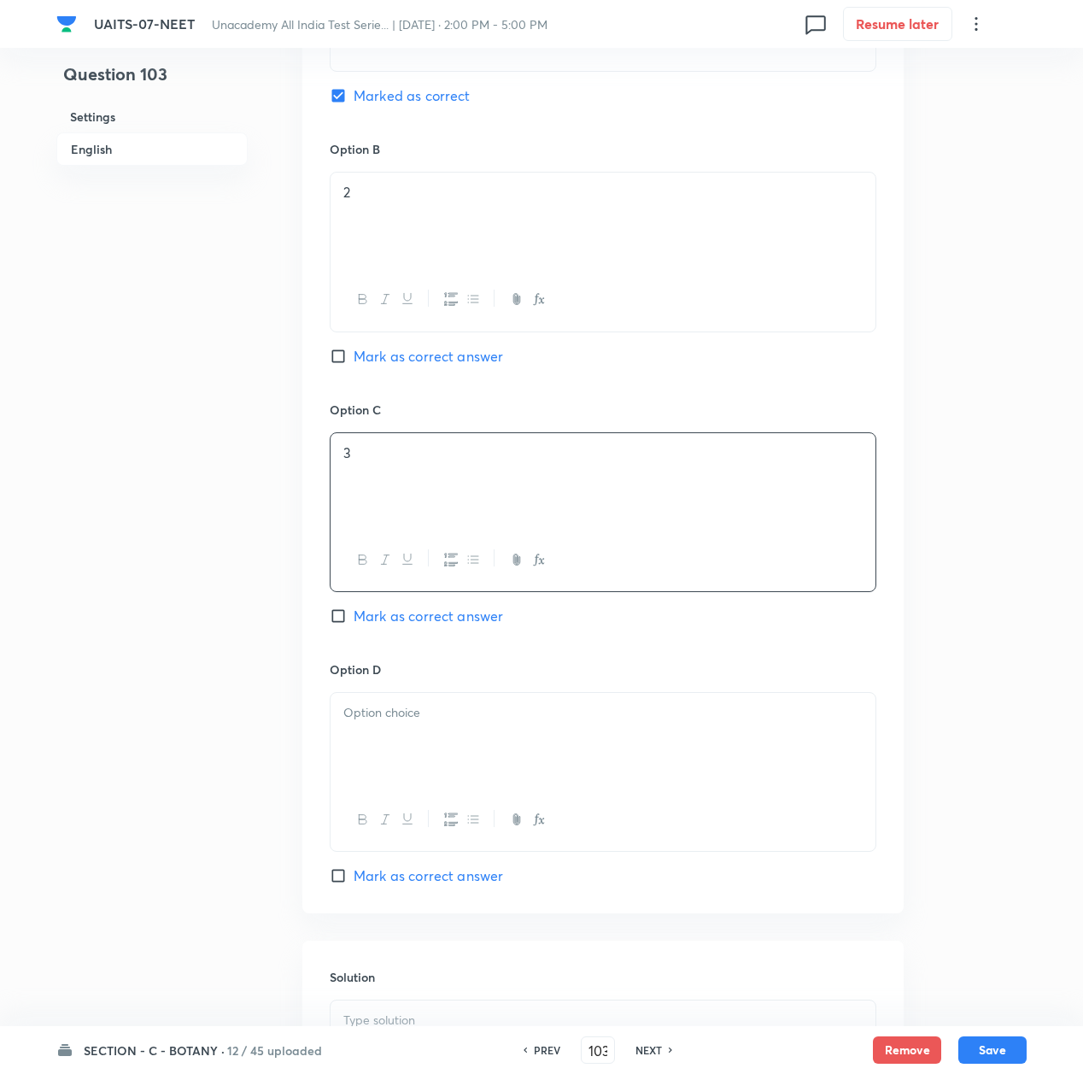
click at [384, 729] on div at bounding box center [603, 741] width 545 height 96
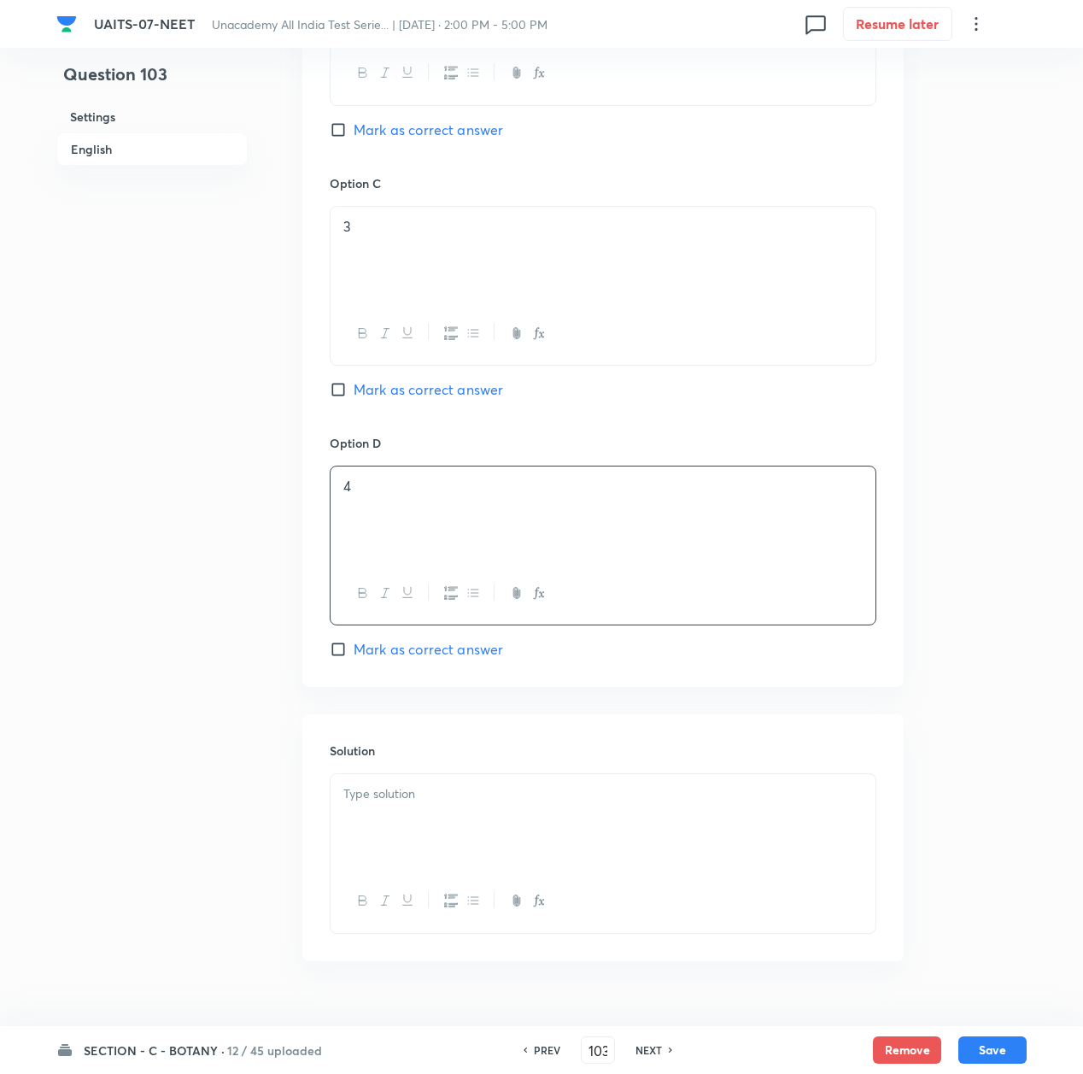
scroll to position [1367, 0]
click at [429, 820] on div at bounding box center [603, 820] width 545 height 96
paste div
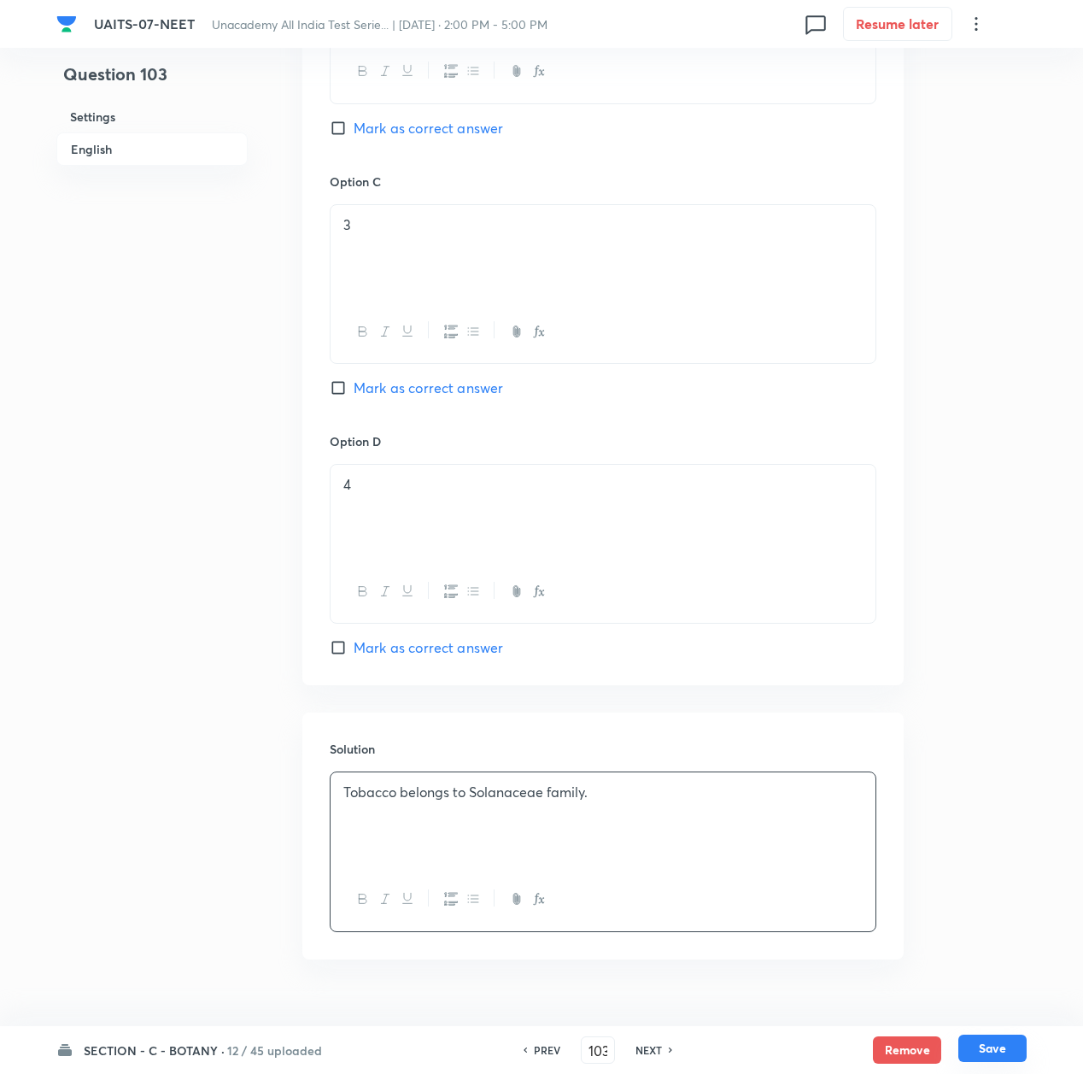
click at [984, 1042] on button "Save" at bounding box center [993, 1048] width 68 height 27
type input "104"
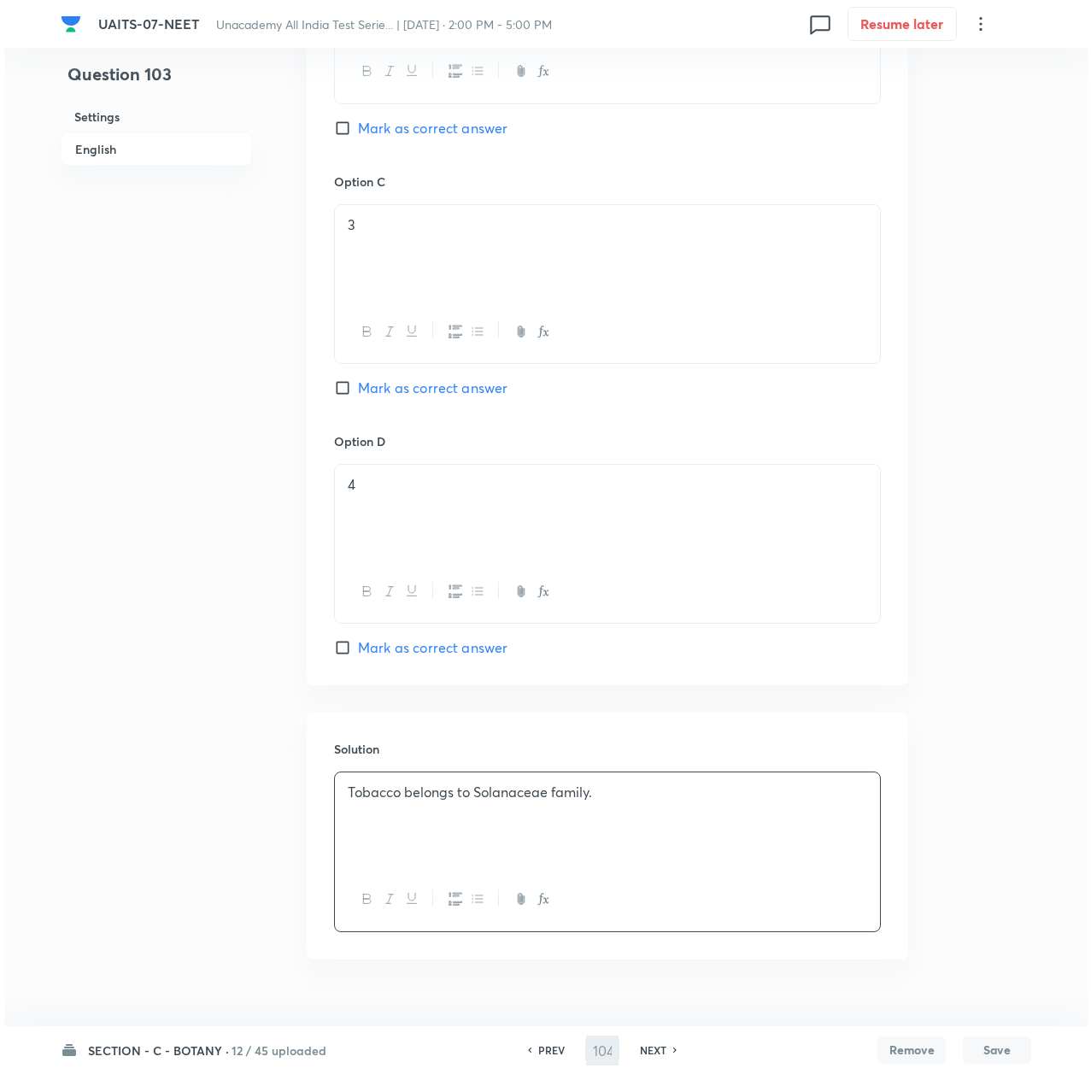
scroll to position [0, 0]
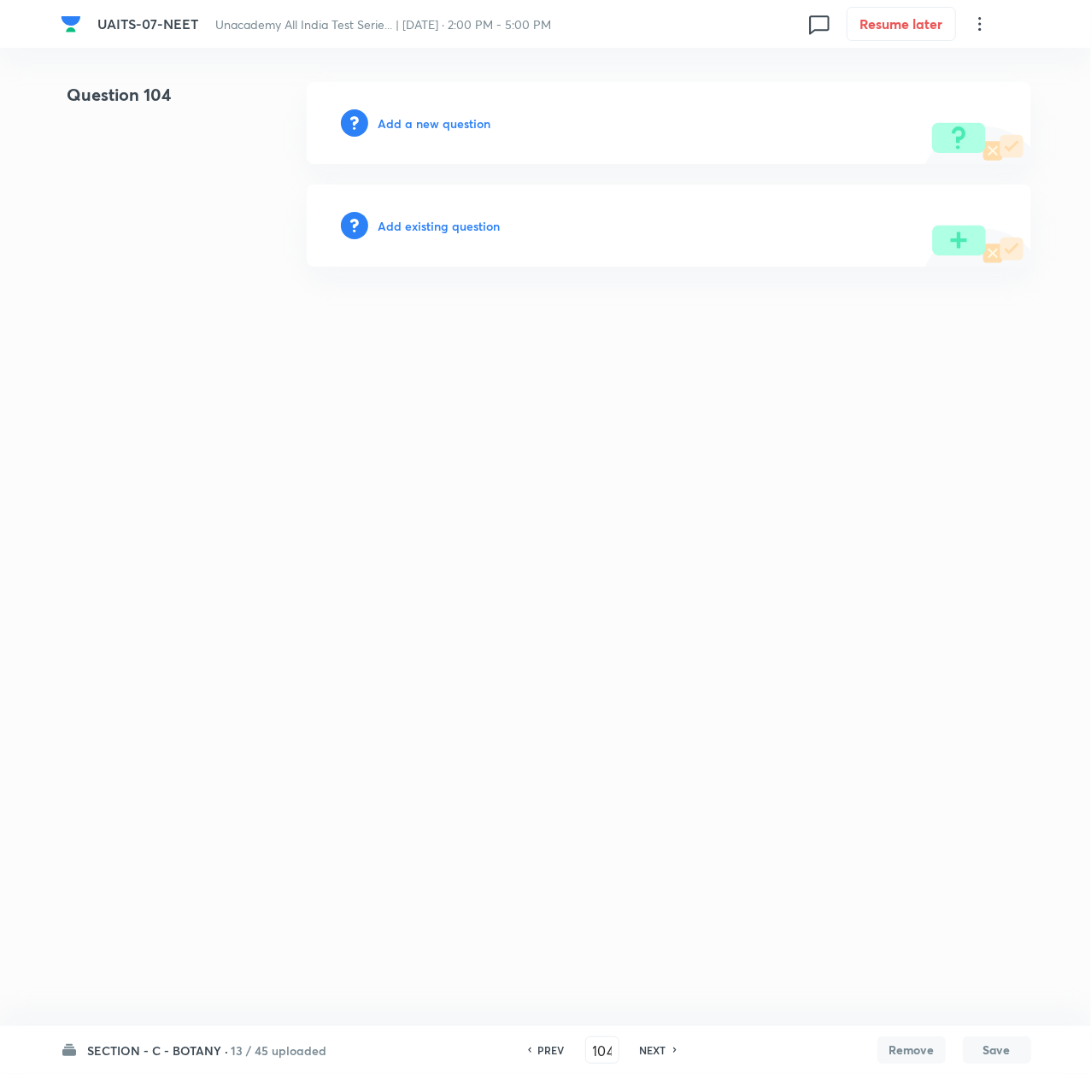
click at [421, 114] on h6 "Add a new question" at bounding box center [435, 123] width 113 height 18
click at [421, 114] on h6 "Choose a question type" at bounding box center [445, 123] width 132 height 18
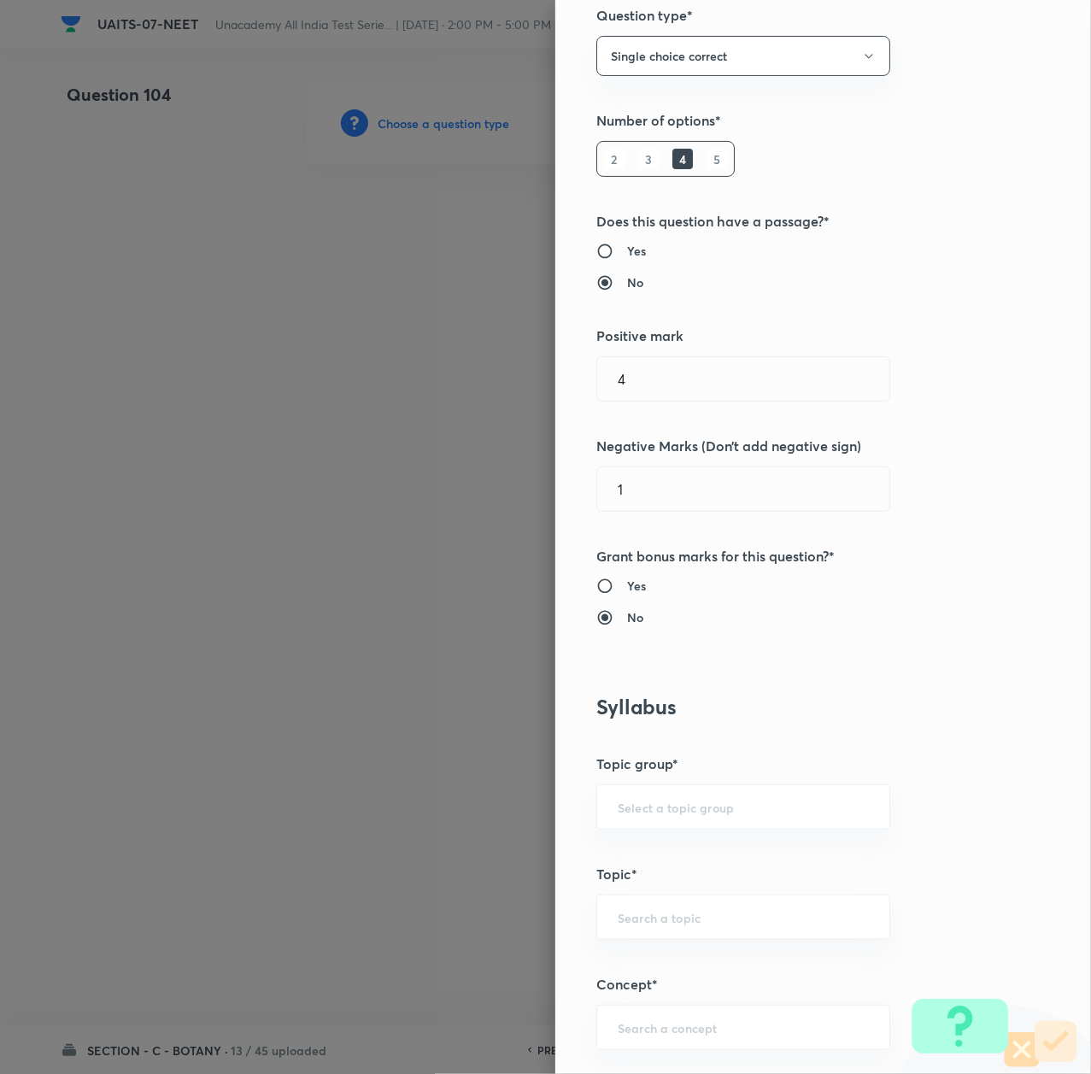
scroll to position [455, 0]
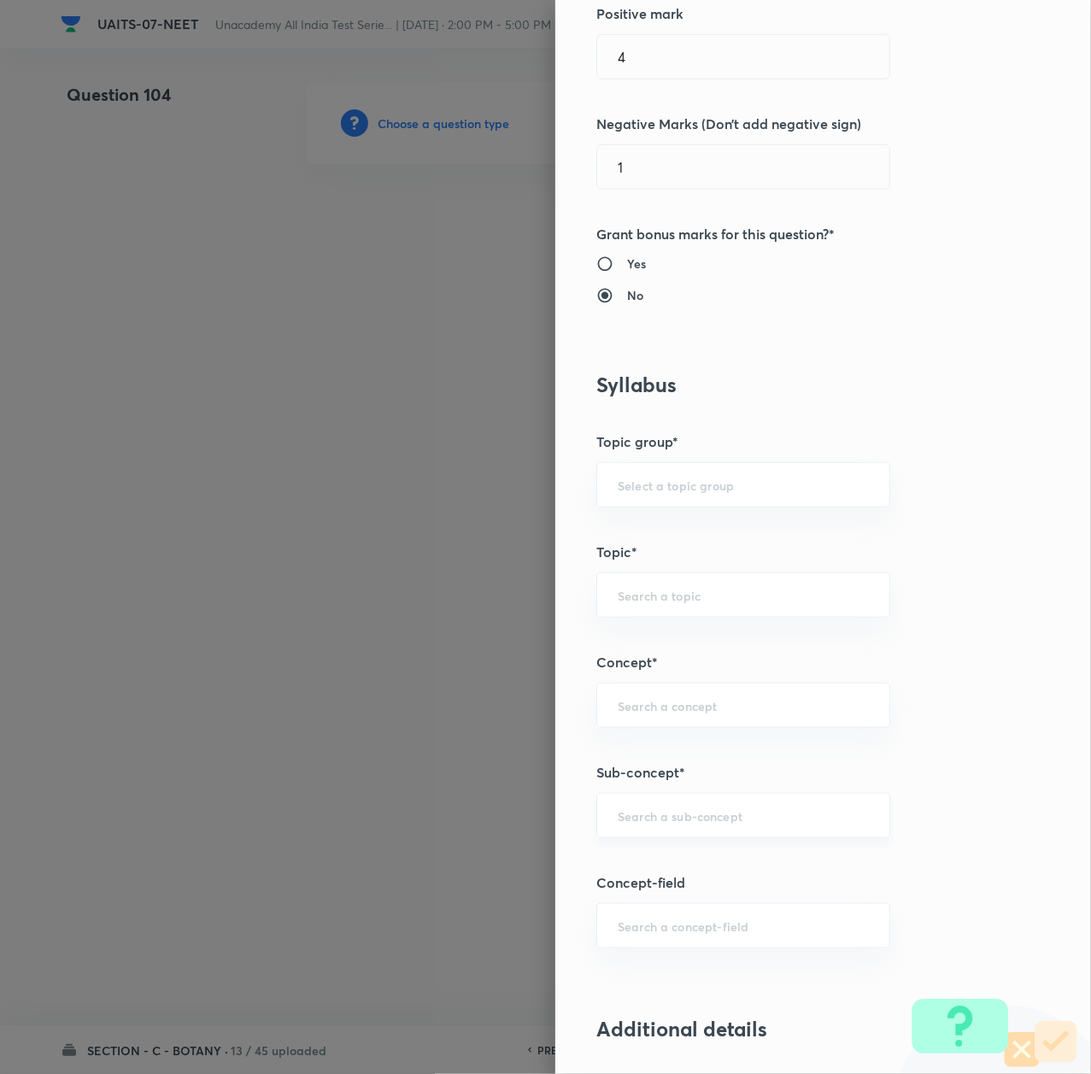
click at [641, 831] on div "​" at bounding box center [743, 815] width 294 height 45
paste input "Morphology of Flowering Plant"
click at [631, 861] on li "Morphology of Flowering Plant" at bounding box center [723, 867] width 291 height 31
type input "Morphology of Flowering Plant"
type input "Biology"
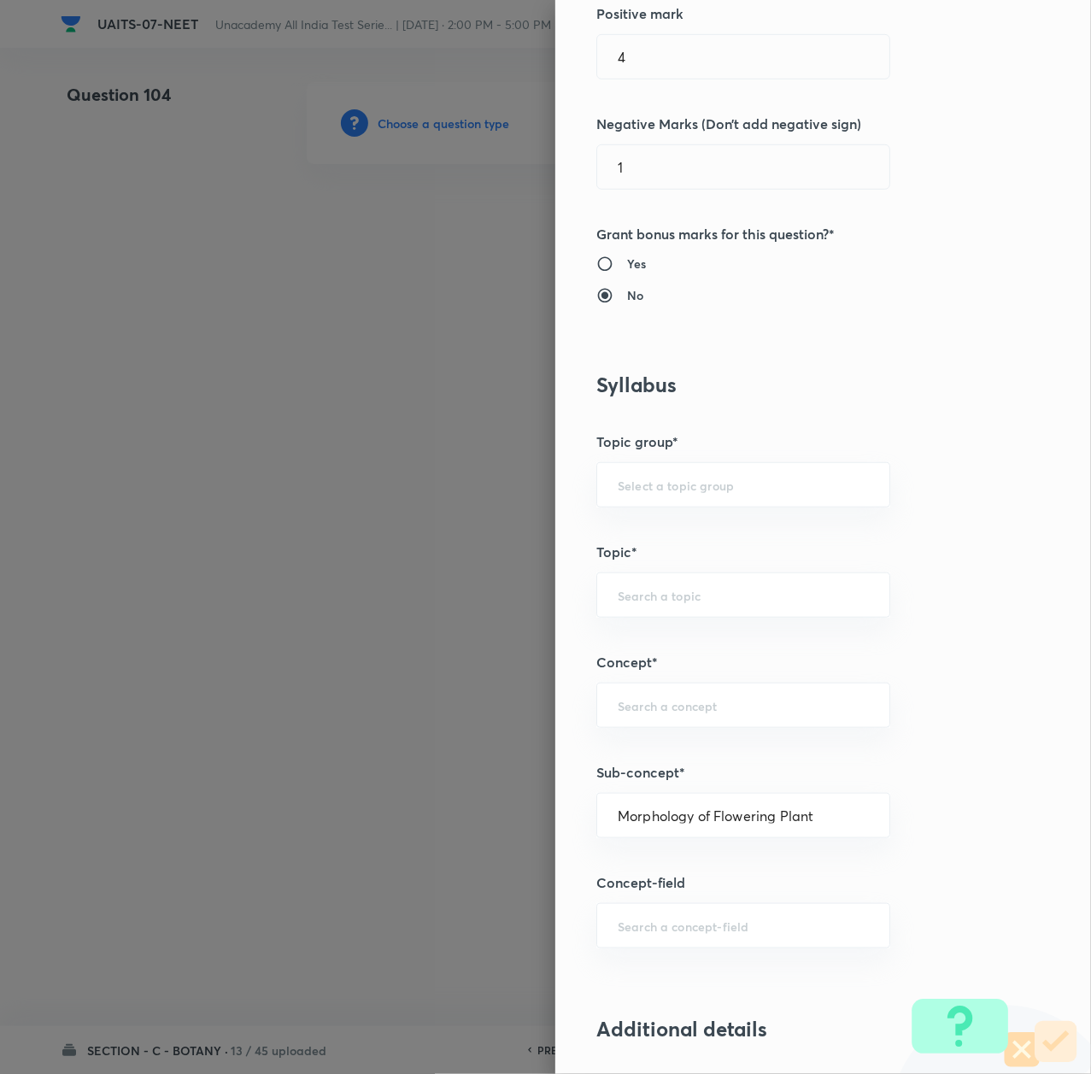
type input "Sexual Reproduction in Flowering plants"
type input "Morphology of Flowering Plant"
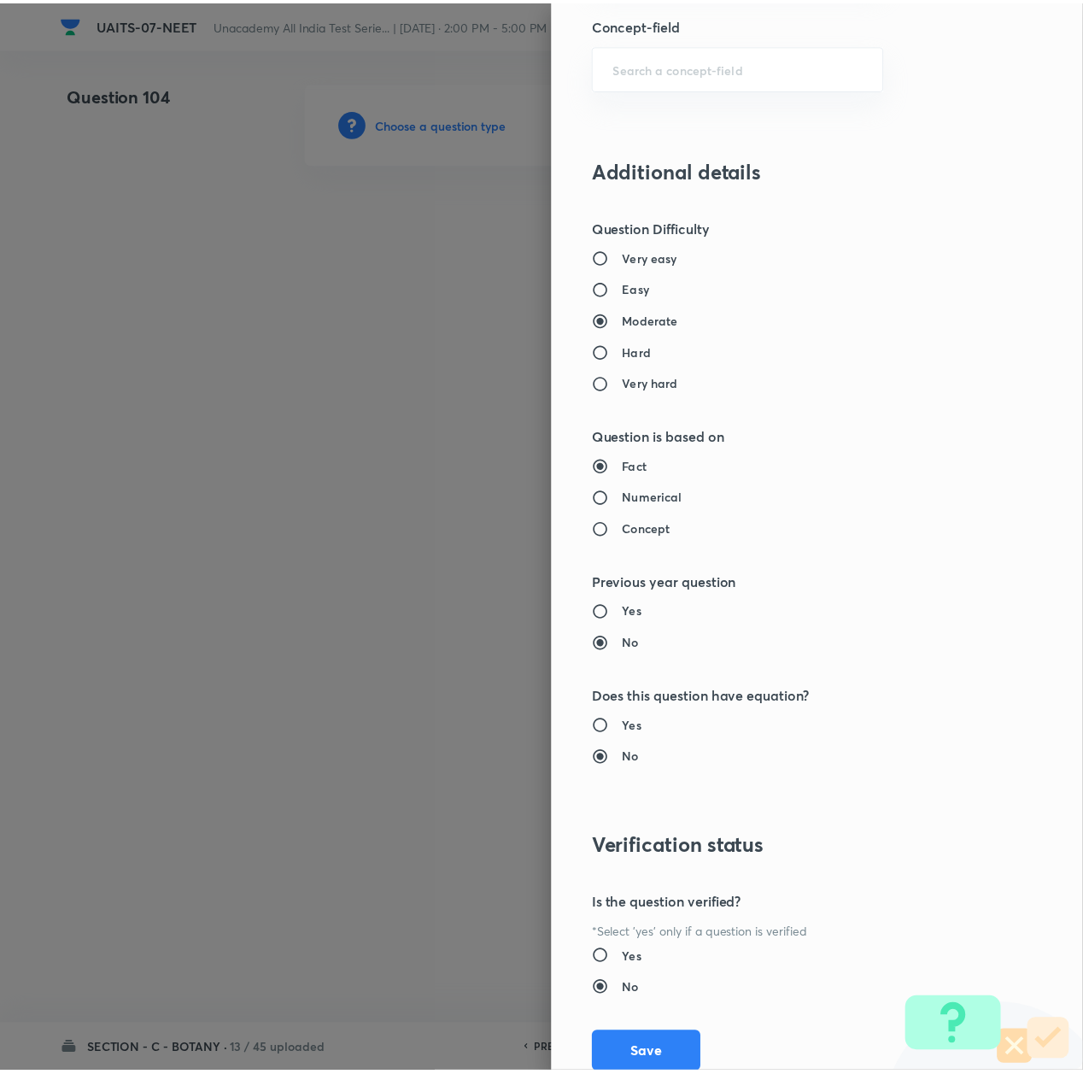
scroll to position [1374, 0]
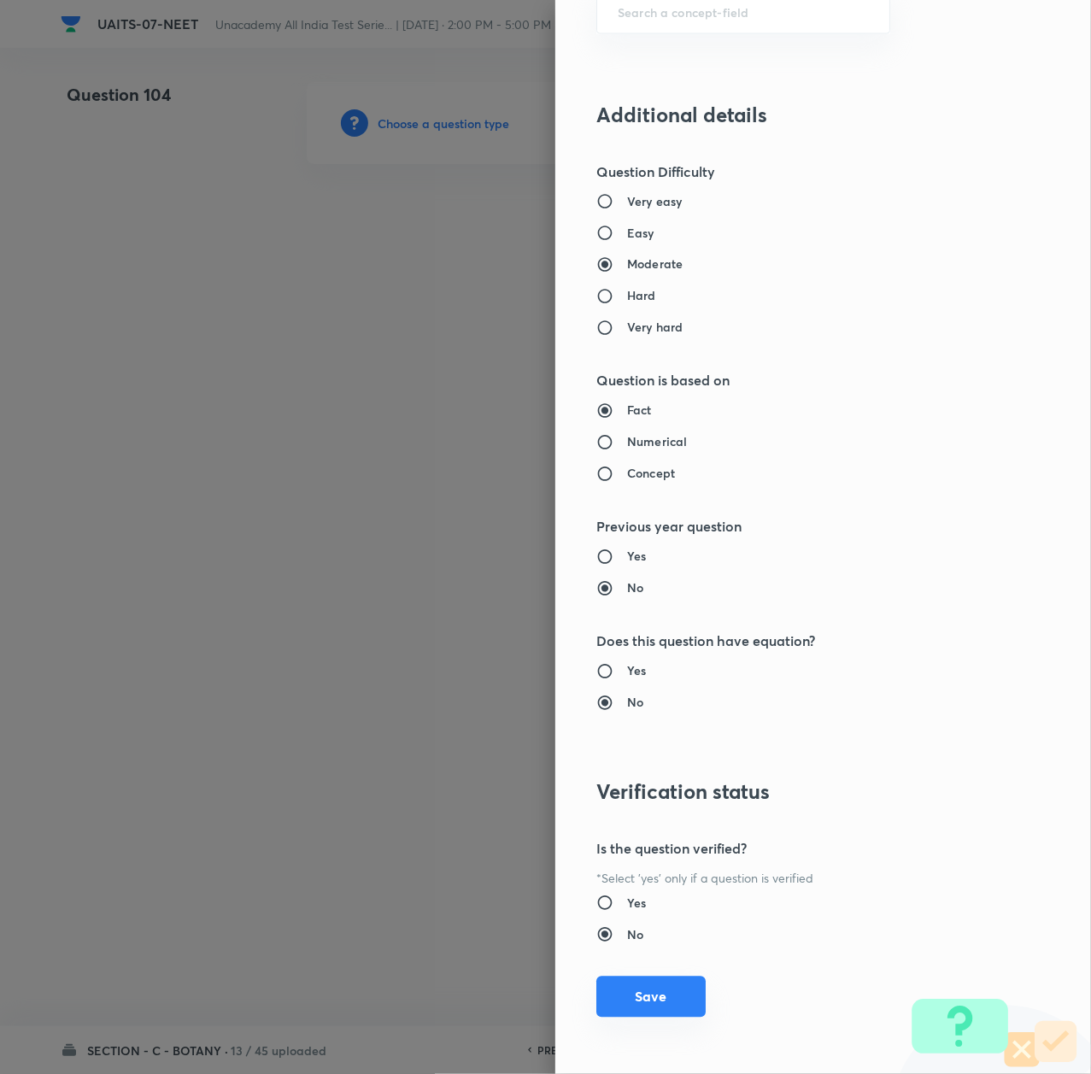
click at [634, 993] on button "Save" at bounding box center [650, 997] width 109 height 41
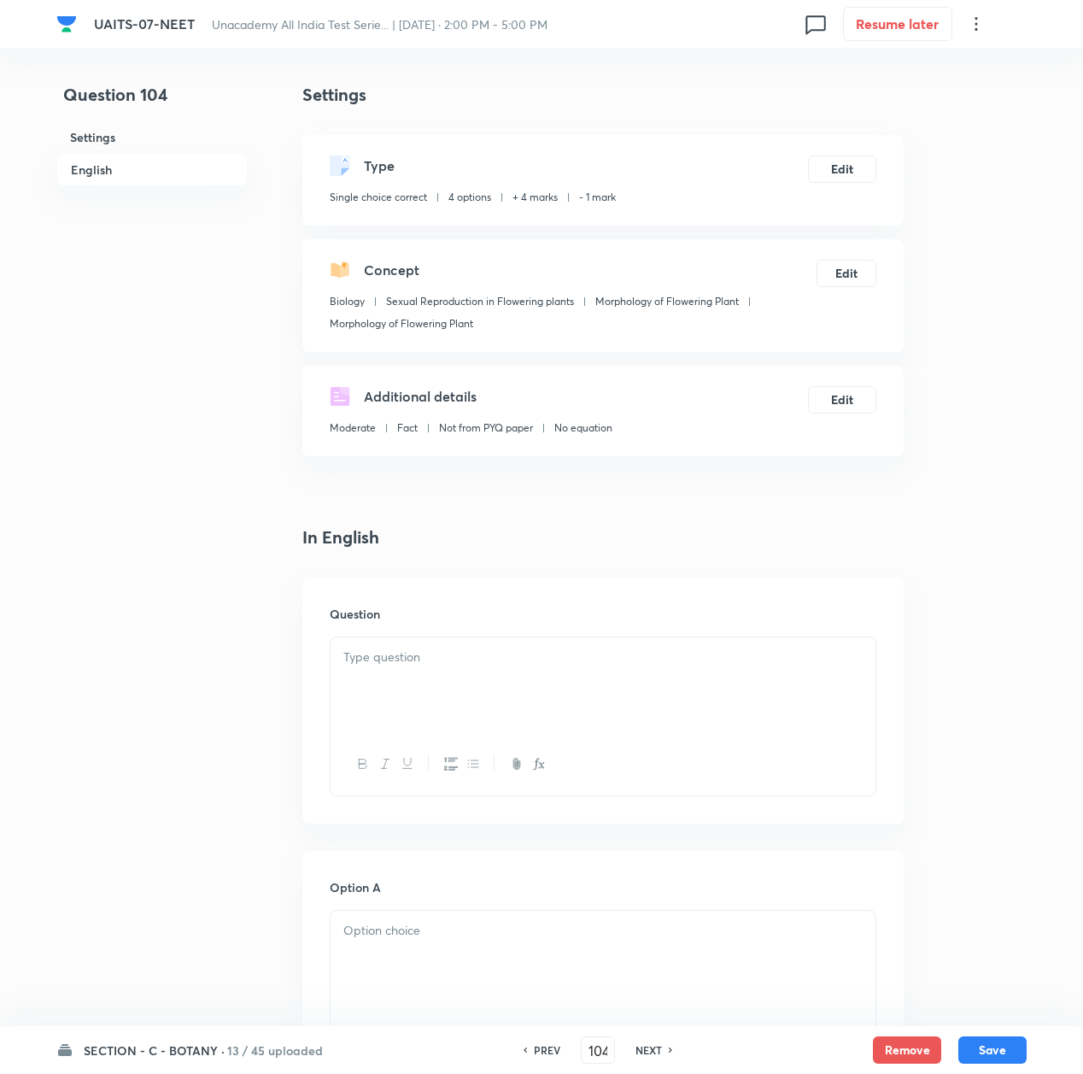
click at [384, 672] on div at bounding box center [603, 685] width 545 height 96
click at [404, 684] on div at bounding box center [603, 685] width 545 height 96
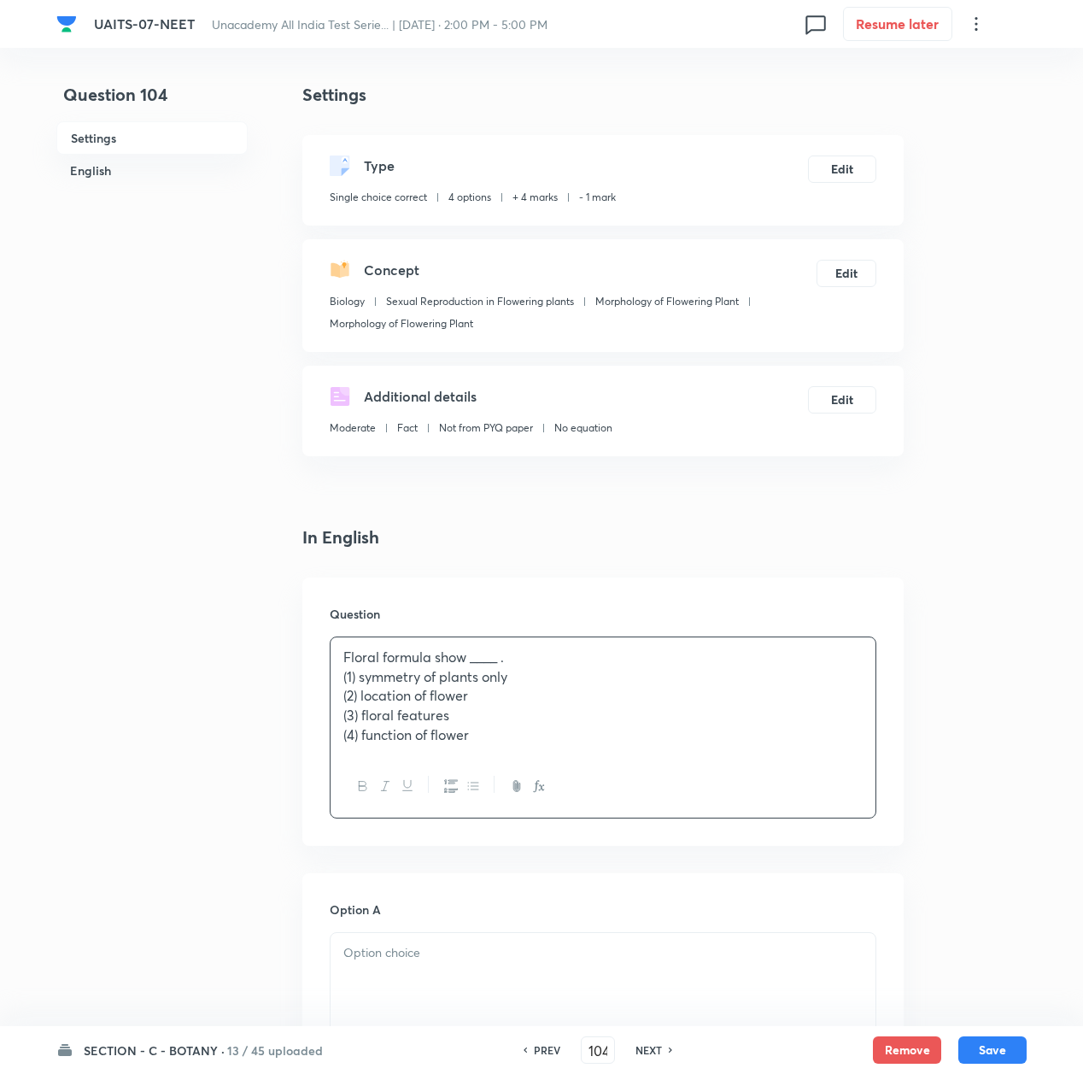
scroll to position [227, 0]
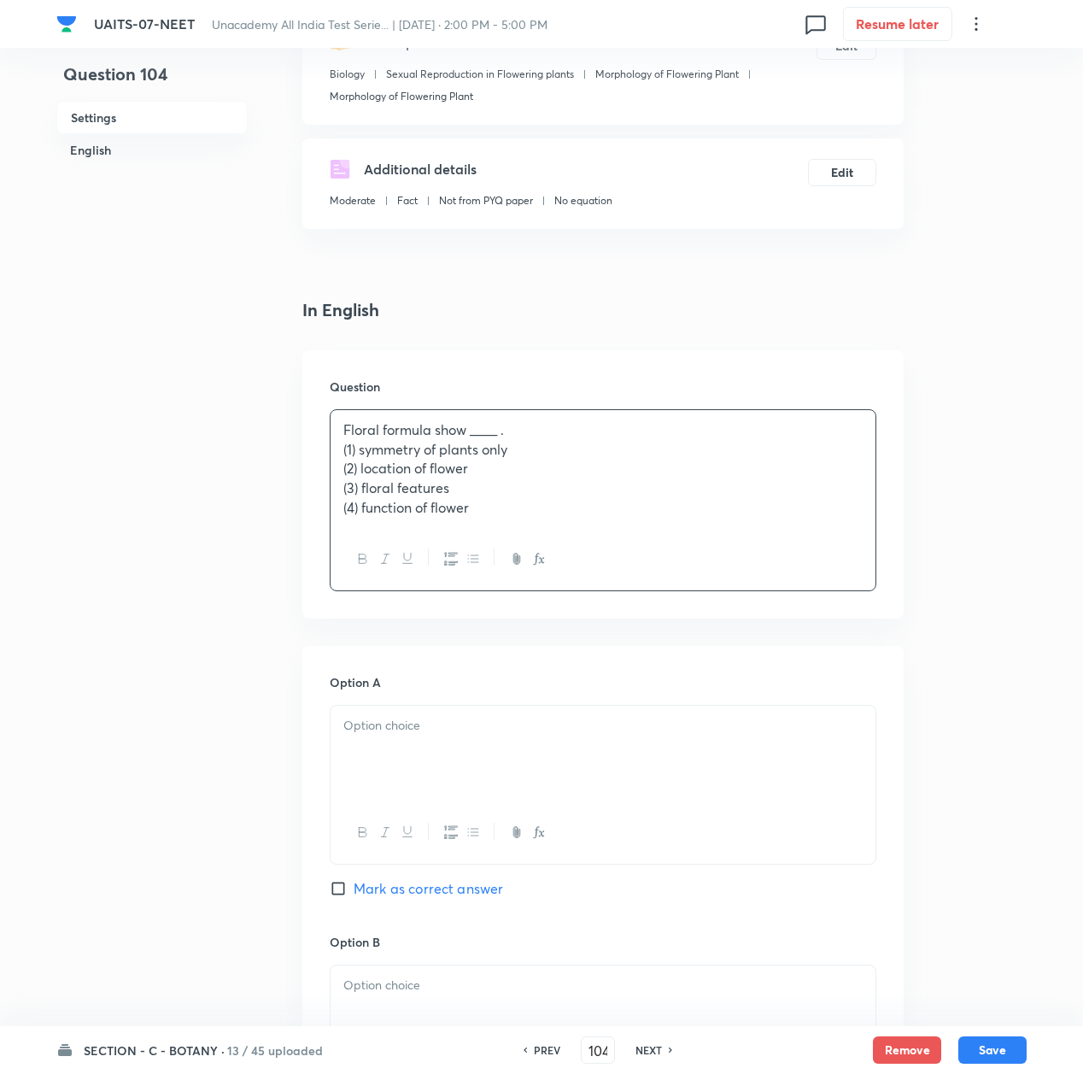
click at [420, 745] on div at bounding box center [603, 754] width 545 height 96
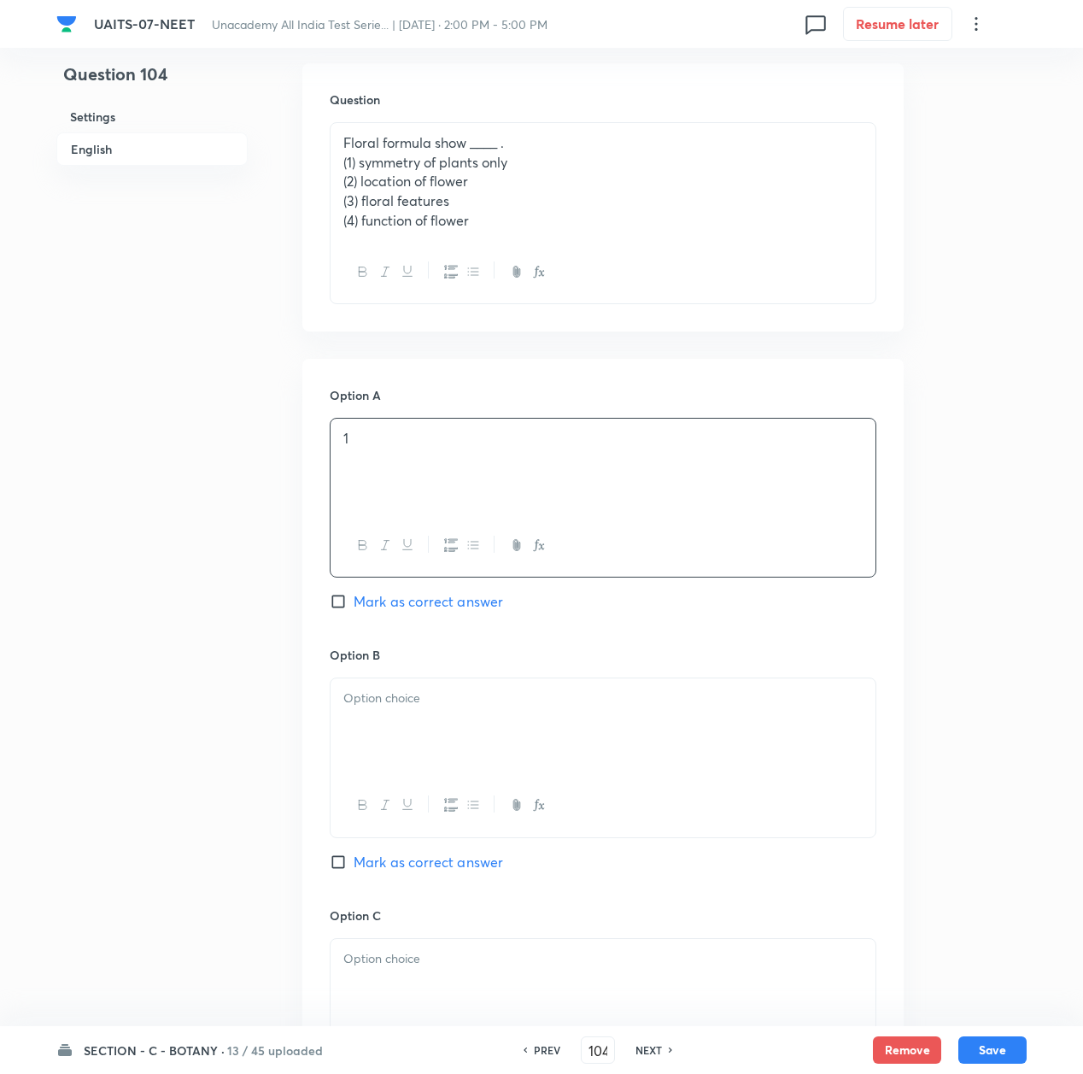
scroll to position [569, 0]
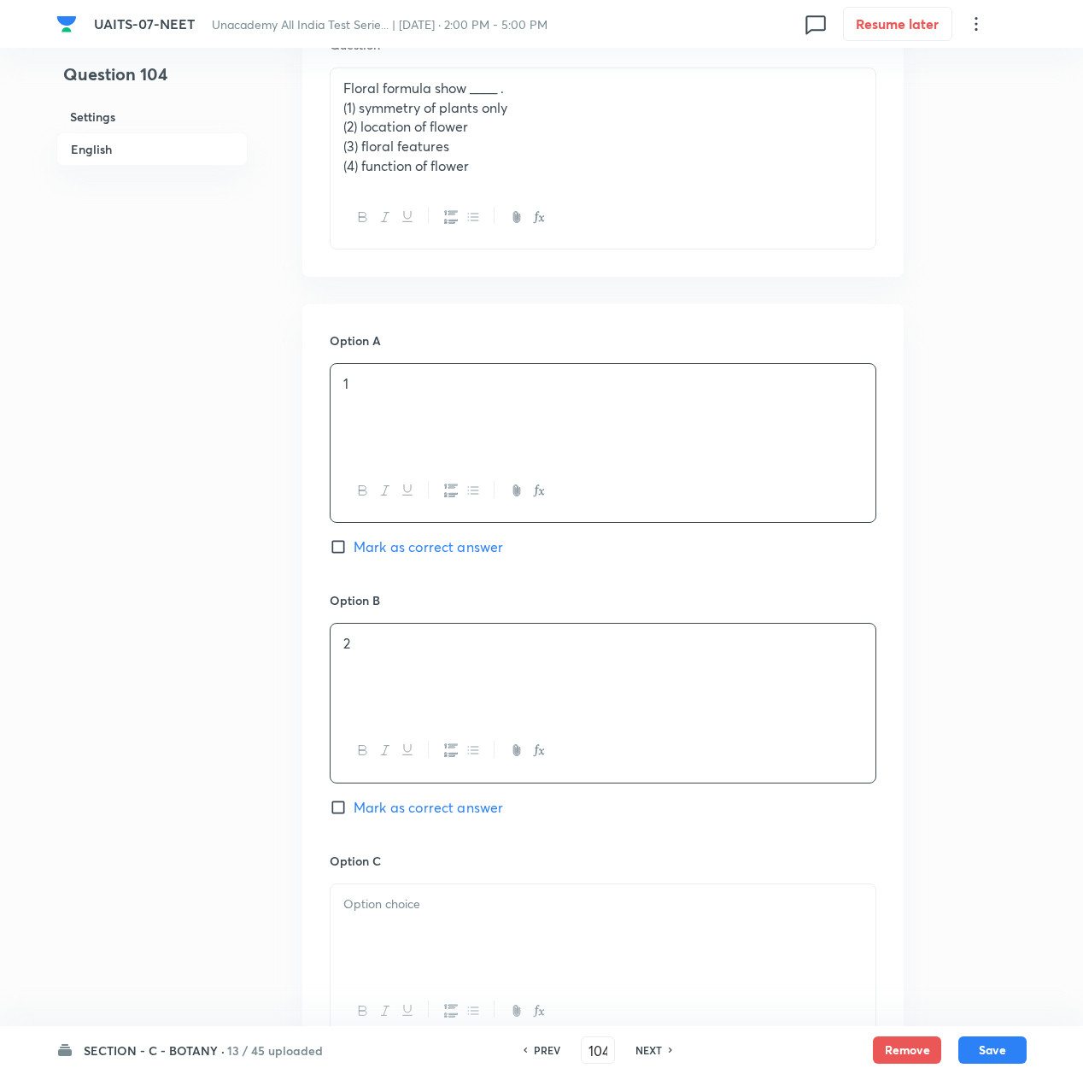
click at [390, 665] on div "2" at bounding box center [603, 672] width 545 height 96
click at [391, 910] on p at bounding box center [602, 905] width 519 height 20
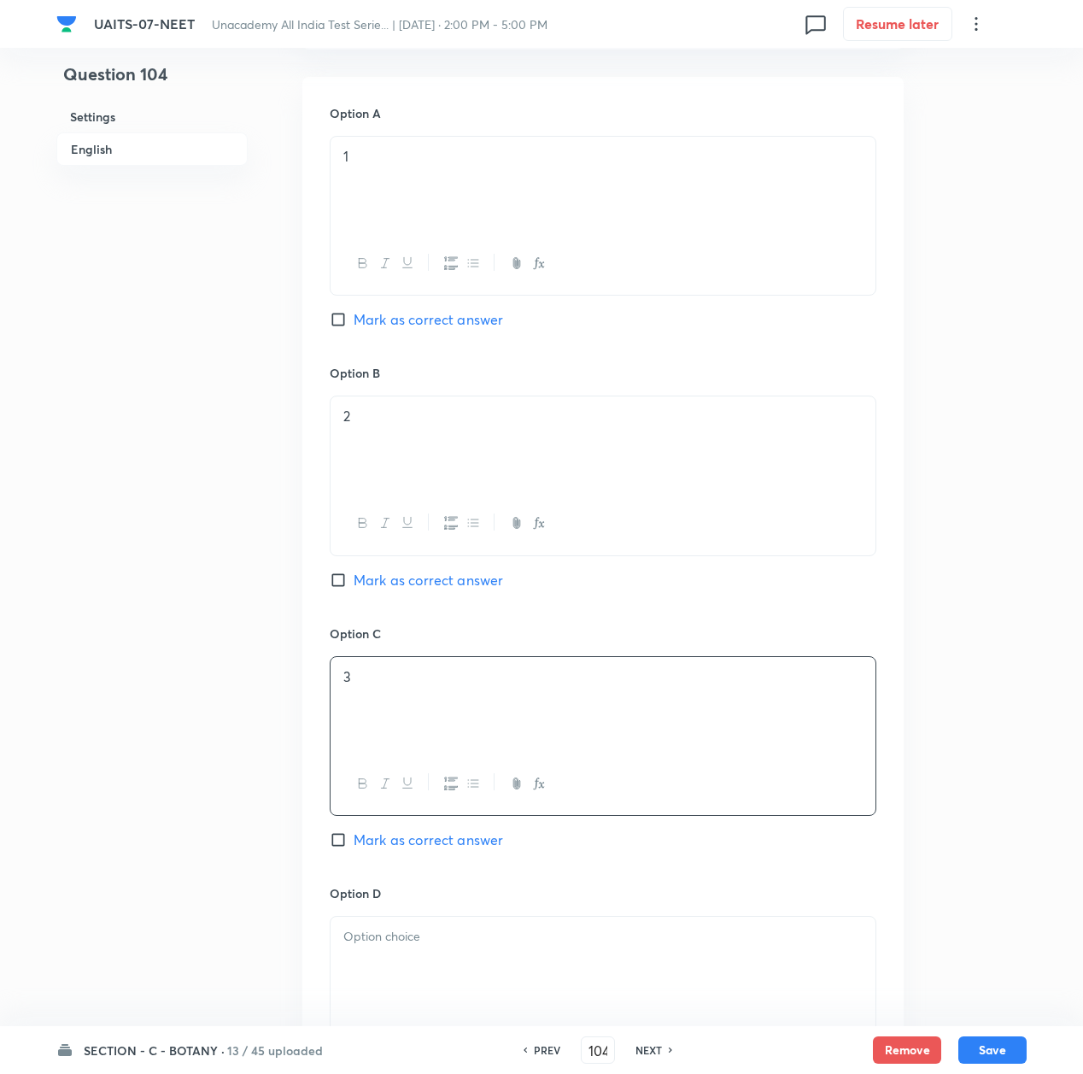
scroll to position [797, 0]
click at [384, 848] on span "Mark as correct answer" at bounding box center [429, 839] width 150 height 21
click at [354, 848] on input "Mark as correct answer" at bounding box center [342, 839] width 24 height 17
checkbox input "true"
click at [402, 941] on p at bounding box center [602, 936] width 519 height 20
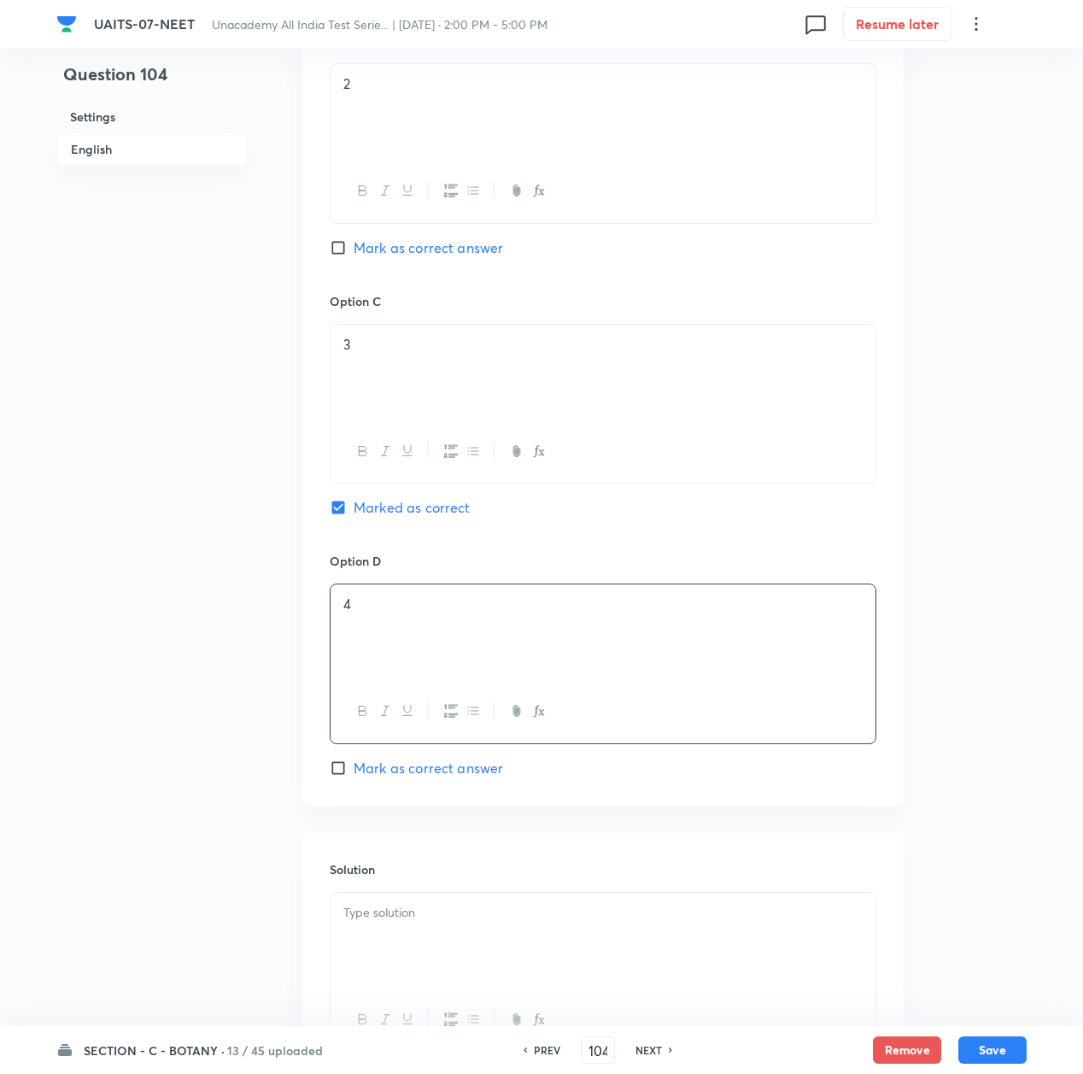
scroll to position [1139, 0]
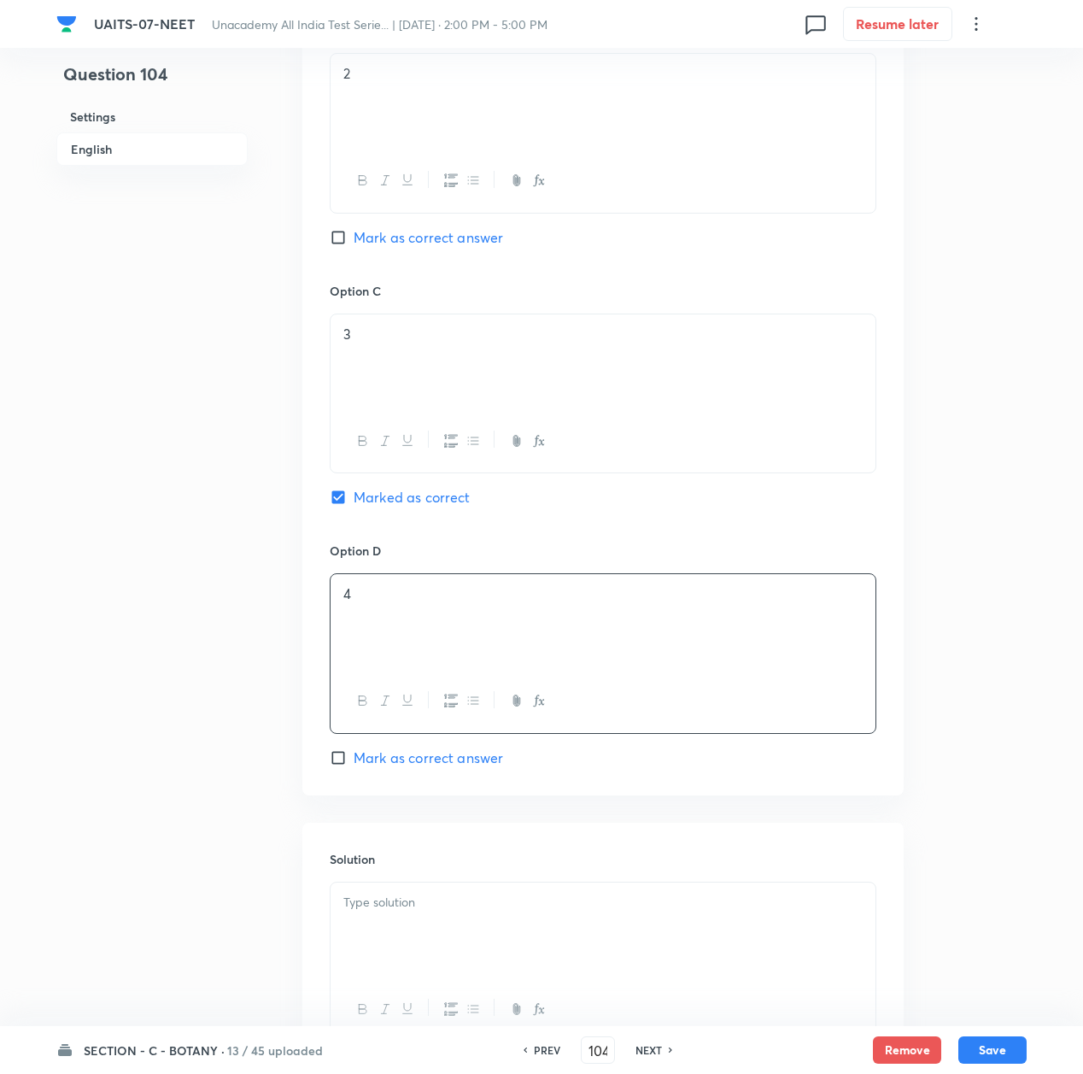
click at [379, 913] on p at bounding box center [602, 903] width 519 height 20
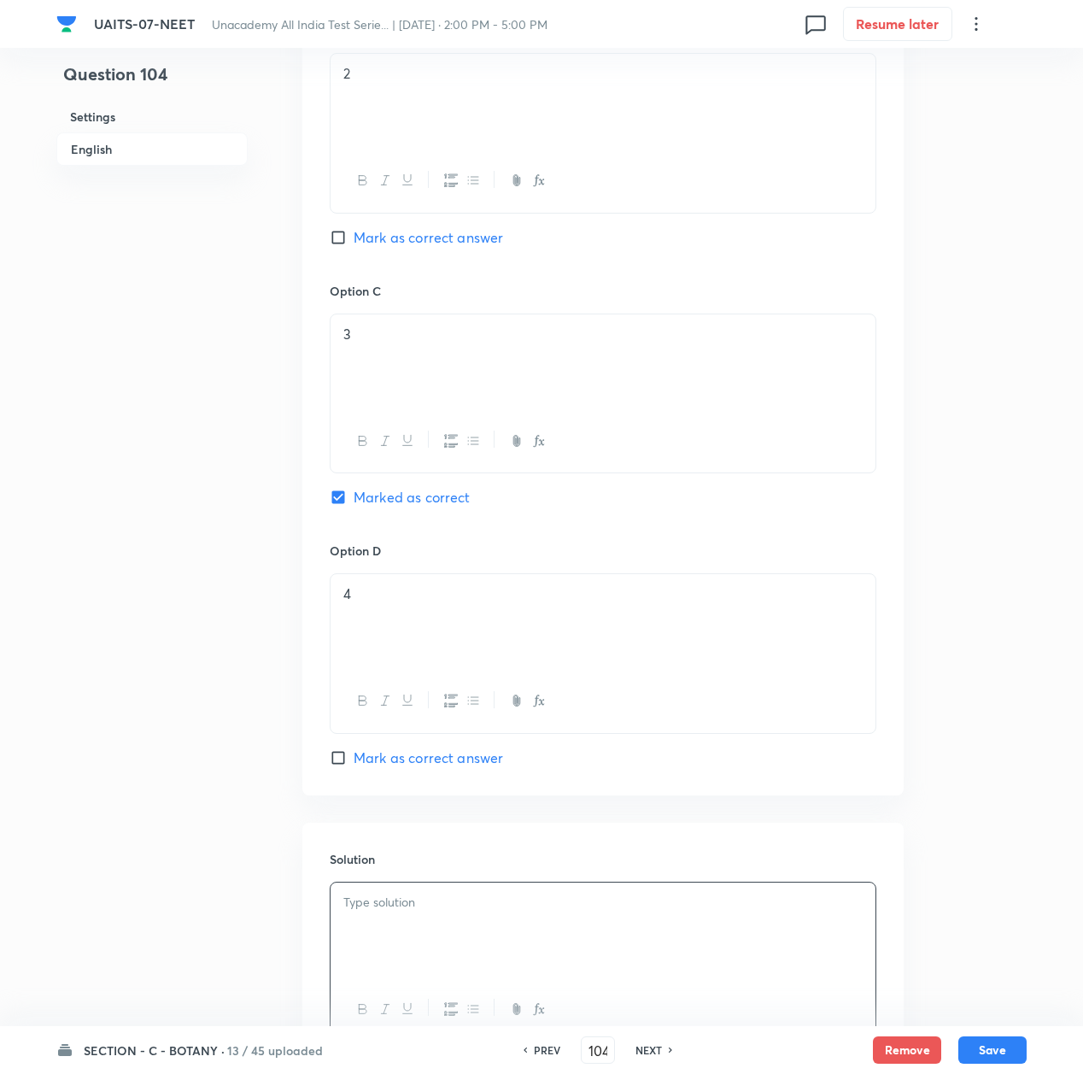
click at [384, 911] on p at bounding box center [602, 903] width 519 height 20
click at [996, 1050] on button "Save" at bounding box center [993, 1048] width 68 height 27
type input "105"
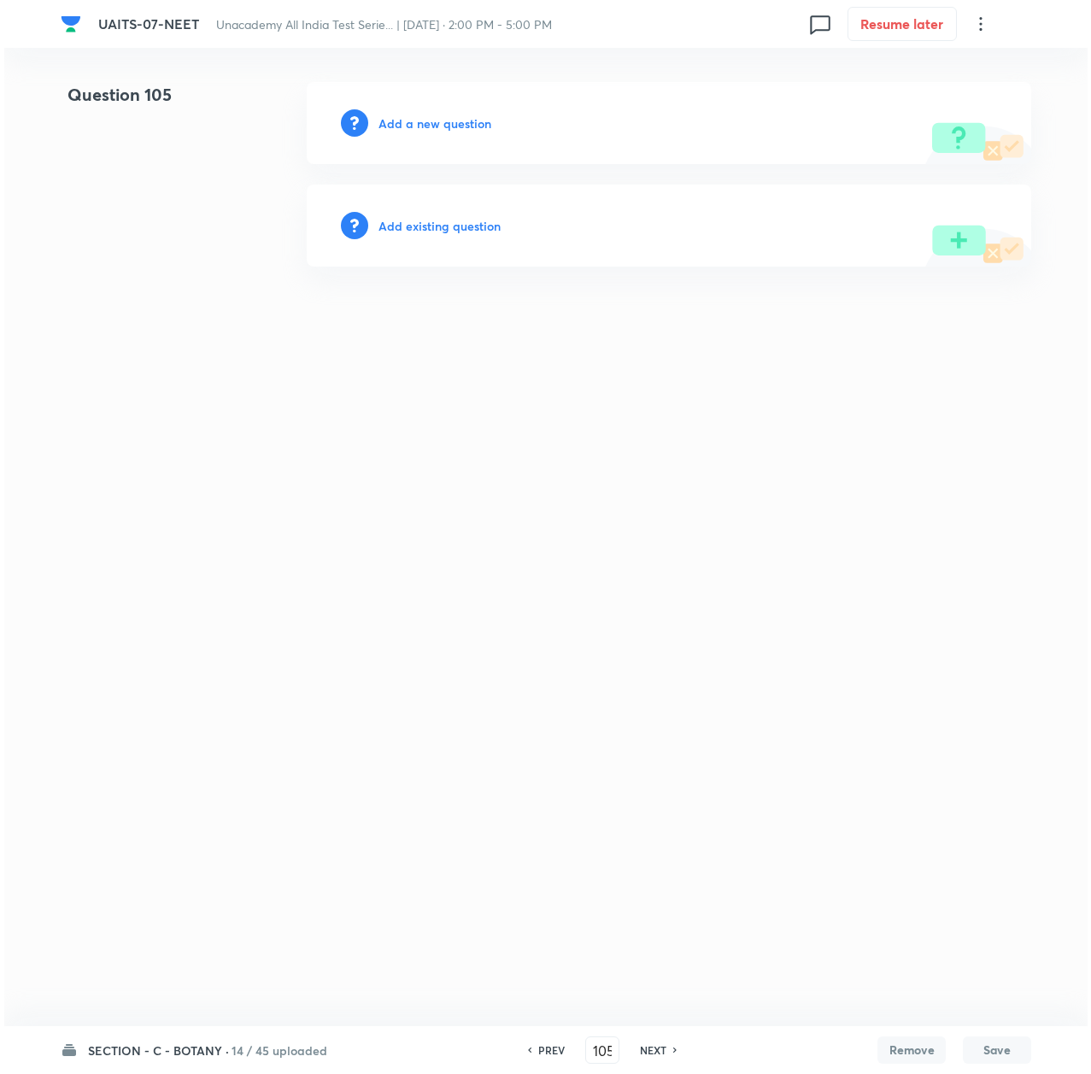
scroll to position [0, 0]
click at [435, 121] on h6 "Add a new question" at bounding box center [435, 123] width 113 height 18
click at [435, 121] on h6 "Choose a question type" at bounding box center [445, 123] width 132 height 18
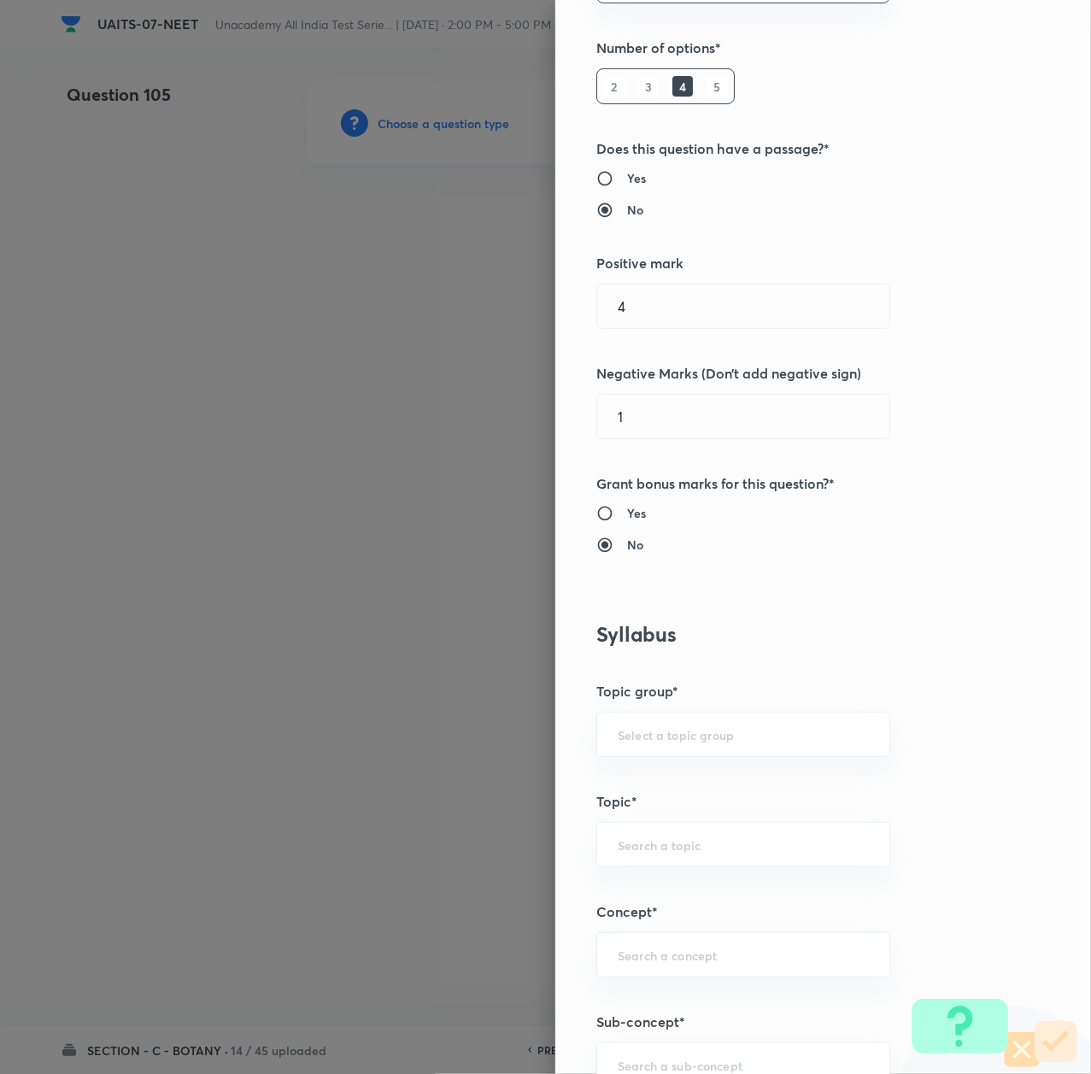
scroll to position [569, 0]
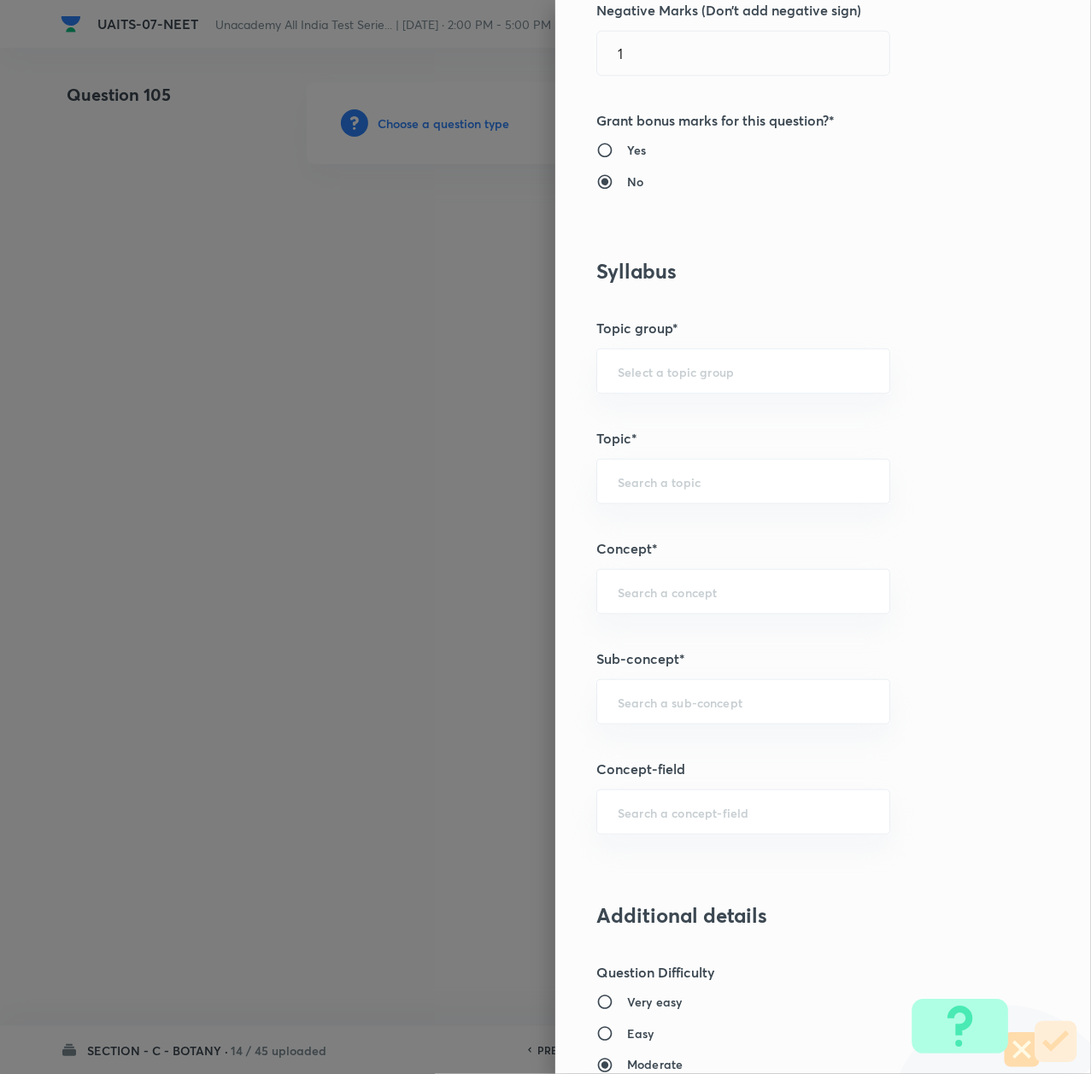
click at [626, 680] on div "Question settings Question type* Single choice correct Number of options* 2 3 4…" at bounding box center [823, 537] width 536 height 1074
click at [631, 698] on input "text" at bounding box center [743, 702] width 251 height 16
paste input "Morphology of Flowering Plant"
click at [629, 750] on li "Morphology of Flowering Plant" at bounding box center [723, 753] width 291 height 31
type input "Morphology of Flowering Plant"
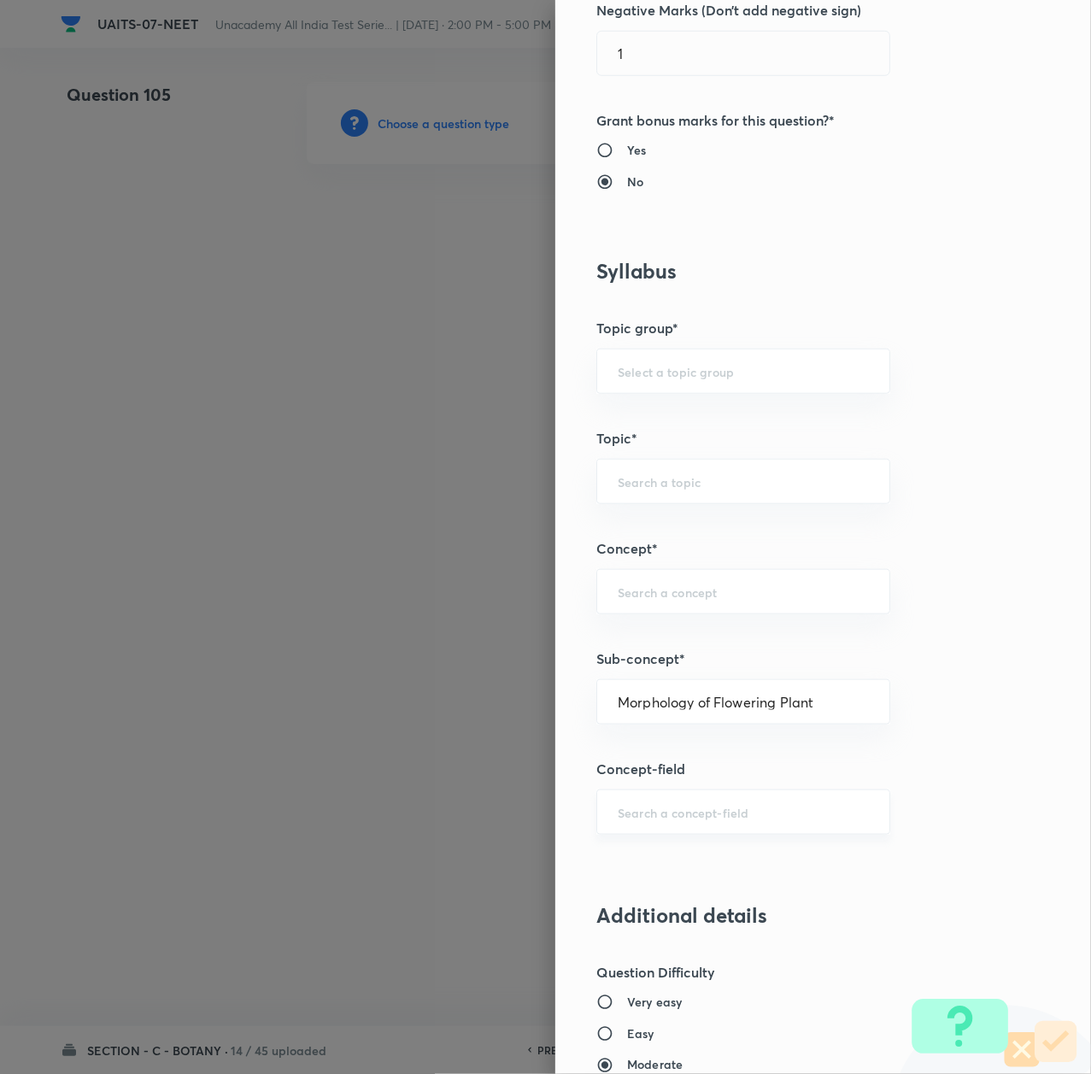
type input "Biology"
type input "Sexual Reproduction in Flowering plants"
type input "Morphology of Flowering Plant"
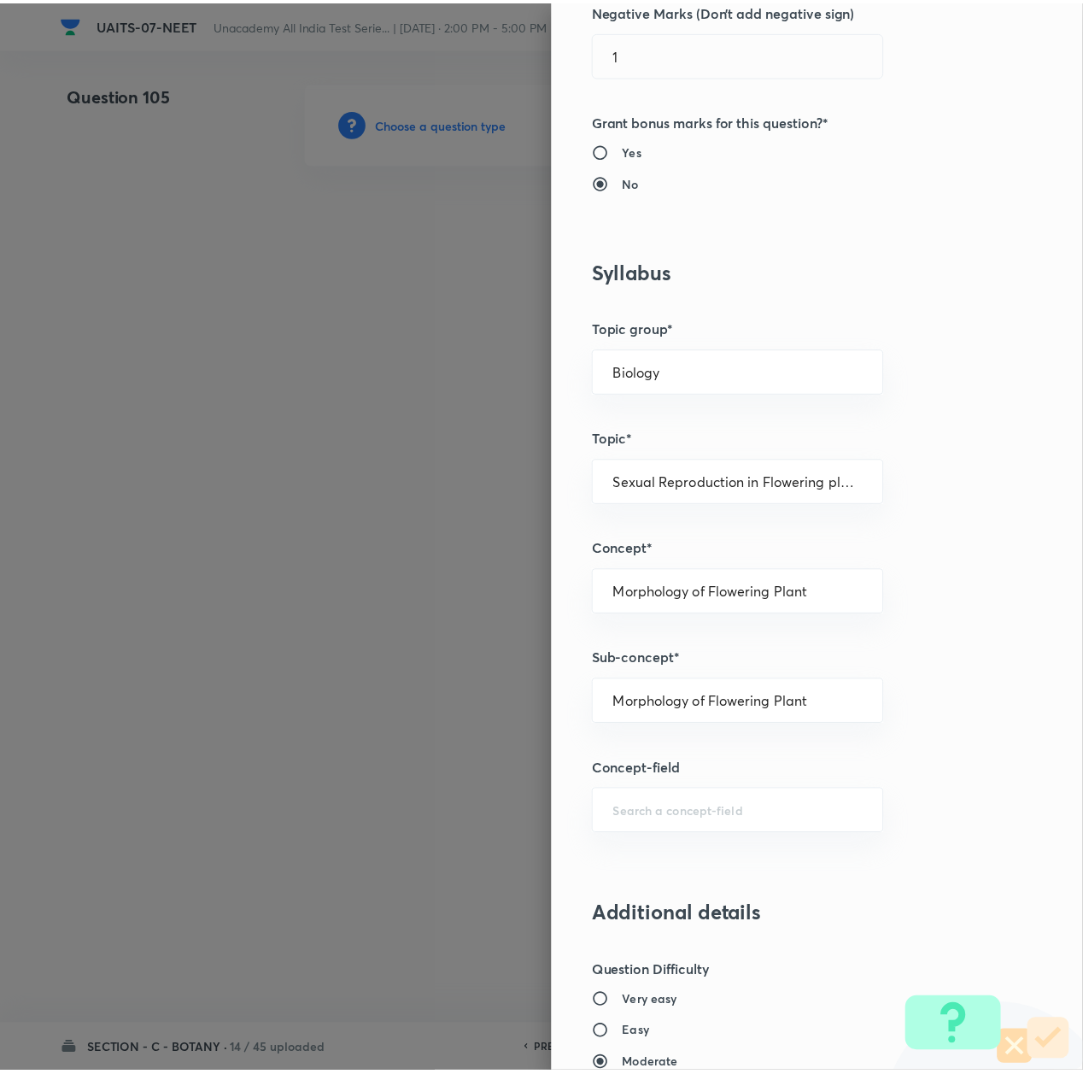
scroll to position [1367, 0]
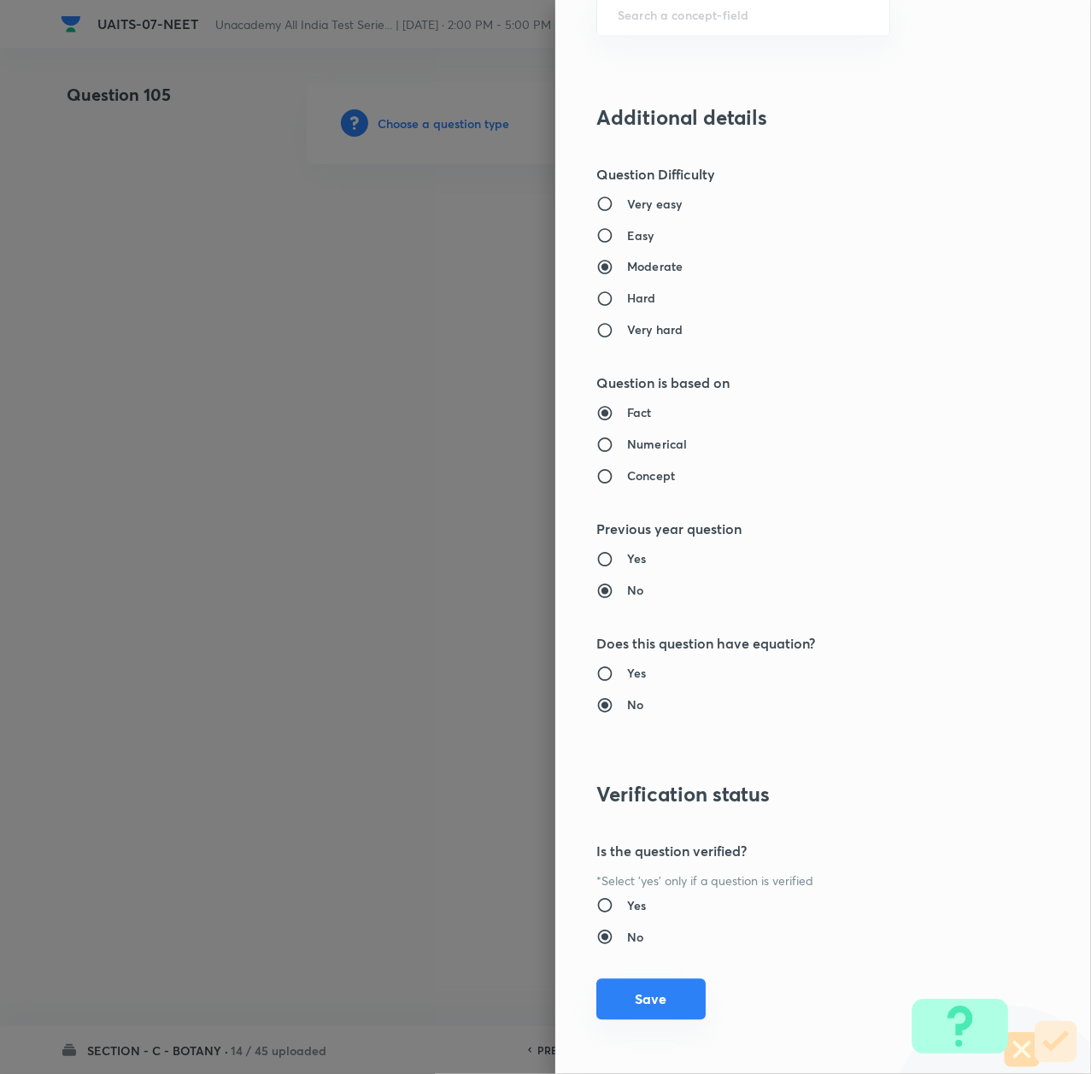
click at [629, 1000] on button "Save" at bounding box center [650, 999] width 109 height 41
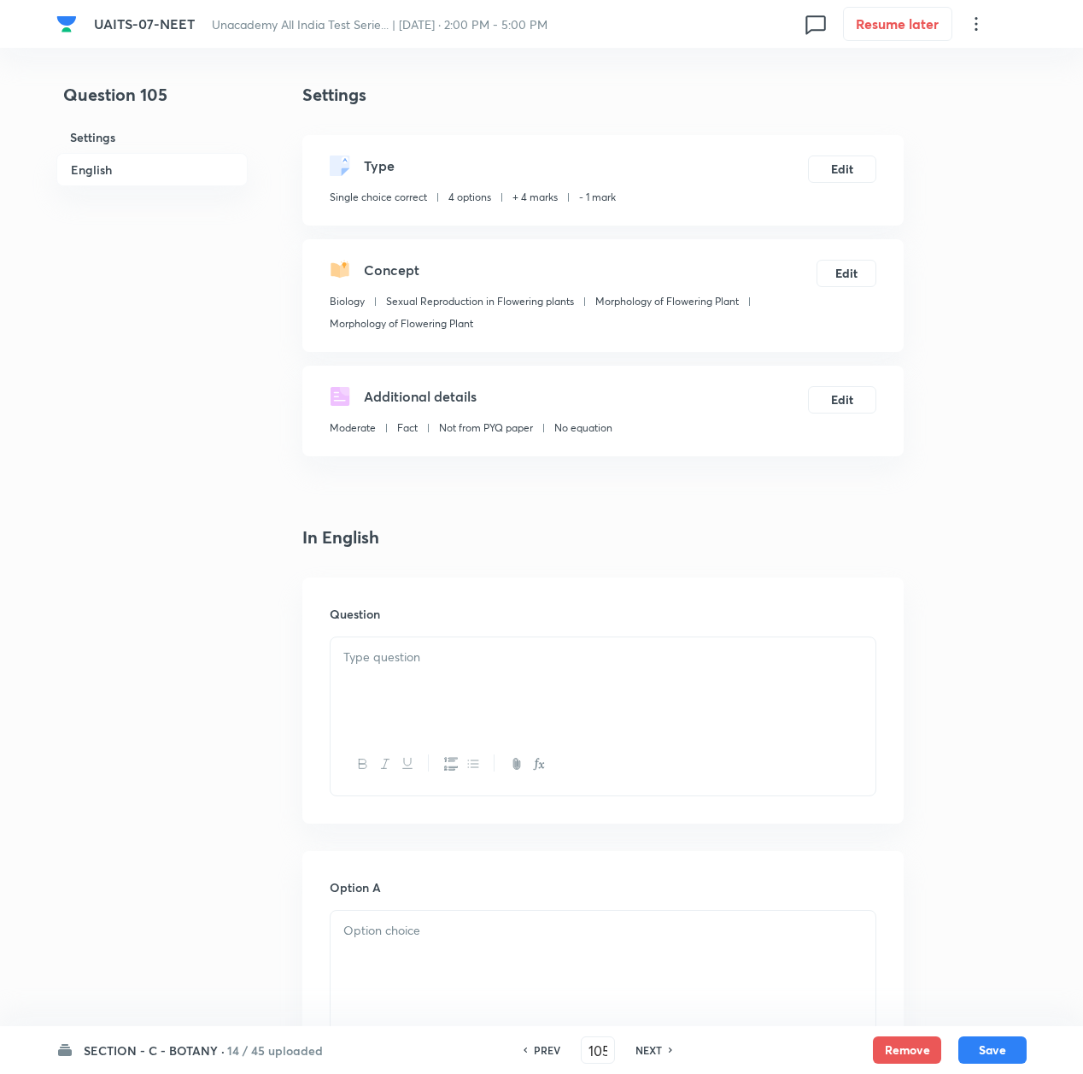
click at [376, 675] on div at bounding box center [603, 685] width 545 height 96
click at [408, 701] on div at bounding box center [603, 685] width 545 height 96
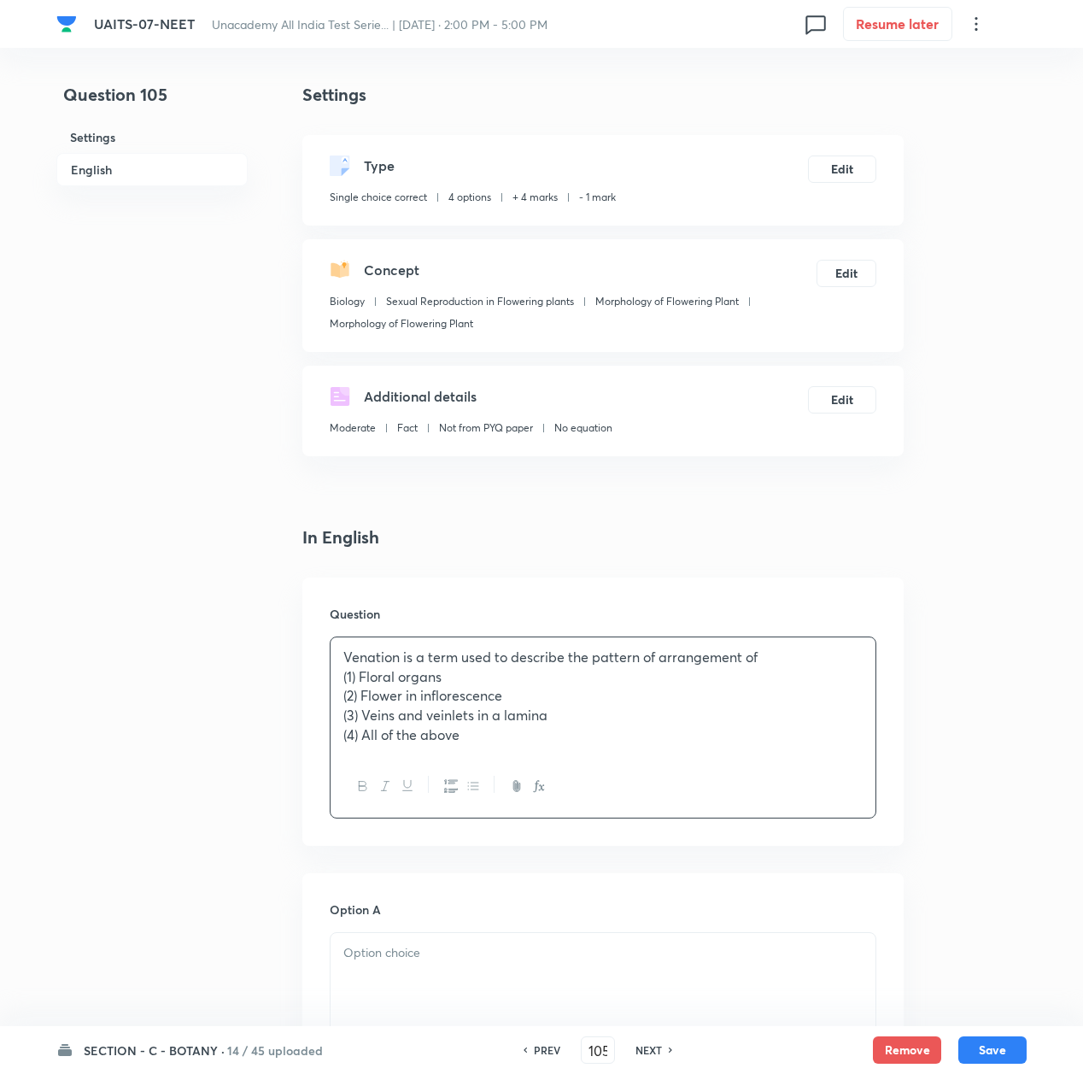
click at [766, 667] on p "(1) Floral organs" at bounding box center [602, 677] width 519 height 20
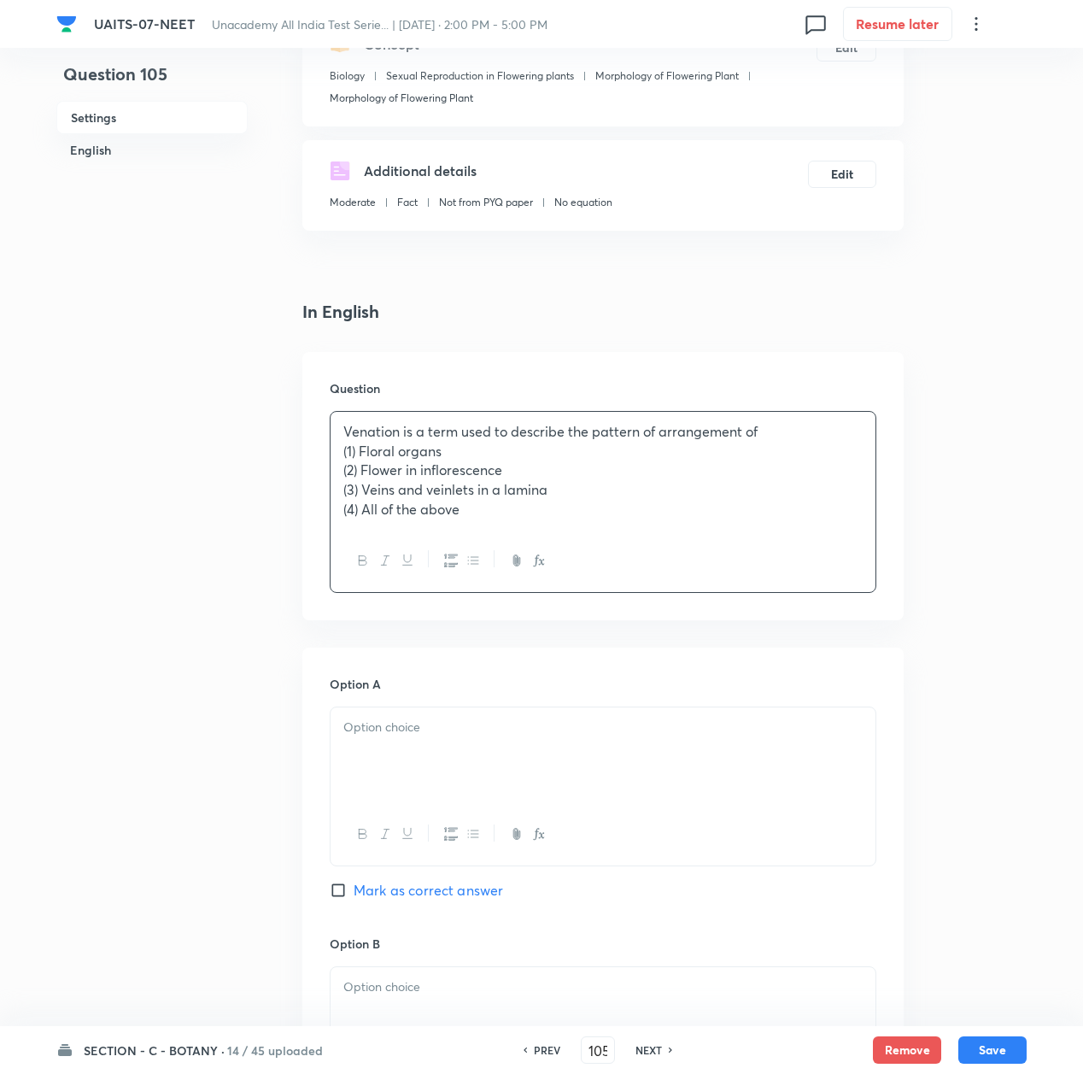
scroll to position [227, 0]
click at [422, 746] on div at bounding box center [603, 754] width 545 height 96
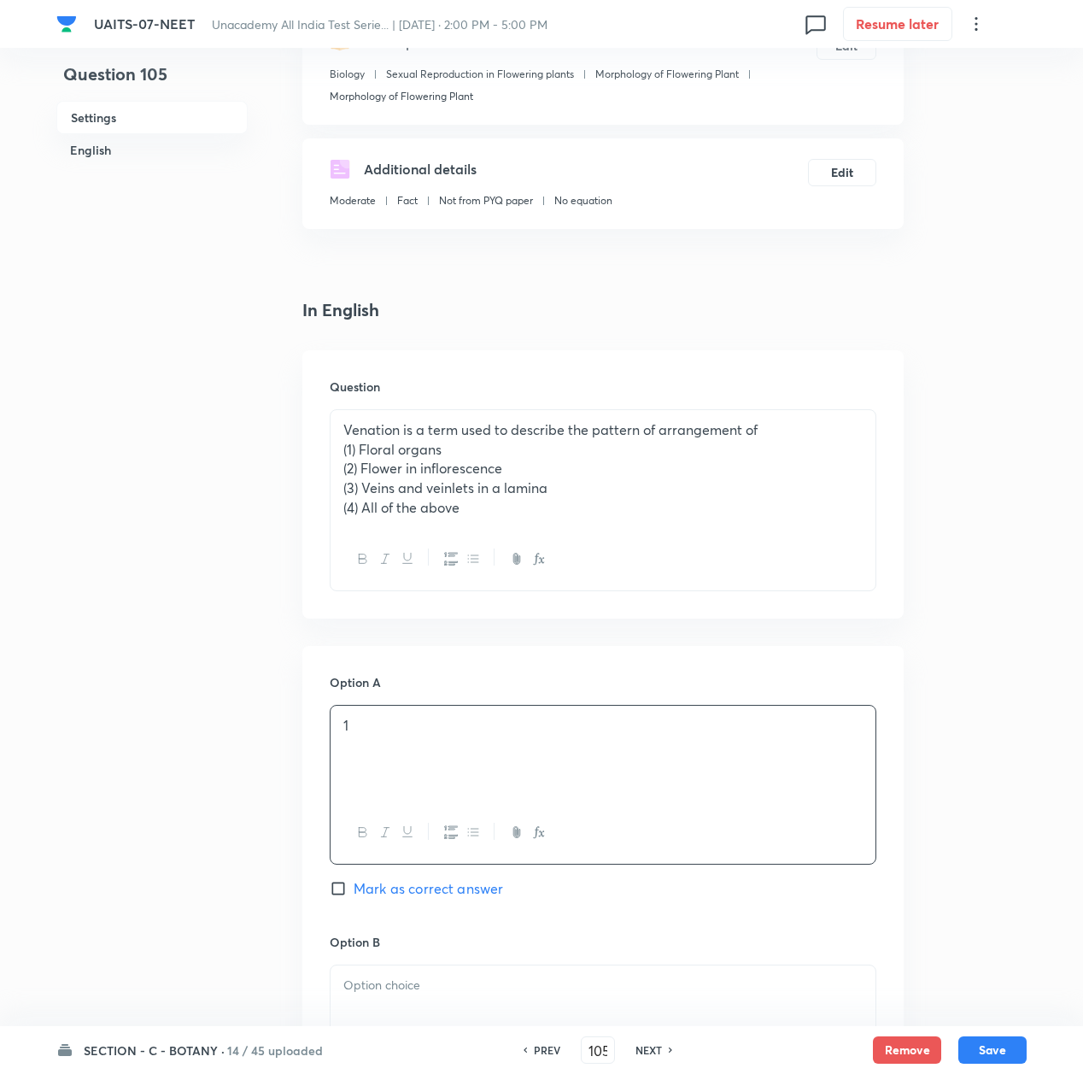
scroll to position [455, 0]
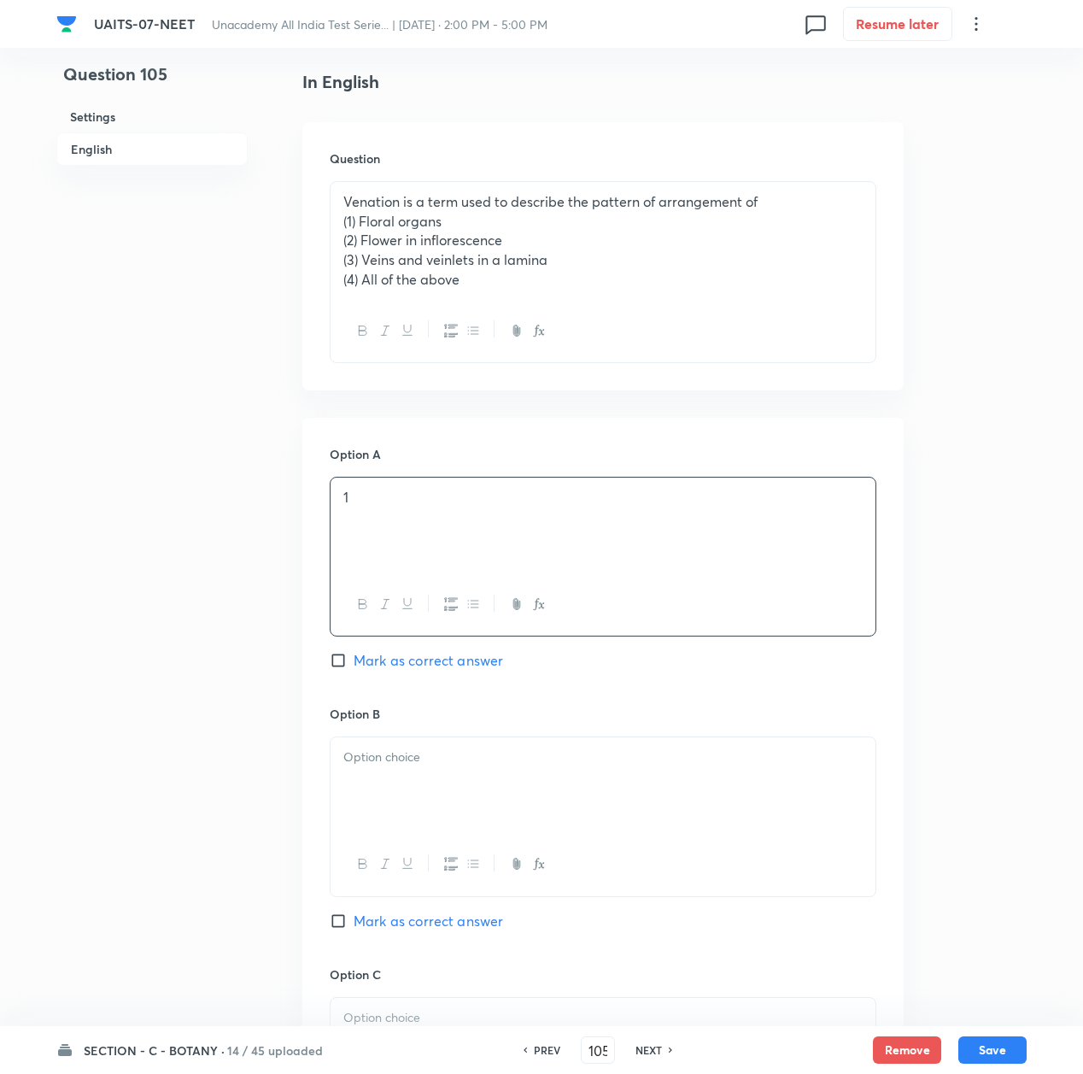
click at [388, 788] on div at bounding box center [603, 785] width 545 height 96
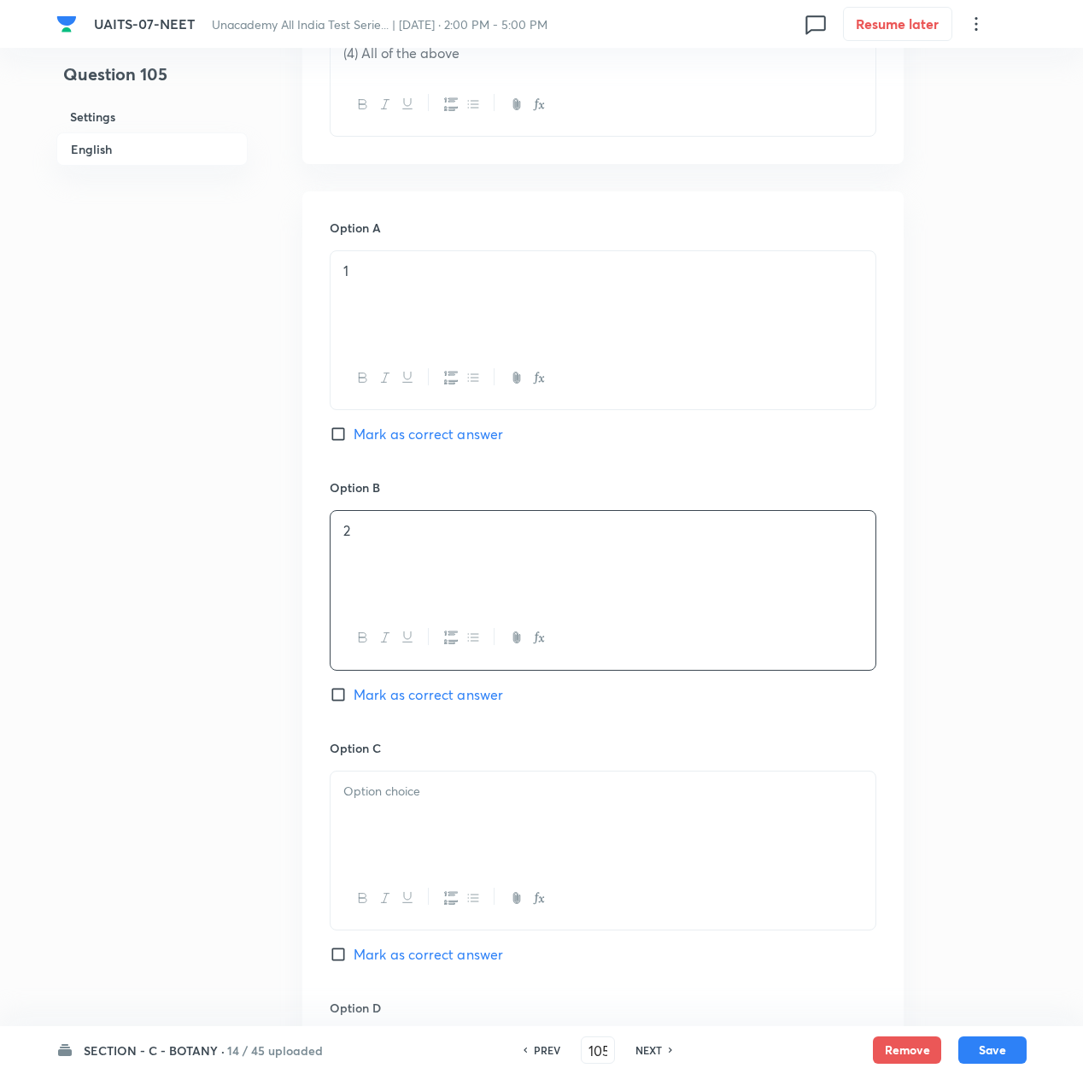
scroll to position [684, 0]
click at [388, 794] on p at bounding box center [602, 790] width 519 height 20
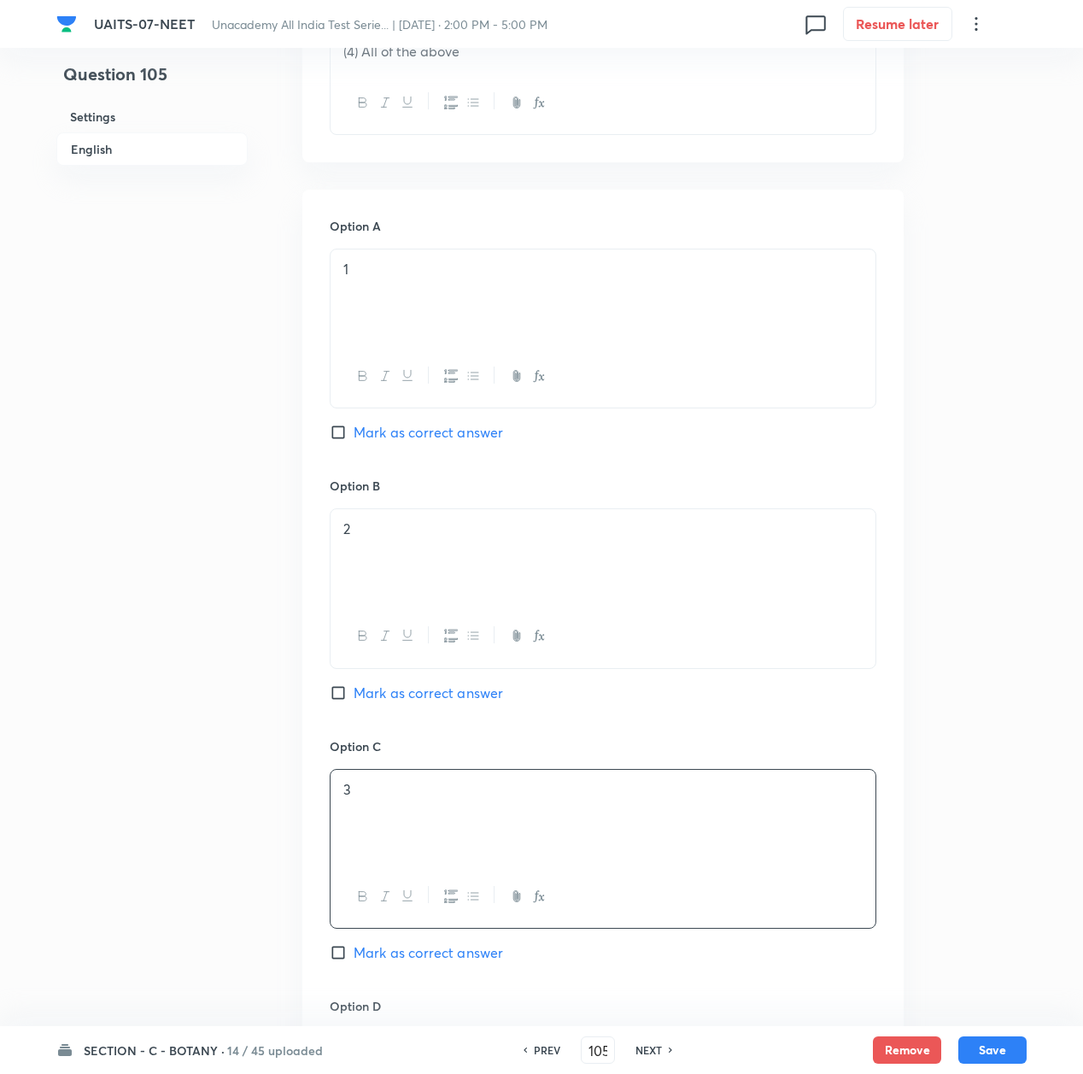
click at [405, 948] on span "Mark as correct answer" at bounding box center [429, 952] width 150 height 21
click at [354, 948] on input "Mark as correct answer" at bounding box center [342, 952] width 24 height 17
checkbox input "true"
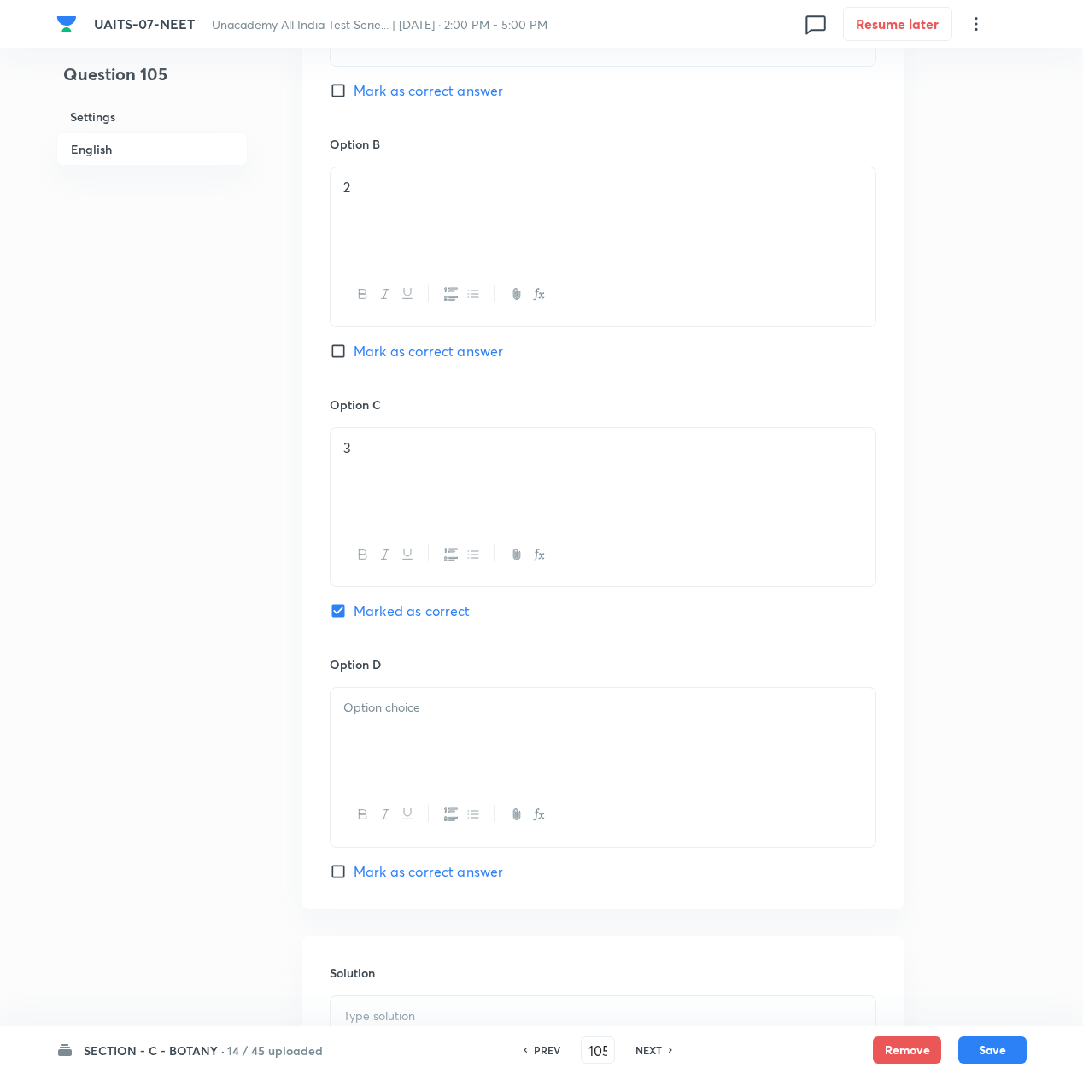
click at [398, 718] on p at bounding box center [602, 708] width 519 height 20
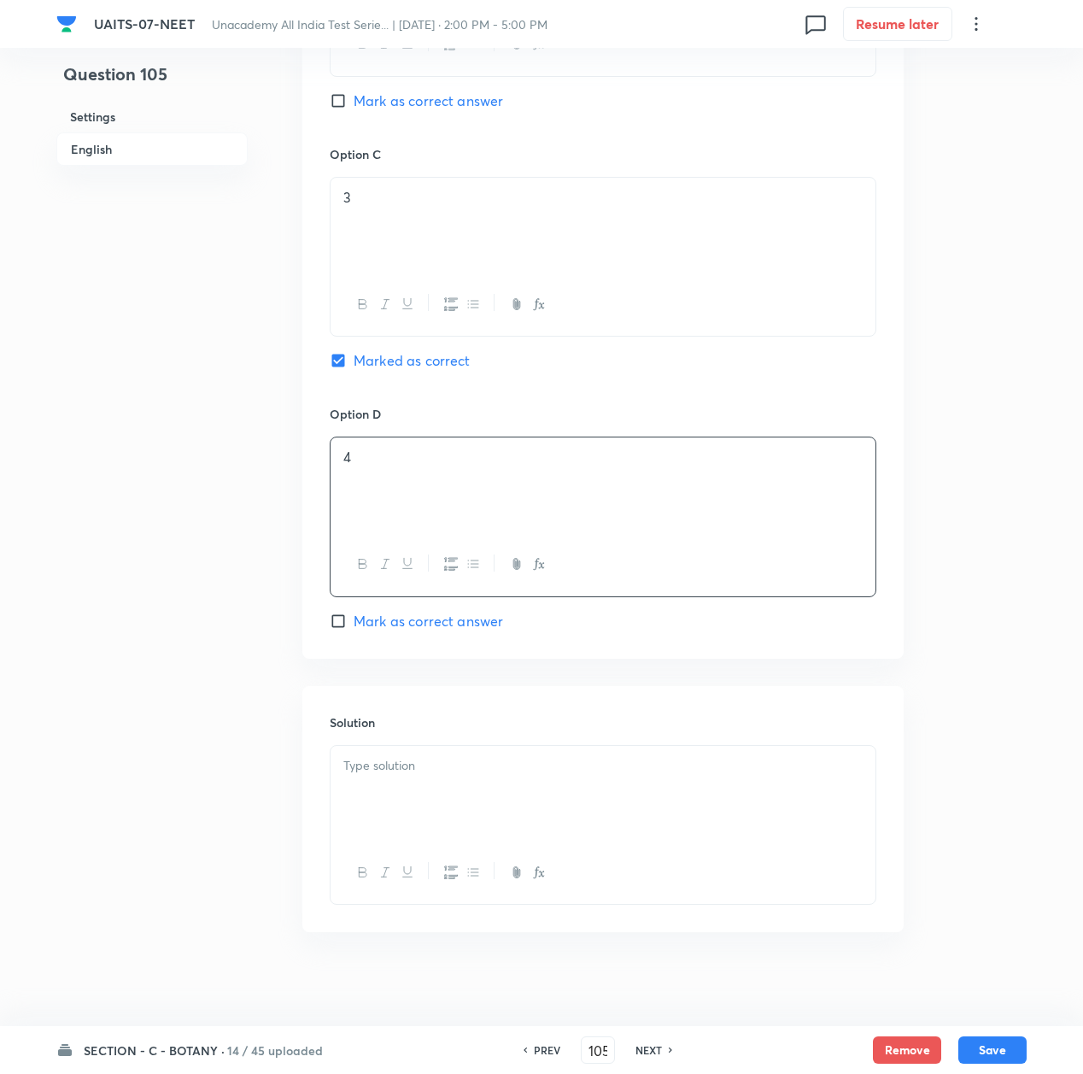
scroll to position [1288, 0]
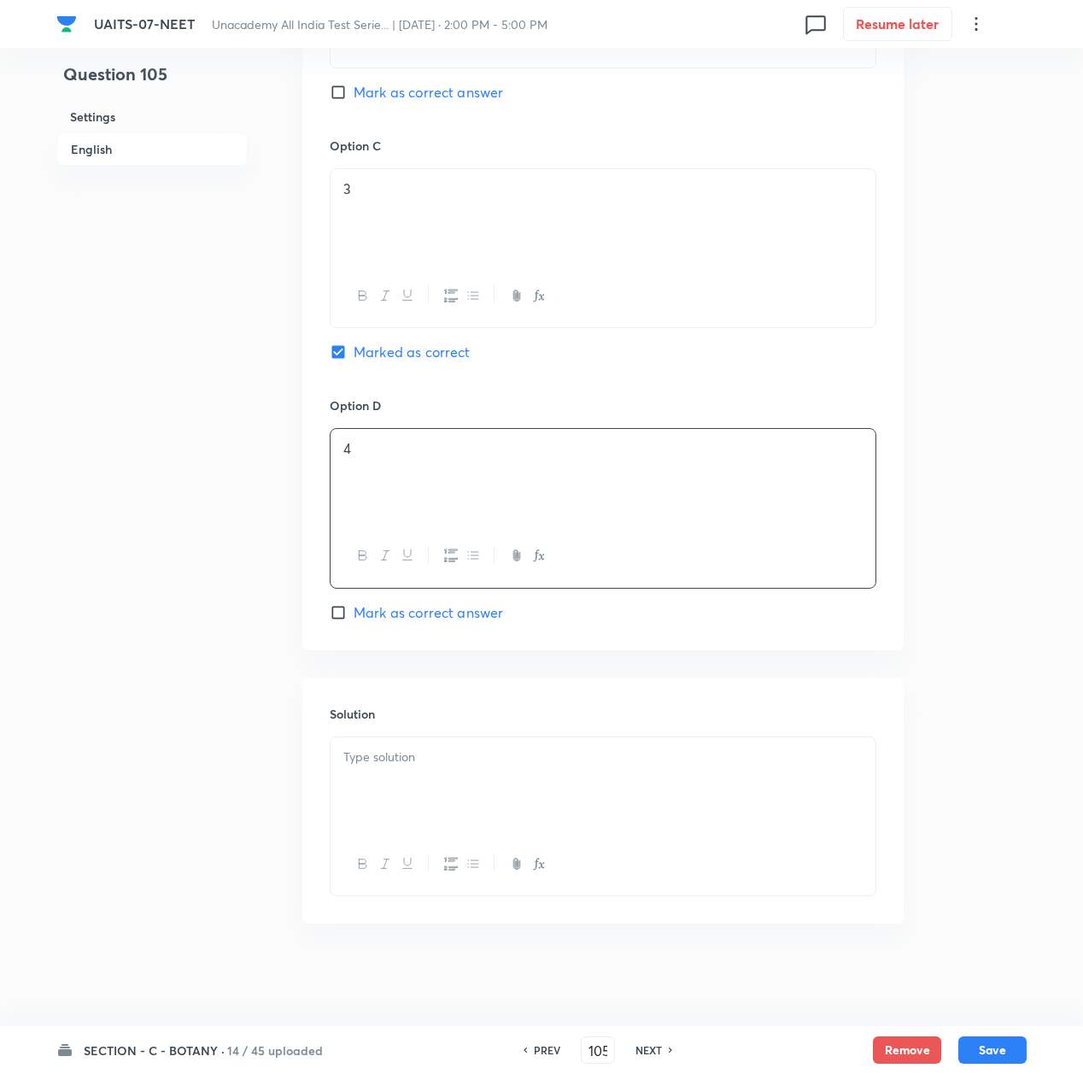
click at [398, 813] on div at bounding box center [603, 785] width 545 height 96
click at [453, 778] on div at bounding box center [603, 785] width 545 height 96
paste div
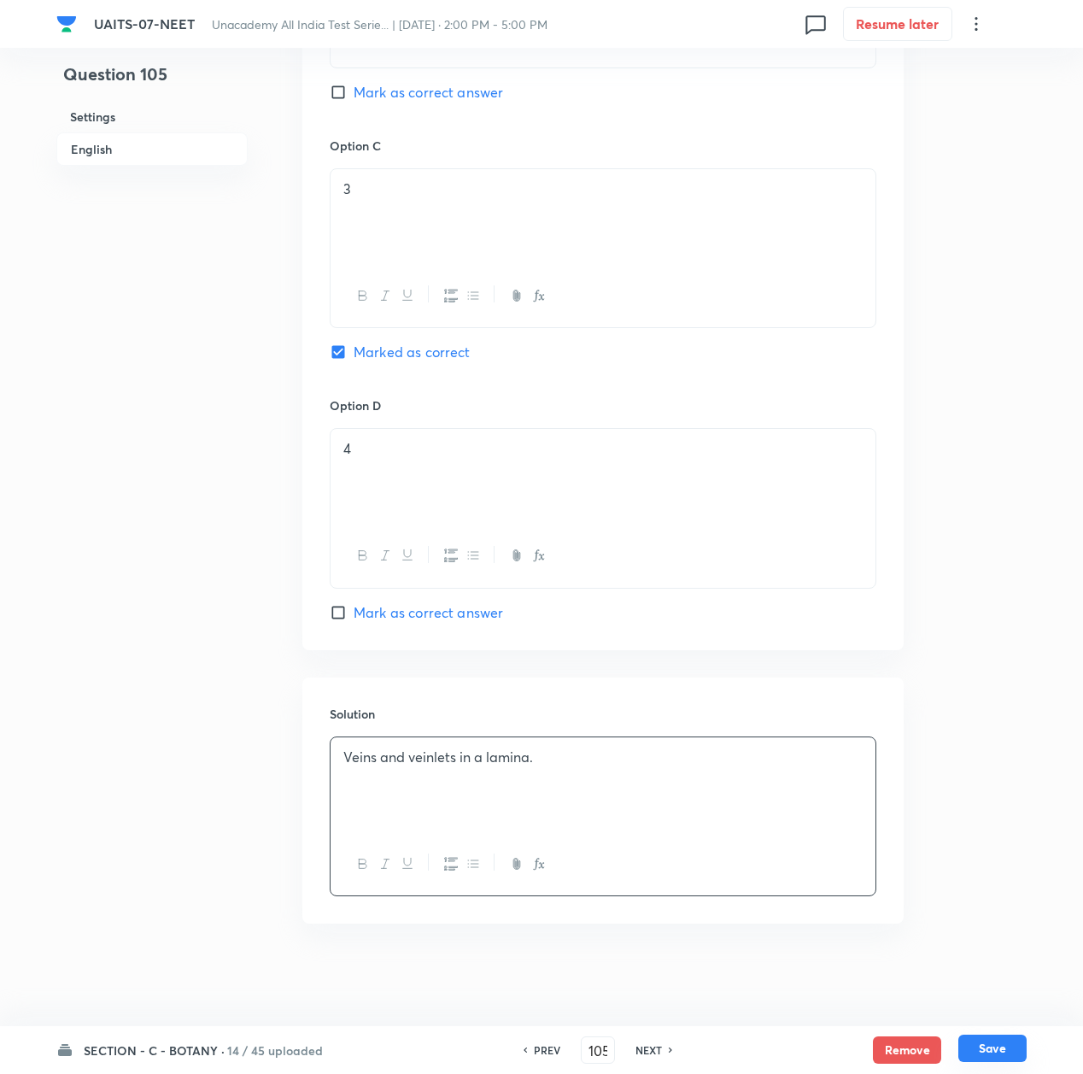
click at [988, 1054] on button "Save" at bounding box center [993, 1048] width 68 height 27
type input "106"
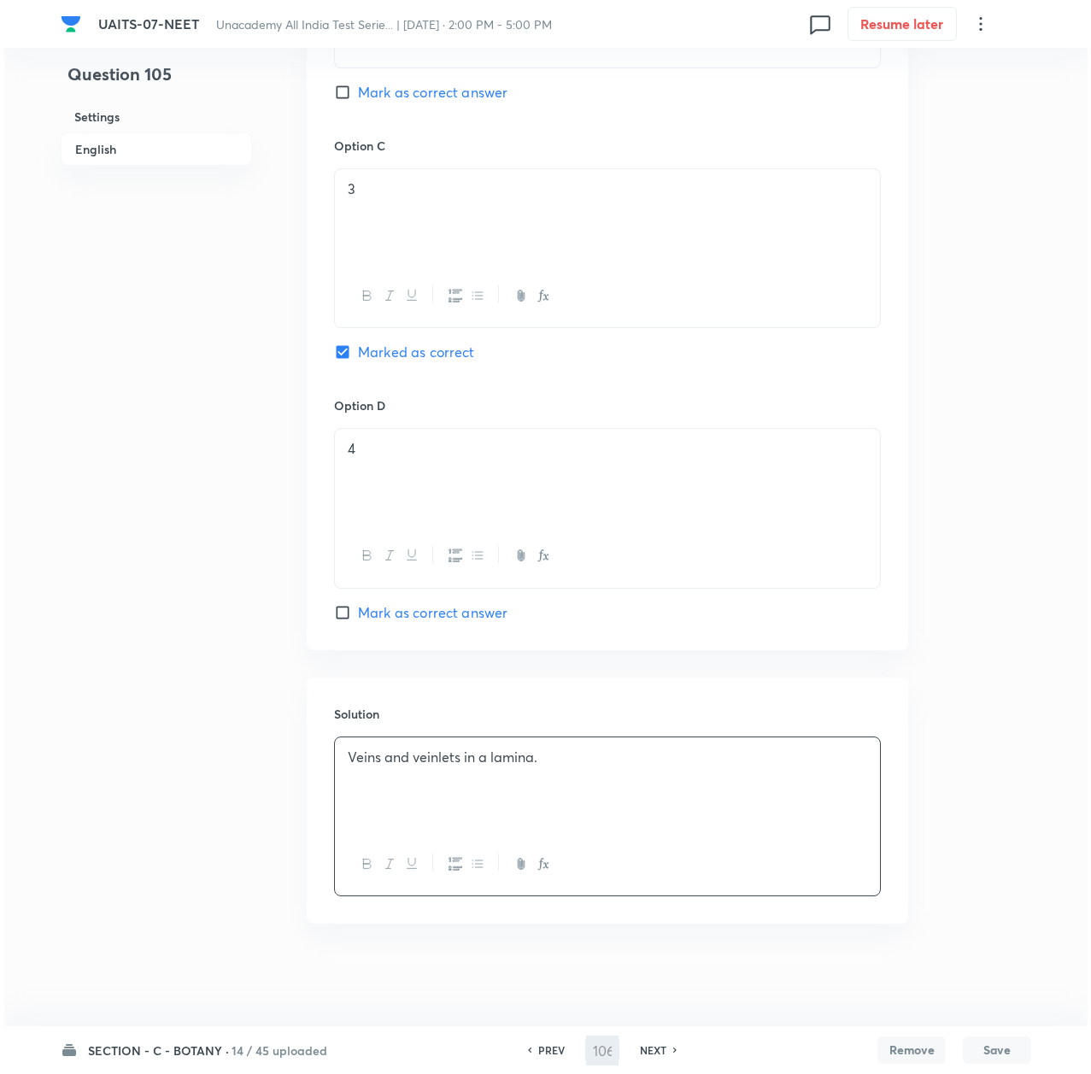
scroll to position [0, 0]
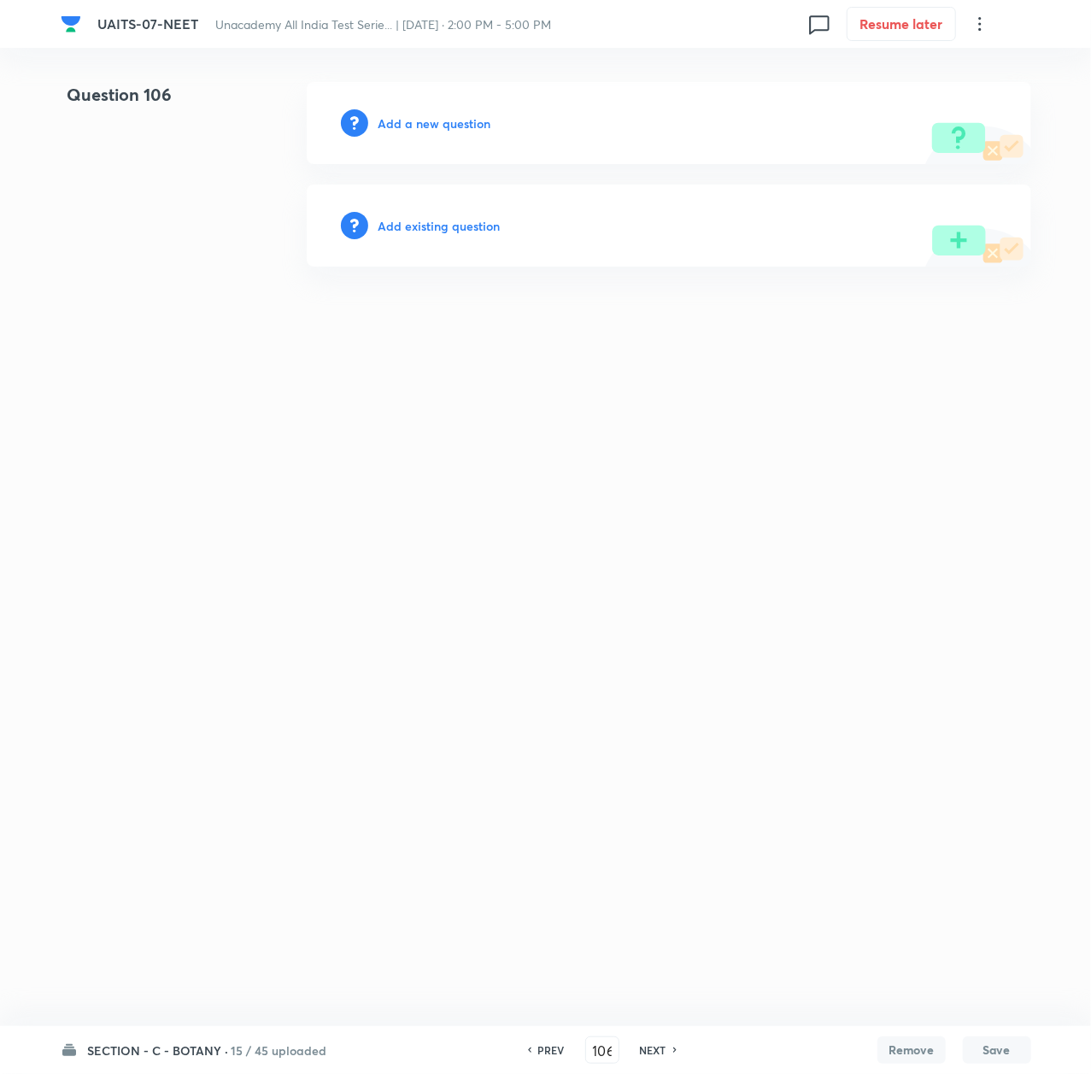
click at [456, 114] on h6 "Add a new question" at bounding box center [435, 123] width 113 height 18
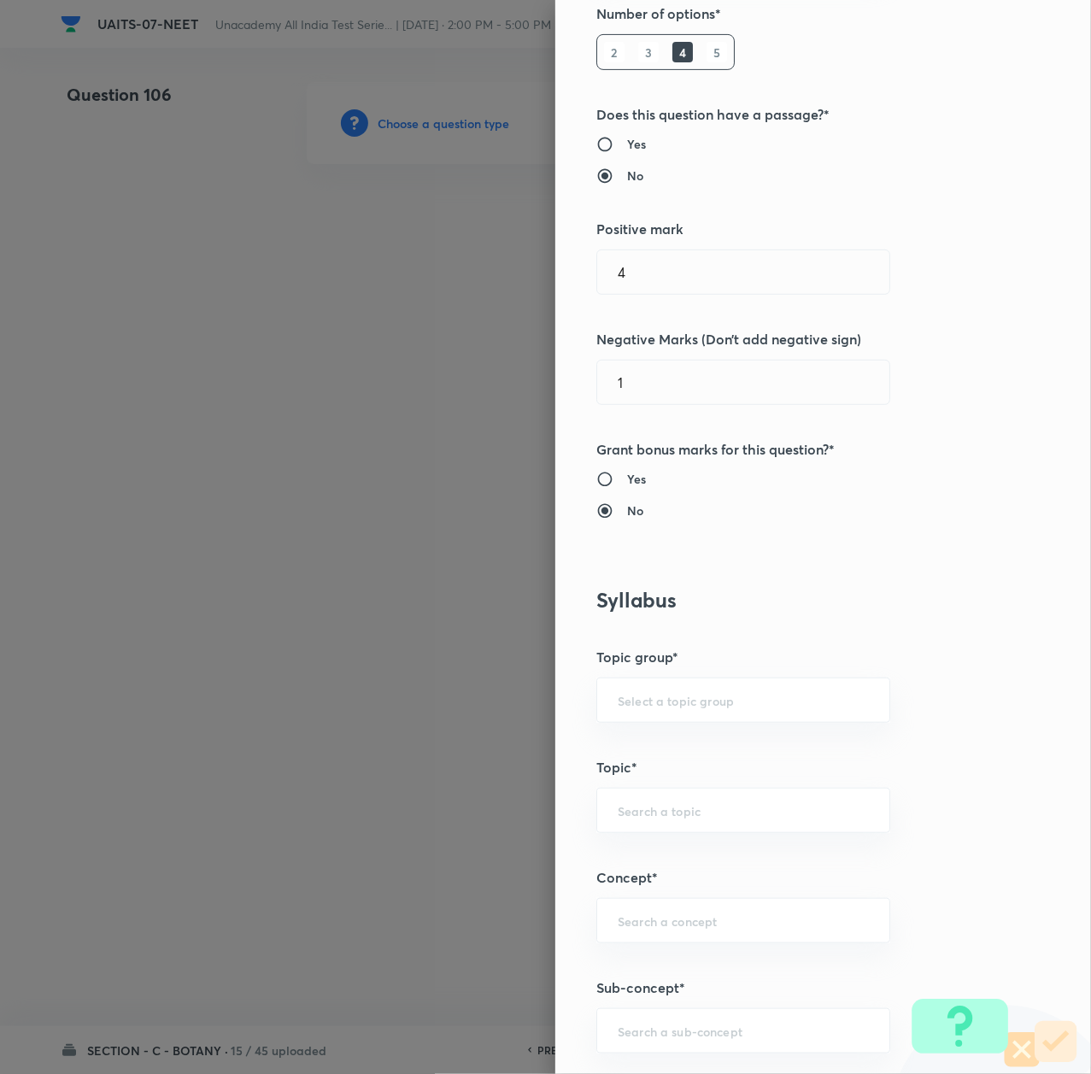
scroll to position [684, 0]
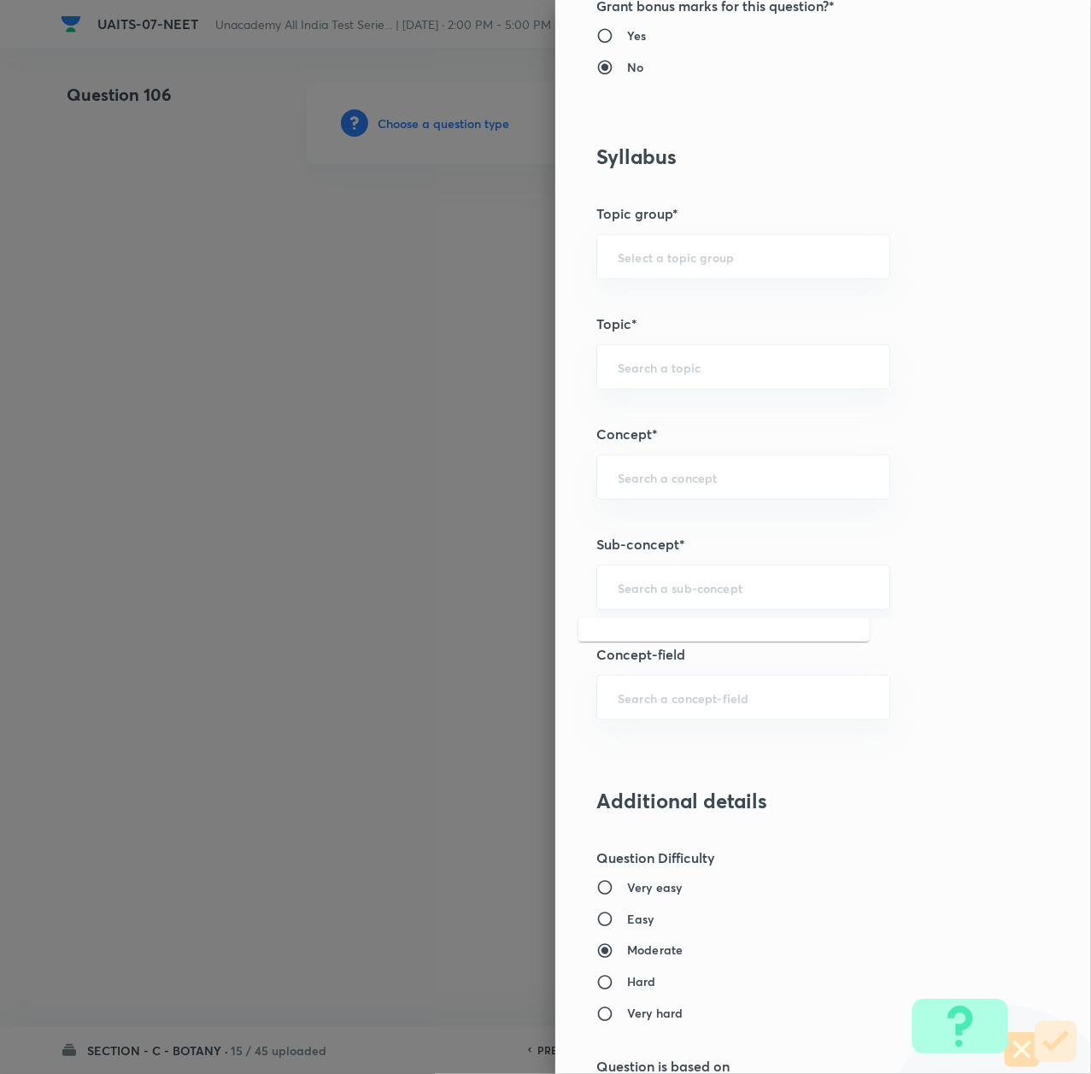
click at [660, 596] on input "text" at bounding box center [743, 587] width 251 height 16
paste input "Morphology of Flowering Plant"
click at [630, 643] on li "Morphology of Flowering Plant" at bounding box center [723, 640] width 291 height 31
type input "Morphology of Flowering Plant"
type input "Biology"
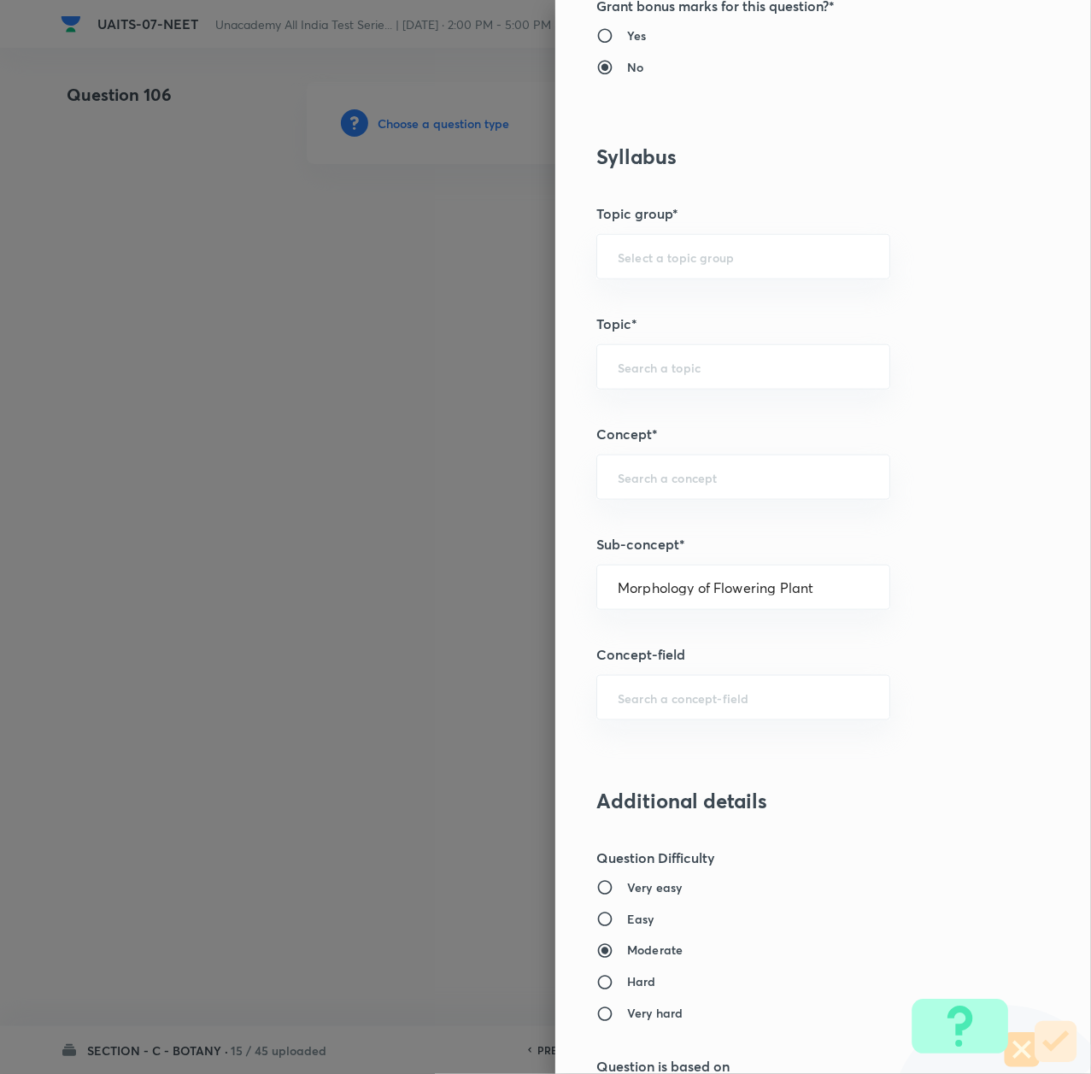
type input "Sexual Reproduction in Flowering plants"
type input "Morphology of Flowering Plant"
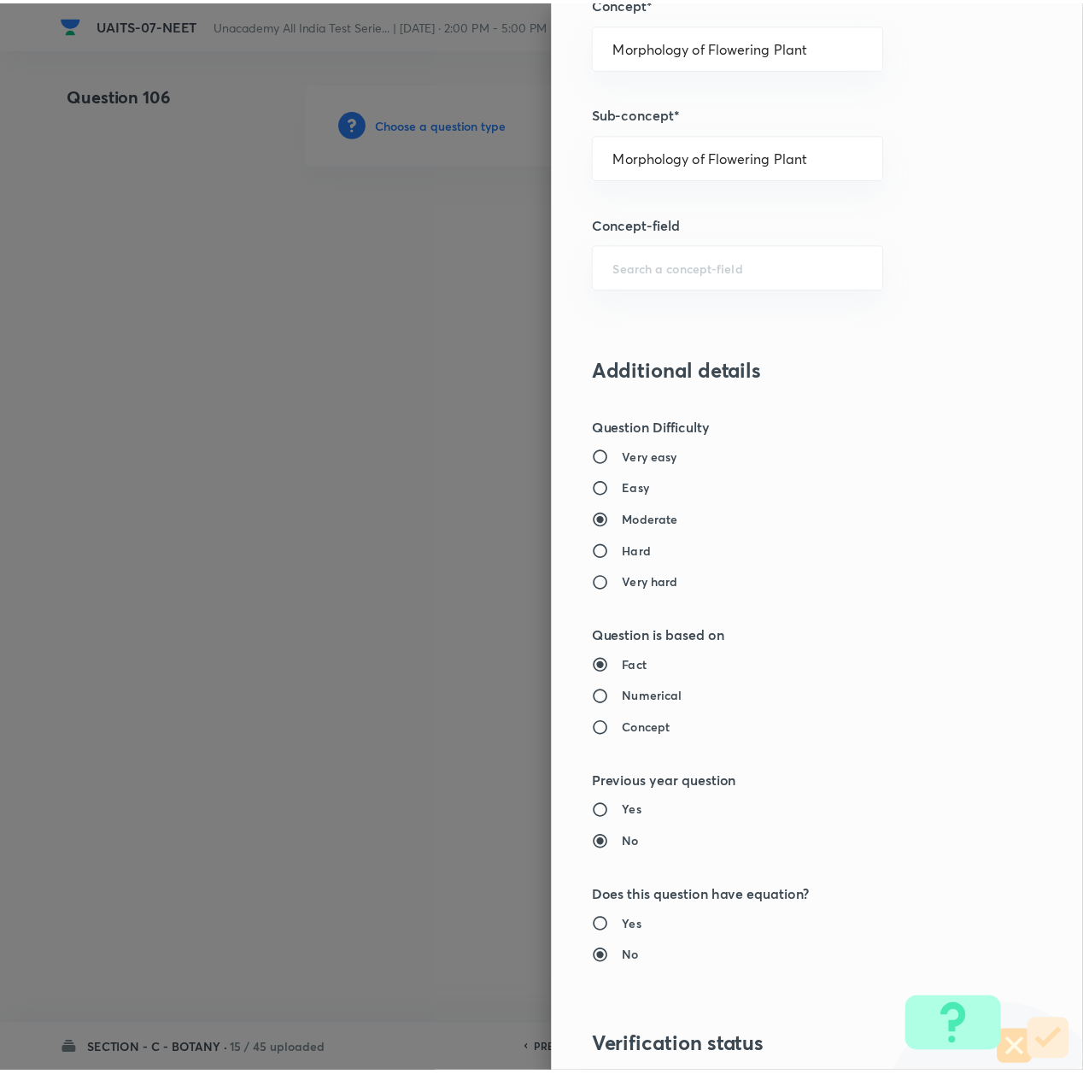
scroll to position [1374, 0]
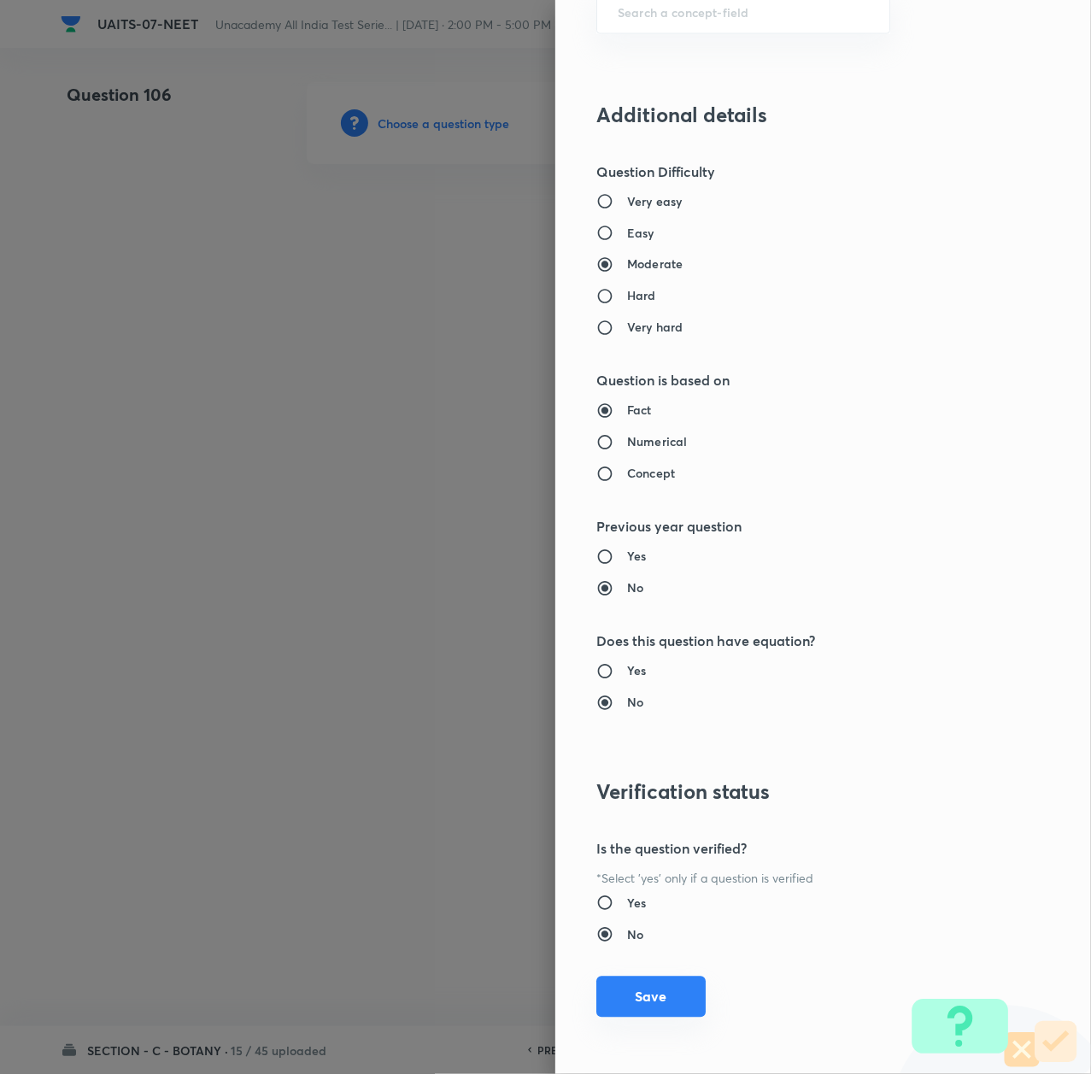
click at [651, 1001] on button "Save" at bounding box center [650, 997] width 109 height 41
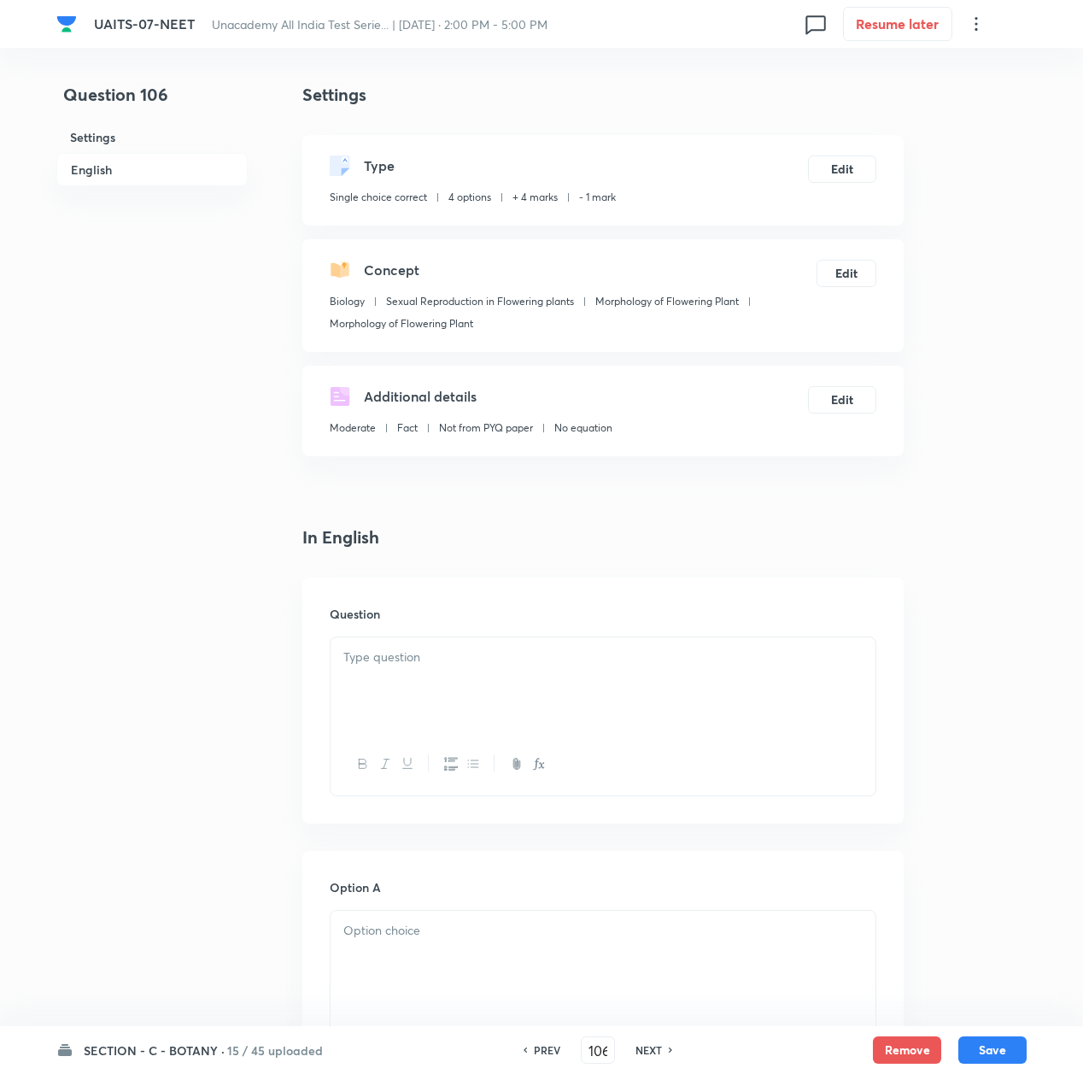
click at [426, 670] on div at bounding box center [603, 685] width 545 height 96
click at [502, 689] on div at bounding box center [603, 685] width 545 height 96
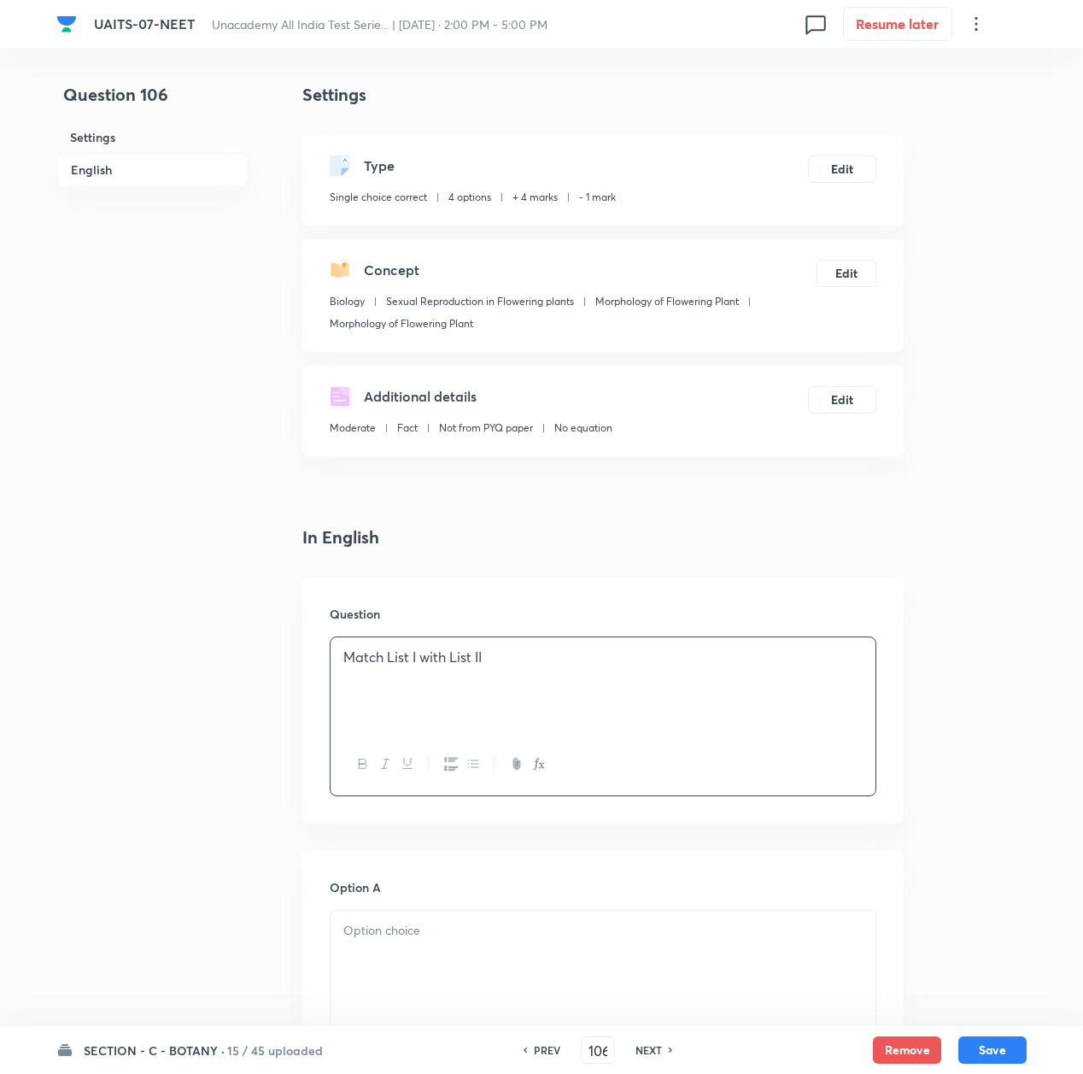
click at [514, 661] on p "Match List I with List II" at bounding box center [602, 658] width 519 height 20
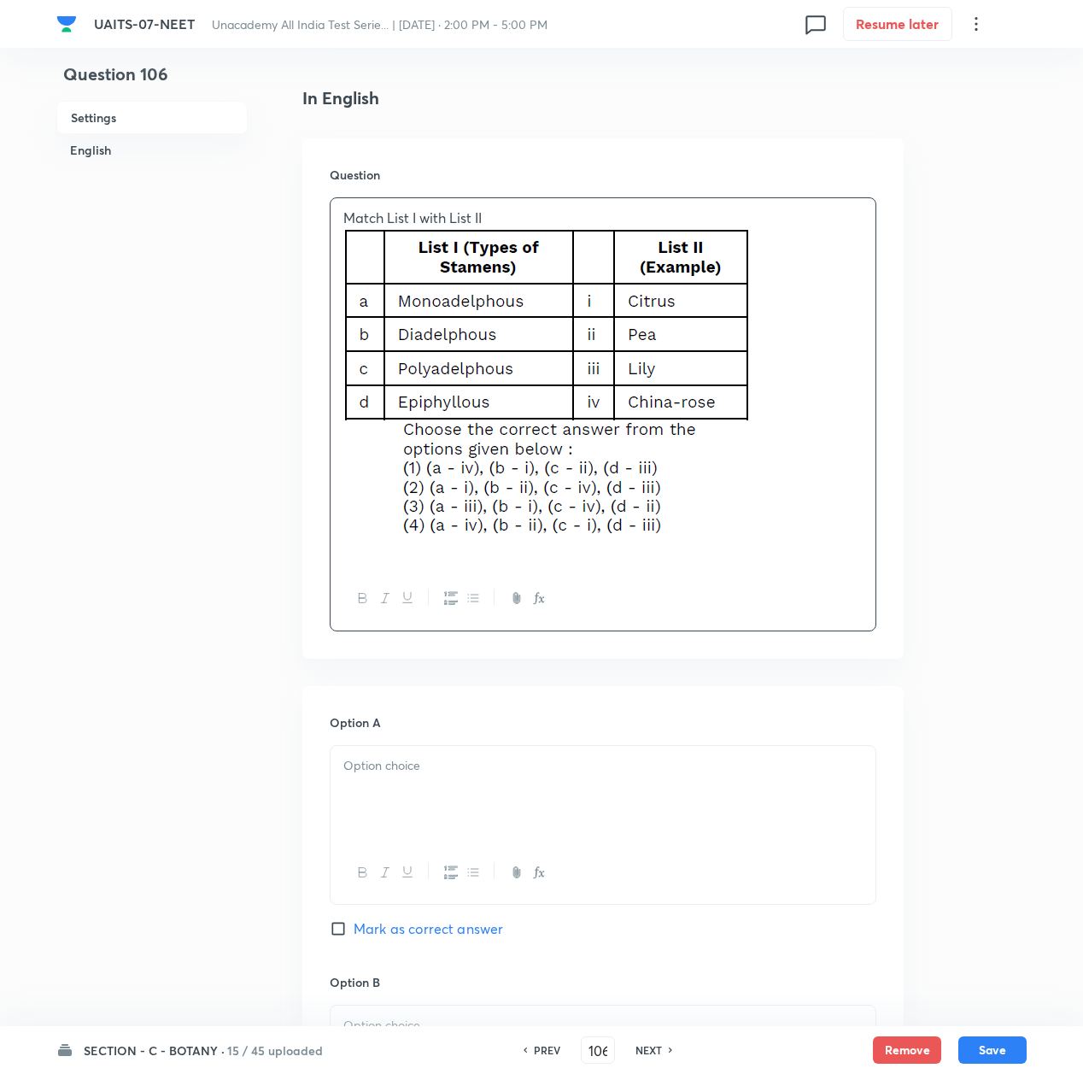
scroll to position [455, 0]
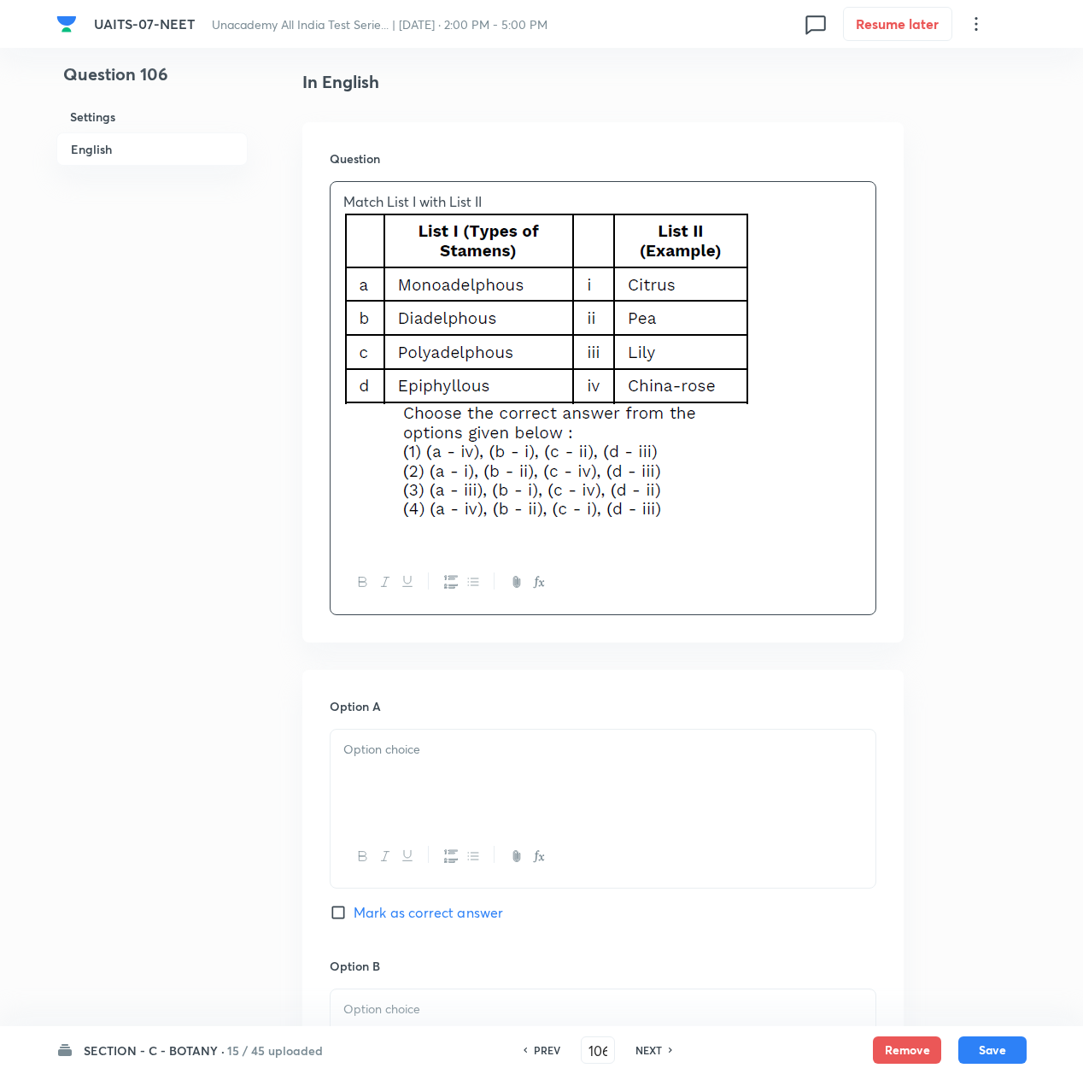
click at [434, 773] on div at bounding box center [603, 778] width 545 height 96
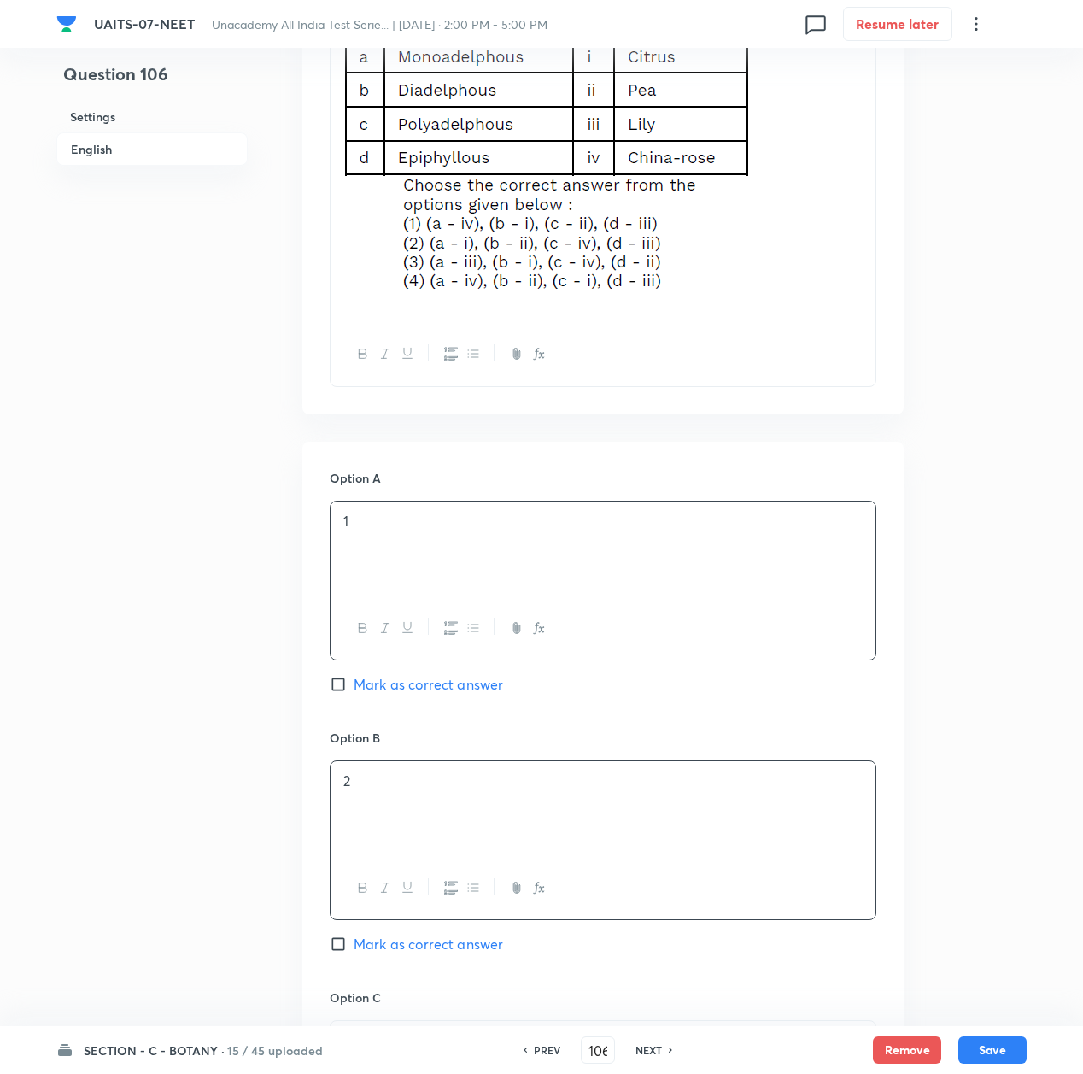
drag, startPoint x: 364, startPoint y: 795, endPoint x: 408, endPoint y: 759, distance: 57.1
click at [367, 797] on div "2" at bounding box center [603, 809] width 545 height 96
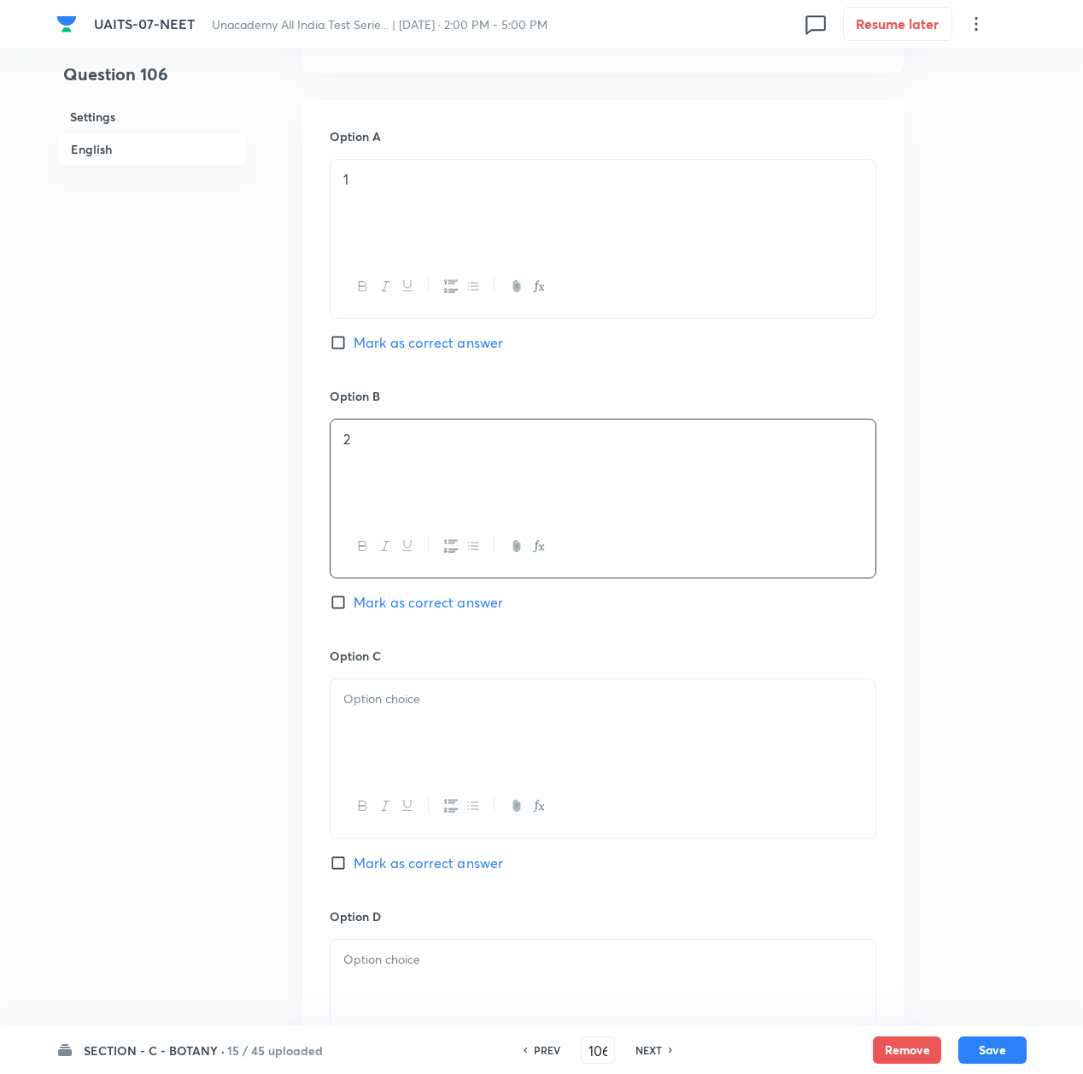
click at [401, 756] on div at bounding box center [603, 727] width 545 height 96
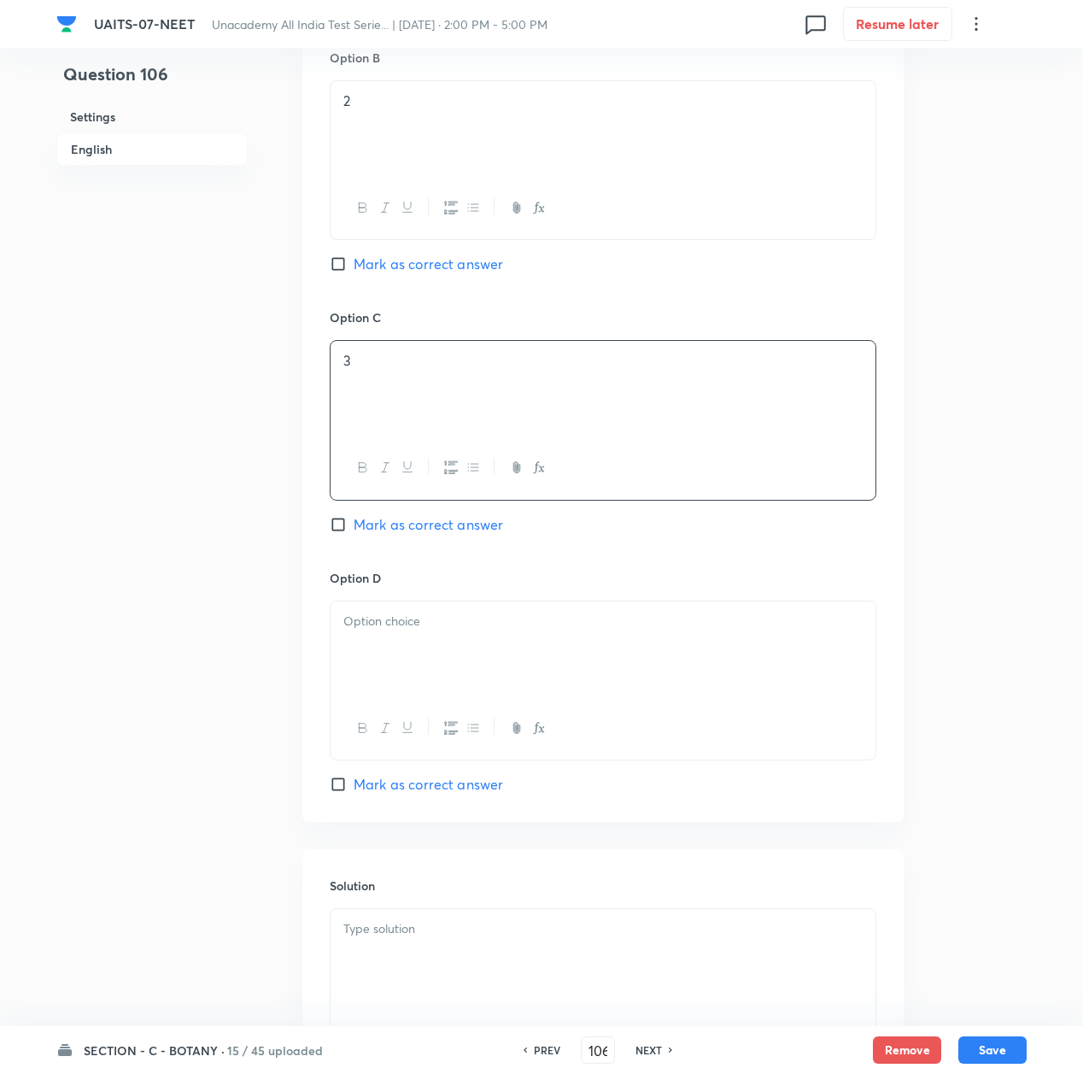
scroll to position [1367, 0]
drag, startPoint x: 398, startPoint y: 658, endPoint x: 400, endPoint y: 692, distance: 34.2
click at [398, 660] on div at bounding box center [603, 646] width 545 height 96
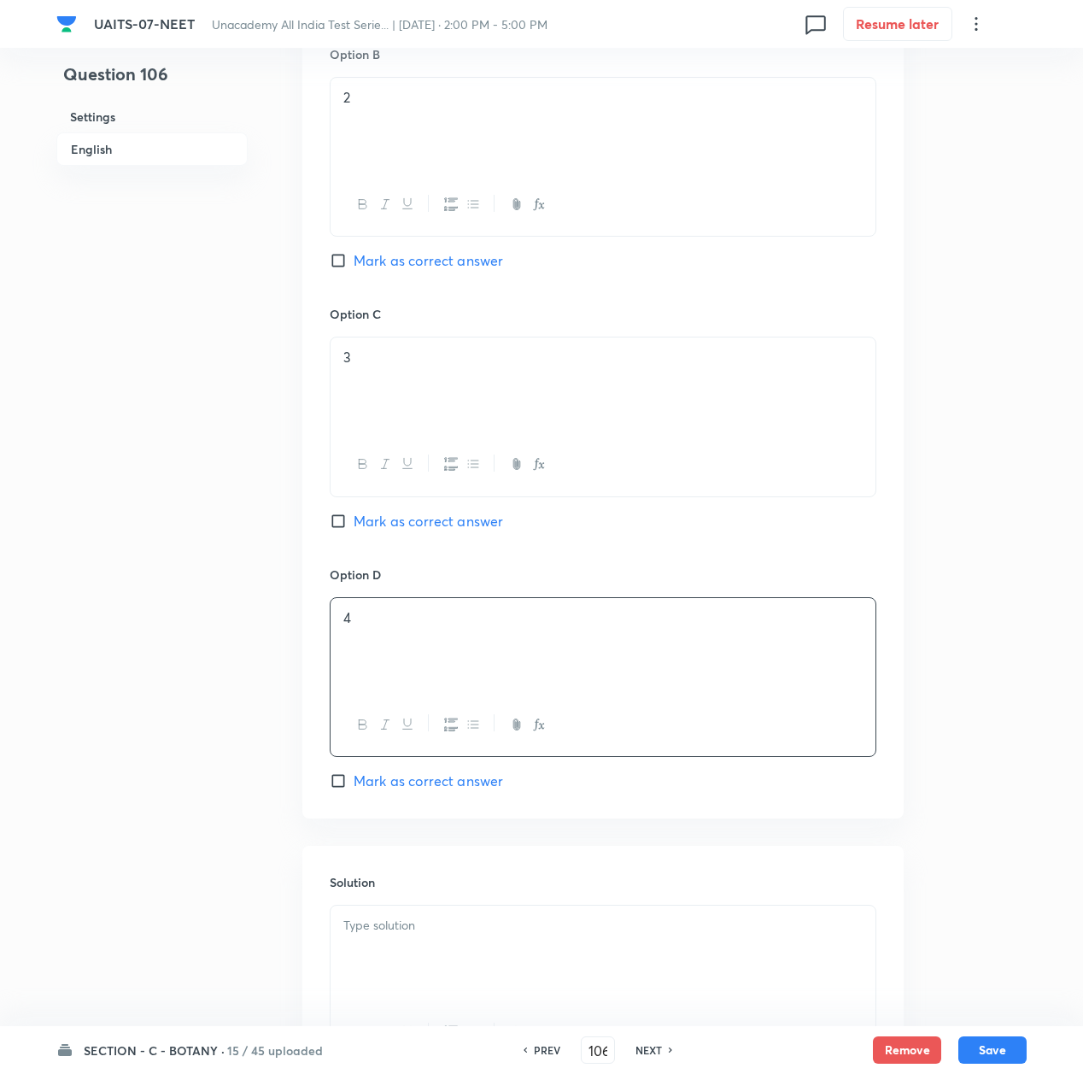
drag, startPoint x: 421, startPoint y: 788, endPoint x: 436, endPoint y: 851, distance: 64.9
click at [422, 791] on span "Mark as correct answer" at bounding box center [429, 781] width 150 height 21
click at [354, 789] on input "Mark as correct answer" at bounding box center [342, 780] width 24 height 17
checkbox input "true"
click at [428, 923] on p at bounding box center [602, 926] width 519 height 20
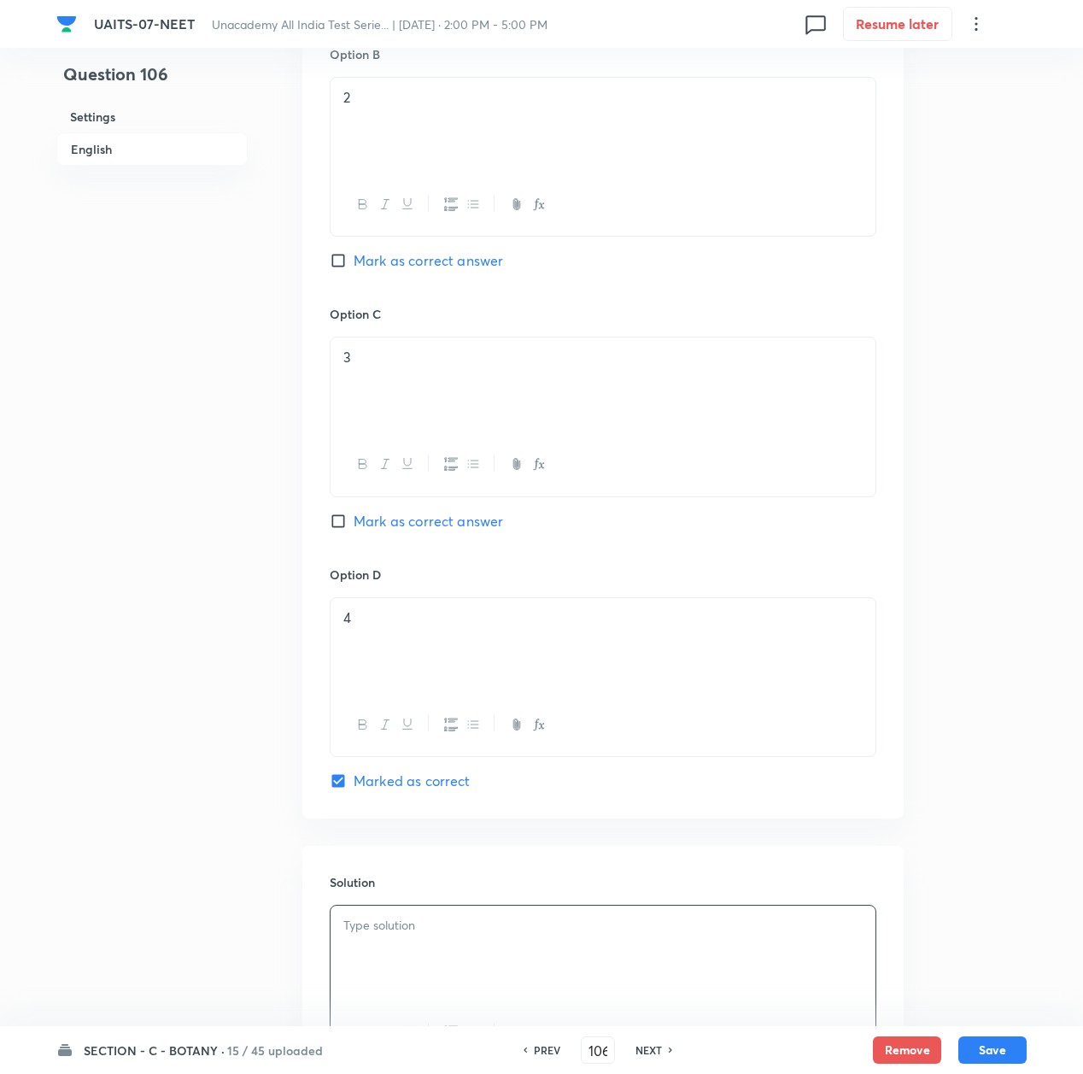
click at [639, 975] on div at bounding box center [603, 954] width 545 height 96
click at [984, 1046] on button "Save" at bounding box center [993, 1048] width 68 height 27
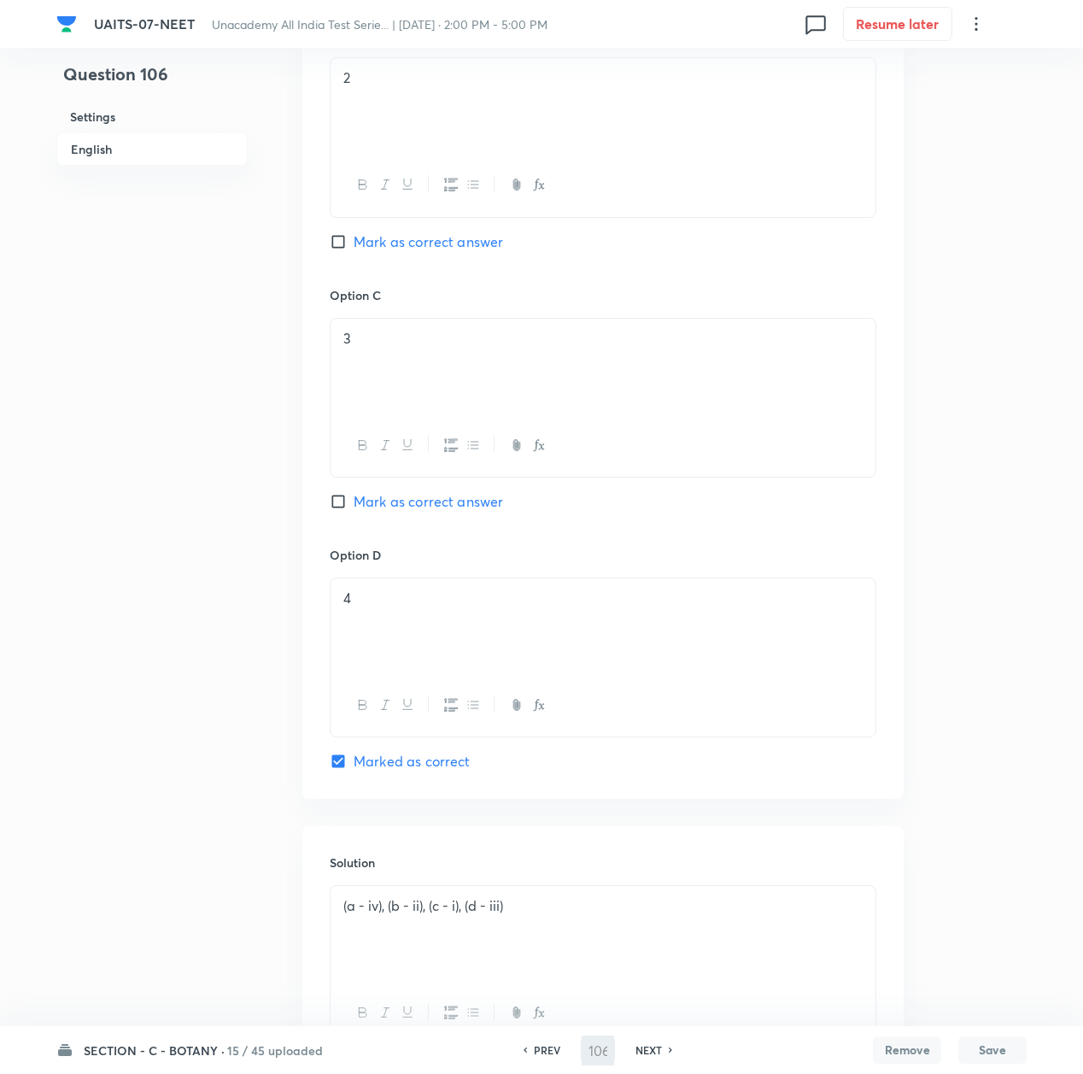
type input "107"
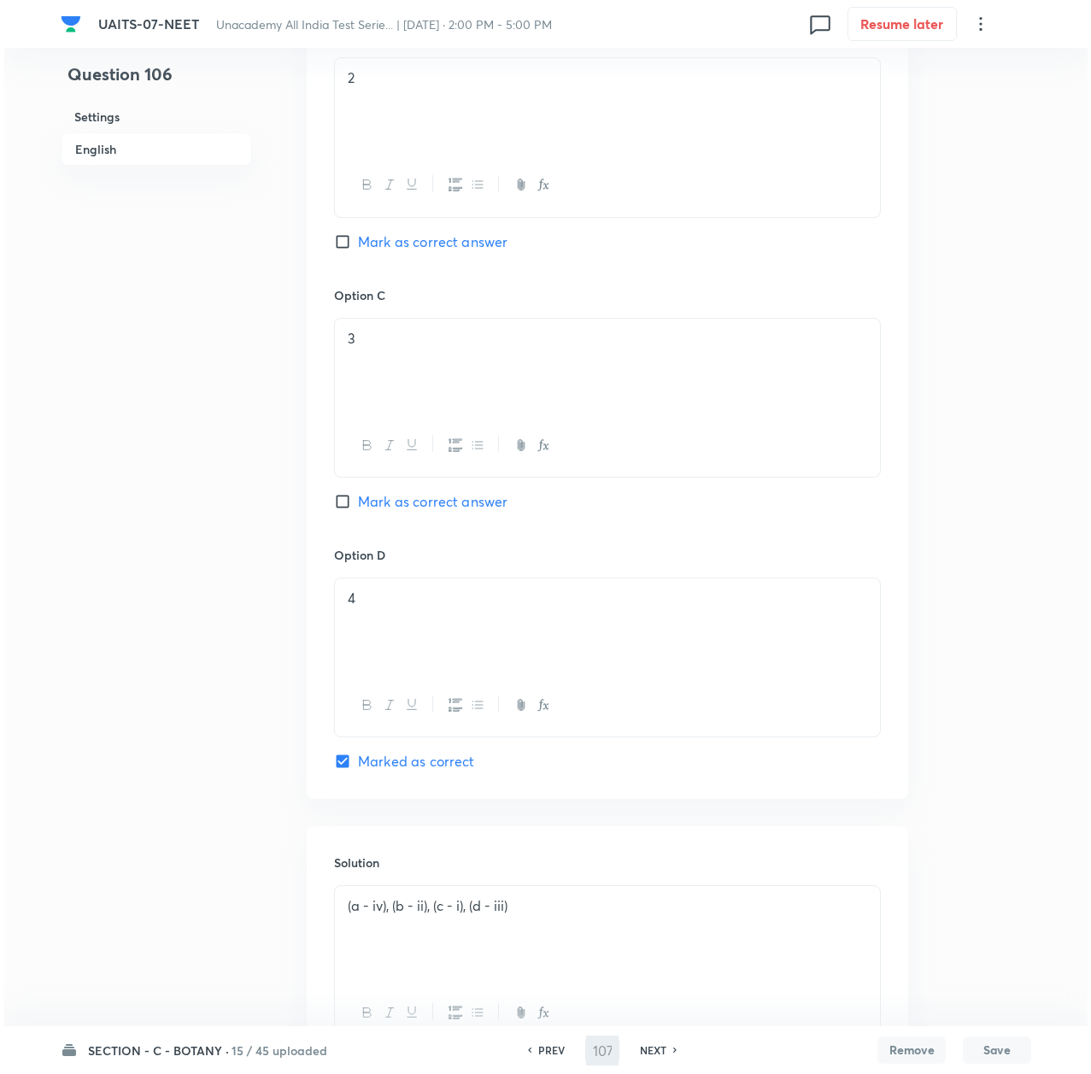
scroll to position [0, 0]
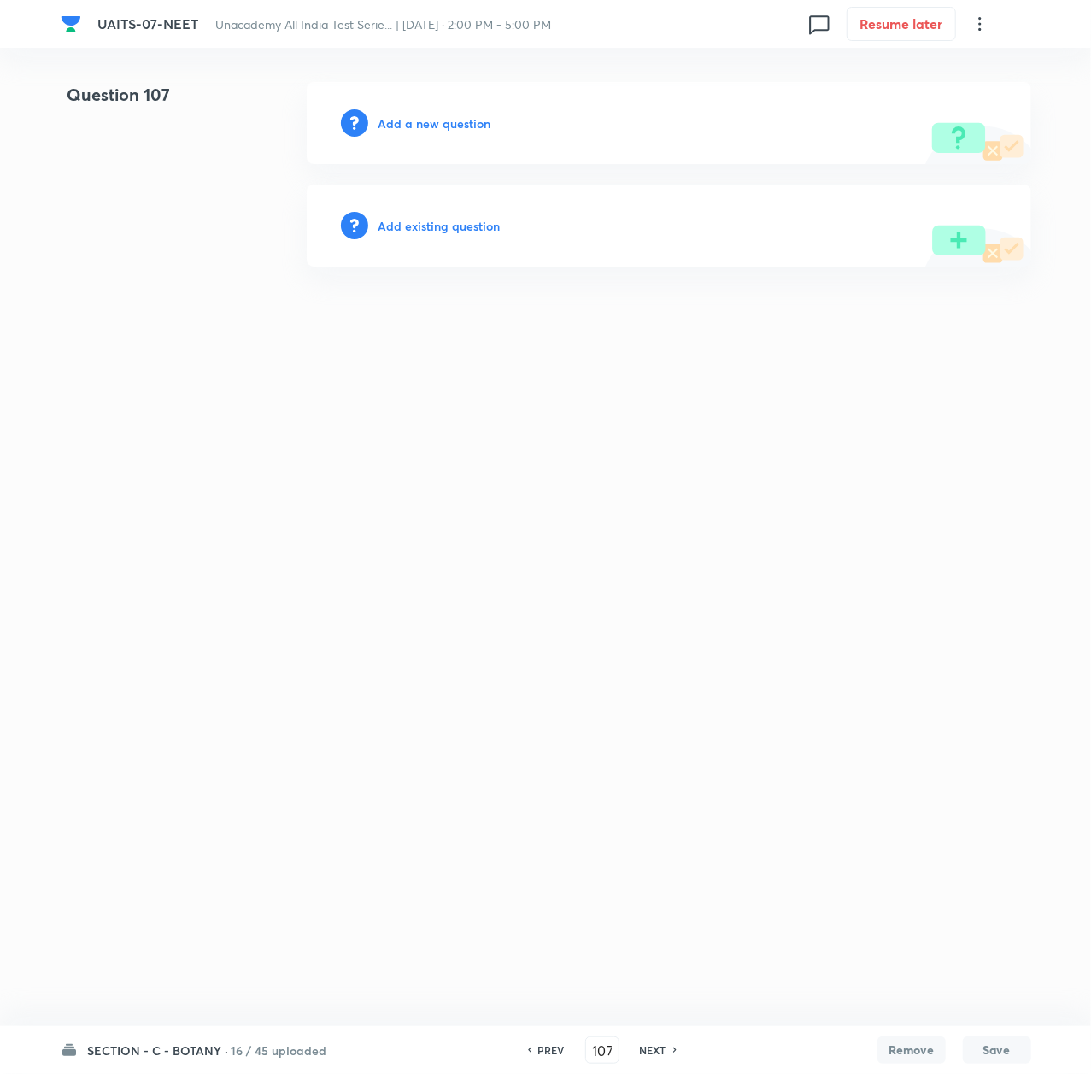
click at [410, 123] on h6 "Add a new question" at bounding box center [435, 123] width 113 height 18
click at [410, 123] on h6 "Choose a question type" at bounding box center [445, 123] width 132 height 18
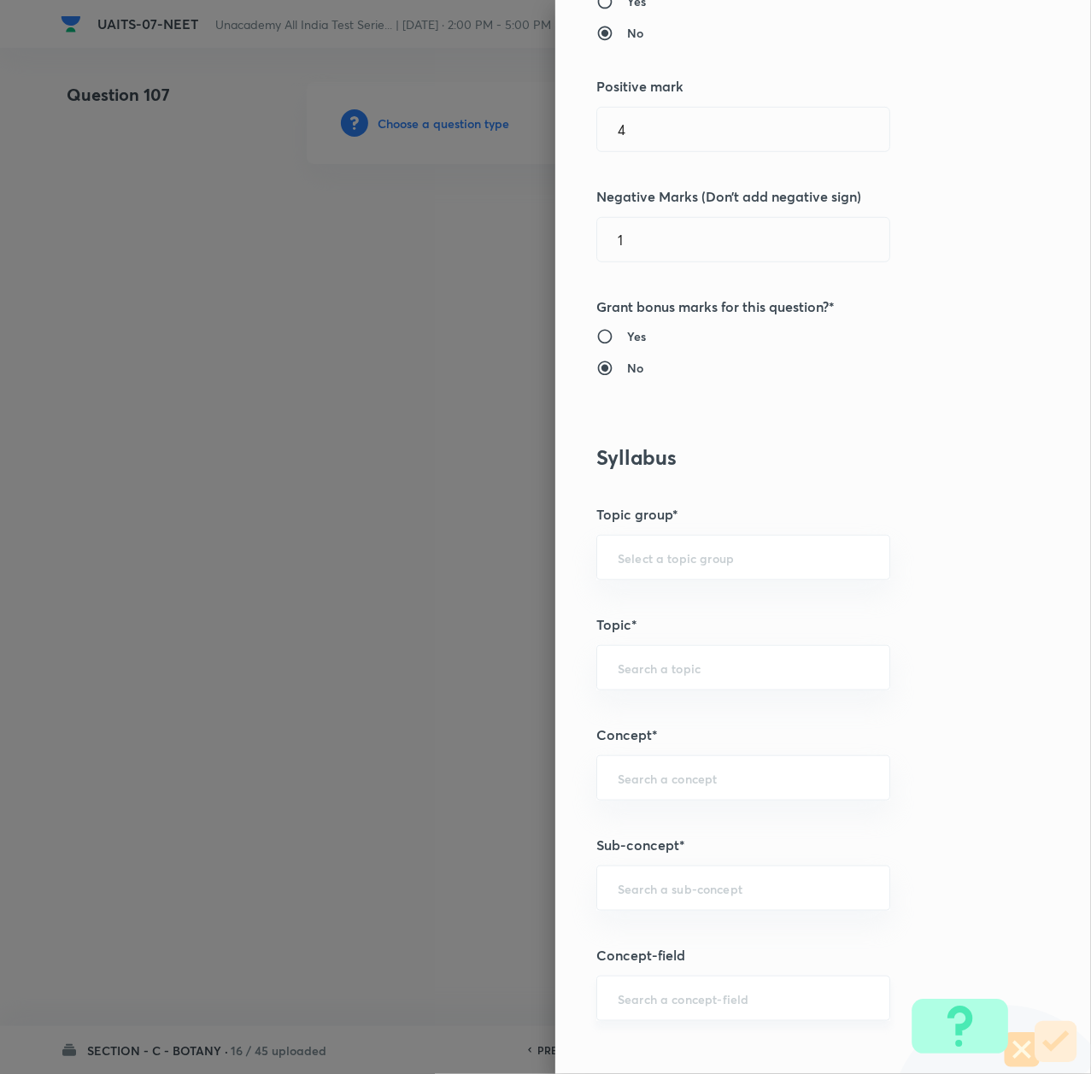
scroll to position [684, 0]
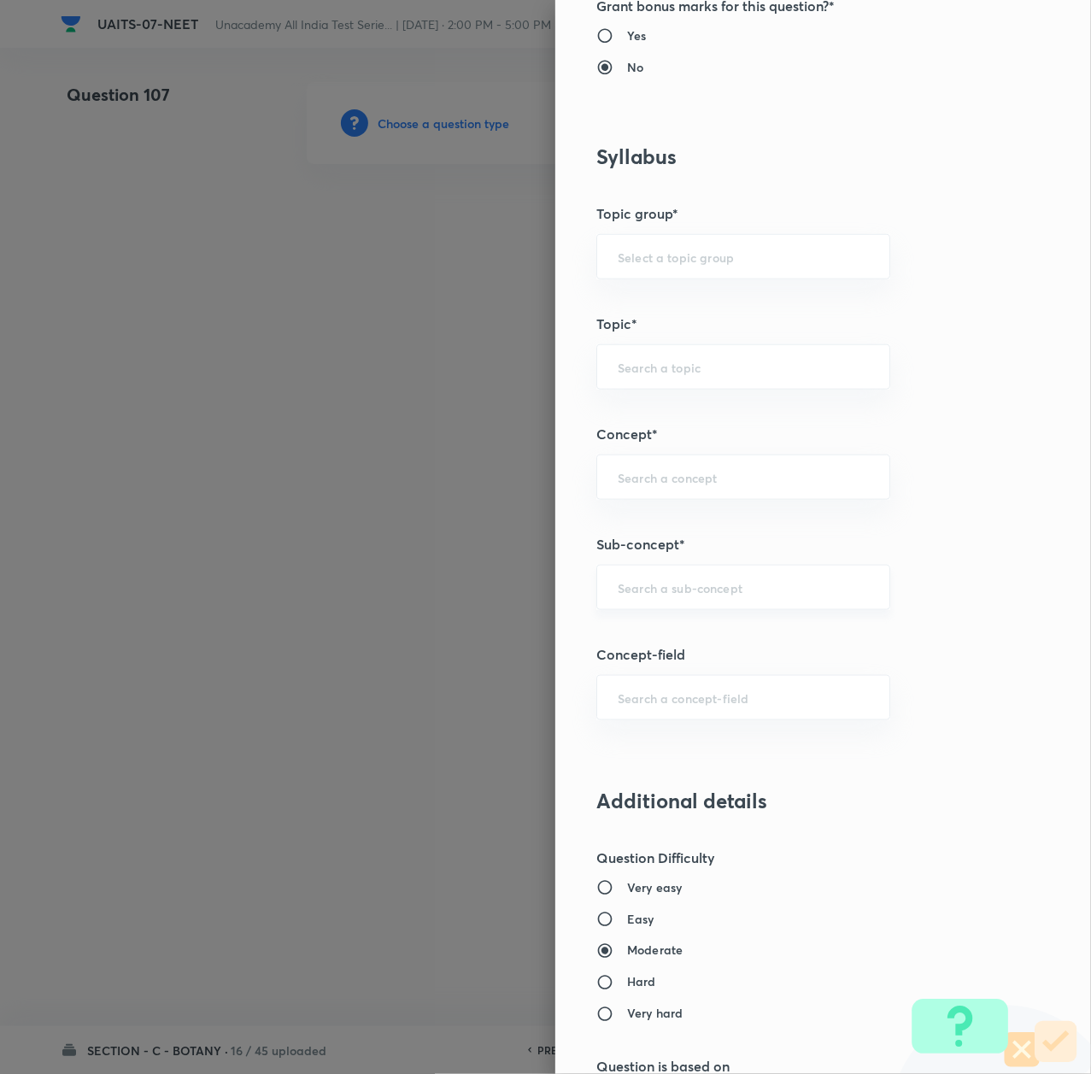
click at [639, 585] on input "text" at bounding box center [743, 587] width 251 height 16
paste input "Morphology of Flowering Plant"
click at [643, 639] on li "Morphology of Flowering Plant" at bounding box center [723, 640] width 291 height 31
type input "Morphology of Flowering Plant"
type input "Biology"
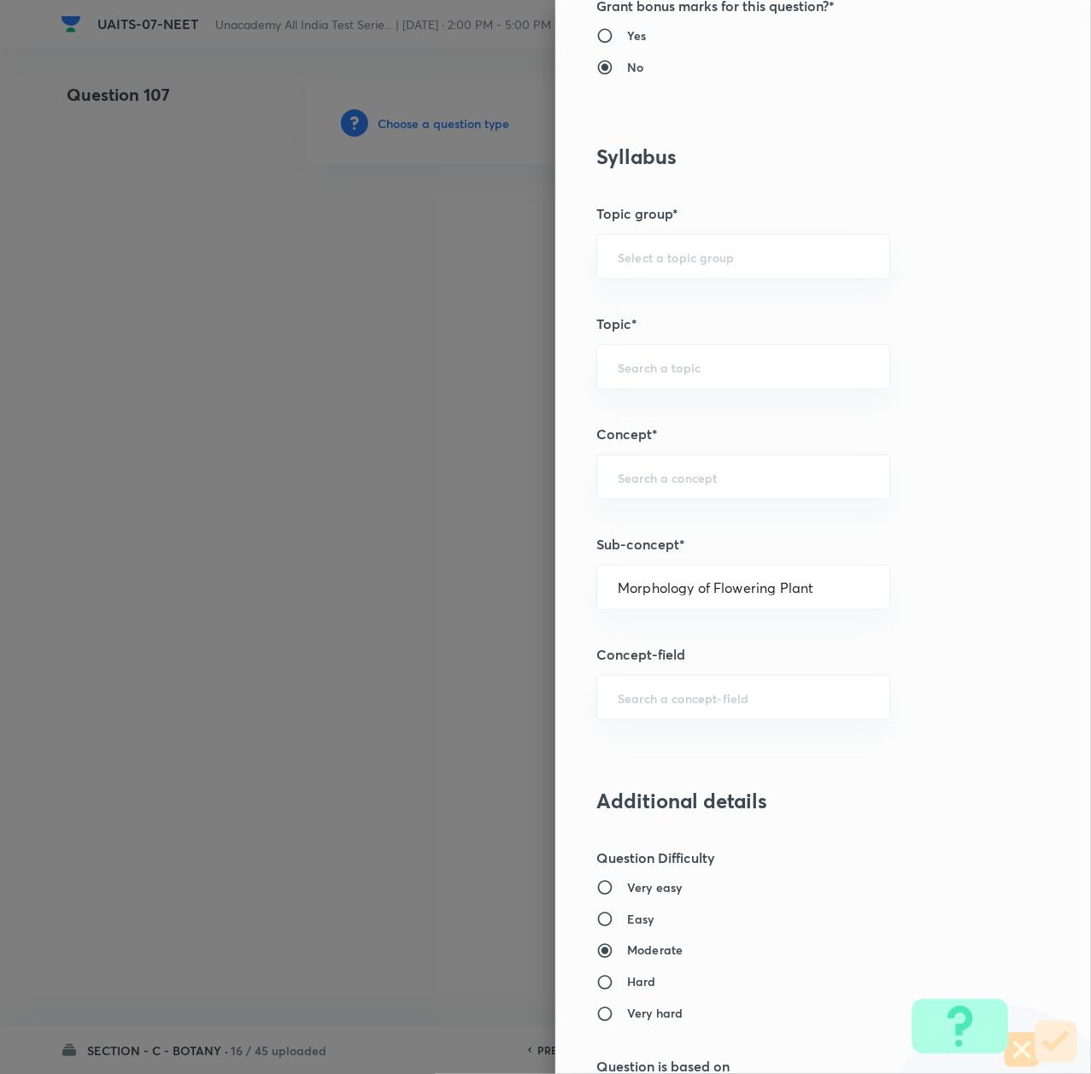
type input "Sexual Reproduction in Flowering plants"
type input "Morphology of Flowering Plant"
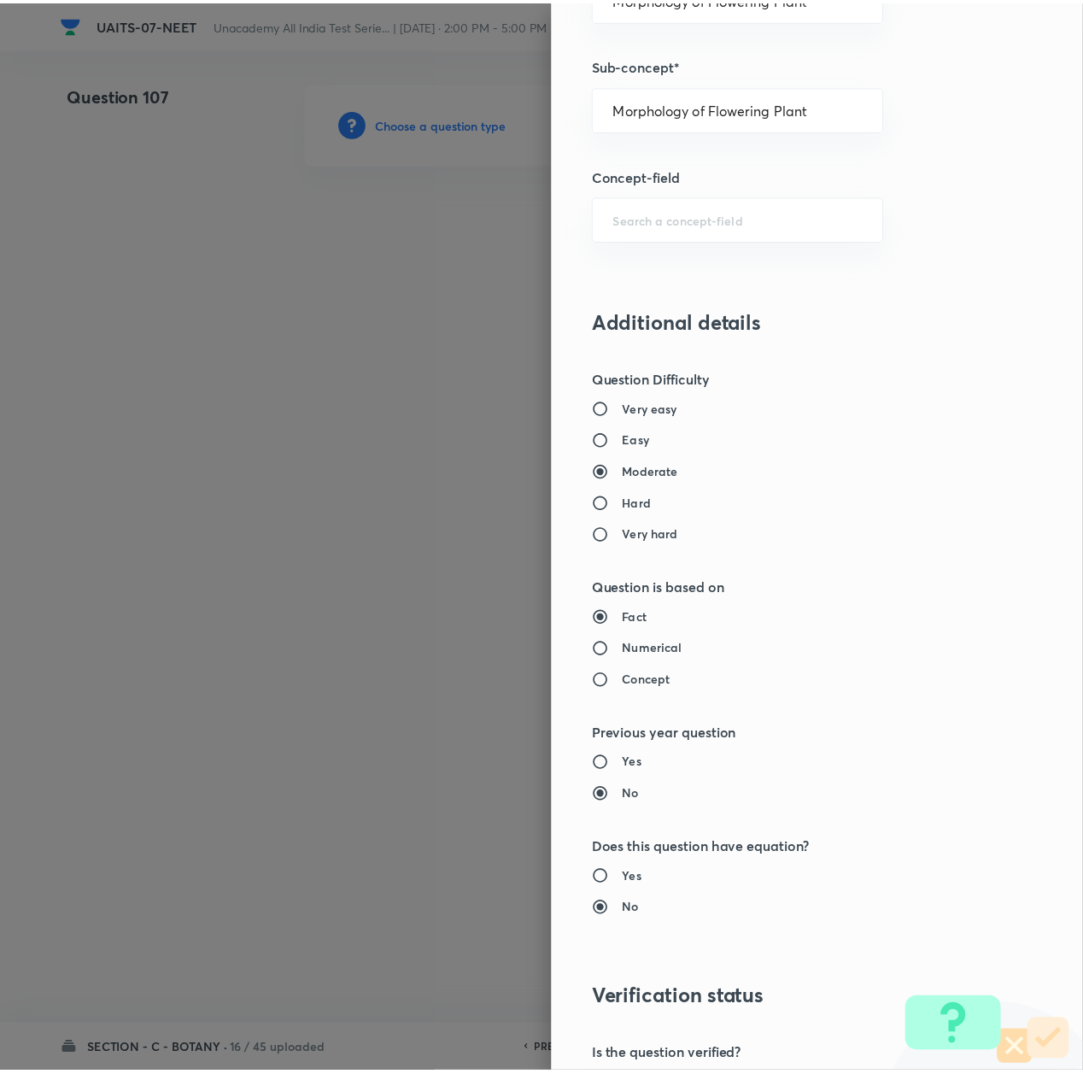
scroll to position [1374, 0]
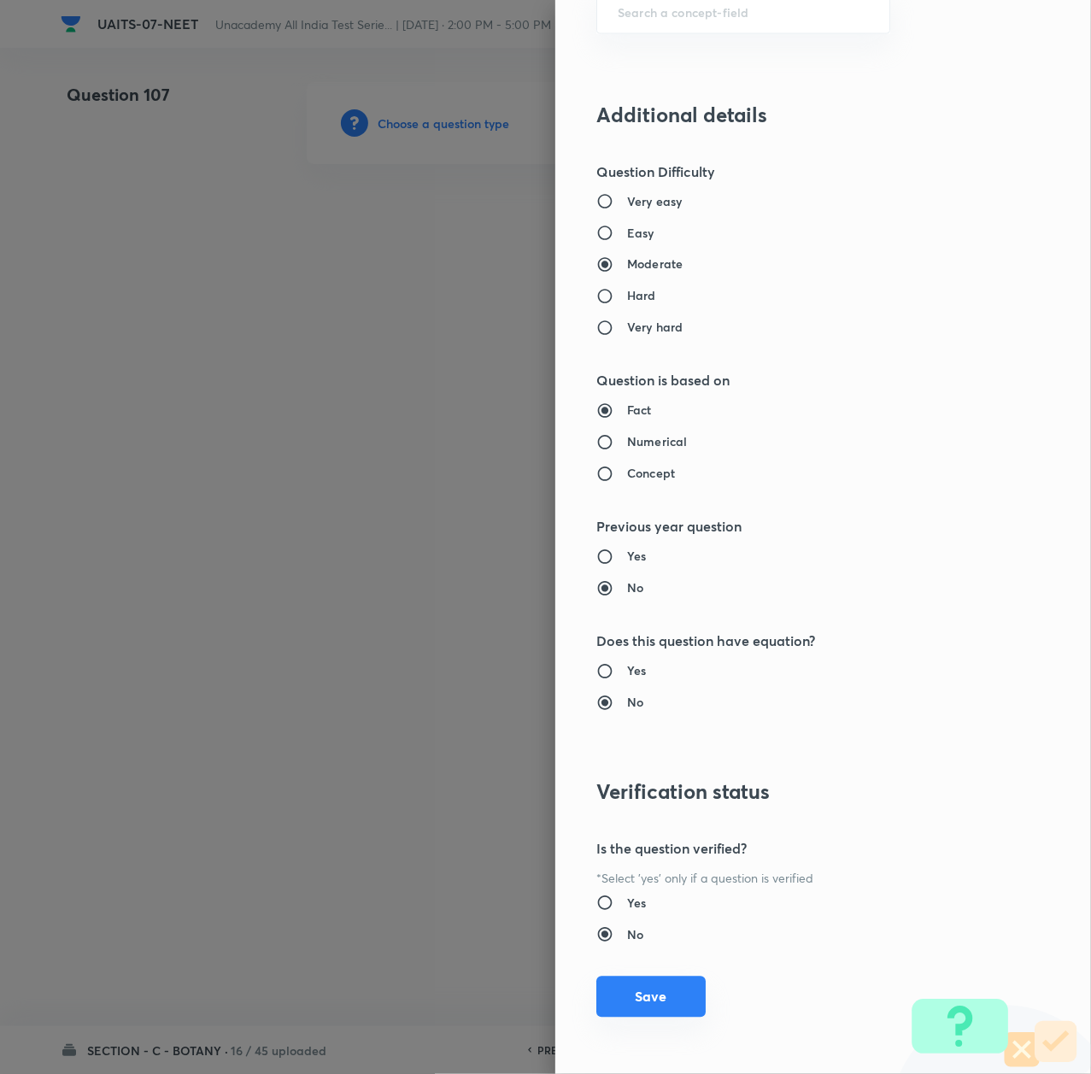
click at [633, 977] on button "Save" at bounding box center [650, 997] width 109 height 41
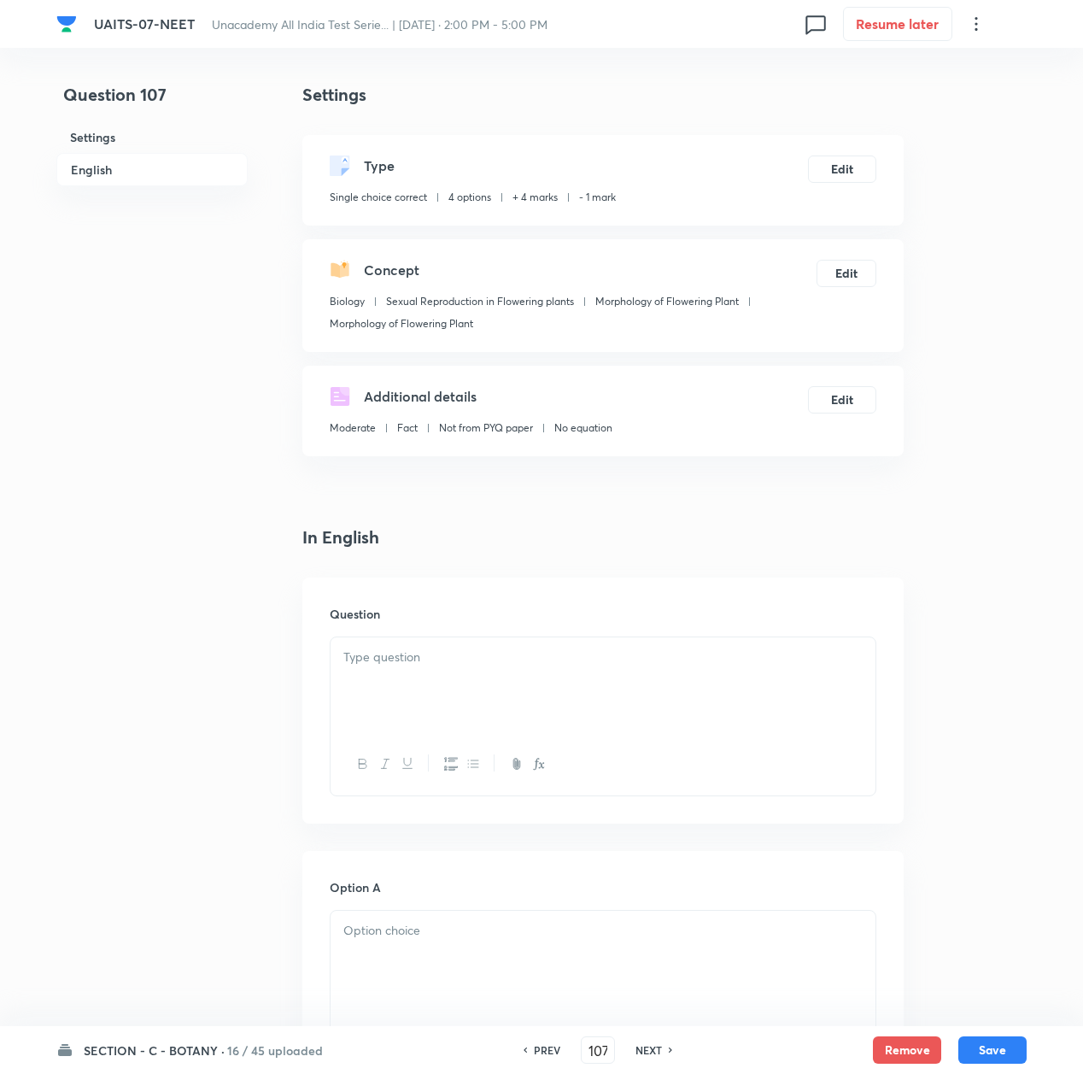
click at [550, 664] on p at bounding box center [602, 658] width 519 height 20
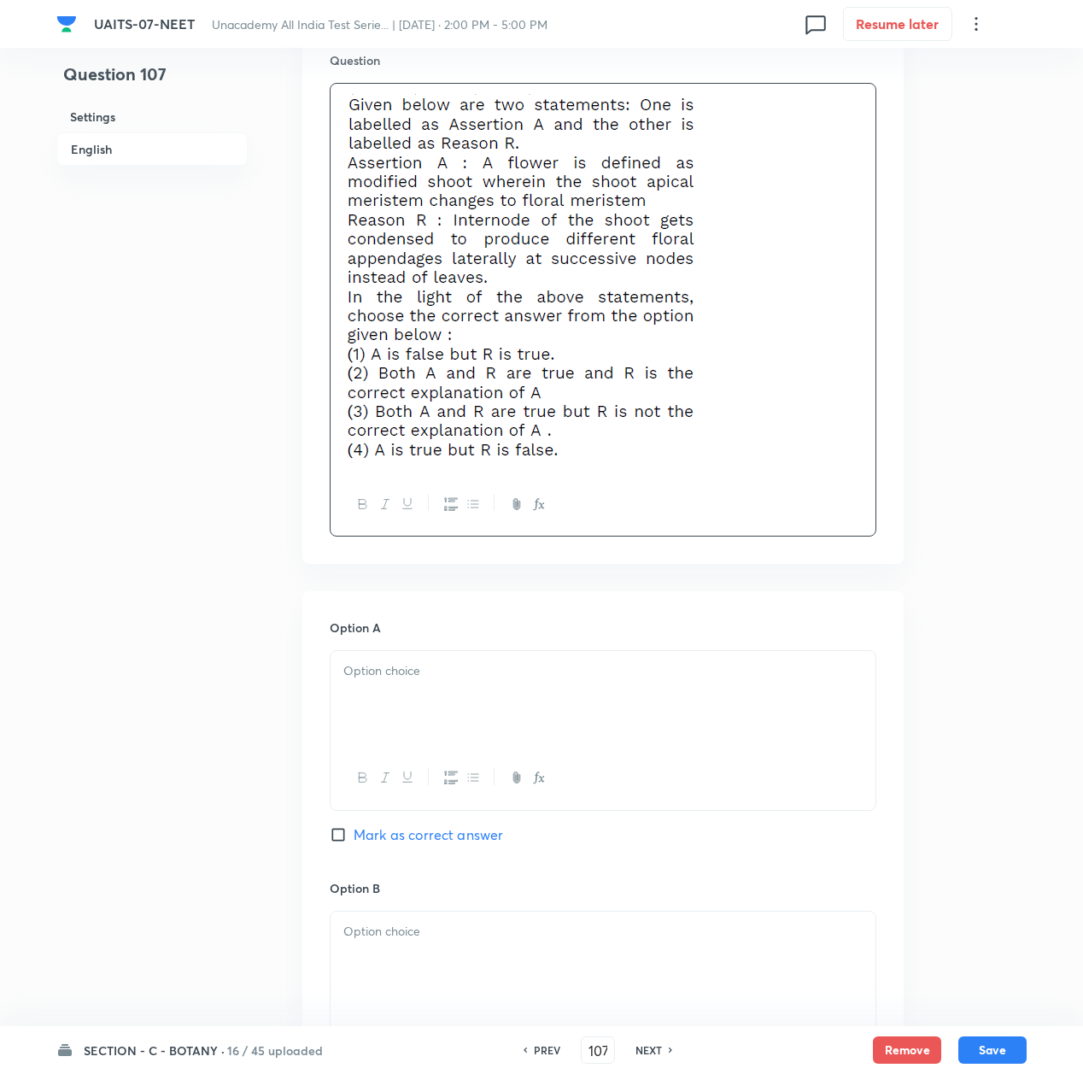
scroll to position [569, 0]
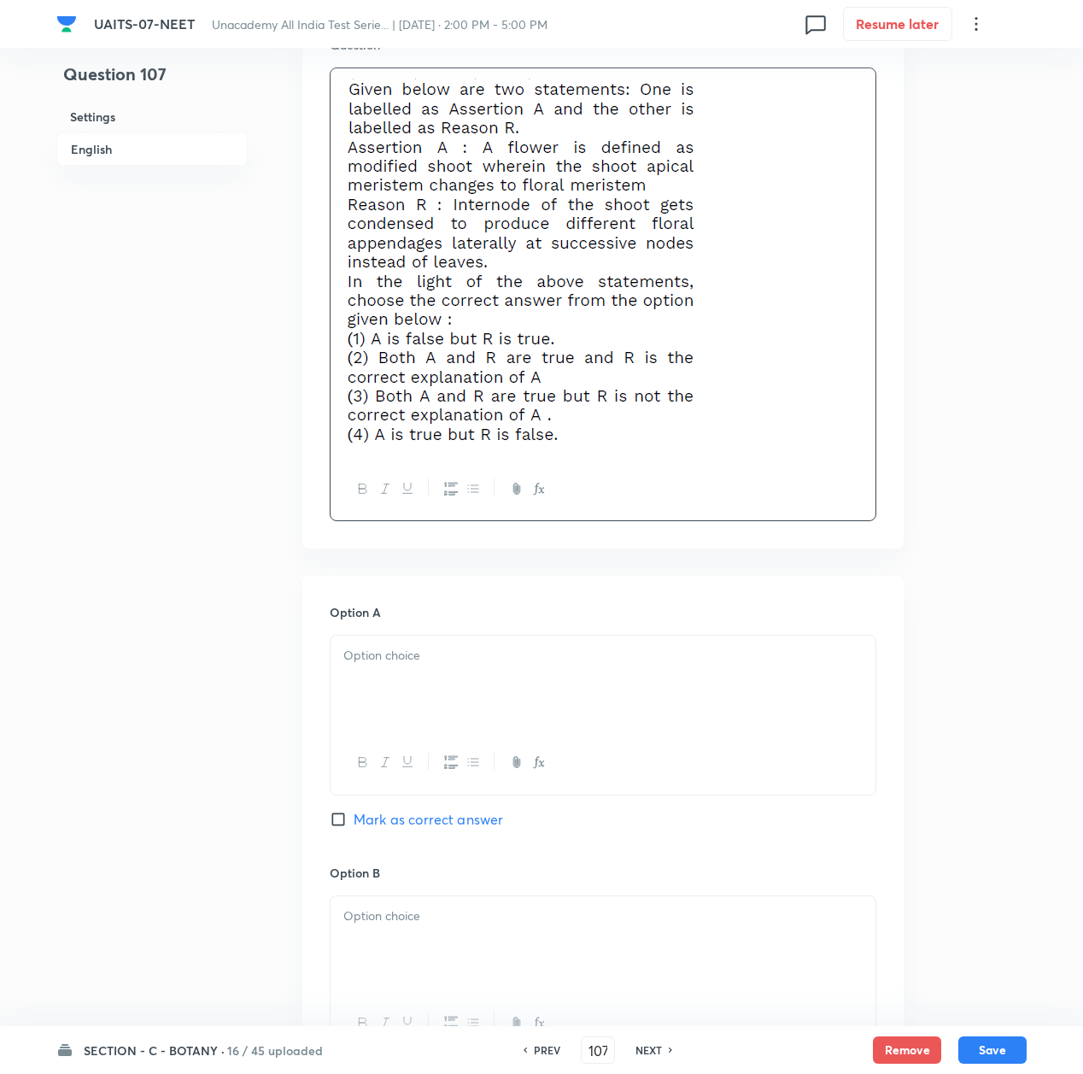
click at [400, 665] on p at bounding box center [602, 656] width 519 height 20
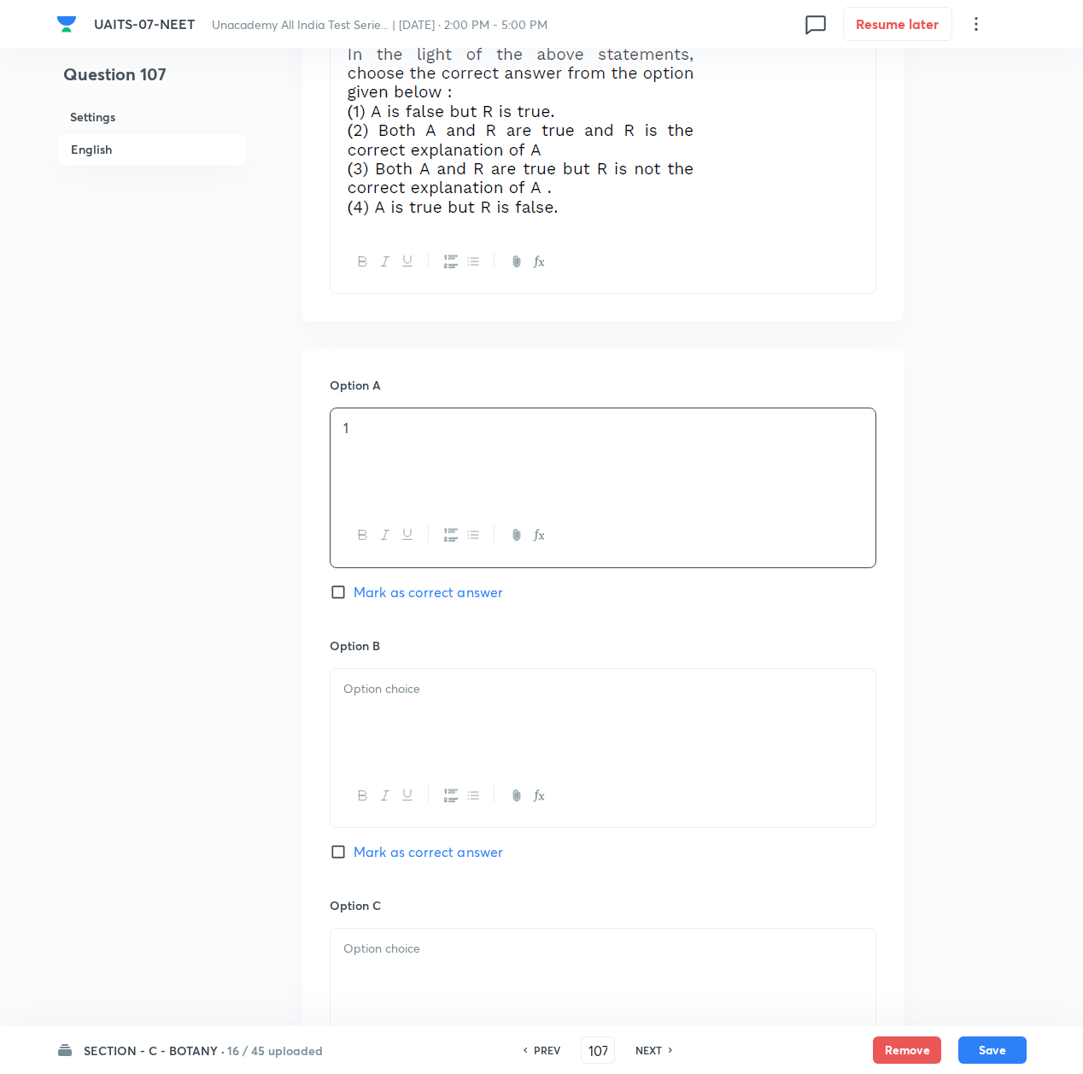
scroll to position [797, 0]
click at [391, 712] on div at bounding box center [603, 716] width 545 height 96
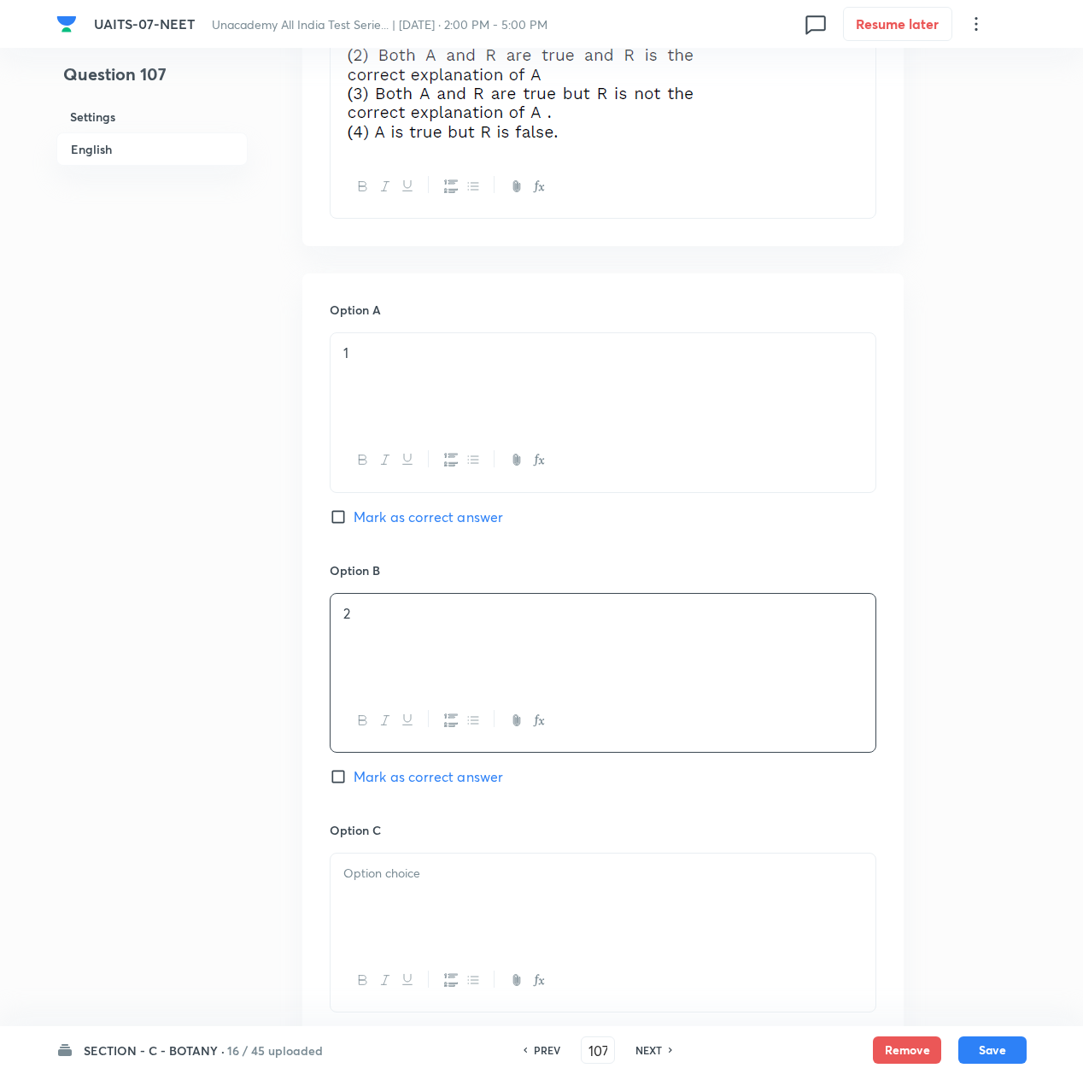
scroll to position [1025, 0]
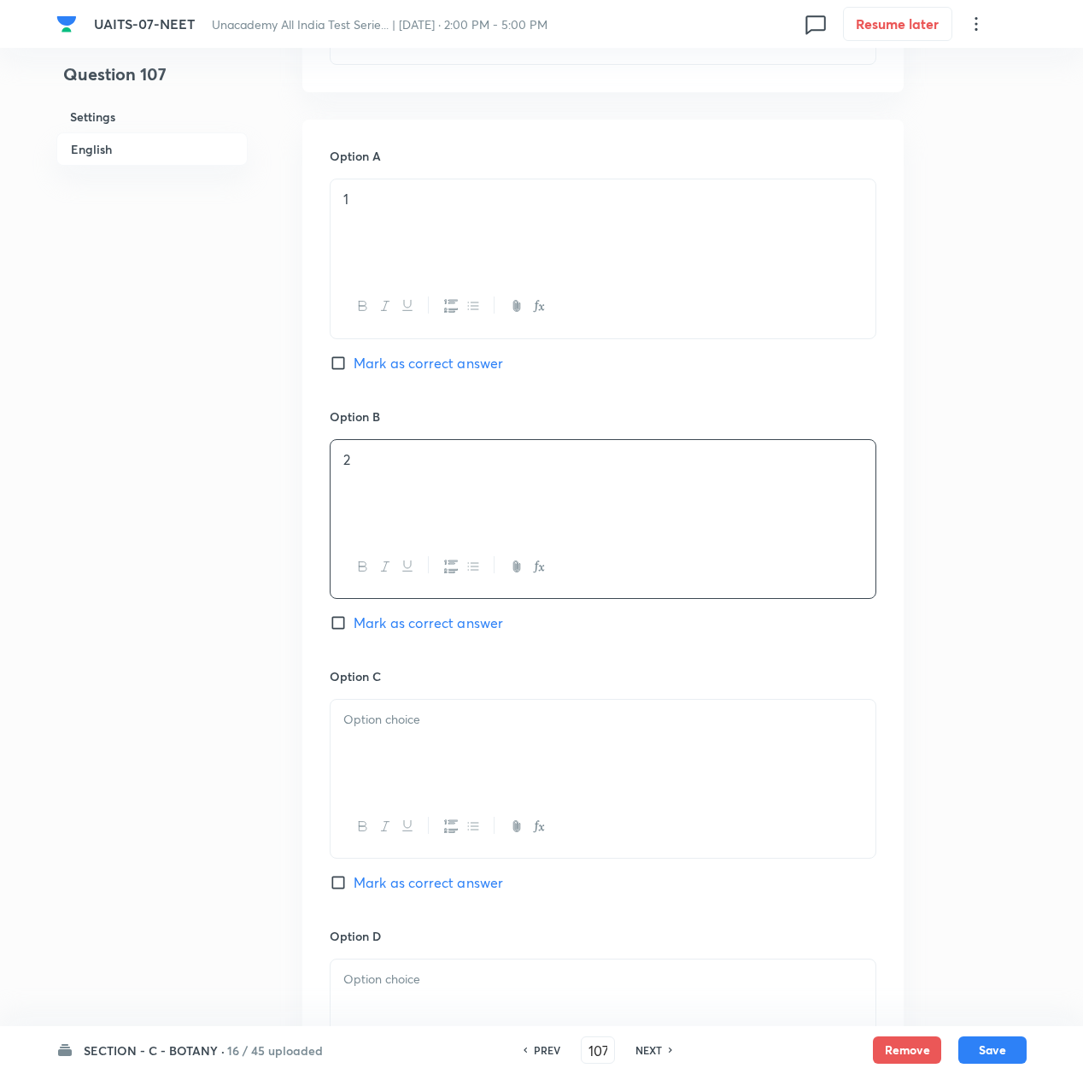
click at [384, 629] on span "Mark as correct answer" at bounding box center [429, 623] width 150 height 21
click at [354, 629] on input "Mark as correct answer" at bounding box center [342, 622] width 24 height 17
checkbox input "true"
click at [398, 760] on div at bounding box center [603, 748] width 545 height 96
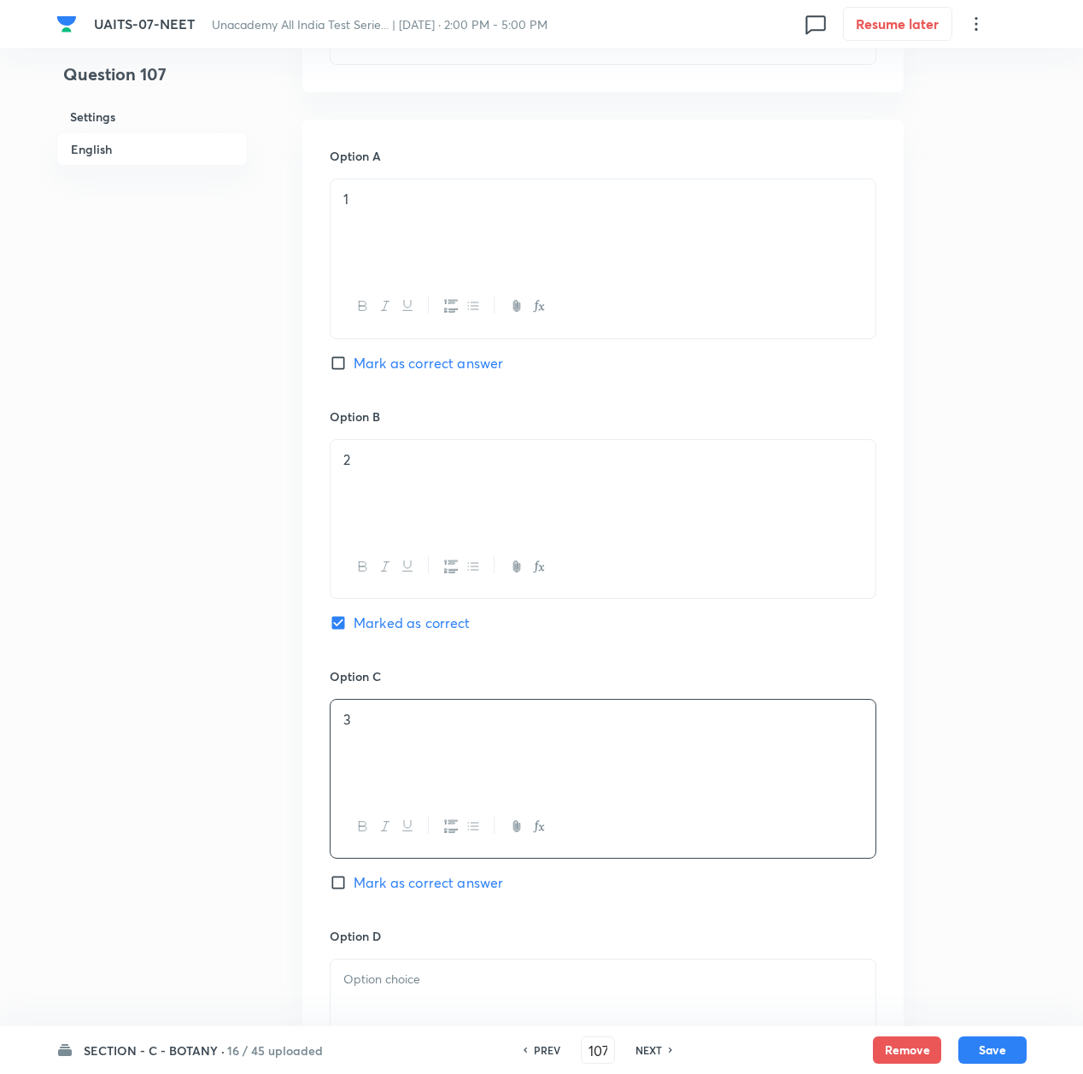
scroll to position [1253, 0]
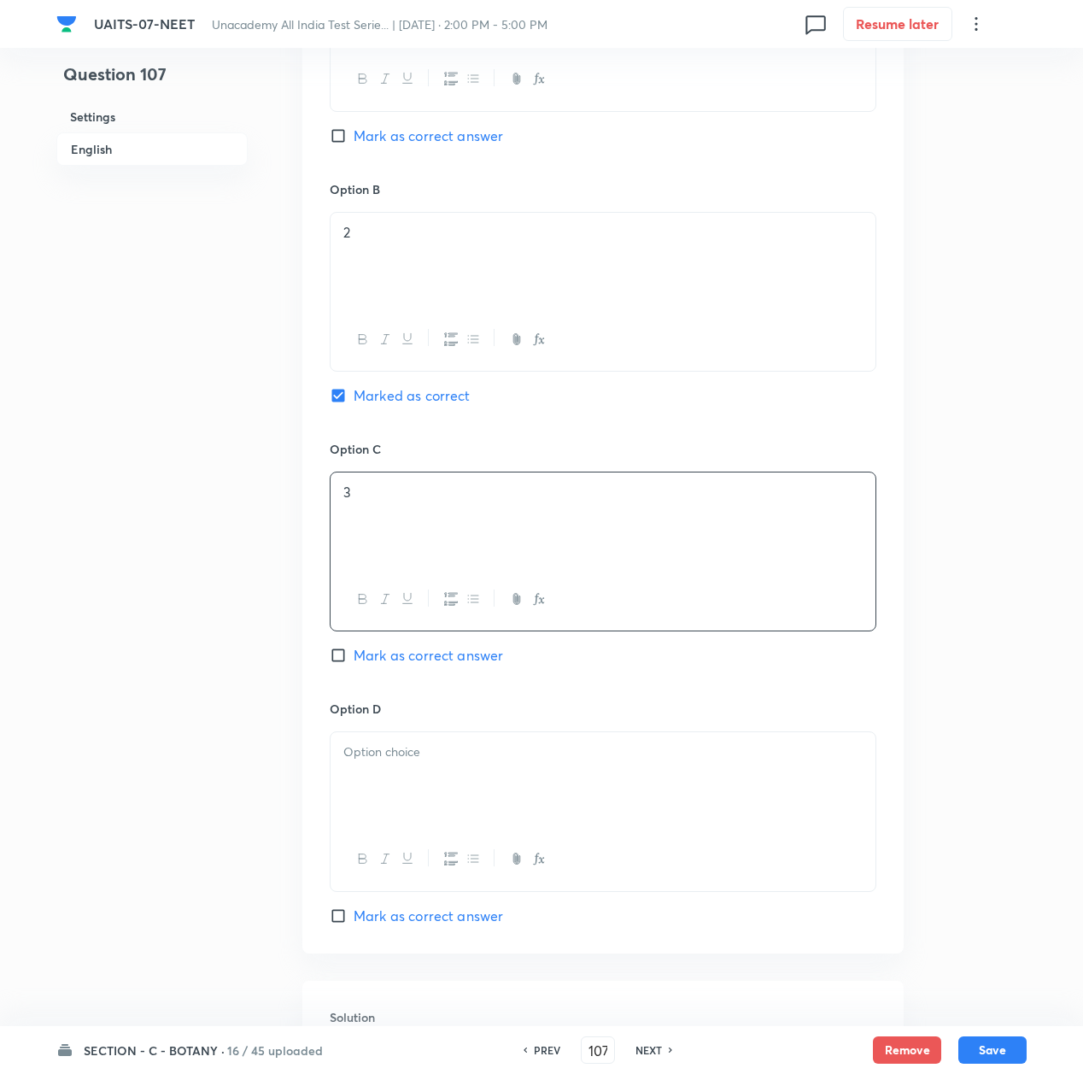
click at [415, 767] on div at bounding box center [603, 780] width 545 height 96
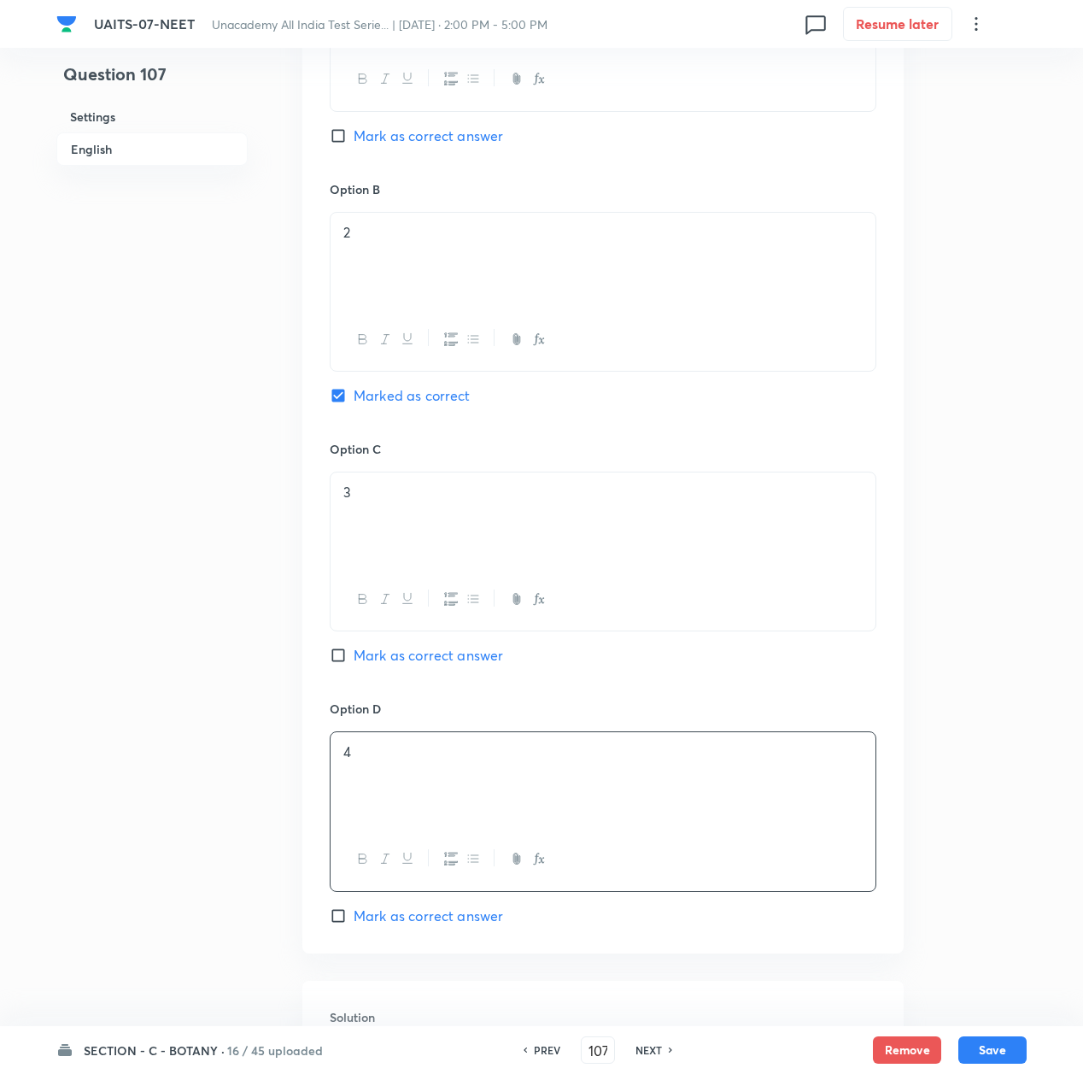
click at [586, 781] on div "4" at bounding box center [603, 780] width 545 height 96
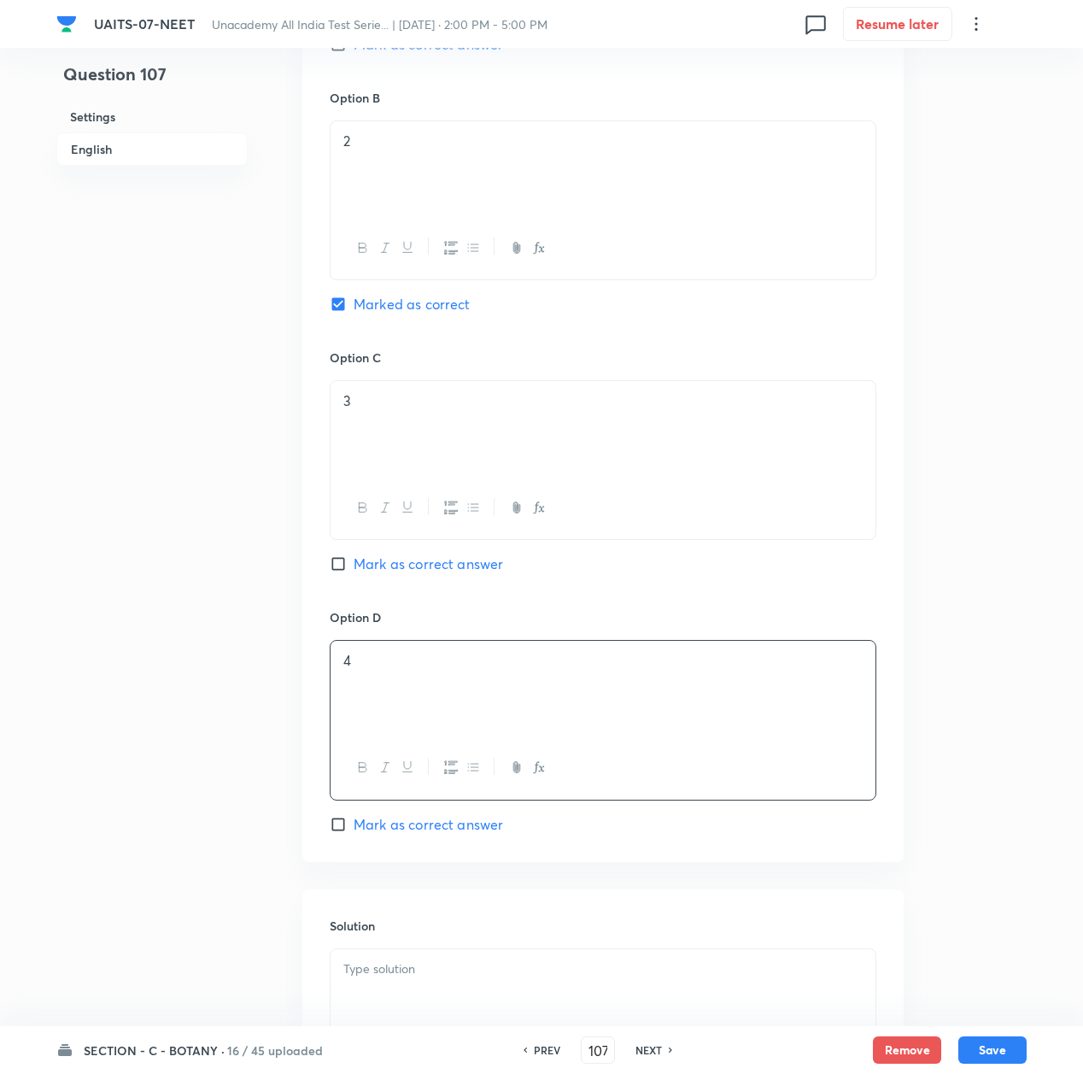
scroll to position [1481, 0]
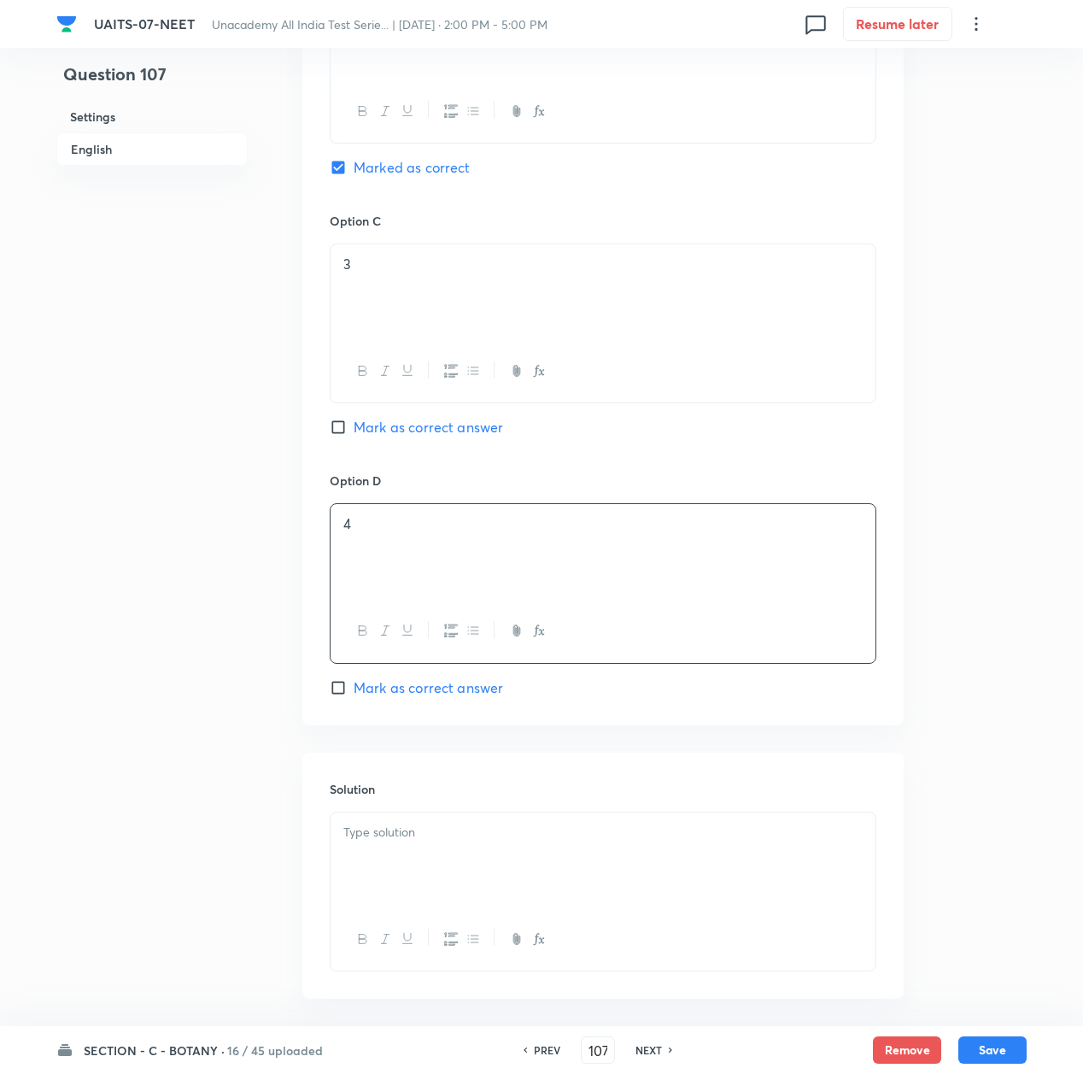
click at [370, 821] on div at bounding box center [603, 861] width 545 height 96
paste div
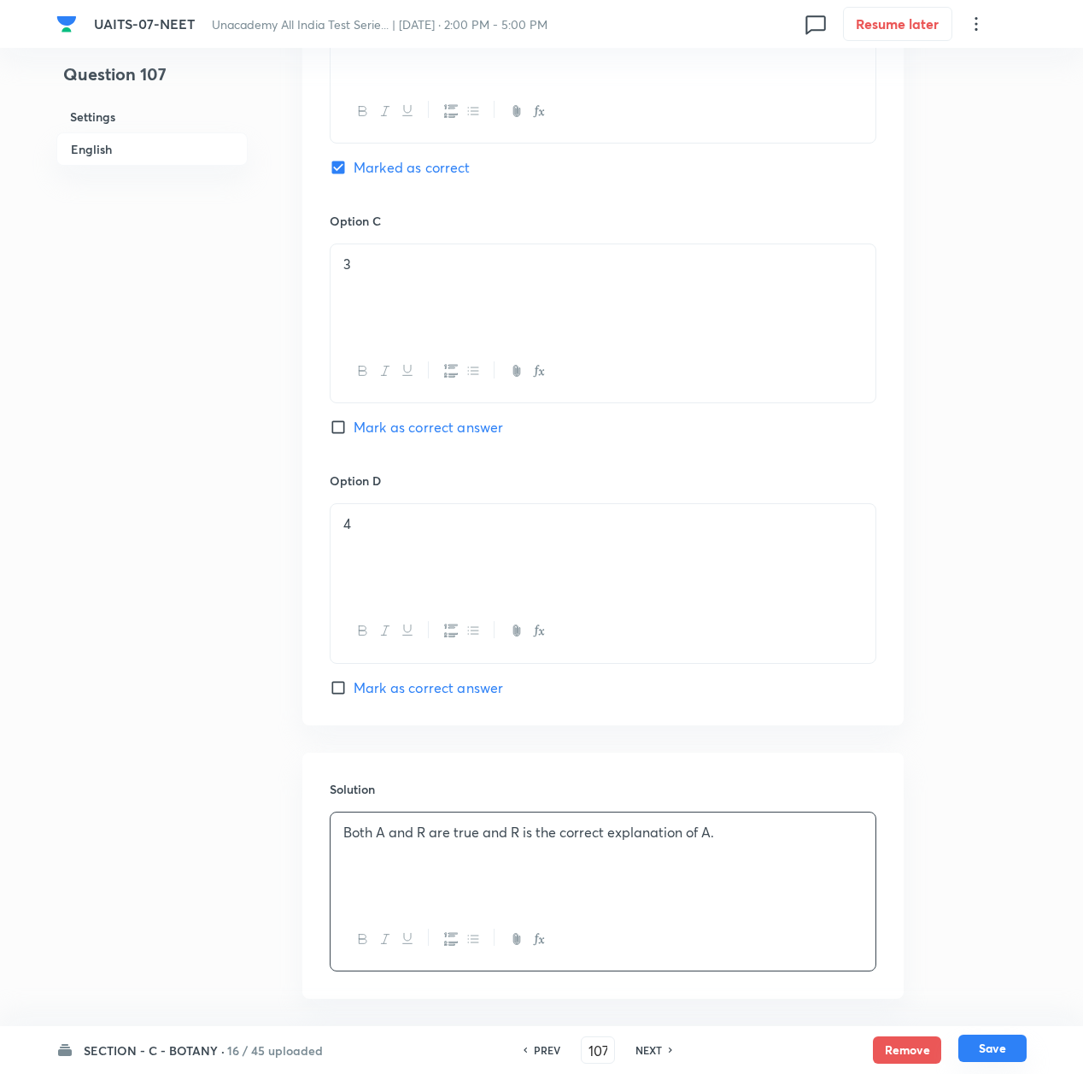
click at [988, 1056] on button "Save" at bounding box center [993, 1048] width 68 height 27
type input "108"
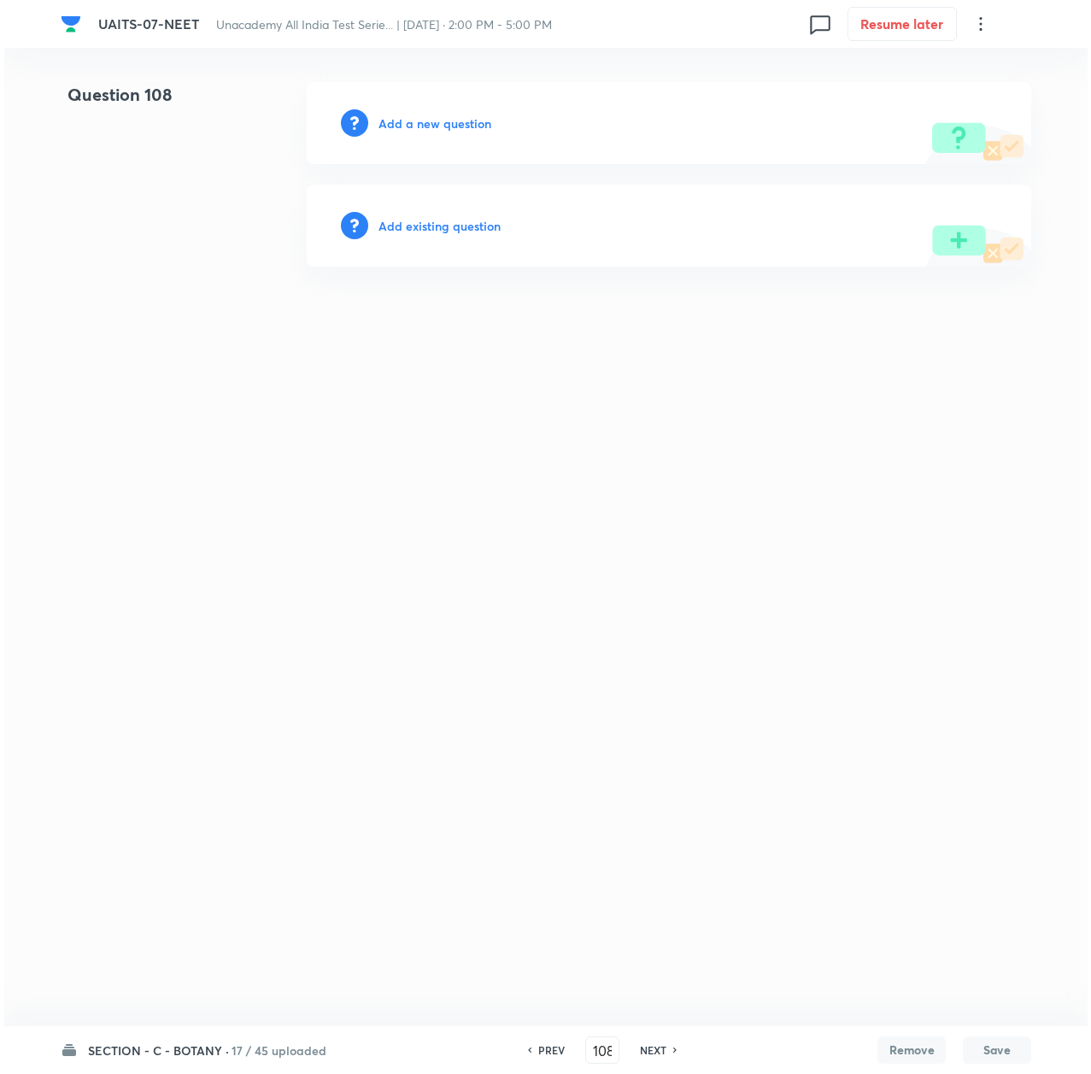
scroll to position [0, 0]
click at [425, 121] on h6 "Add a new question" at bounding box center [435, 123] width 113 height 18
click at [425, 121] on h6 "Choose a question type" at bounding box center [445, 123] width 132 height 18
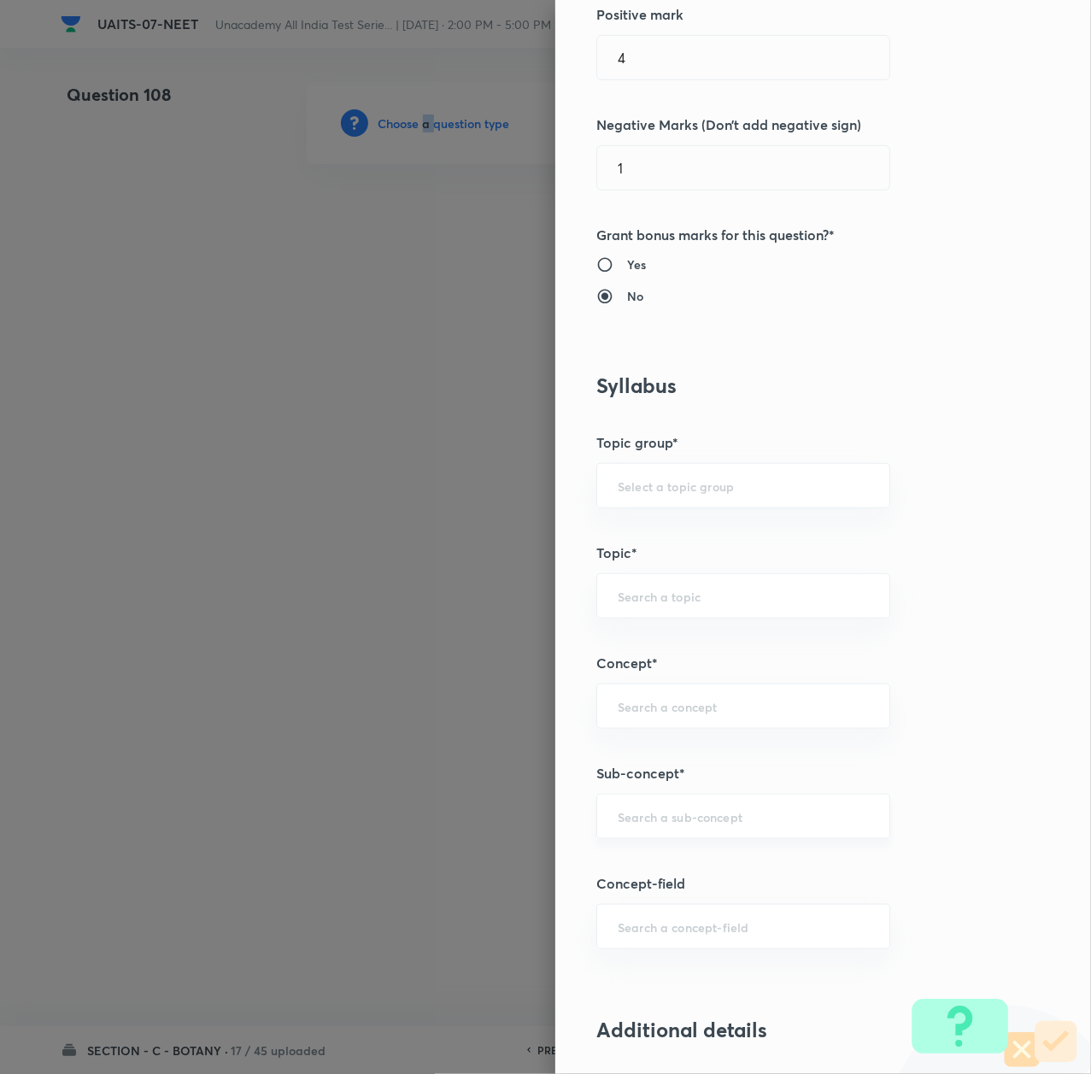
scroll to position [569, 0]
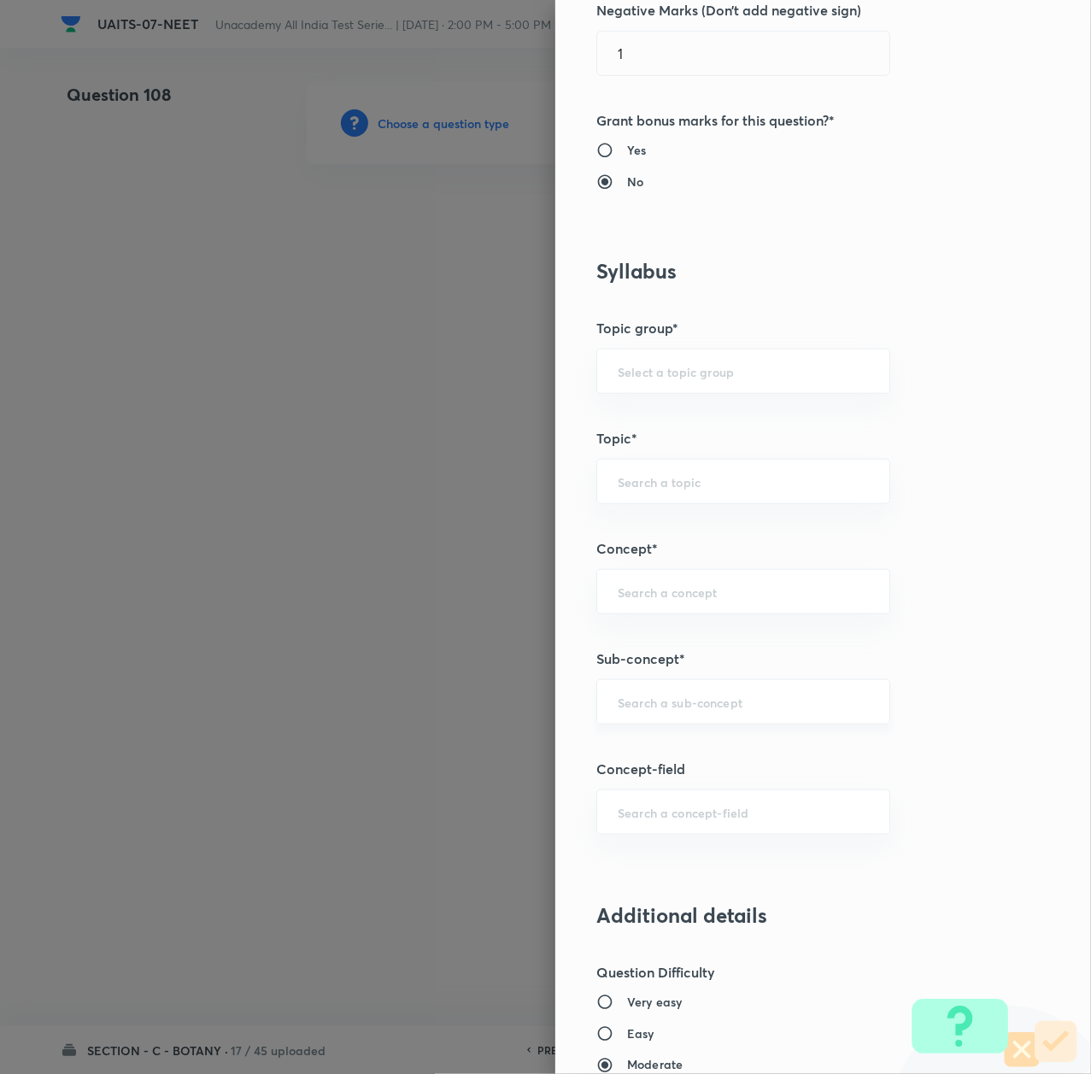
click at [643, 707] on input "text" at bounding box center [743, 702] width 251 height 16
paste input "Morphology of Flowering Plant"
click at [670, 755] on li "Morphology of Flowering Plant" at bounding box center [723, 753] width 291 height 31
type input "Morphology of Flowering Plant"
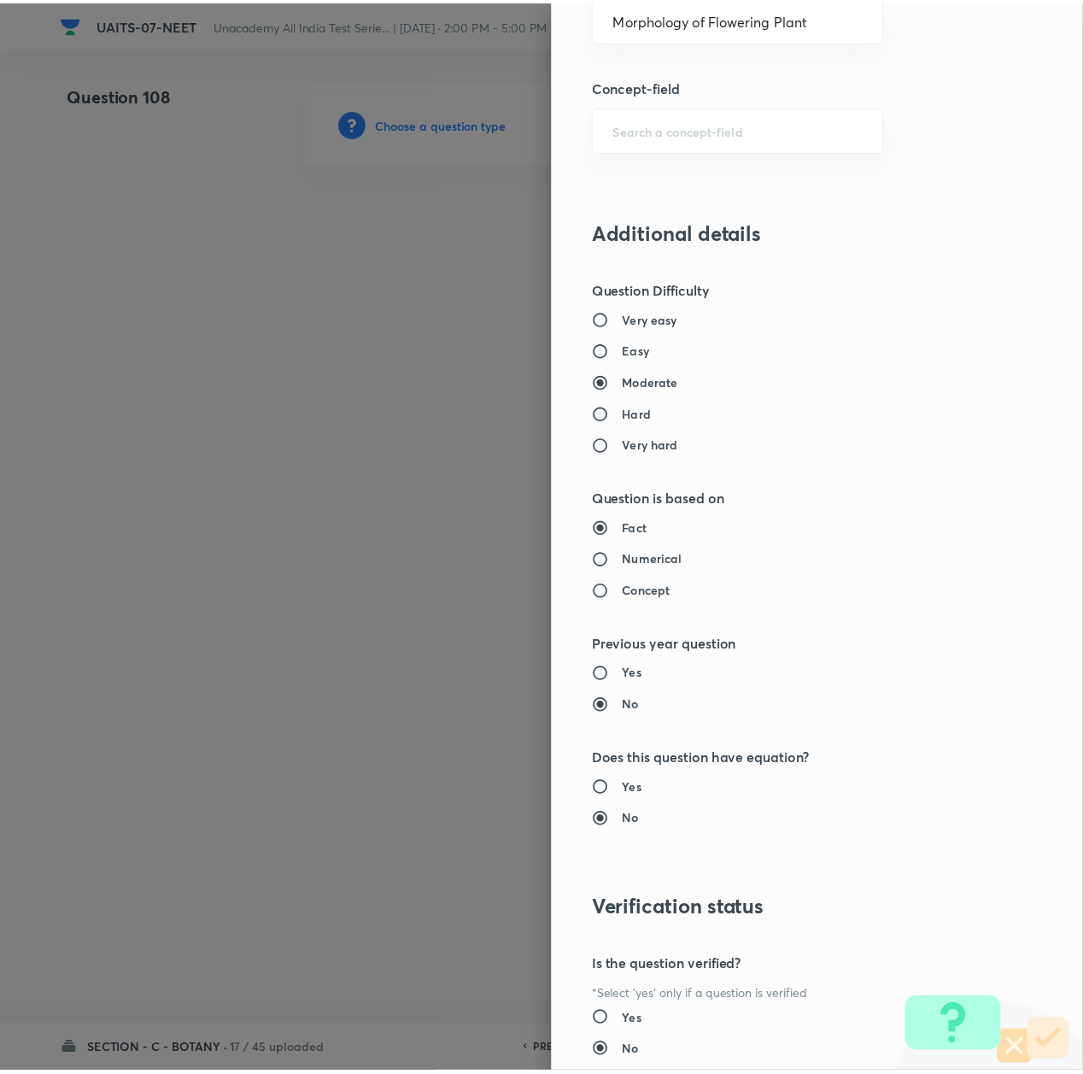
scroll to position [1374, 0]
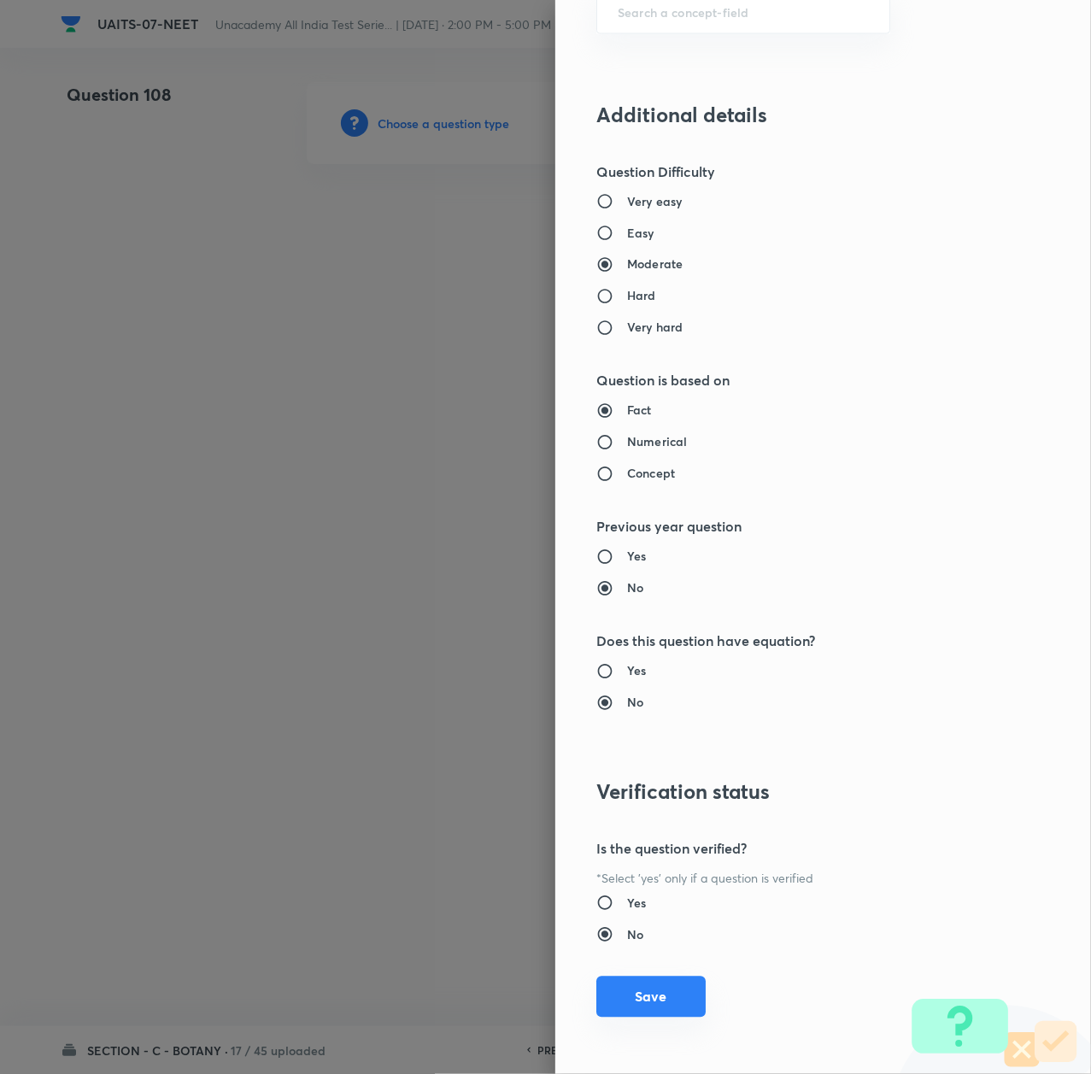
click at [636, 989] on button "Save" at bounding box center [650, 997] width 109 height 41
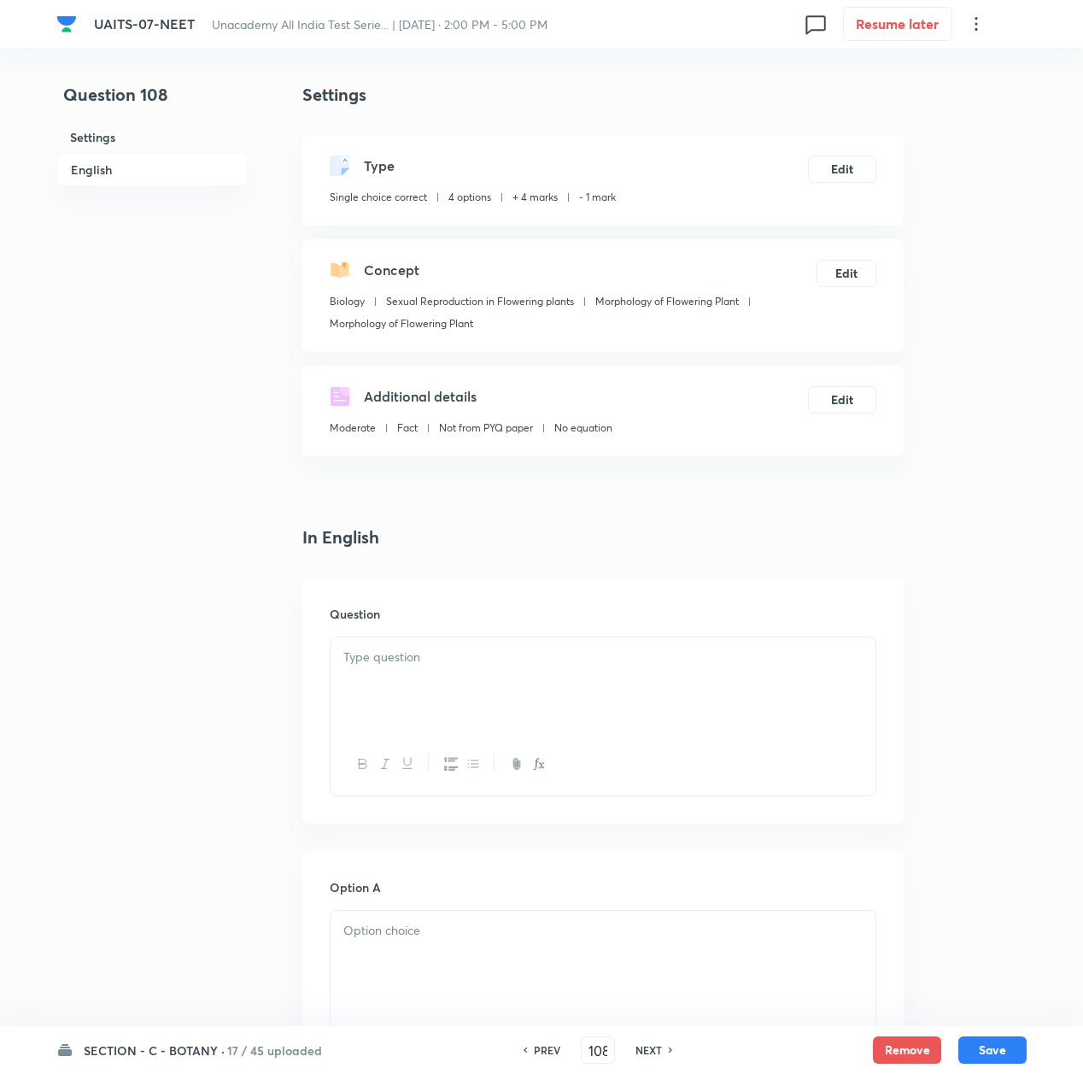
click at [463, 660] on p at bounding box center [602, 658] width 519 height 20
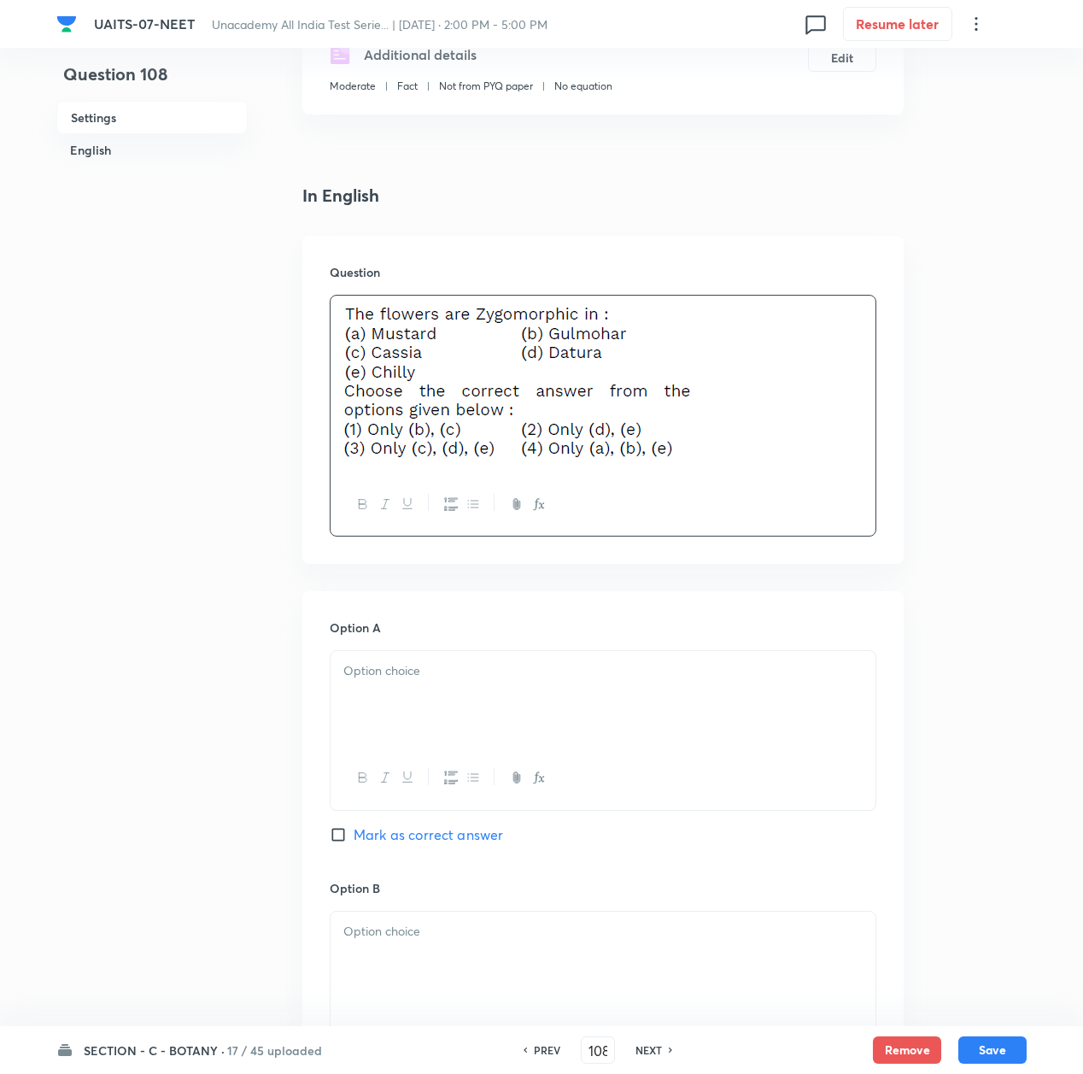
click at [461, 661] on p at bounding box center [602, 671] width 519 height 20
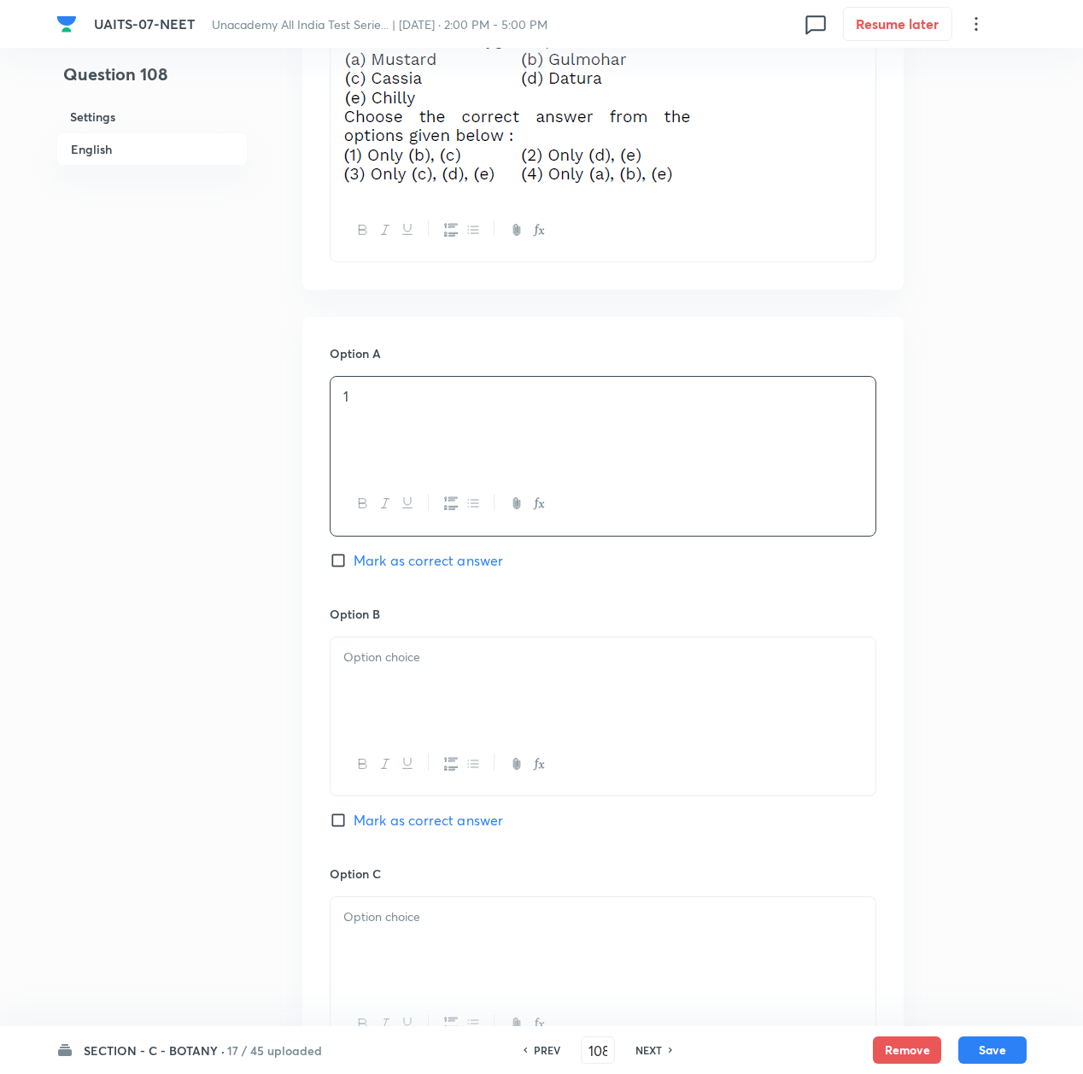
scroll to position [684, 0]
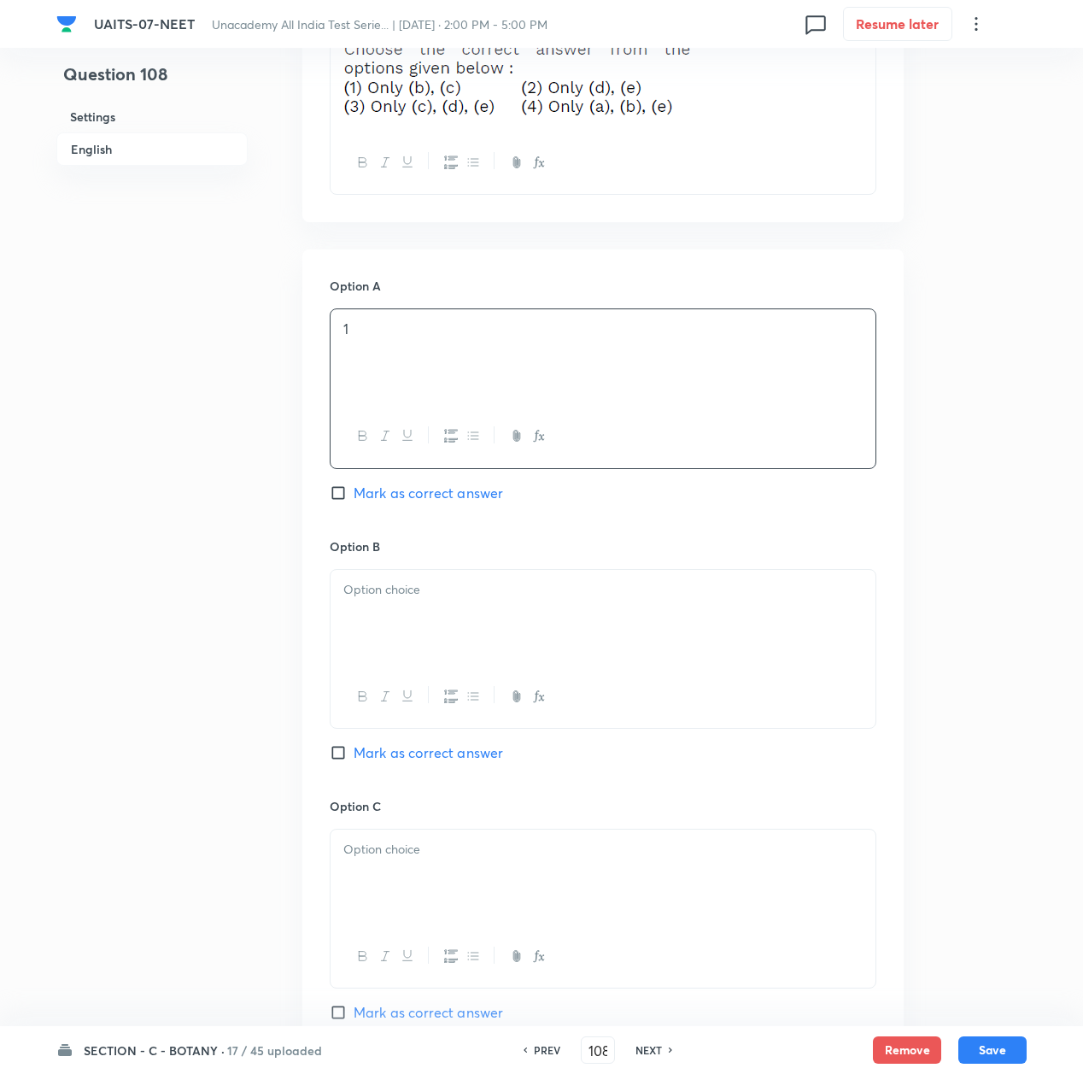
drag, startPoint x: 425, startPoint y: 619, endPoint x: 435, endPoint y: 644, distance: 27.6
click at [426, 624] on div at bounding box center [603, 618] width 545 height 96
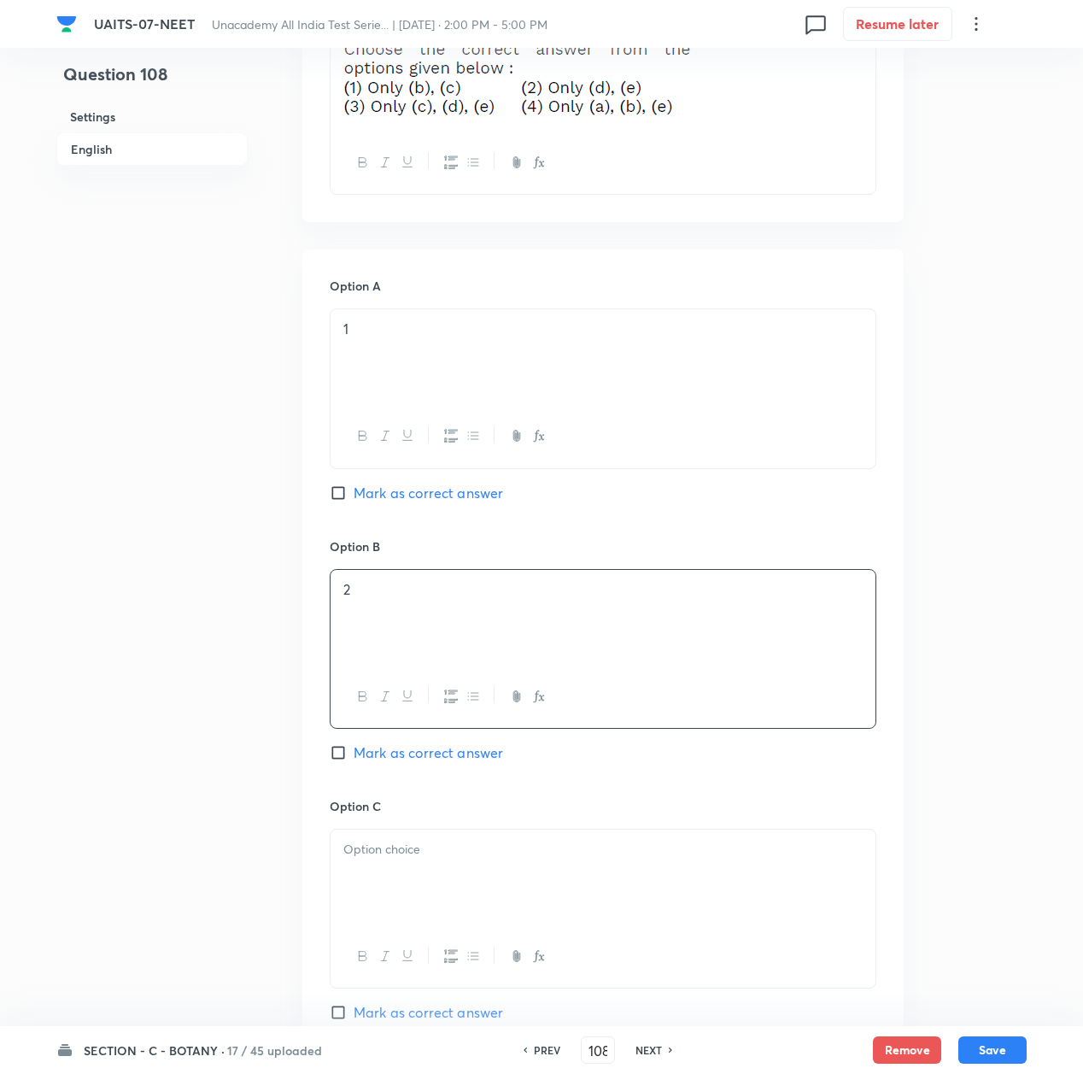
click at [390, 866] on div at bounding box center [603, 878] width 545 height 96
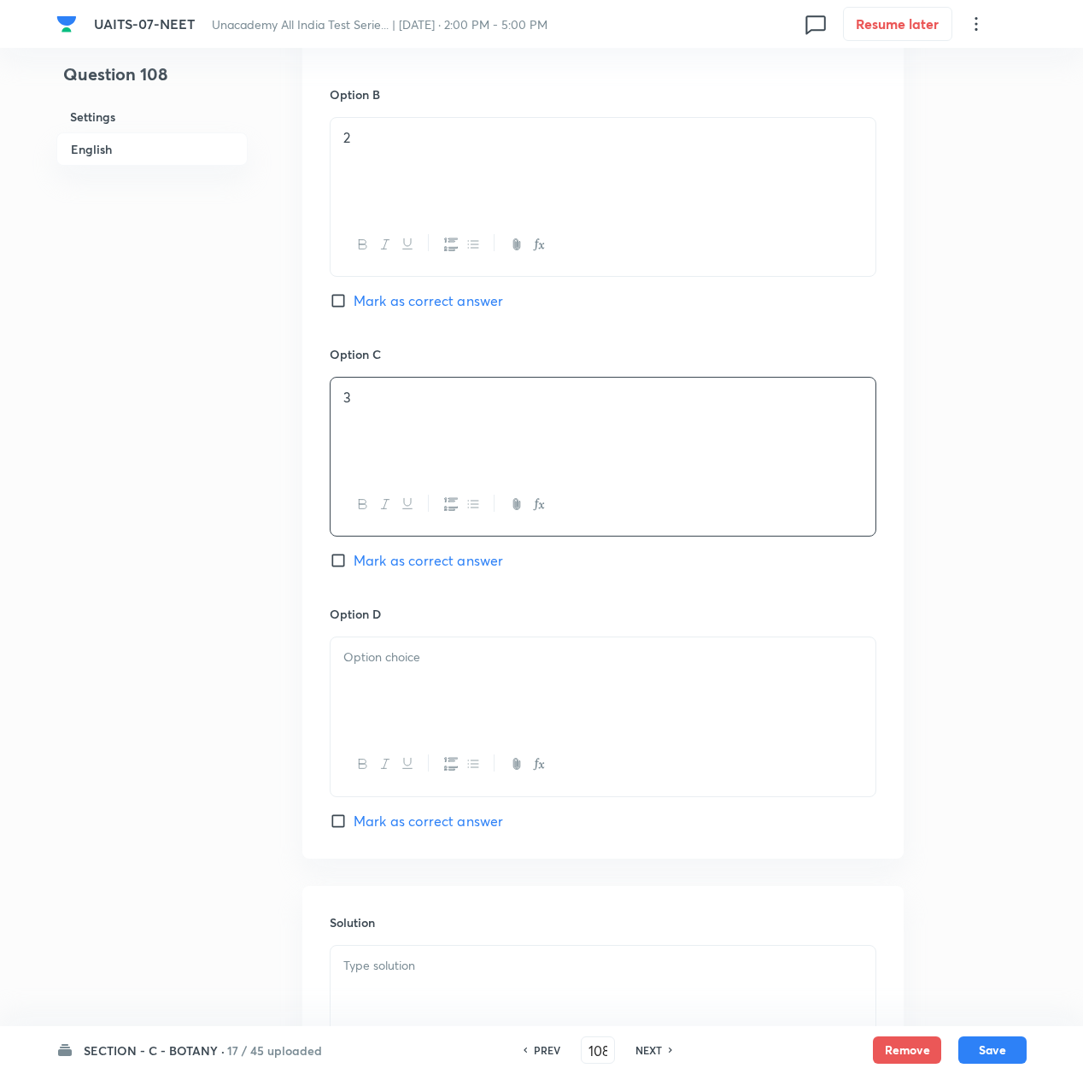
scroll to position [1139, 0]
click at [380, 668] on div at bounding box center [603, 682] width 545 height 96
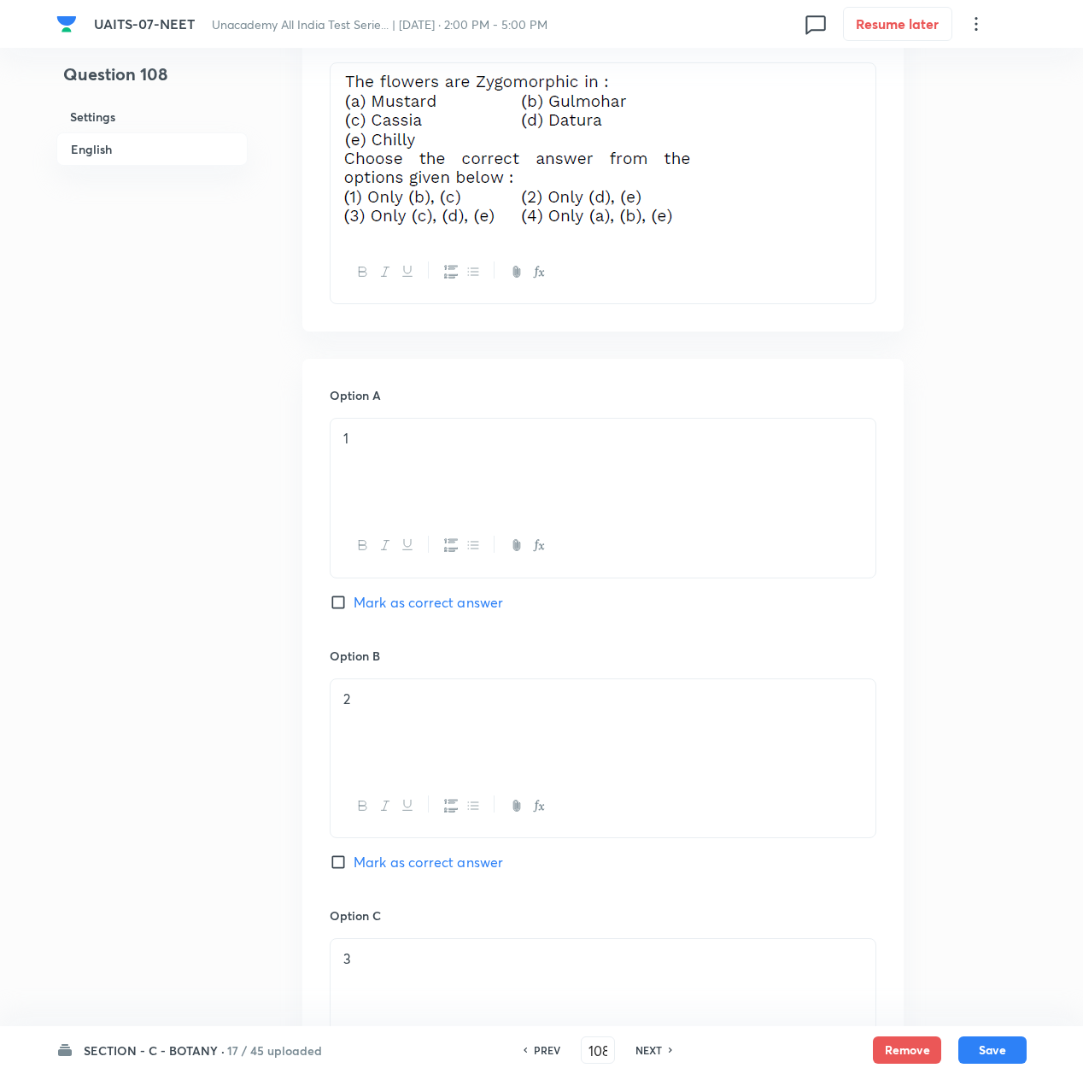
scroll to position [569, 0]
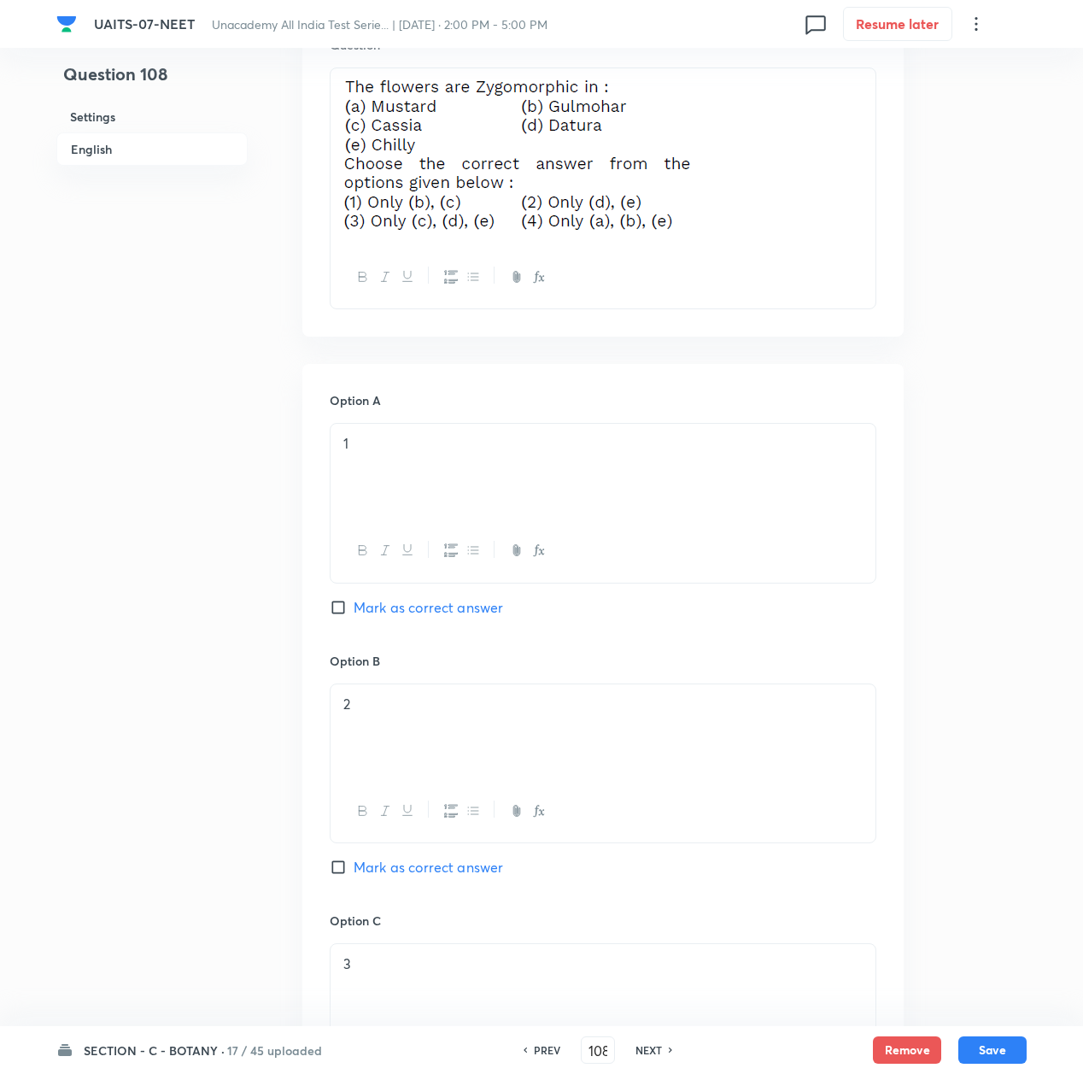
click at [379, 612] on span "Mark as correct answer" at bounding box center [429, 607] width 150 height 21
click at [354, 612] on input "Mark as correct answer" at bounding box center [342, 607] width 24 height 17
drag, startPoint x: 634, startPoint y: 745, endPoint x: 992, endPoint y: 1051, distance: 470.9
click at [992, 1051] on button "Save" at bounding box center [993, 1048] width 68 height 27
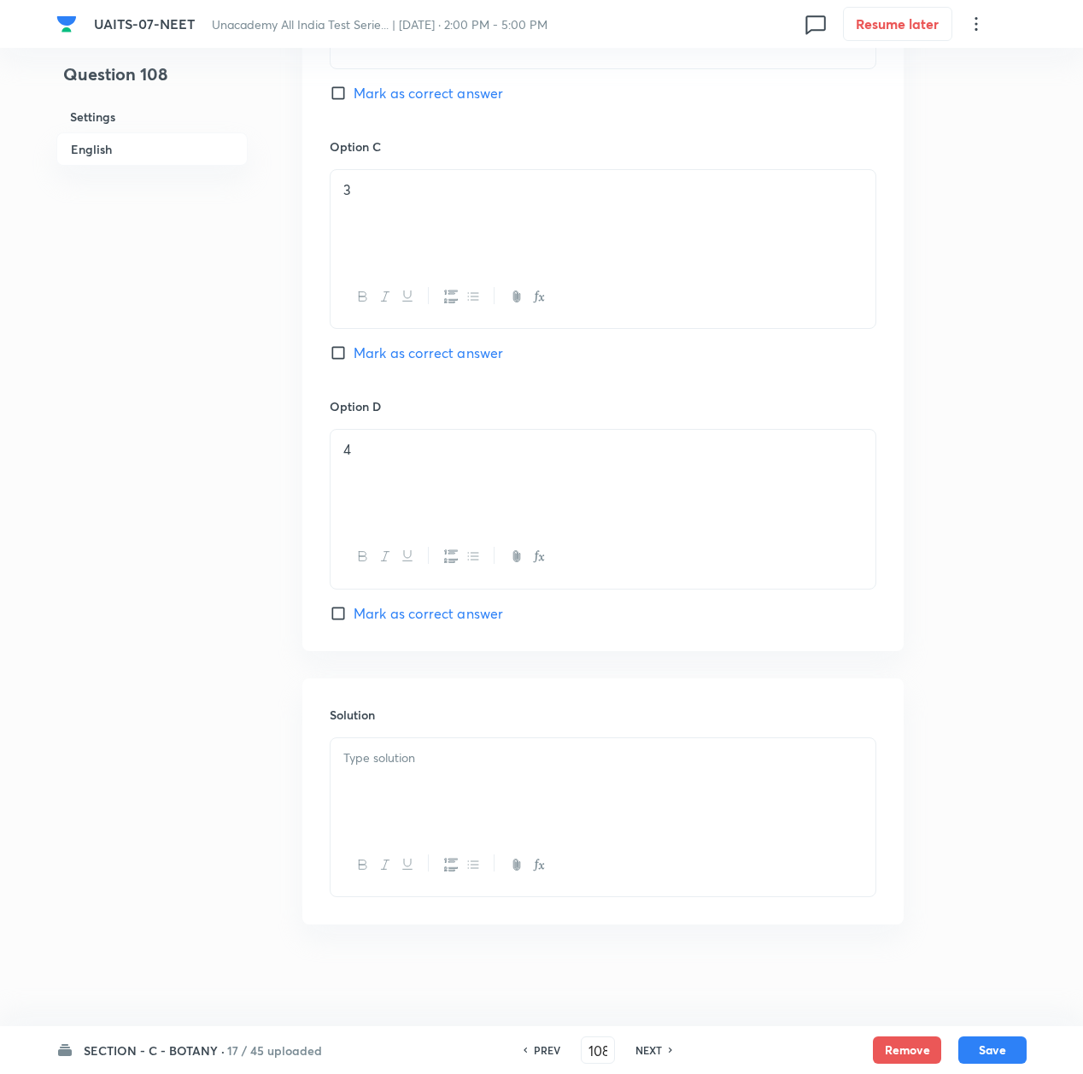
scroll to position [1348, 0]
click at [378, 779] on div at bounding box center [603, 785] width 545 height 96
click at [408, 798] on div at bounding box center [603, 785] width 545 height 96
click at [1007, 1058] on button "Save" at bounding box center [993, 1048] width 68 height 27
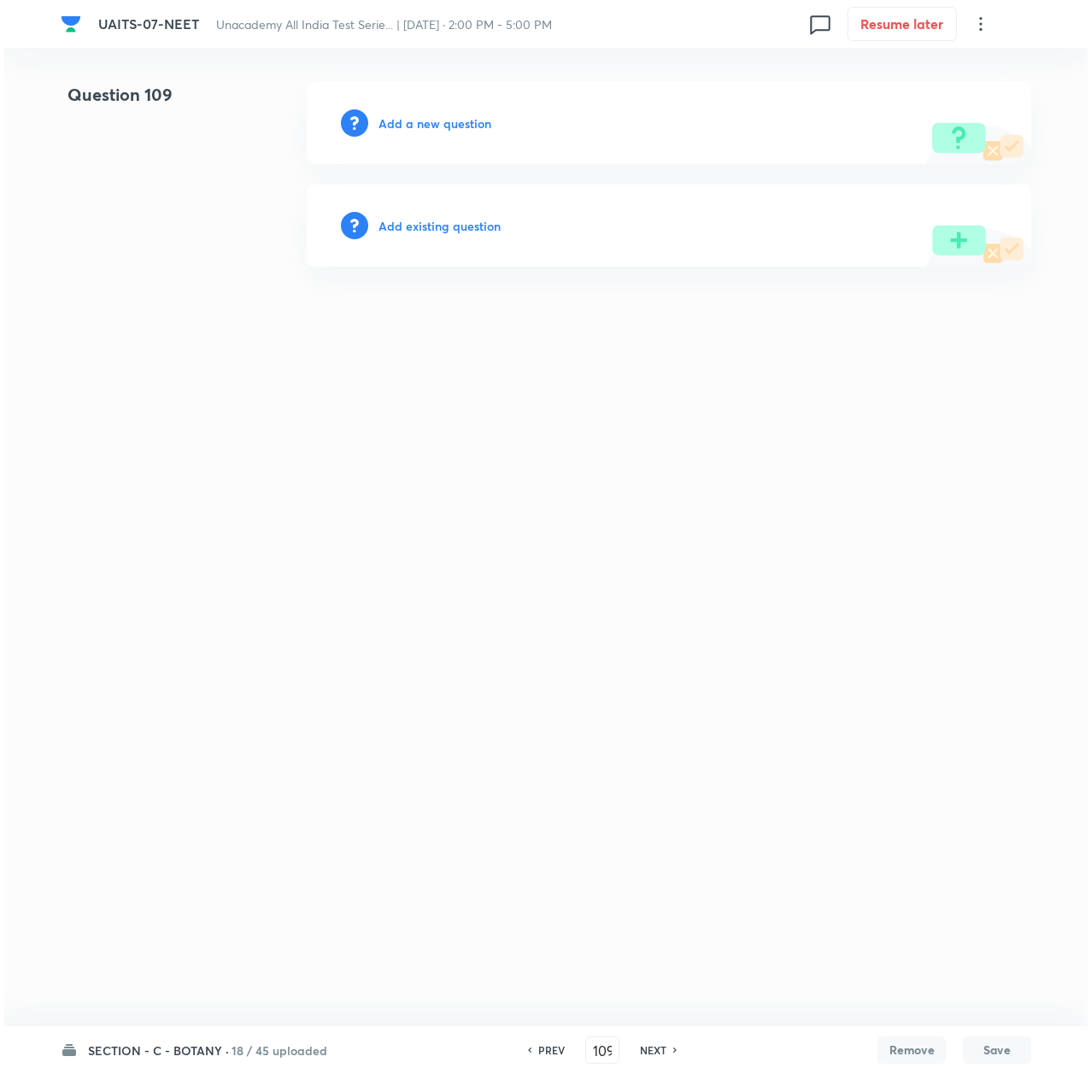
scroll to position [0, 0]
